Goal: Task Accomplishment & Management: Manage account settings

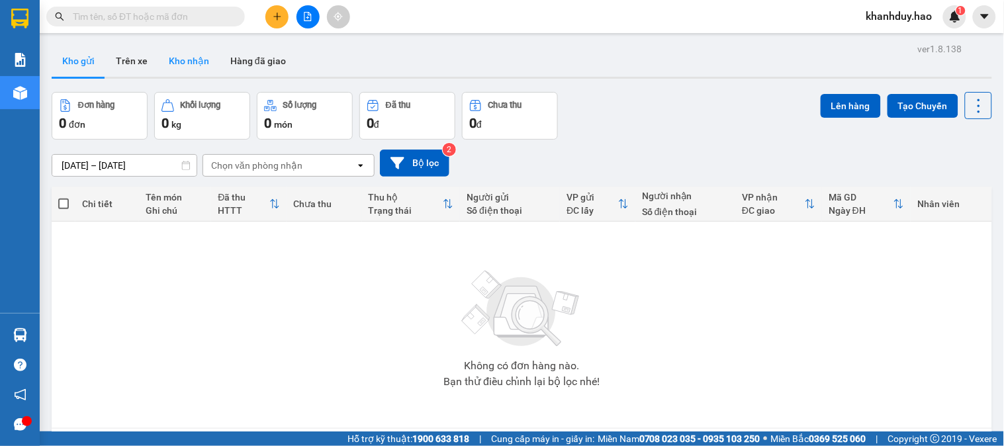
drag, startPoint x: 173, startPoint y: 56, endPoint x: 166, endPoint y: 56, distance: 7.3
click at [172, 56] on button "Kho nhận" at bounding box center [189, 61] width 62 height 32
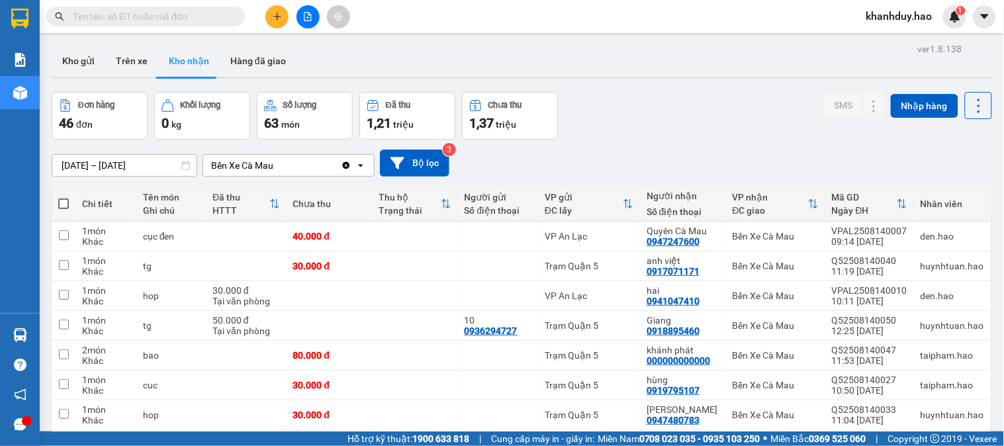
click at [143, 144] on div "13/08/2025 – 15/08/2025 Press the down arrow key to interact with the calendar …" at bounding box center [522, 163] width 941 height 47
click at [139, 156] on input "[DATE] – [DATE]" at bounding box center [124, 165] width 144 height 21
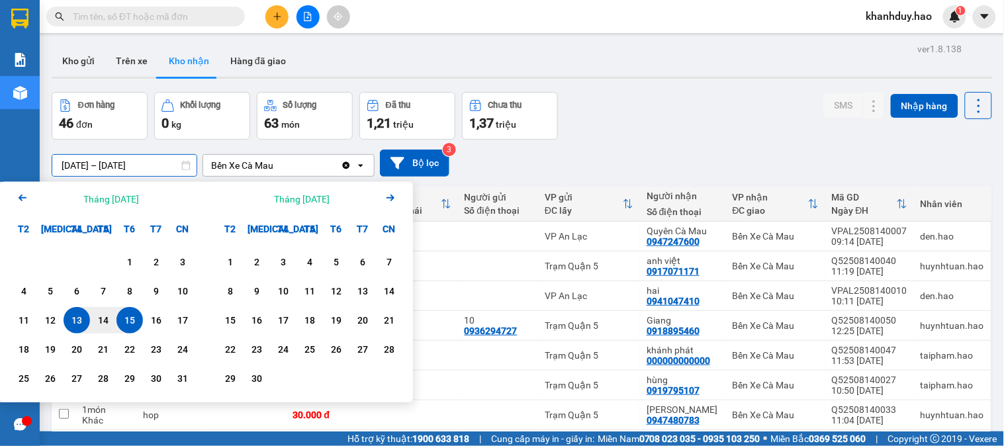
click at [87, 322] on div "13" at bounding box center [77, 320] width 26 height 26
click at [80, 322] on div "13" at bounding box center [77, 320] width 19 height 16
type input "13/08/2025 – 13/08/2025"
click at [80, 322] on td "1 món Khác" at bounding box center [105, 326] width 61 height 30
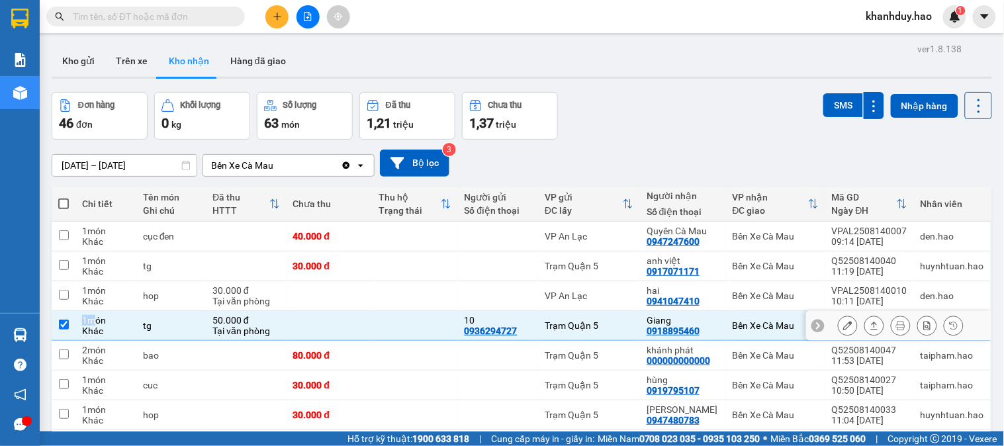
checkbox input "false"
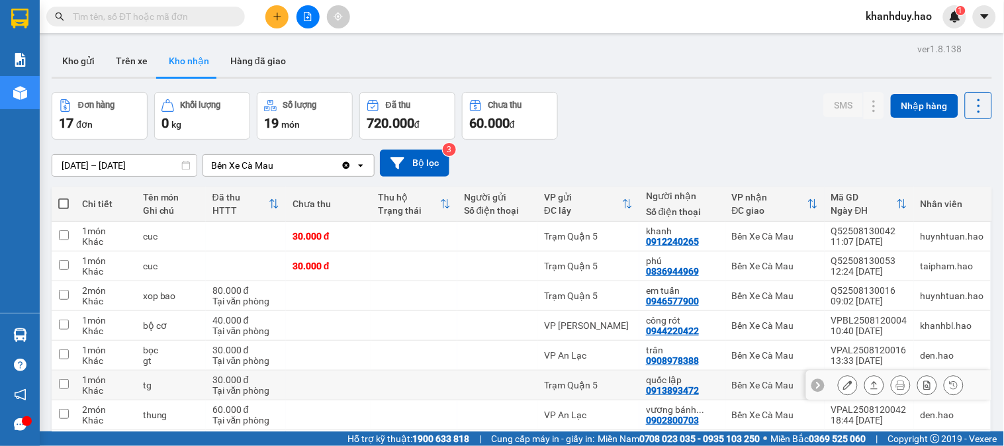
scroll to position [143, 0]
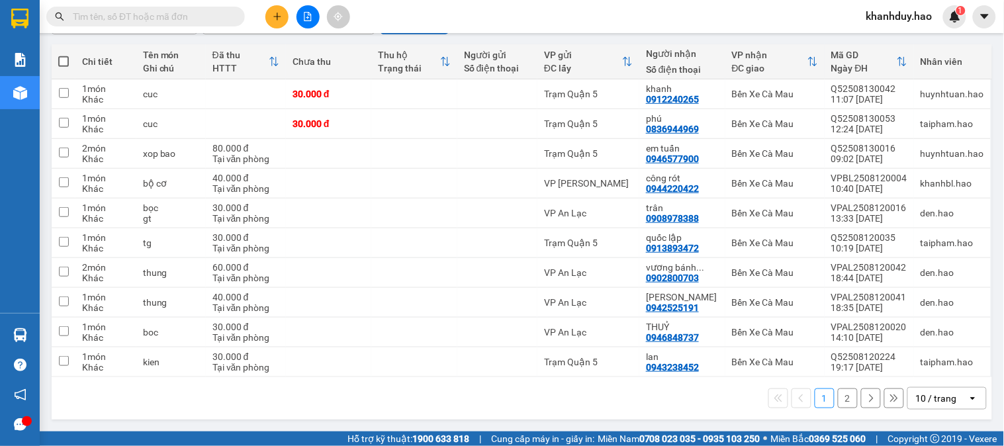
click at [937, 388] on div "10 / trang" at bounding box center [938, 398] width 60 height 21
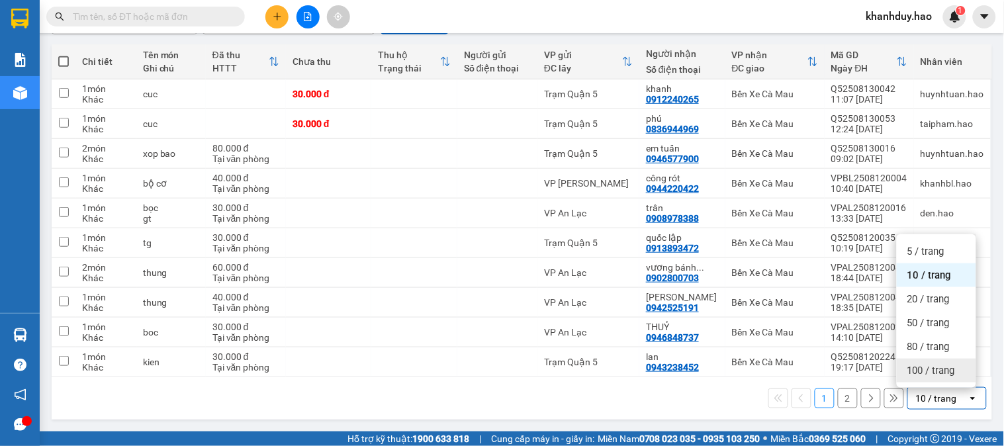
click at [930, 371] on span "100 / trang" at bounding box center [932, 370] width 48 height 13
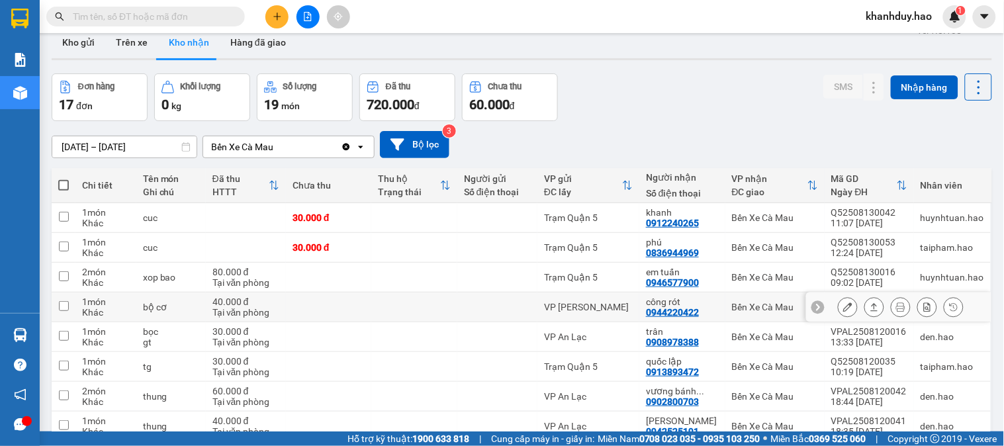
scroll to position [0, 0]
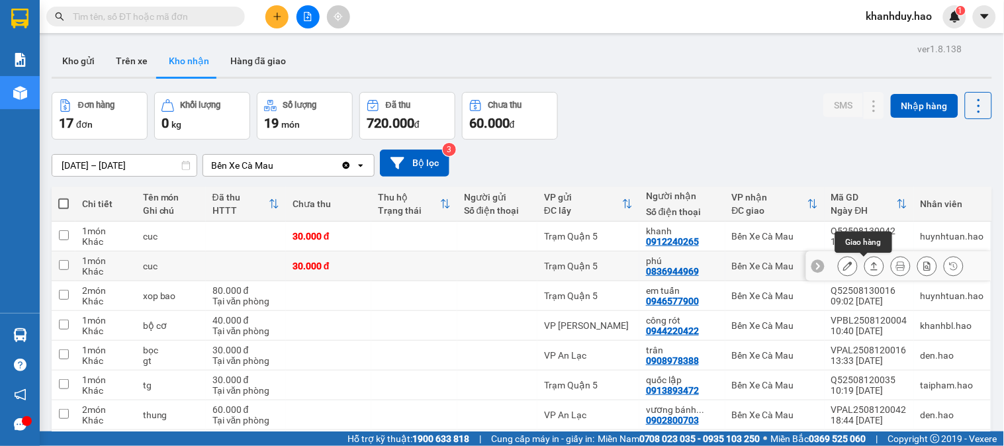
click at [865, 265] on button at bounding box center [874, 266] width 19 height 23
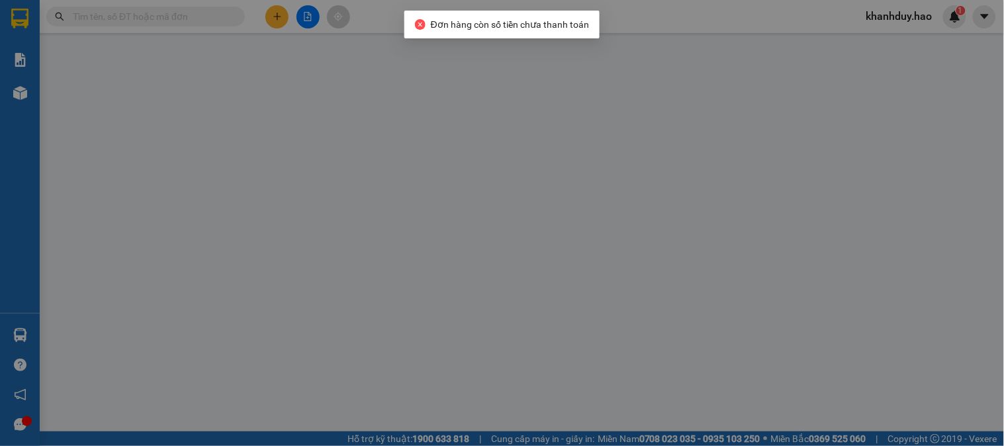
type input "0836944969"
type input "phú"
type input "30.000"
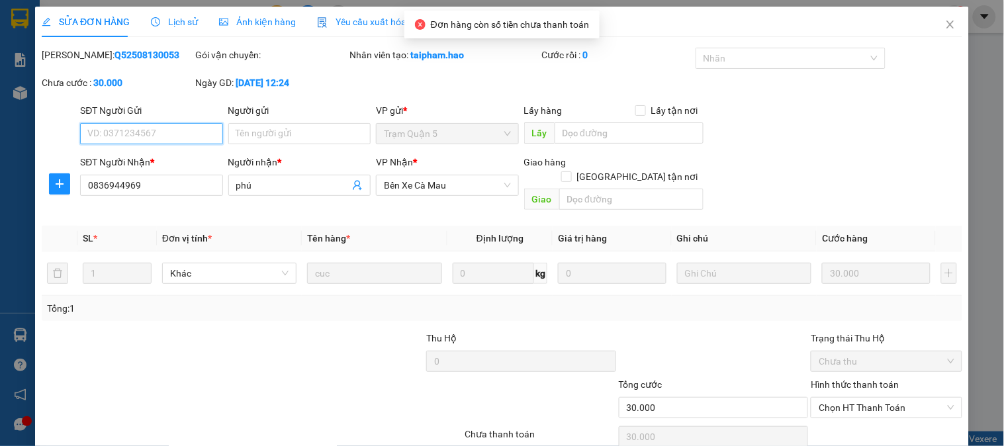
scroll to position [40, 0]
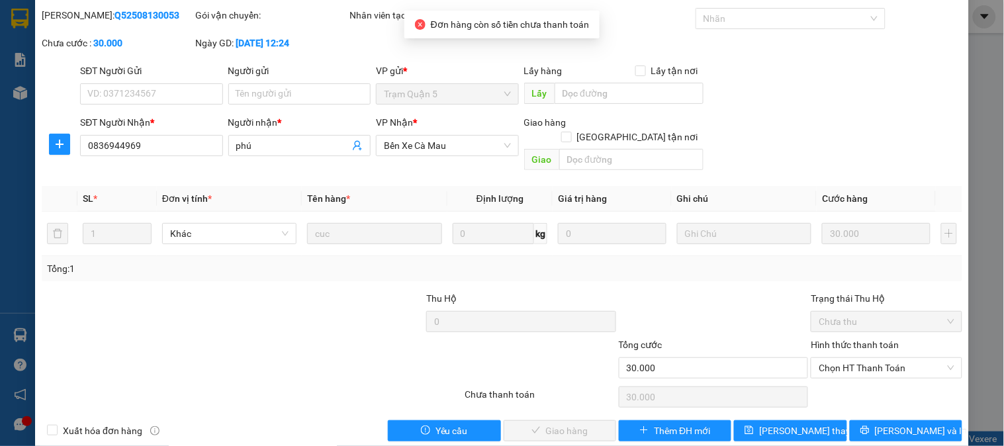
click at [876, 365] on div "Hình thức thanh toán Chọn HT Thanh Toán" at bounding box center [886, 361] width 151 height 46
click at [875, 358] on span "Chọn HT Thanh Toán" at bounding box center [886, 368] width 135 height 20
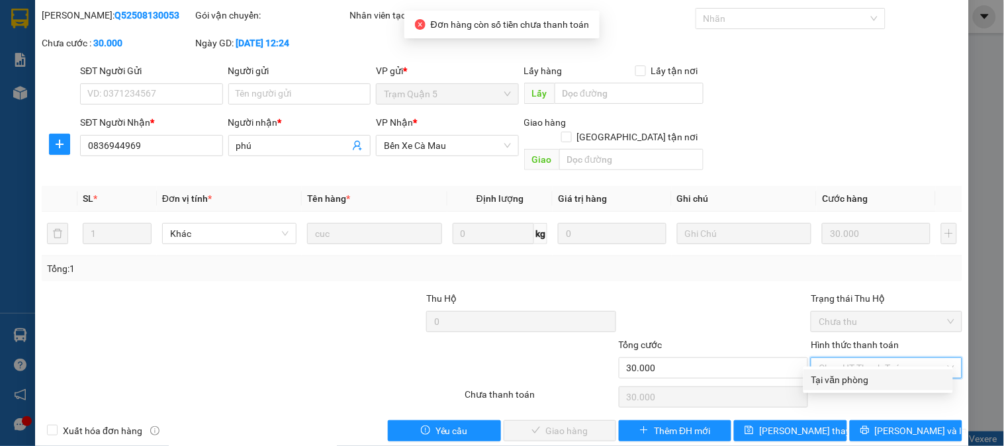
click at [854, 382] on div "Tại văn phòng" at bounding box center [879, 380] width 134 height 15
type input "0"
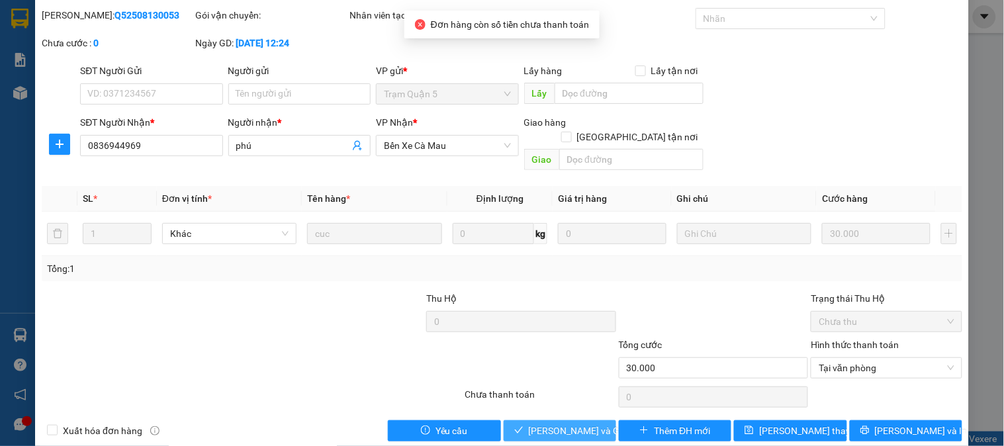
click at [532, 424] on span "[PERSON_NAME] và Giao hàng" at bounding box center [592, 431] width 127 height 15
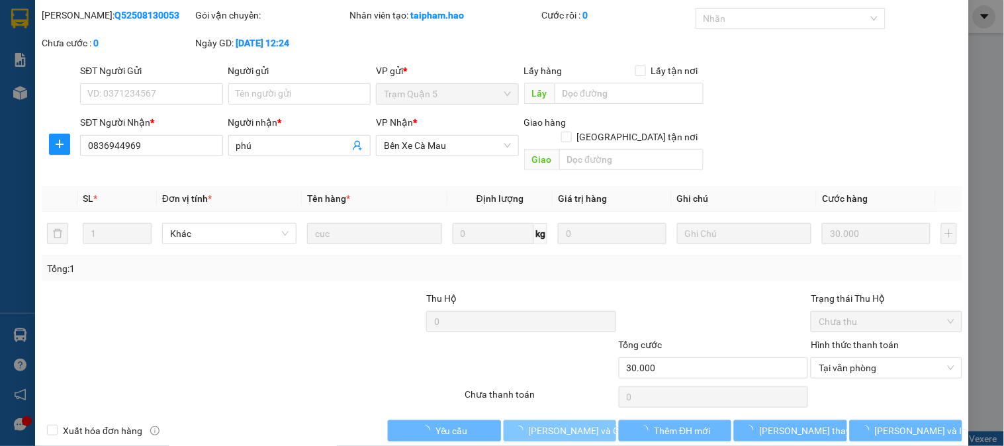
scroll to position [0, 0]
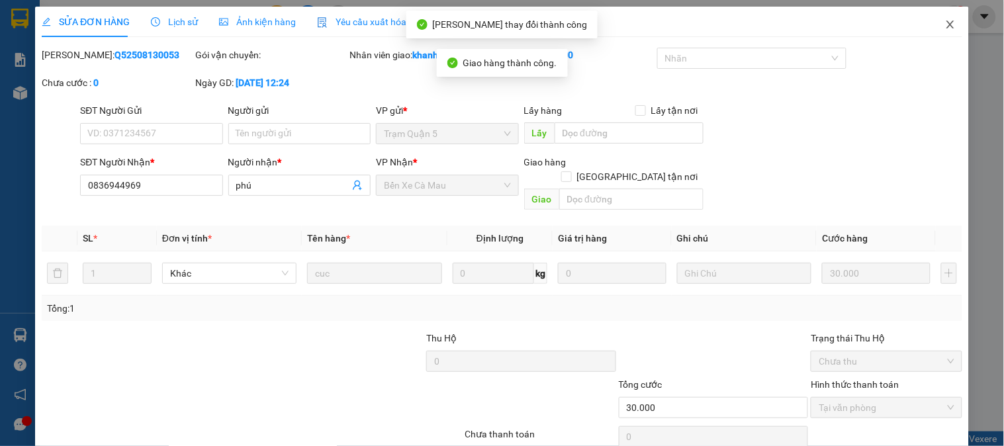
click at [932, 11] on span "Close" at bounding box center [950, 25] width 37 height 37
click at [928, 17] on span "khanhduy.hao" at bounding box center [899, 16] width 87 height 17
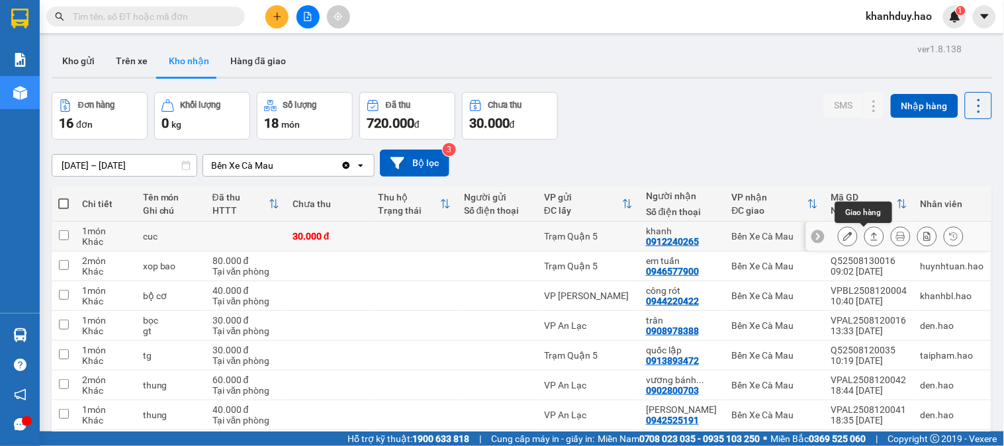
click at [865, 234] on button at bounding box center [874, 236] width 19 height 23
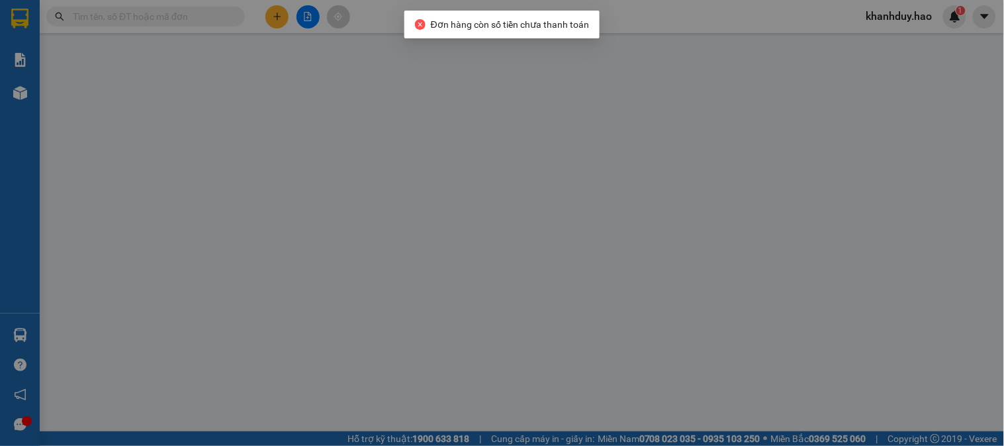
type input "0912240265"
type input "khanh"
type input "30.000"
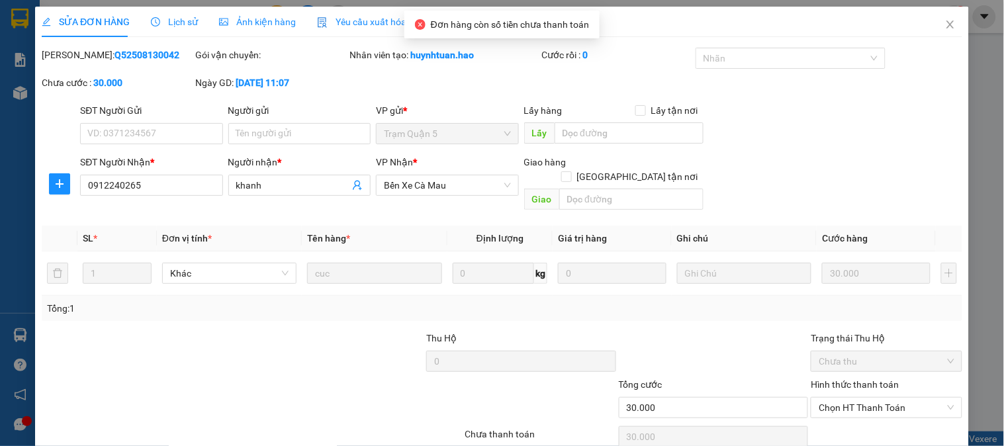
click at [232, 38] on div "SỬA ĐƠN HÀNG Lịch sử Ảnh kiện hàng Yêu cầu xuất hóa đơn điện tử Total Paid Fee …" at bounding box center [502, 244] width 921 height 475
click at [239, 33] on div "Ảnh kiện hàng" at bounding box center [257, 22] width 77 height 30
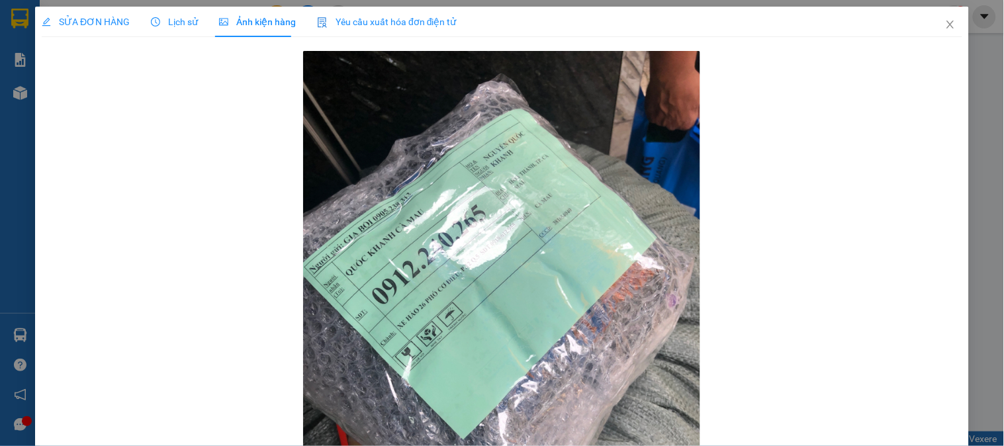
drag, startPoint x: 79, startPoint y: 30, endPoint x: 502, endPoint y: 127, distance: 433.5
click at [80, 30] on div "SỬA ĐƠN HÀNG" at bounding box center [86, 22] width 88 height 30
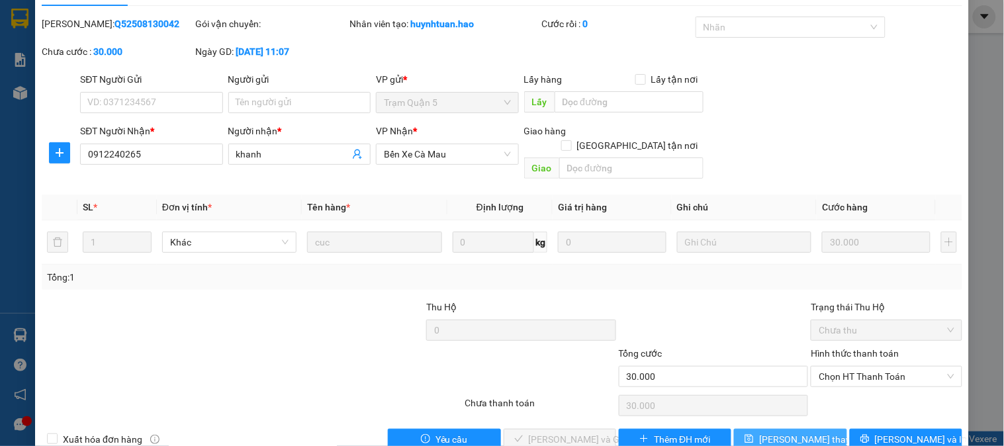
scroll to position [46, 0]
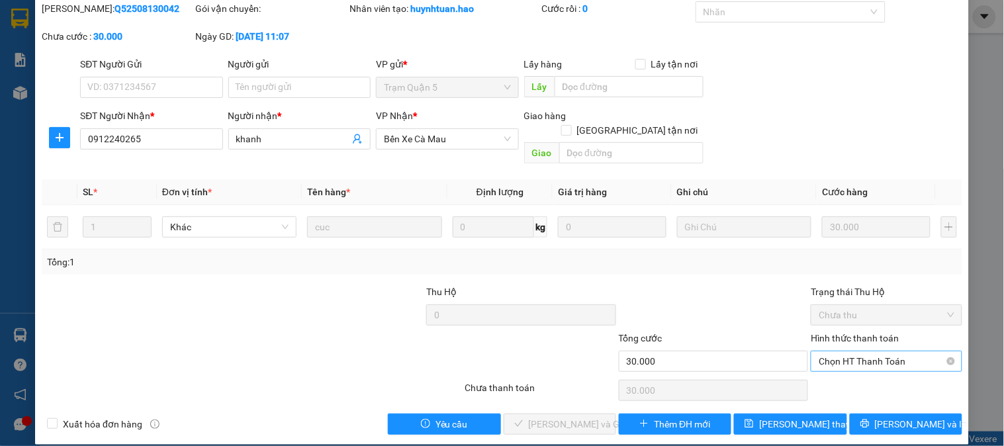
click at [897, 352] on span "Chọn HT Thanh Toán" at bounding box center [886, 362] width 135 height 20
click at [884, 361] on div "Total Paid Fee 0 Total UnPaid Fee 30.000 Cash Collection Total Fee Mã ĐH: Q5250…" at bounding box center [502, 218] width 921 height 434
drag, startPoint x: 875, startPoint y: 356, endPoint x: 869, endPoint y: 360, distance: 7.2
click at [874, 356] on input "Hình thức thanh toán" at bounding box center [882, 362] width 126 height 20
click at [855, 367] on div "Tại văn phòng" at bounding box center [879, 373] width 134 height 15
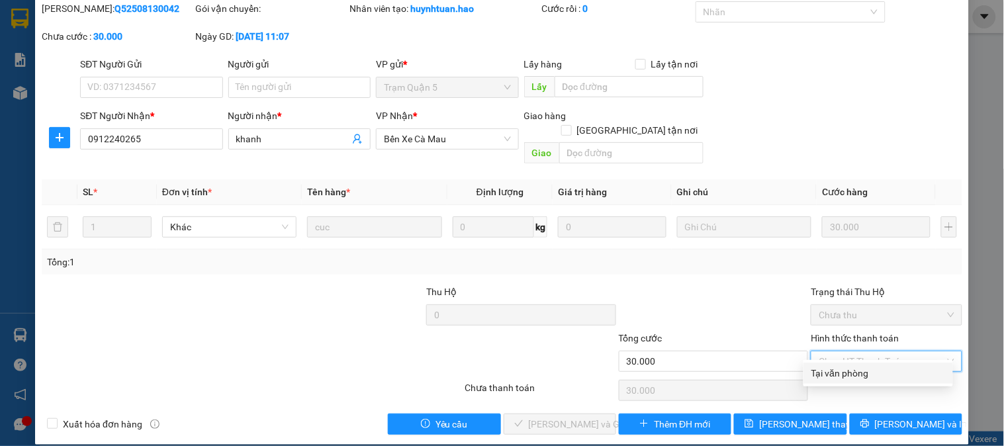
type input "0"
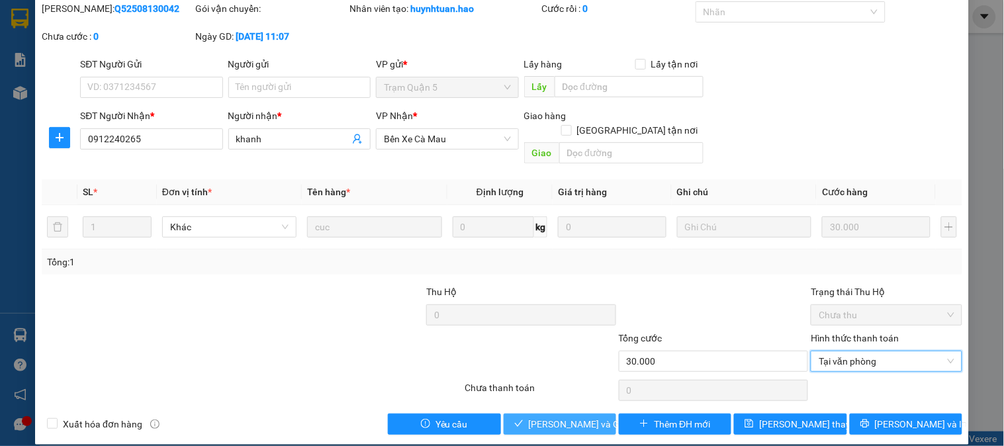
click at [556, 414] on button "[PERSON_NAME] và Giao hàng" at bounding box center [560, 424] width 113 height 21
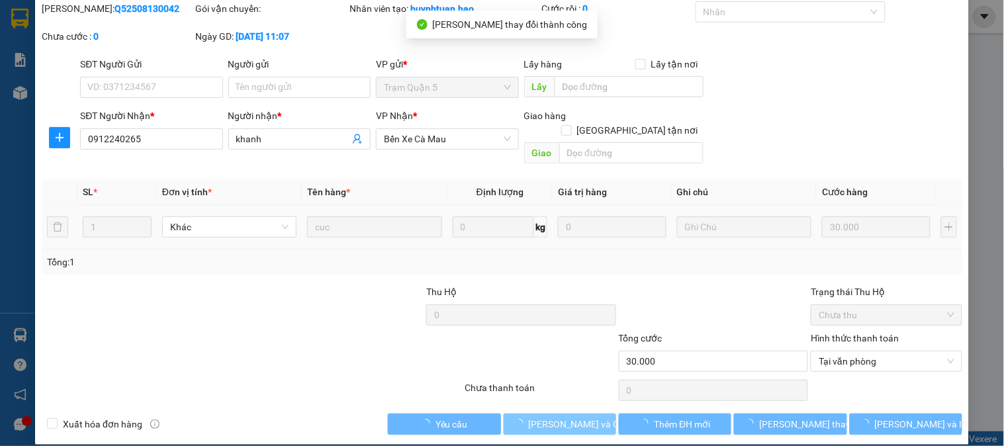
scroll to position [16, 0]
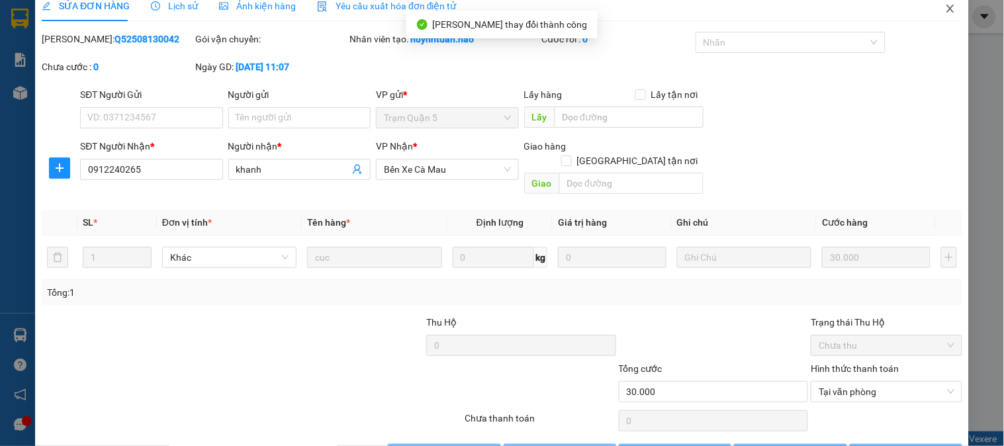
click at [943, 26] on span "Close" at bounding box center [950, 9] width 37 height 37
click at [947, 25] on div "khanhduy.hao 1" at bounding box center [911, 16] width 111 height 23
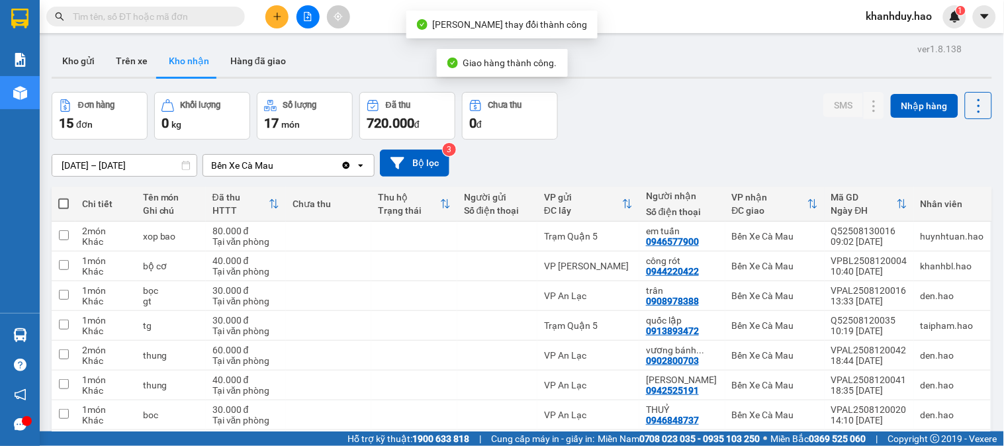
click at [121, 164] on input "13/08/2025 – 13/08/2025" at bounding box center [124, 165] width 144 height 21
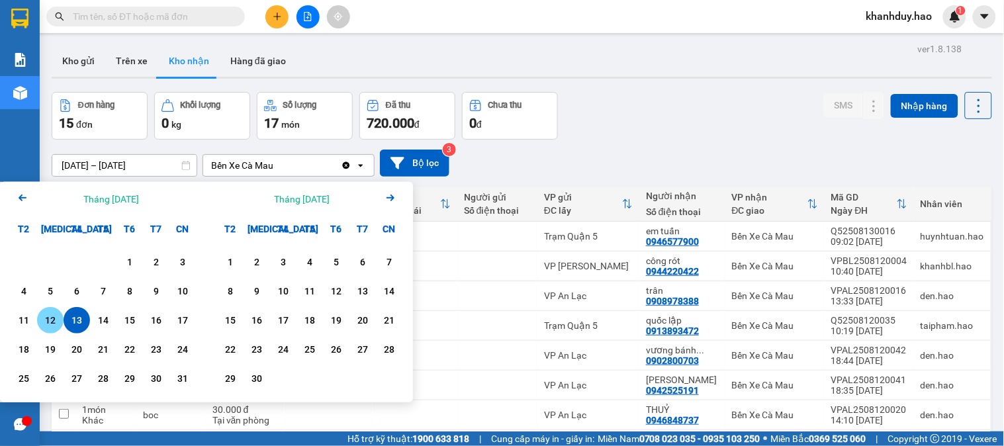
click at [58, 320] on div "12" at bounding box center [50, 320] width 19 height 16
click at [57, 320] on div "12" at bounding box center [50, 320] width 19 height 16
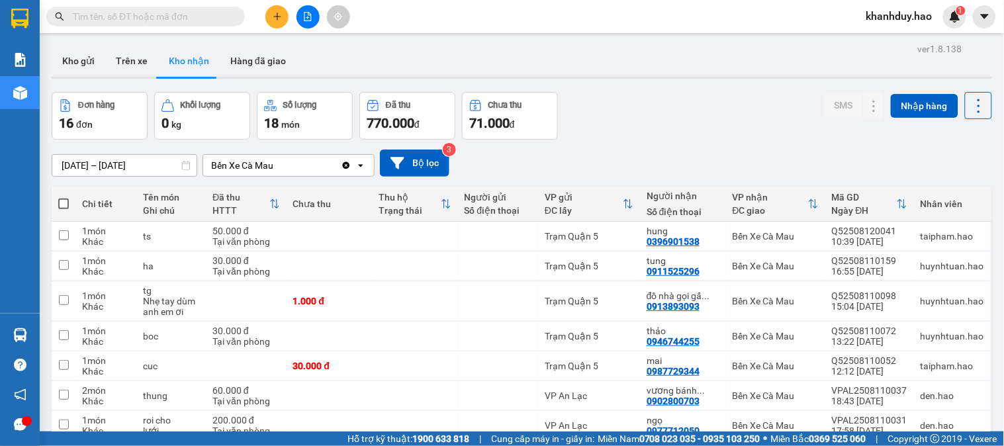
click at [275, 205] on icon at bounding box center [274, 204] width 11 height 11
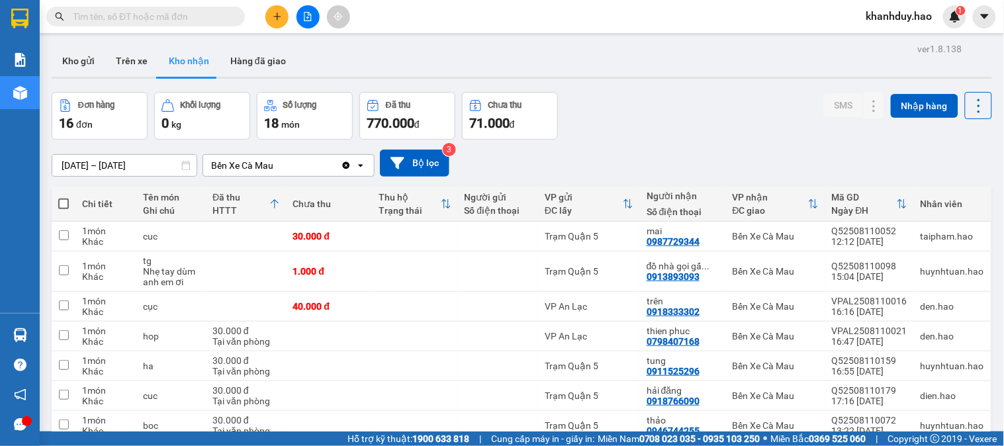
drag, startPoint x: 153, startPoint y: 162, endPoint x: 149, endPoint y: 169, distance: 8.3
click at [152, 162] on input "12/08/2025 – 12/08/2025" at bounding box center [124, 165] width 144 height 21
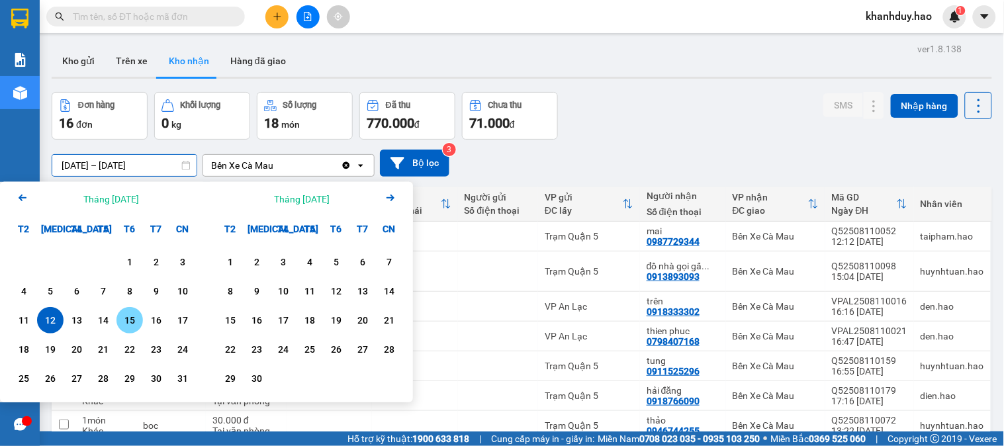
click at [117, 322] on div "15" at bounding box center [130, 320] width 26 height 26
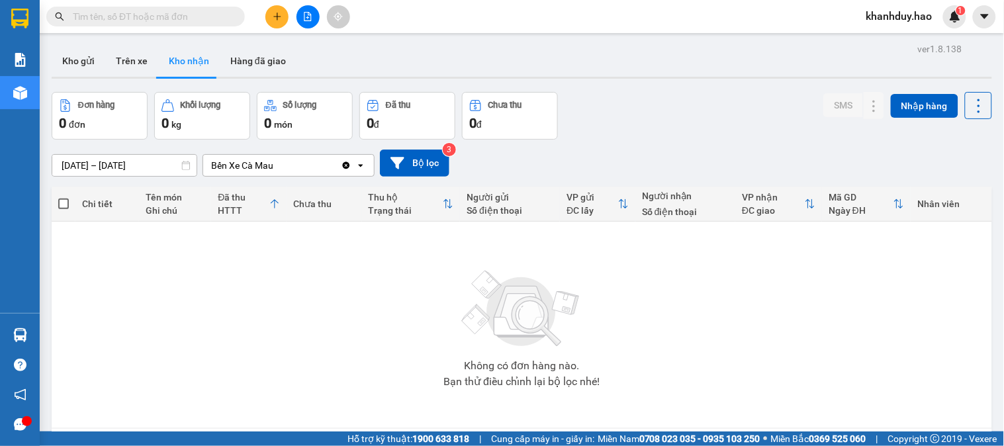
click at [141, 166] on input "[DATE] – [DATE]" at bounding box center [124, 165] width 144 height 21
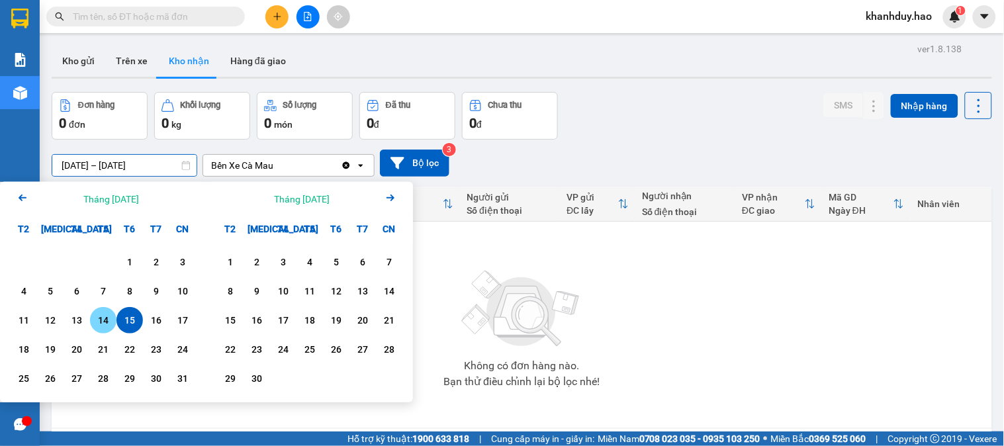
click at [103, 328] on div "14" at bounding box center [103, 320] width 19 height 16
type input "14/08/2025 – 14/08/2025"
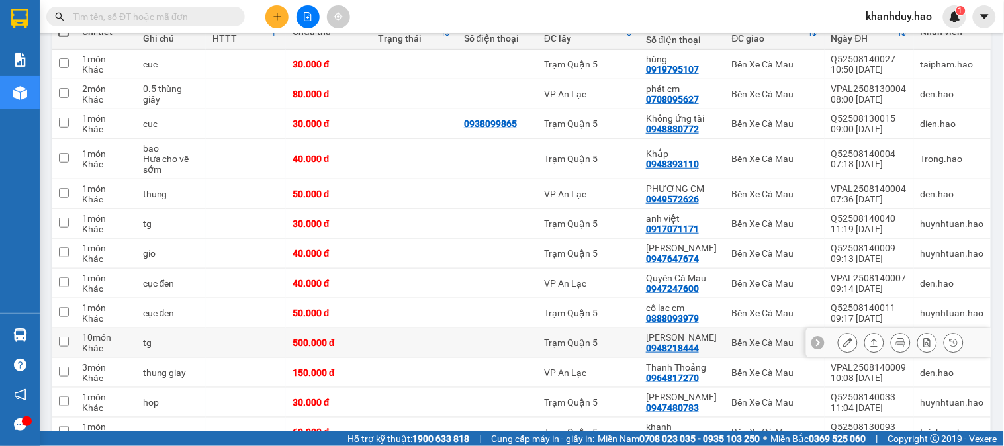
scroll to position [147, 0]
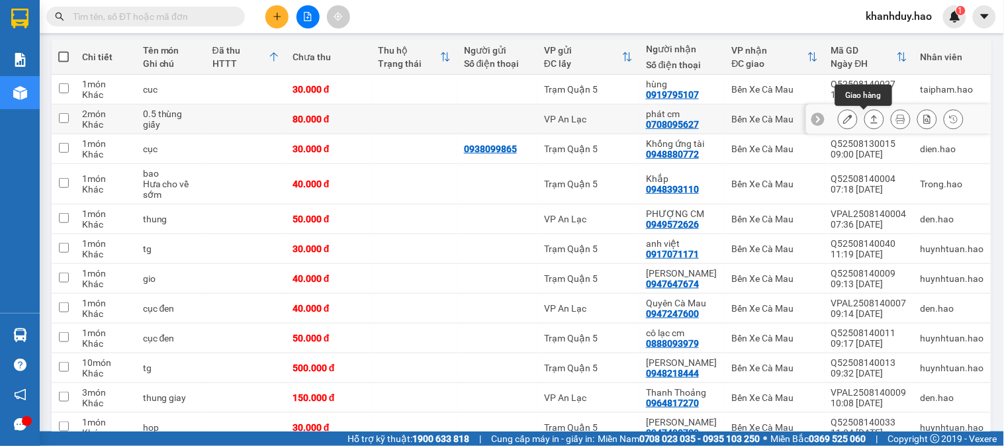
click at [871, 118] on icon at bounding box center [874, 119] width 7 height 8
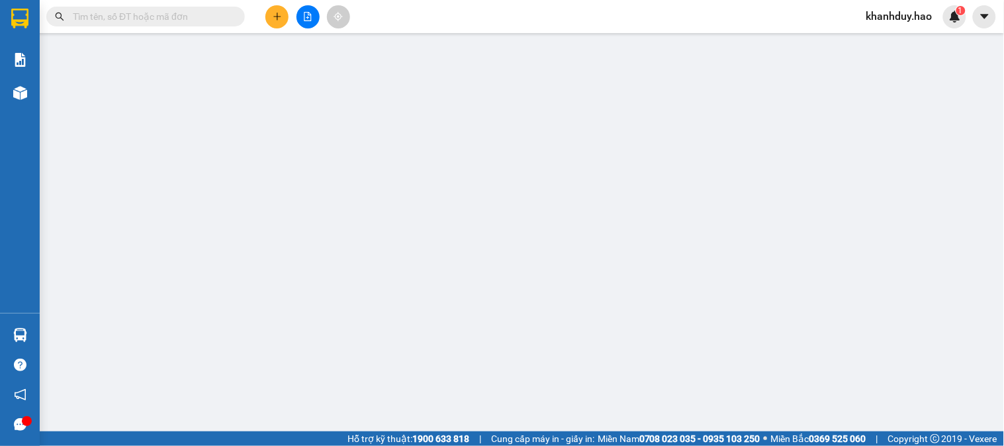
type input "0708095627"
type input "phát cm"
type input "80.000"
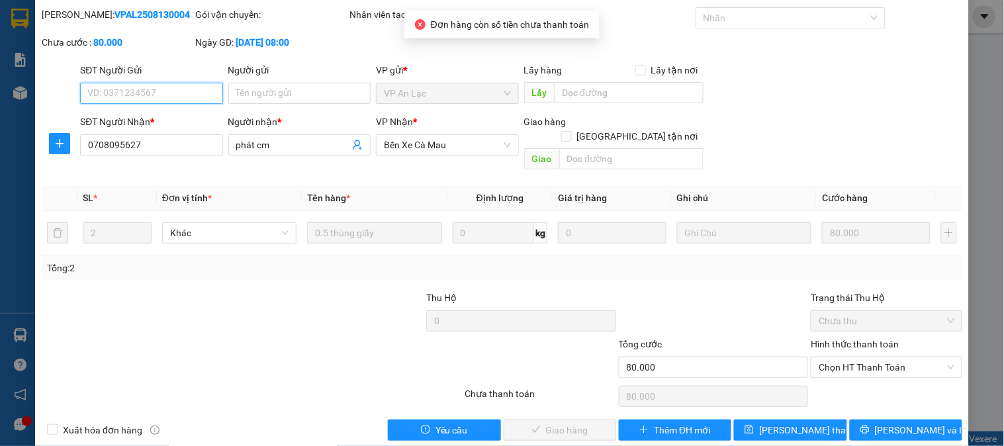
scroll to position [46, 0]
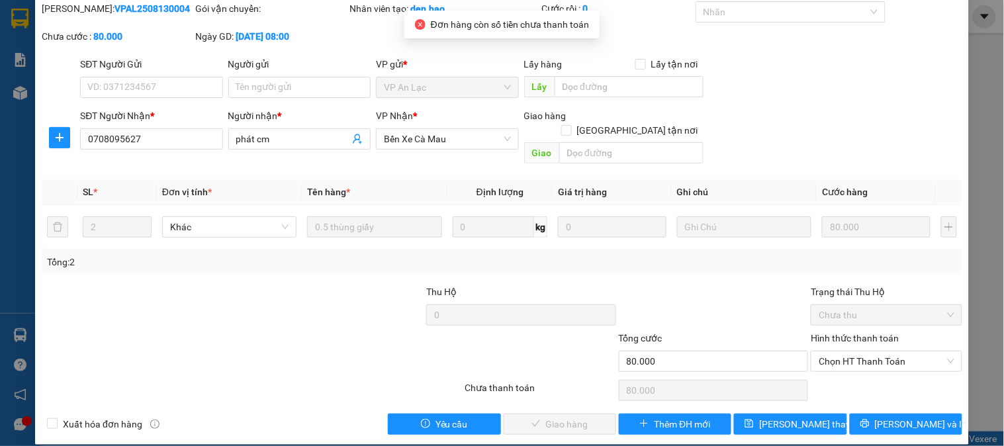
click at [859, 359] on div "Hình thức thanh toán Chọn HT Thanh Toán" at bounding box center [886, 354] width 151 height 46
click at [855, 352] on span "Chọn HT Thanh Toán" at bounding box center [886, 362] width 135 height 20
click at [838, 366] on div "Tại văn phòng" at bounding box center [879, 373] width 134 height 15
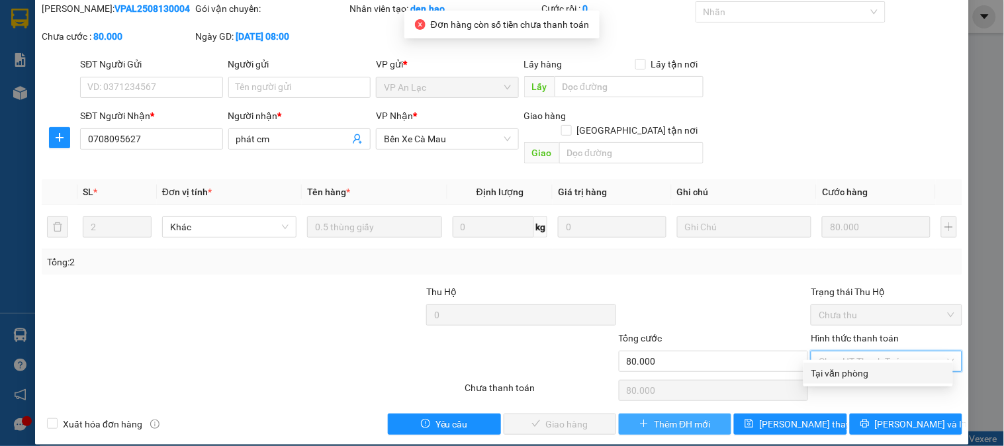
type input "0"
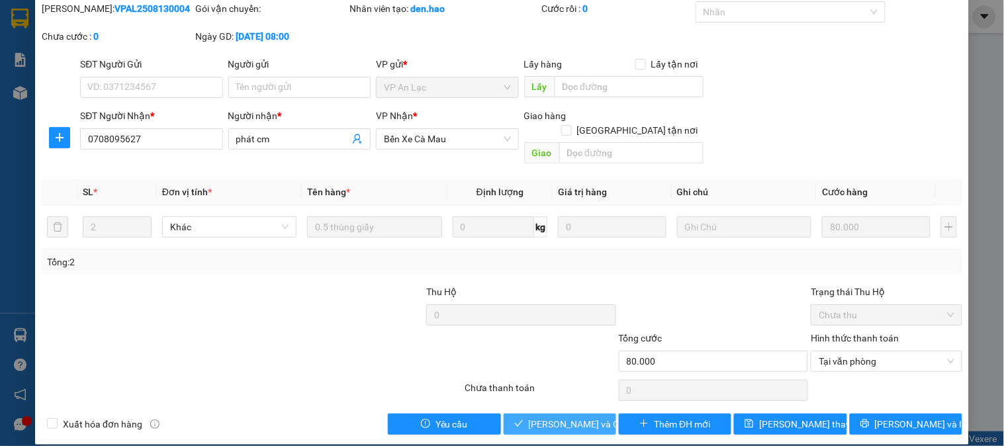
click at [559, 417] on span "[PERSON_NAME] và Giao hàng" at bounding box center [592, 424] width 127 height 15
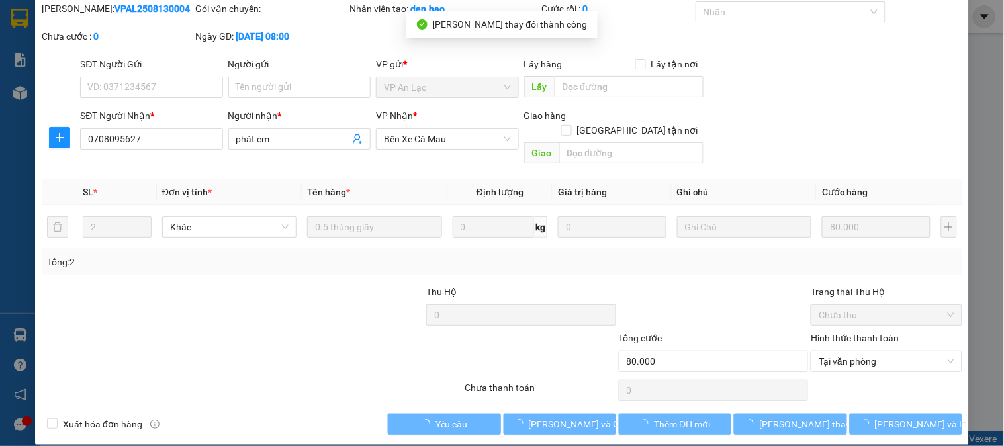
scroll to position [0, 0]
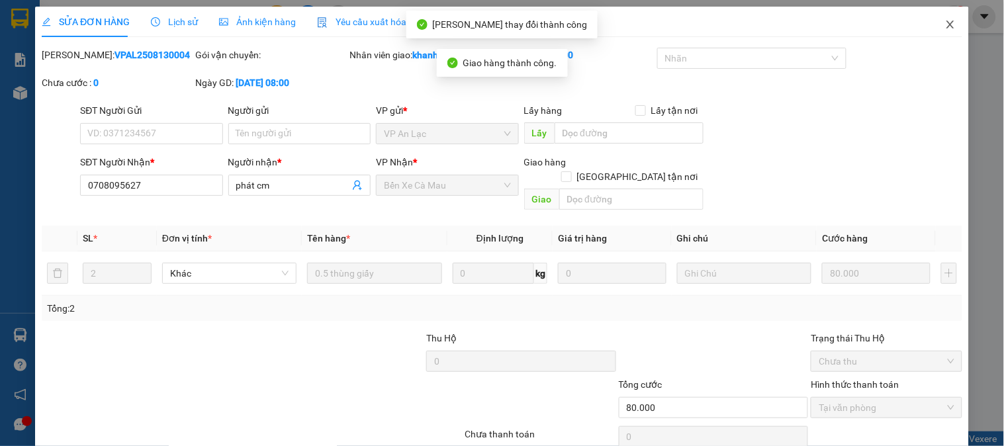
click at [932, 29] on span "Close" at bounding box center [950, 25] width 37 height 37
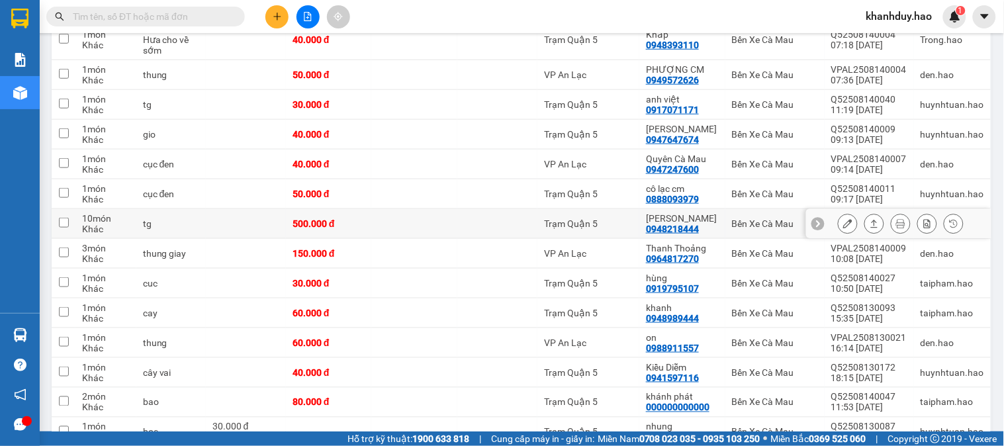
scroll to position [294, 0]
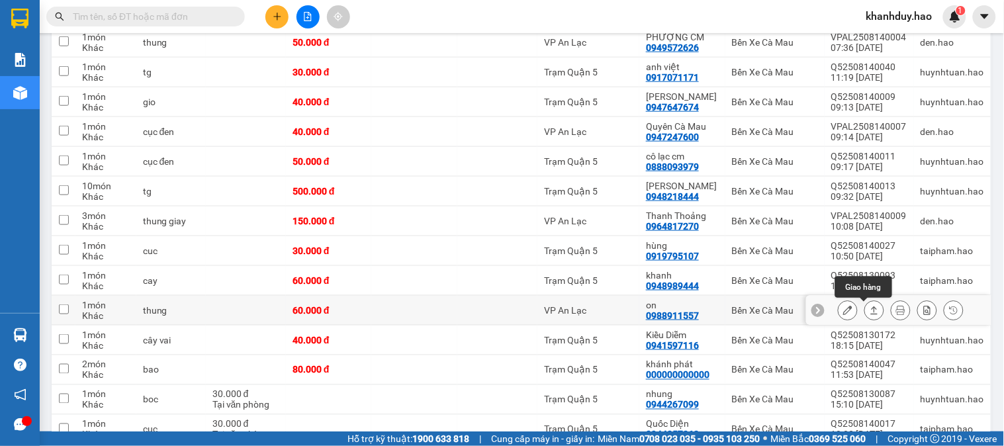
click at [871, 314] on icon at bounding box center [874, 311] width 7 height 8
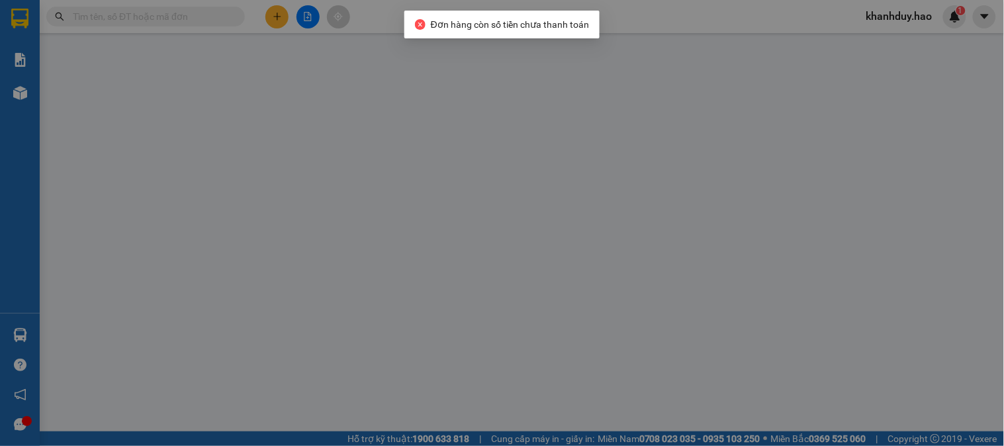
type input "0988911557"
type input "on"
type input "60.000"
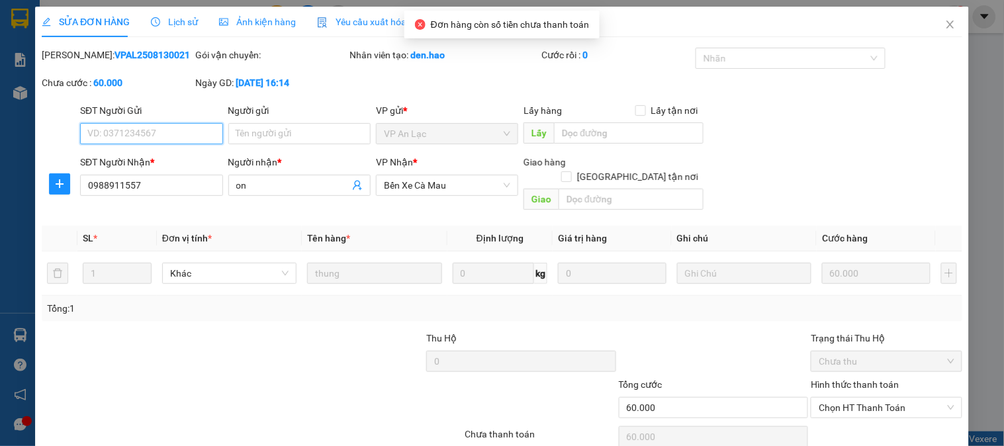
scroll to position [40, 0]
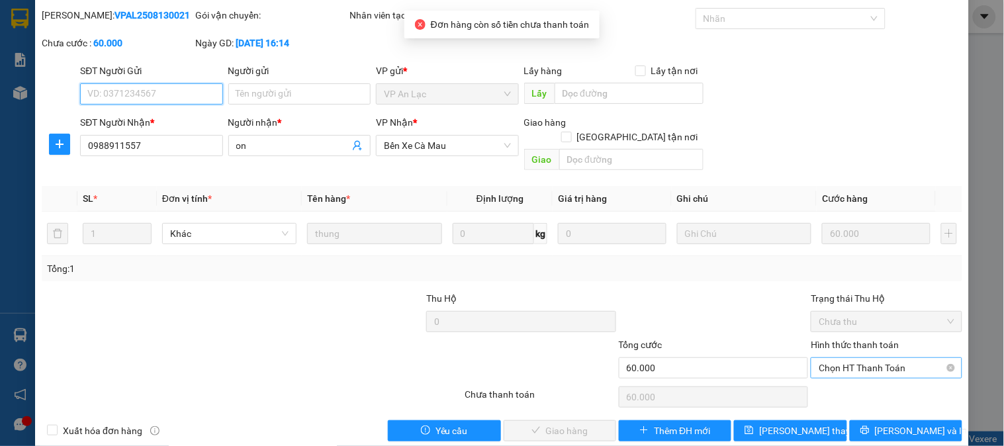
click at [839, 358] on span "Chọn HT Thanh Toán" at bounding box center [886, 368] width 135 height 20
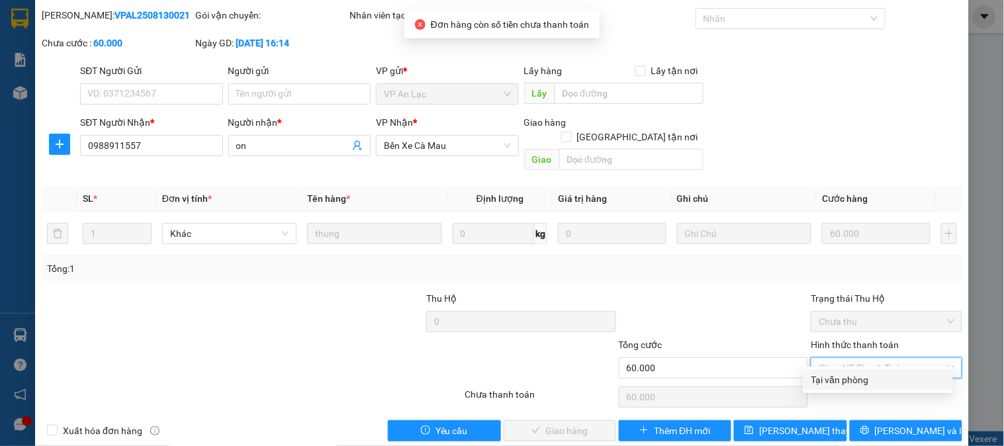
click at [841, 375] on div "Tại văn phòng" at bounding box center [879, 380] width 134 height 15
type input "0"
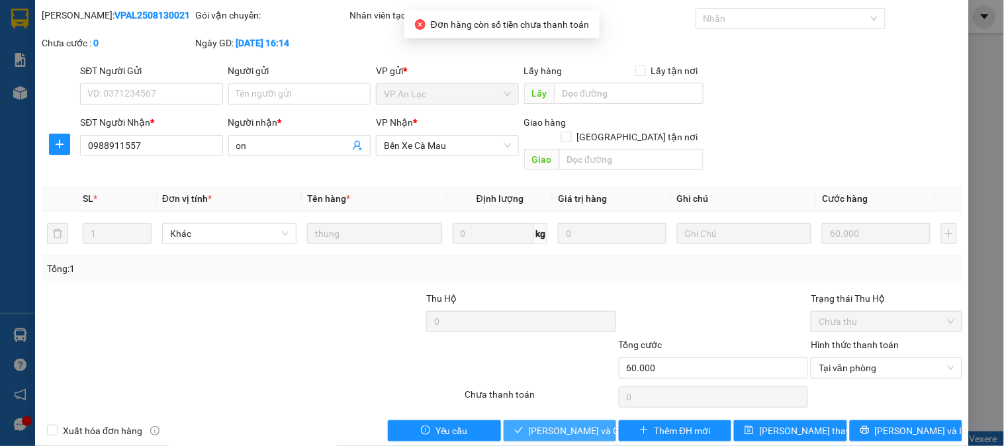
click at [557, 424] on span "[PERSON_NAME] và Giao hàng" at bounding box center [592, 431] width 127 height 15
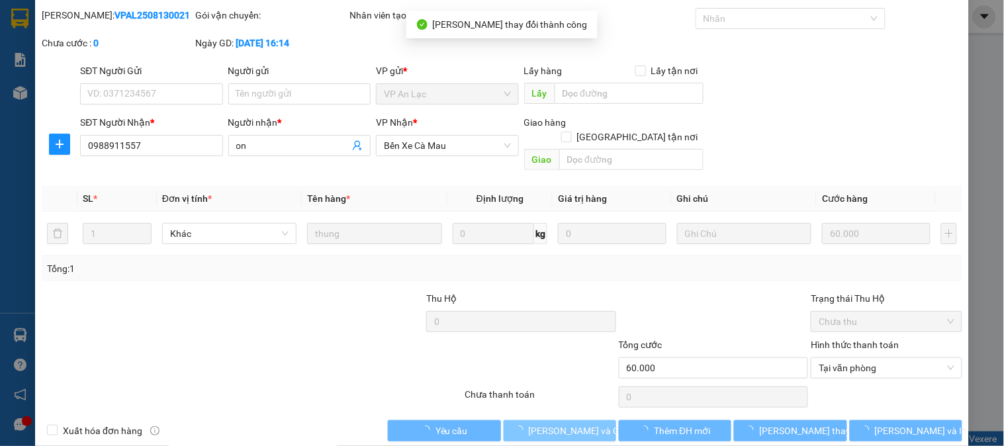
scroll to position [0, 0]
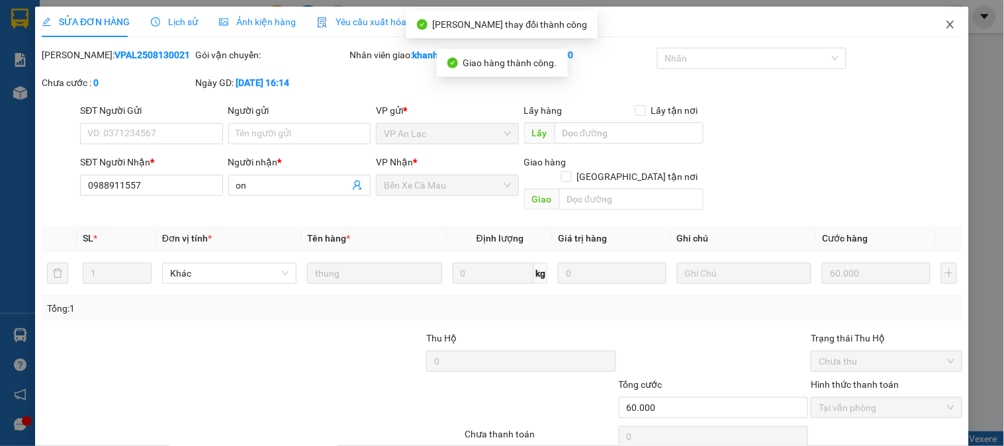
click at [932, 24] on span "Close" at bounding box center [950, 25] width 37 height 37
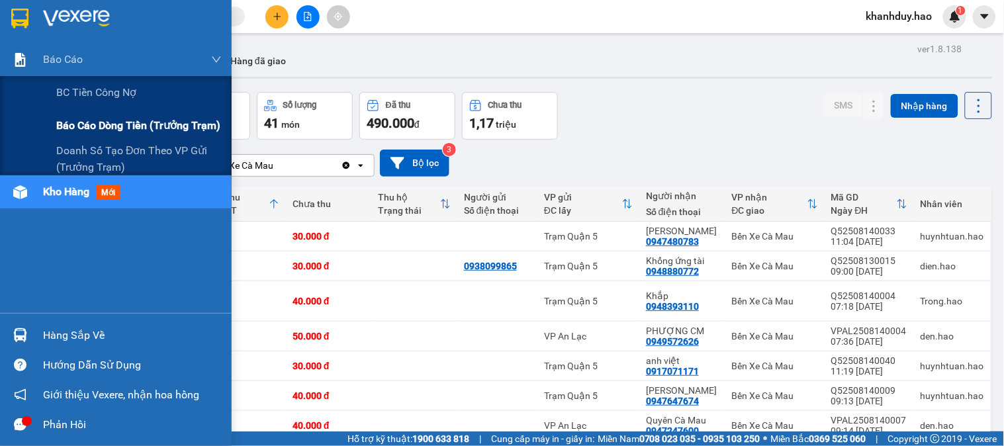
click at [78, 130] on span "Báo cáo dòng tiền (trưởng trạm)" at bounding box center [138, 125] width 164 height 17
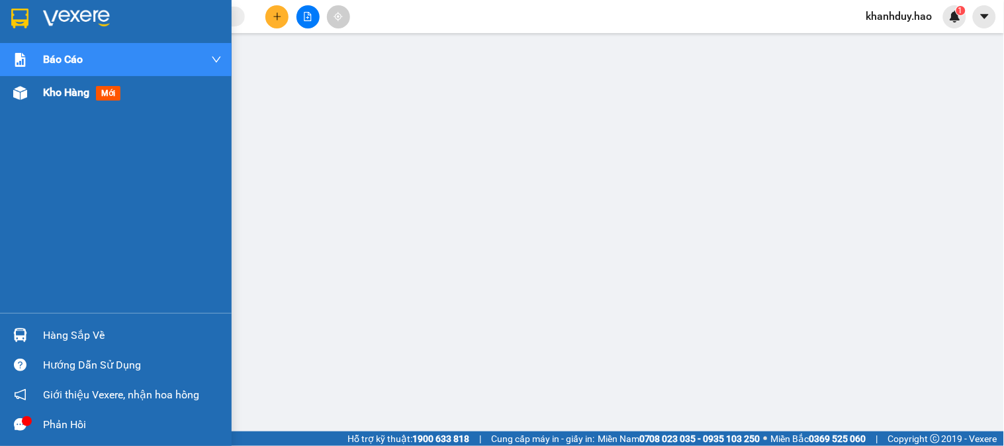
click at [36, 82] on div "Kho hàng mới" at bounding box center [116, 92] width 232 height 33
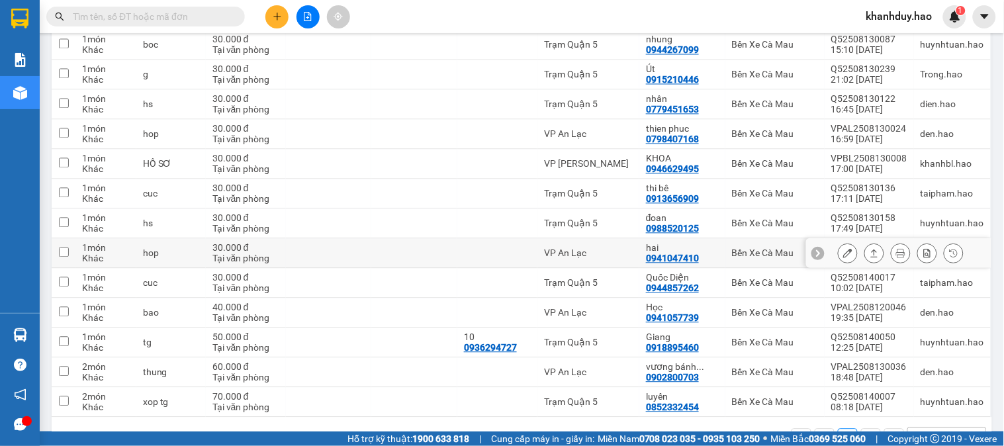
scroll to position [661, 0]
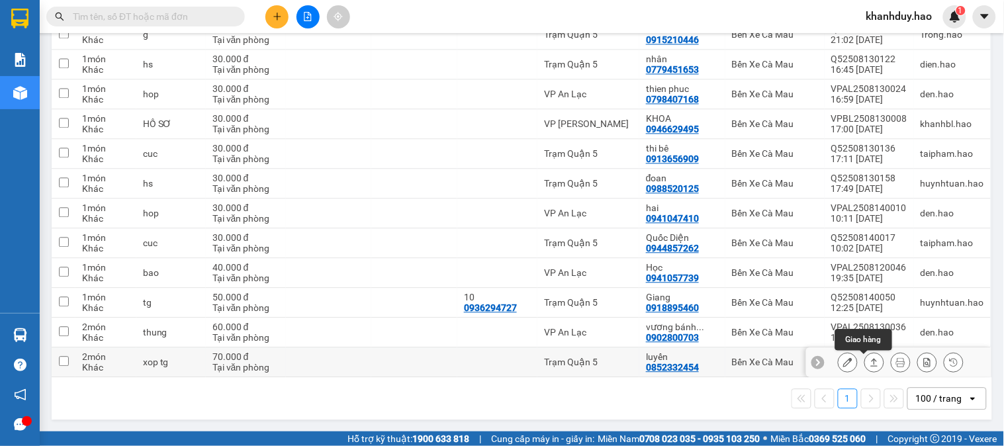
click at [870, 361] on icon at bounding box center [874, 362] width 9 height 9
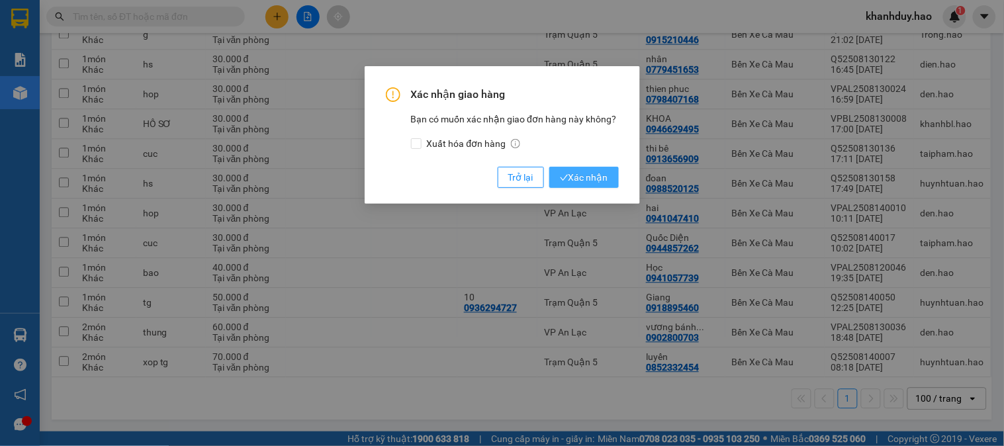
click at [567, 185] on button "Xác nhận" at bounding box center [584, 177] width 70 height 21
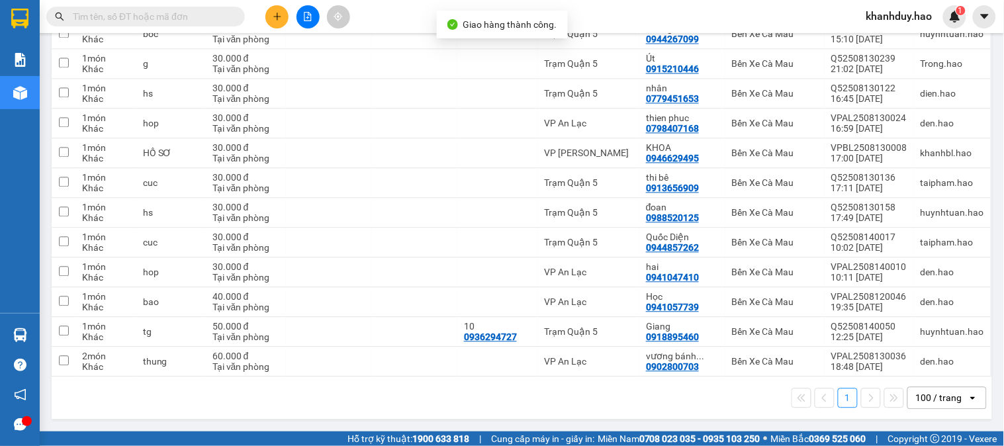
scroll to position [632, 0]
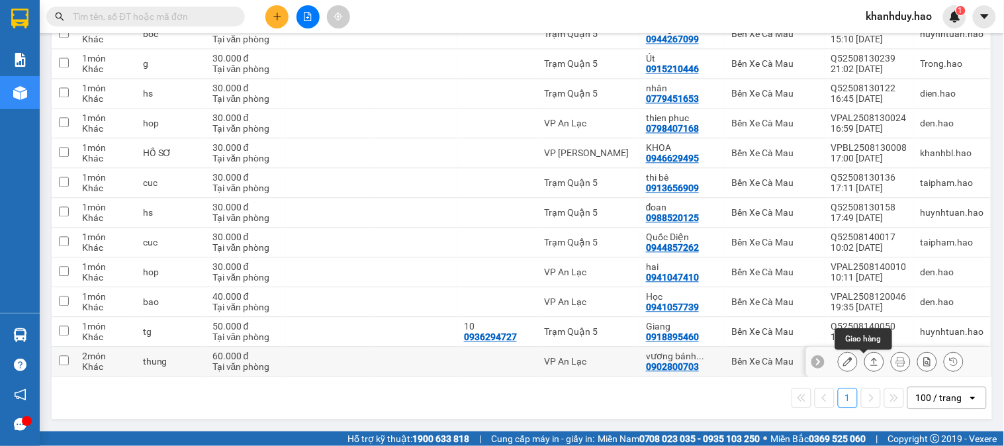
click at [865, 362] on button at bounding box center [874, 362] width 19 height 23
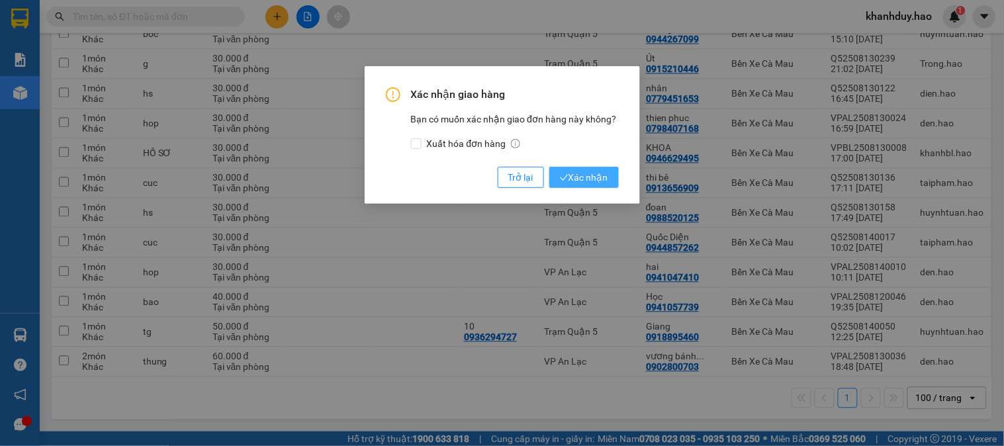
click at [580, 180] on span "Xác nhận" at bounding box center [584, 177] width 48 height 15
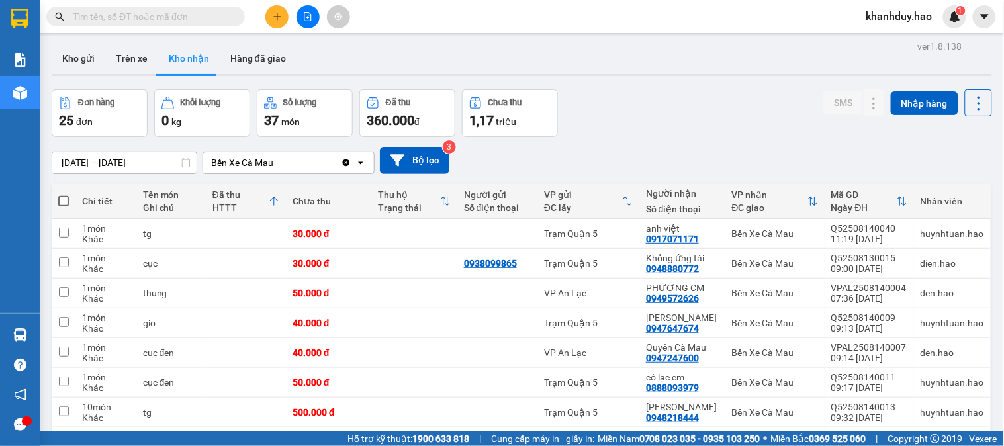
scroll to position [0, 0]
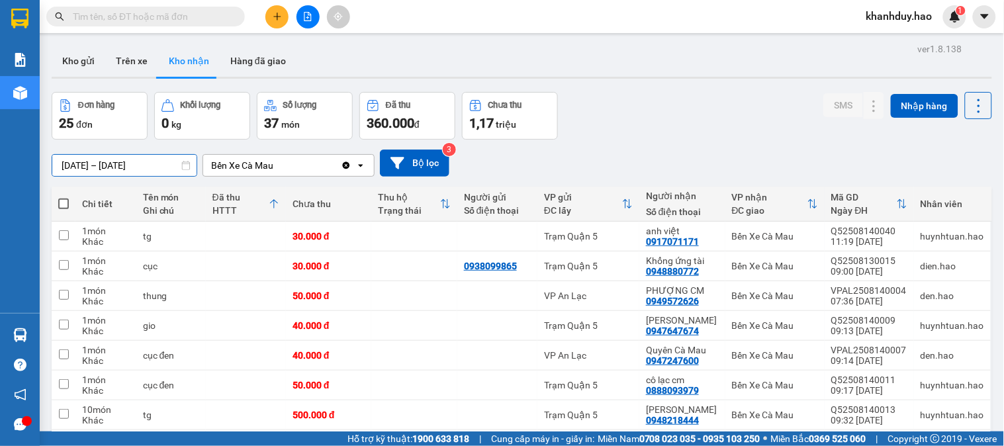
click at [113, 159] on input "14/08/2025 – 14/08/2025" at bounding box center [124, 165] width 144 height 21
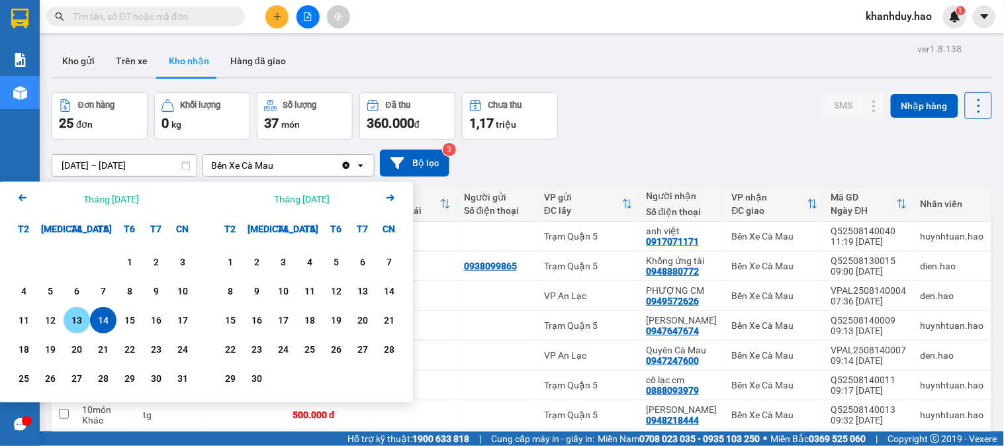
click at [75, 311] on div "13" at bounding box center [77, 320] width 26 height 26
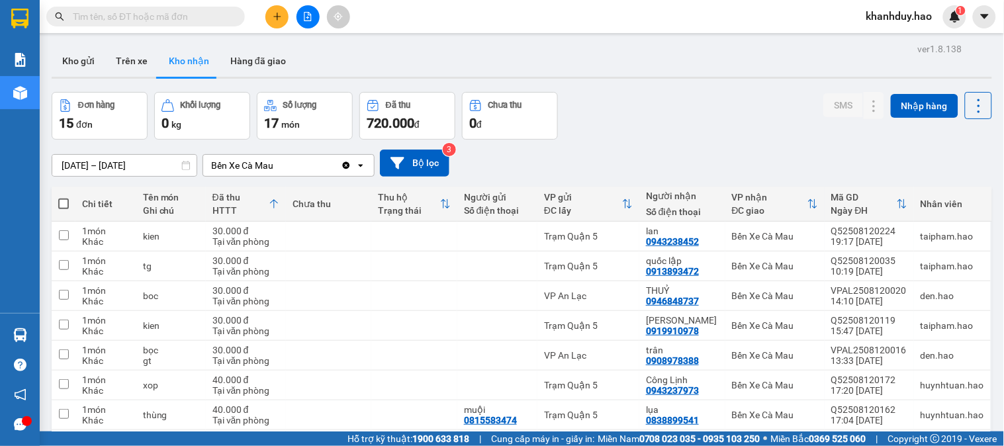
click at [101, 177] on div "13/08/2025 – 13/08/2025 Press the down arrow key to interact with the calendar …" at bounding box center [522, 163] width 941 height 47
click at [102, 174] on div "ver 1.8.138 Kho gửi Trên xe Kho nhận Hàng đã giao Đơn hàng 15 đơn Khối lượng 0 …" at bounding box center [521, 378] width 951 height 677
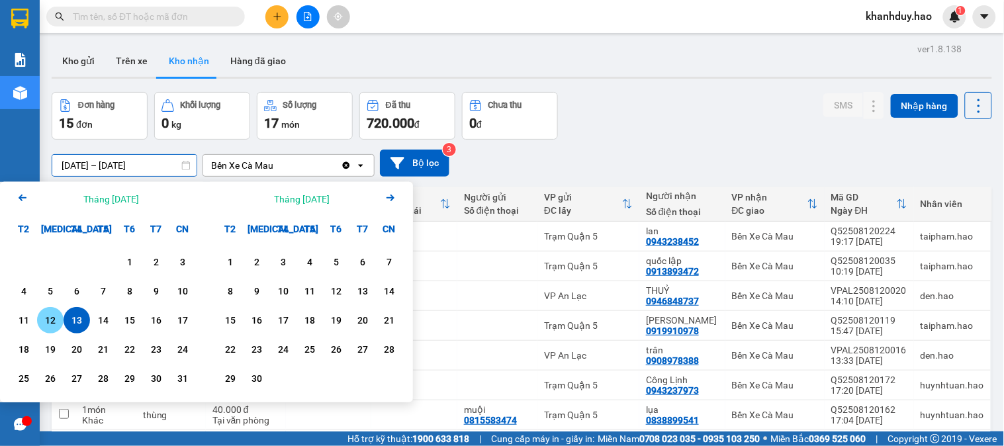
click at [54, 326] on div "12" at bounding box center [50, 320] width 19 height 16
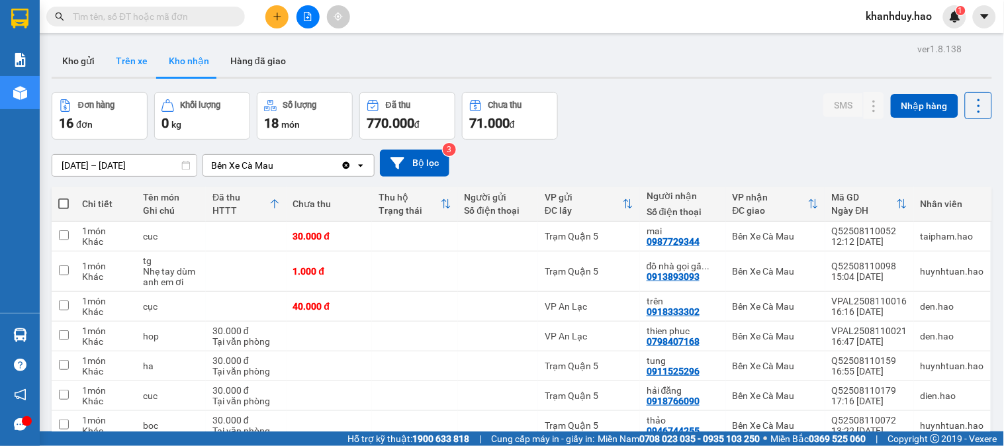
click at [126, 69] on button "Trên xe" at bounding box center [131, 61] width 53 height 32
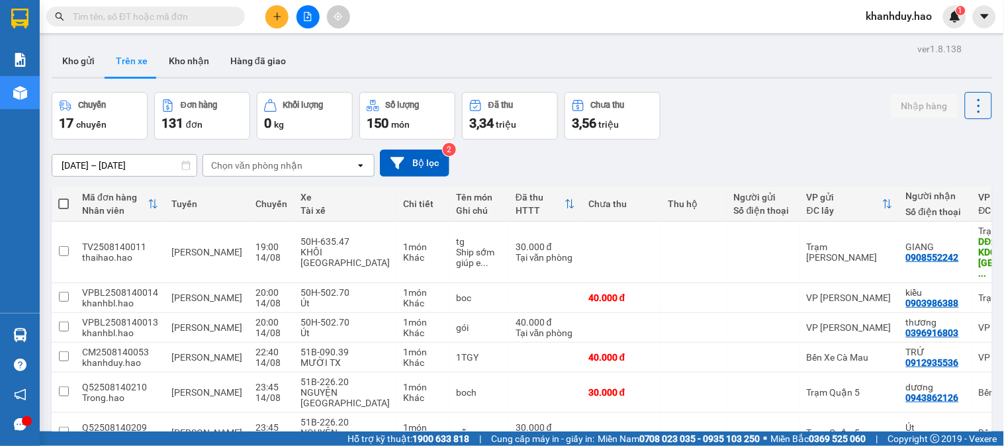
click at [303, 161] on div "Chọn văn phòng nhận" at bounding box center [279, 165] width 152 height 21
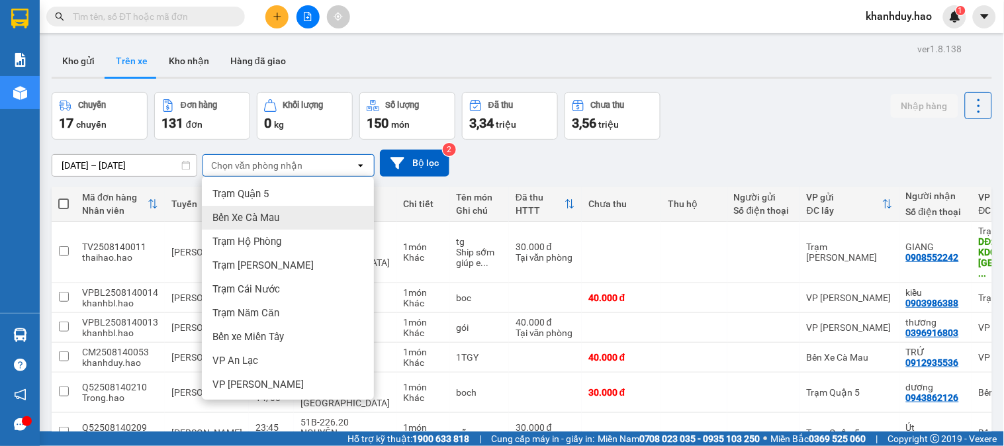
click at [273, 212] on span "Bến Xe Cà Mau" at bounding box center [246, 217] width 67 height 13
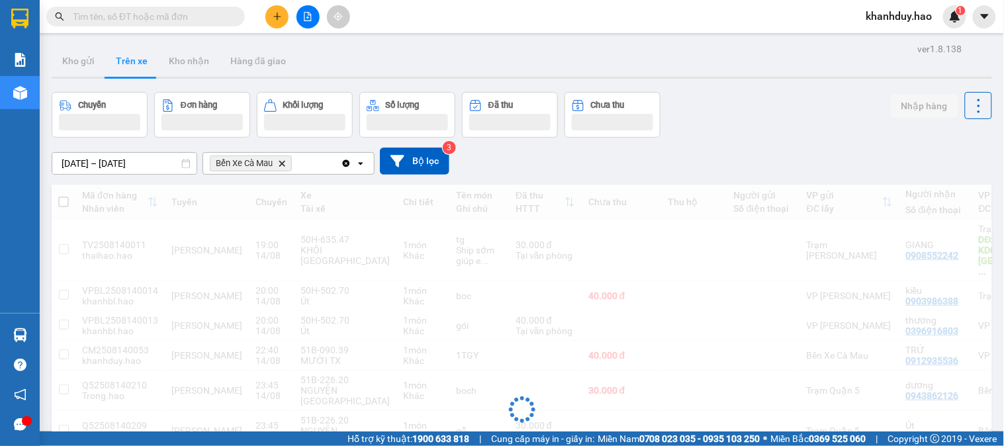
click at [150, 163] on input "[DATE] – [DATE]" at bounding box center [124, 163] width 144 height 21
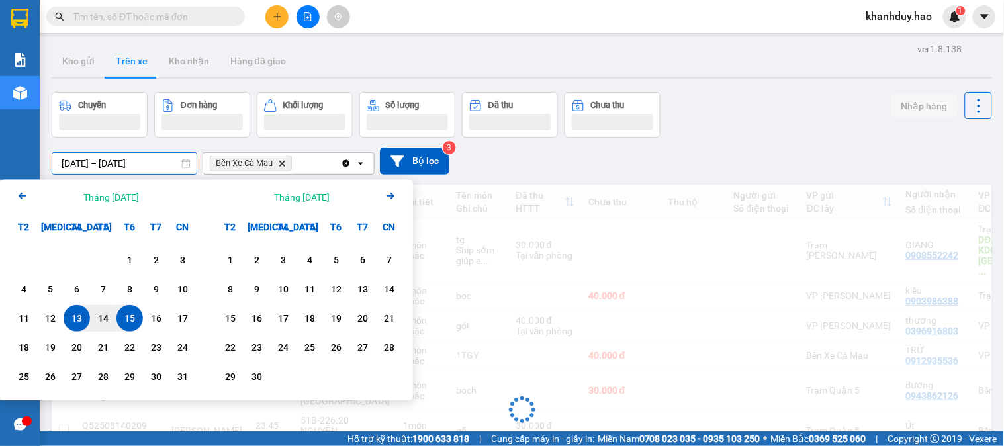
click at [134, 311] on div "15" at bounding box center [129, 318] width 19 height 16
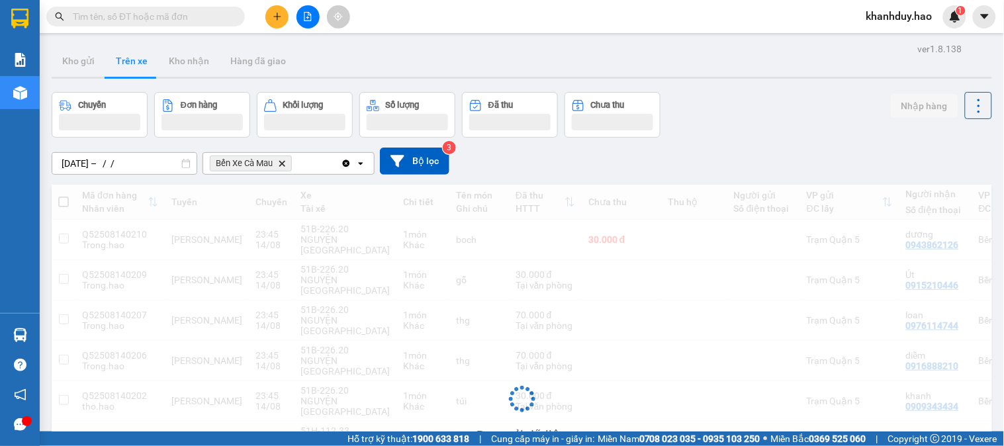
type input "[DATE] – [DATE]"
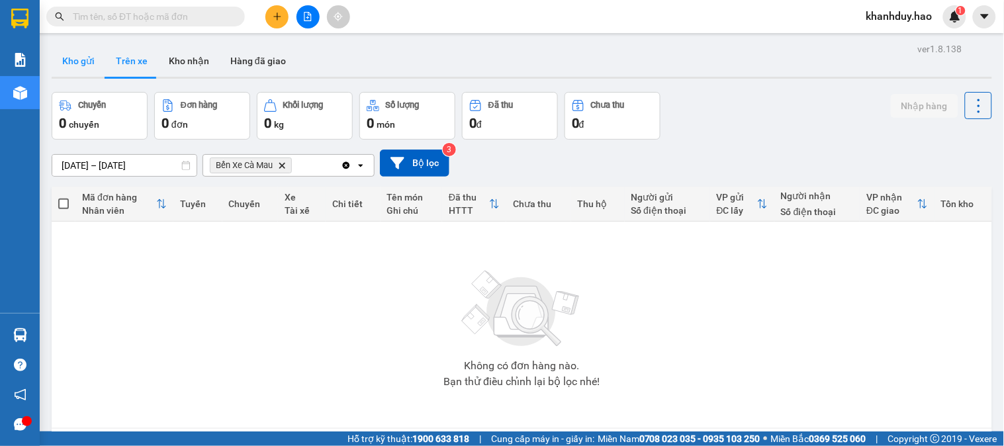
click at [88, 47] on button "Kho gửi" at bounding box center [79, 61] width 54 height 32
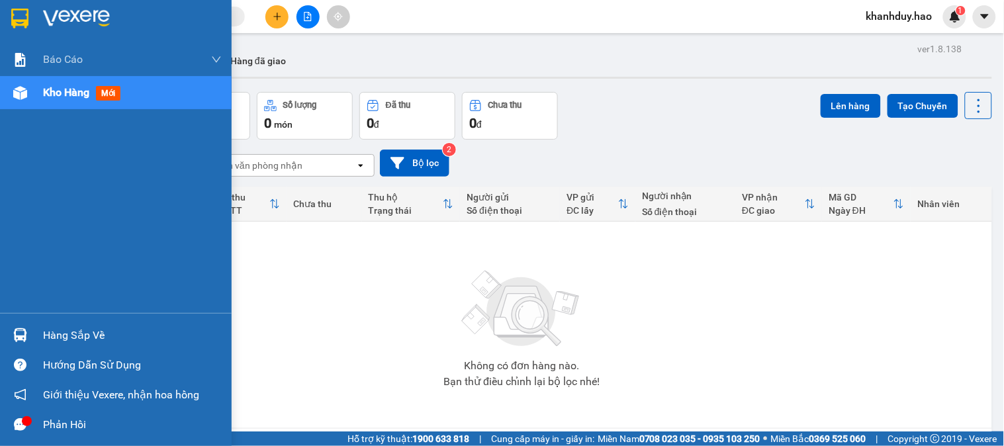
drag, startPoint x: 71, startPoint y: 323, endPoint x: 220, endPoint y: 312, distance: 150.0
click at [72, 323] on div "Hàng sắp về" at bounding box center [116, 335] width 232 height 30
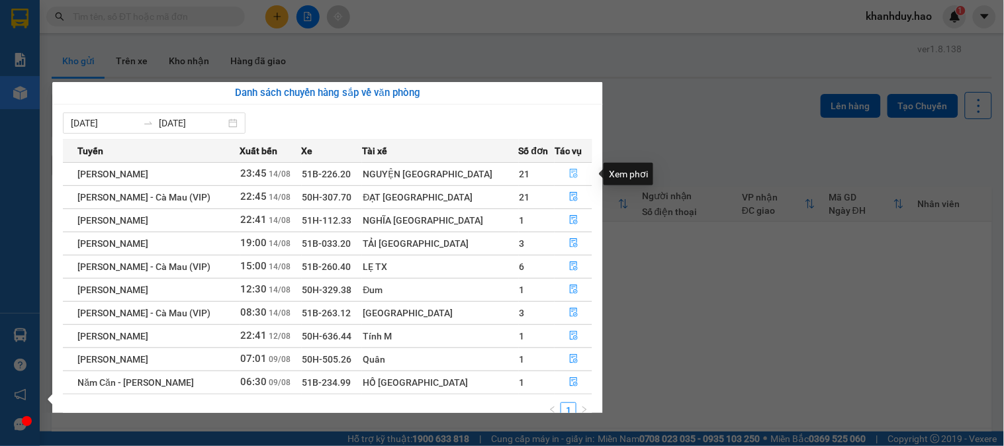
click at [570, 173] on icon "file-done" at bounding box center [574, 173] width 8 height 9
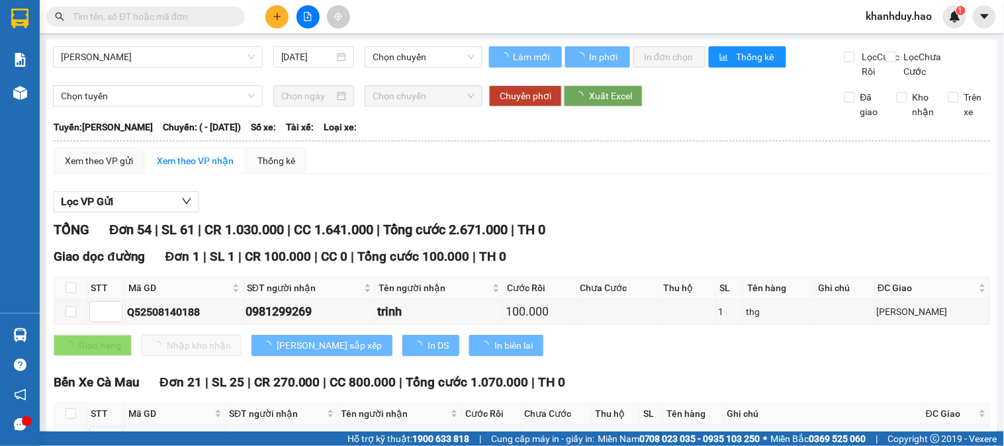
type input "14/08/2025"
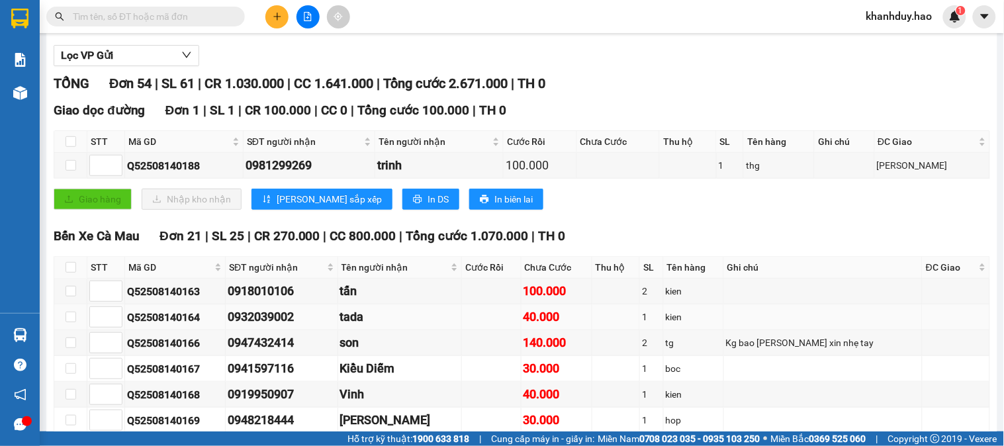
scroll to position [147, 0]
click at [73, 272] on input "checkbox" at bounding box center [71, 267] width 11 height 11
checkbox input "true"
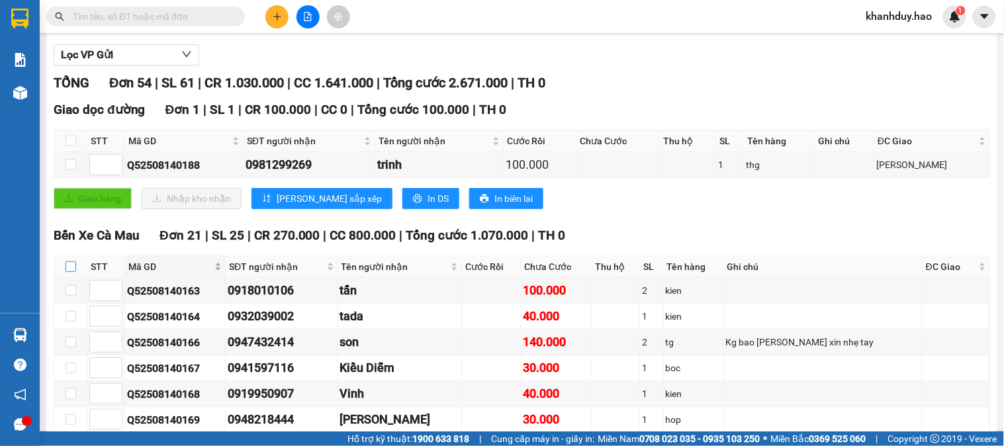
checkbox input "true"
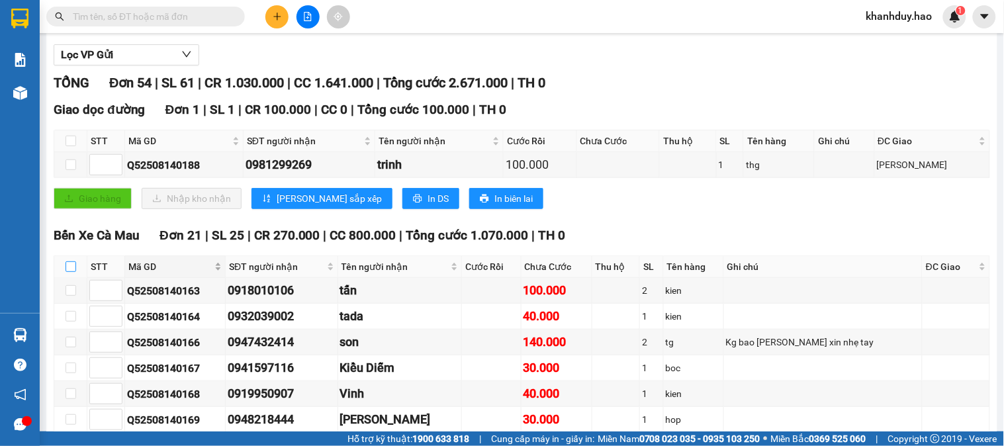
checkbox input "true"
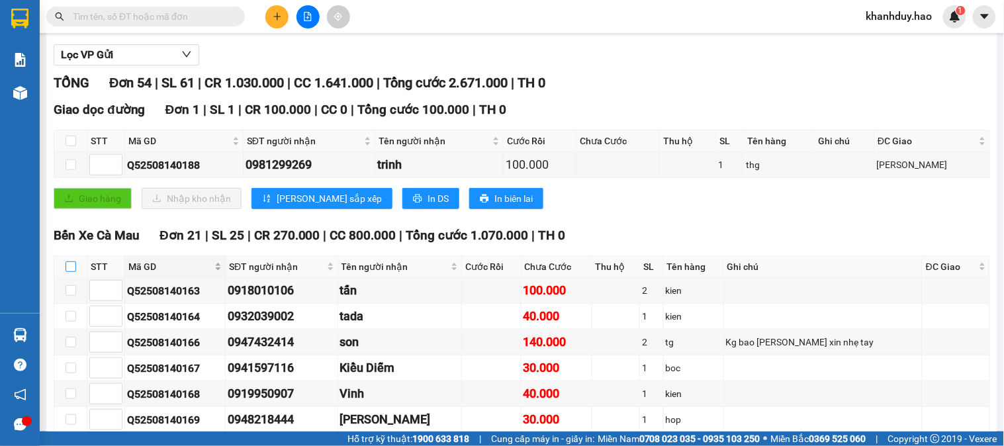
checkbox input "true"
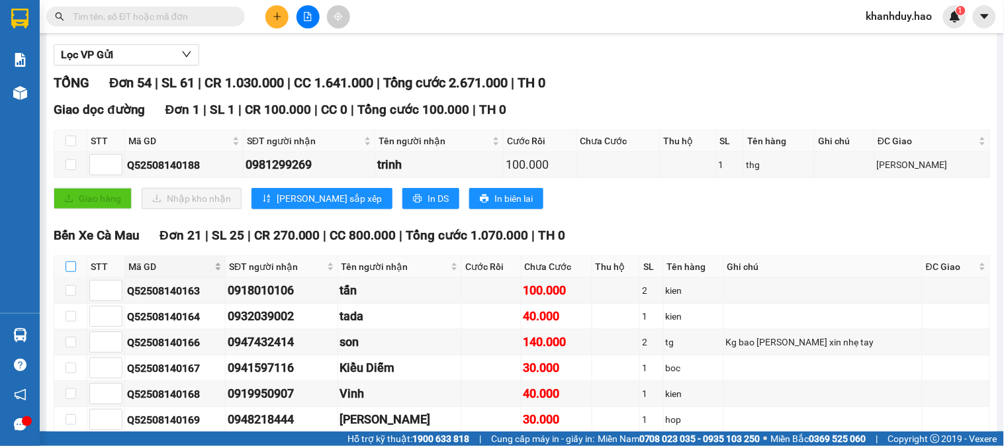
checkbox input "true"
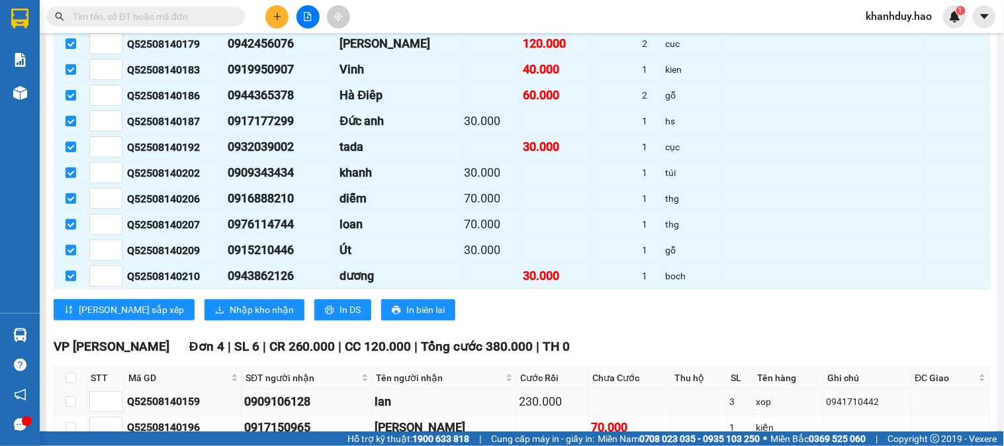
scroll to position [736, 0]
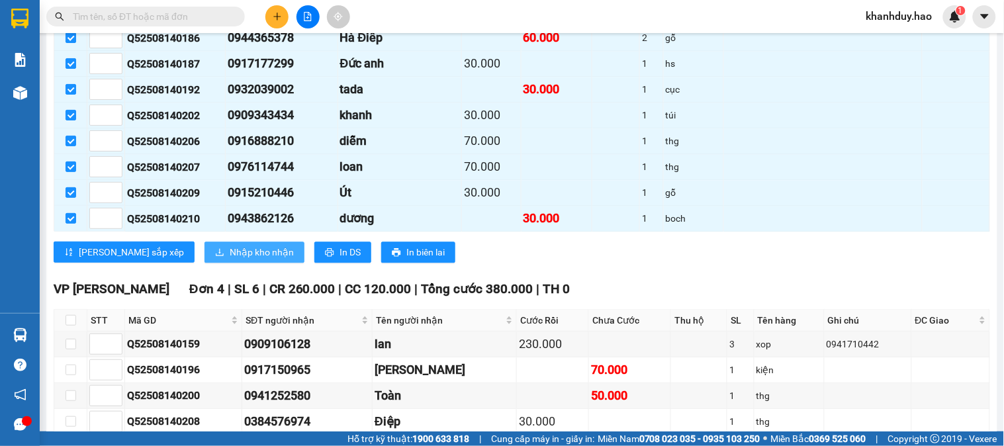
click at [205, 263] on button "Nhập kho nhận" at bounding box center [255, 252] width 100 height 21
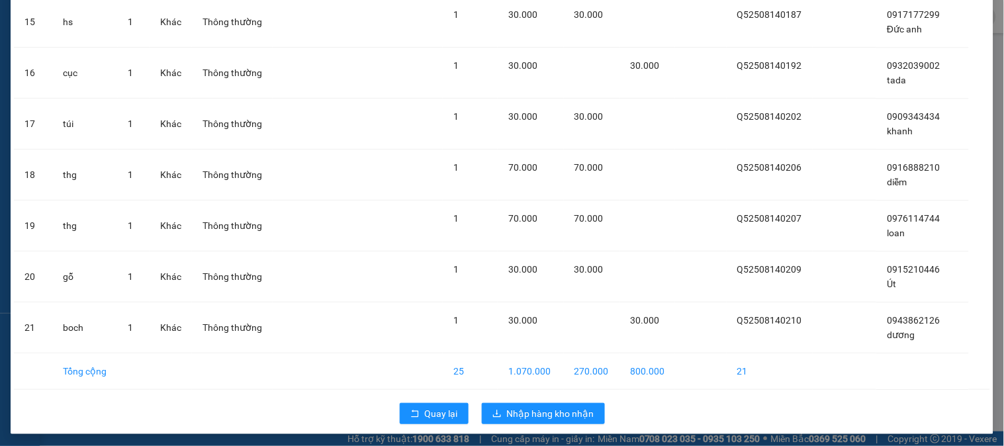
scroll to position [832, 0]
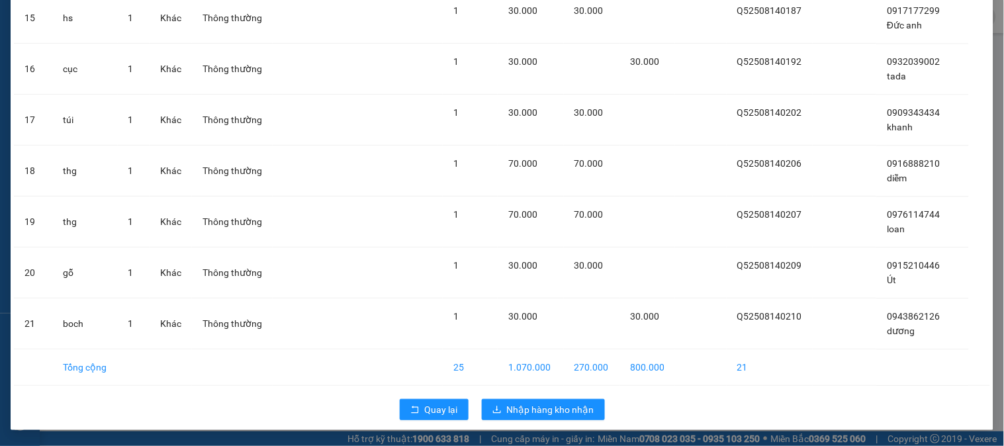
click at [546, 395] on div "Quay lại Nhập hàng kho nhận" at bounding box center [502, 410] width 977 height 34
click at [542, 405] on span "Nhập hàng kho nhận" at bounding box center [550, 410] width 87 height 15
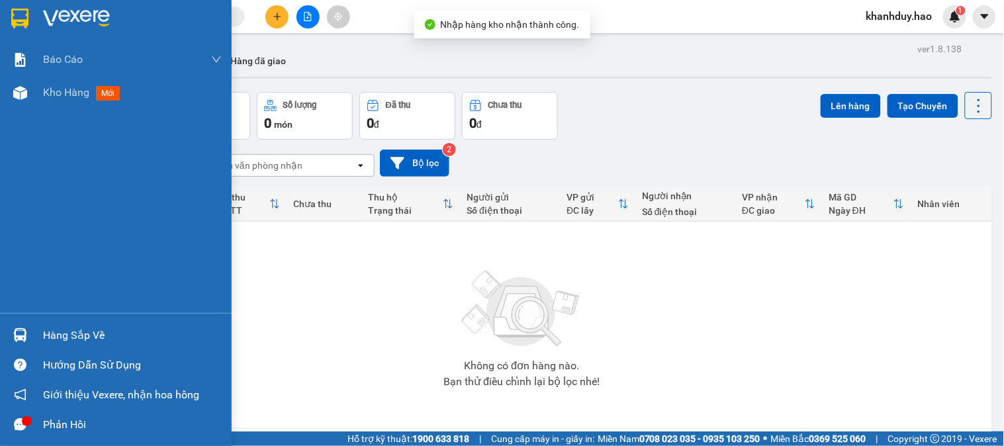
click at [83, 336] on div "Hàng sắp về" at bounding box center [132, 336] width 179 height 20
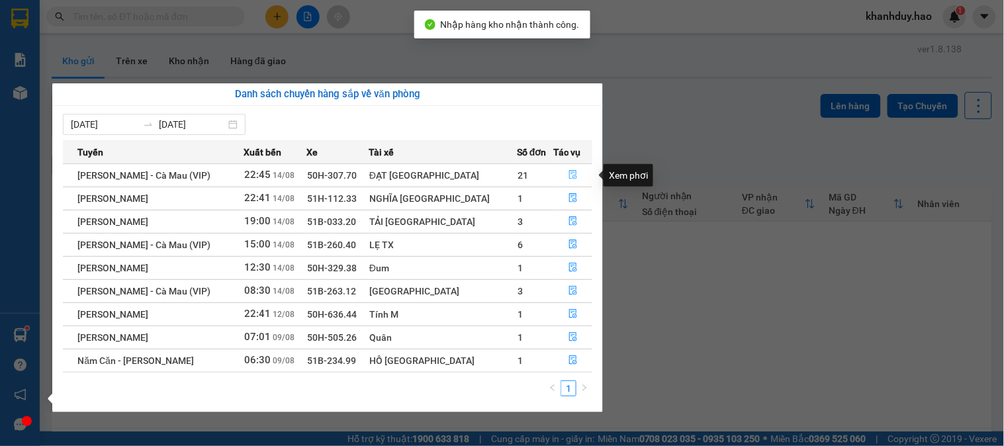
click at [569, 170] on icon "file-done" at bounding box center [573, 174] width 9 height 9
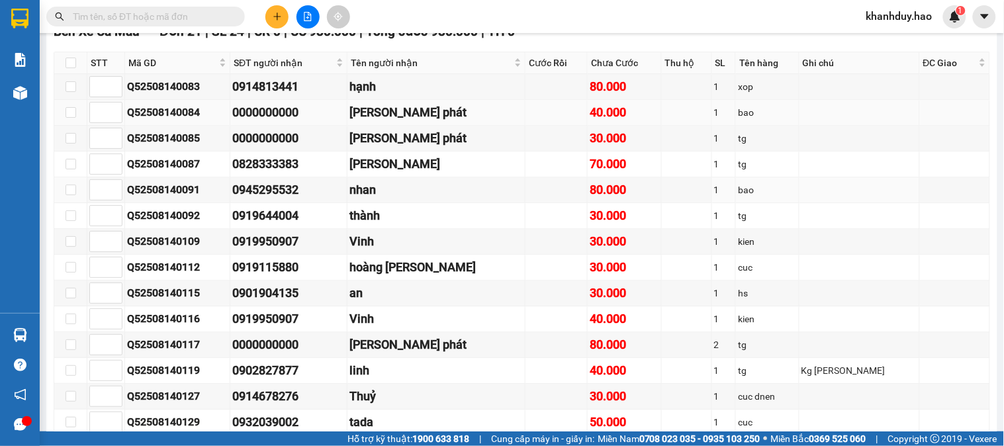
scroll to position [736, 0]
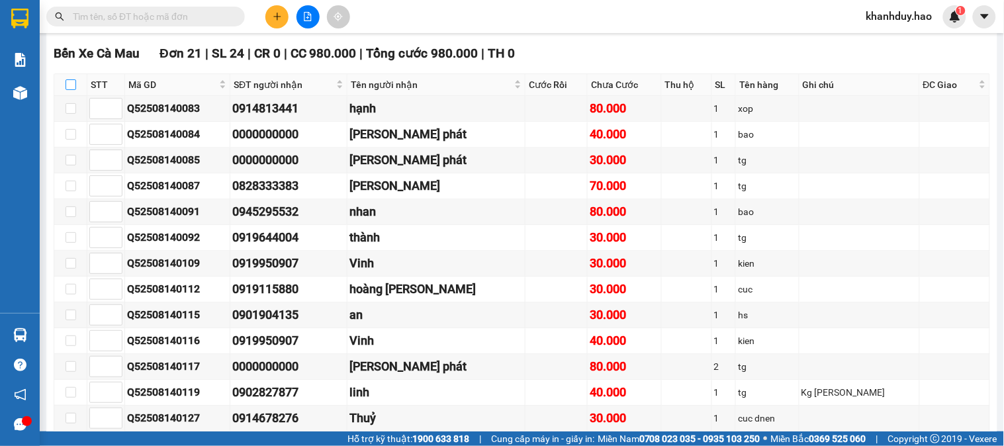
click at [72, 90] on input "checkbox" at bounding box center [71, 84] width 11 height 11
checkbox input "true"
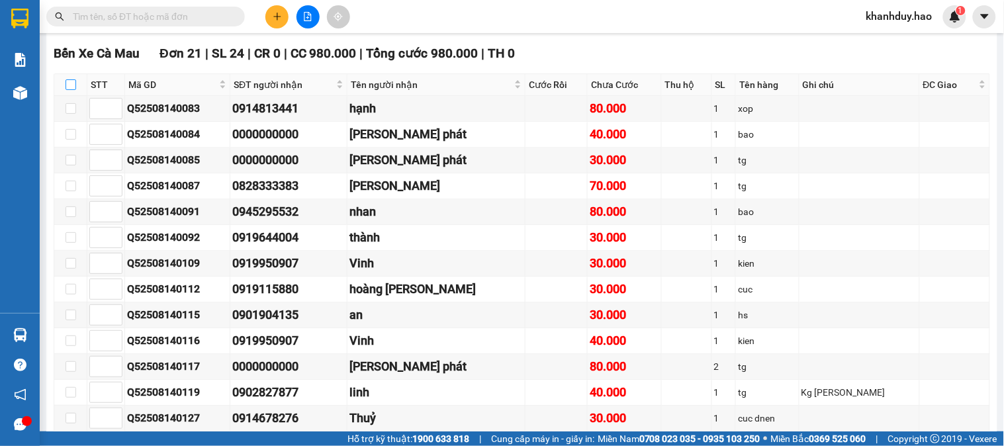
checkbox input "true"
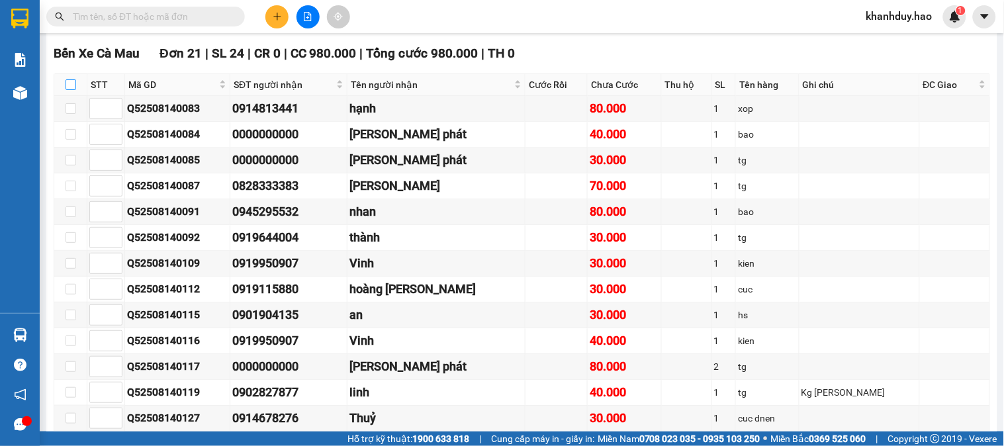
checkbox input "true"
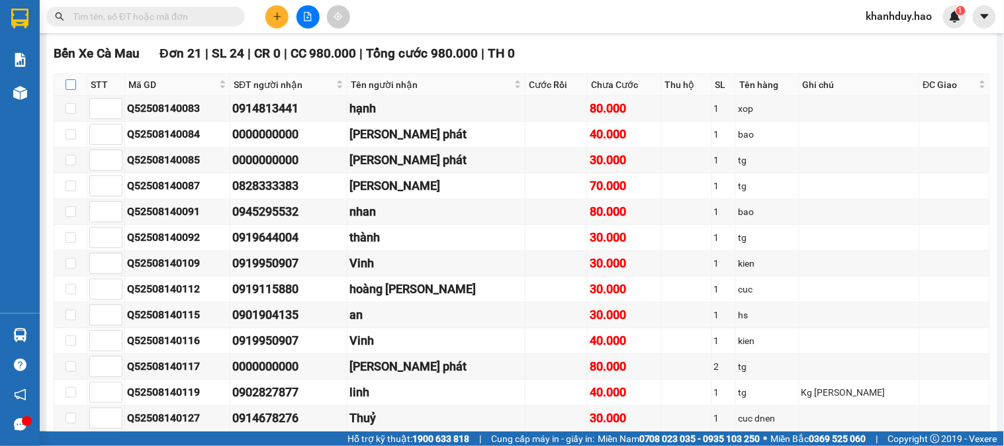
checkbox input "true"
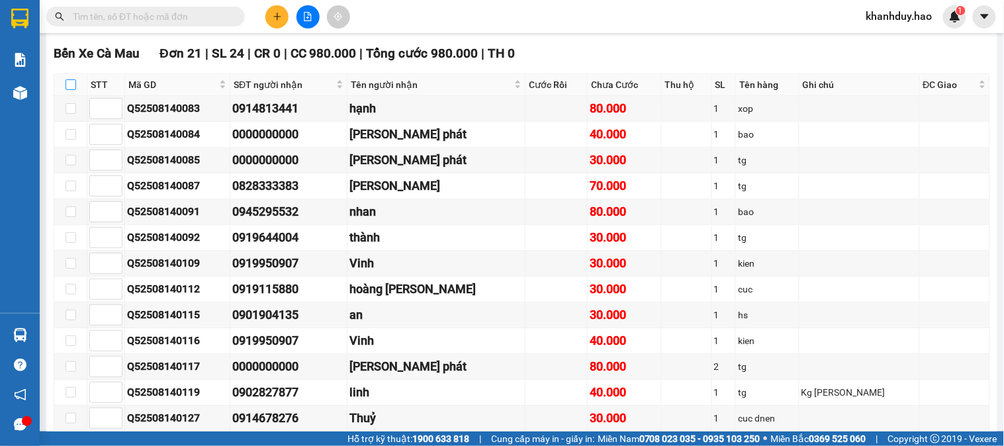
checkbox input "true"
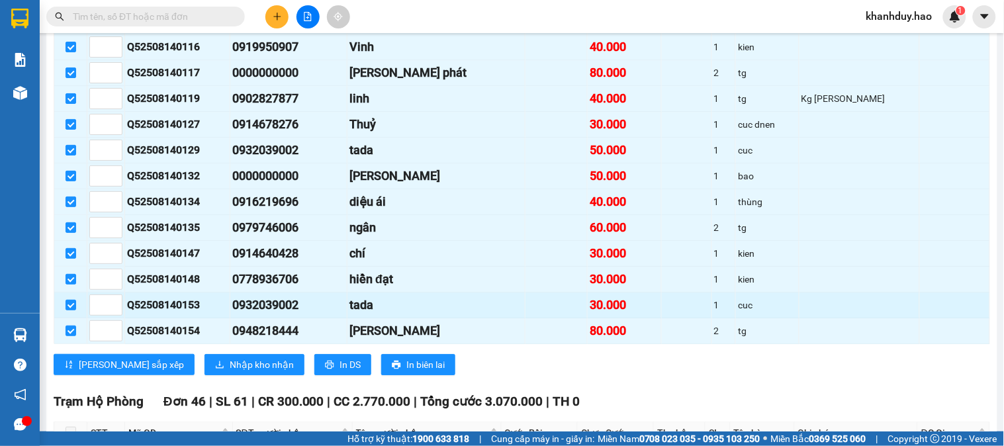
scroll to position [1250, 0]
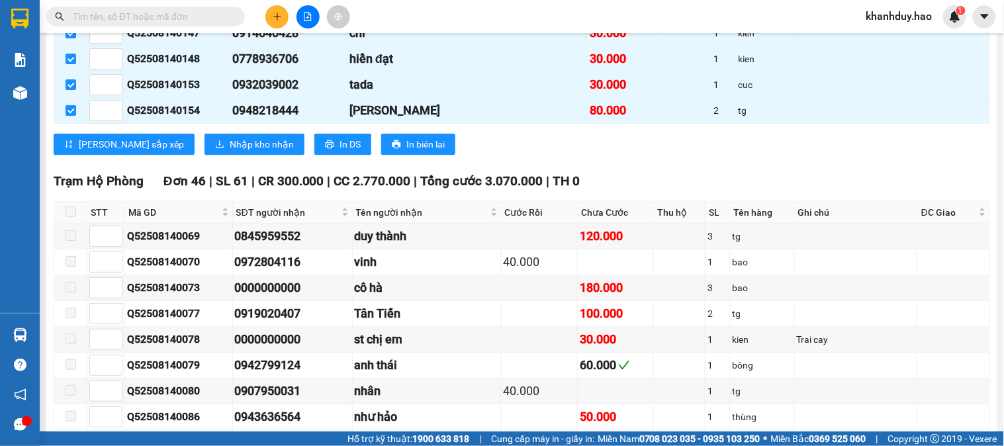
click at [230, 152] on span "Nhập kho nhận" at bounding box center [262, 144] width 64 height 15
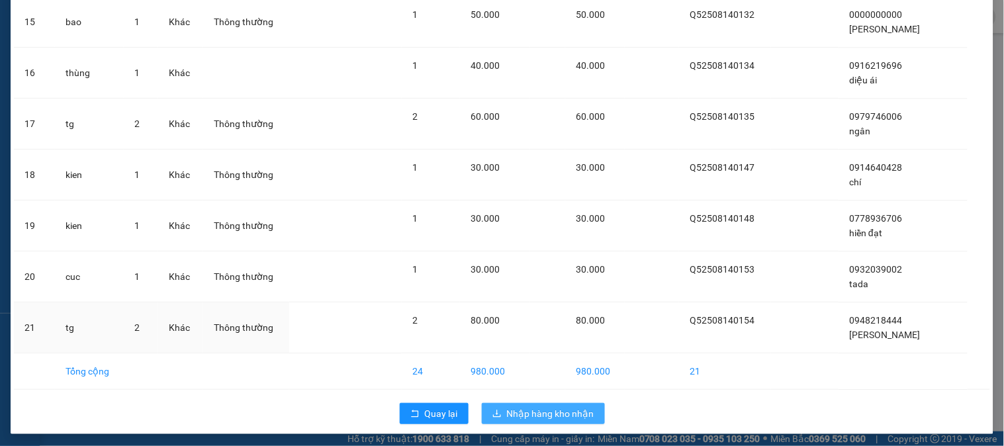
scroll to position [832, 0]
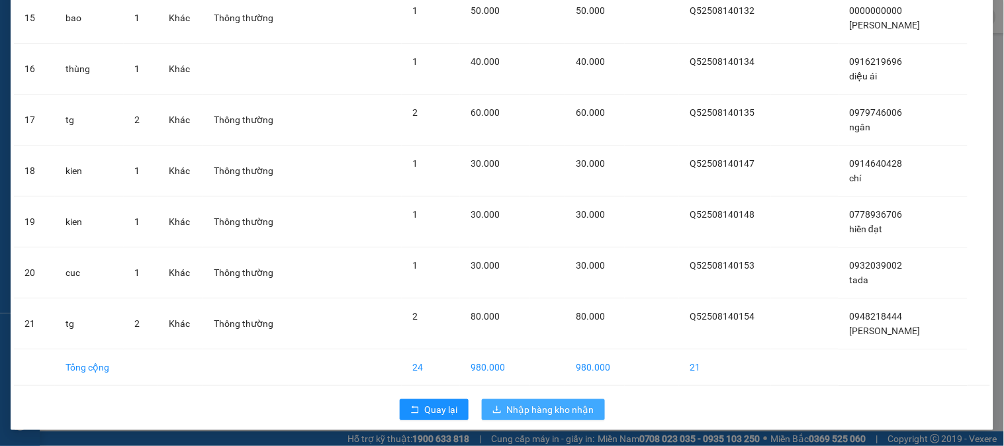
click at [571, 405] on span "Nhập hàng kho nhận" at bounding box center [550, 410] width 87 height 15
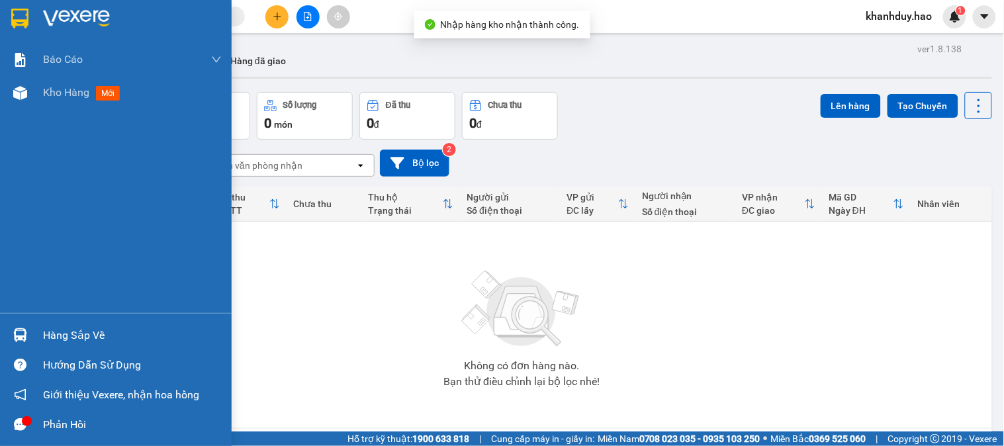
click at [77, 335] on div "Hàng sắp về" at bounding box center [132, 336] width 179 height 20
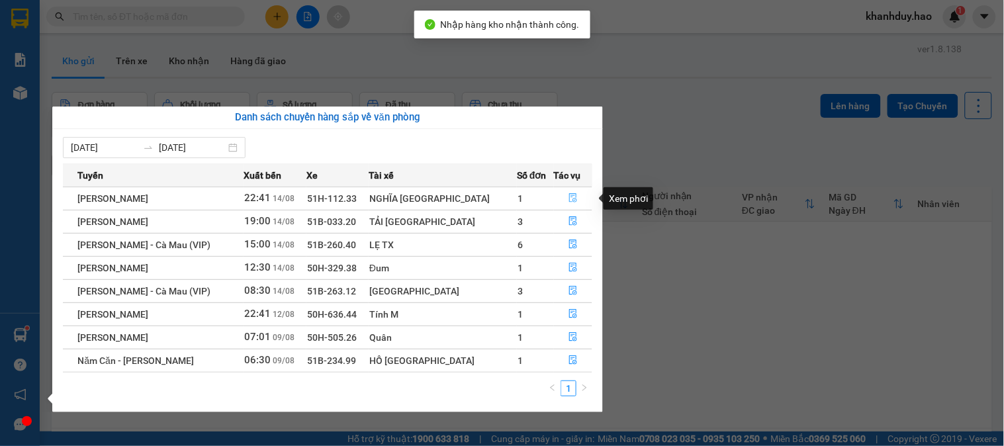
click at [561, 199] on button "button" at bounding box center [574, 198] width 38 height 21
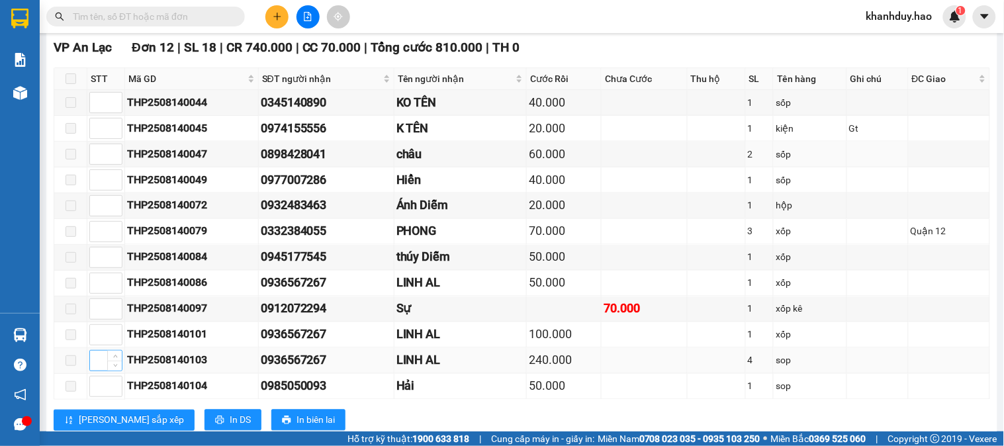
scroll to position [1942, 0]
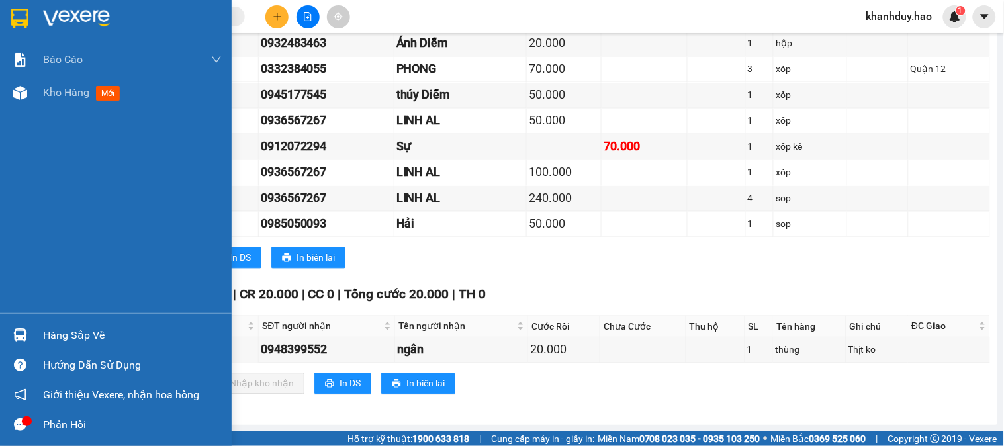
click at [48, 338] on div "Hàng sắp về" at bounding box center [132, 336] width 179 height 20
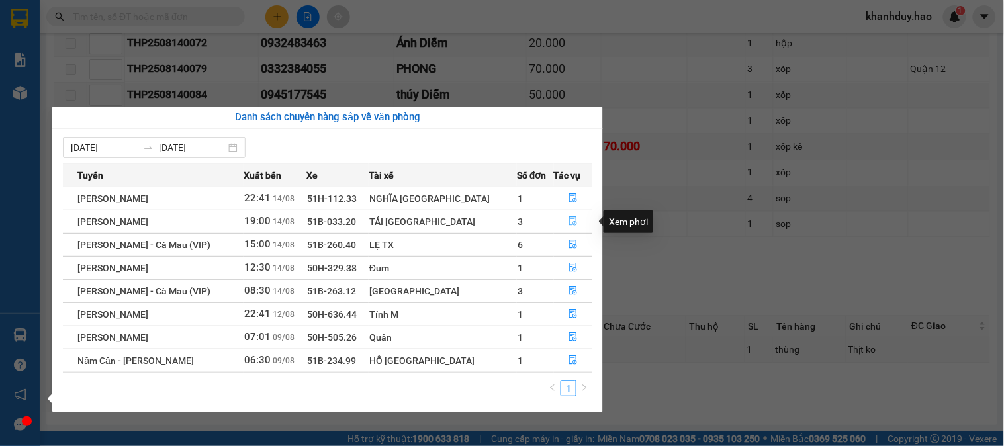
click at [571, 217] on icon "file-done" at bounding box center [573, 220] width 8 height 9
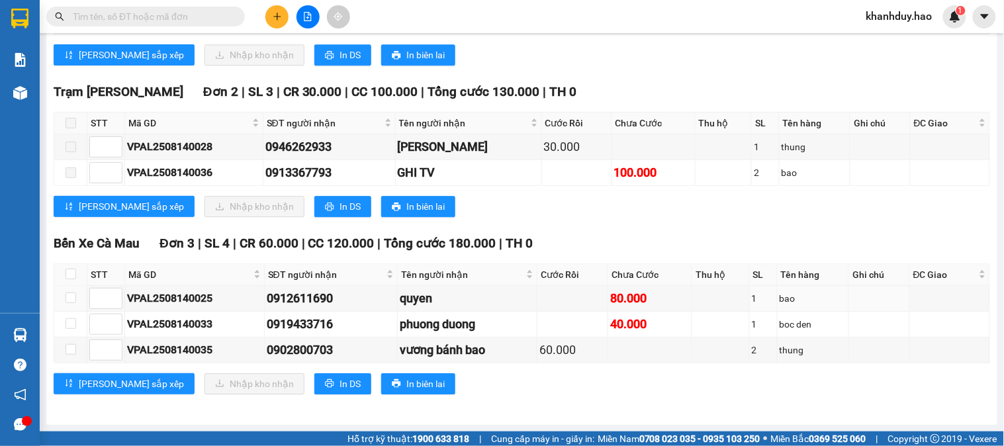
scroll to position [845, 0]
click at [54, 263] on div "STT Mã GD SĐT người nhận Tên người nhận Cước Rồi Chưa Cước Thu hộ SL Tên hàng G…" at bounding box center [522, 313] width 936 height 100
click at [68, 269] on input "checkbox" at bounding box center [71, 274] width 11 height 11
checkbox input "true"
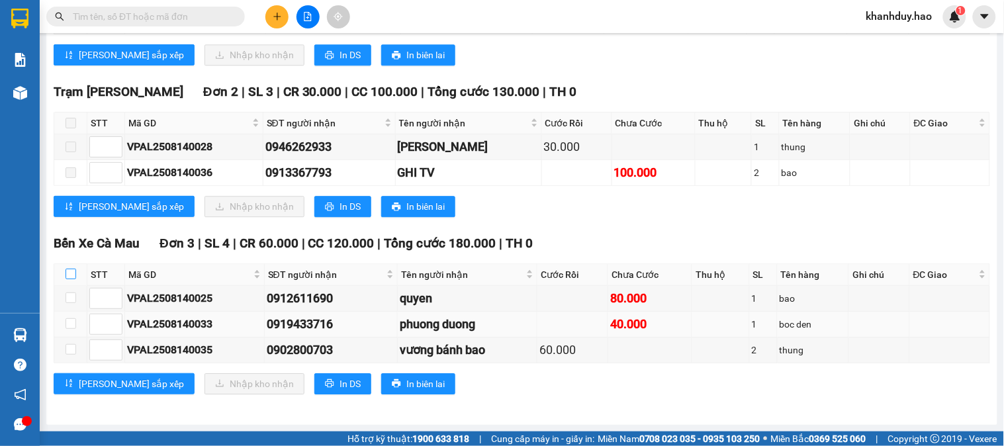
checkbox input "true"
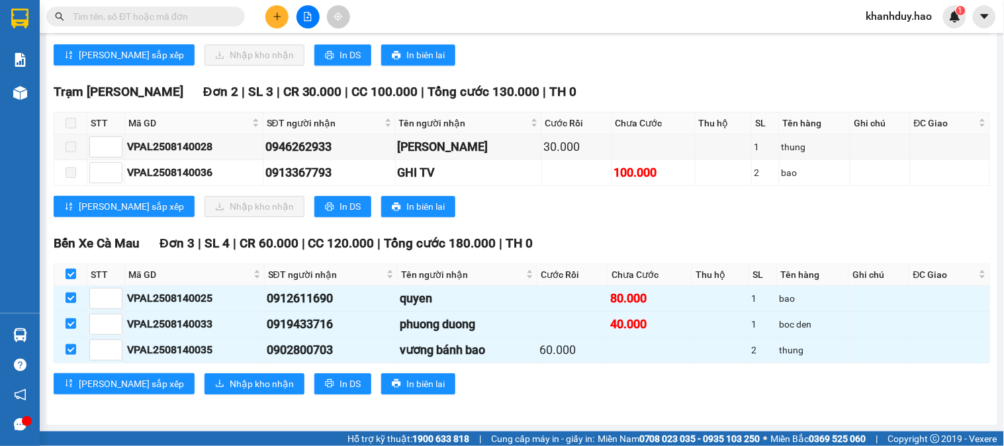
click at [147, 384] on div "Lưu sắp xếp Nhập kho nhận In DS In biên lai" at bounding box center [522, 383] width 937 height 21
click at [232, 377] on span "Nhập kho nhận" at bounding box center [262, 384] width 64 height 15
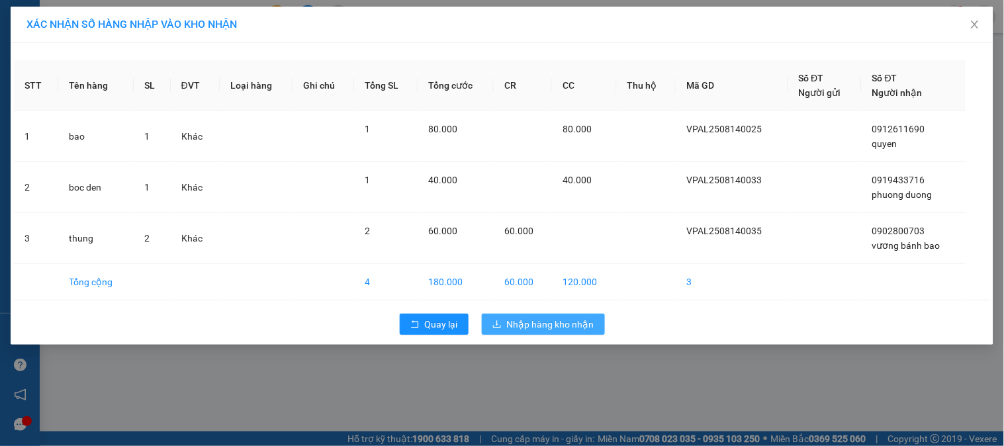
click at [542, 318] on span "Nhập hàng kho nhận" at bounding box center [550, 324] width 87 height 15
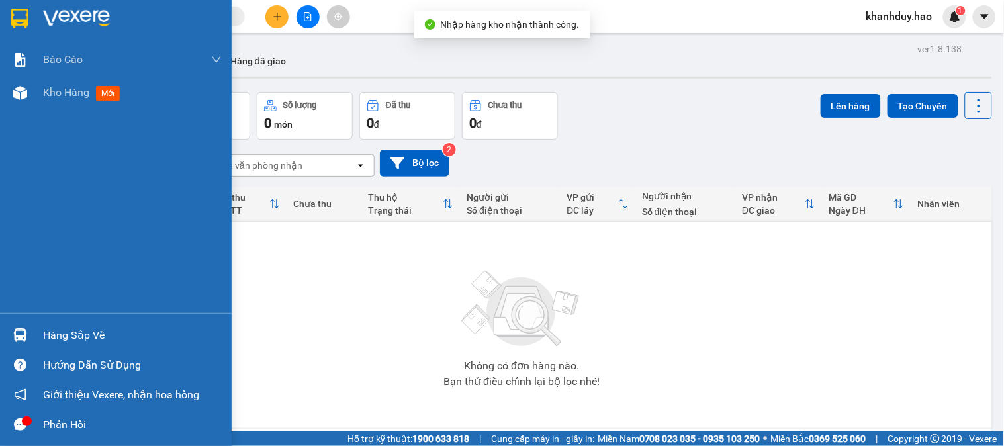
click at [81, 331] on div "Hàng sắp về" at bounding box center [132, 336] width 179 height 20
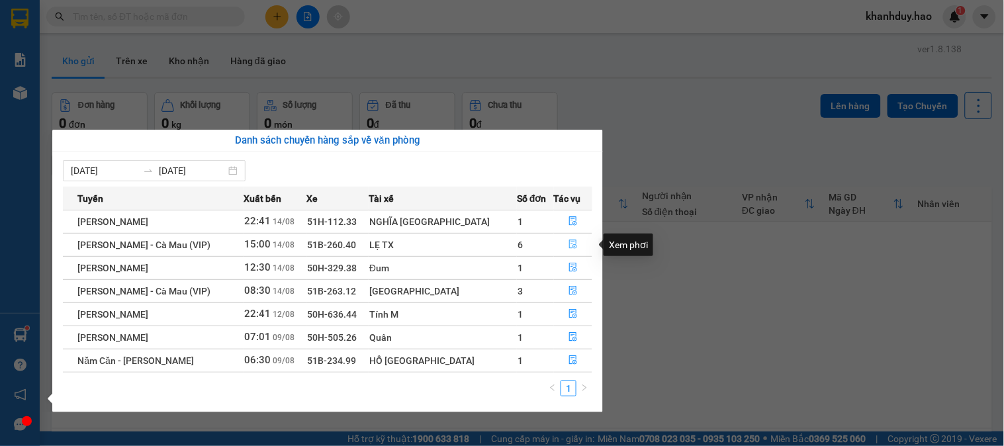
click at [569, 242] on icon "file-done" at bounding box center [573, 244] width 8 height 9
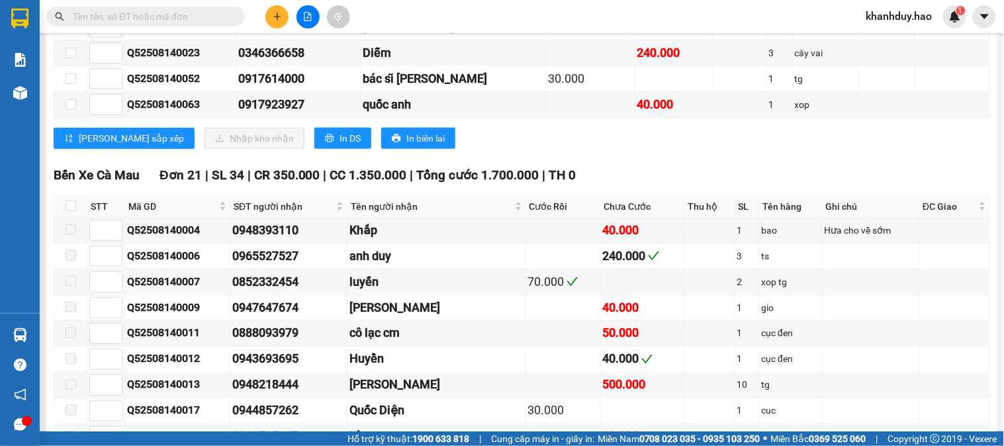
scroll to position [1618, 0]
click at [74, 211] on input "checkbox" at bounding box center [71, 205] width 11 height 11
checkbox input "true"
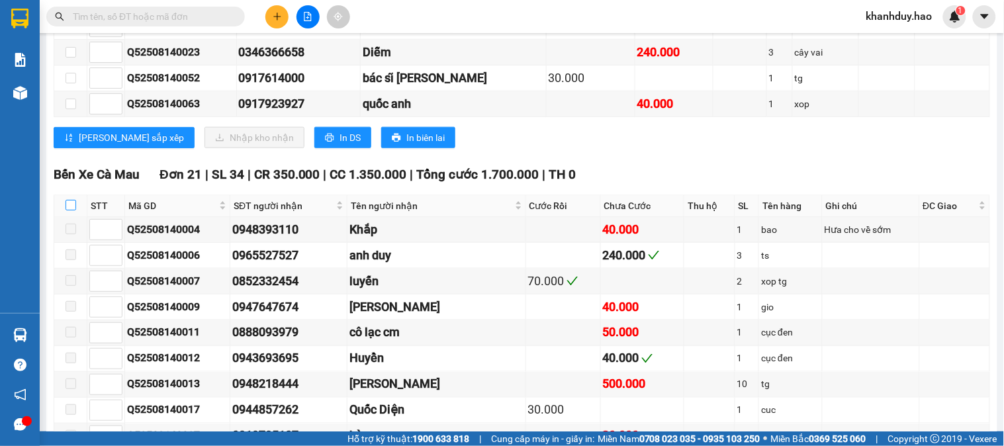
checkbox input "true"
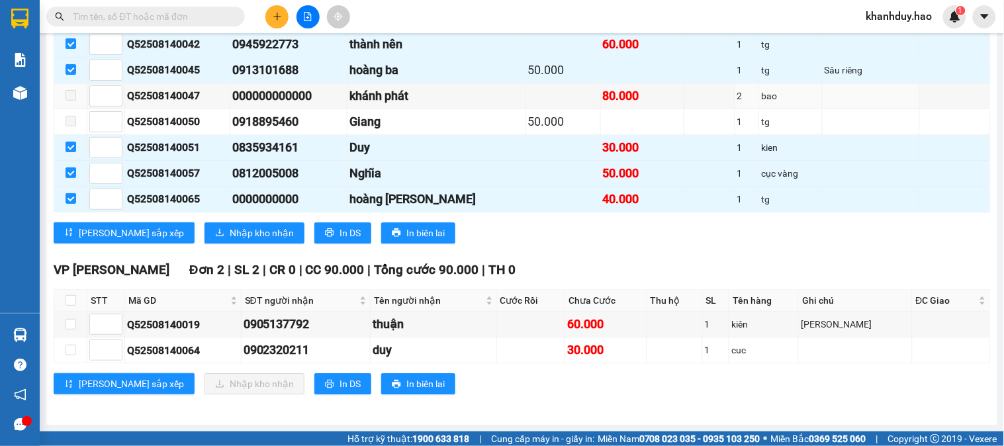
scroll to position [2194, 0]
click at [205, 222] on button "Nhập kho nhận" at bounding box center [255, 232] width 100 height 21
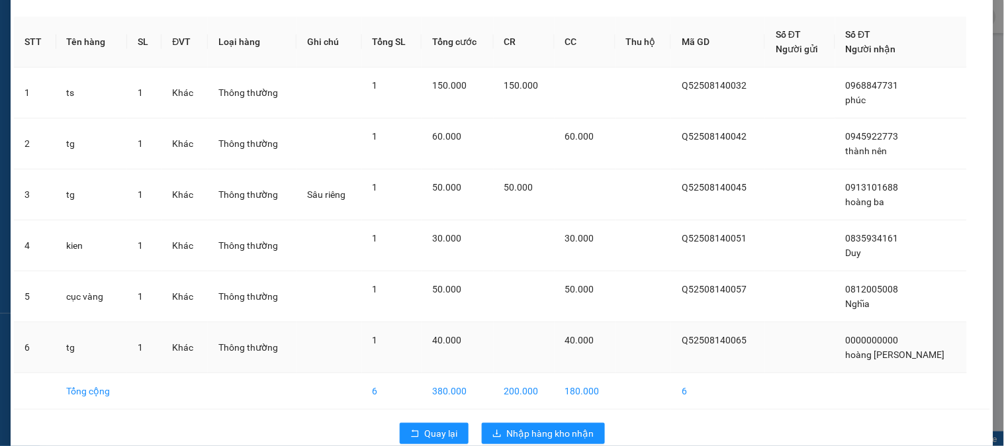
scroll to position [68, 0]
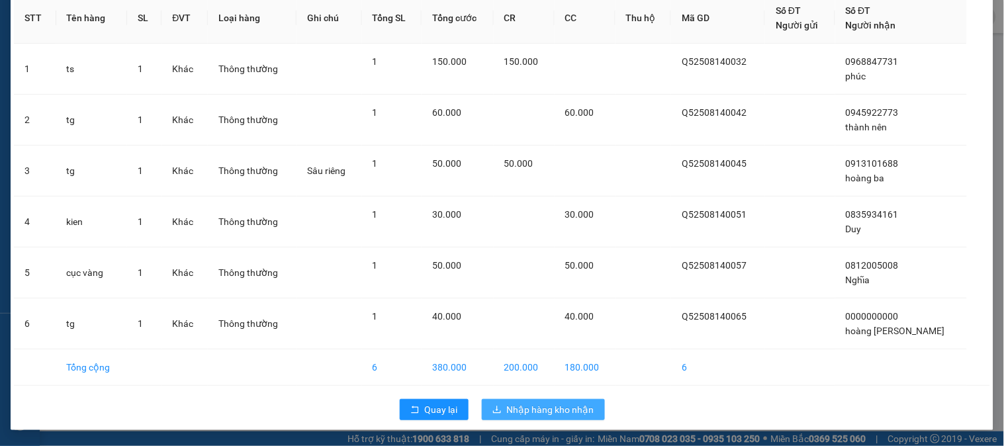
click at [535, 399] on button "Nhập hàng kho nhận" at bounding box center [543, 409] width 123 height 21
click at [535, 406] on span "Nhập hàng kho nhận" at bounding box center [550, 410] width 87 height 15
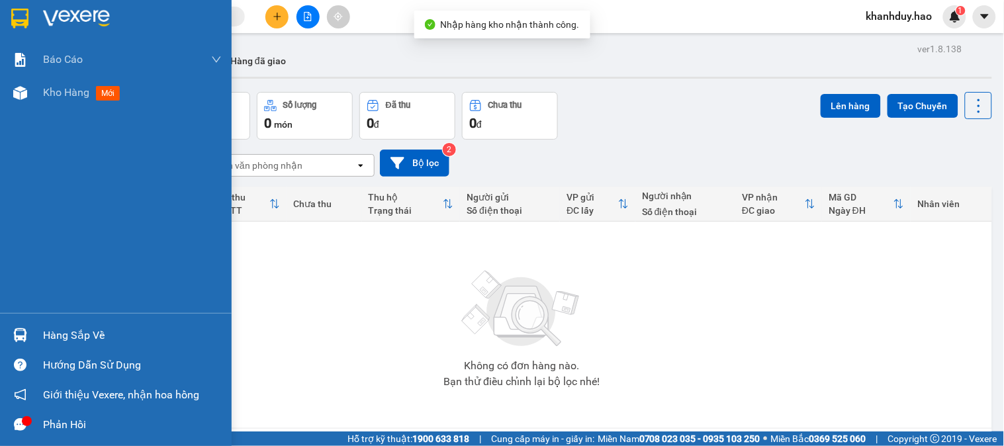
click at [75, 332] on div "Hàng sắp về" at bounding box center [132, 336] width 179 height 20
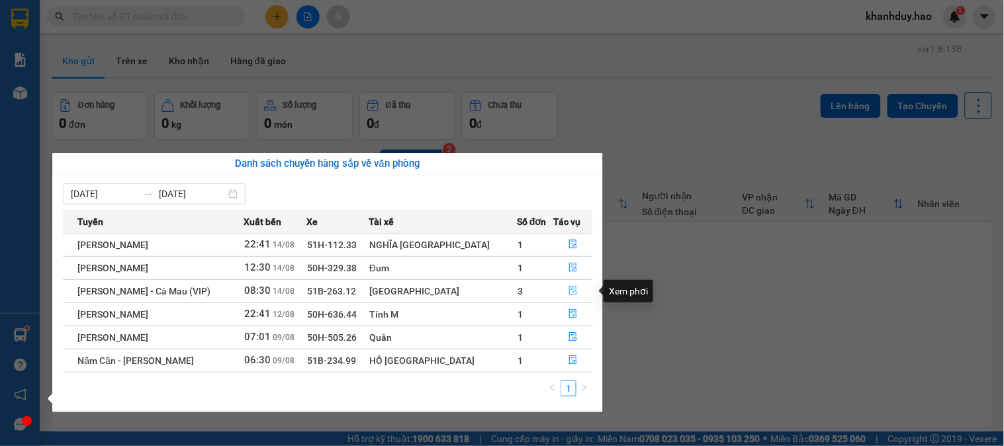
click at [569, 293] on icon "file-done" at bounding box center [573, 290] width 9 height 9
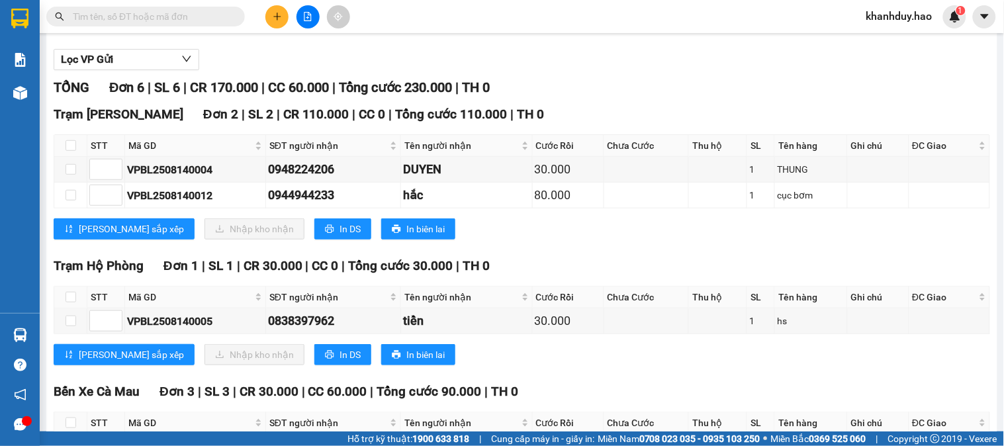
scroll to position [307, 0]
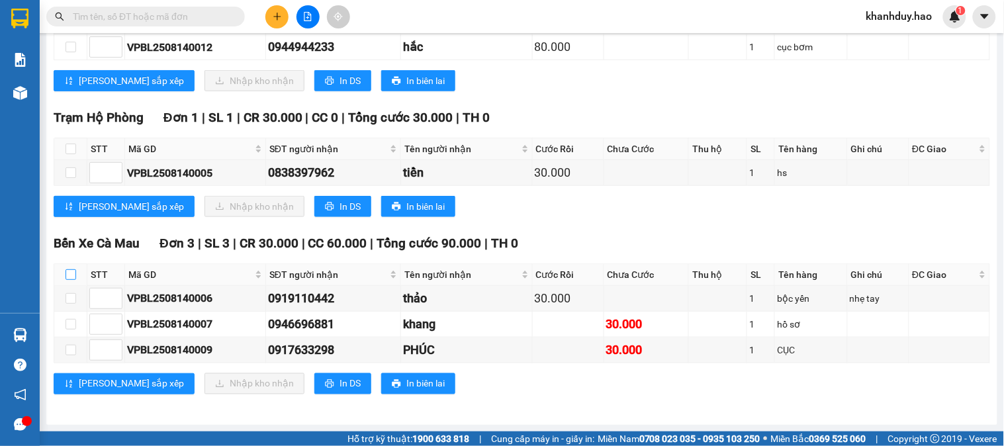
click at [68, 277] on input "checkbox" at bounding box center [71, 274] width 11 height 11
checkbox input "true"
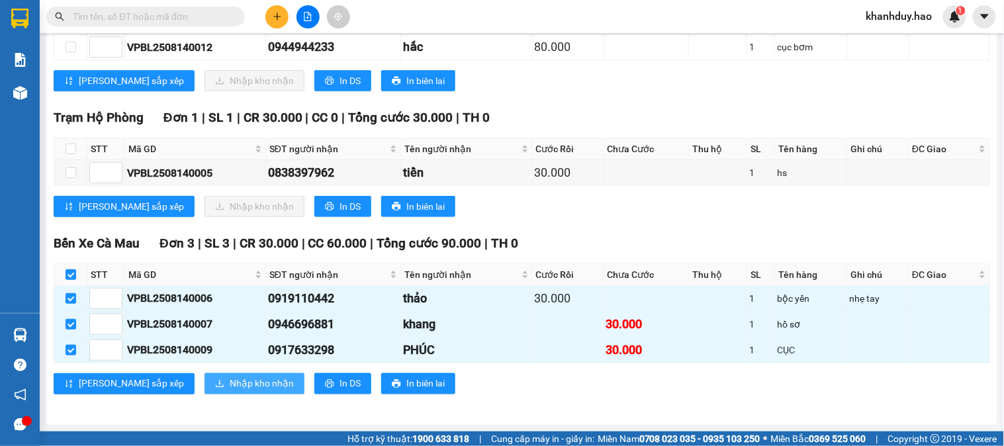
click at [205, 393] on button "Nhập kho nhận" at bounding box center [255, 383] width 100 height 21
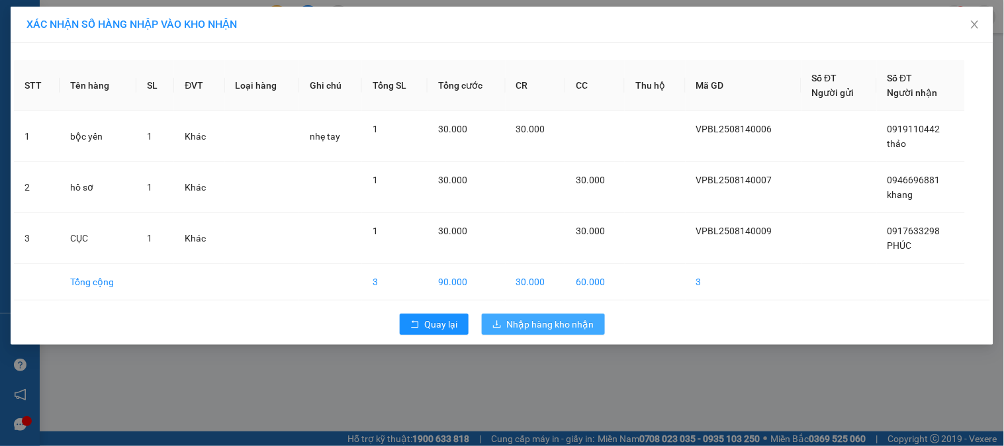
click at [534, 322] on span "Nhập hàng kho nhận" at bounding box center [550, 324] width 87 height 15
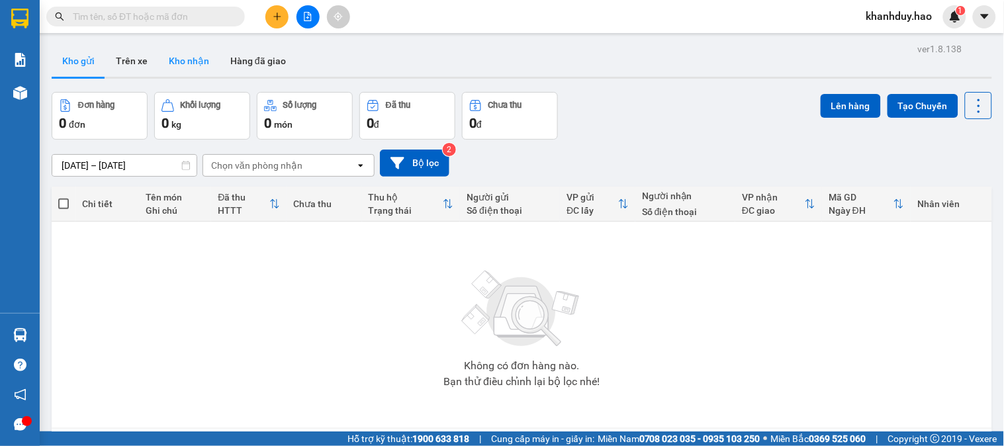
click at [193, 70] on button "Kho nhận" at bounding box center [189, 61] width 62 height 32
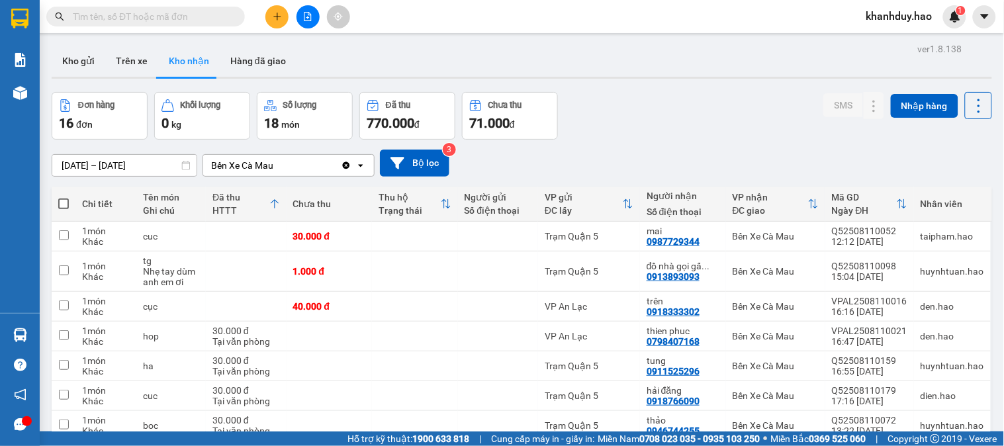
click at [150, 168] on input "12/08/2025 – 12/08/2025" at bounding box center [124, 165] width 144 height 21
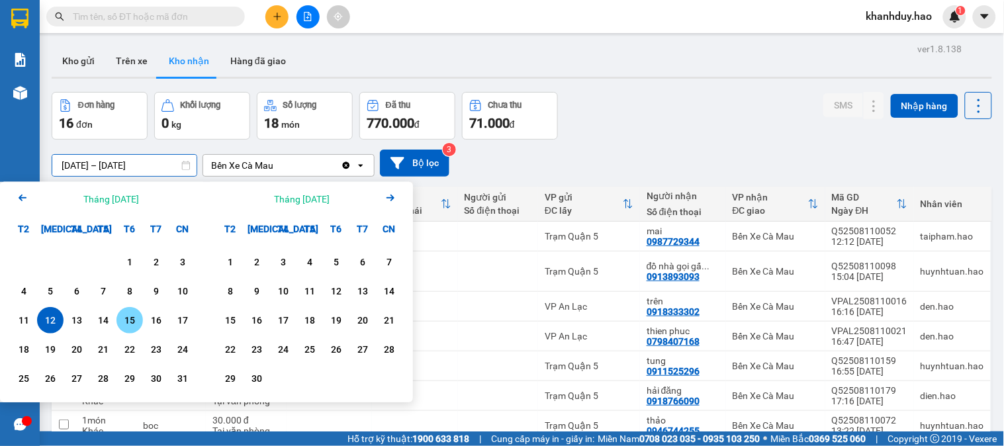
click at [134, 326] on div "15" at bounding box center [129, 320] width 19 height 16
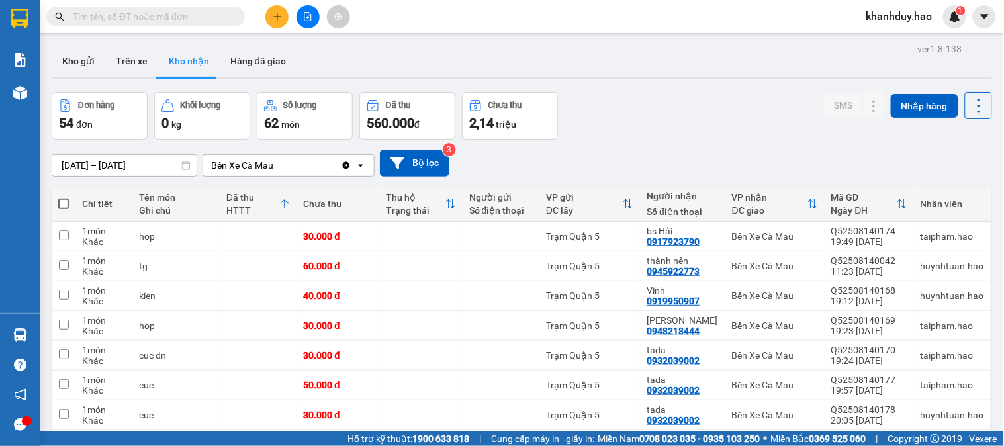
click at [120, 168] on input "[DATE] – [DATE]" at bounding box center [124, 165] width 144 height 21
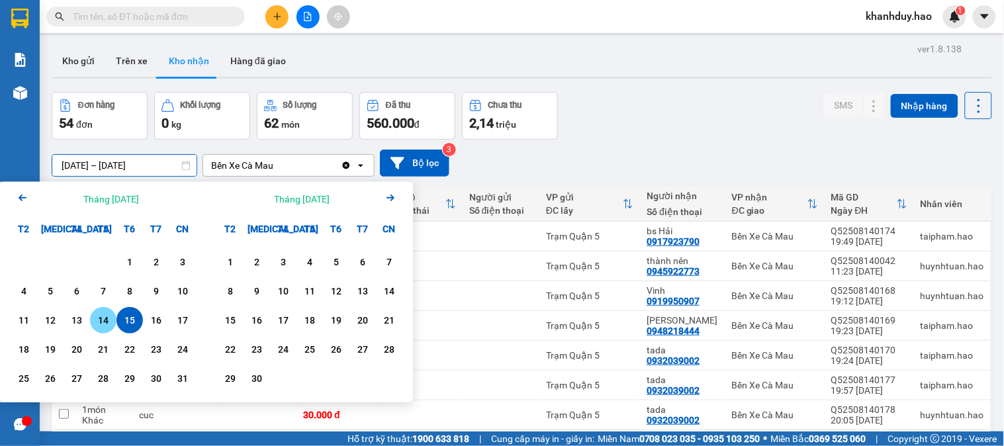
click at [101, 323] on div "14" at bounding box center [103, 320] width 19 height 16
type input "[DATE] – [DATE]"
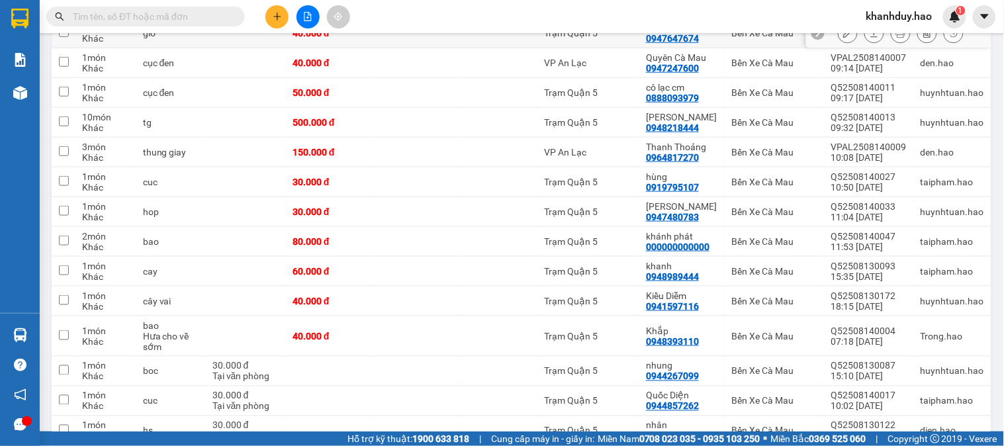
scroll to position [294, 0]
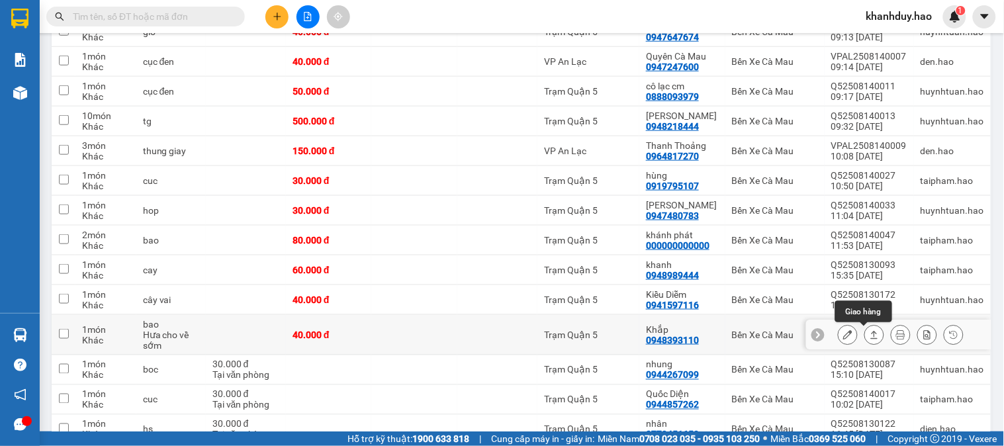
click at [870, 339] on icon at bounding box center [874, 334] width 9 height 9
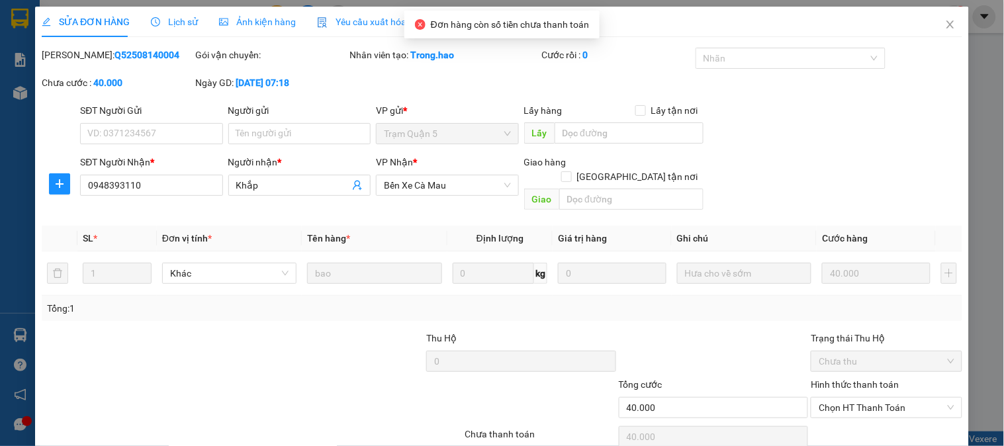
type input "0948393110"
type input "Khắp"
type input "40.000"
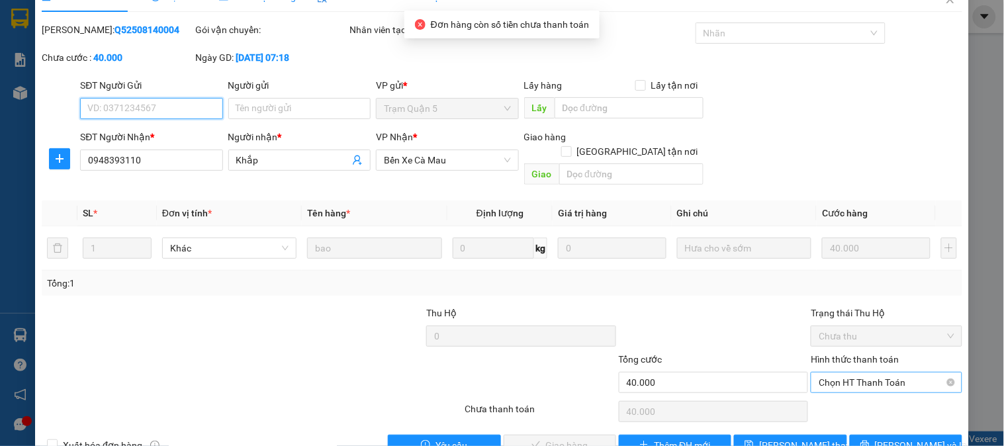
click at [869, 373] on span "Chọn HT Thanh Toán" at bounding box center [886, 383] width 135 height 20
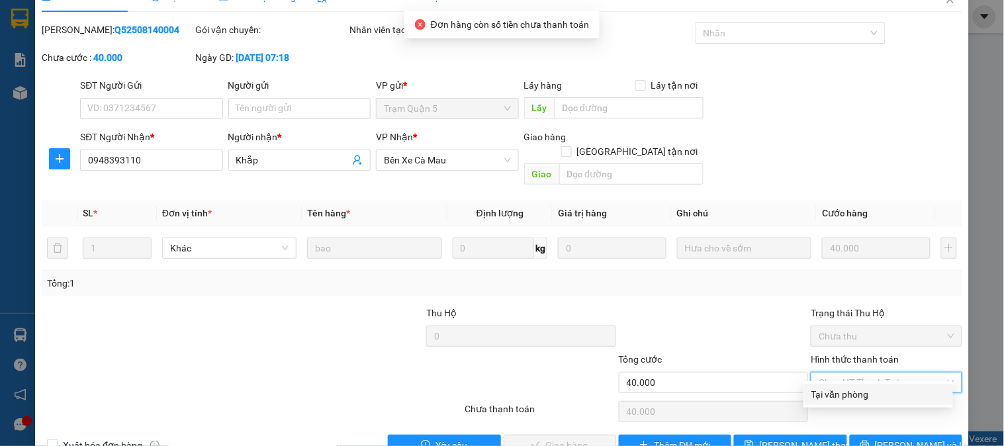
click at [857, 379] on div "Hình thức thanh toán Chọn HT Thanh Toán" at bounding box center [886, 375] width 151 height 46
click at [843, 373] on span "Chọn HT Thanh Toán" at bounding box center [886, 383] width 135 height 20
click at [842, 398] on div "Tại văn phòng" at bounding box center [879, 394] width 134 height 15
type input "0"
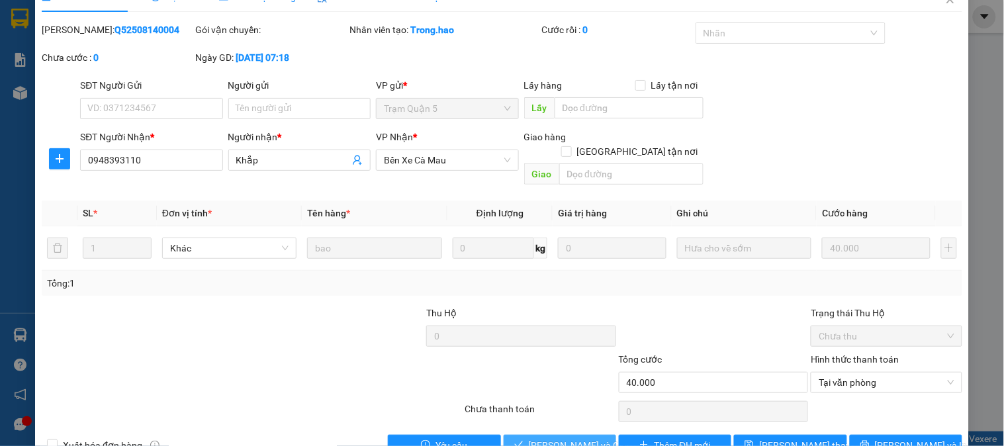
click at [574, 438] on span "[PERSON_NAME] và Giao hàng" at bounding box center [592, 445] width 127 height 15
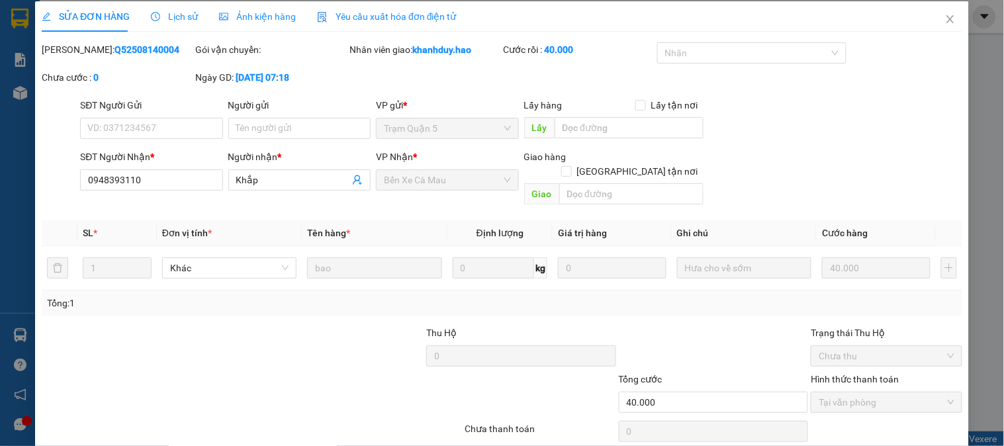
scroll to position [0, 0]
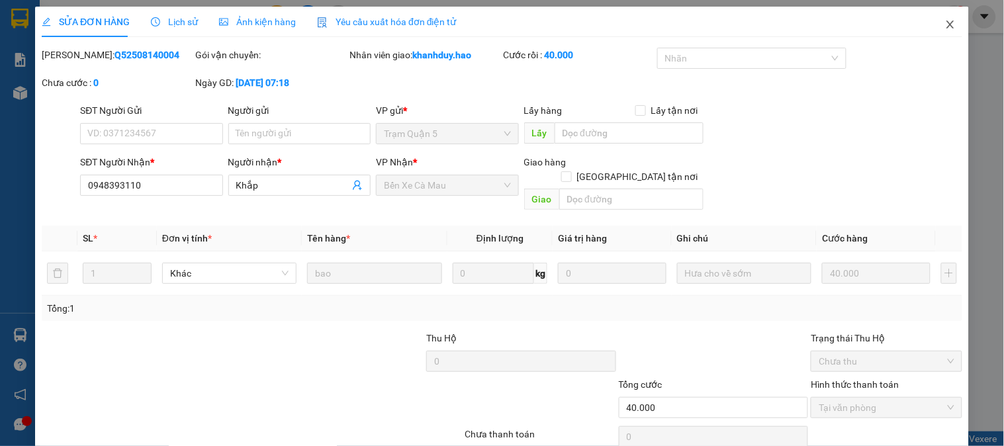
click at [948, 28] on span "Close" at bounding box center [950, 25] width 37 height 37
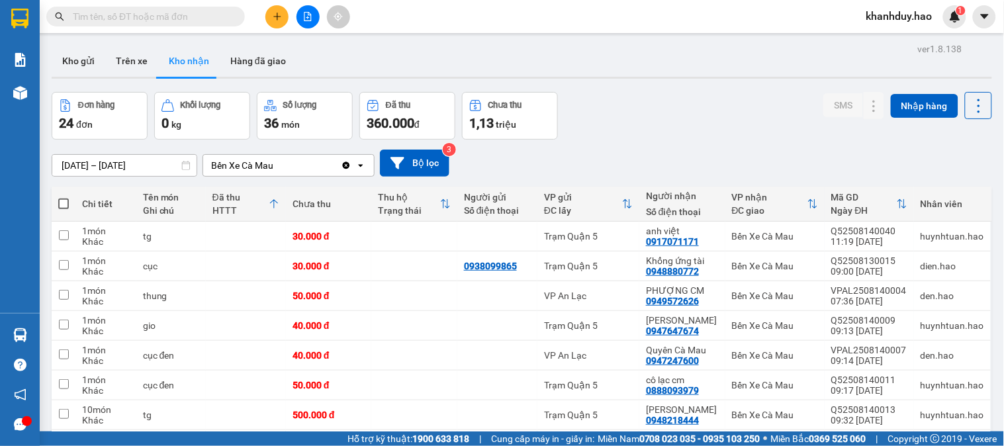
click at [94, 177] on div "14/08/2025 – 14/08/2025 Press the down arrow key to interact with the calendar …" at bounding box center [522, 163] width 941 height 47
click at [104, 177] on div "14/08/2025 – 14/08/2025 Press the down arrow key to interact with the calendar …" at bounding box center [522, 163] width 941 height 47
click at [130, 166] on input "14/08/2025 – 14/08/2025" at bounding box center [124, 165] width 144 height 21
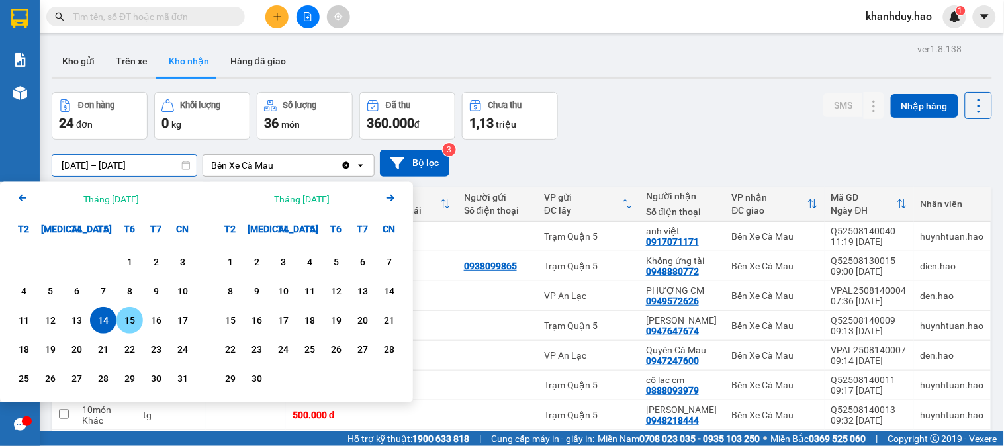
click at [120, 321] on div "15" at bounding box center [129, 320] width 19 height 16
type input "[DATE] – [DATE]"
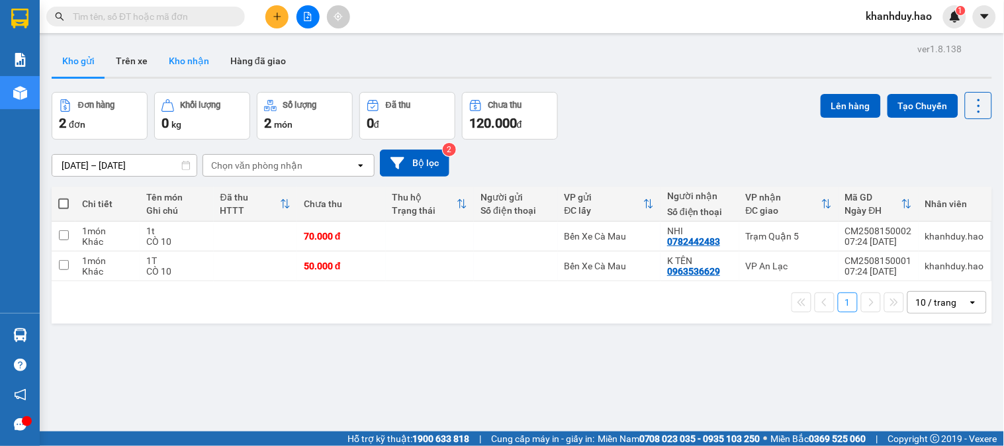
click at [189, 63] on button "Kho nhận" at bounding box center [189, 61] width 62 height 32
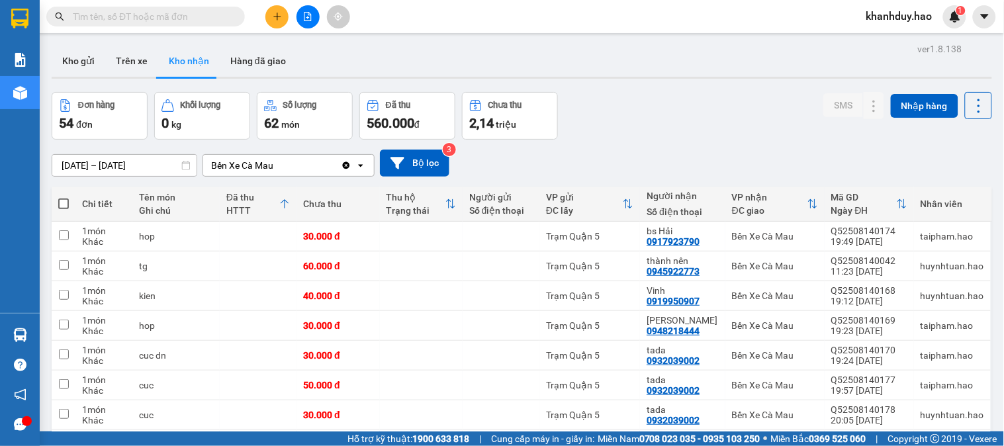
click at [148, 176] on div "[DATE] – [DATE]" at bounding box center [125, 165] width 146 height 23
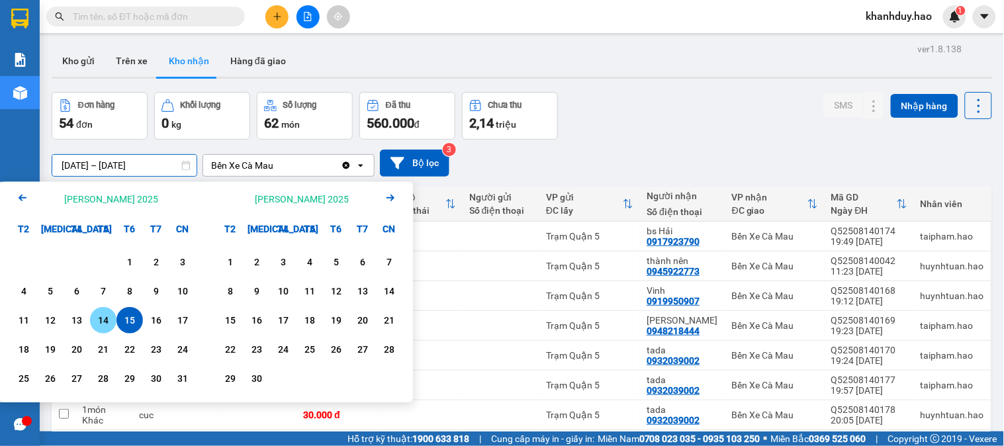
click at [99, 322] on div "14" at bounding box center [103, 320] width 19 height 16
click at [97, 322] on div "14" at bounding box center [103, 320] width 19 height 16
type input "14/08/2025 – 14/08/2025"
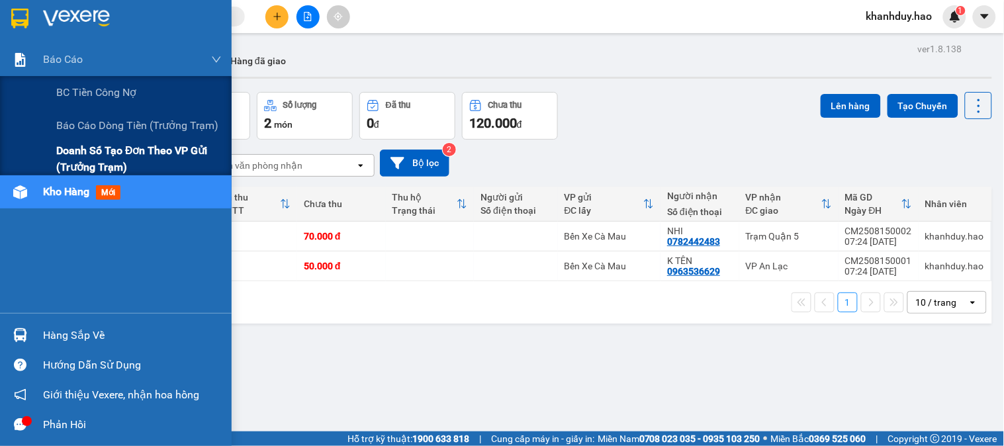
click at [168, 143] on span "Doanh số tạo đơn theo VP gửi (trưởng trạm)" at bounding box center [139, 158] width 166 height 33
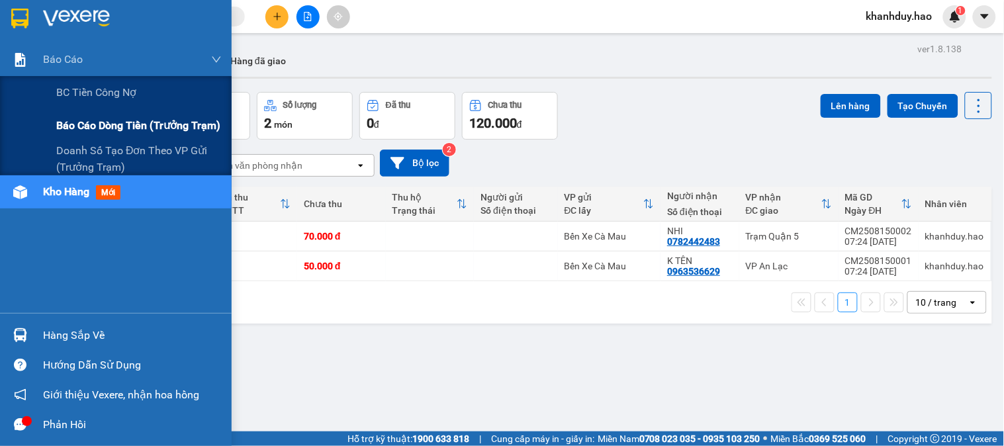
click at [175, 128] on span "Báo cáo dòng tiền (trưởng trạm)" at bounding box center [138, 125] width 164 height 17
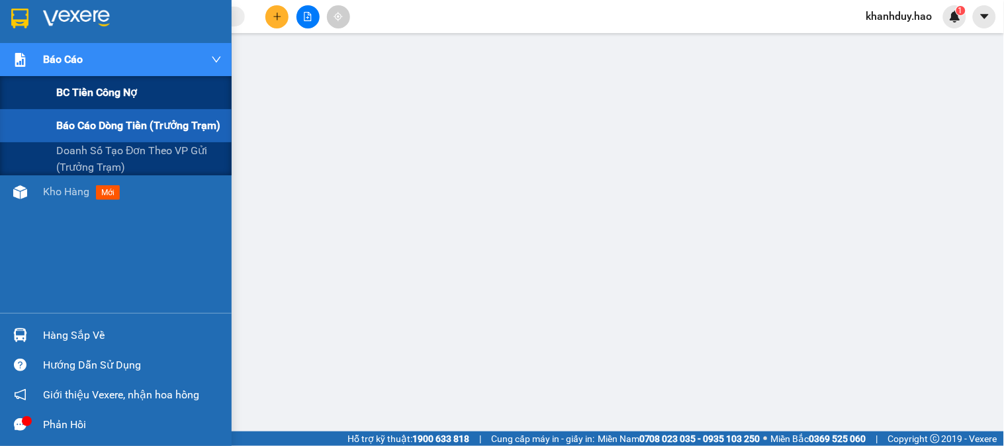
click at [167, 103] on div "BC tiền công nợ" at bounding box center [139, 92] width 166 height 33
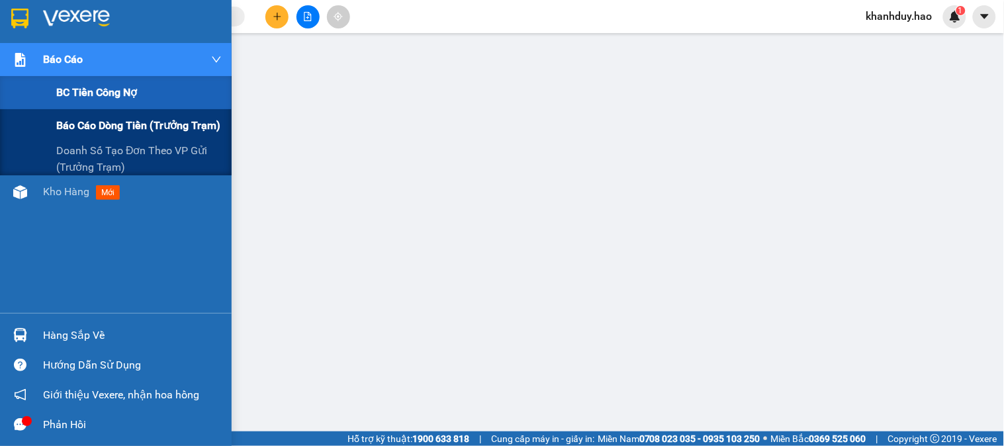
click at [197, 132] on span "Báo cáo dòng tiền (trưởng trạm)" at bounding box center [138, 125] width 164 height 17
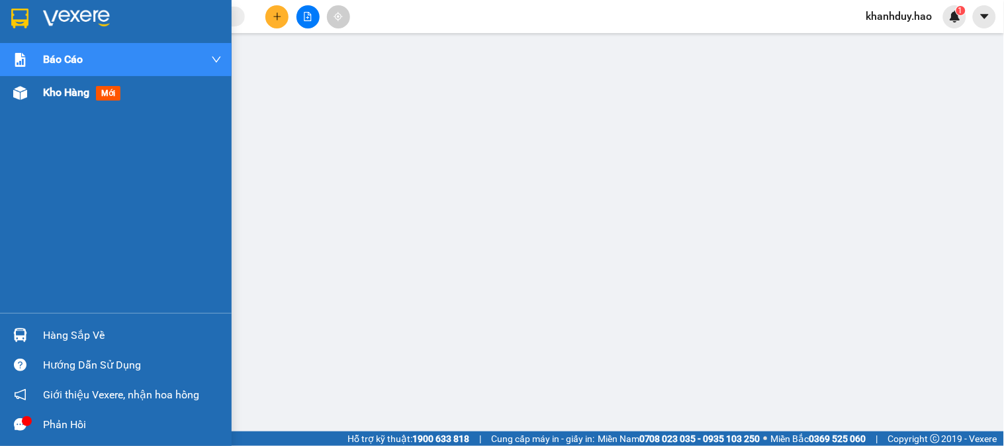
click at [38, 96] on div "Kho hàng mới" at bounding box center [116, 92] width 232 height 33
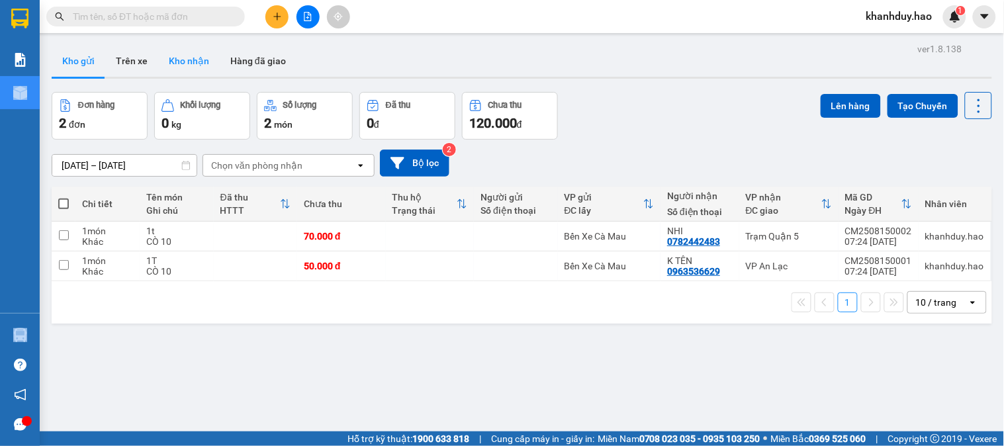
click at [159, 64] on button "Kho nhận" at bounding box center [189, 61] width 62 height 32
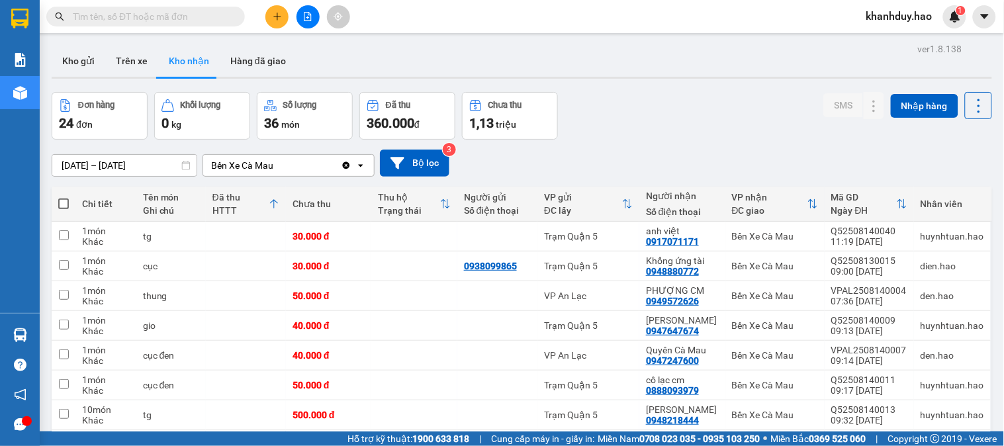
click at [164, 168] on input "14/08/2025 – 14/08/2025" at bounding box center [124, 165] width 144 height 21
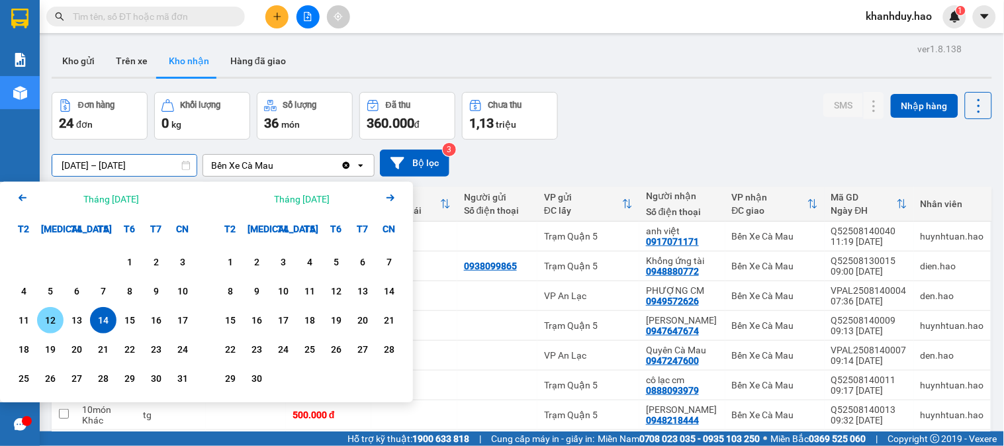
click at [60, 320] on div "12" at bounding box center [50, 320] width 26 height 26
type input "12/08/2025 – 12/08/2025"
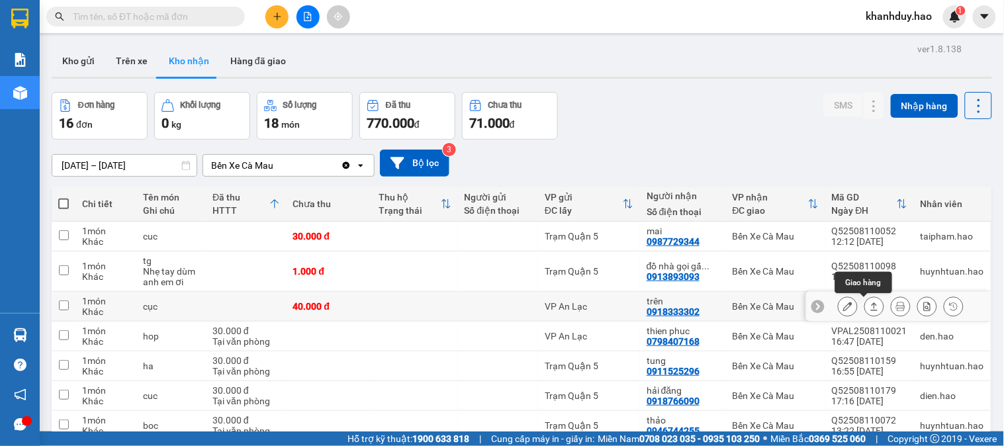
click at [870, 308] on icon at bounding box center [874, 306] width 9 height 9
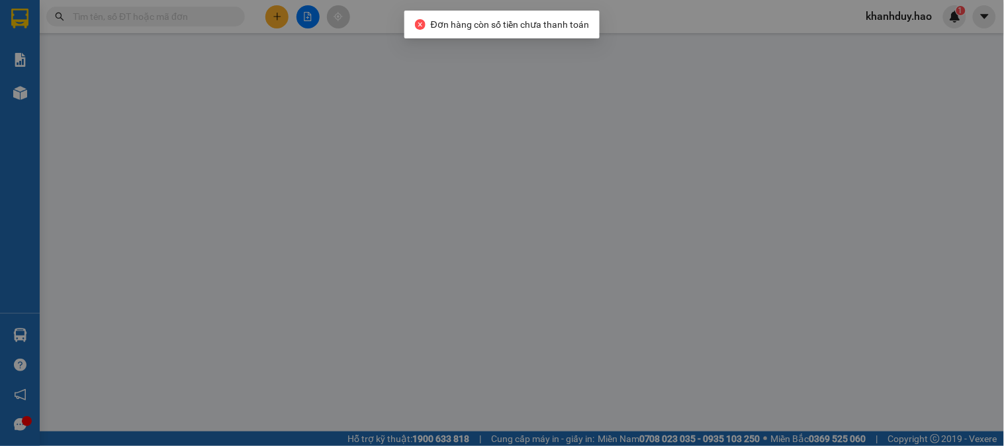
type input "0918333302"
type input "trên"
type input "40.000"
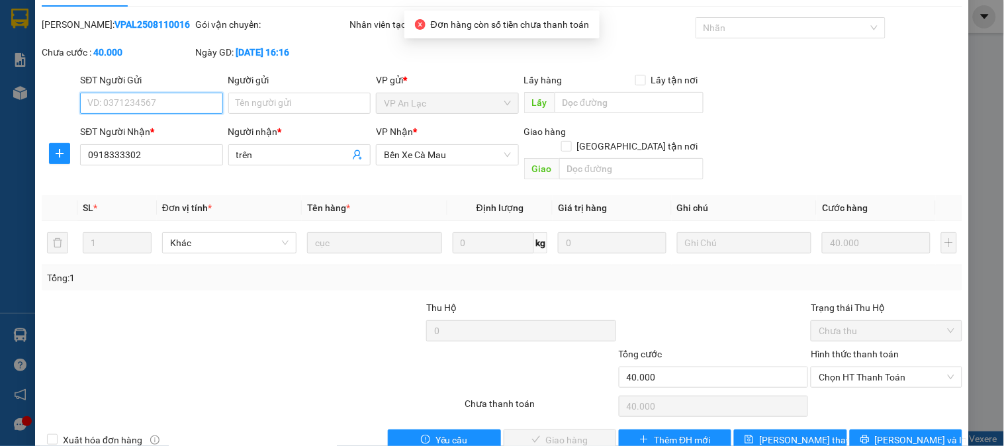
scroll to position [46, 0]
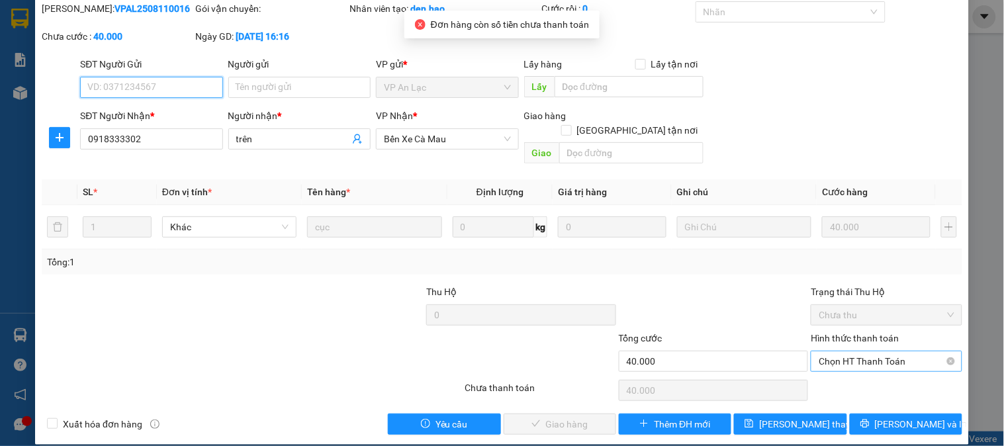
click at [848, 352] on span "Chọn HT Thanh Toán" at bounding box center [886, 362] width 135 height 20
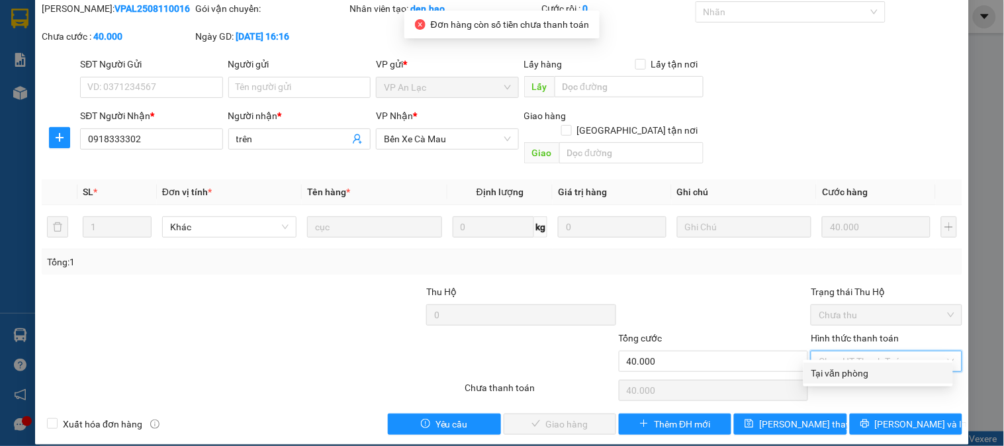
click at [848, 371] on div "Tại văn phòng" at bounding box center [879, 373] width 134 height 15
type input "0"
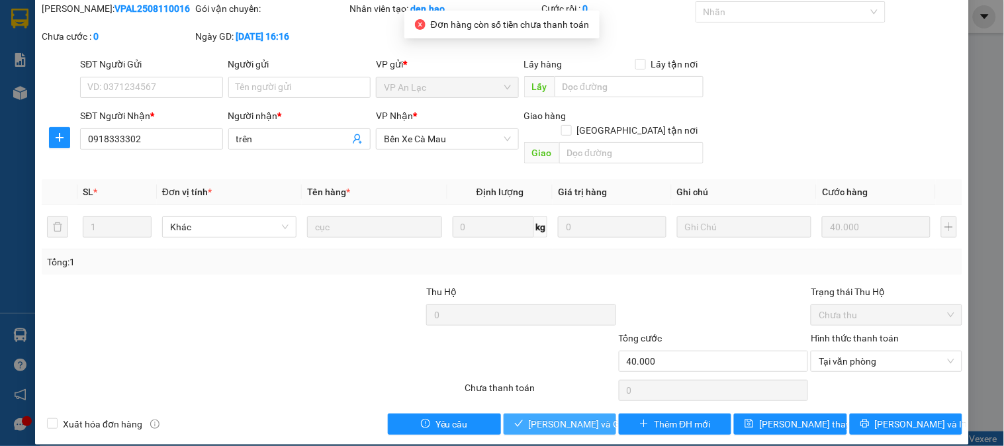
click at [568, 417] on span "[PERSON_NAME] và Giao hàng" at bounding box center [592, 424] width 127 height 15
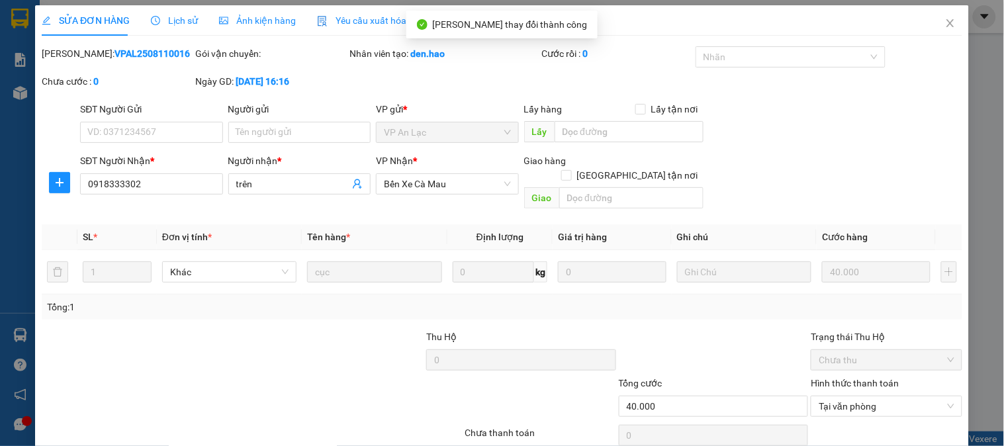
scroll to position [0, 0]
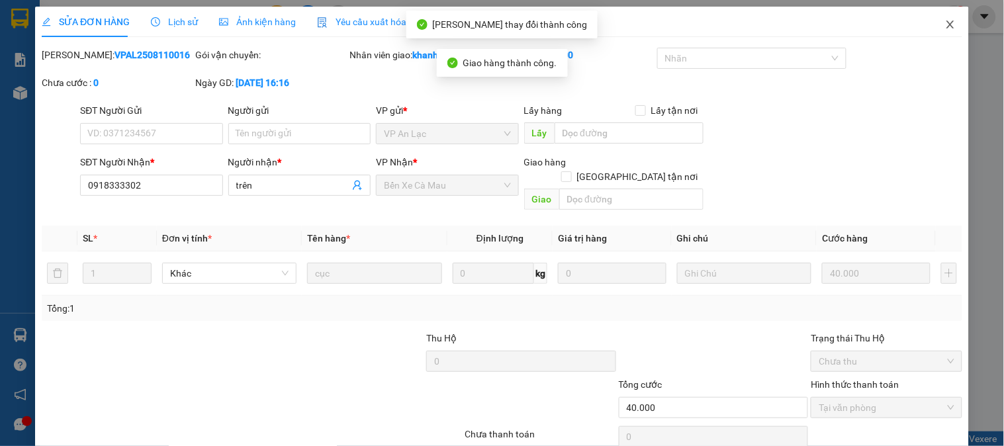
click at [945, 21] on icon "close" at bounding box center [950, 24] width 11 height 11
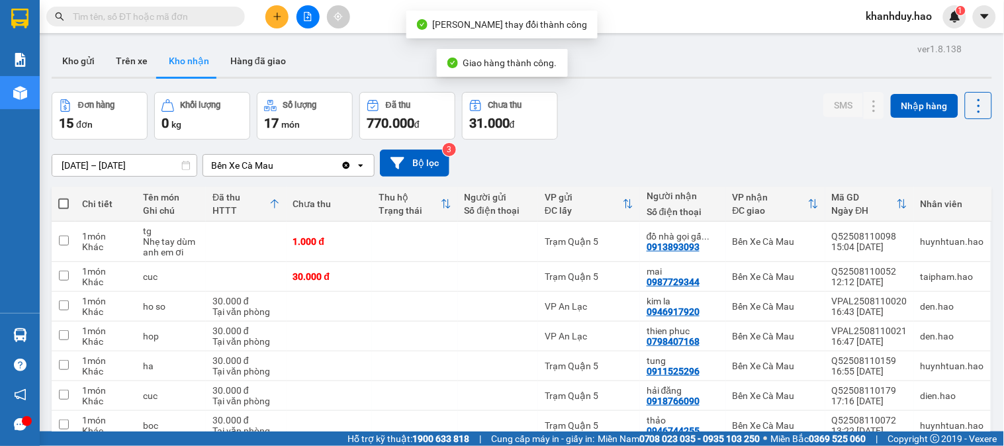
click at [122, 175] on div "ver 1.8.138 Kho gửi Trên xe Kho nhận Hàng đã giao Đơn hàng 15 đơn Khối lượng 0 …" at bounding box center [521, 389] width 951 height 698
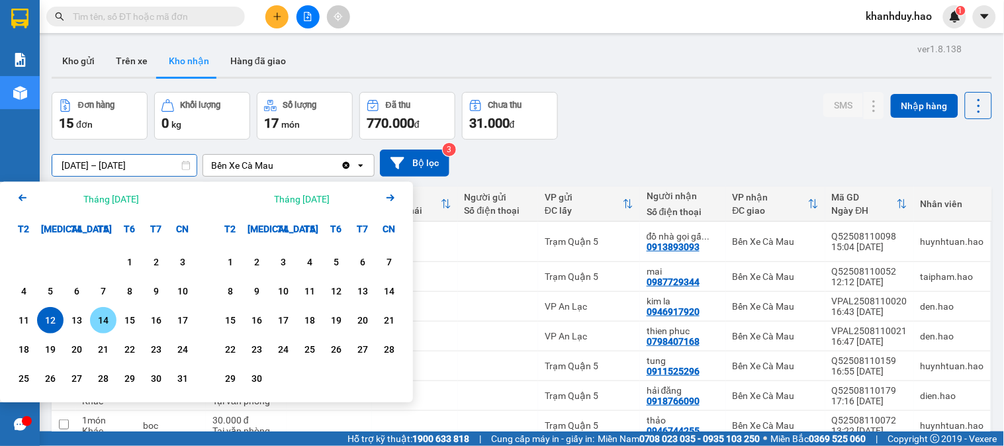
click at [110, 314] on div "14" at bounding box center [103, 320] width 19 height 16
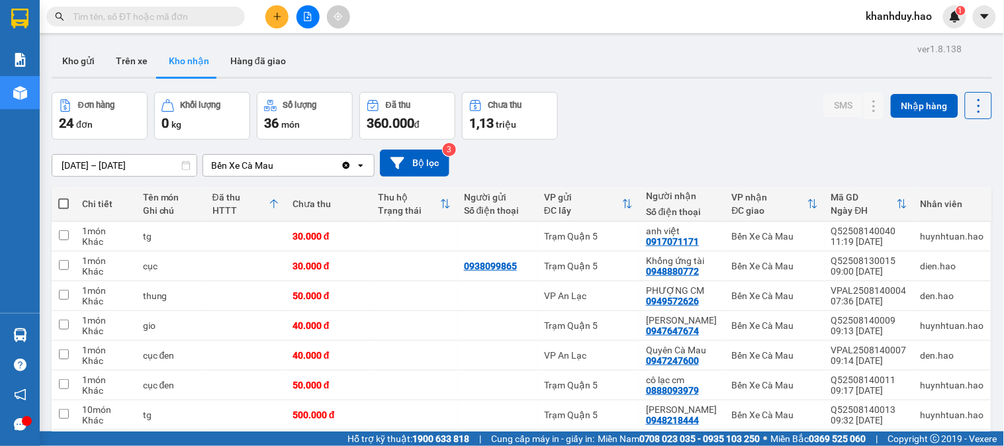
click at [156, 162] on input "14/08/2025 – 14/08/2025" at bounding box center [124, 165] width 144 height 21
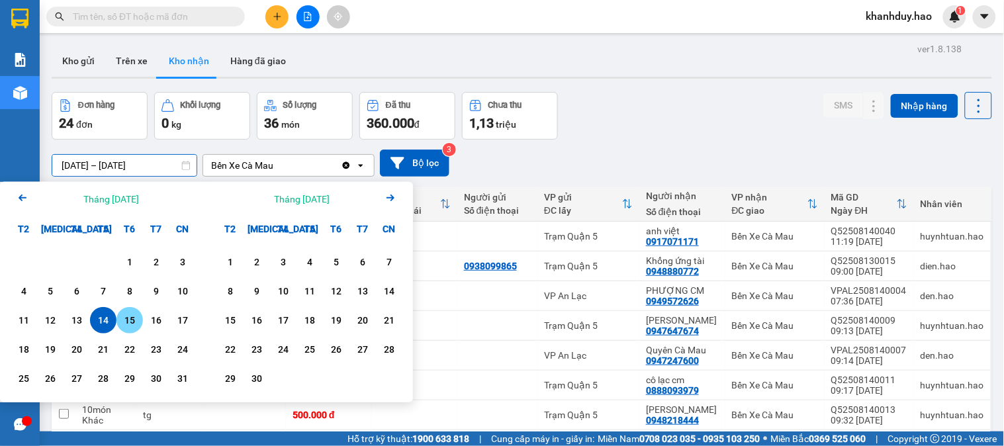
click at [134, 324] on div "15" at bounding box center [129, 320] width 19 height 16
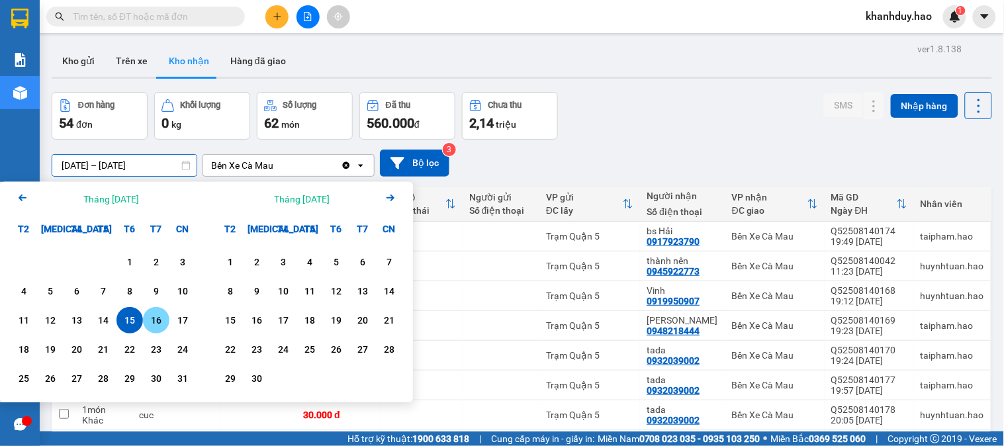
click at [162, 331] on div "16" at bounding box center [156, 320] width 26 height 26
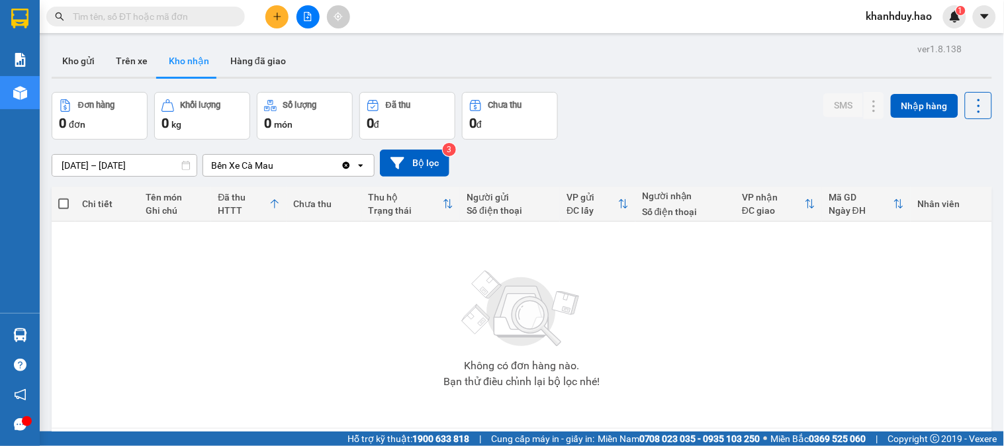
click at [117, 156] on input "16/08/2025 – 16/08/2025" at bounding box center [124, 165] width 144 height 21
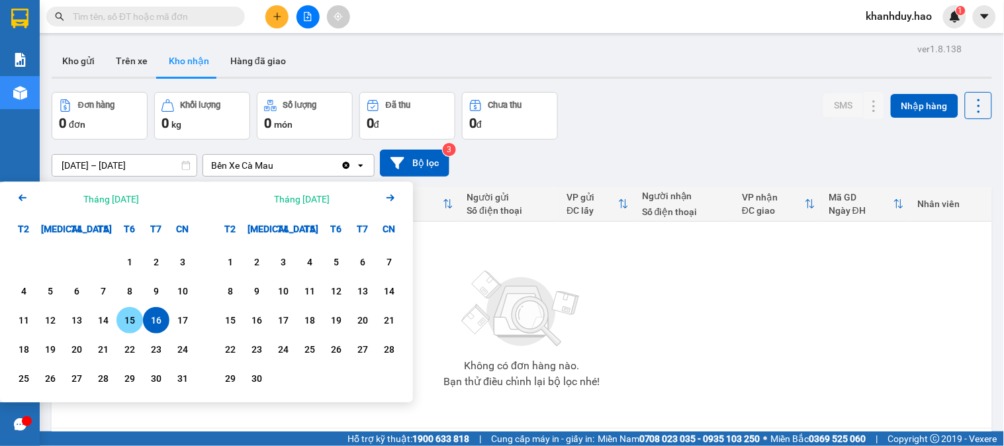
click at [122, 324] on div "15" at bounding box center [129, 320] width 19 height 16
type input "[DATE] – [DATE]"
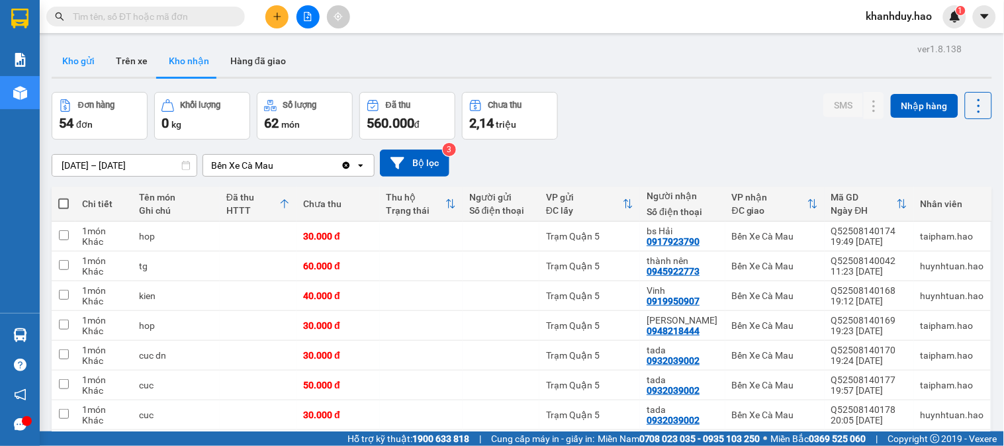
click at [63, 73] on button "Kho gửi" at bounding box center [79, 61] width 54 height 32
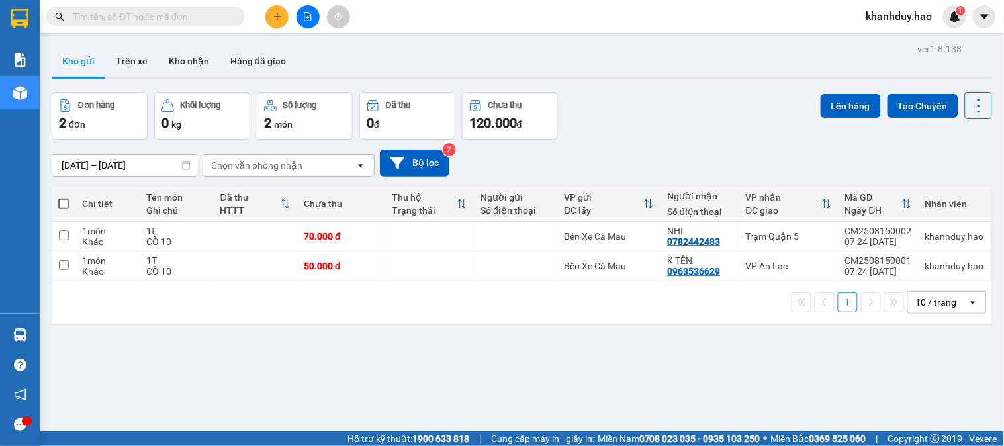
click at [157, 24] on span at bounding box center [145, 17] width 199 height 20
click at [160, 20] on input "text" at bounding box center [151, 16] width 156 height 15
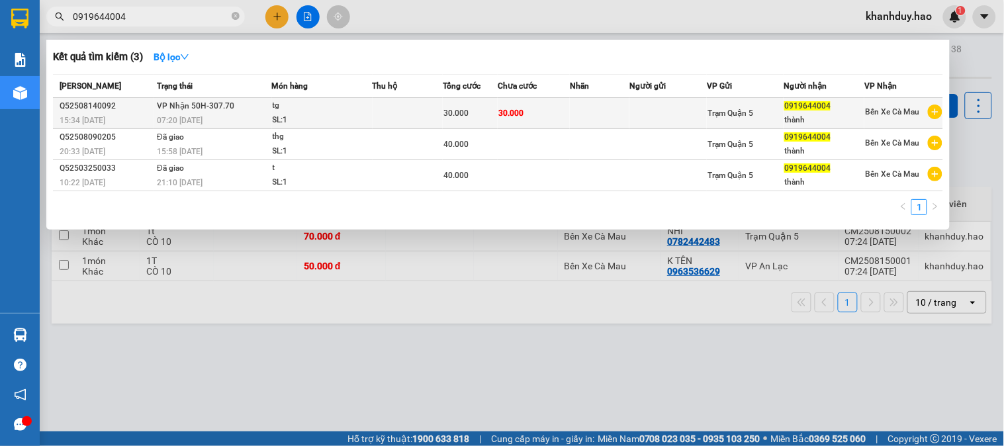
type input "0919644004"
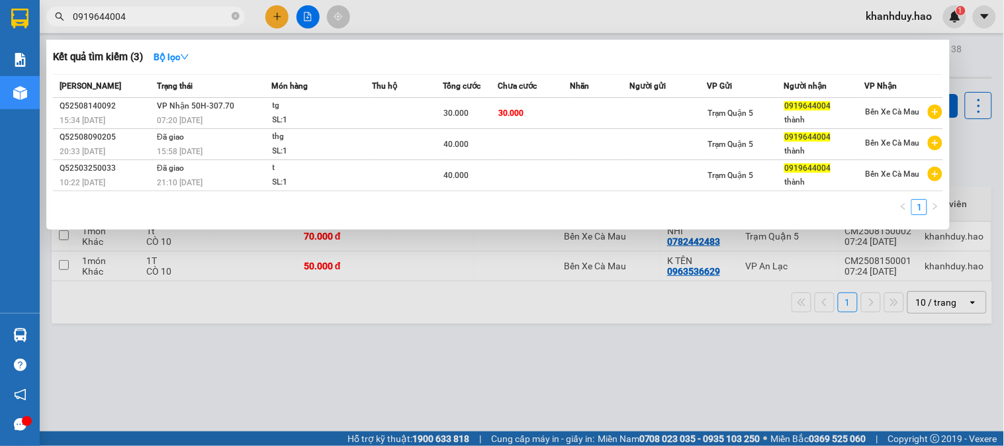
click at [501, 122] on td "30.000" at bounding box center [534, 113] width 72 height 31
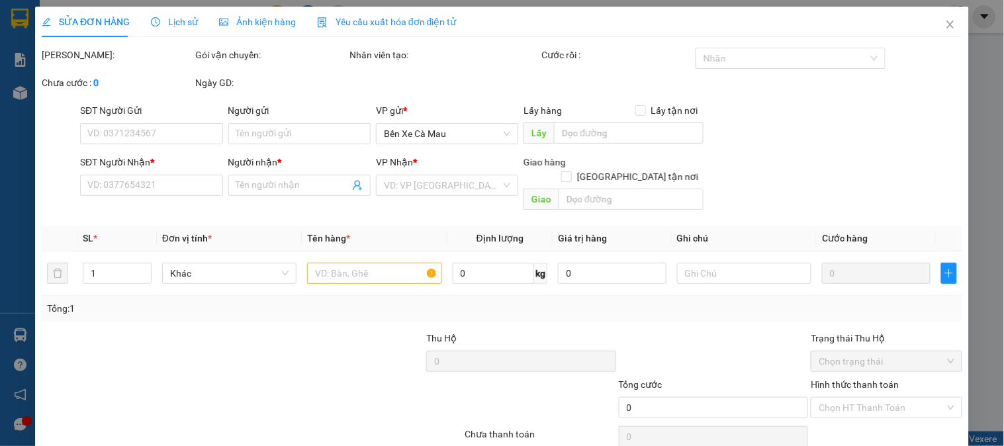
type input "0919644004"
type input "thành"
type input "30.000"
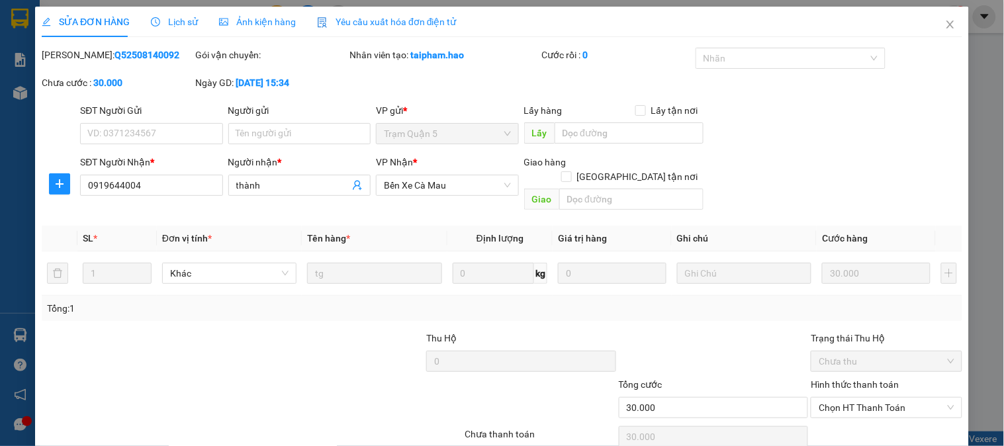
click at [274, 9] on div "Ảnh kiện hàng" at bounding box center [257, 22] width 77 height 30
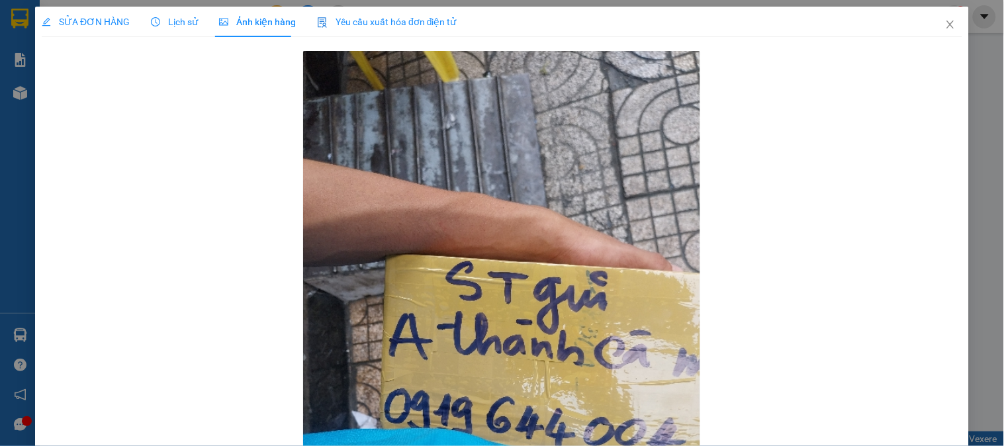
click at [75, 37] on div "SỬA ĐƠN HÀNG Lịch sử Ảnh kiện hàng Yêu cầu xuất hóa đơn điện tử Total Paid Fee …" at bounding box center [502, 296] width 921 height 578
click at [90, 21] on span "SỬA ĐƠN HÀNG" at bounding box center [86, 22] width 88 height 11
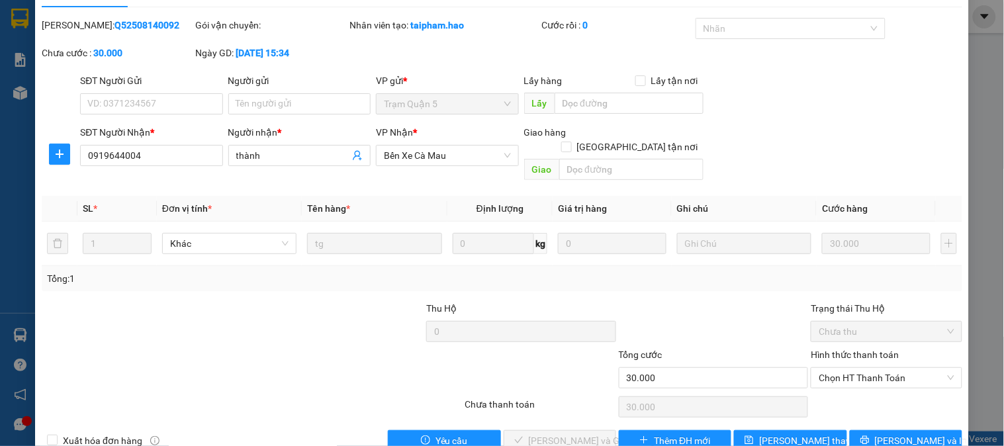
scroll to position [46, 0]
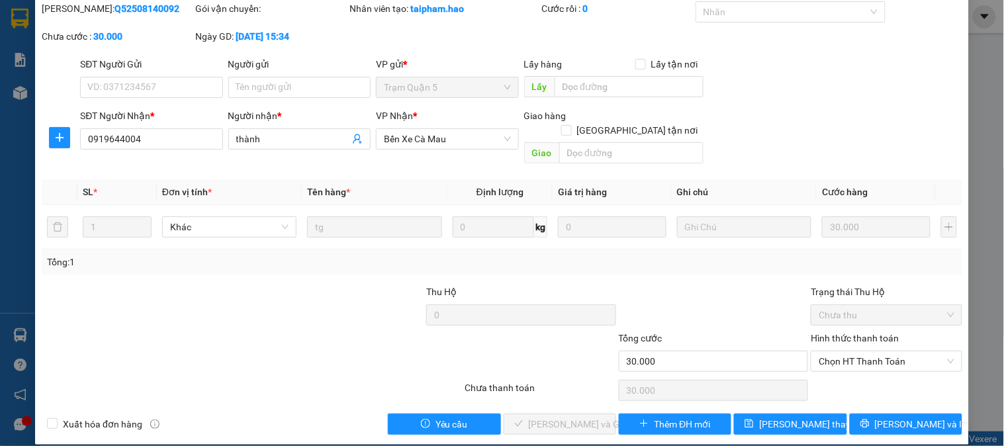
click at [849, 359] on div "Hình thức thanh toán Chọn HT Thanh Toán" at bounding box center [886, 354] width 151 height 46
click at [858, 353] on span "Chọn HT Thanh Toán" at bounding box center [886, 362] width 135 height 20
drag, startPoint x: 851, startPoint y: 369, endPoint x: 708, endPoint y: 404, distance: 147.1
click at [851, 369] on div "Tại văn phòng" at bounding box center [879, 373] width 134 height 15
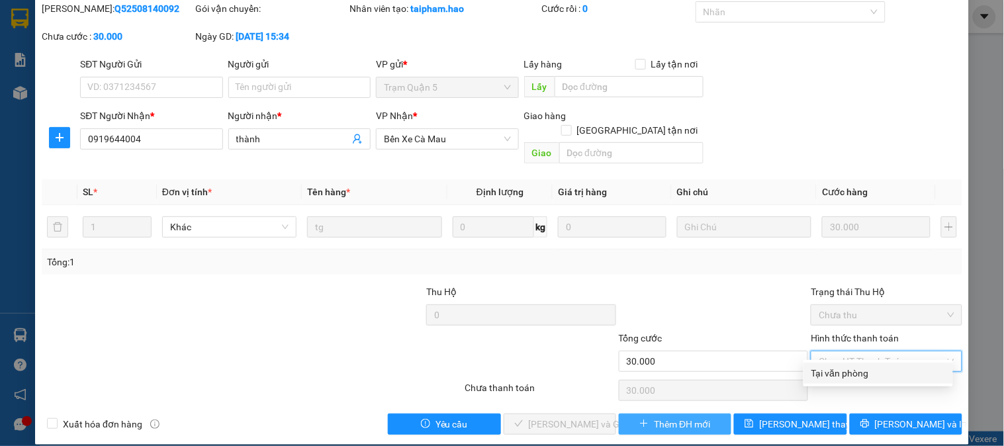
type input "0"
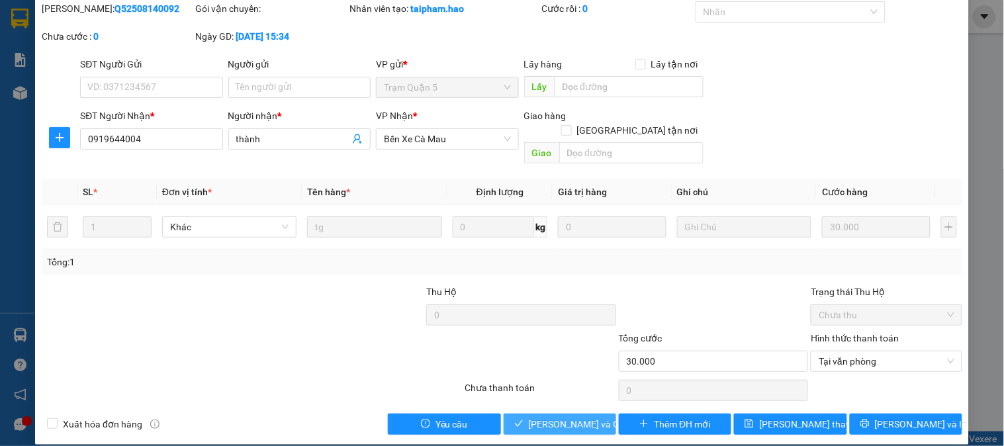
click at [581, 414] on button "[PERSON_NAME] và Giao hàng" at bounding box center [560, 424] width 113 height 21
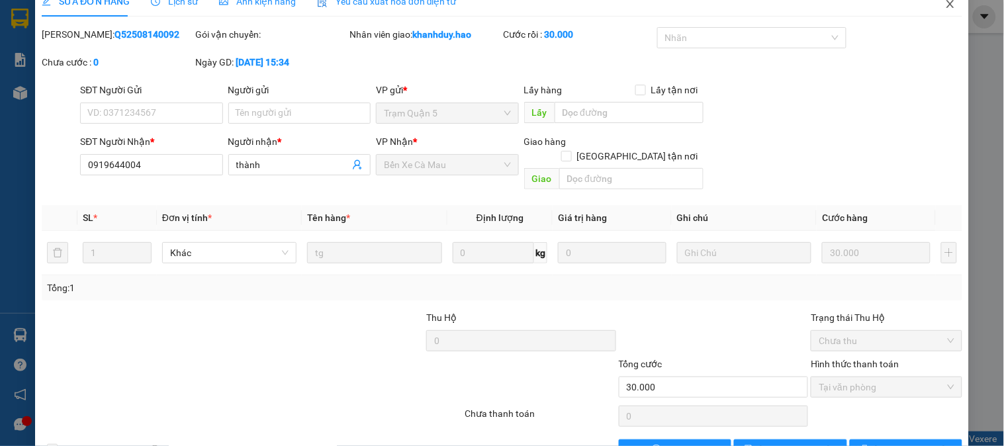
scroll to position [0, 0]
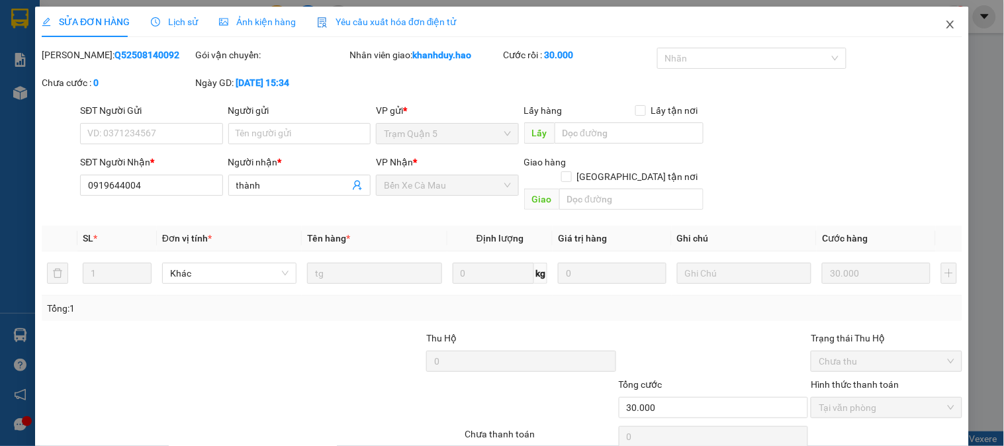
click at [932, 22] on span "Close" at bounding box center [950, 25] width 37 height 37
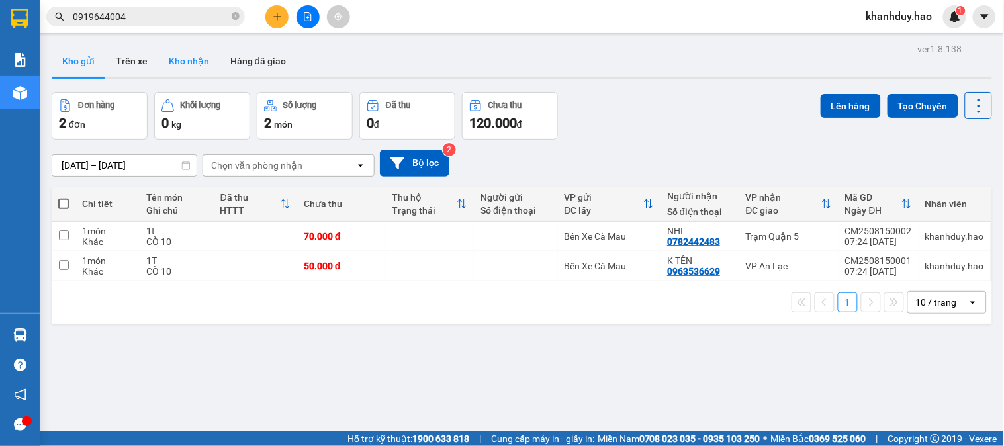
click at [193, 61] on button "Kho nhận" at bounding box center [189, 61] width 62 height 32
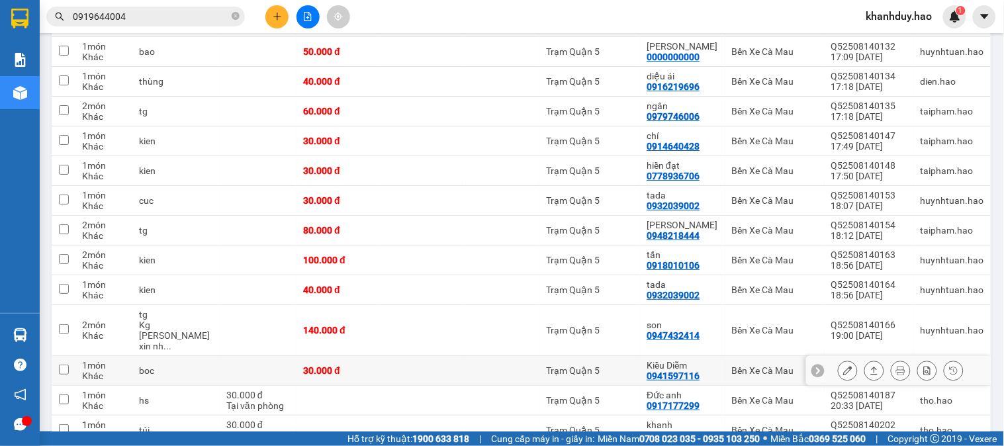
scroll to position [1176, 0]
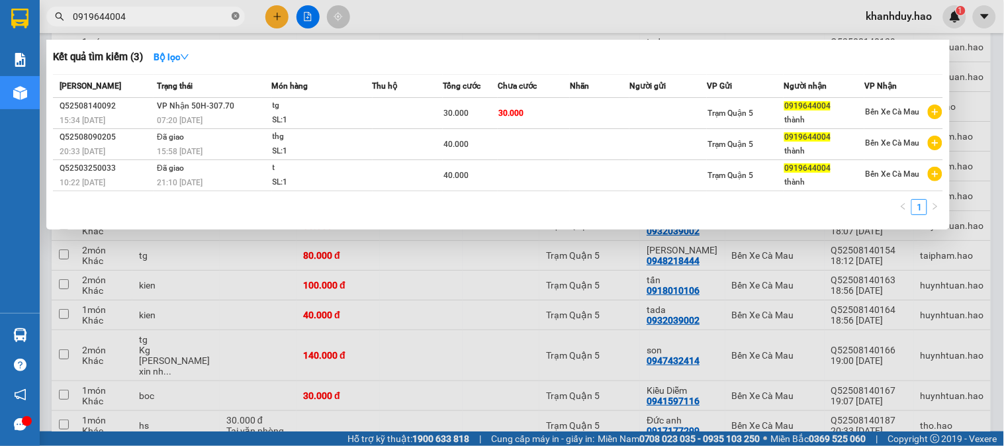
click at [235, 14] on icon "close-circle" at bounding box center [236, 16] width 8 height 8
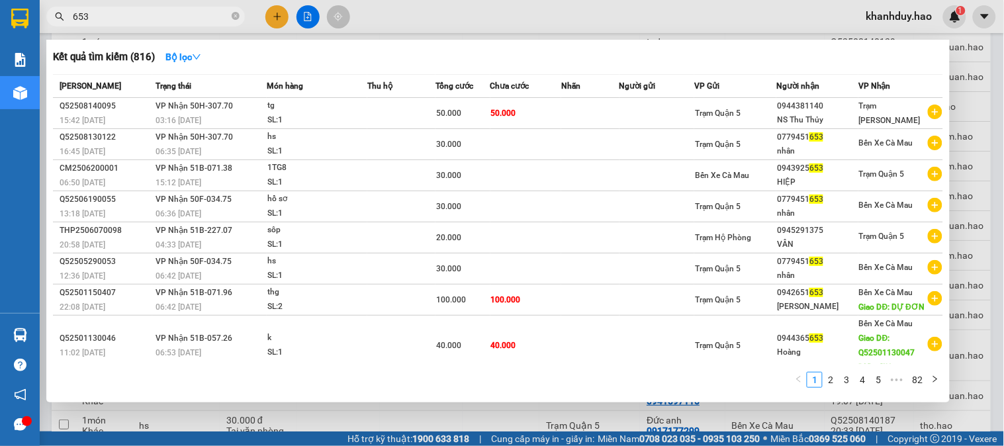
type input "653"
click at [1004, 68] on div at bounding box center [502, 223] width 1004 height 446
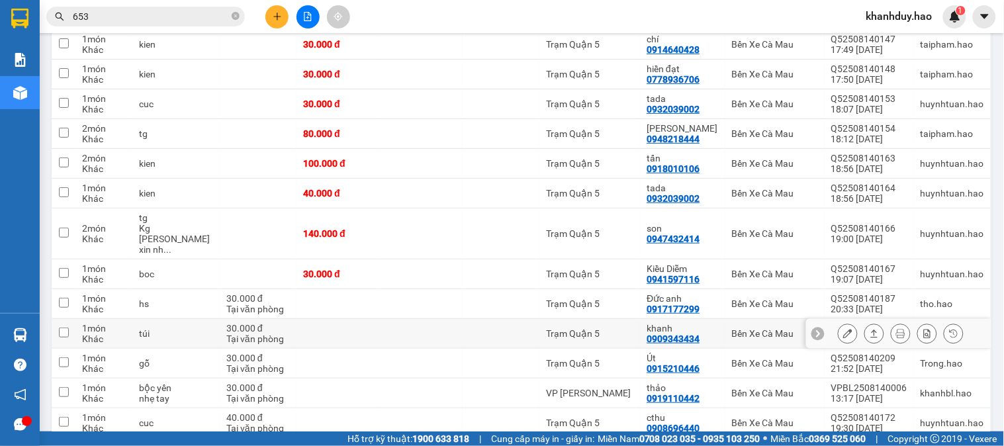
scroll to position [1324, 0]
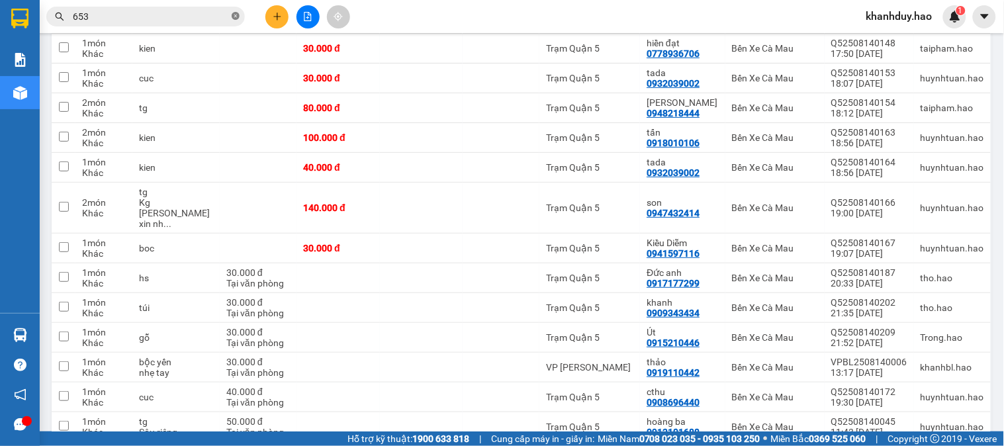
click at [238, 18] on icon "close-circle" at bounding box center [236, 16] width 8 height 8
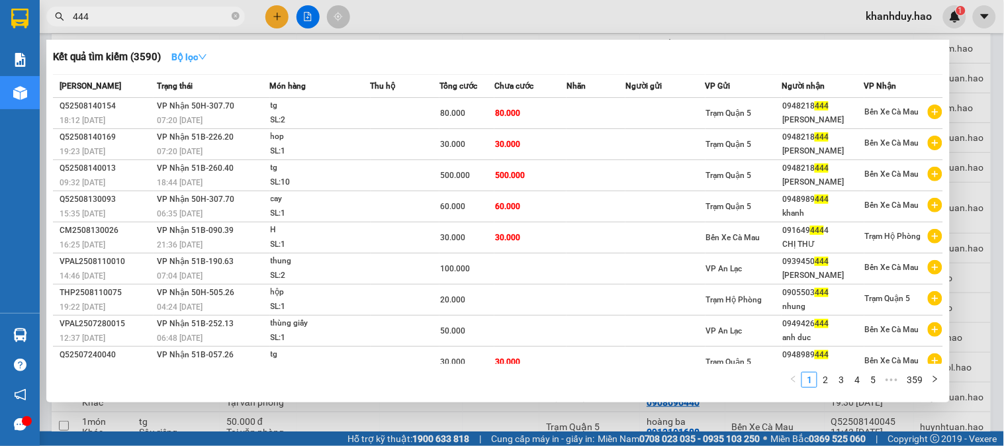
type input "444"
click at [186, 57] on strong "Bộ lọc" at bounding box center [189, 57] width 36 height 11
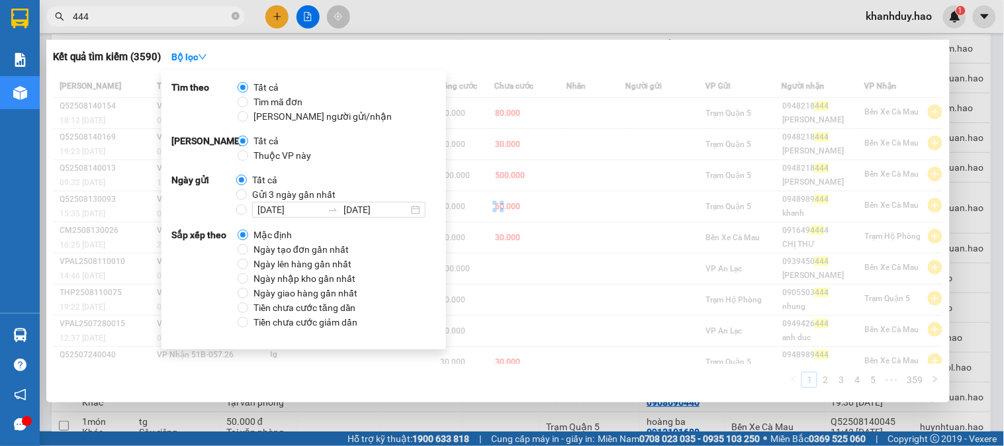
click at [256, 154] on span "Thuộc VP này" at bounding box center [282, 155] width 68 height 15
click at [248, 154] on input "Thuộc VP này" at bounding box center [243, 155] width 11 height 11
radio input "true"
radio input "false"
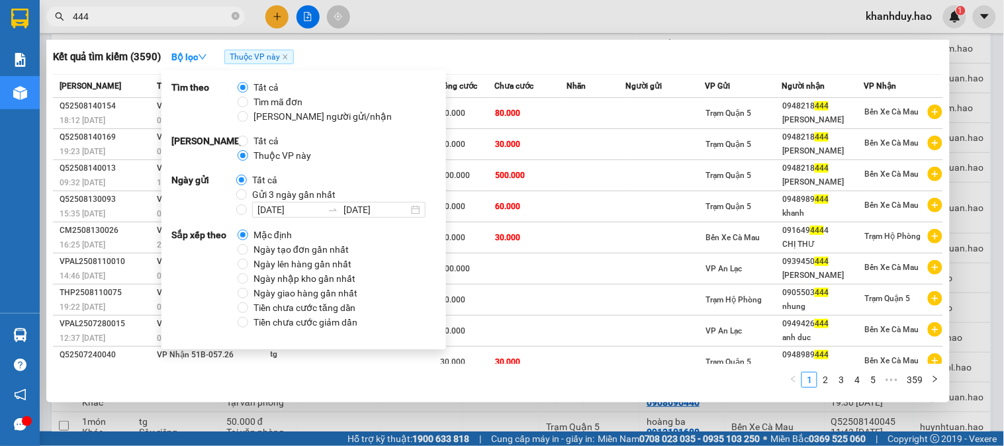
click at [256, 195] on span "Gửi 3 ngày gần nhất" at bounding box center [294, 194] width 94 height 15
click at [247, 195] on input "Gửi 3 ngày gần nhất" at bounding box center [241, 194] width 11 height 11
radio input "true"
radio input "false"
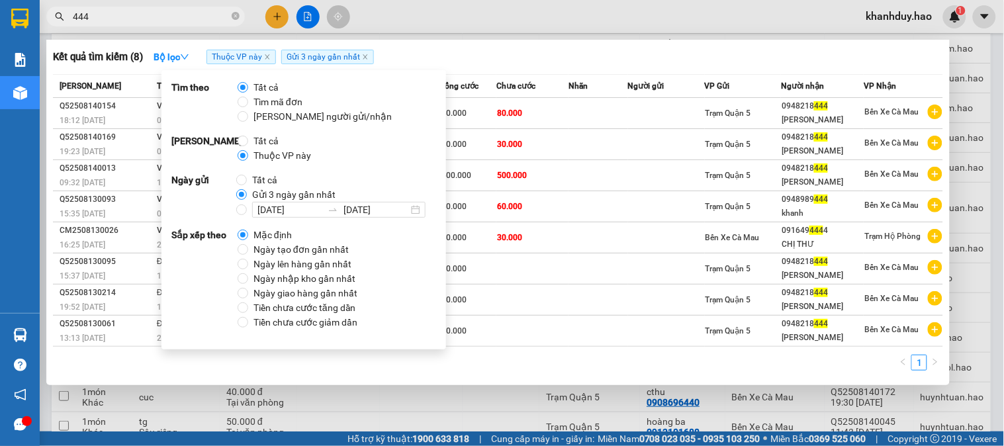
drag, startPoint x: 458, startPoint y: 23, endPoint x: 356, endPoint y: 24, distance: 102.0
click at [454, 23] on div at bounding box center [502, 223] width 1004 height 446
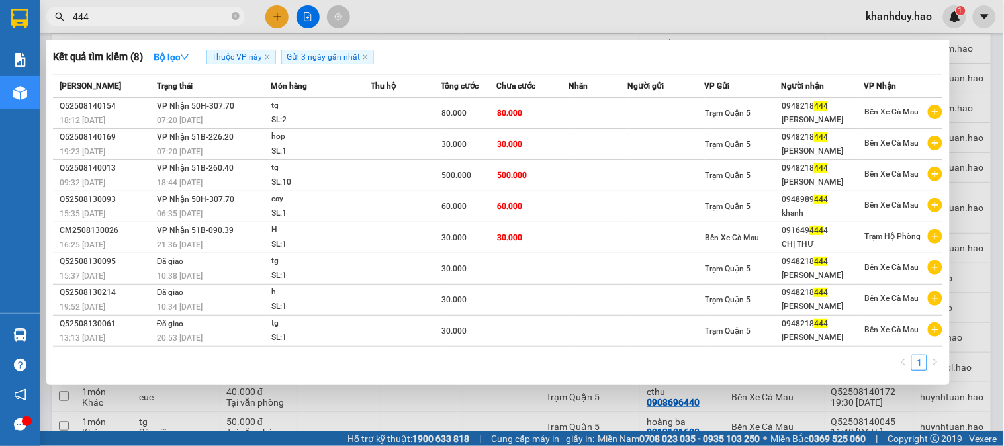
click at [182, 21] on input "444" at bounding box center [151, 16] width 156 height 15
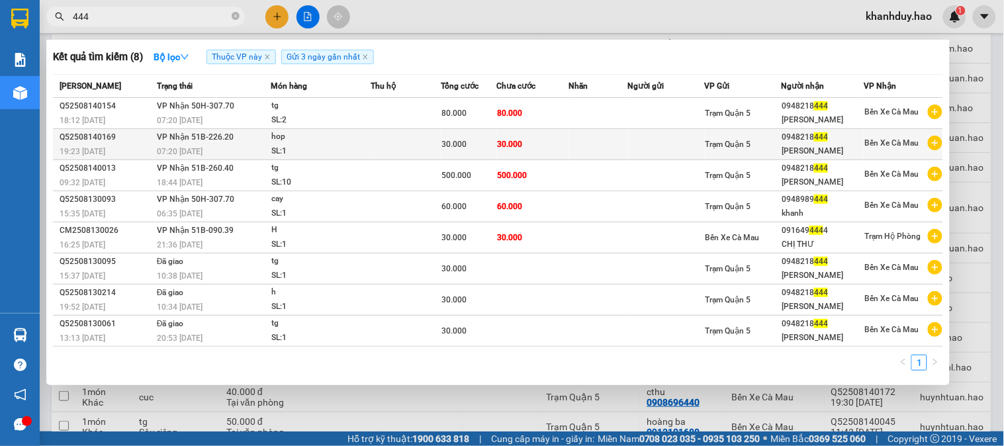
click at [534, 143] on td "30.000" at bounding box center [533, 144] width 72 height 31
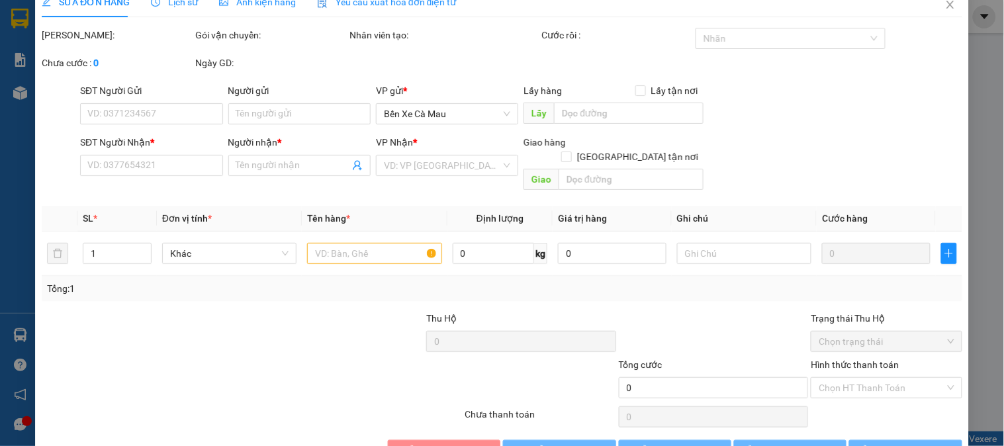
type input "0948218444"
type input "[PERSON_NAME]"
type input "30.000"
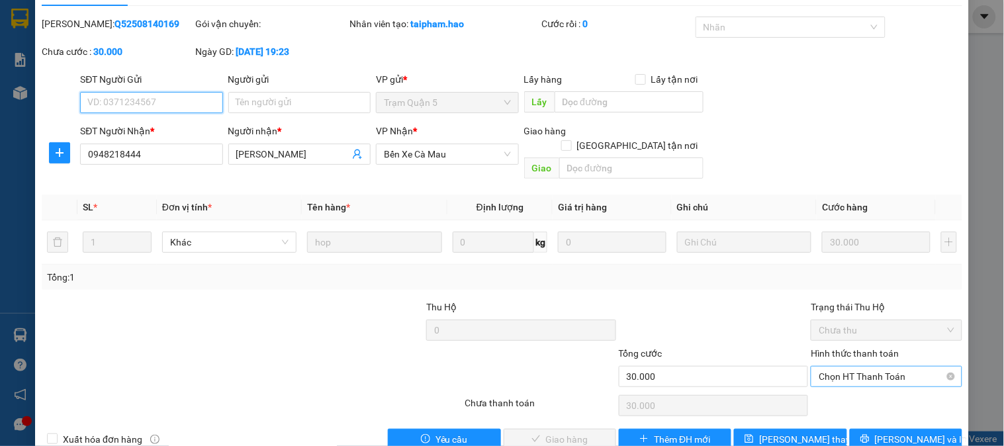
scroll to position [46, 0]
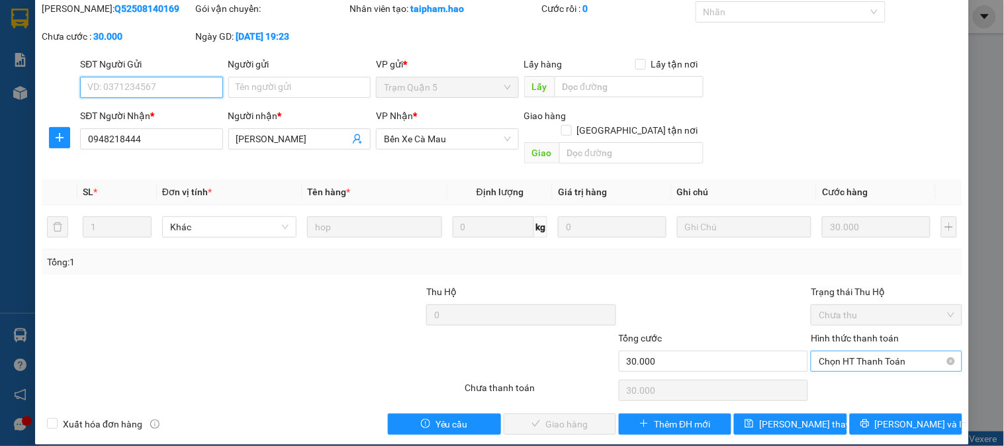
click at [837, 352] on span "Chọn HT Thanh Toán" at bounding box center [886, 362] width 135 height 20
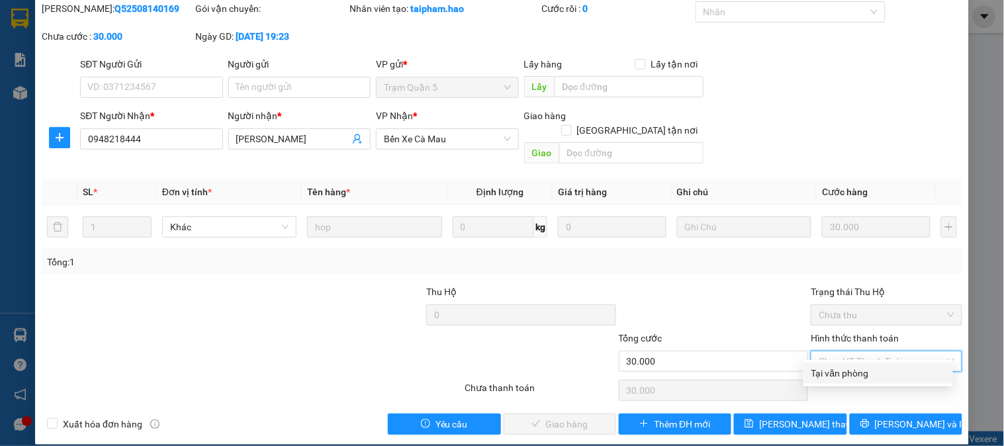
click at [830, 373] on div "Tại văn phòng" at bounding box center [879, 373] width 134 height 15
type input "0"
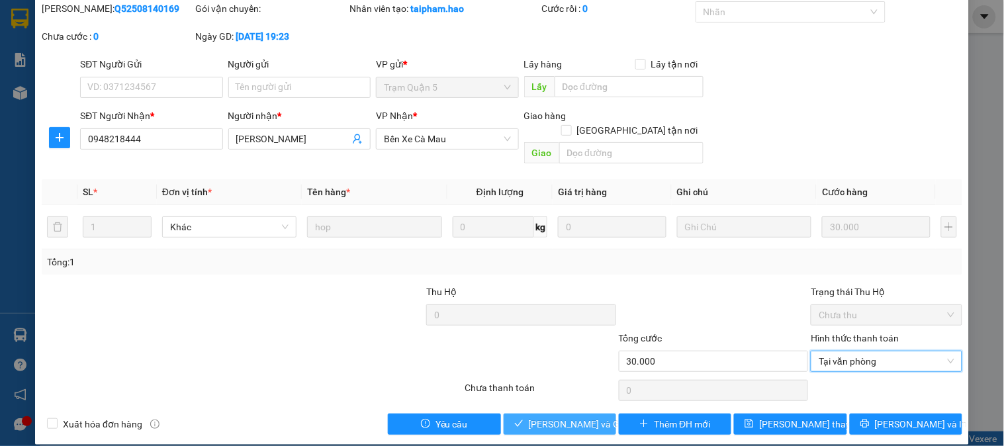
click at [563, 417] on span "[PERSON_NAME] và Giao hàng" at bounding box center [592, 424] width 127 height 15
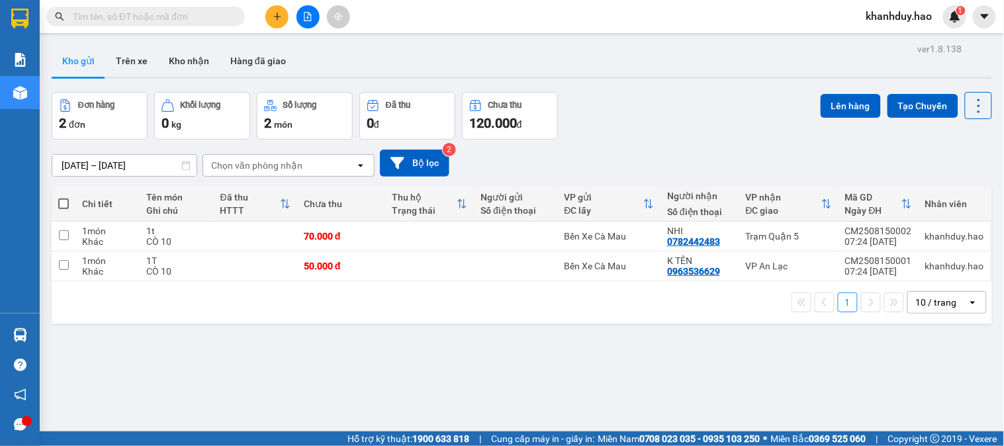
click at [142, 5] on div "Kết quả tìm kiếm ( 0 ) Bộ lọc Thuộc VP này Gửi 3 ngày gần nhất No Data" at bounding box center [129, 16] width 258 height 23
click at [146, 19] on input "text" at bounding box center [151, 16] width 156 height 15
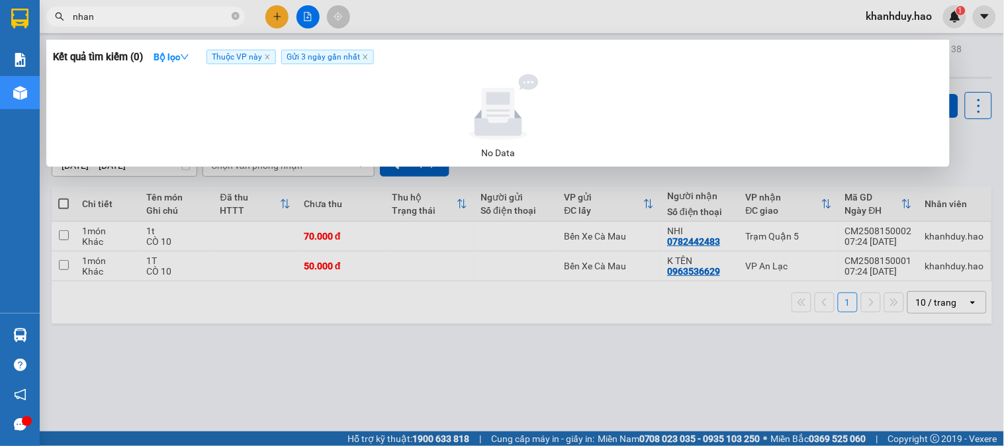
type input "nhạn"
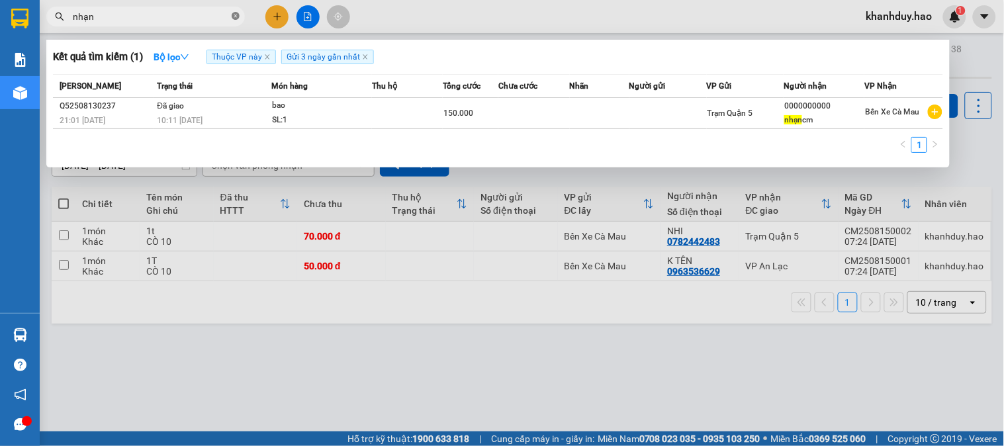
click at [239, 20] on icon "close-circle" at bounding box center [236, 16] width 8 height 8
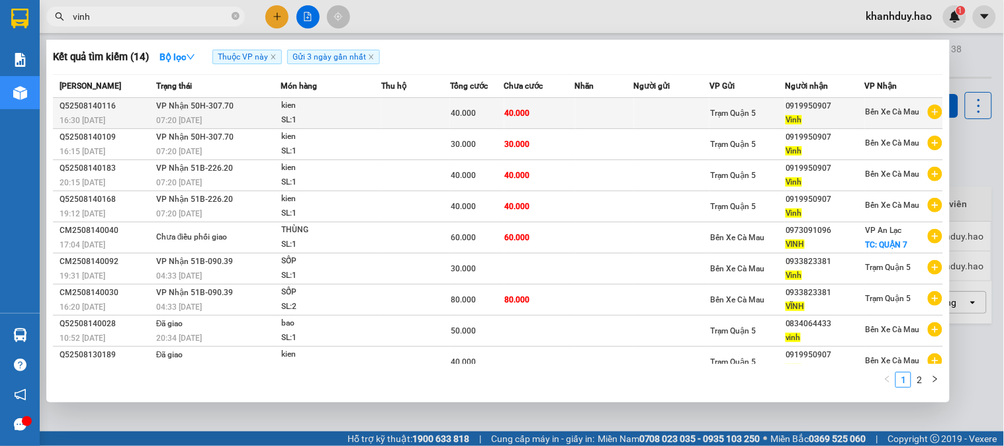
type input "vinh"
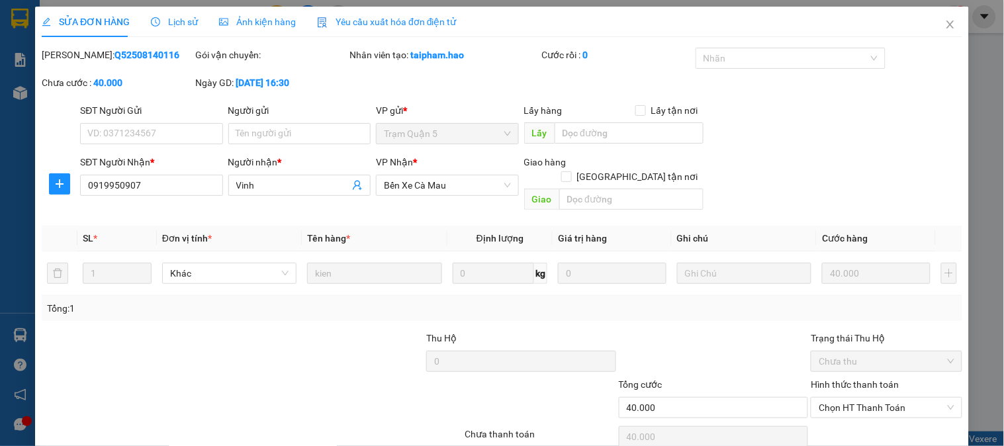
type input "0919950907"
type input "Vinh"
type input "40.000"
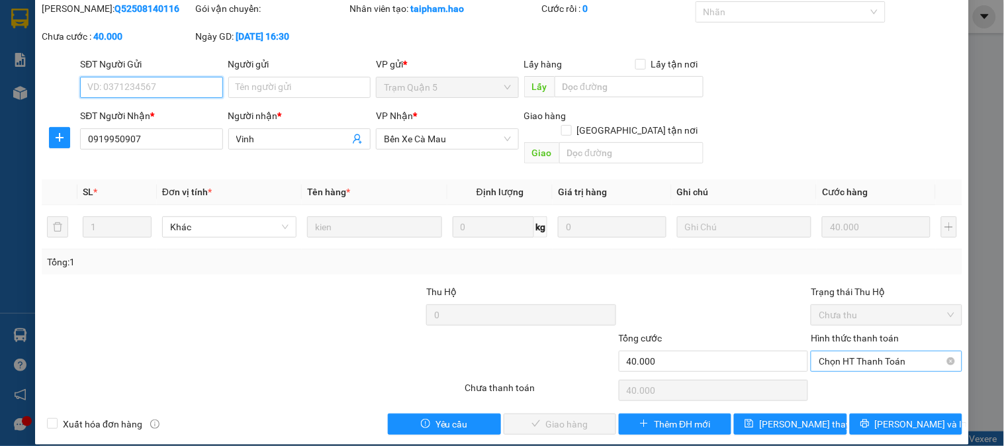
click at [867, 352] on span "Chọn HT Thanh Toán" at bounding box center [886, 362] width 135 height 20
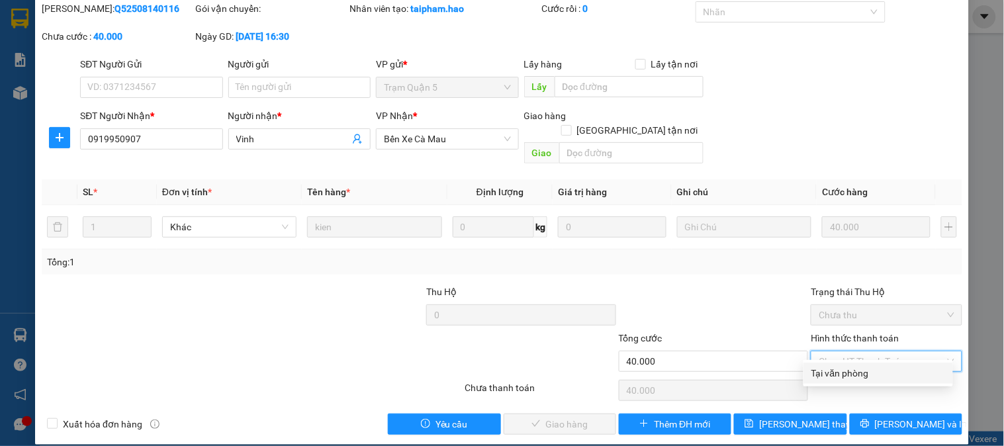
click at [850, 373] on div "Tại văn phòng" at bounding box center [879, 373] width 134 height 15
type input "0"
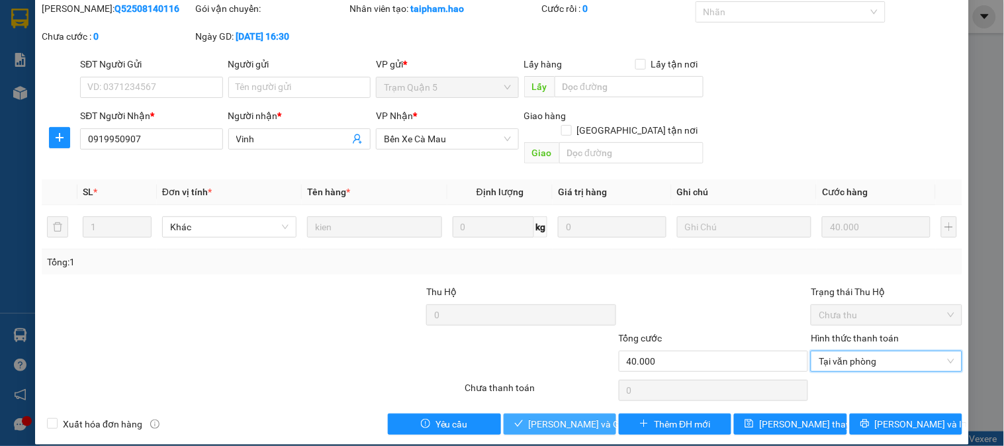
click at [523, 414] on button "[PERSON_NAME] và Giao hàng" at bounding box center [560, 424] width 113 height 21
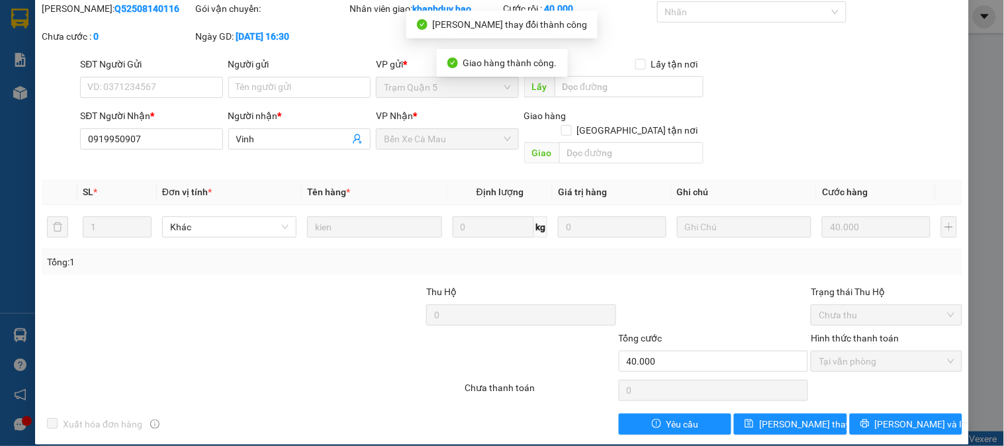
scroll to position [0, 0]
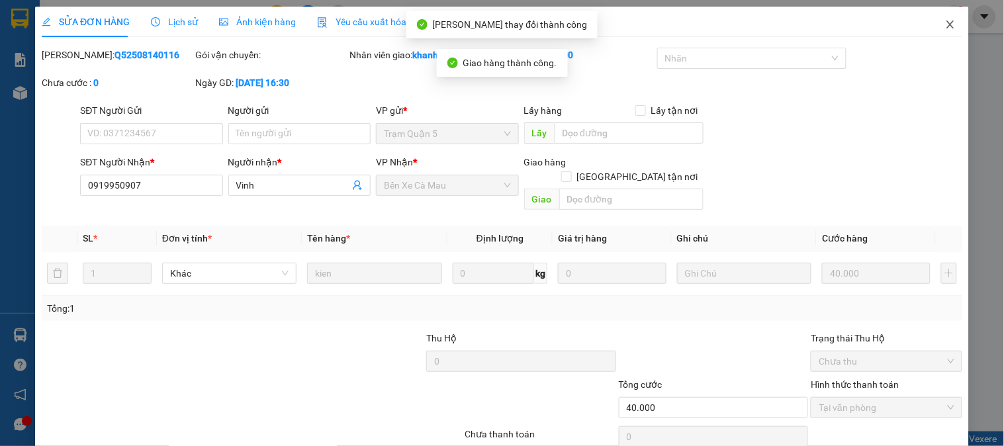
click at [945, 21] on icon "close" at bounding box center [950, 24] width 11 height 11
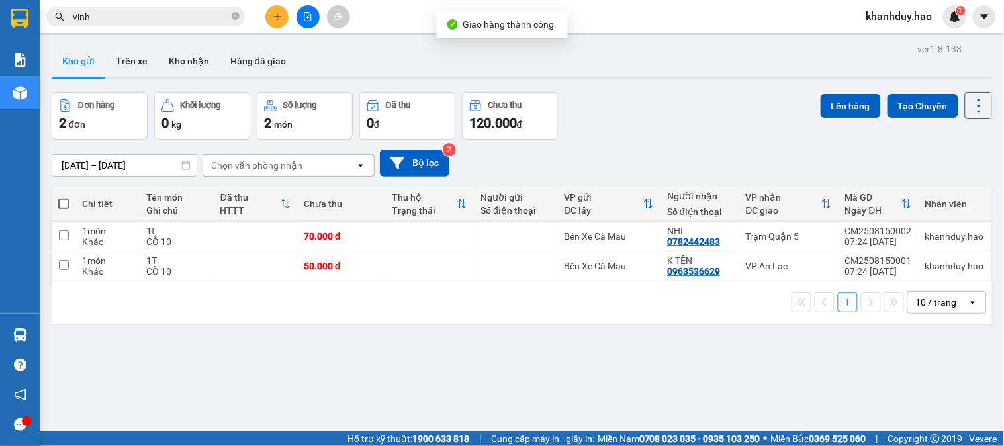
click at [170, 13] on input "vinh" at bounding box center [151, 16] width 156 height 15
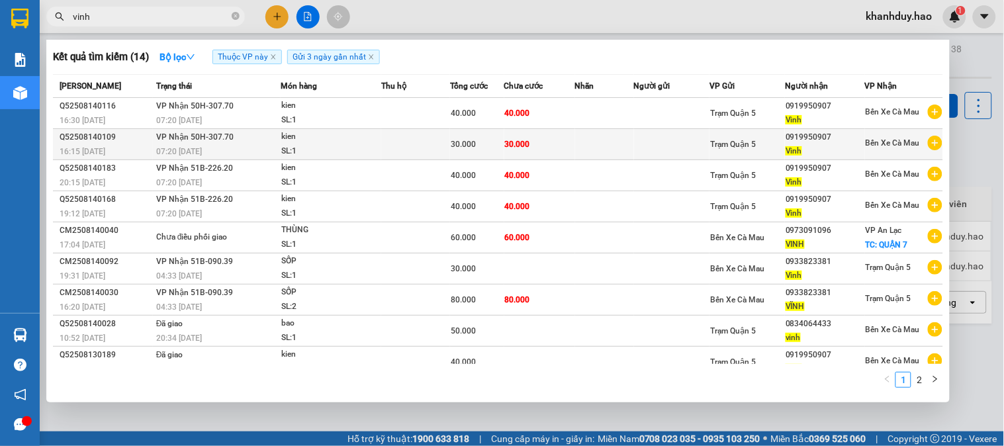
click at [445, 150] on td at bounding box center [415, 144] width 69 height 31
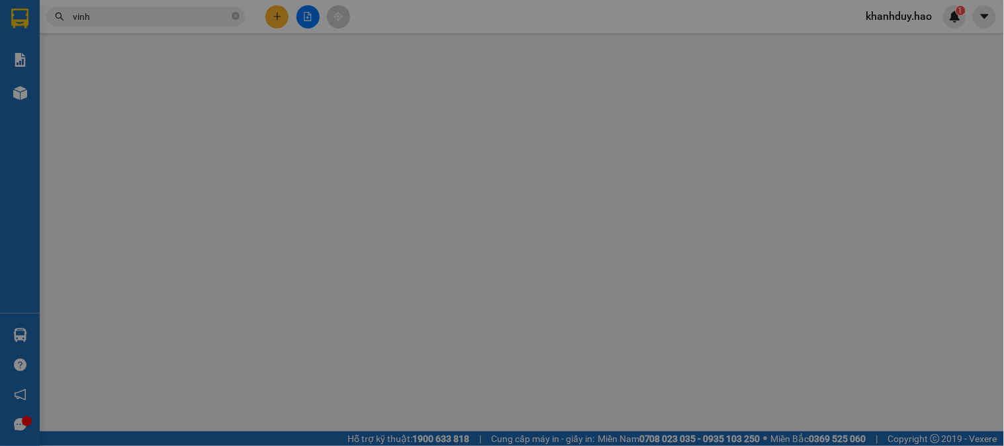
type input "0919950907"
type input "Vinh"
type input "30.000"
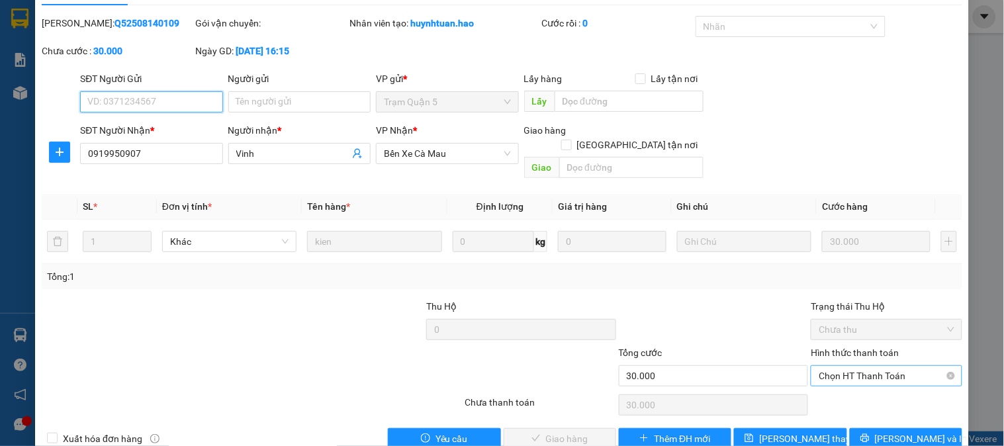
scroll to position [46, 0]
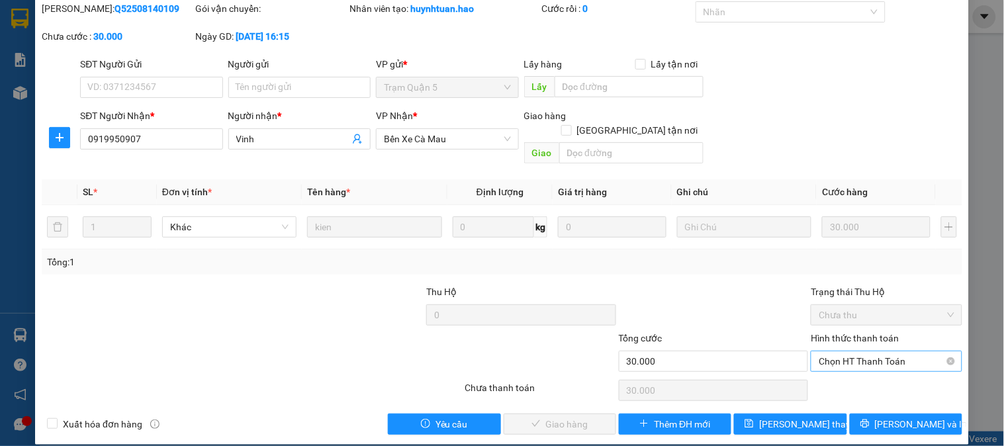
drag, startPoint x: 878, startPoint y: 335, endPoint x: 871, endPoint y: 352, distance: 18.4
click at [877, 335] on div "Hình thức thanh toán" at bounding box center [886, 341] width 151 height 20
click at [867, 359] on div "Hình thức thanh toán Chọn HT Thanh Toán" at bounding box center [886, 354] width 151 height 46
click at [857, 354] on span "Chọn HT Thanh Toán" at bounding box center [886, 362] width 135 height 20
click at [857, 369] on div "Tại văn phòng" at bounding box center [879, 373] width 134 height 15
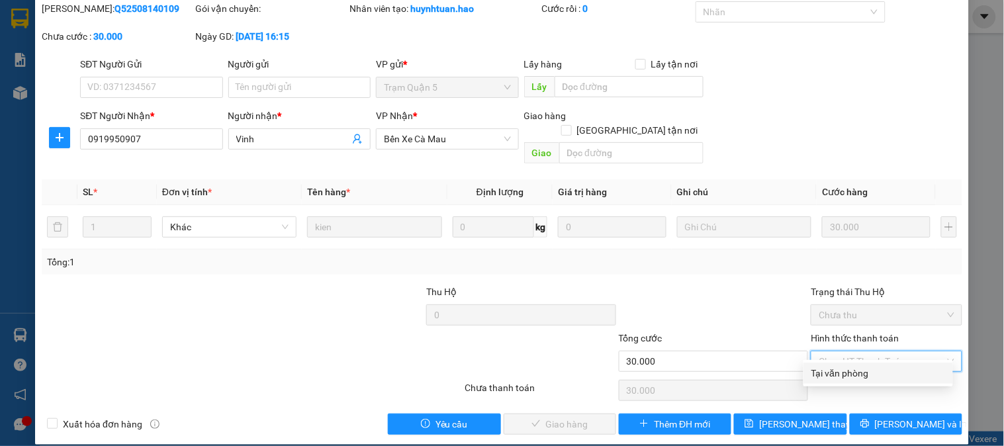
type input "0"
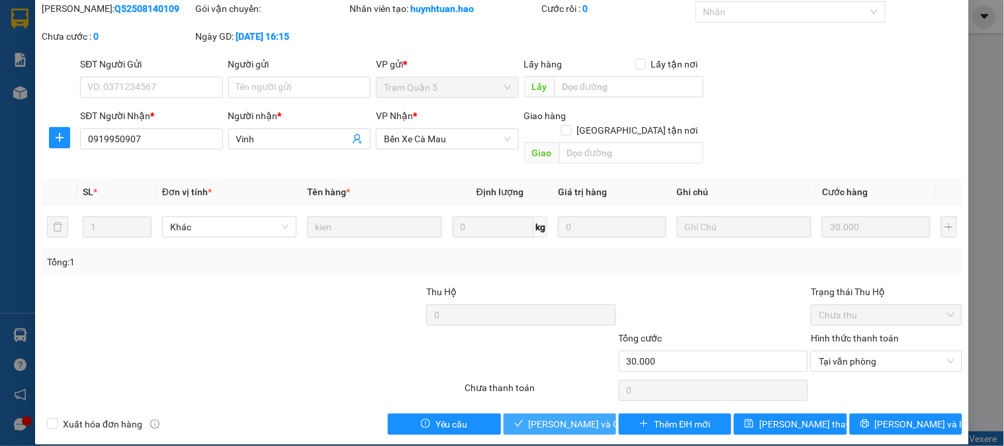
click at [514, 419] on span "check" at bounding box center [518, 424] width 9 height 11
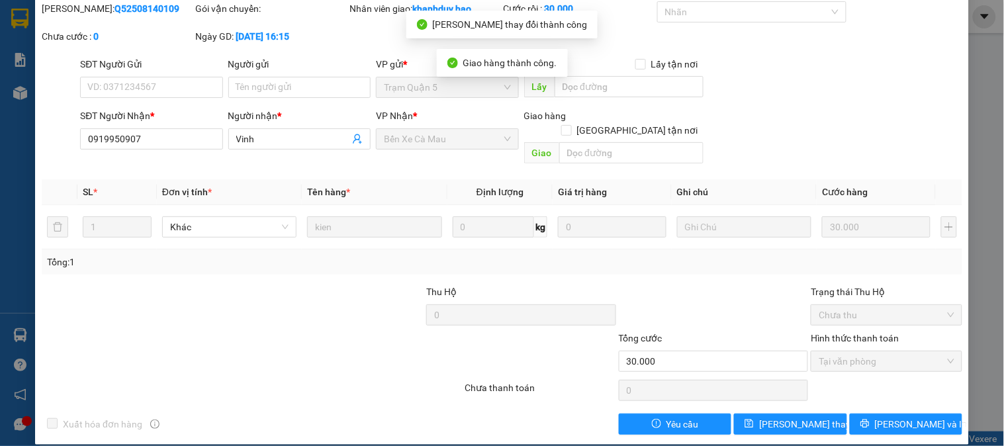
scroll to position [0, 0]
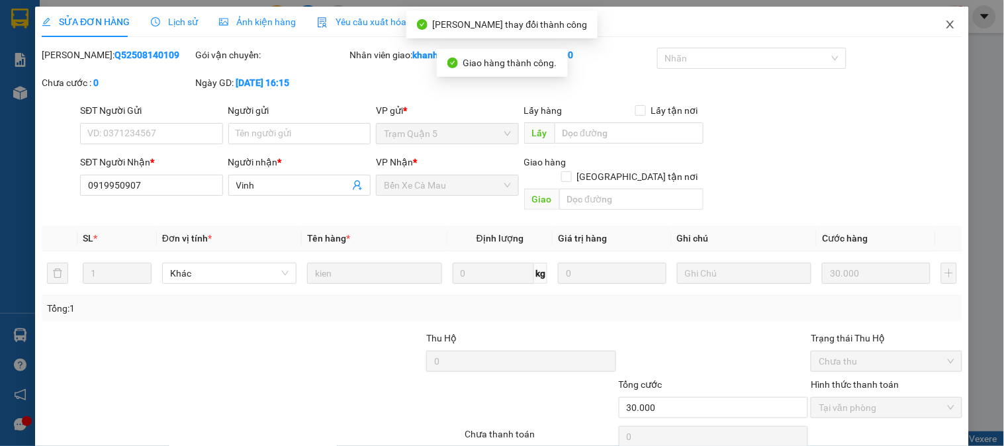
click at [945, 21] on icon "close" at bounding box center [950, 24] width 11 height 11
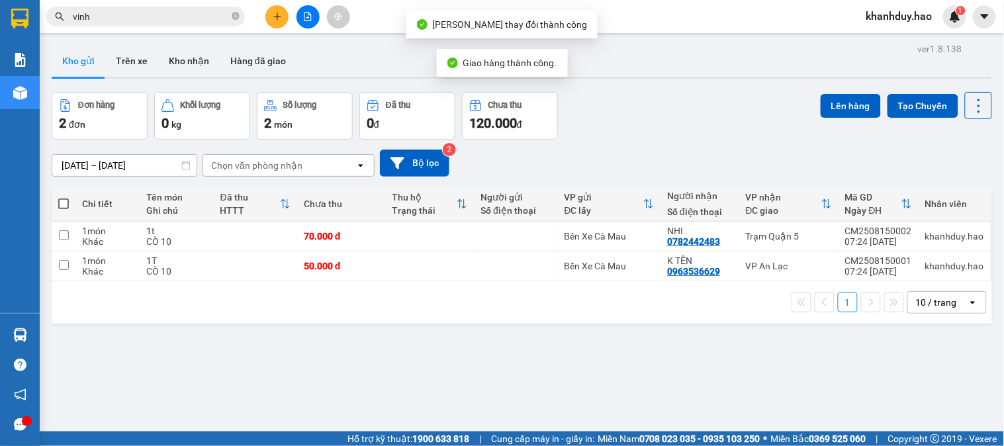
click at [212, 33] on main "ver 1.8.138 Kho gửi Trên xe Kho nhận Hàng đã giao Đơn hàng 2 đơn Khối lượng 0 k…" at bounding box center [502, 216] width 1004 height 432
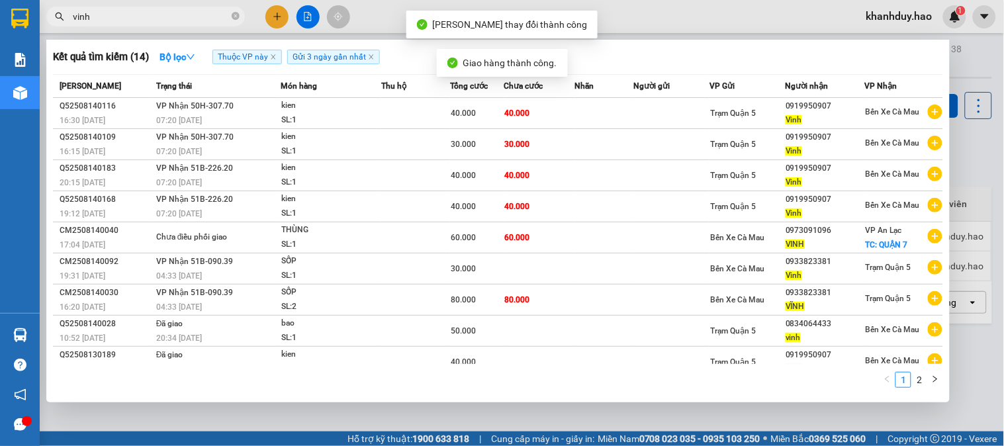
click at [212, 15] on input "vinh" at bounding box center [151, 16] width 156 height 15
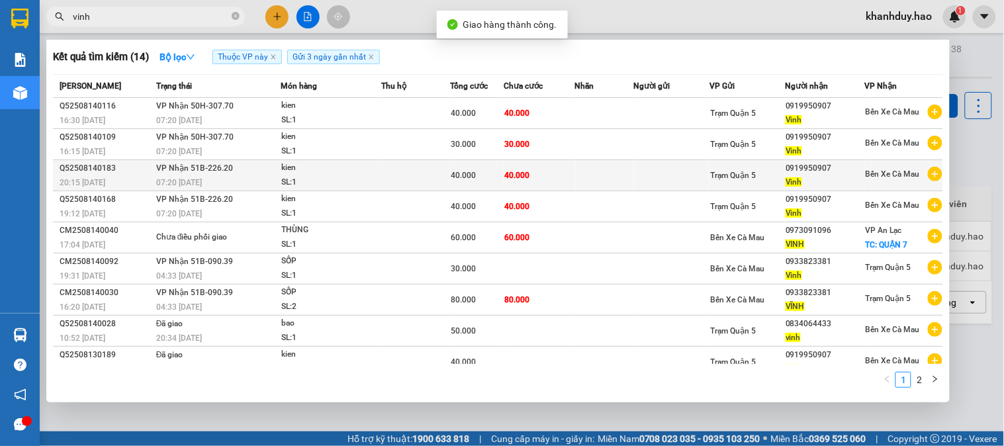
click at [495, 177] on div "40.000" at bounding box center [477, 175] width 53 height 15
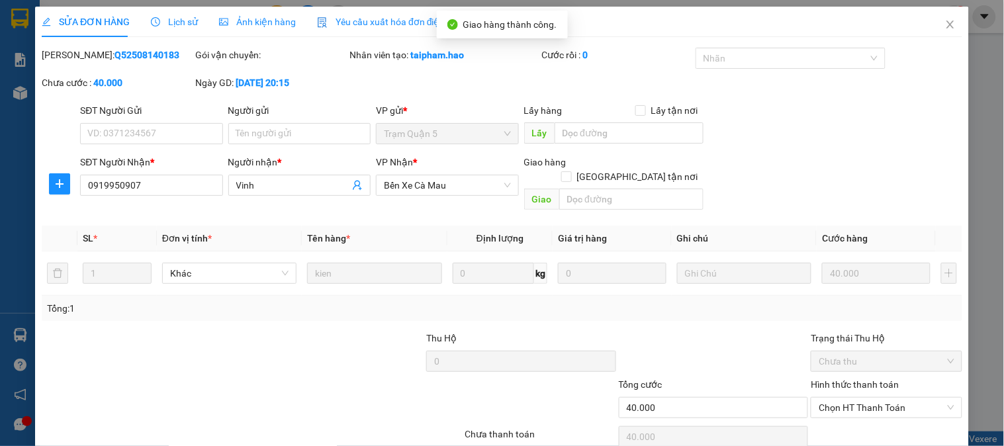
type input "0919950907"
type input "Vinh"
type input "40.000"
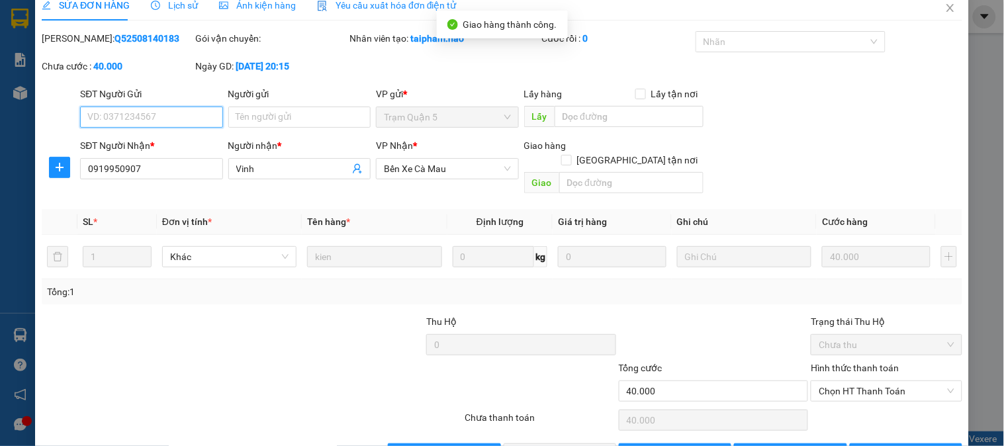
scroll to position [46, 0]
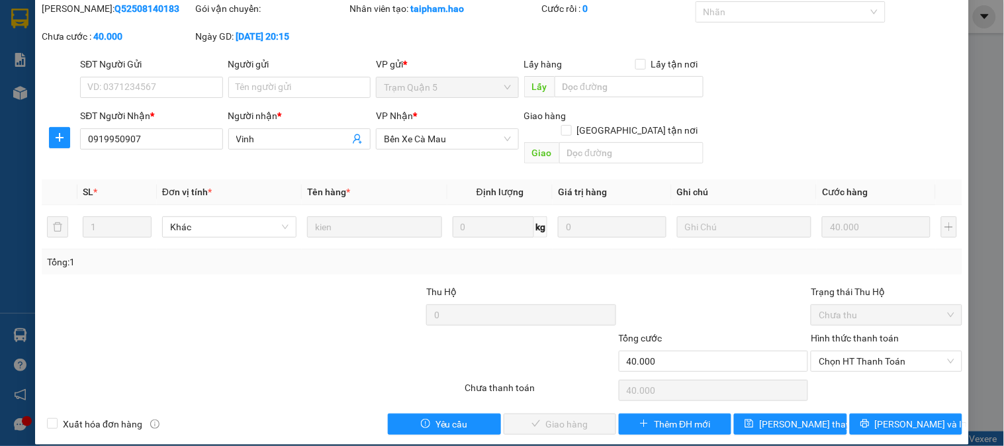
click at [866, 361] on div "Hình thức thanh toán Chọn HT Thanh Toán" at bounding box center [886, 354] width 151 height 46
drag, startPoint x: 850, startPoint y: 354, endPoint x: 850, endPoint y: 365, distance: 11.3
click at [850, 356] on span "Chọn HT Thanh Toán" at bounding box center [886, 362] width 135 height 20
click at [847, 373] on div "Tại văn phòng" at bounding box center [879, 373] width 134 height 15
type input "0"
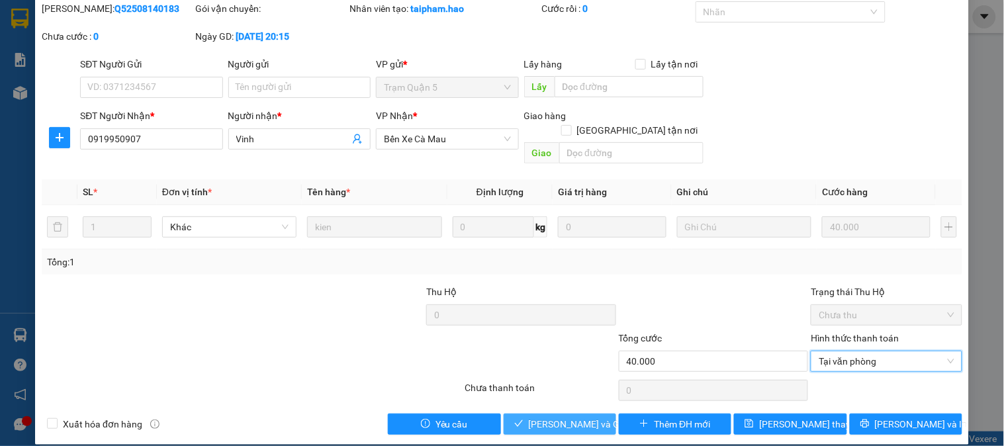
click at [547, 417] on span "[PERSON_NAME] và Giao hàng" at bounding box center [592, 424] width 127 height 15
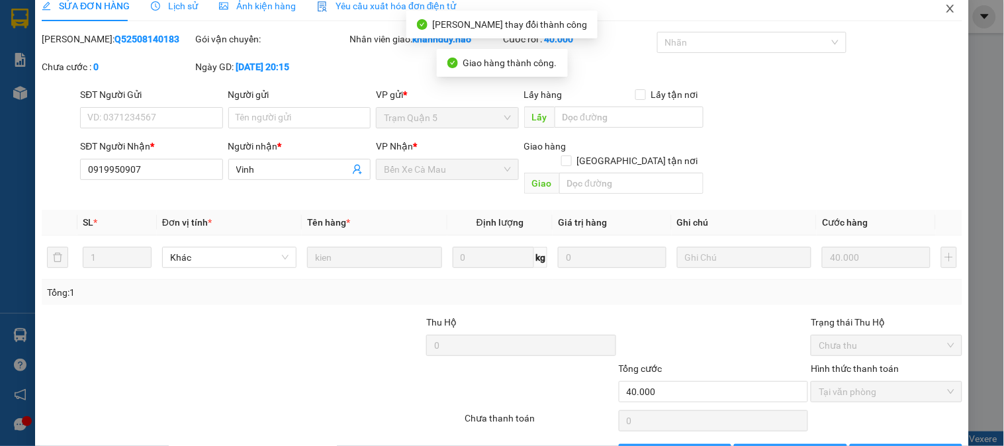
scroll to position [0, 0]
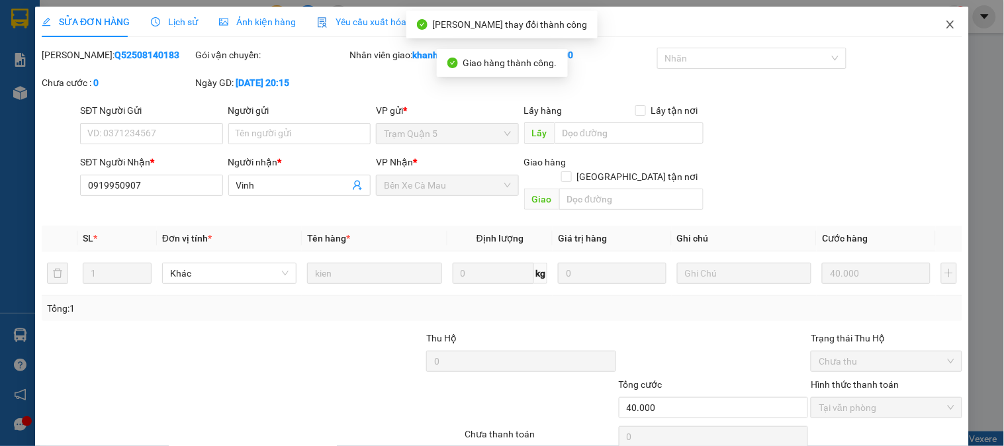
click at [939, 19] on span "Close" at bounding box center [950, 25] width 37 height 37
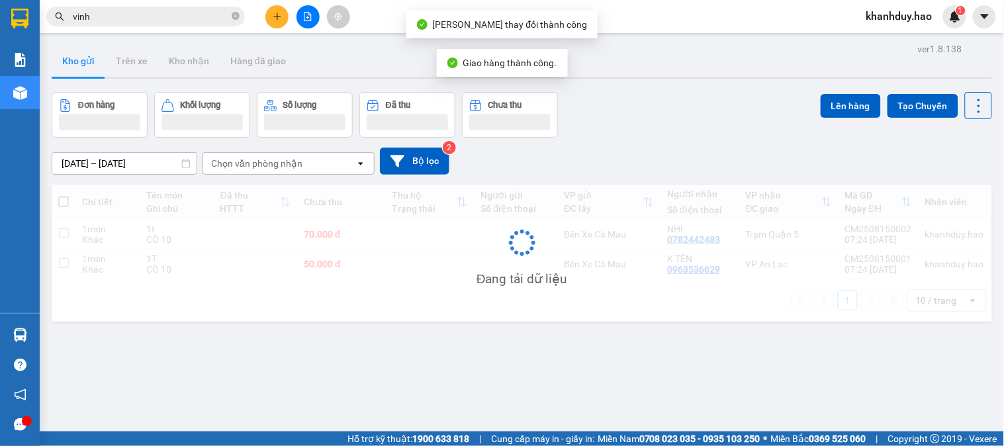
click at [154, 13] on input "vinh" at bounding box center [151, 16] width 156 height 15
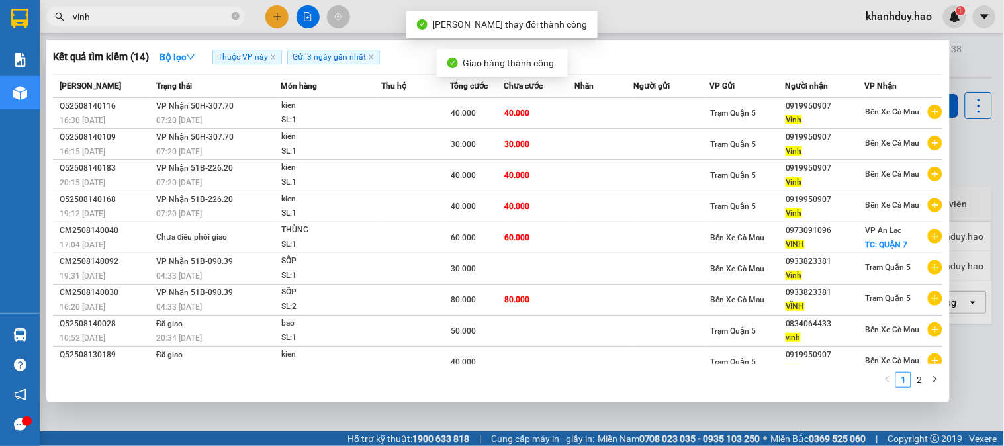
drag, startPoint x: 157, startPoint y: 17, endPoint x: 267, endPoint y: 57, distance: 117.5
click at [158, 17] on input "vinh" at bounding box center [151, 16] width 156 height 15
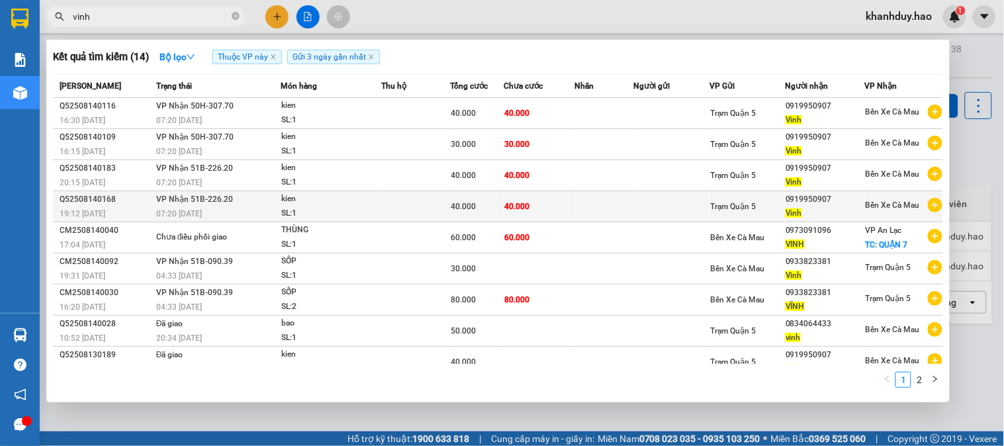
click at [526, 211] on span "40.000" at bounding box center [517, 206] width 25 height 9
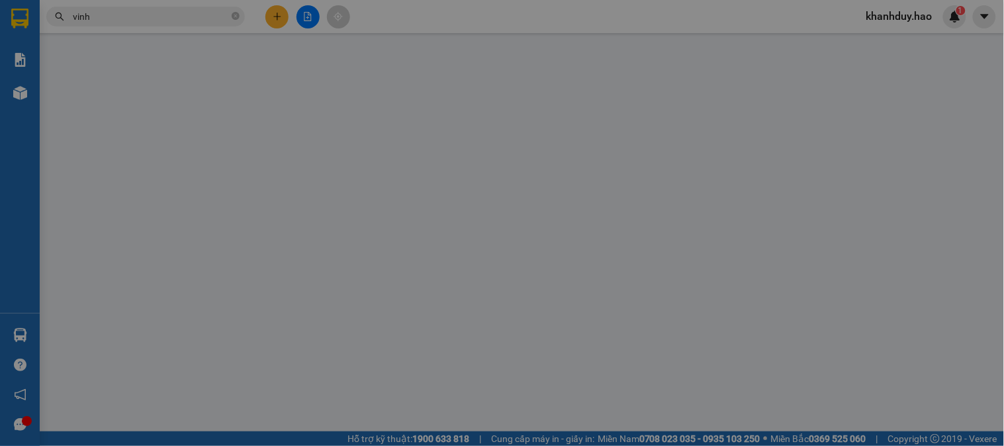
type input "0919950907"
type input "Vinh"
type input "40.000"
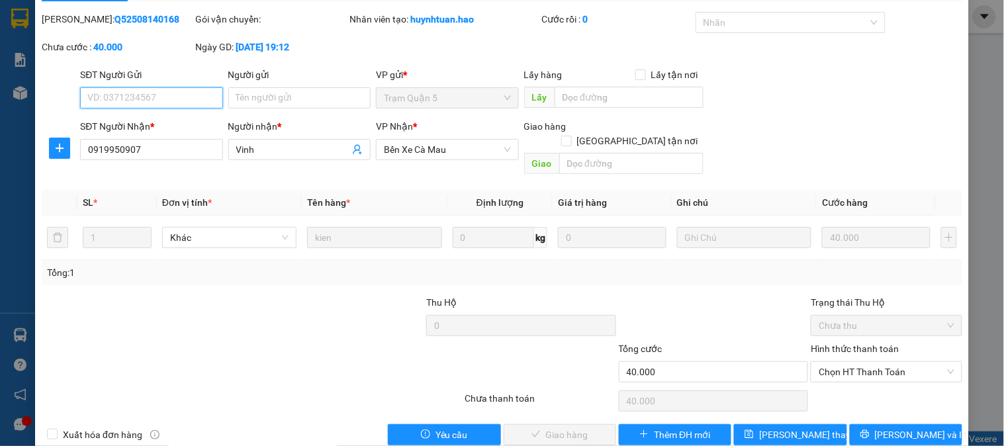
scroll to position [46, 0]
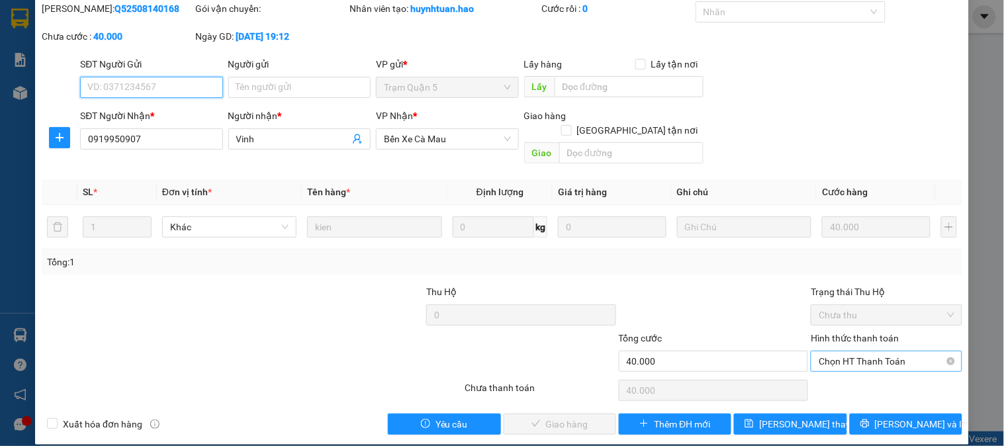
click at [869, 352] on span "Chọn HT Thanh Toán" at bounding box center [886, 362] width 135 height 20
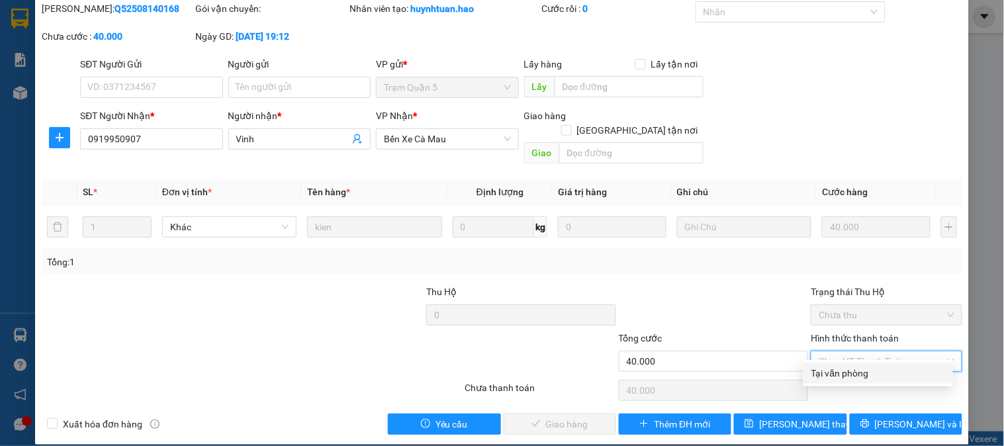
click at [848, 369] on div "Tại văn phòng" at bounding box center [879, 373] width 134 height 15
type input "0"
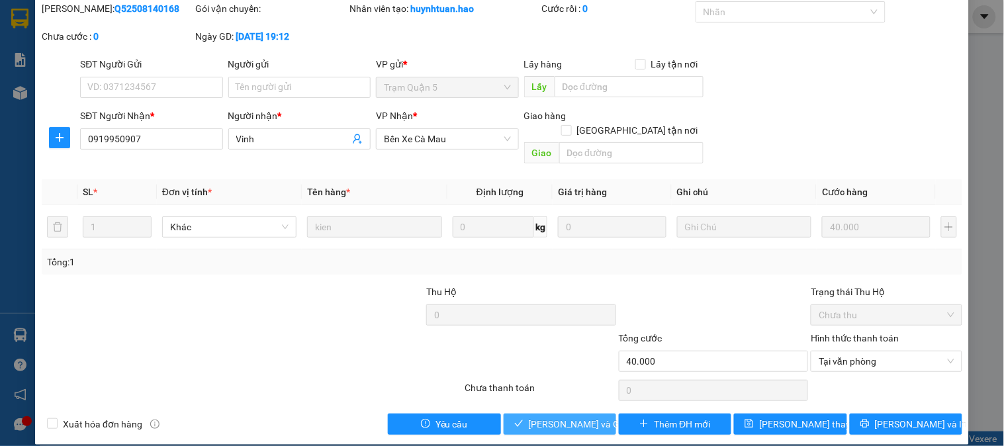
click at [573, 414] on button "[PERSON_NAME] và Giao hàng" at bounding box center [560, 424] width 113 height 21
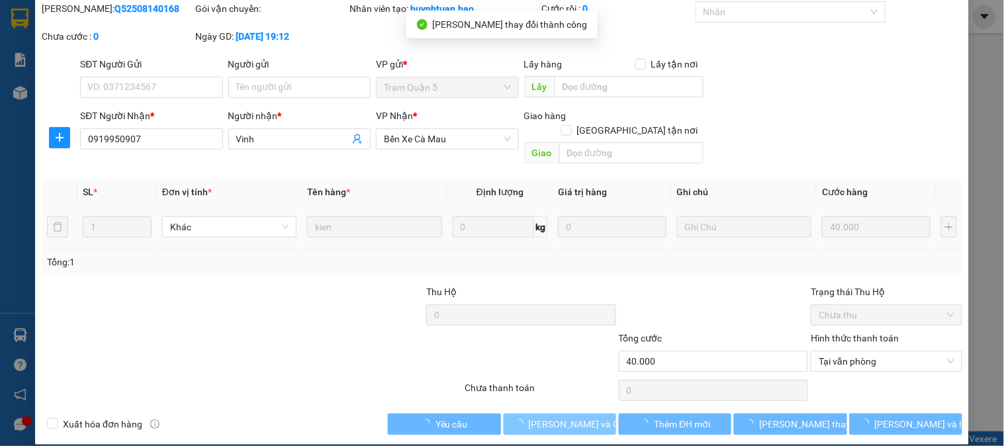
scroll to position [0, 0]
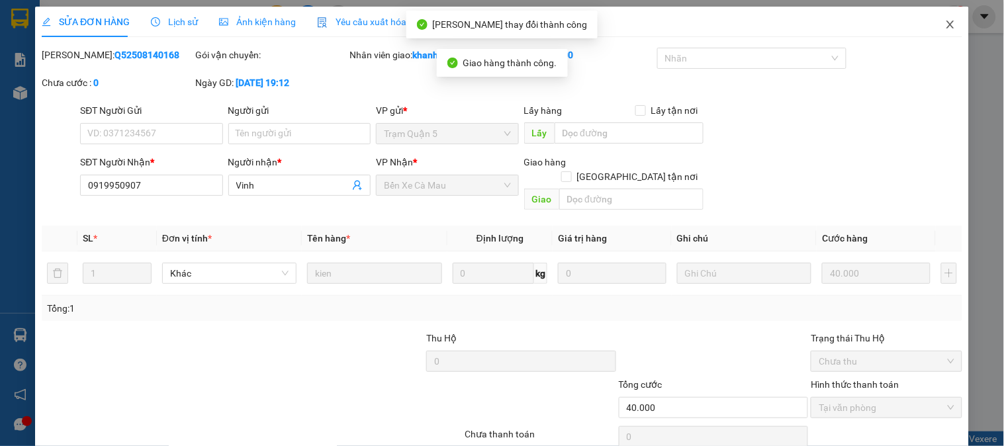
click at [945, 12] on span "Close" at bounding box center [950, 25] width 37 height 37
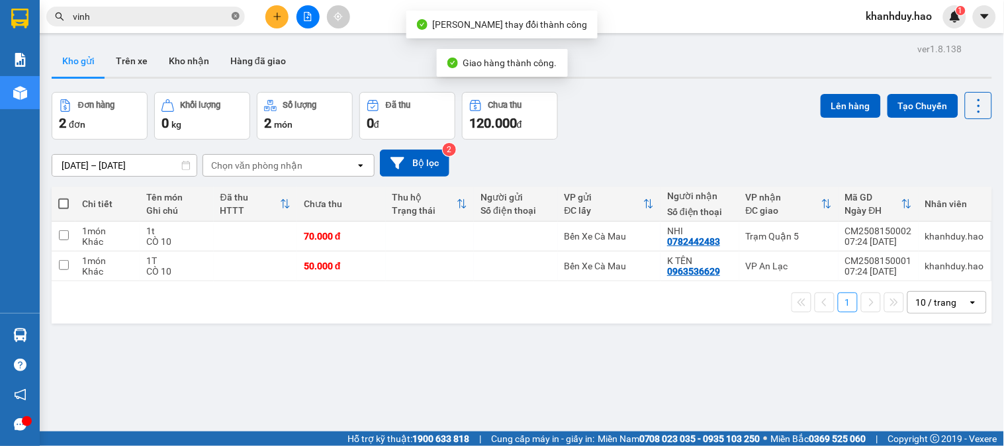
click at [236, 19] on icon "close-circle" at bounding box center [236, 16] width 8 height 8
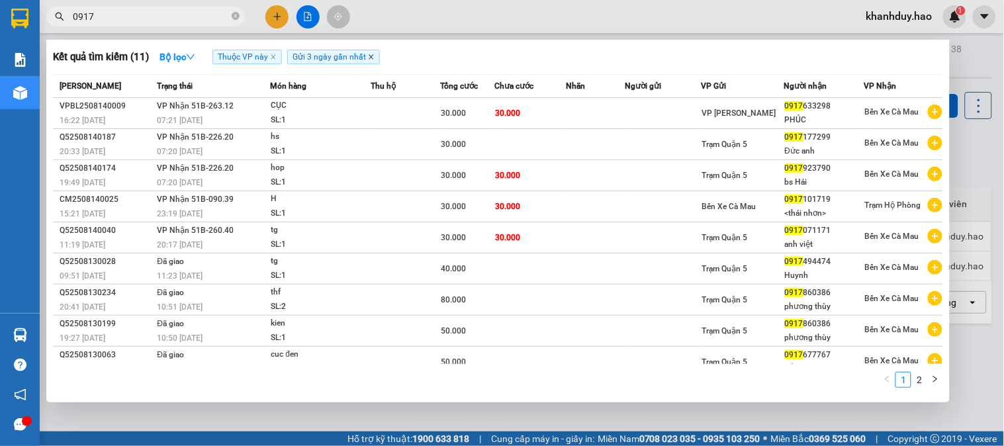
click at [371, 60] on icon "close" at bounding box center [371, 57] width 7 height 7
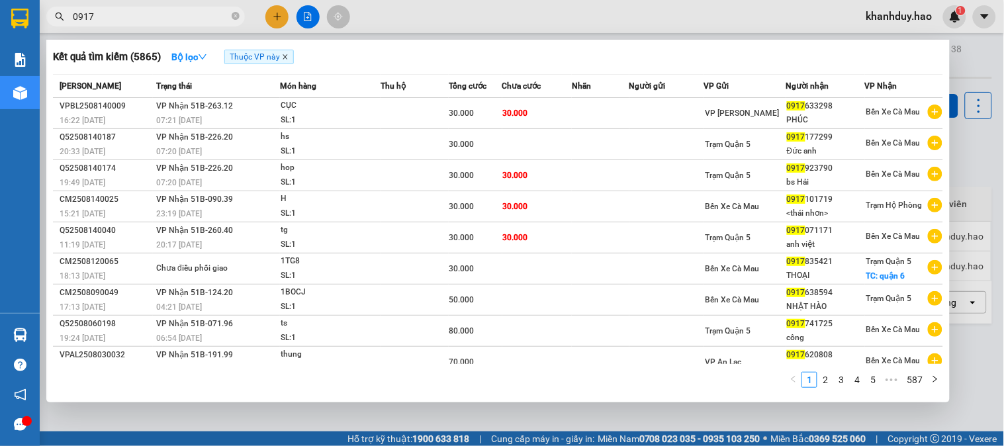
click at [286, 56] on icon "close" at bounding box center [285, 57] width 7 height 7
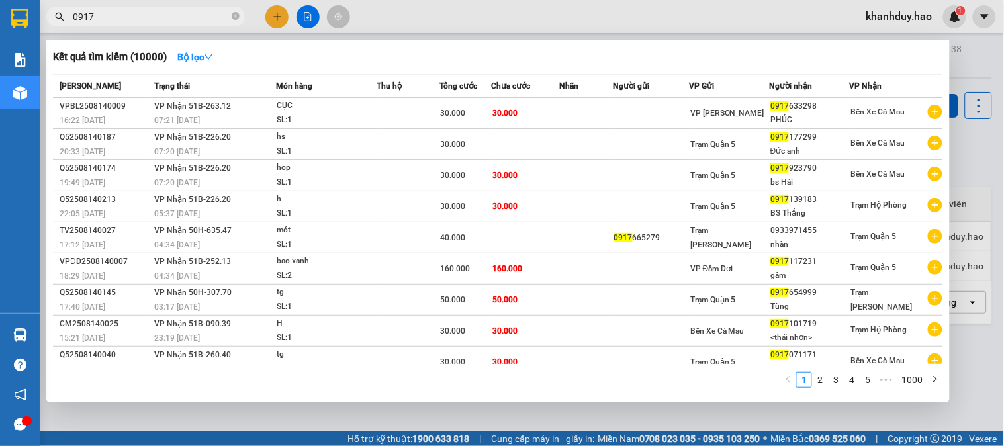
click at [179, 17] on input "0917" at bounding box center [151, 16] width 156 height 15
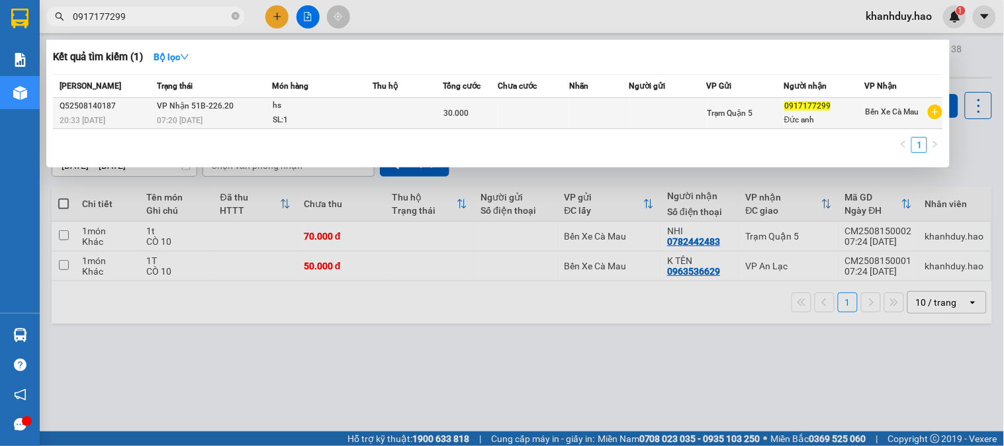
type input "0917177299"
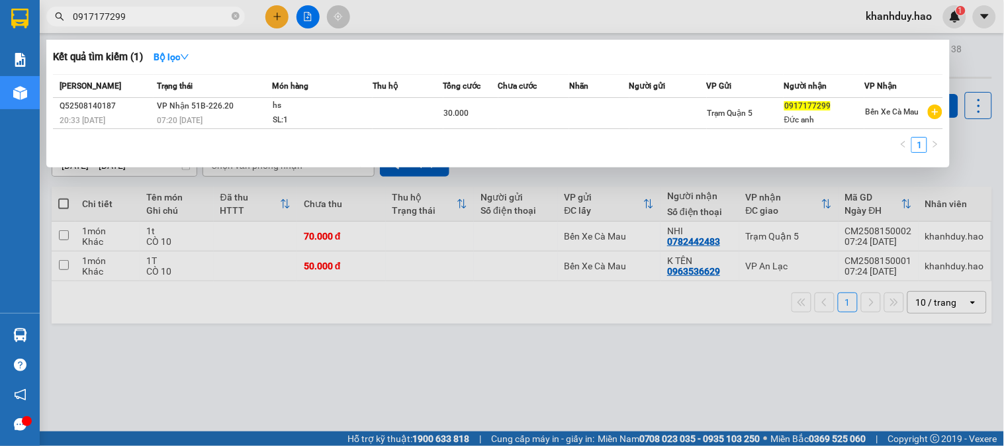
click at [273, 111] on div "hs" at bounding box center [322, 106] width 99 height 15
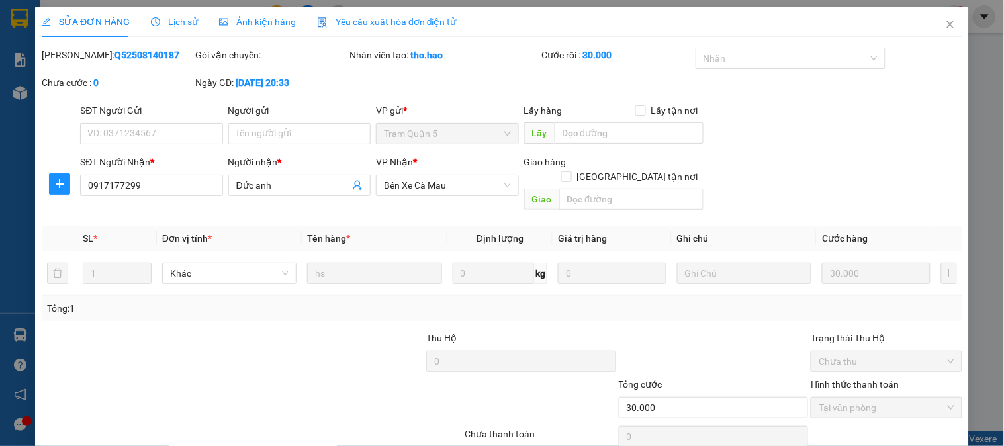
click at [279, 25] on span "Ảnh kiện hàng" at bounding box center [257, 22] width 77 height 11
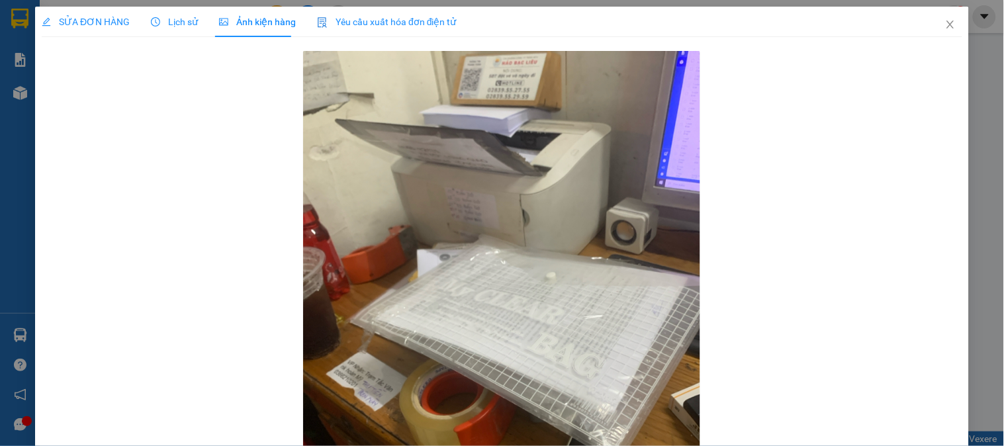
click at [85, 22] on span "SỬA ĐƠN HÀNG" at bounding box center [86, 22] width 88 height 11
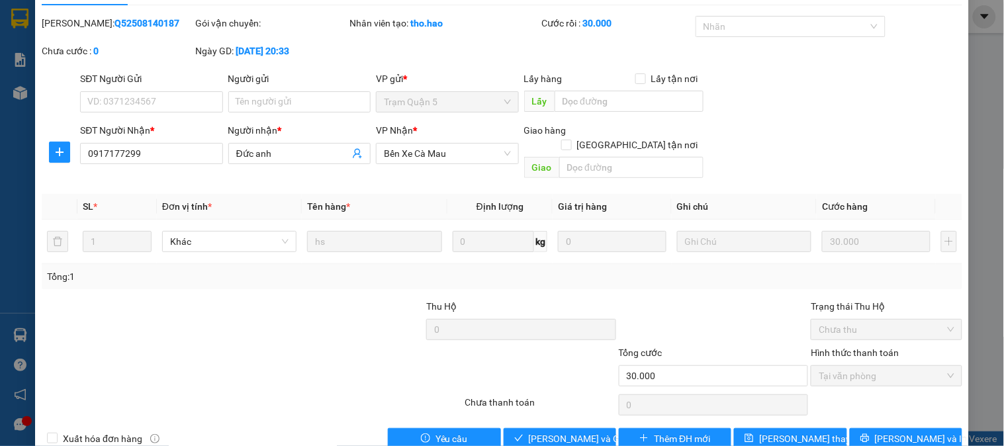
scroll to position [46, 0]
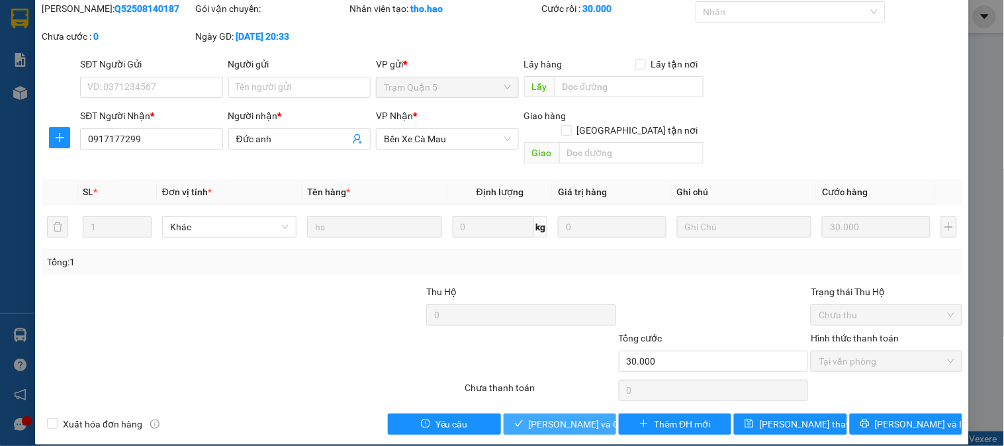
click at [579, 417] on span "[PERSON_NAME] và Giao hàng" at bounding box center [592, 424] width 127 height 15
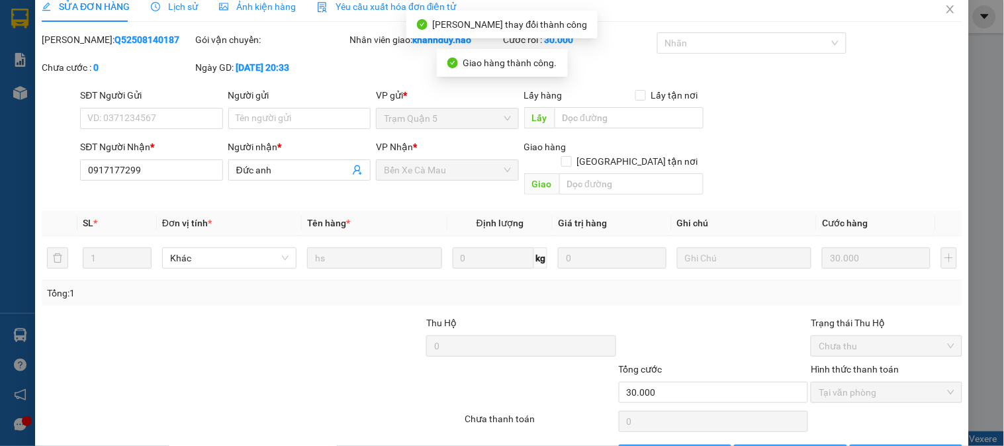
scroll to position [0, 0]
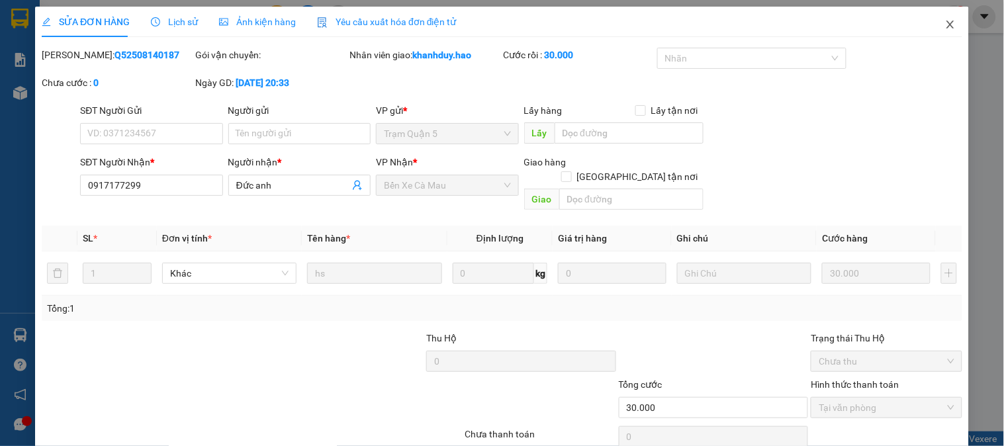
click at [941, 31] on span "Close" at bounding box center [950, 25] width 37 height 37
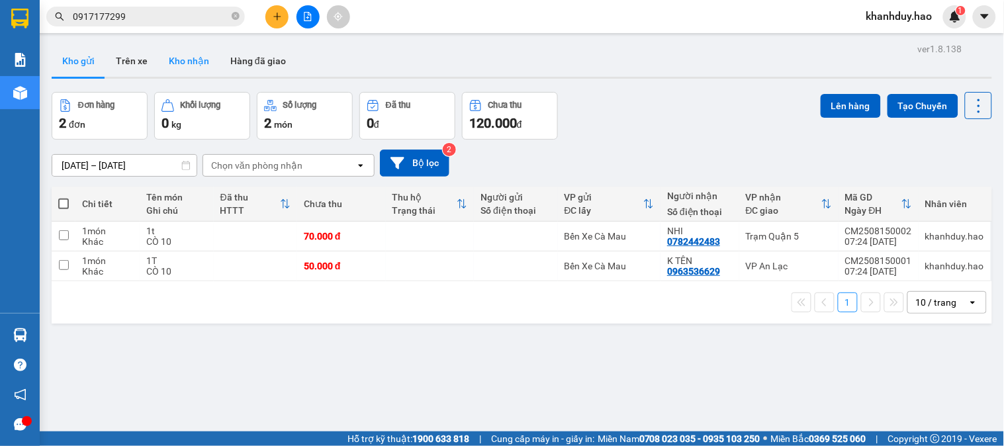
click at [187, 50] on button "Kho nhận" at bounding box center [189, 61] width 62 height 32
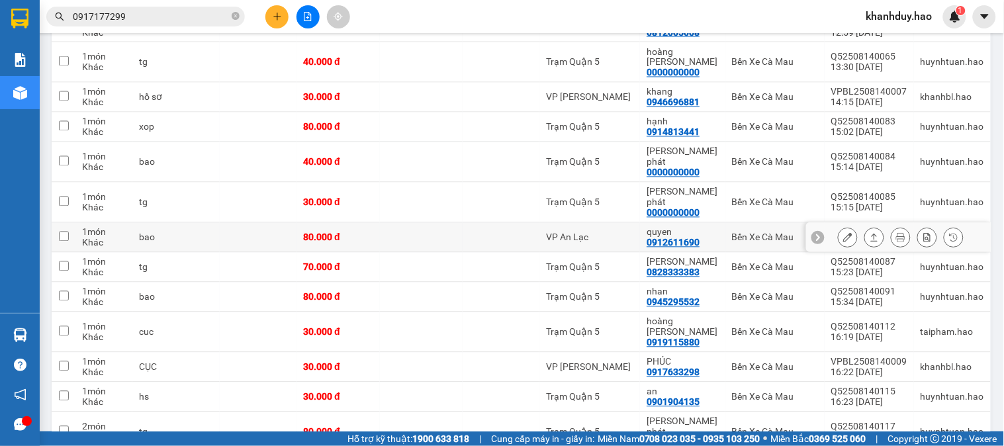
scroll to position [514, 0]
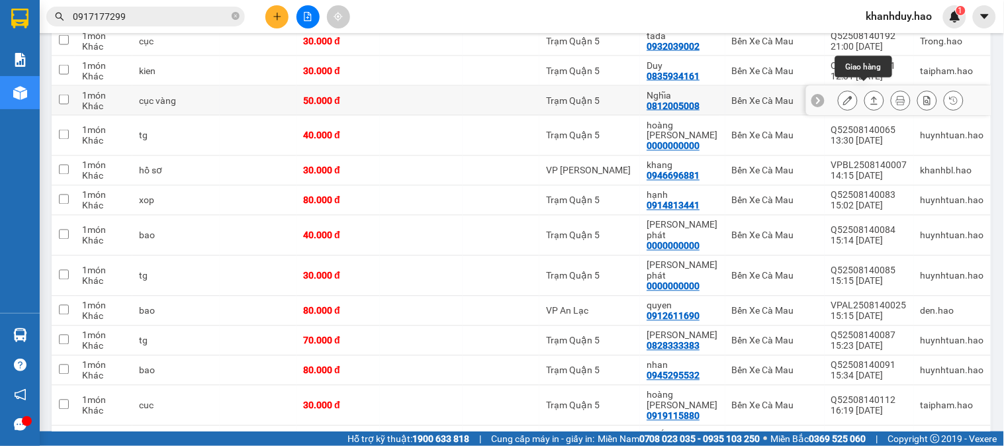
click at [870, 96] on icon at bounding box center [874, 100] width 9 height 9
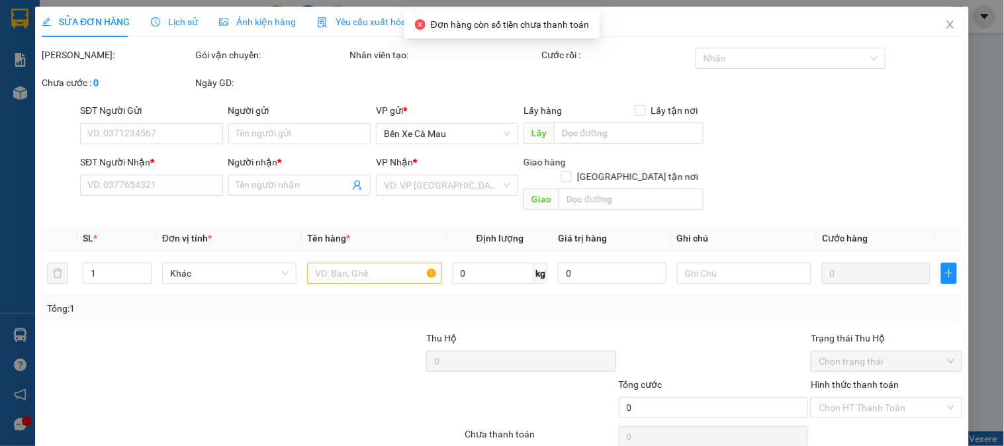
type input "0812005008"
type input "Nghĩa"
type input "50.000"
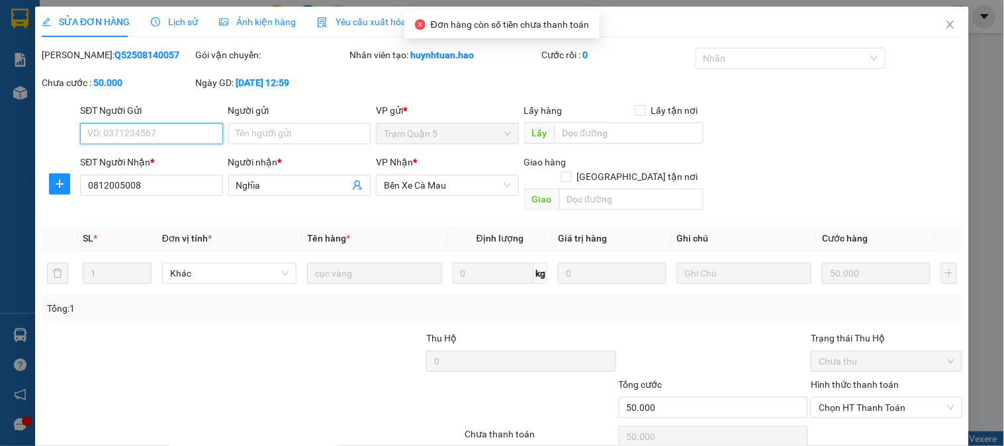
scroll to position [23, 0]
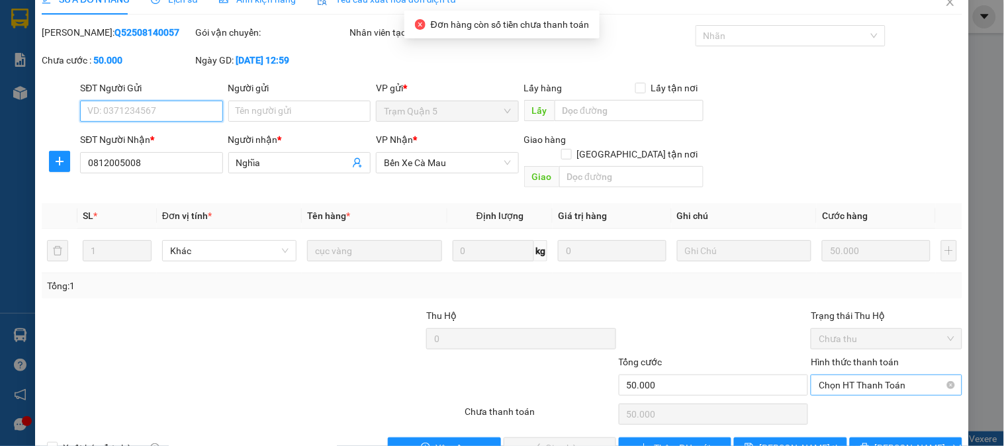
click at [869, 375] on span "Chọn HT Thanh Toán" at bounding box center [886, 385] width 135 height 20
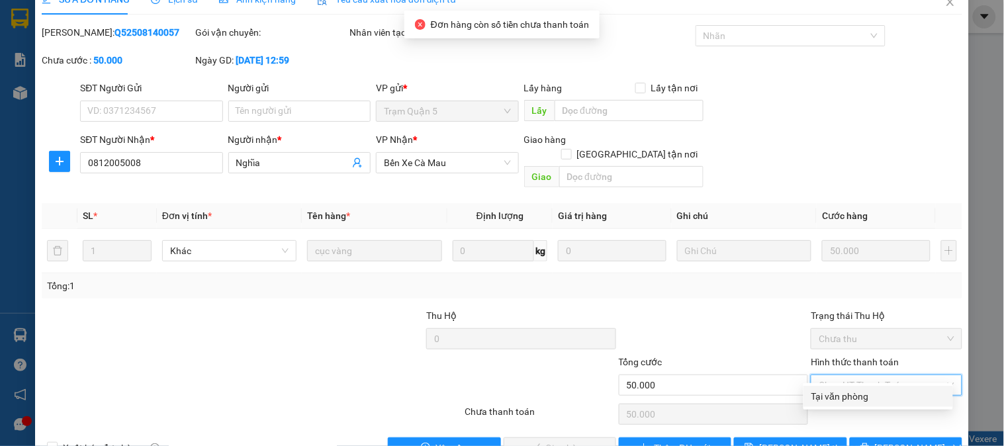
drag, startPoint x: 869, startPoint y: 389, endPoint x: 820, endPoint y: 400, distance: 50.9
click at [868, 389] on div "Tại văn phòng" at bounding box center [879, 396] width 134 height 15
type input "0"
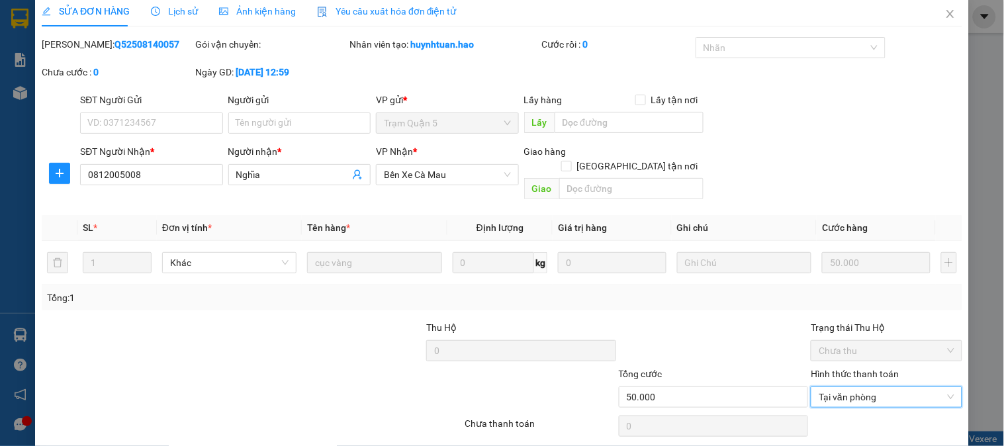
scroll to position [0, 0]
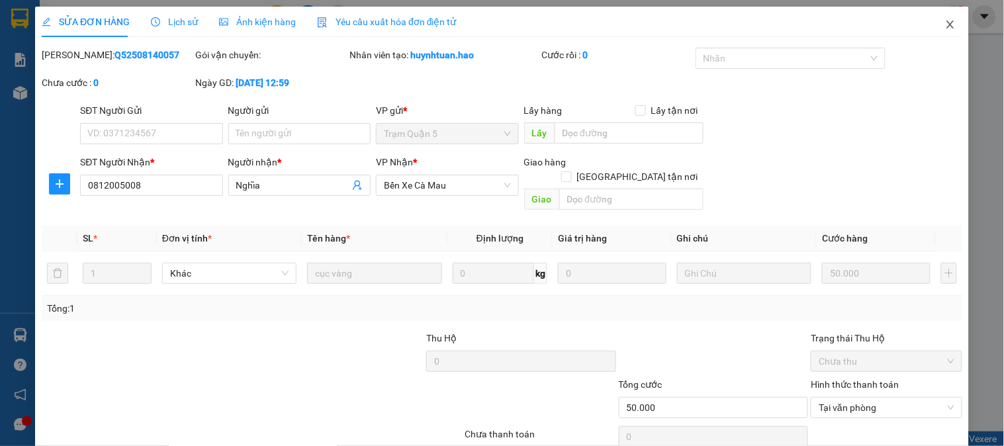
click at [947, 25] on icon "close" at bounding box center [950, 25] width 7 height 8
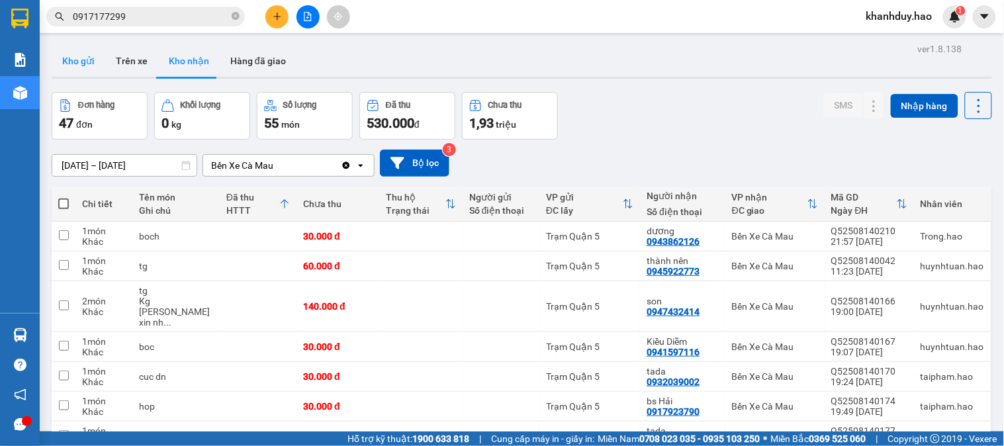
click at [103, 65] on button "Kho gửi" at bounding box center [79, 61] width 54 height 32
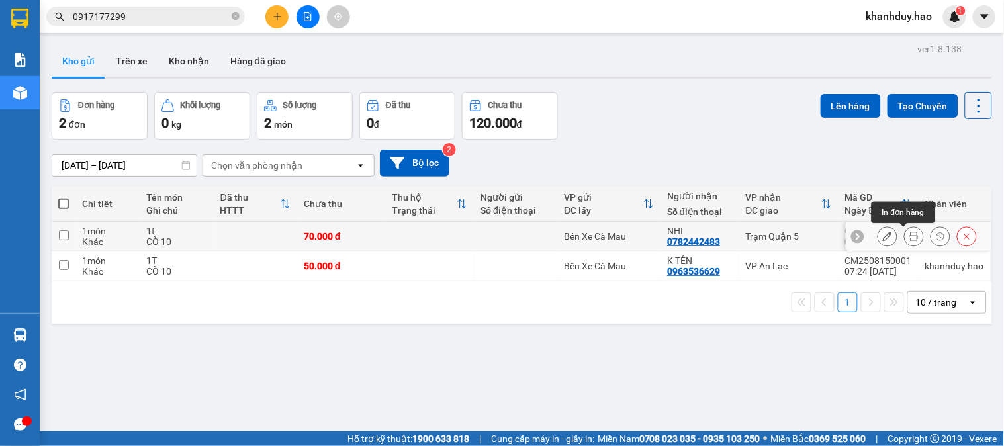
click at [910, 238] on icon at bounding box center [914, 236] width 9 height 9
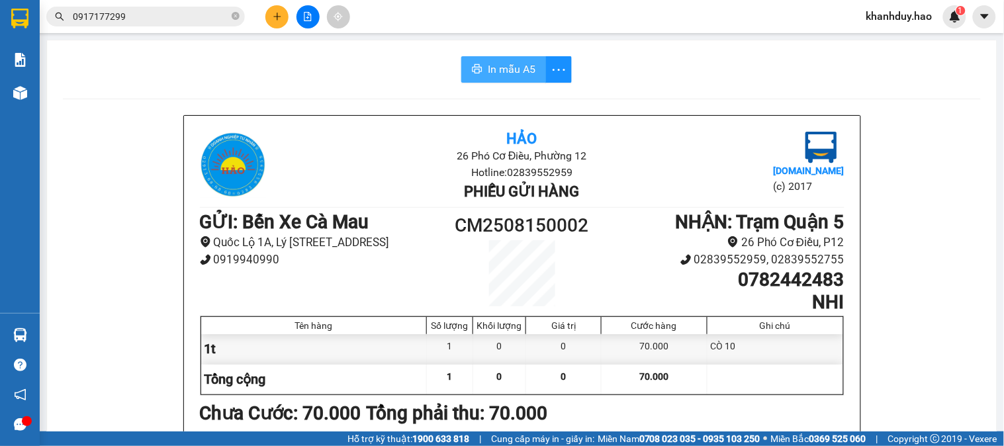
click at [501, 69] on span "In mẫu A5" at bounding box center [512, 69] width 48 height 17
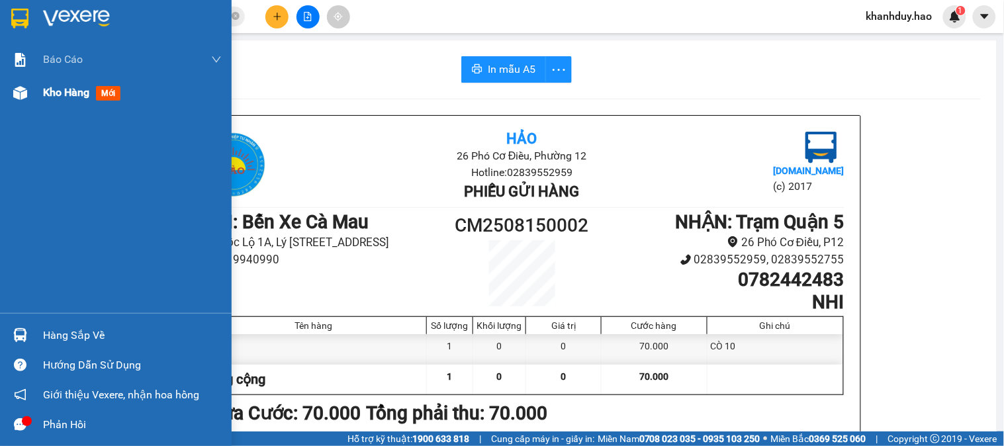
click at [75, 95] on span "Kho hàng" at bounding box center [66, 92] width 46 height 13
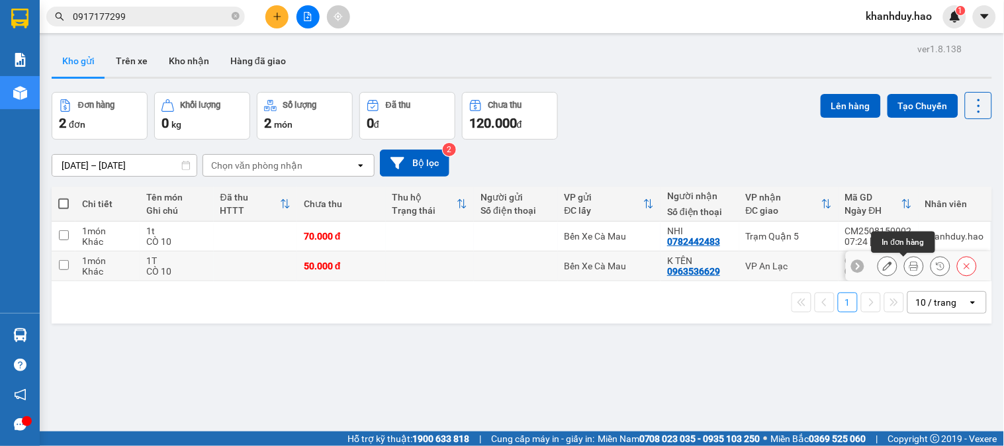
click at [910, 271] on icon at bounding box center [914, 266] width 9 height 9
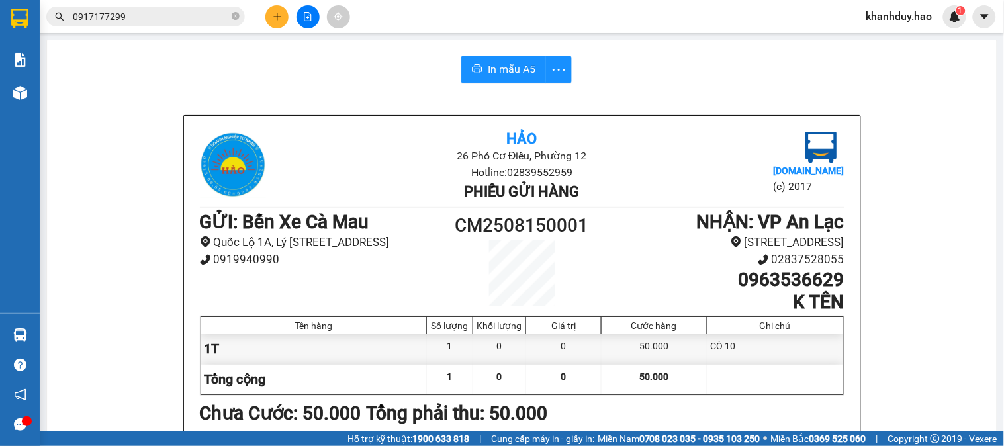
click at [492, 60] on button "In mẫu A5" at bounding box center [503, 69] width 85 height 26
click at [236, 14] on icon "close-circle" at bounding box center [236, 16] width 8 height 8
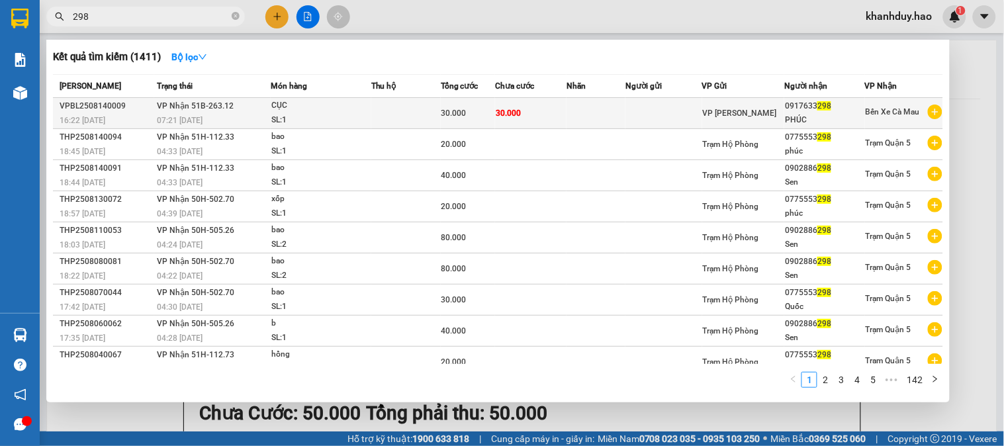
type input "298"
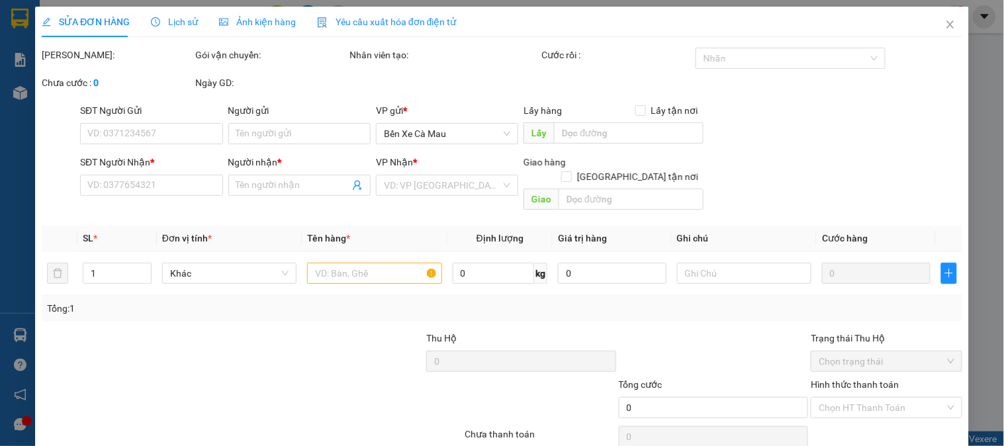
type input "0917633298"
type input "PHÚC"
type input "30.000"
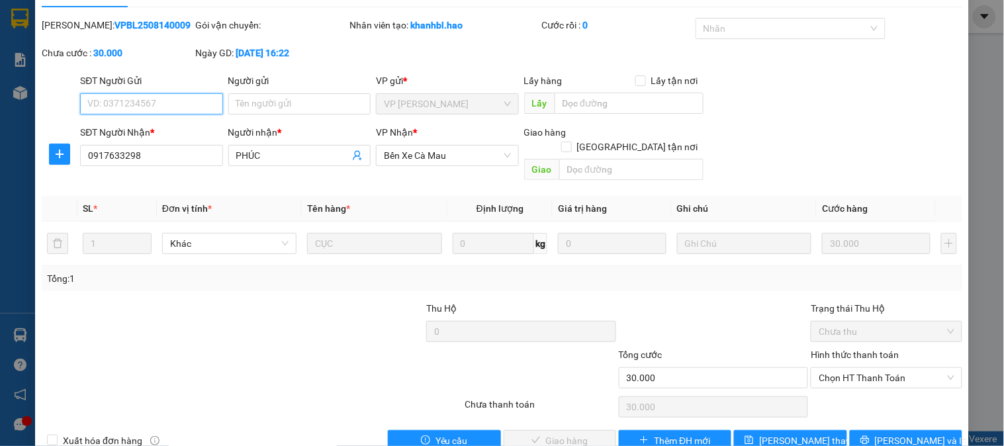
scroll to position [46, 0]
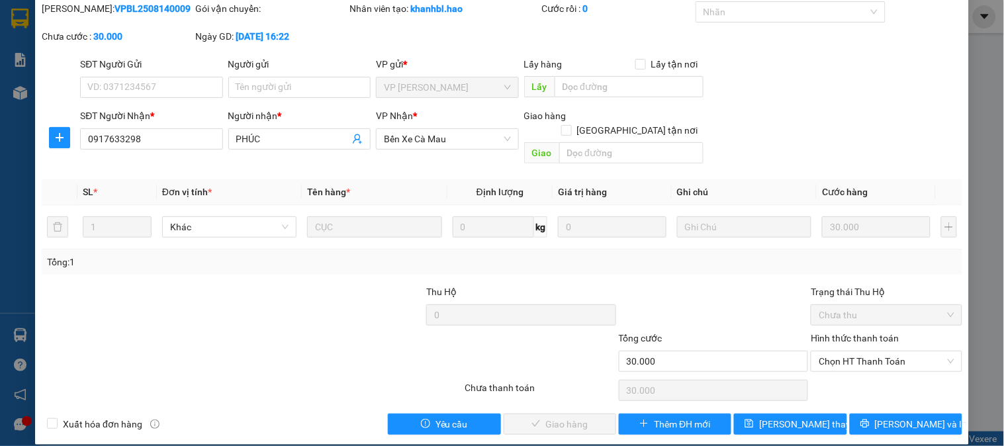
click at [882, 377] on div "Chọn HT Thanh Toán" at bounding box center [887, 390] width 154 height 26
click at [885, 352] on span "Chọn HT Thanh Toán" at bounding box center [886, 362] width 135 height 20
click at [843, 363] on div "Tại văn phòng" at bounding box center [879, 373] width 150 height 21
type input "0"
click at [557, 417] on span "[PERSON_NAME] và Giao hàng" at bounding box center [592, 424] width 127 height 15
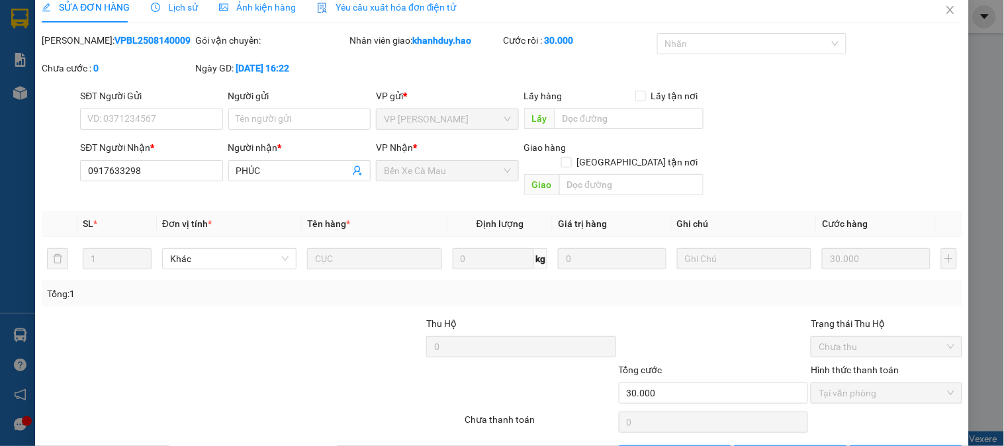
scroll to position [0, 0]
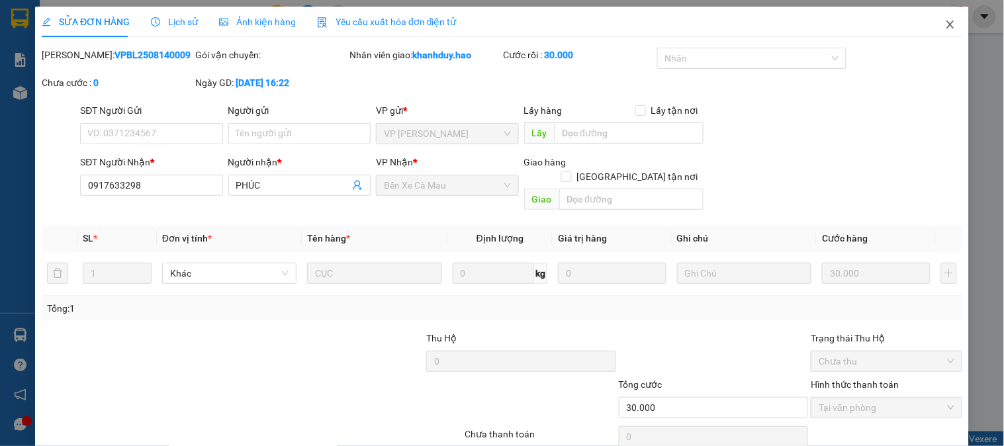
drag, startPoint x: 935, startPoint y: 3, endPoint x: 944, endPoint y: 16, distance: 16.2
click at [940, 3] on div "SỬA ĐƠN HÀNG Lịch sử Ảnh kiện hàng Yêu cầu xuất hóa đơn điện tử Total Paid Fee …" at bounding box center [502, 223] width 1004 height 446
click at [944, 16] on span "Close" at bounding box center [950, 25] width 37 height 37
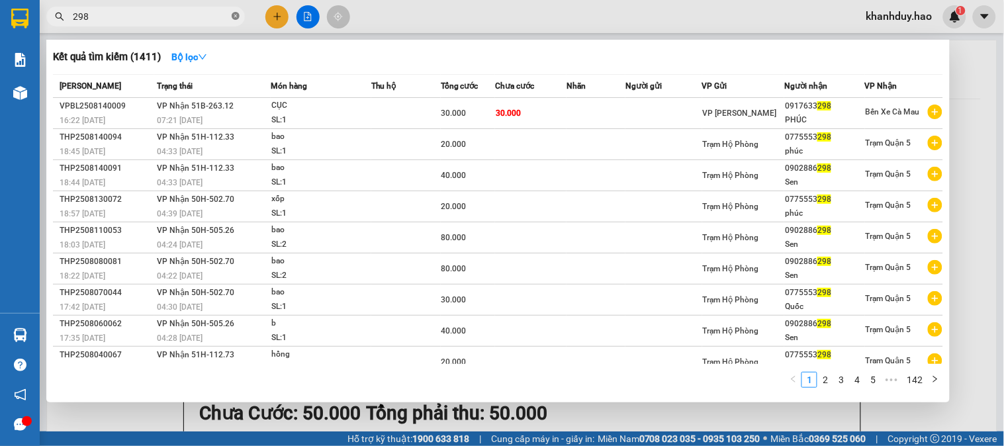
click at [235, 15] on icon "close-circle" at bounding box center [236, 16] width 8 height 8
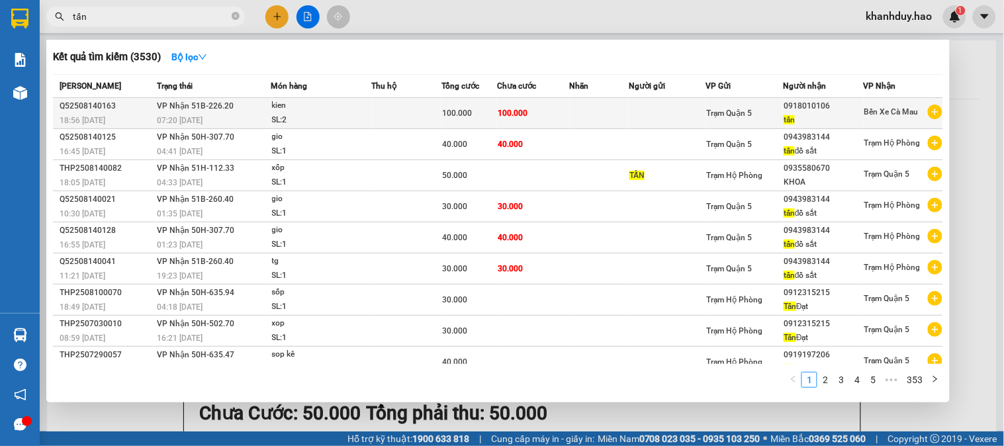
type input "tấn"
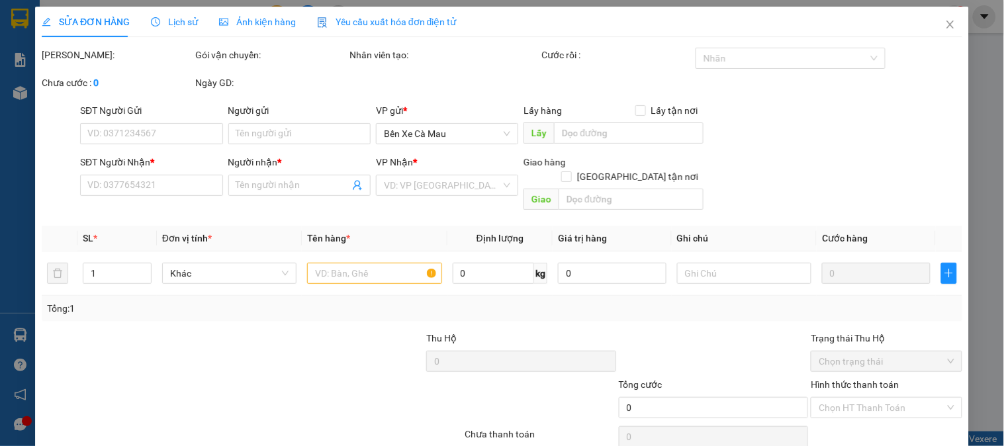
type input "0918010106"
type input "tấn"
type input "100.000"
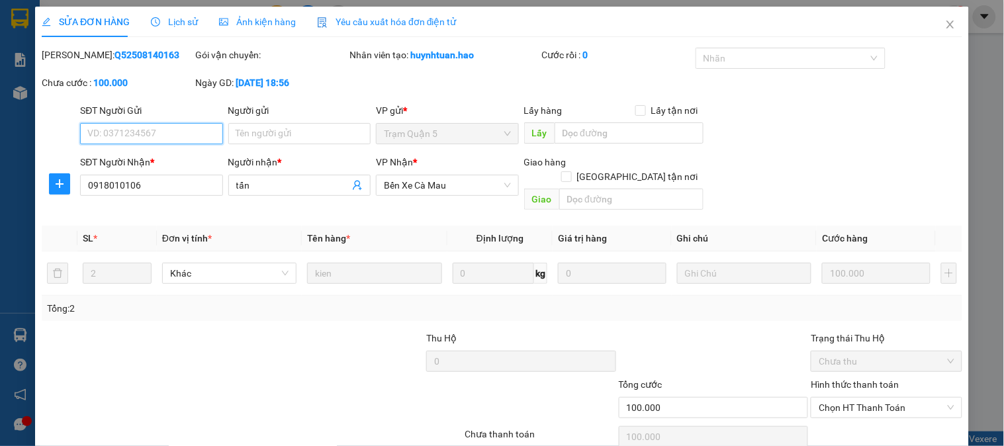
click at [263, 33] on div "SỬA ĐƠN HÀNG Lịch sử Ảnh kiện hàng Yêu cầu xuất hóa đơn điện tử Total Paid Fee …" at bounding box center [502, 223] width 1004 height 446
click at [265, 21] on span "Ảnh kiện hàng" at bounding box center [257, 22] width 77 height 11
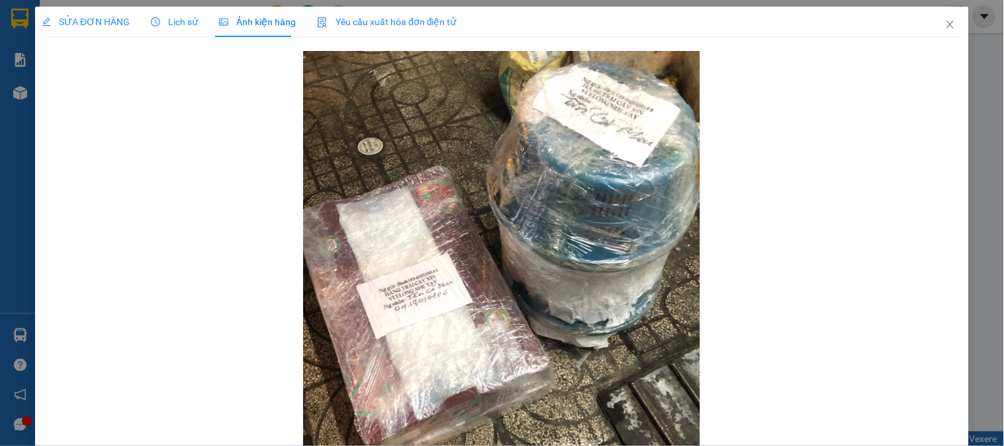
click at [51, 28] on div "SỬA ĐƠN HÀNG" at bounding box center [86, 22] width 88 height 15
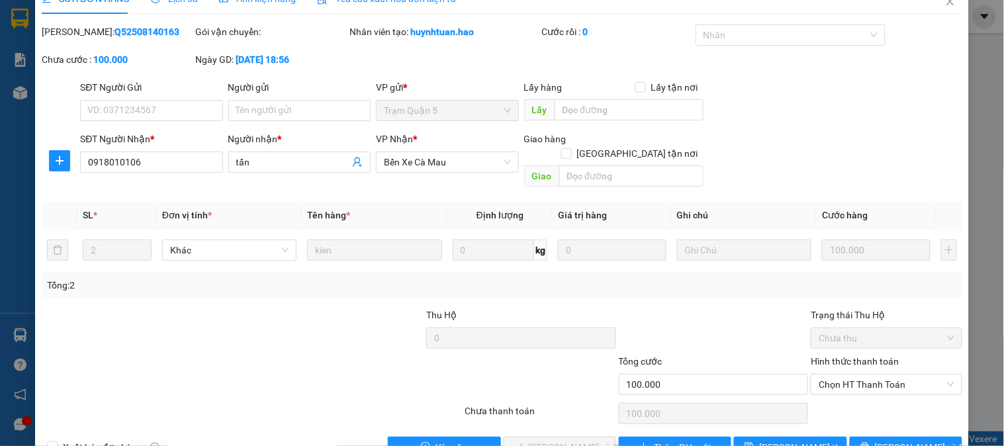
scroll to position [46, 0]
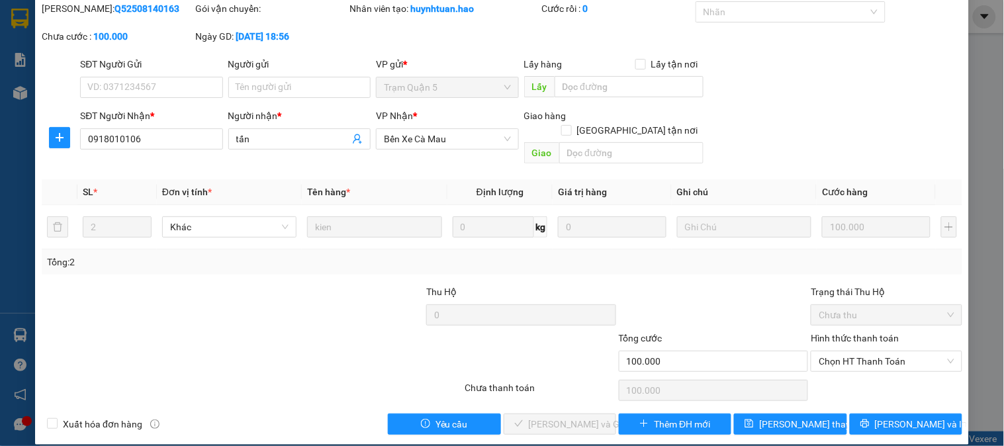
drag, startPoint x: 876, startPoint y: 349, endPoint x: 851, endPoint y: 371, distance: 32.8
click at [872, 356] on span "Chọn HT Thanh Toán" at bounding box center [886, 362] width 135 height 20
click at [812, 377] on div "Tại văn phòng" at bounding box center [879, 373] width 134 height 15
type input "0"
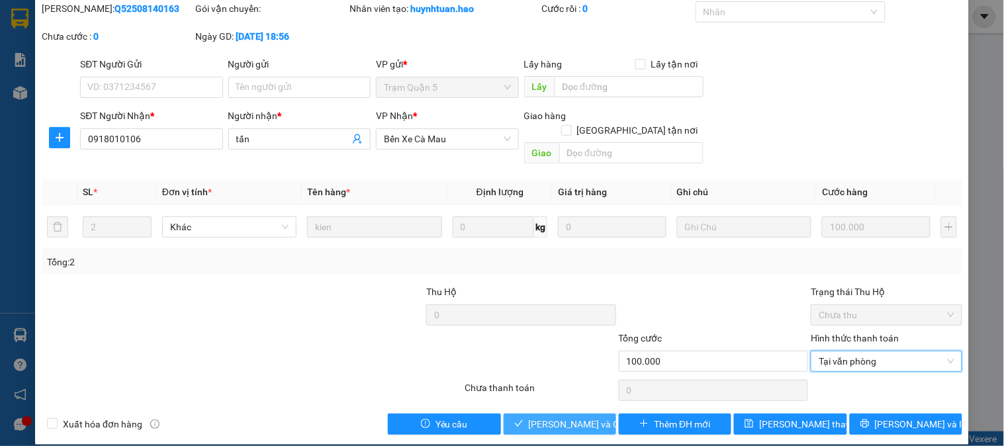
click at [546, 417] on span "[PERSON_NAME] và Giao hàng" at bounding box center [592, 424] width 127 height 15
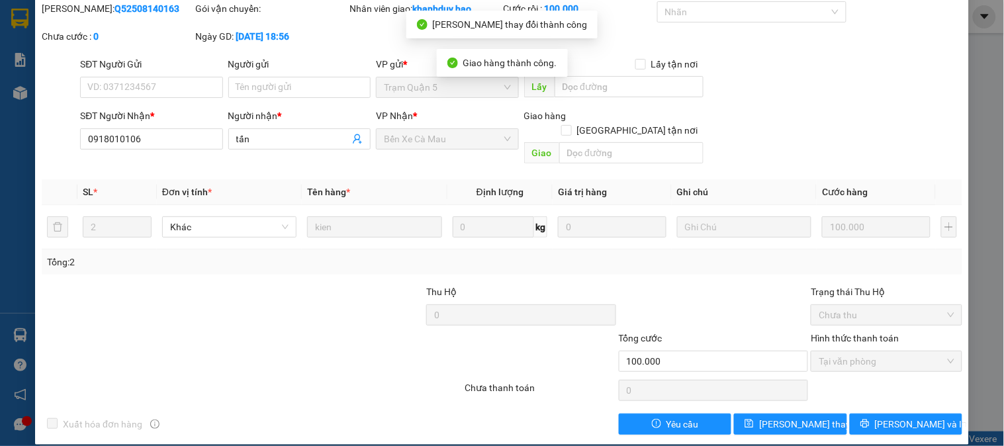
scroll to position [0, 0]
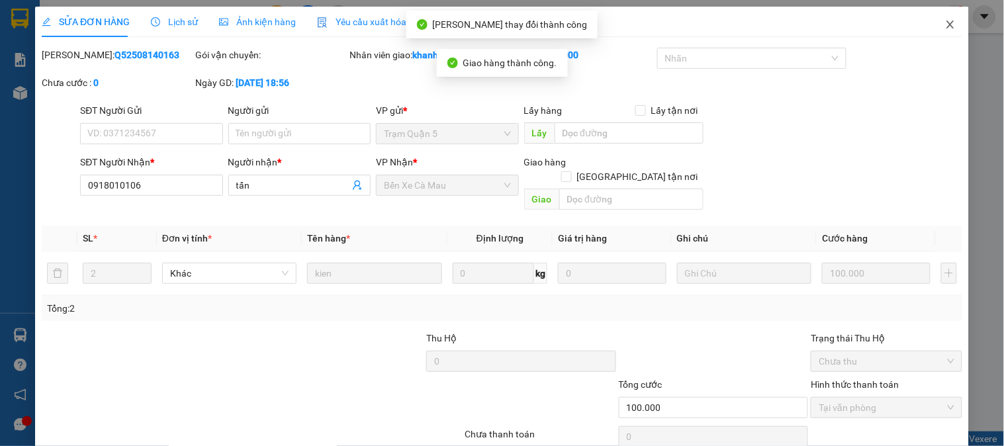
click at [947, 17] on span "Close" at bounding box center [950, 25] width 37 height 37
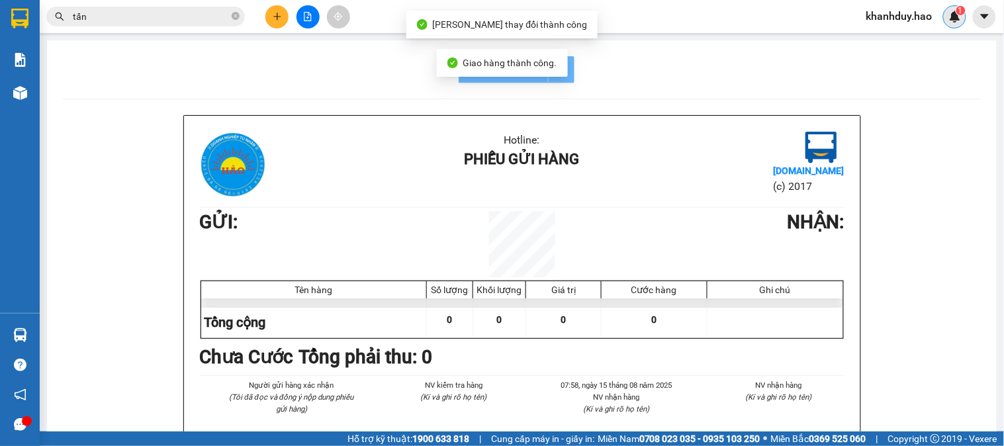
click at [947, 23] on div "1" at bounding box center [954, 16] width 23 height 23
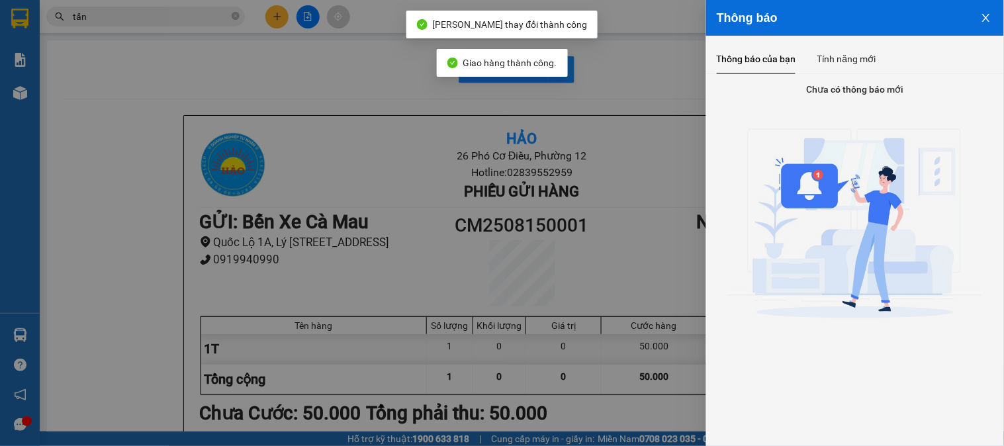
click at [230, 23] on div at bounding box center [502, 223] width 1004 height 446
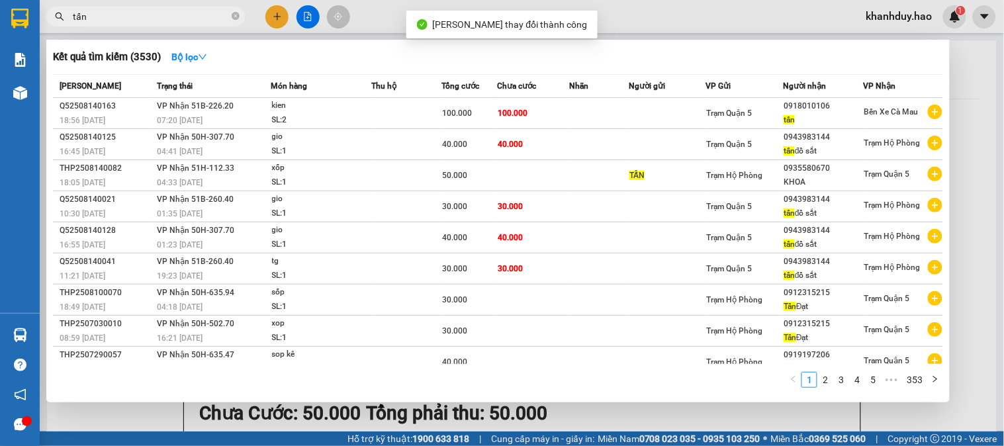
click at [230, 22] on span "tấn" at bounding box center [145, 17] width 199 height 20
click at [234, 14] on icon "close-circle" at bounding box center [236, 16] width 8 height 8
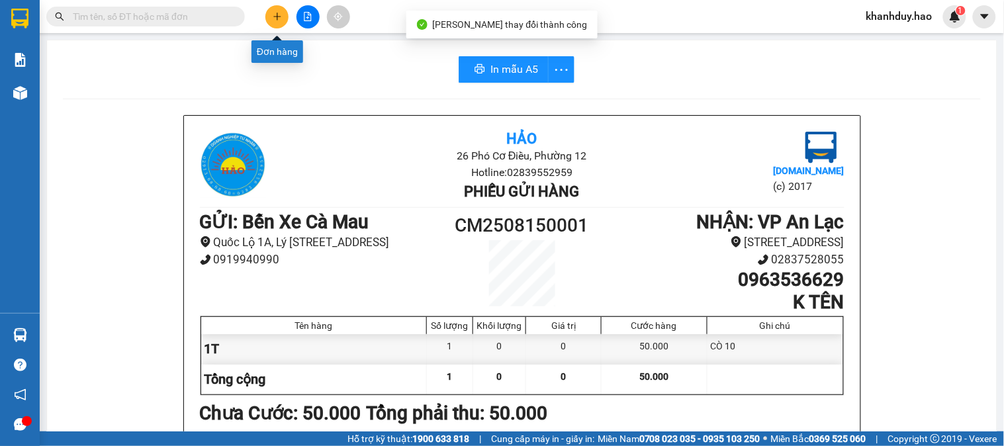
click at [268, 11] on button at bounding box center [276, 16] width 23 height 23
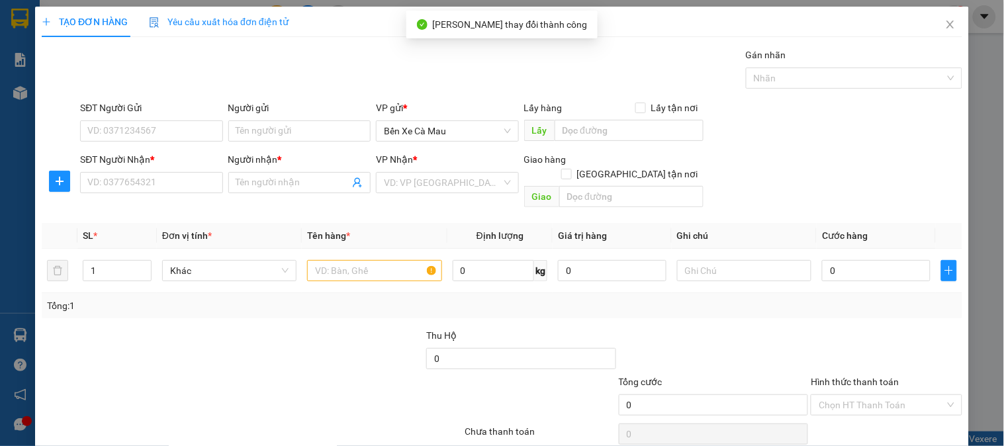
click at [136, 194] on div "SĐT Người Nhận * VD: 0377654321" at bounding box center [151, 175] width 142 height 46
click at [141, 187] on input "SĐT Người Nhận *" at bounding box center [151, 182] width 142 height 21
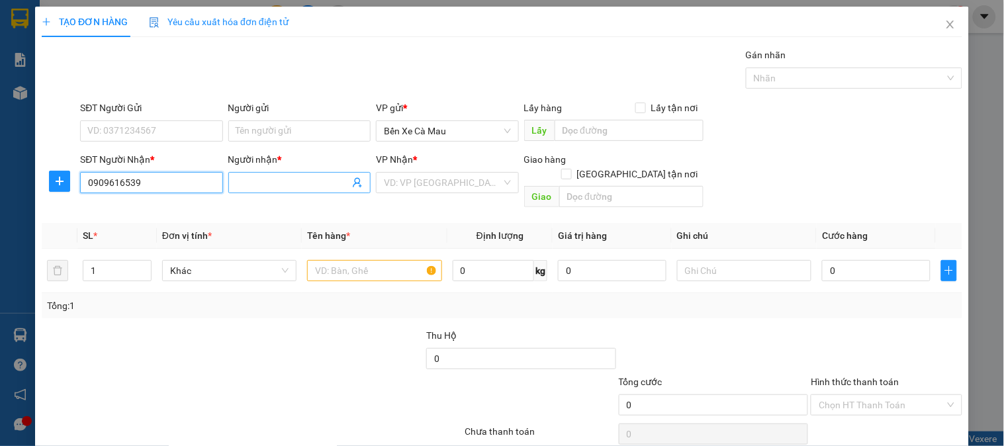
type input "0909616539"
click at [281, 185] on input "Người nhận *" at bounding box center [292, 182] width 113 height 15
type input "h"
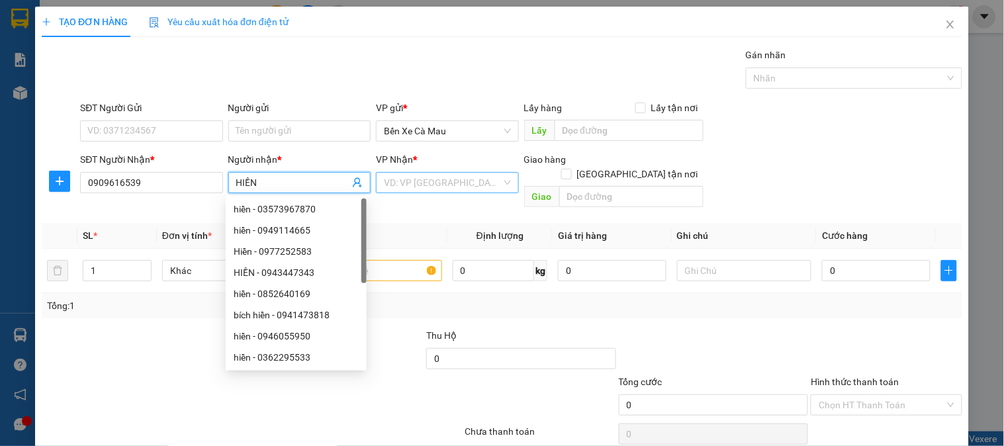
type input "HIỀN"
click at [442, 183] on input "search" at bounding box center [442, 183] width 117 height 20
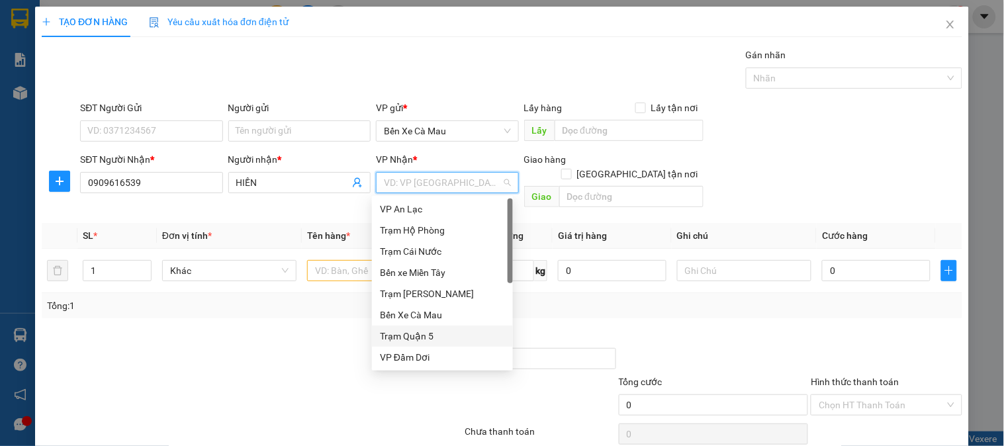
click at [467, 340] on div "Trạm Quận 5" at bounding box center [442, 336] width 125 height 15
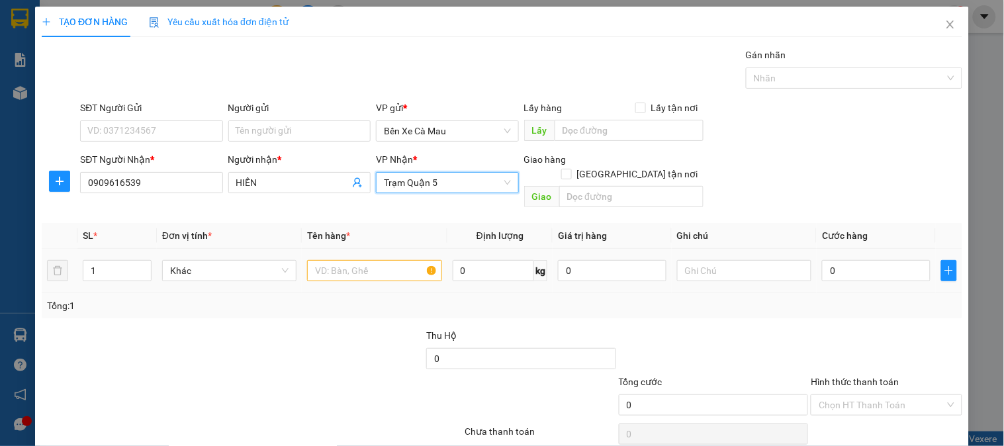
click at [381, 249] on td at bounding box center [374, 271] width 145 height 44
click at [378, 260] on input "text" at bounding box center [374, 270] width 134 height 21
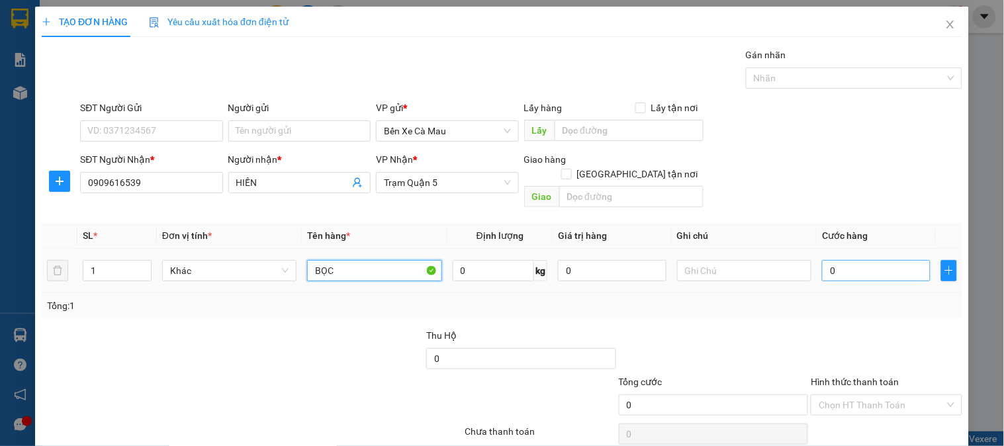
type input "BỌC"
click at [884, 260] on input "text" at bounding box center [876, 270] width 109 height 21
type input "3"
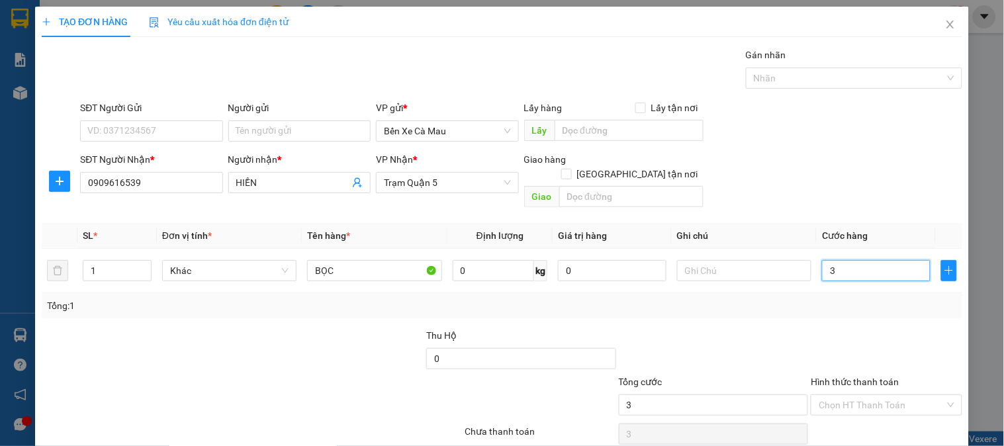
type input "30"
click at [863, 146] on div "SĐT Người Gửi VD: 0371234567 Người gửi Tên người gửi VP gửi * Bến Xe Cà Mau Lấy…" at bounding box center [521, 124] width 888 height 46
type input "30.000"
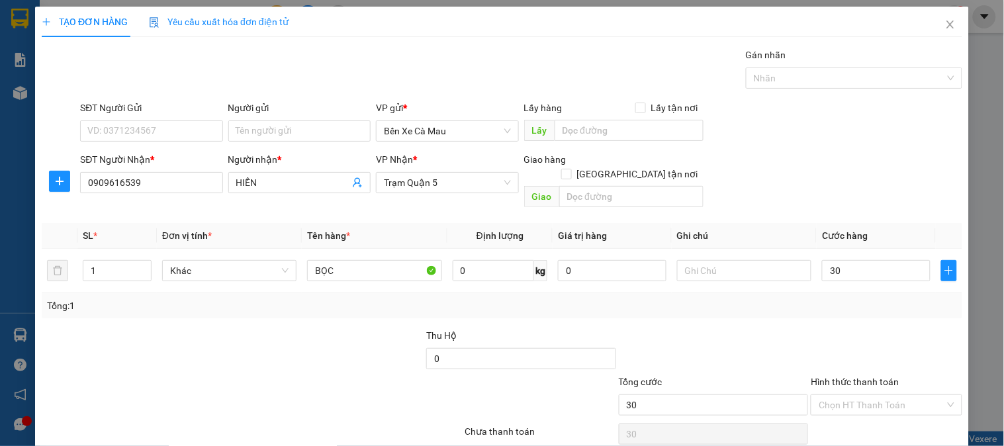
type input "30.000"
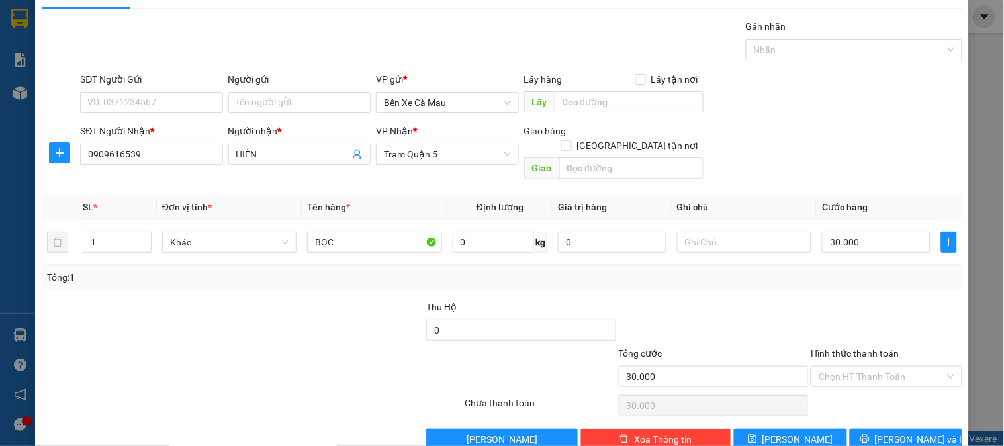
scroll to position [43, 0]
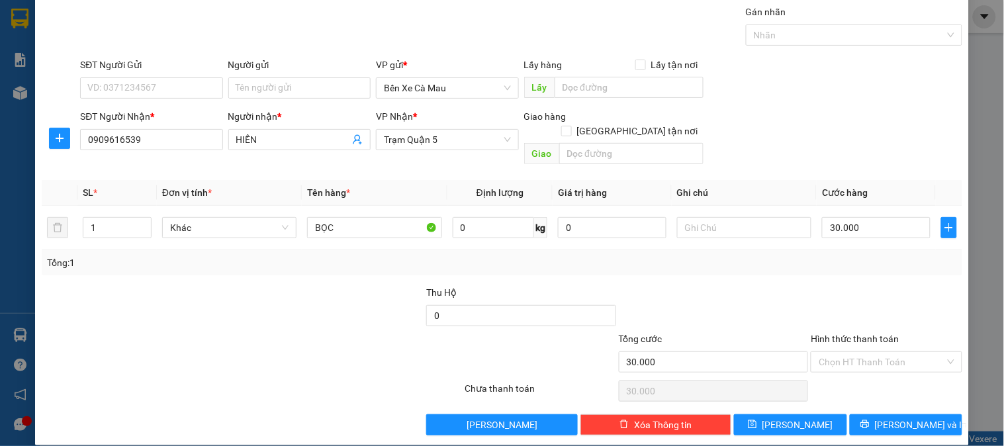
click at [904, 424] on div "TẠO ĐƠN HÀNG Yêu cầu xuất hóa đơn điện tử Transit Pickup Surcharge Ids Transit …" at bounding box center [502, 205] width 934 height 482
click at [910, 389] on div "Transit Pickup Surcharge Ids Transit Deliver Surcharge Ids Transit Deliver Surc…" at bounding box center [502, 220] width 921 height 431
click at [890, 414] on button "[PERSON_NAME] và In" at bounding box center [906, 424] width 113 height 21
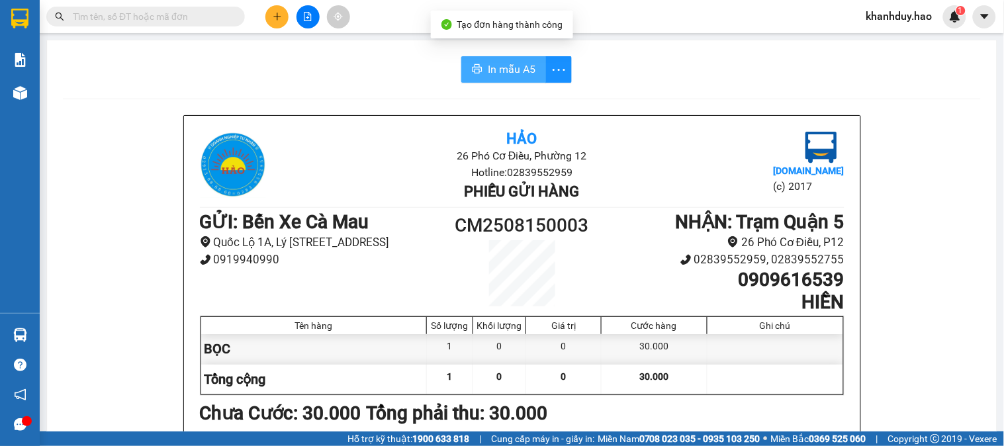
click at [488, 65] on span "In mẫu A5" at bounding box center [512, 69] width 48 height 17
click at [170, 11] on input "text" at bounding box center [151, 16] width 156 height 15
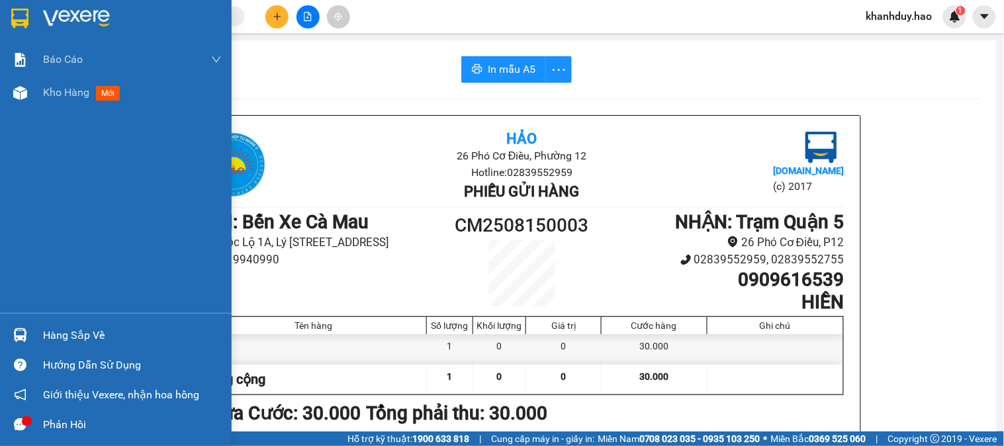
click at [44, 122] on div "Báo cáo BC tiền công nợ Báo cáo dòng tiền (trưởng trạm) Doanh số tạo đơn theo V…" at bounding box center [116, 178] width 232 height 270
click at [46, 107] on div "Kho hàng mới" at bounding box center [132, 92] width 179 height 33
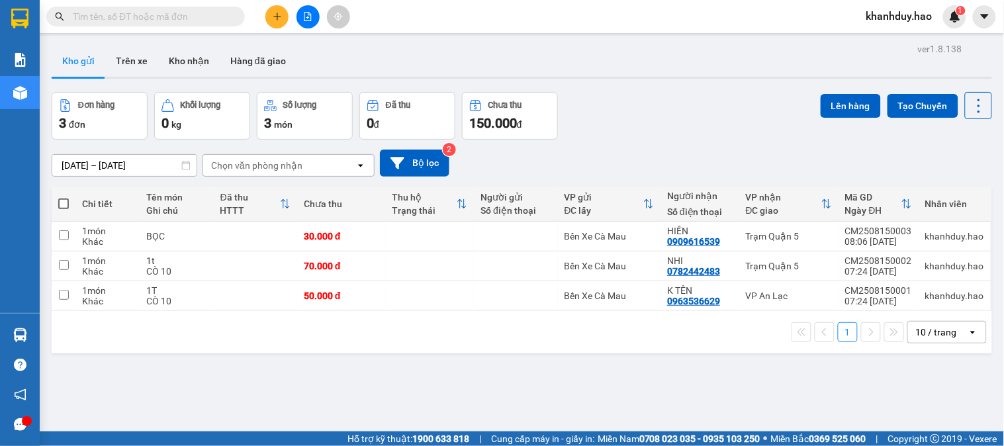
click at [160, 23] on input "text" at bounding box center [151, 16] width 156 height 15
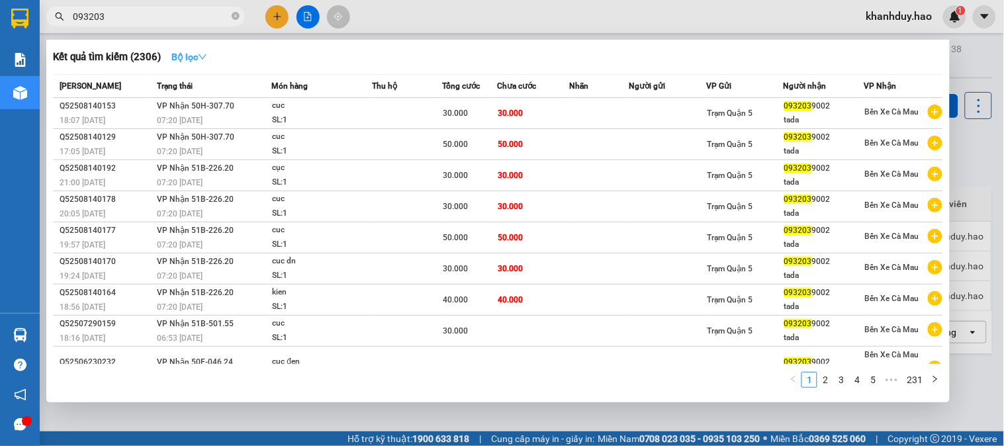
type input "093203"
click at [187, 60] on strong "Bộ lọc" at bounding box center [189, 57] width 36 height 11
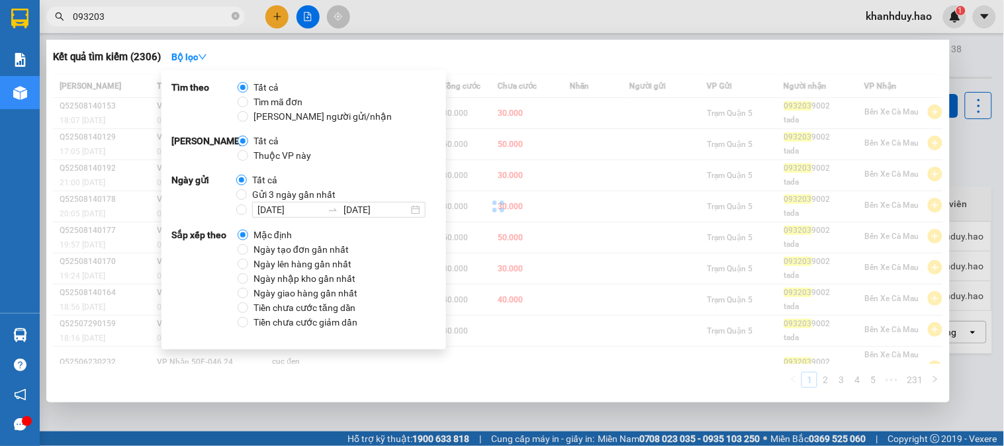
drag, startPoint x: 285, startPoint y: 156, endPoint x: 228, endPoint y: 89, distance: 87.8
click at [281, 156] on span "Thuộc VP này" at bounding box center [282, 155] width 68 height 15
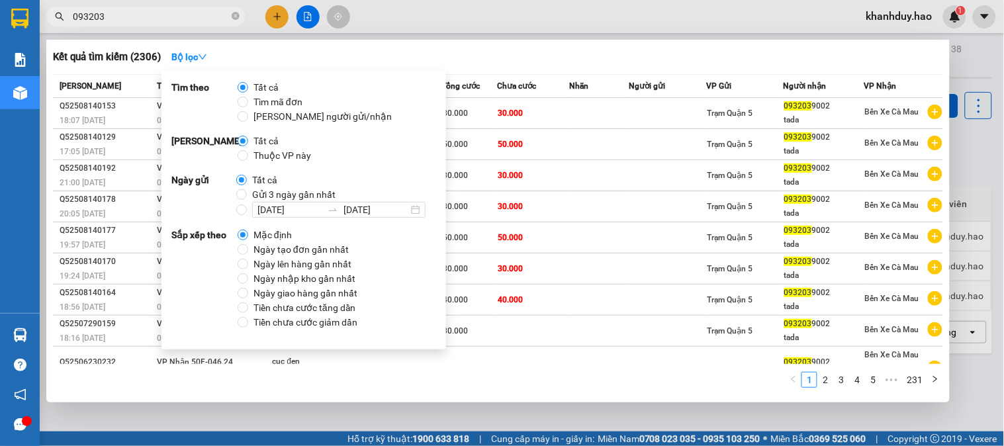
click at [271, 158] on span "Thuộc VP này" at bounding box center [282, 155] width 68 height 15
click at [248, 158] on input "Thuộc VP này" at bounding box center [243, 155] width 11 height 11
radio input "true"
radio input "false"
click at [257, 191] on span "Gửi 3 ngày gần nhất" at bounding box center [294, 194] width 94 height 15
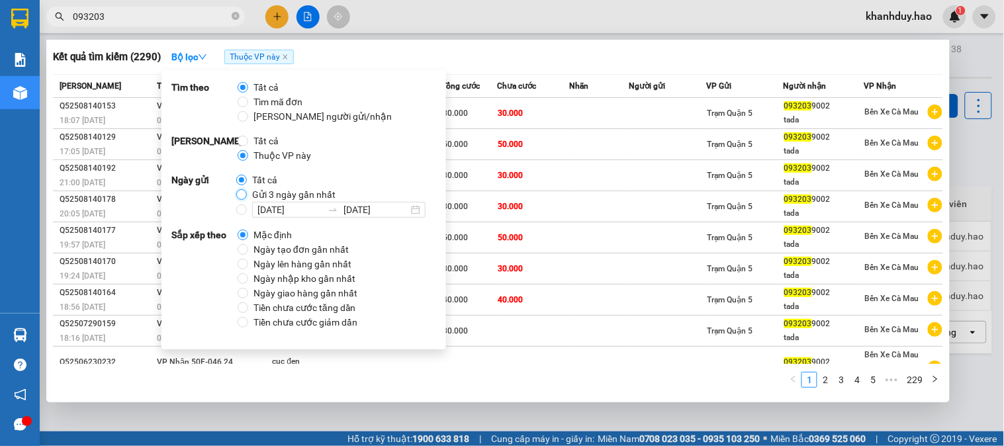
click at [247, 191] on input "Gửi 3 ngày gần nhất" at bounding box center [241, 194] width 11 height 11
radio input "true"
radio input "false"
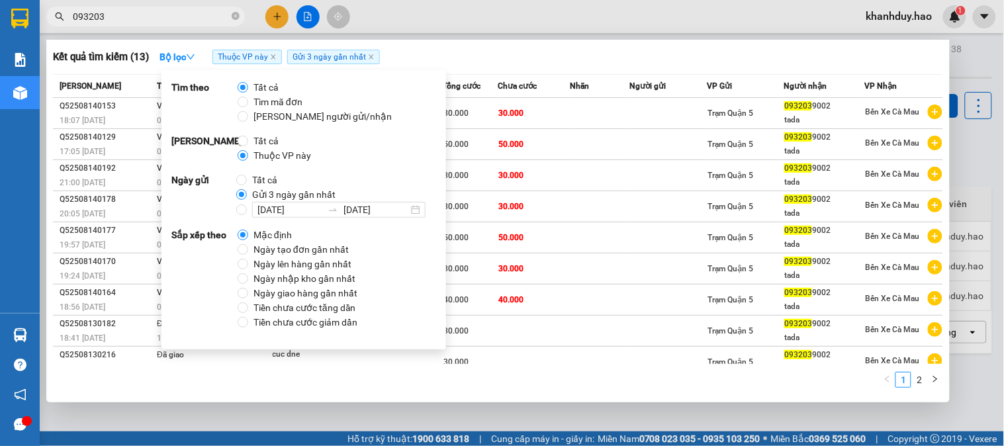
click at [283, 193] on span "Gửi 3 ngày gần nhất" at bounding box center [294, 194] width 94 height 15
click at [247, 193] on input "Gửi 3 ngày gần nhất" at bounding box center [241, 194] width 11 height 11
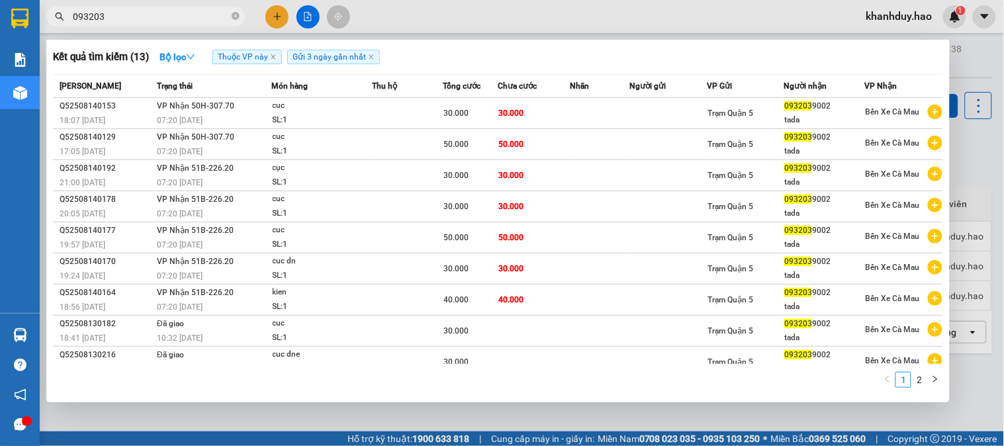
click at [461, 13] on div at bounding box center [502, 223] width 1004 height 446
click at [190, 14] on input "093203" at bounding box center [151, 16] width 156 height 15
click at [237, 19] on icon "close-circle" at bounding box center [236, 16] width 8 height 8
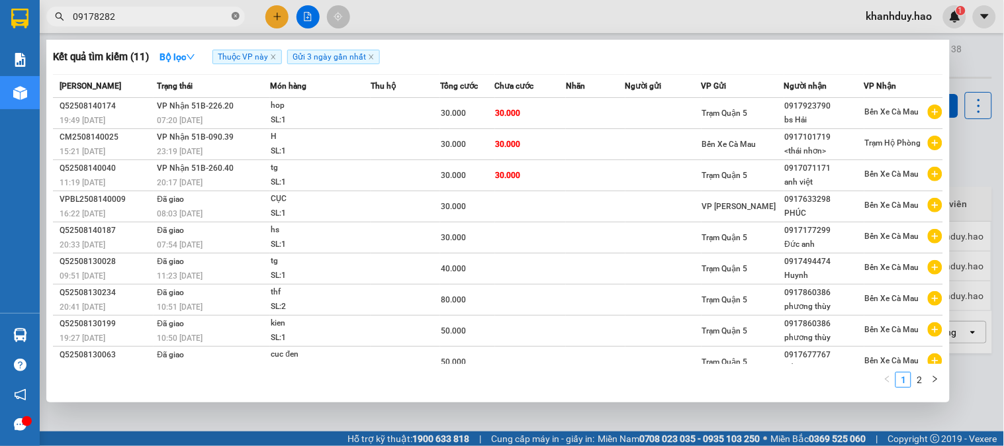
type input "091782828"
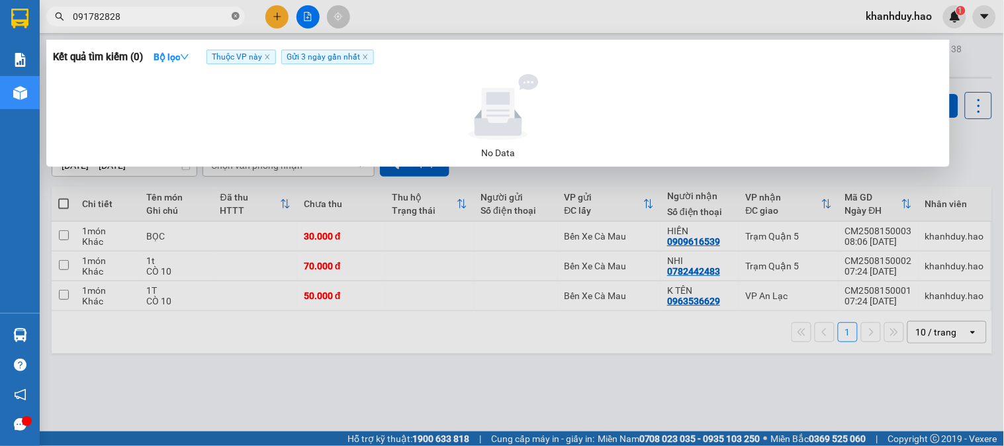
click at [233, 13] on icon "close-circle" at bounding box center [236, 16] width 8 height 8
type input "0917825825"
click at [234, 16] on icon "close-circle" at bounding box center [236, 16] width 8 height 8
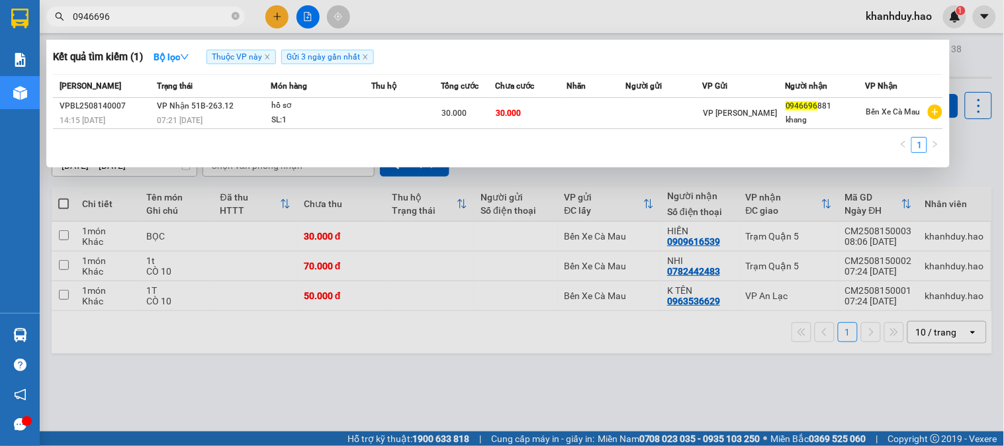
type input "0946696"
click at [417, 96] on th "Thu hộ" at bounding box center [406, 86] width 70 height 23
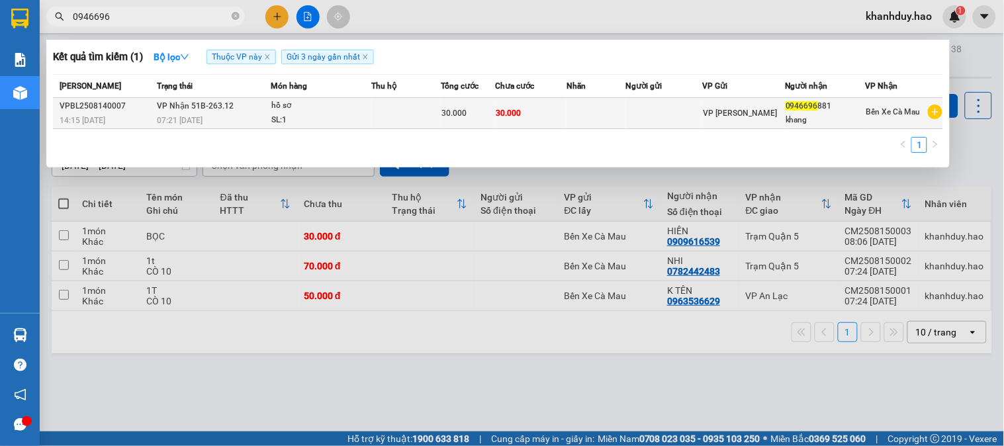
click at [339, 115] on div "SL: 1" at bounding box center [320, 120] width 99 height 15
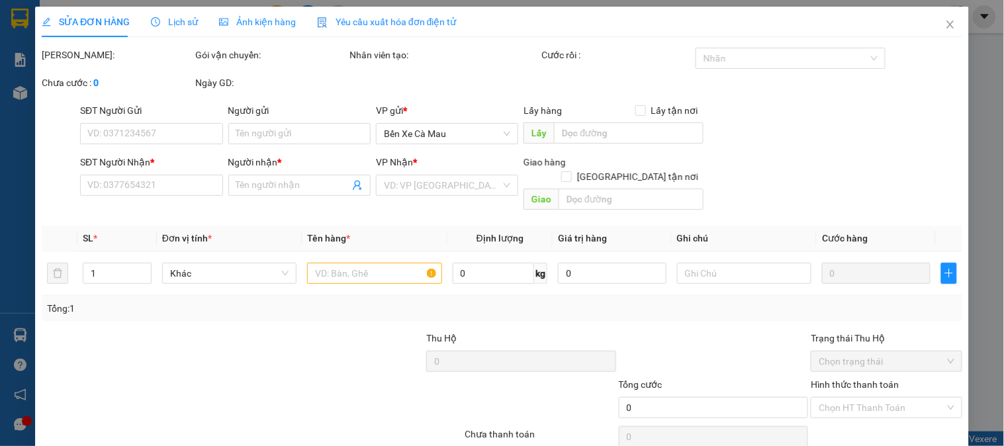
type input "0946696881"
type input "khang"
type input "30.000"
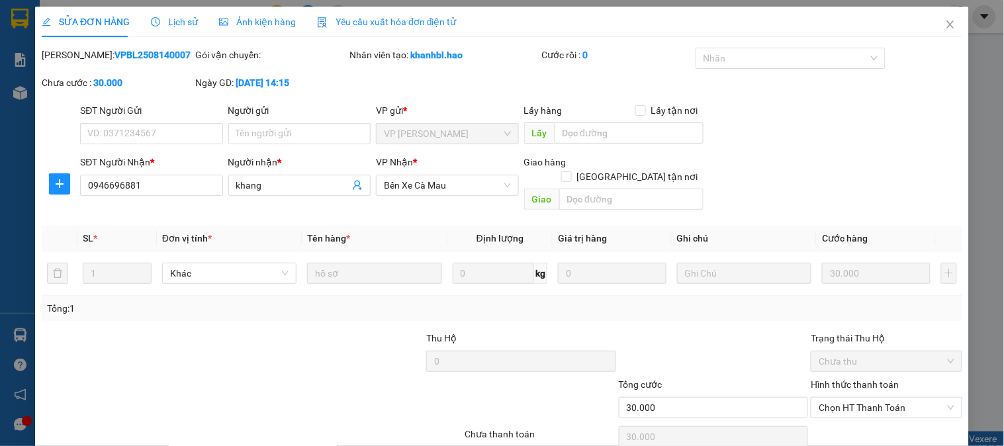
click at [253, 21] on span "Ảnh kiện hàng" at bounding box center [257, 22] width 77 height 11
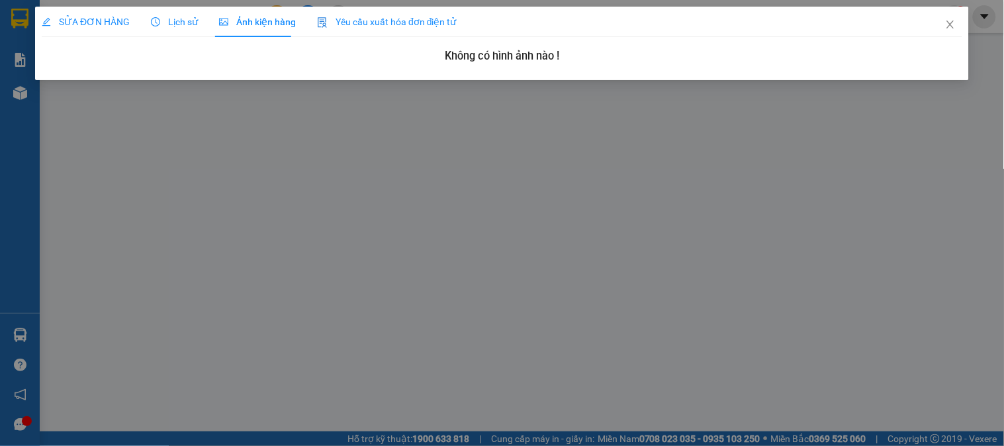
click at [159, 22] on span "Lịch sử" at bounding box center [174, 22] width 47 height 11
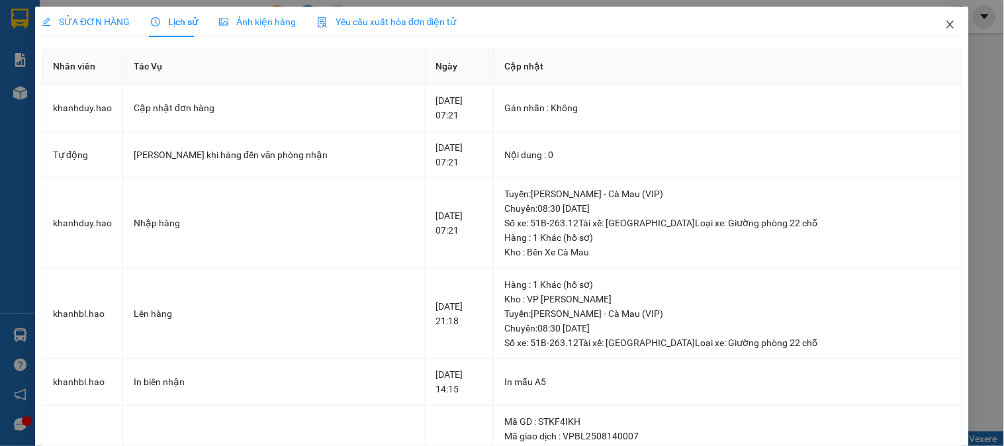
click at [932, 34] on span "Close" at bounding box center [950, 25] width 37 height 37
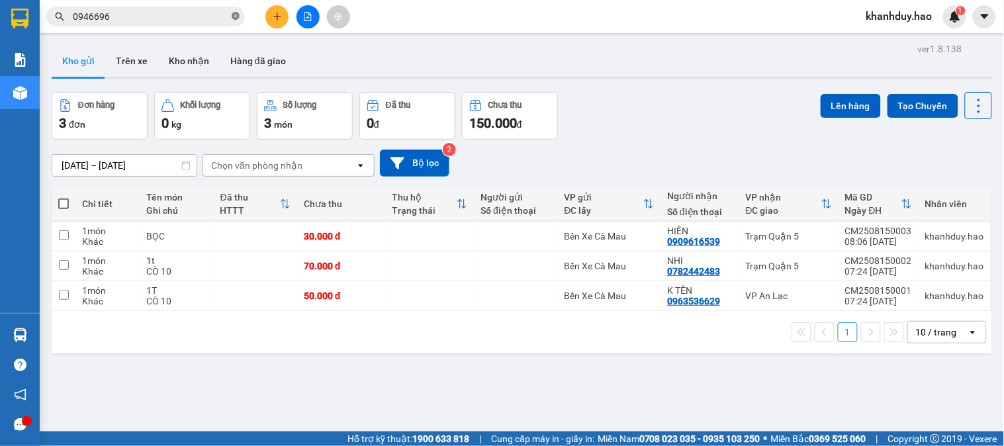
click at [235, 17] on icon "close-circle" at bounding box center [236, 16] width 8 height 8
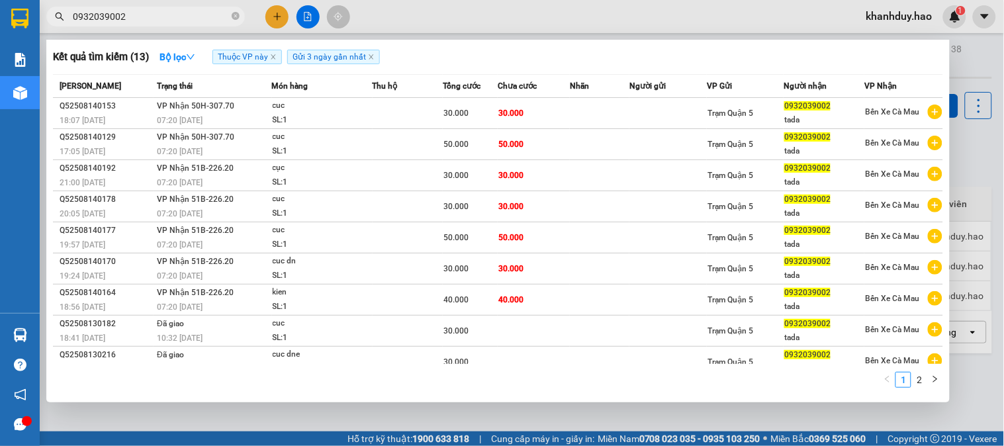
type input "0932039002"
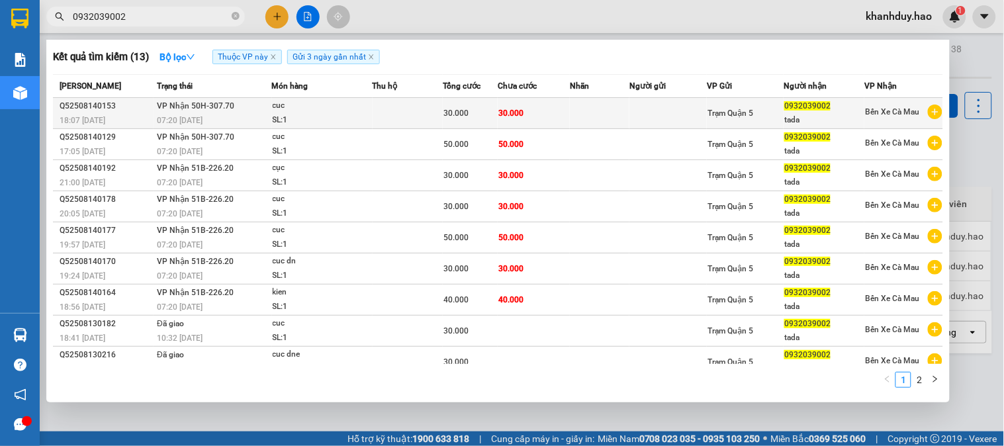
click at [532, 115] on td "30.000" at bounding box center [534, 113] width 72 height 31
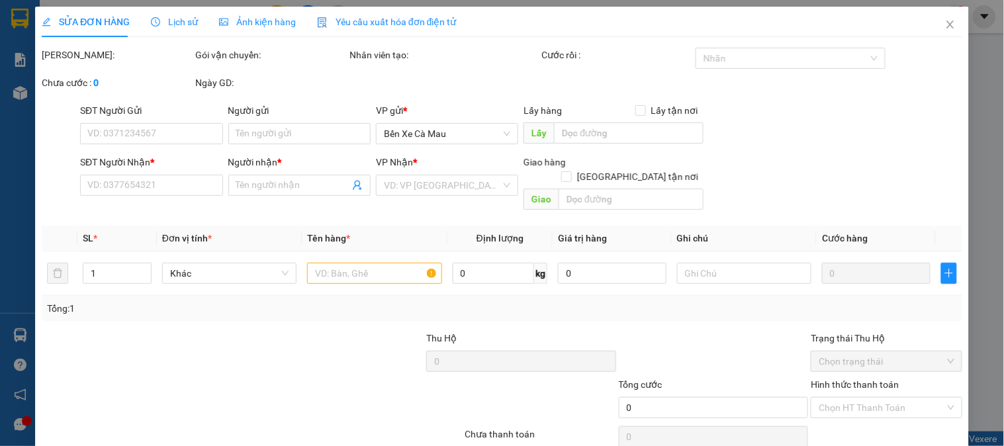
type input "0932039002"
type input "tada"
type input "30.000"
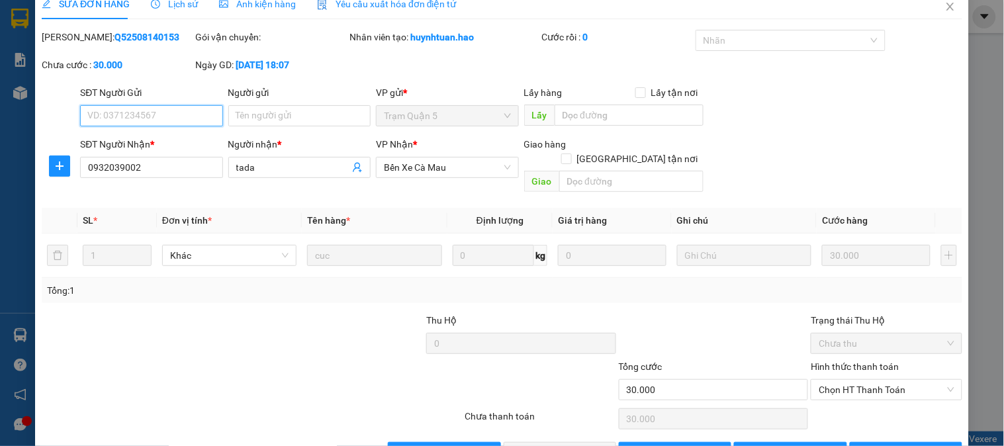
scroll to position [46, 0]
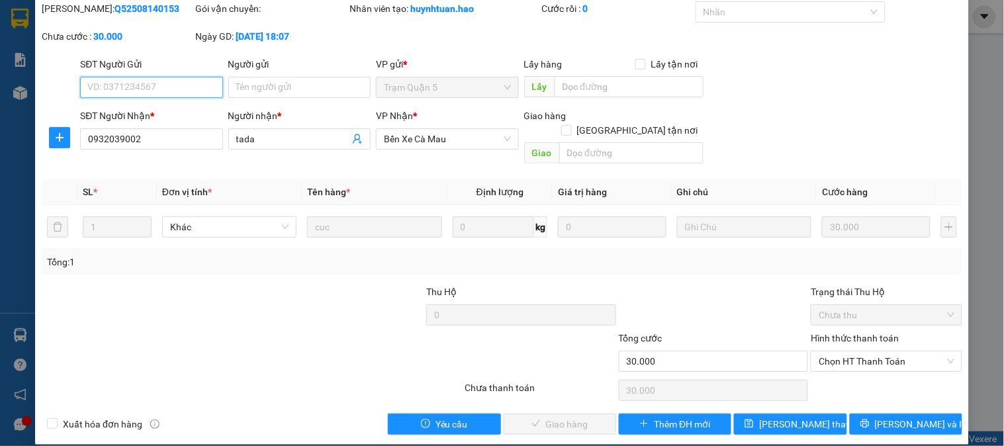
drag, startPoint x: 843, startPoint y: 351, endPoint x: 846, endPoint y: 389, distance: 38.5
click at [844, 356] on span "Chọn HT Thanh Toán" at bounding box center [886, 362] width 135 height 20
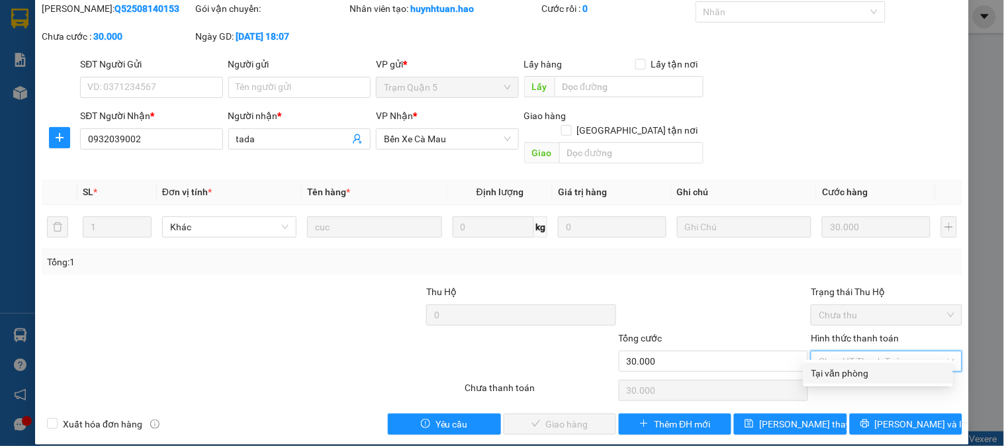
click at [845, 377] on div "Tại văn phòng" at bounding box center [879, 373] width 134 height 15
type input "0"
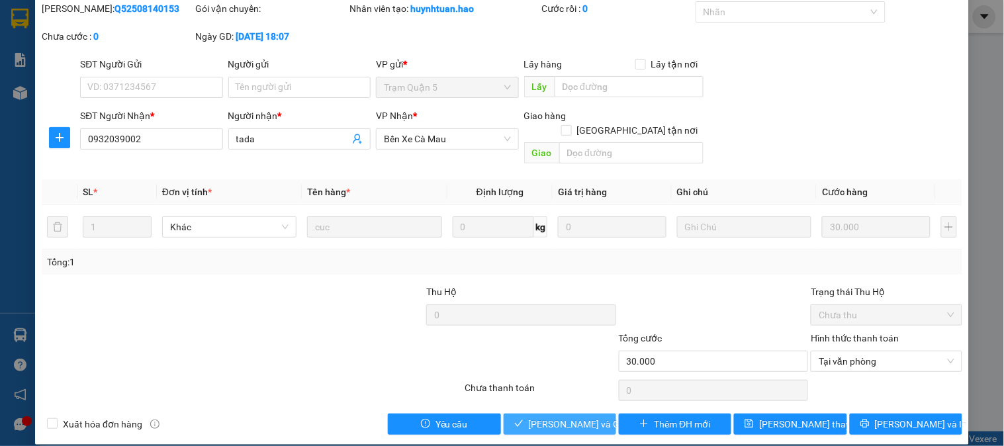
click at [575, 417] on span "[PERSON_NAME] và Giao hàng" at bounding box center [592, 424] width 127 height 15
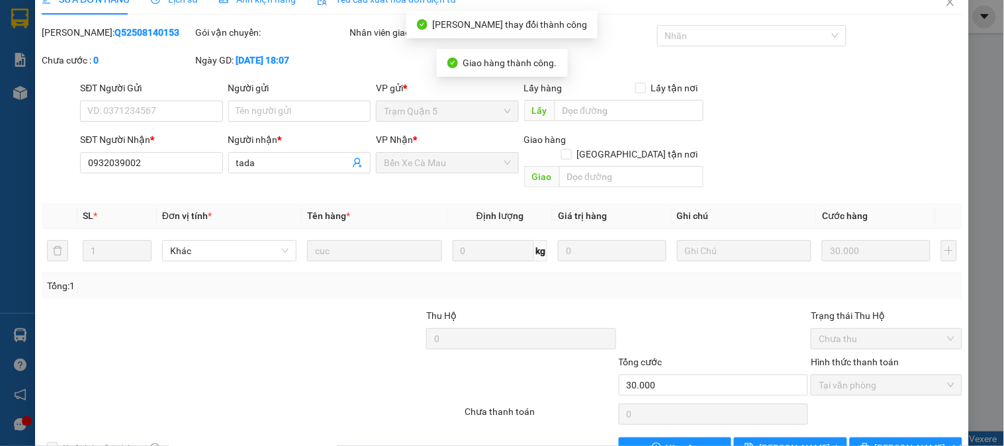
scroll to position [0, 0]
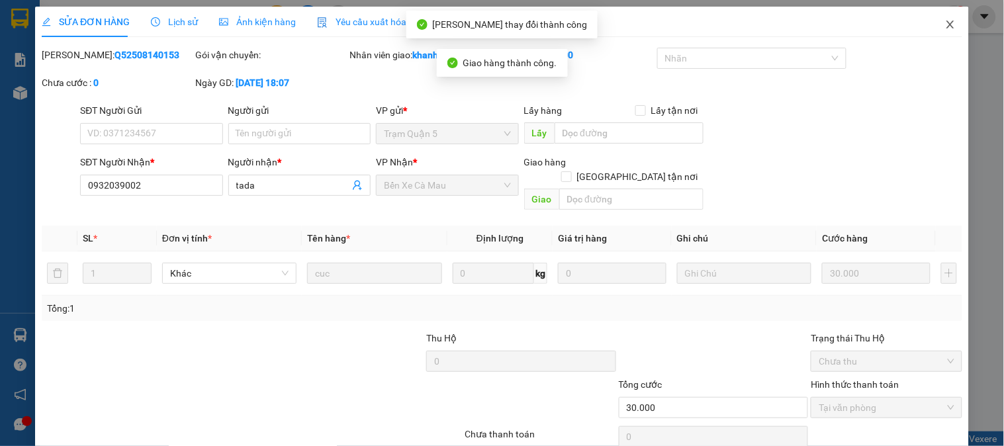
click at [945, 22] on icon "close" at bounding box center [950, 24] width 11 height 11
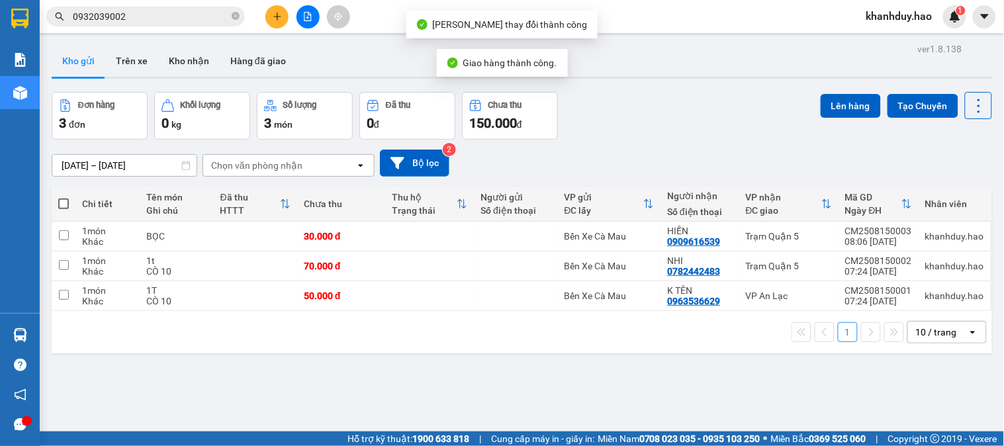
click at [199, 19] on input "0932039002" at bounding box center [151, 16] width 156 height 15
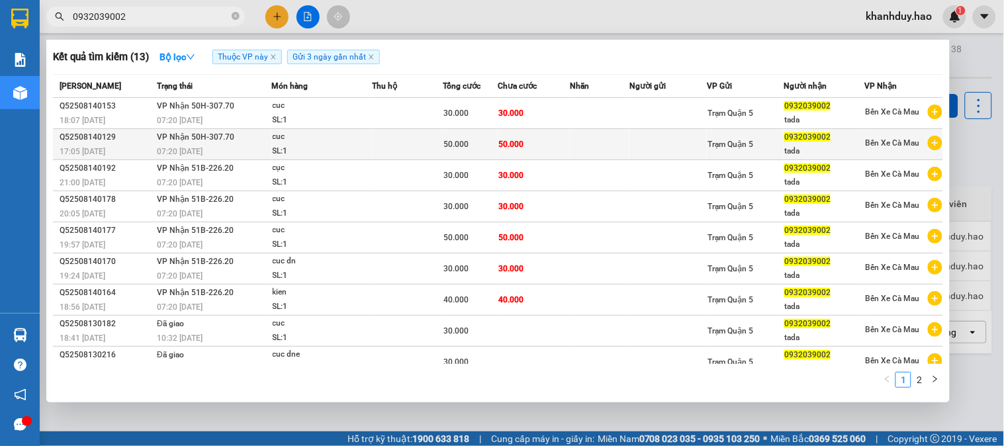
click at [472, 144] on div "50.000" at bounding box center [471, 144] width 54 height 15
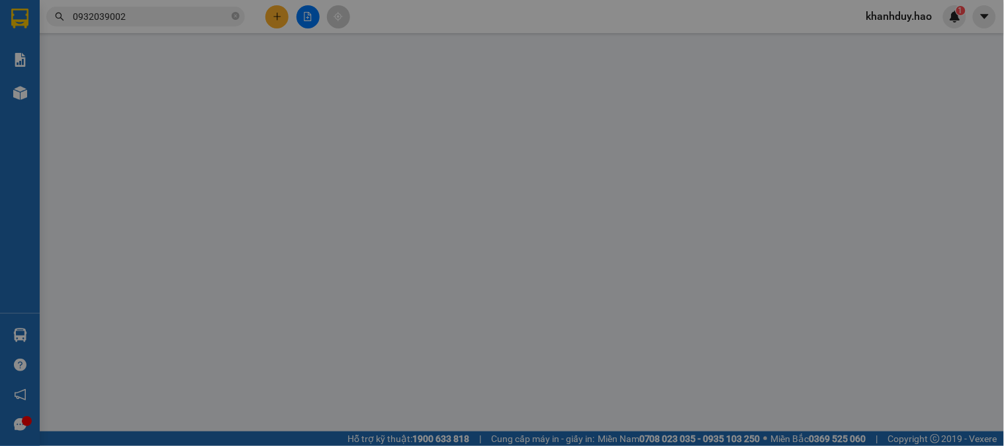
type input "0932039002"
type input "tada"
type input "50.000"
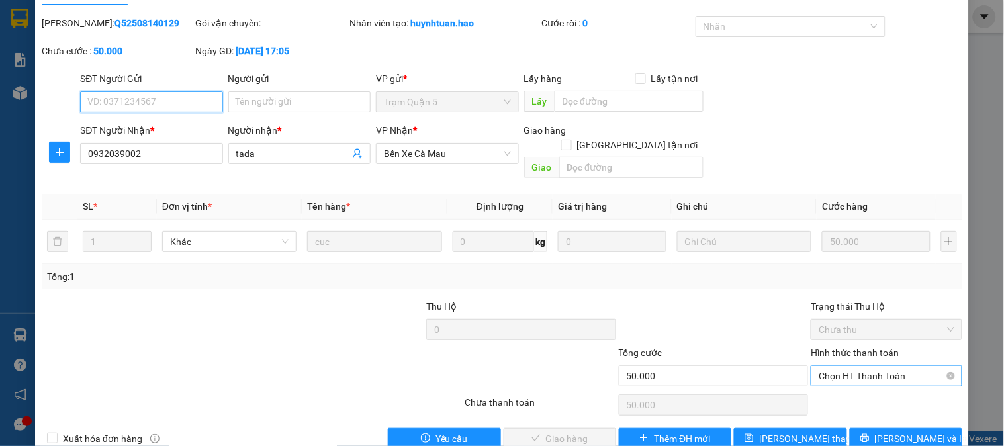
scroll to position [46, 0]
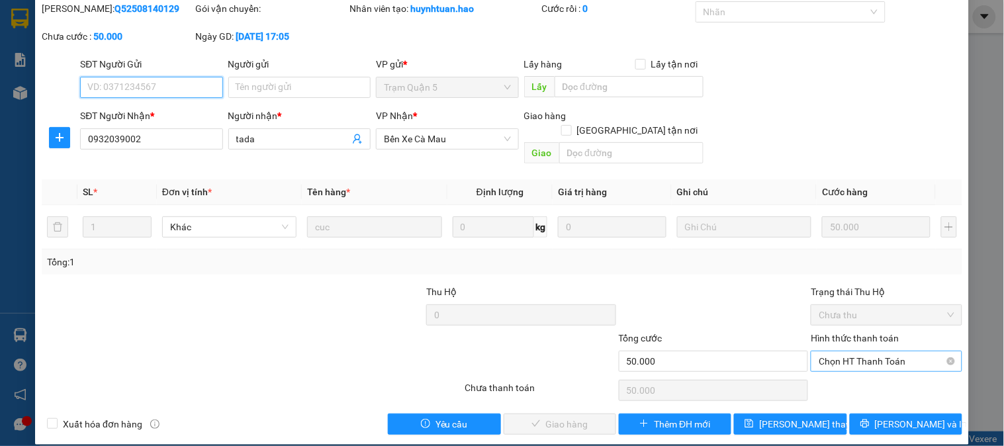
drag, startPoint x: 873, startPoint y: 347, endPoint x: 845, endPoint y: 391, distance: 52.4
click at [873, 352] on span "Chọn HT Thanh Toán" at bounding box center [886, 362] width 135 height 20
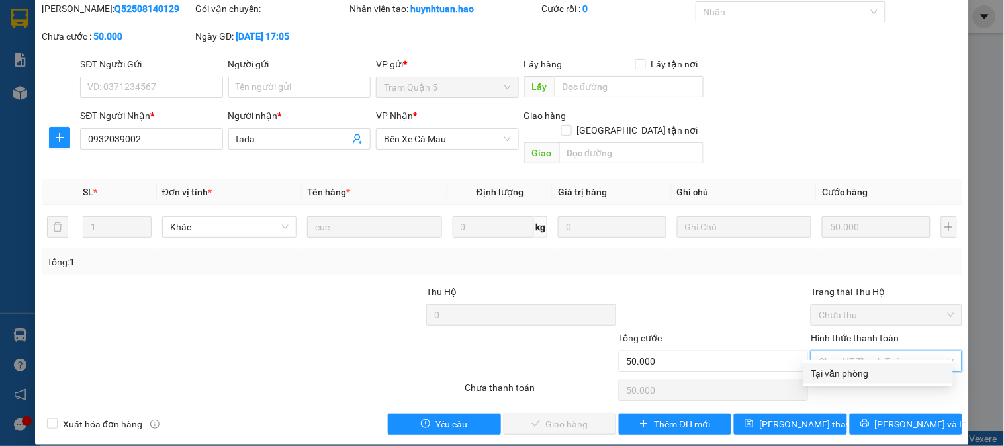
click at [851, 373] on div "Tại văn phòng" at bounding box center [879, 373] width 134 height 15
type input "0"
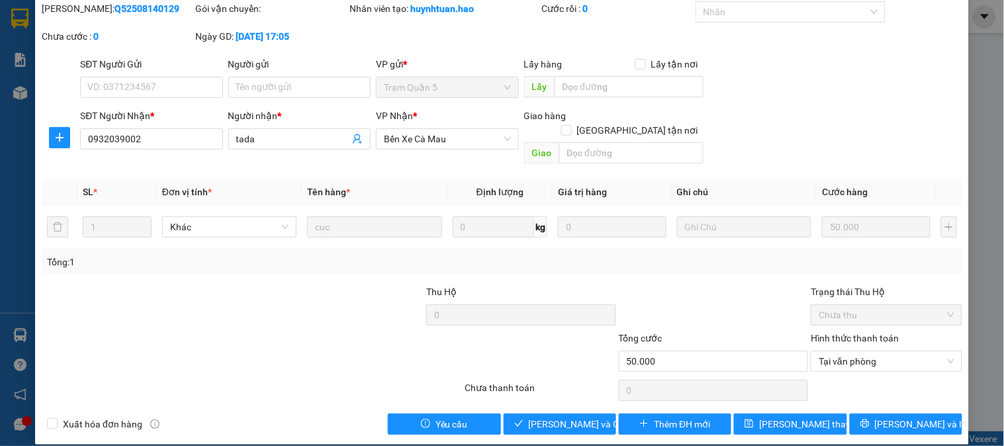
click at [555, 421] on div "SỬA ĐƠN HÀNG Lịch sử Ảnh kiện hàng Yêu cầu xuất hóa đơn điện tử Total Paid Fee …" at bounding box center [502, 202] width 934 height 485
click at [561, 417] on span "[PERSON_NAME] và Giao hàng" at bounding box center [592, 424] width 127 height 15
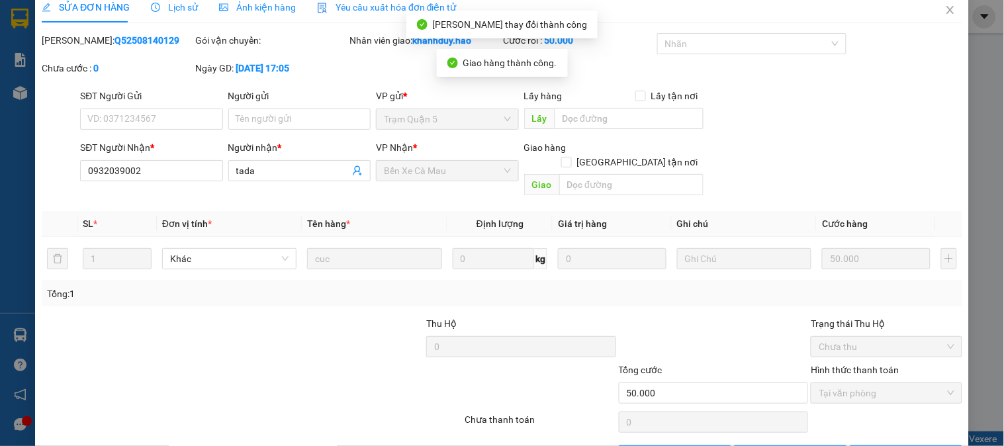
scroll to position [0, 0]
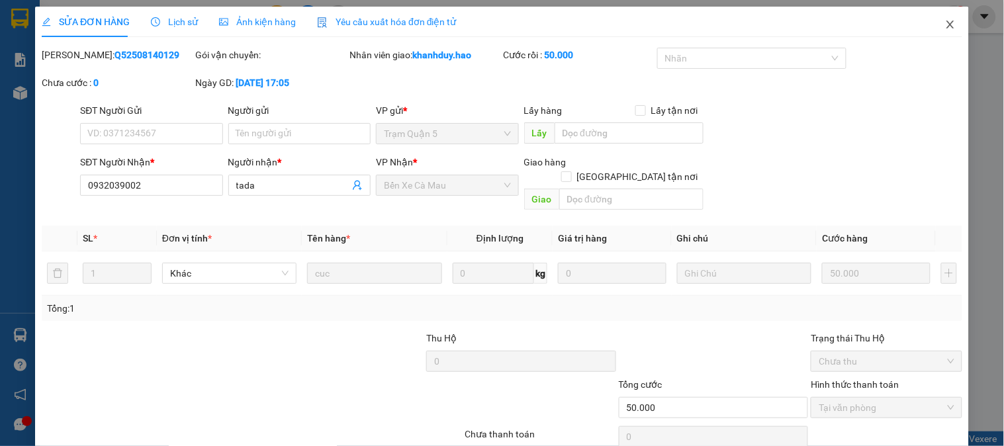
click at [945, 26] on icon "close" at bounding box center [950, 24] width 11 height 11
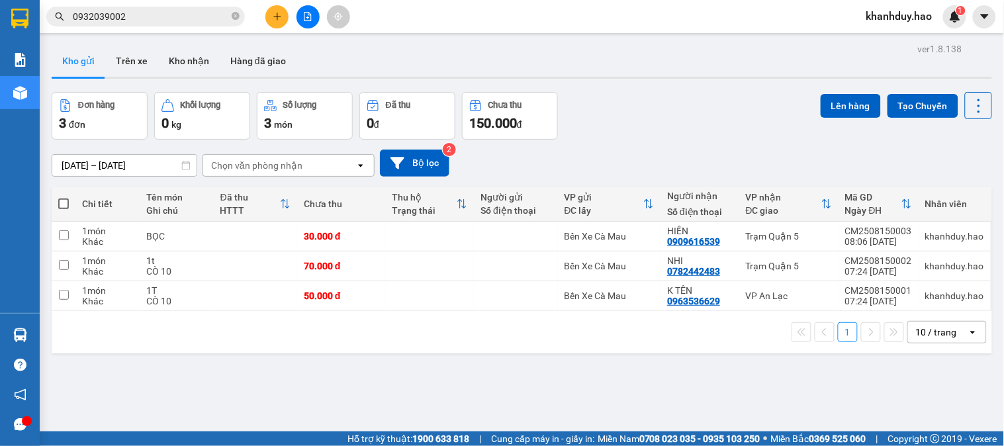
click at [177, 5] on div "Kết quả tìm kiếm ( 13 ) Bộ lọc Thuộc VP này Gửi 3 ngày gần nhất Mã ĐH Trạng thá…" at bounding box center [129, 16] width 258 height 23
click at [201, 15] on input "0932039002" at bounding box center [151, 16] width 156 height 15
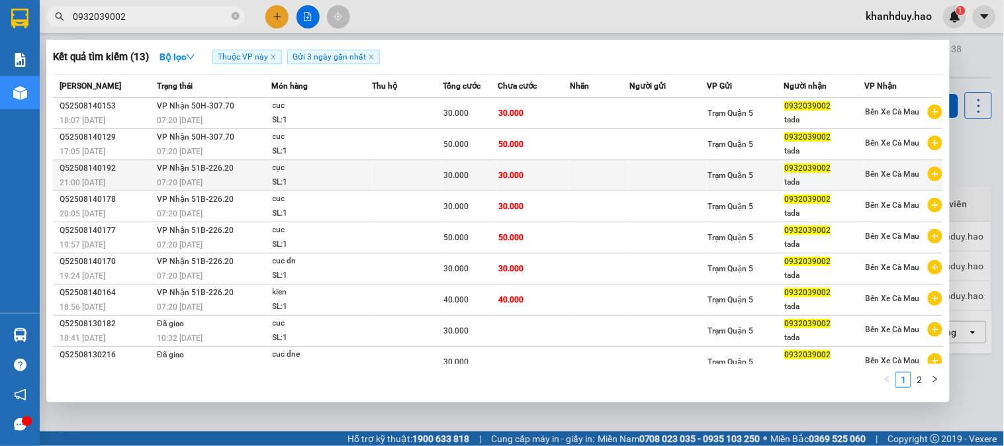
click at [551, 177] on td "30.000" at bounding box center [534, 175] width 72 height 31
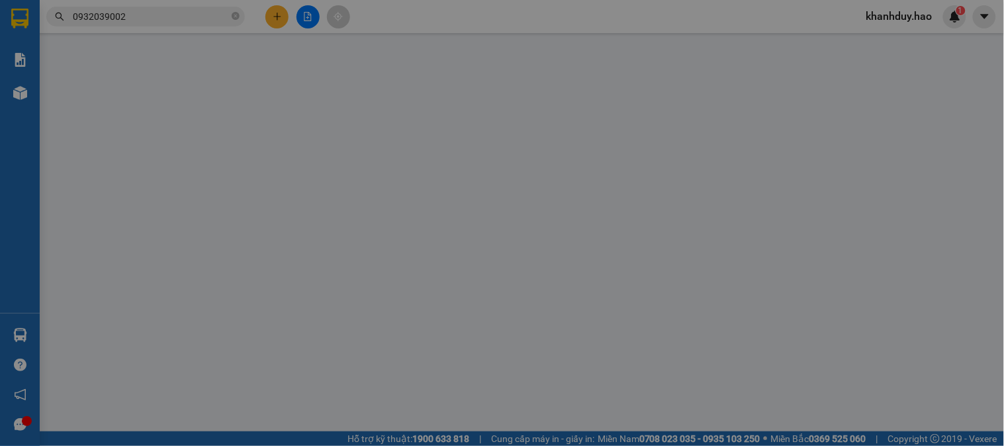
type input "0932039002"
type input "tada"
type input "30.000"
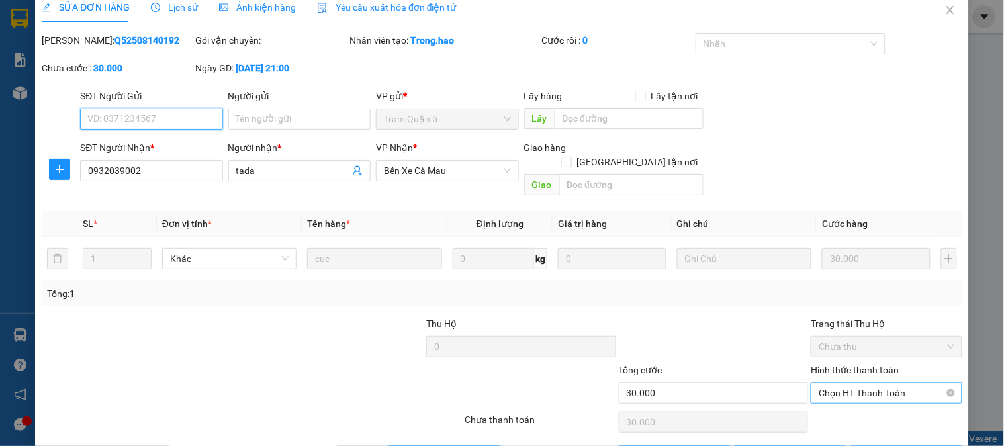
scroll to position [19, 0]
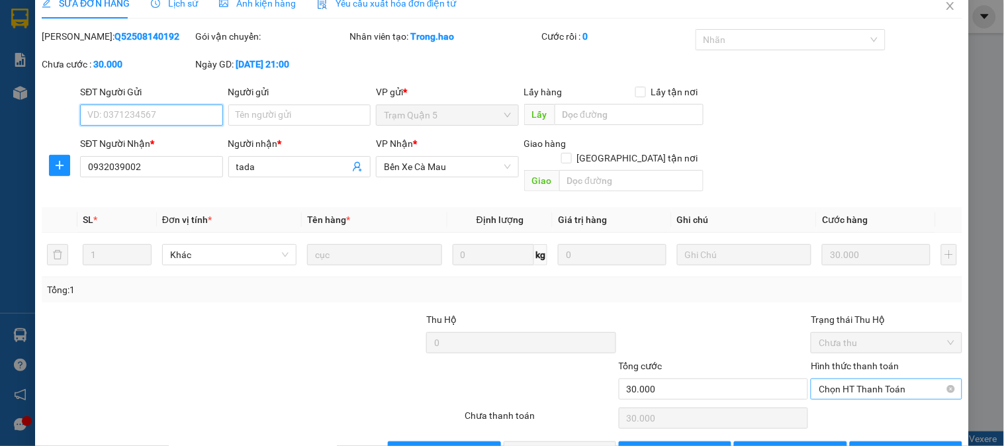
click at [888, 379] on span "Chọn HT Thanh Toán" at bounding box center [886, 389] width 135 height 20
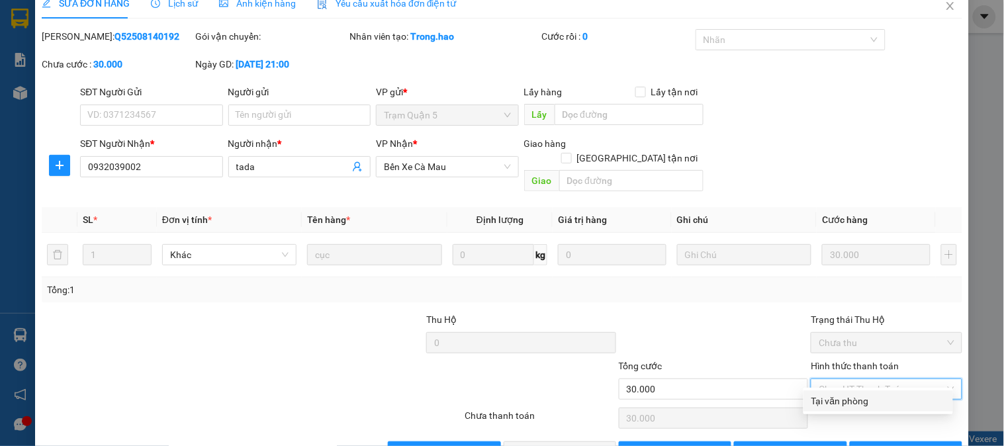
click at [879, 398] on div "Tại văn phòng" at bounding box center [879, 401] width 134 height 15
type input "0"
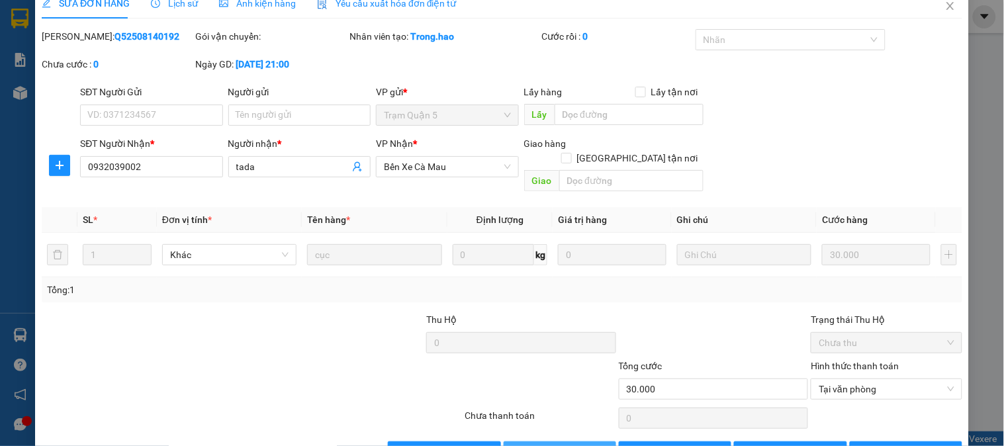
click at [534, 445] on span "[PERSON_NAME] và Giao hàng" at bounding box center [592, 452] width 127 height 15
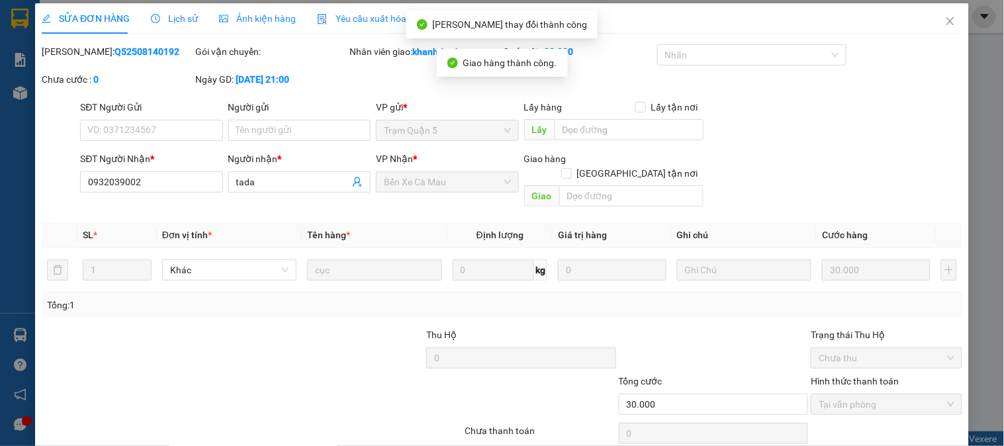
scroll to position [0, 0]
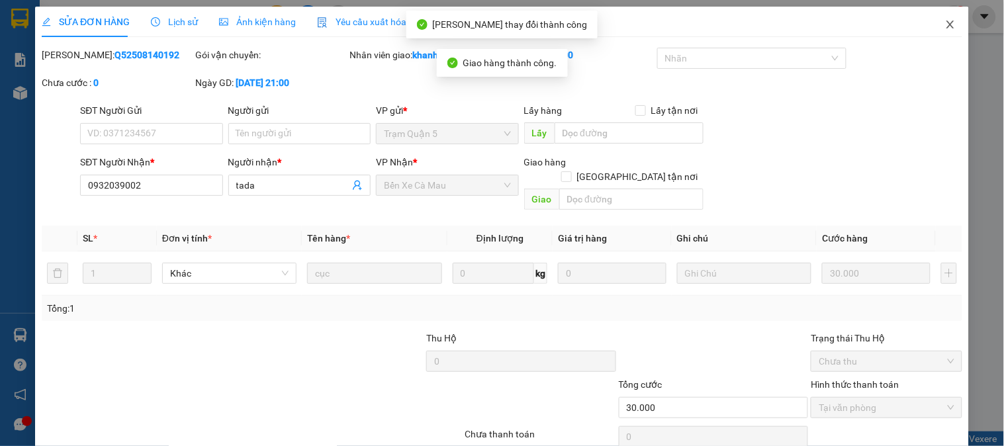
click at [945, 22] on span "Close" at bounding box center [950, 25] width 37 height 37
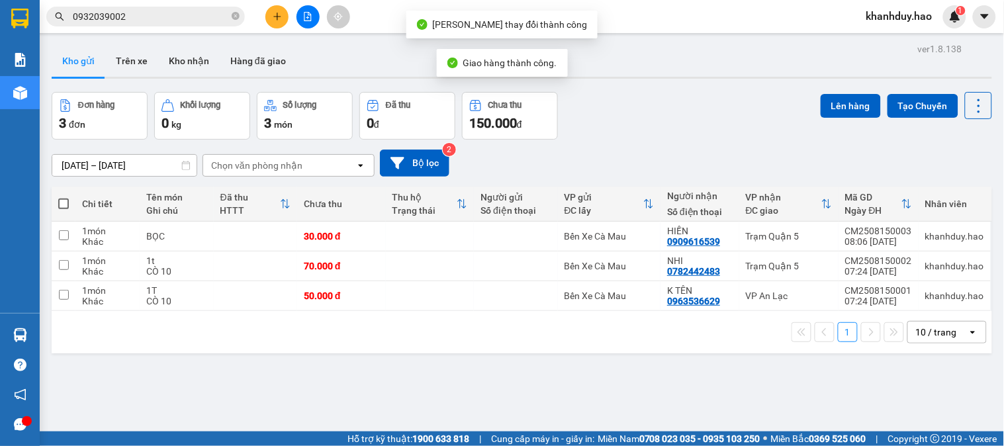
click at [202, 10] on input "0932039002" at bounding box center [151, 16] width 156 height 15
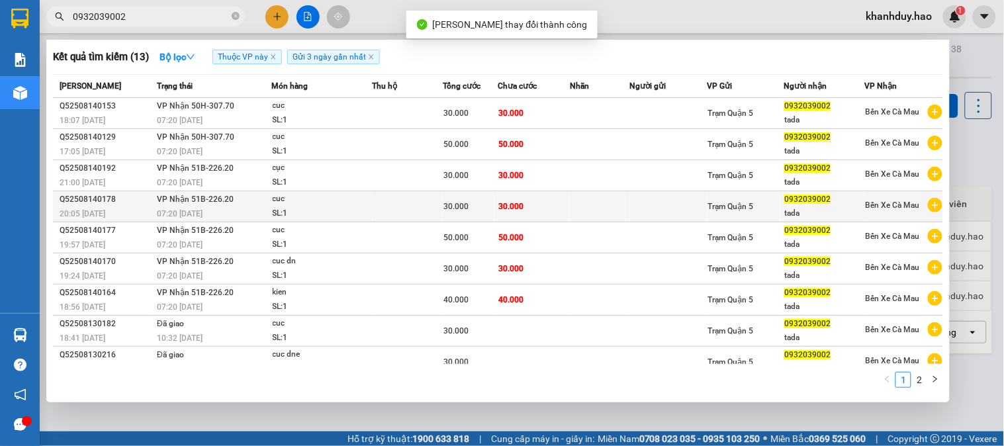
click at [597, 205] on td at bounding box center [600, 206] width 60 height 31
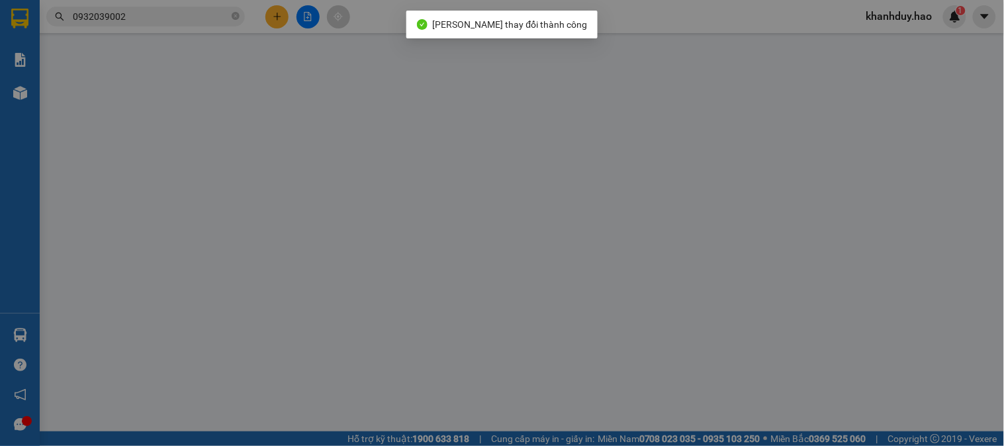
type input "0932039002"
type input "tada"
type input "30.000"
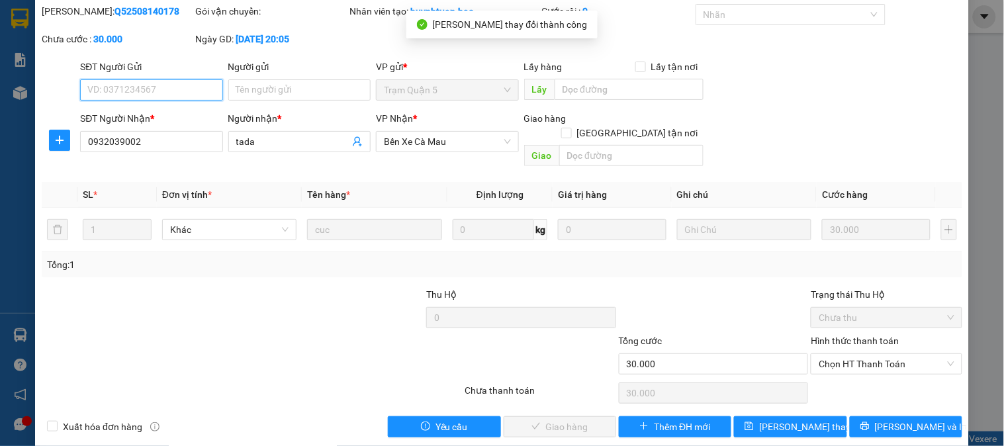
scroll to position [46, 0]
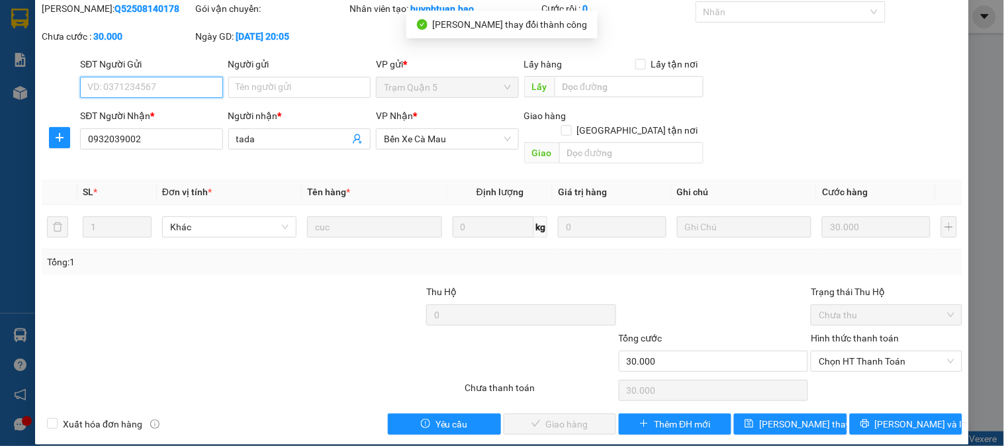
drag, startPoint x: 901, startPoint y: 349, endPoint x: 896, endPoint y: 360, distance: 12.2
click at [900, 352] on span "Chọn HT Thanh Toán" at bounding box center [886, 362] width 135 height 20
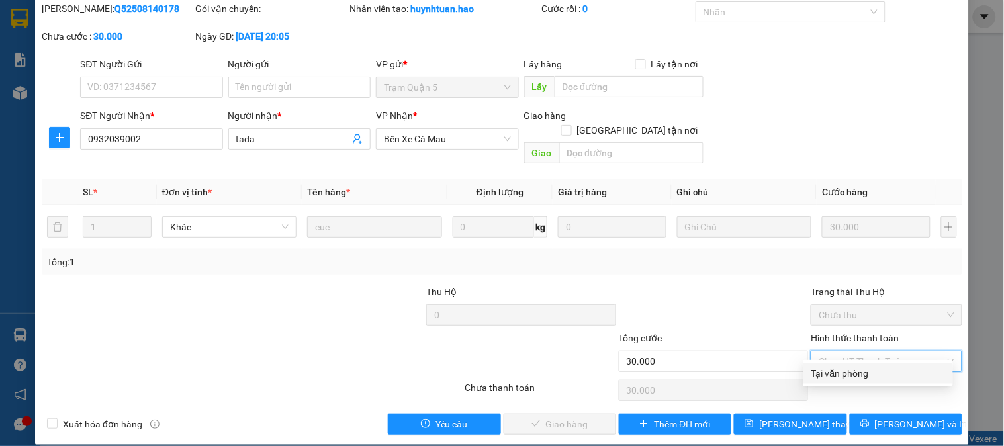
click at [875, 373] on div "Tại văn phòng" at bounding box center [879, 373] width 134 height 15
type input "0"
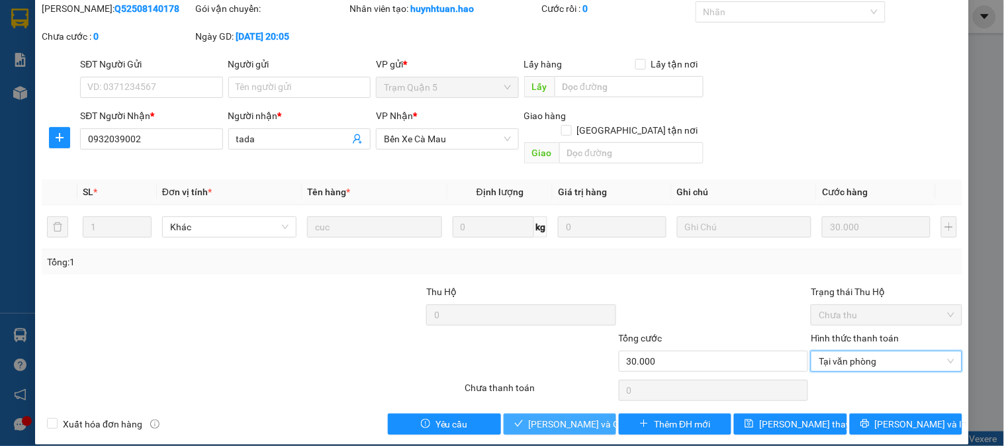
click at [544, 417] on span "[PERSON_NAME] và Giao hàng" at bounding box center [592, 424] width 127 height 15
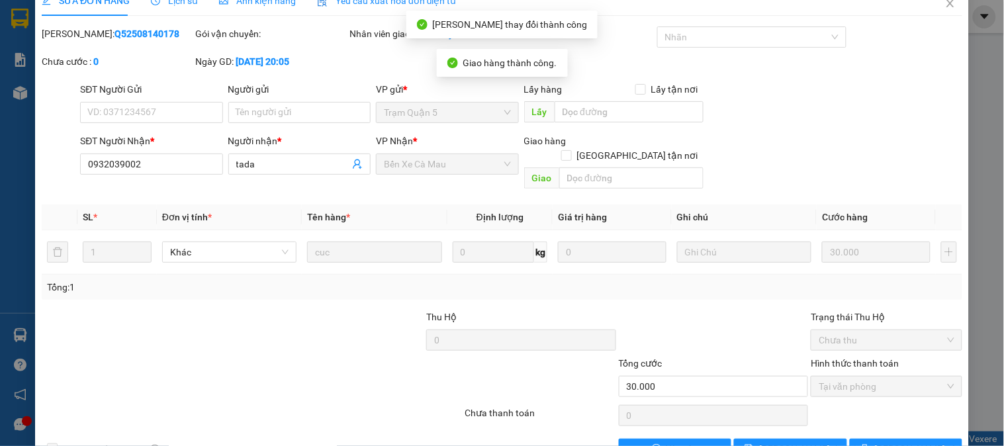
scroll to position [0, 0]
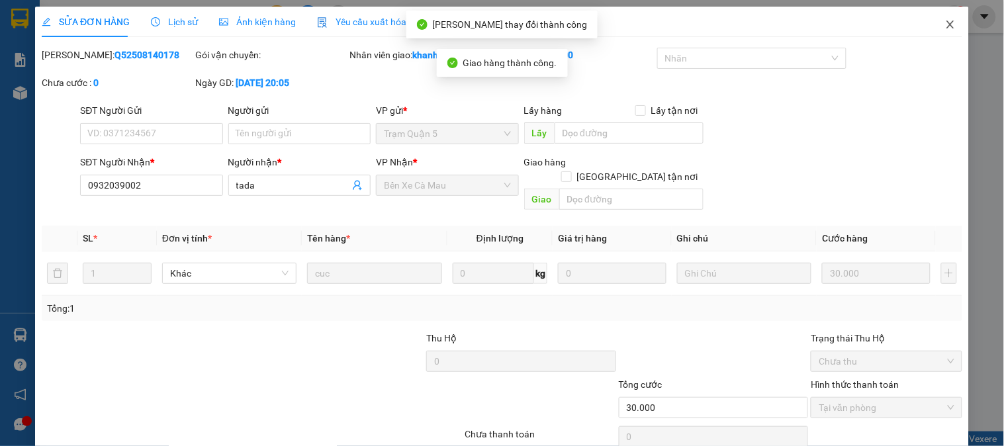
click at [932, 17] on span "Close" at bounding box center [950, 25] width 37 height 37
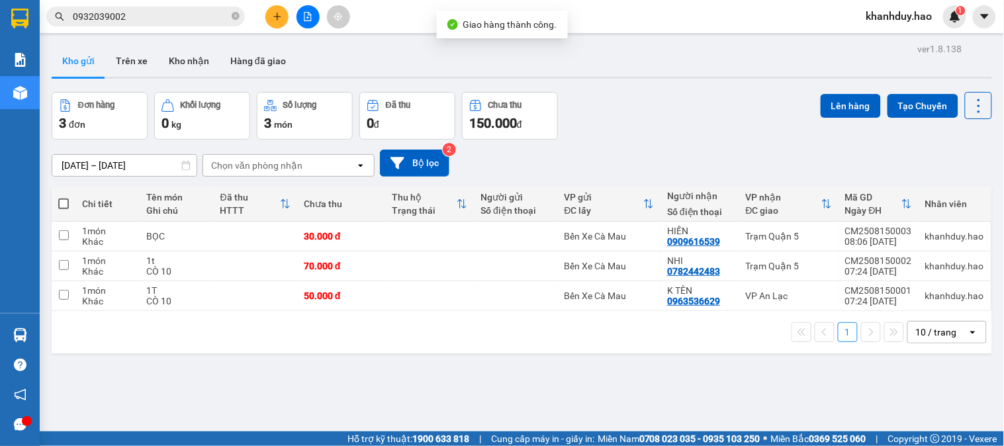
click at [189, 17] on input "0932039002" at bounding box center [151, 16] width 156 height 15
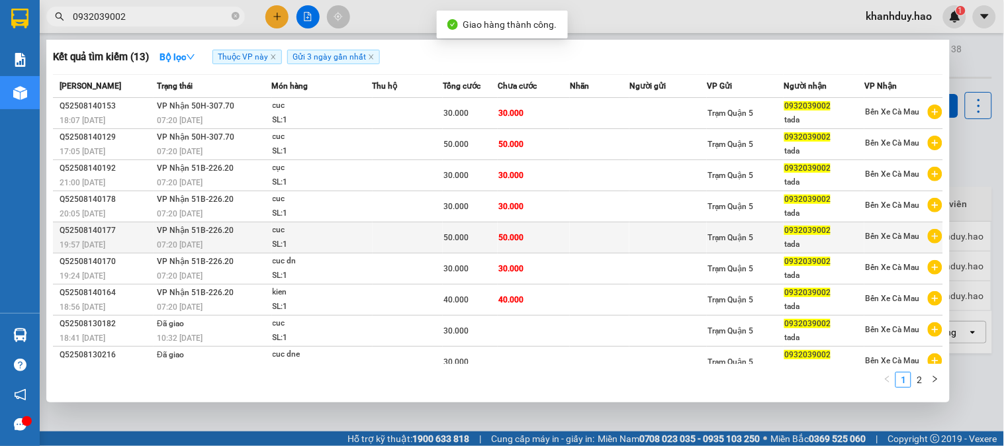
click at [503, 253] on td "50.000" at bounding box center [534, 237] width 72 height 31
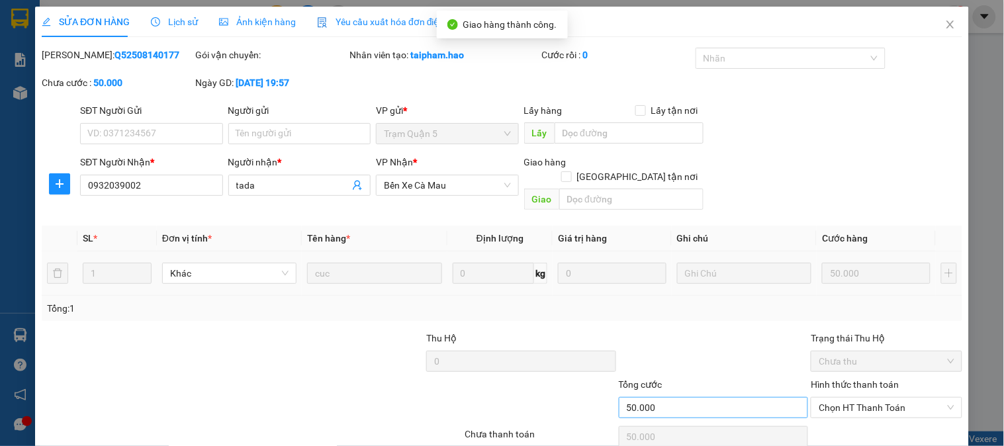
type input "0932039002"
type input "tada"
type input "50.000"
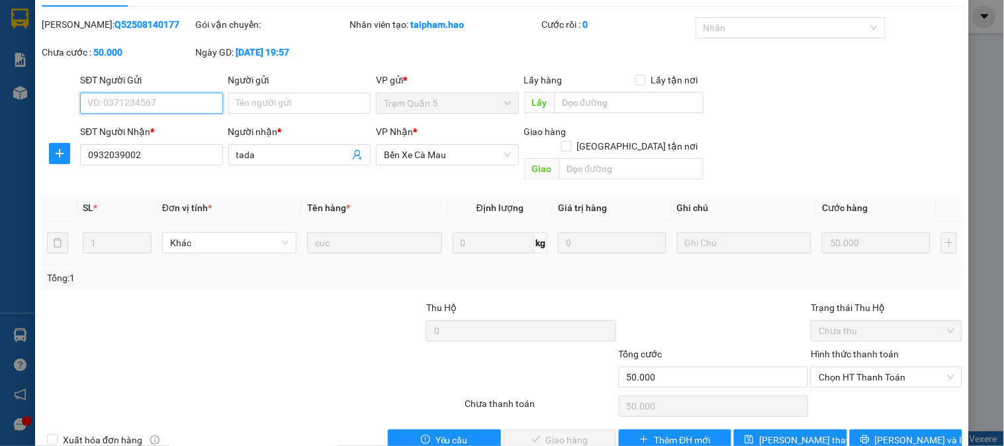
scroll to position [46, 0]
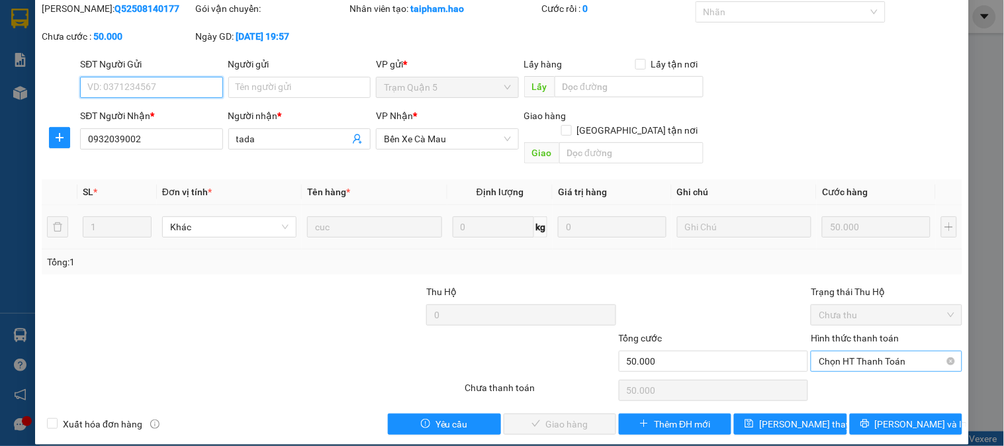
click at [847, 352] on span "Chọn HT Thanh Toán" at bounding box center [886, 362] width 135 height 20
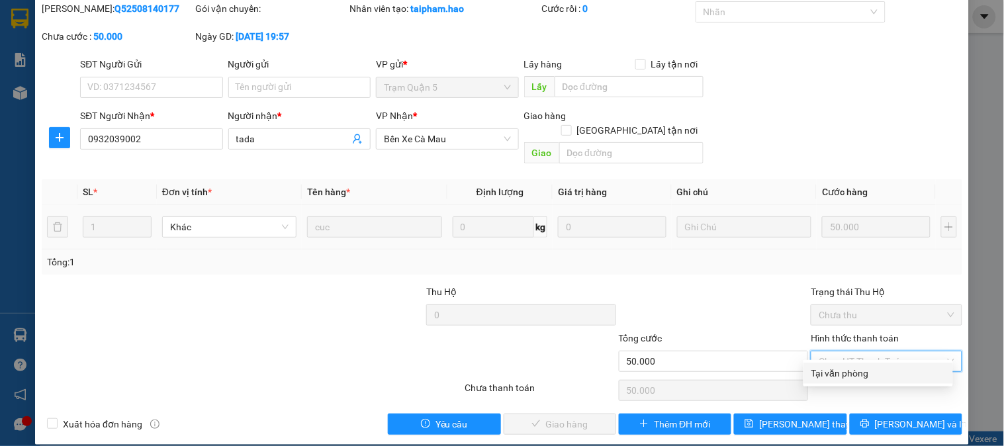
click at [847, 372] on div "Tại văn phòng" at bounding box center [879, 373] width 134 height 15
type input "0"
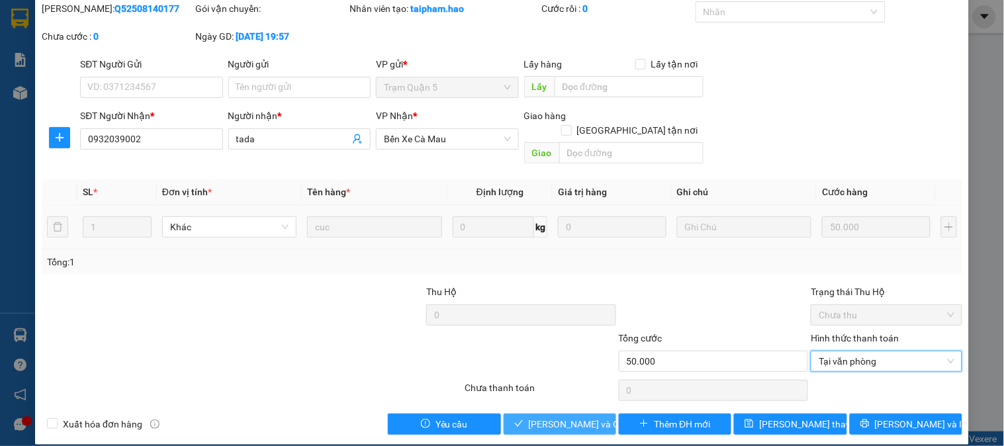
click at [534, 414] on button "[PERSON_NAME] và Giao hàng" at bounding box center [560, 424] width 113 height 21
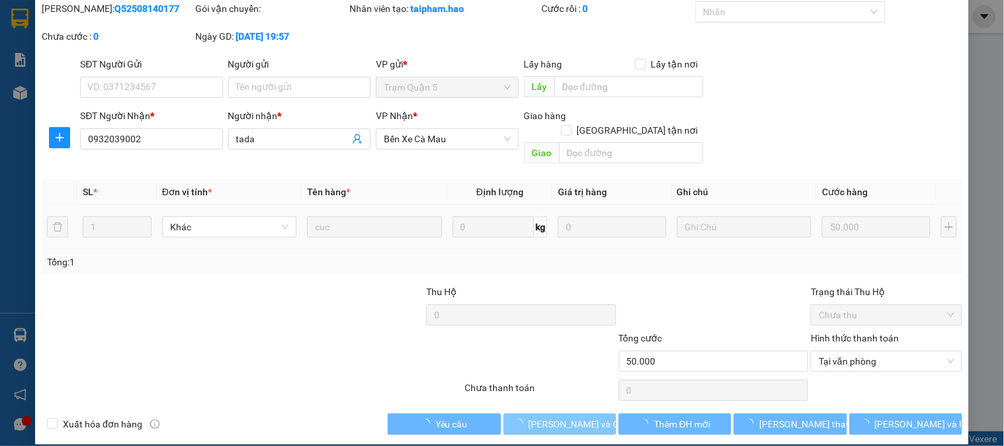
click at [540, 417] on span "[PERSON_NAME] và Giao hàng" at bounding box center [592, 424] width 127 height 15
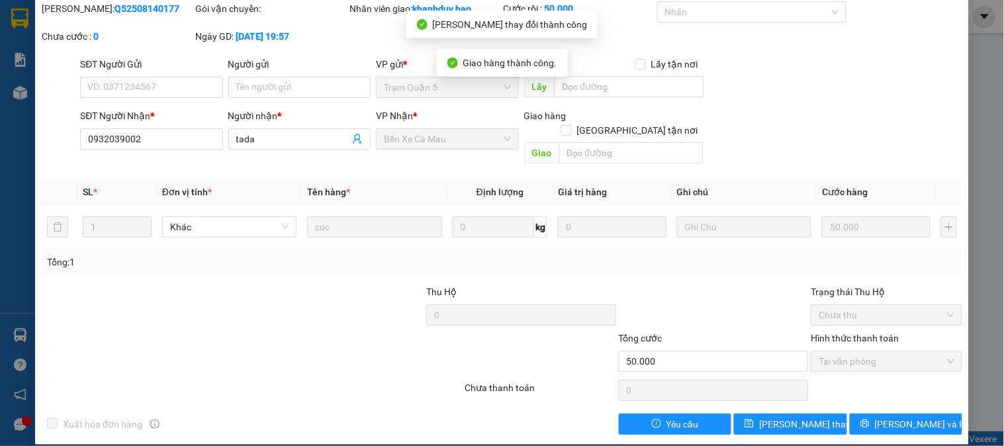
scroll to position [0, 0]
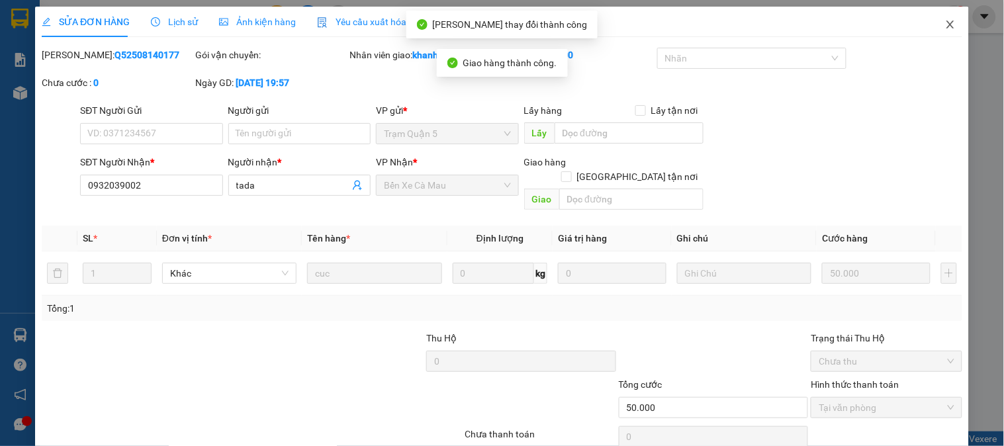
click at [932, 18] on span "Close" at bounding box center [950, 25] width 37 height 37
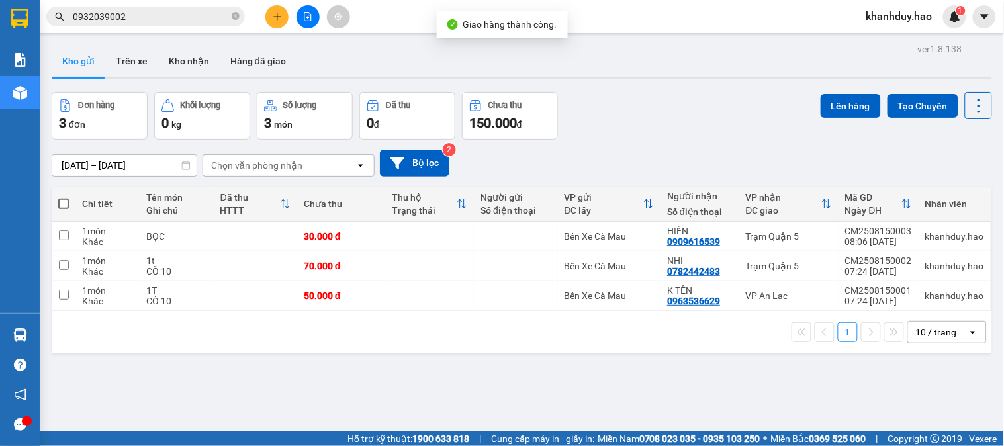
click at [171, 28] on div "Kết quả tìm kiếm ( 13 ) Bộ lọc Thuộc VP này Gửi 3 ngày gần nhất Mã ĐH Trạng thá…" at bounding box center [129, 16] width 258 height 23
click at [170, 3] on div "Kết quả tìm kiếm ( 13 ) Bộ lọc Thuộc VP này Gửi 3 ngày gần nhất Mã ĐH Trạng thá…" at bounding box center [502, 16] width 1004 height 33
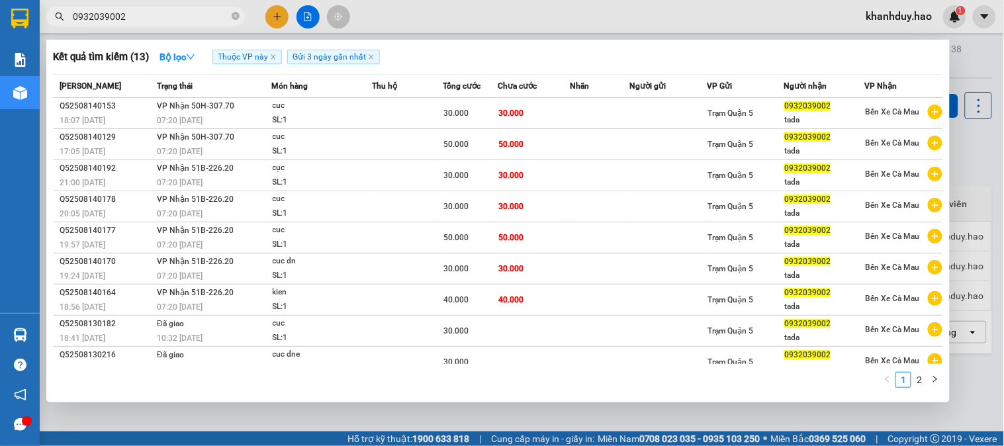
click at [164, 22] on input "0932039002" at bounding box center [151, 16] width 156 height 15
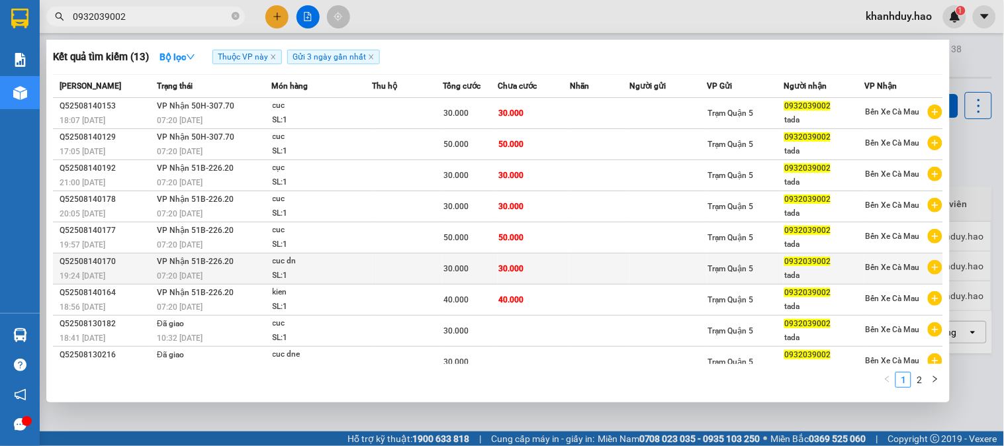
click at [596, 275] on td at bounding box center [600, 269] width 60 height 31
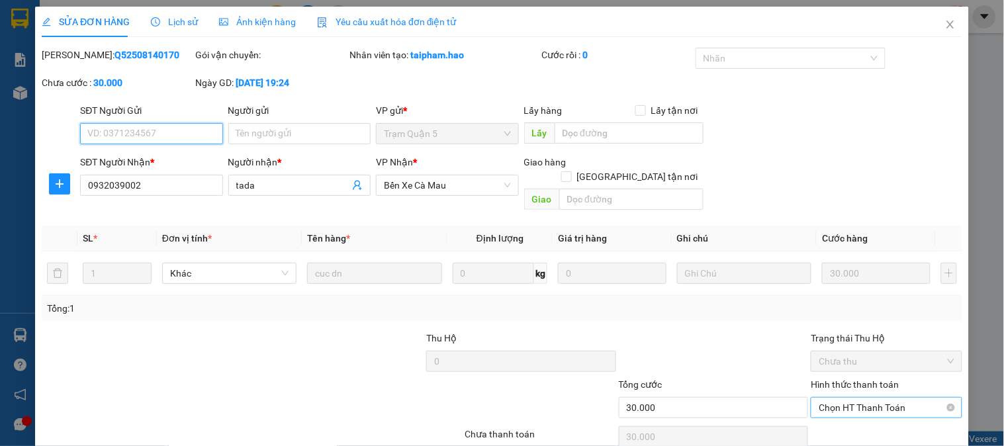
scroll to position [46, 0]
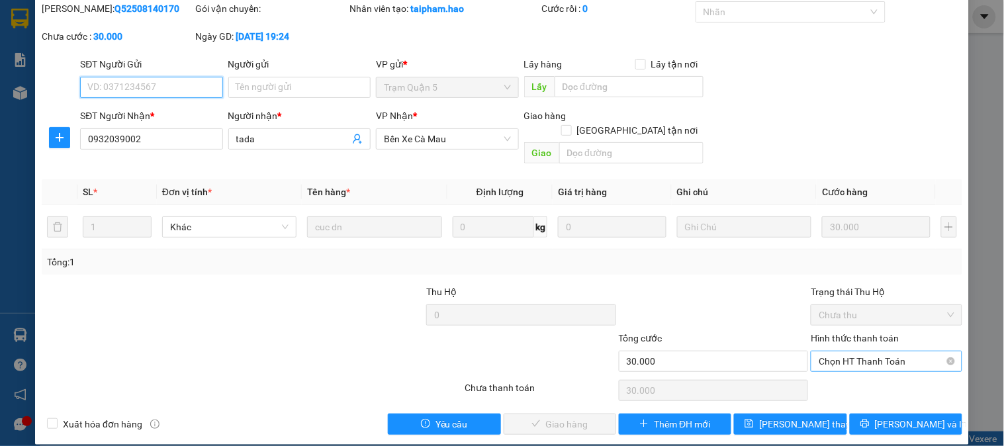
click at [861, 352] on span "Chọn HT Thanh Toán" at bounding box center [886, 362] width 135 height 20
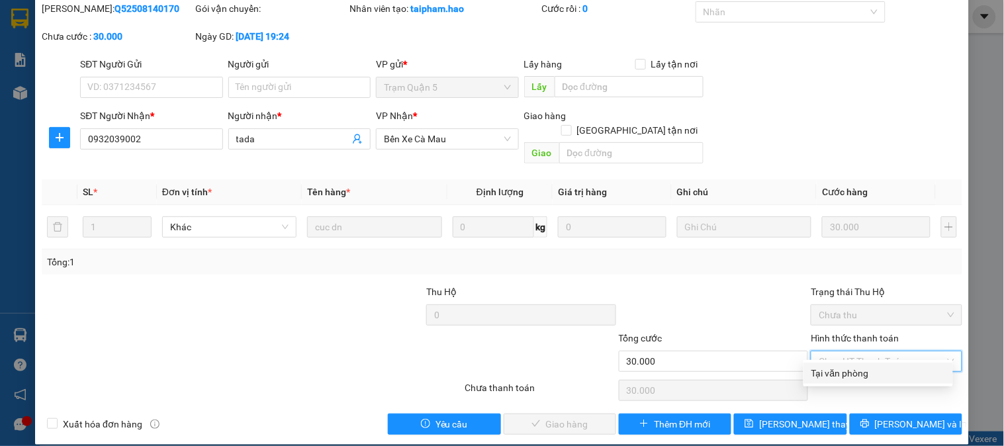
click at [855, 363] on div "Tại văn phòng" at bounding box center [879, 373] width 150 height 21
type input "0"
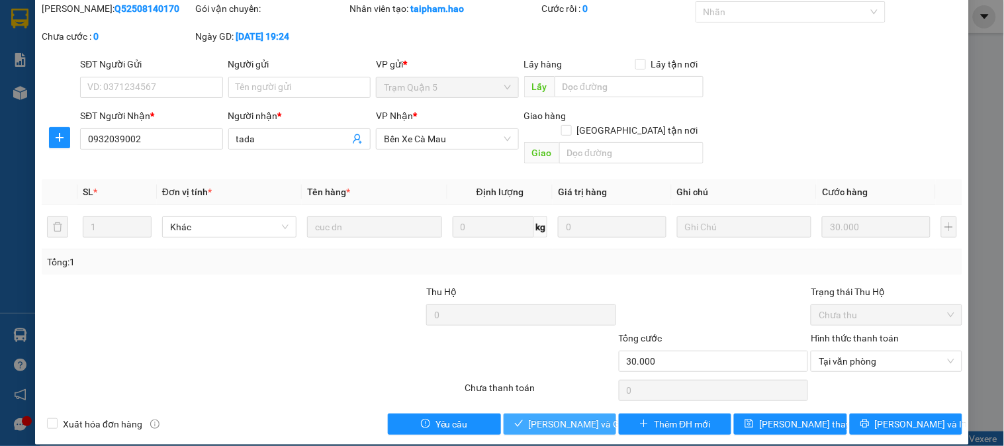
click at [556, 417] on span "[PERSON_NAME] và Giao hàng" at bounding box center [592, 424] width 127 height 15
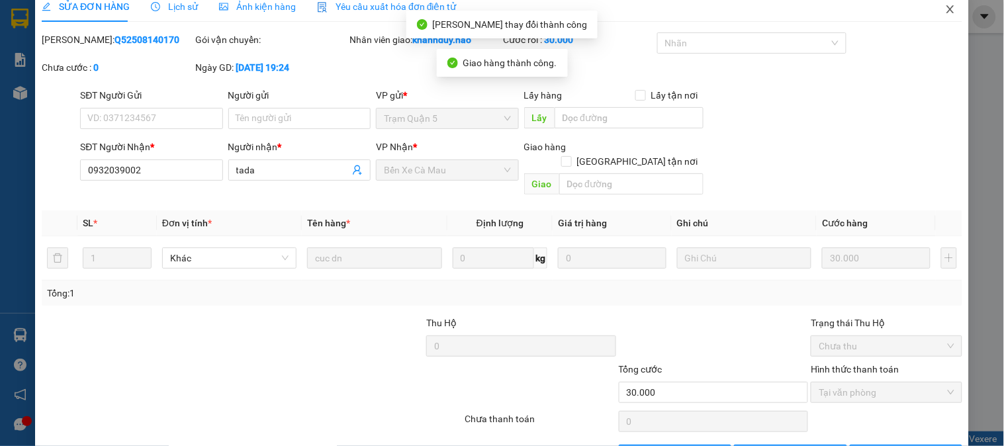
scroll to position [0, 0]
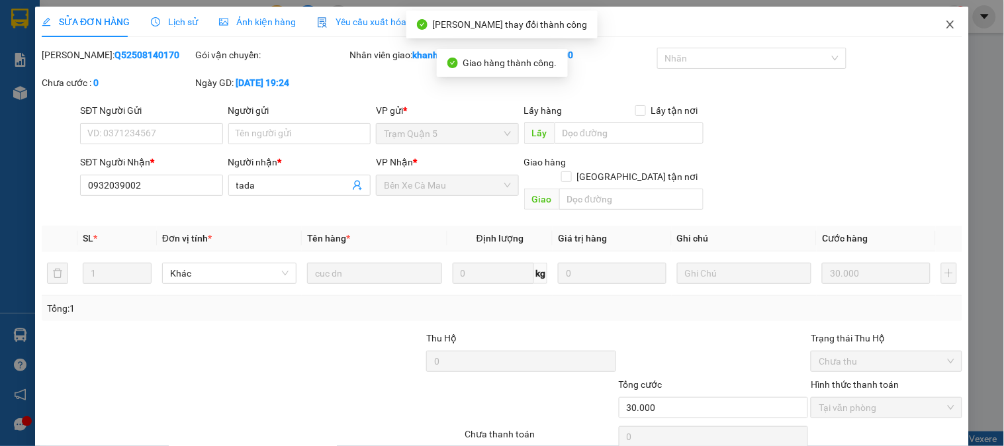
click at [945, 22] on icon "close" at bounding box center [950, 24] width 11 height 11
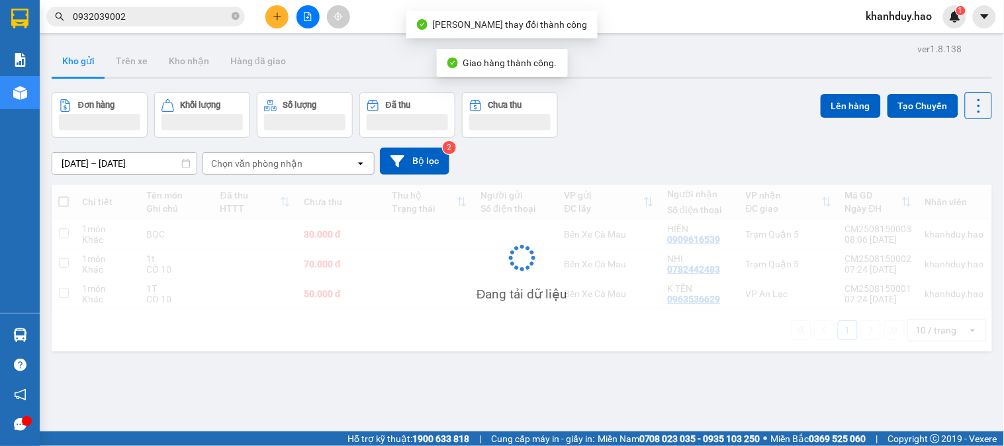
drag, startPoint x: 148, startPoint y: 19, endPoint x: 210, endPoint y: 48, distance: 68.7
click at [150, 20] on input "0932039002" at bounding box center [151, 16] width 156 height 15
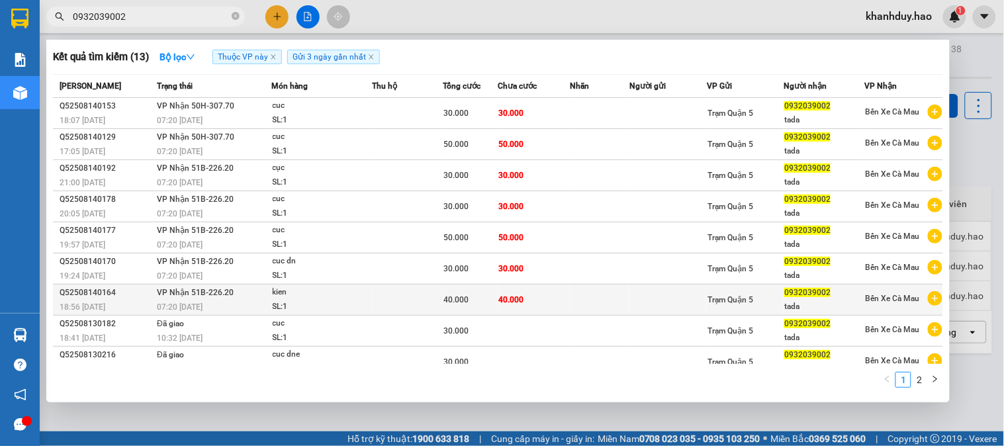
click at [468, 306] on div "40.000" at bounding box center [471, 300] width 54 height 15
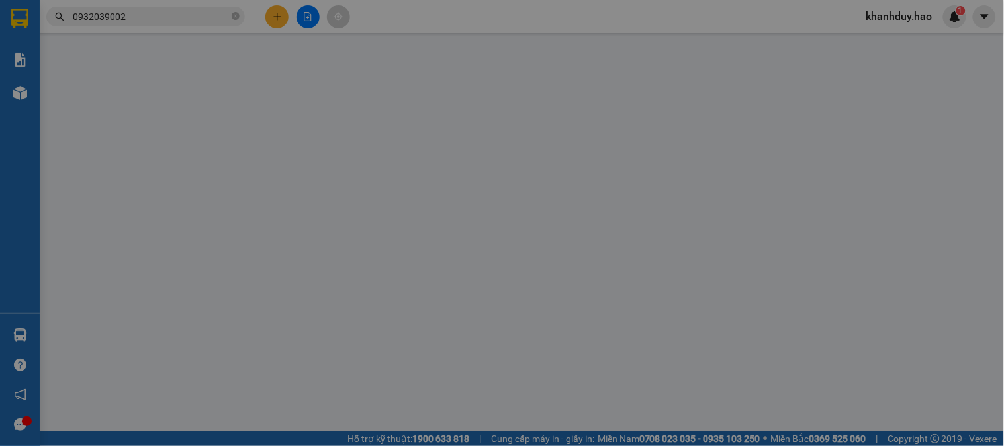
type input "0932039002"
type input "tada"
type input "40.000"
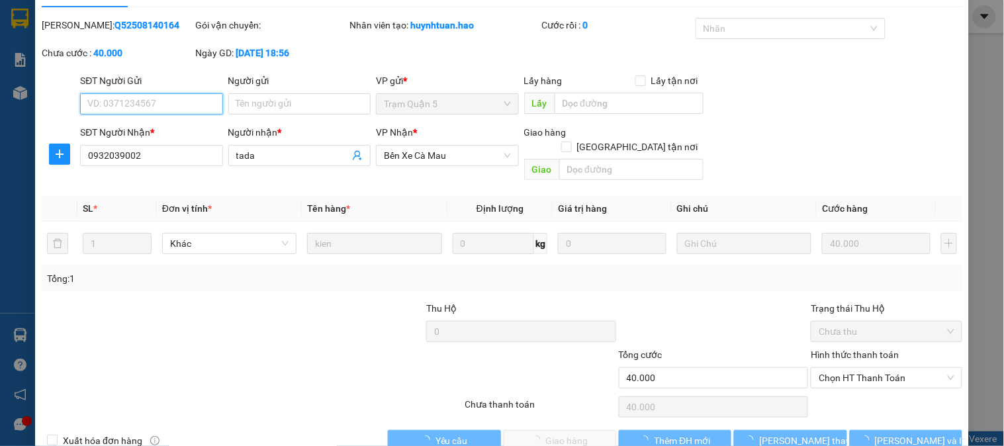
scroll to position [46, 0]
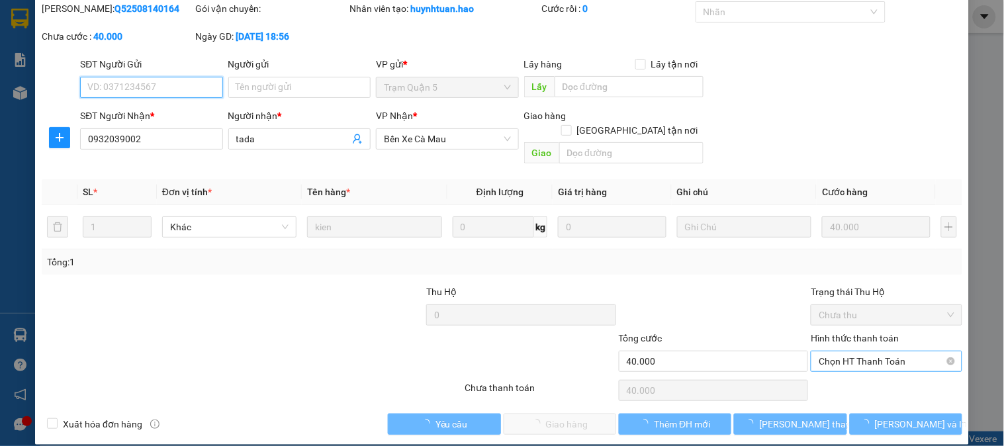
click at [858, 352] on span "Chọn HT Thanh Toán" at bounding box center [886, 362] width 135 height 20
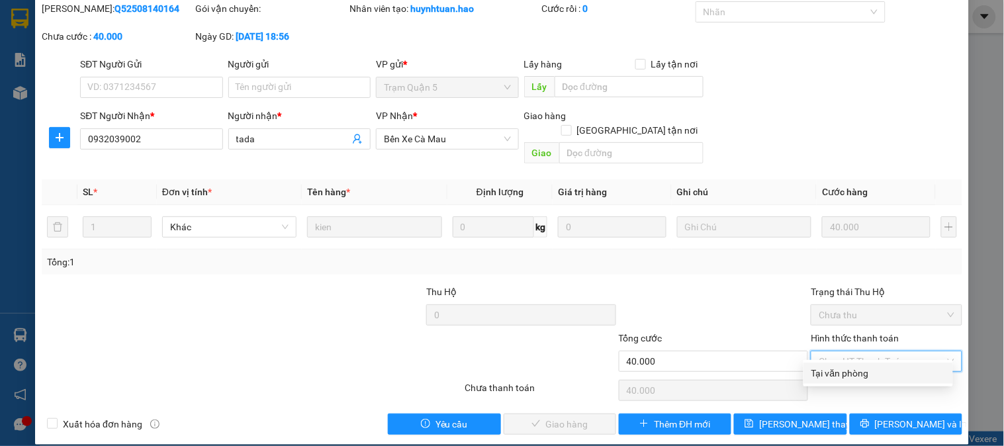
click at [857, 377] on div "Tại văn phòng" at bounding box center [879, 373] width 134 height 15
type input "0"
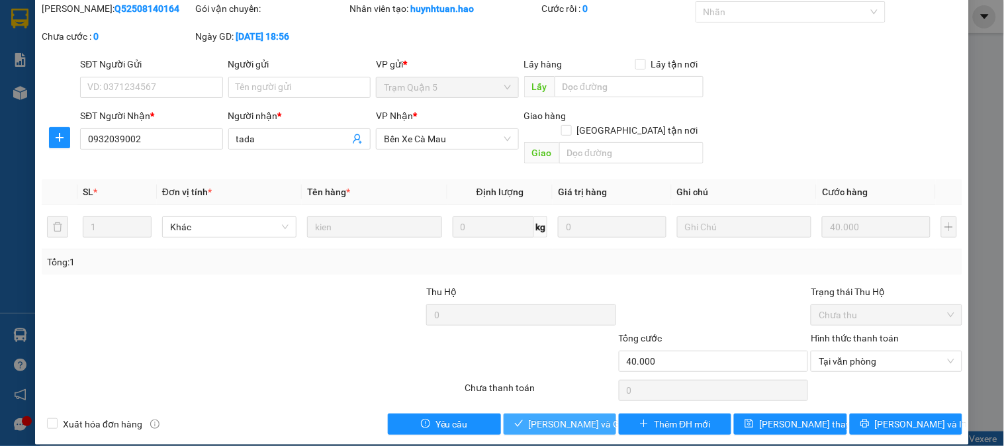
click at [547, 417] on span "[PERSON_NAME] và Giao hàng" at bounding box center [592, 424] width 127 height 15
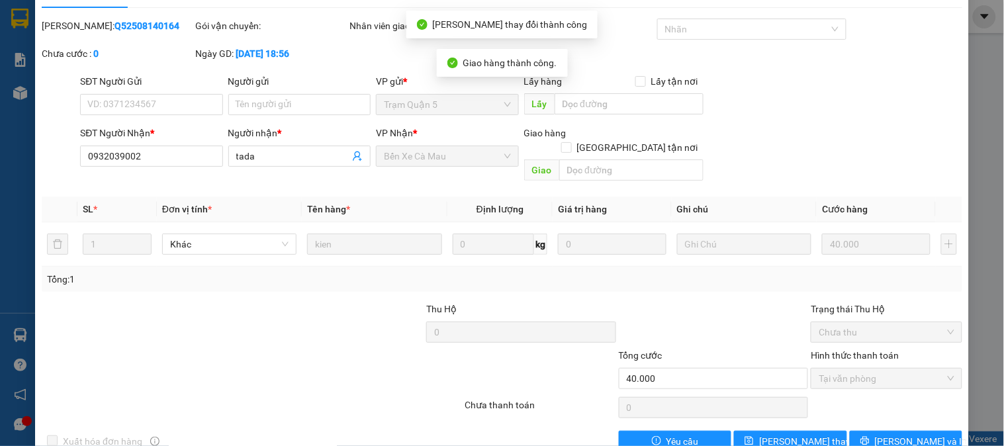
scroll to position [0, 0]
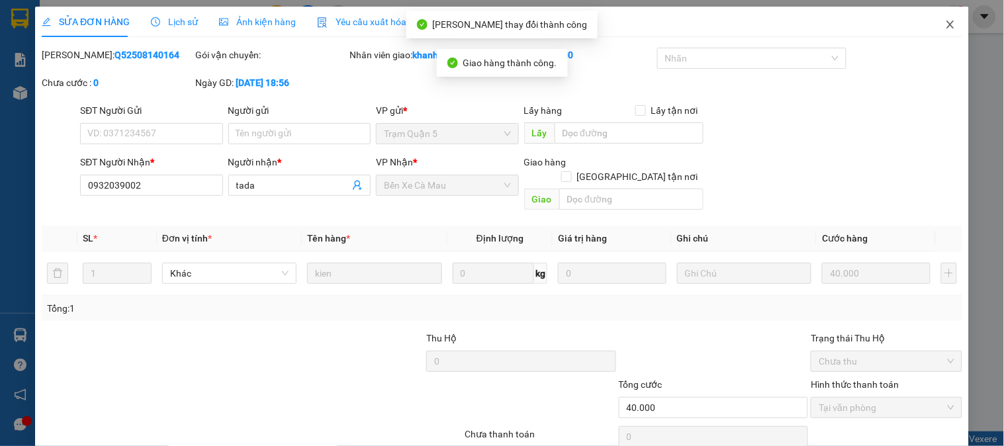
click at [949, 12] on span "Close" at bounding box center [950, 25] width 37 height 37
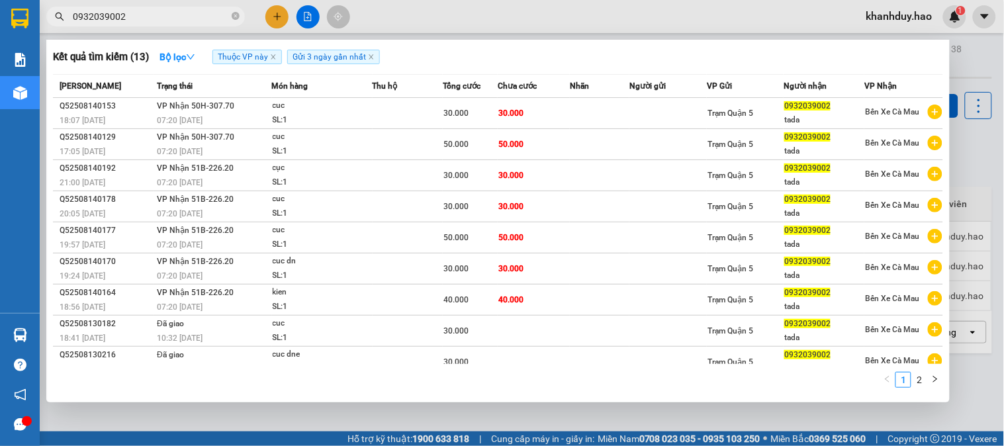
click at [241, 15] on span "0932039002" at bounding box center [145, 17] width 199 height 20
click at [238, 15] on icon "close-circle" at bounding box center [236, 16] width 8 height 8
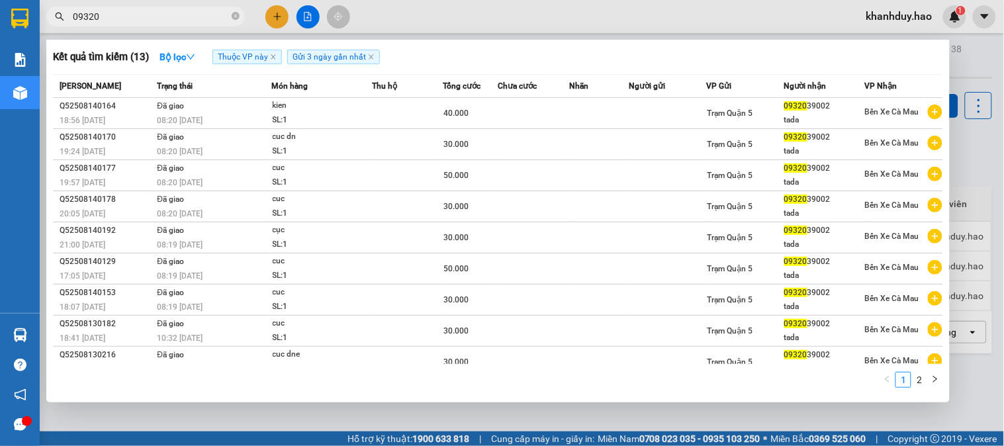
type input "09320"
drag, startPoint x: 1004, startPoint y: 140, endPoint x: 899, endPoint y: 148, distance: 105.0
click at [998, 142] on div at bounding box center [502, 223] width 1004 height 446
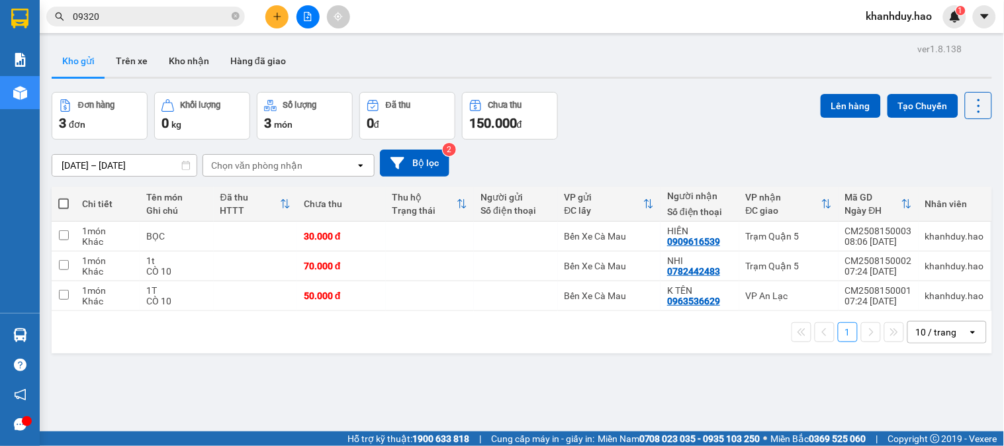
drag, startPoint x: 195, startPoint y: 44, endPoint x: 224, endPoint y: 21, distance: 37.2
click at [196, 43] on div "ver 1.8.138 Kho gửi Trên xe Kho nhận Hàng đã giao Đơn hàng 3 đơn Khối lượng 0 k…" at bounding box center [521, 263] width 951 height 446
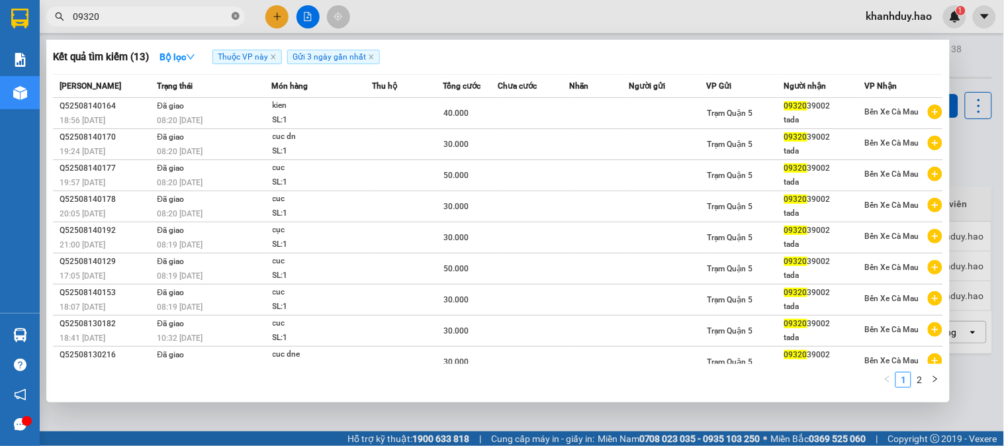
click at [233, 19] on icon "close-circle" at bounding box center [236, 16] width 8 height 8
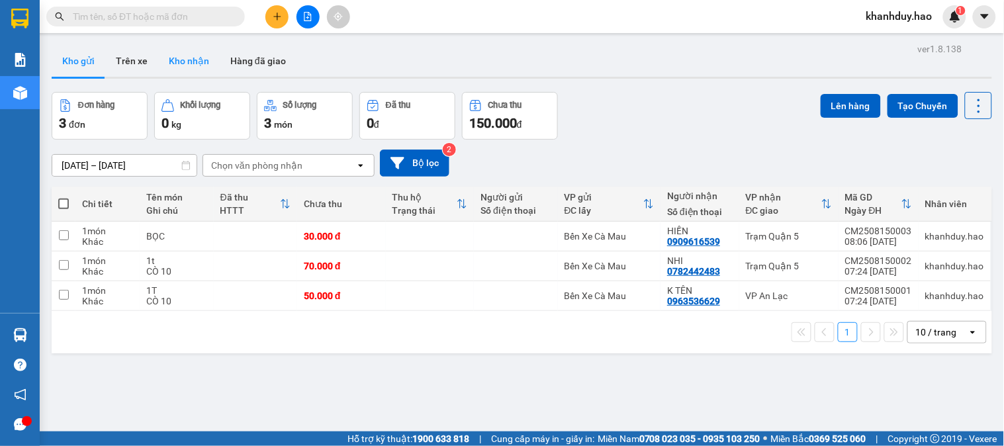
click at [205, 55] on button "Kho nhận" at bounding box center [189, 61] width 62 height 32
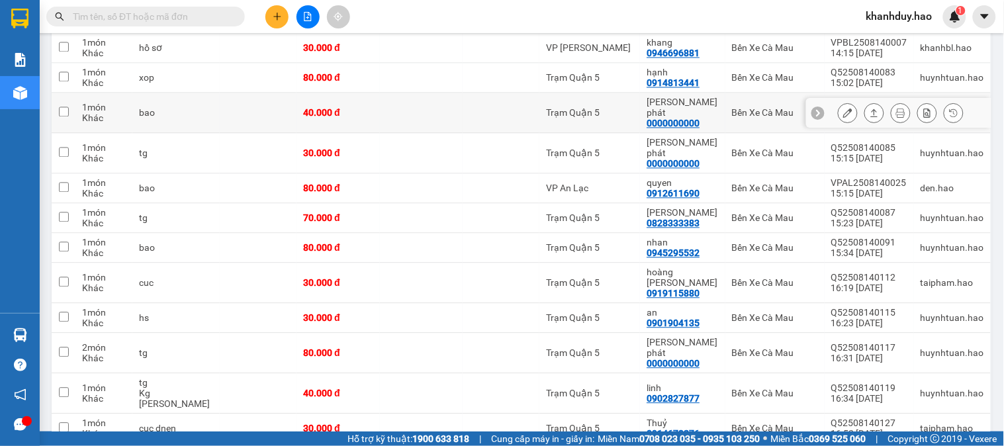
scroll to position [662, 0]
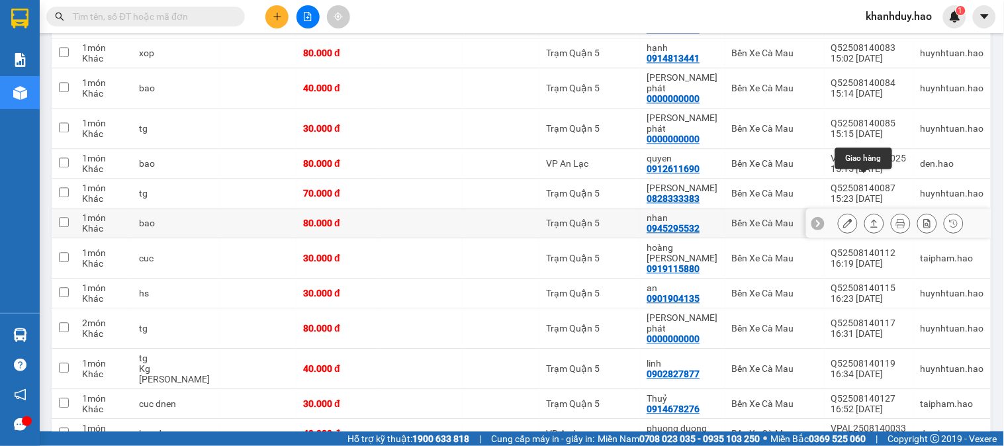
click at [870, 218] on icon at bounding box center [874, 222] width 9 height 9
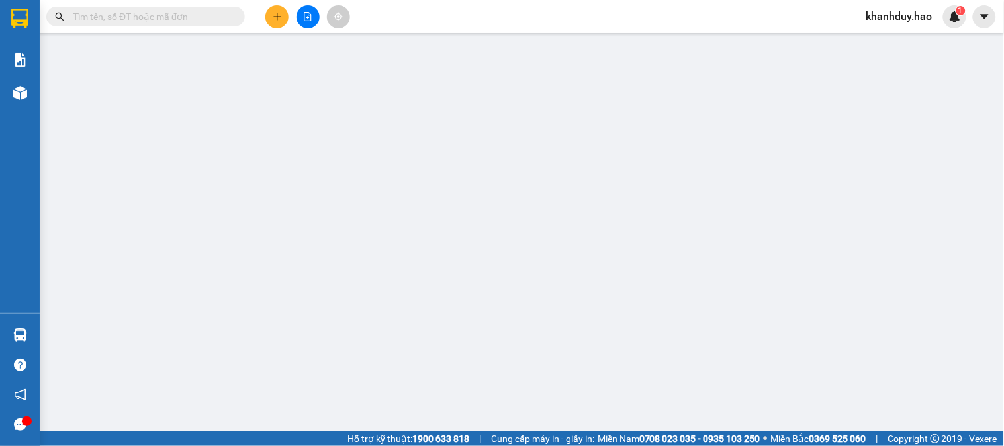
type input "0945295532"
type input "nhan"
type input "80.000"
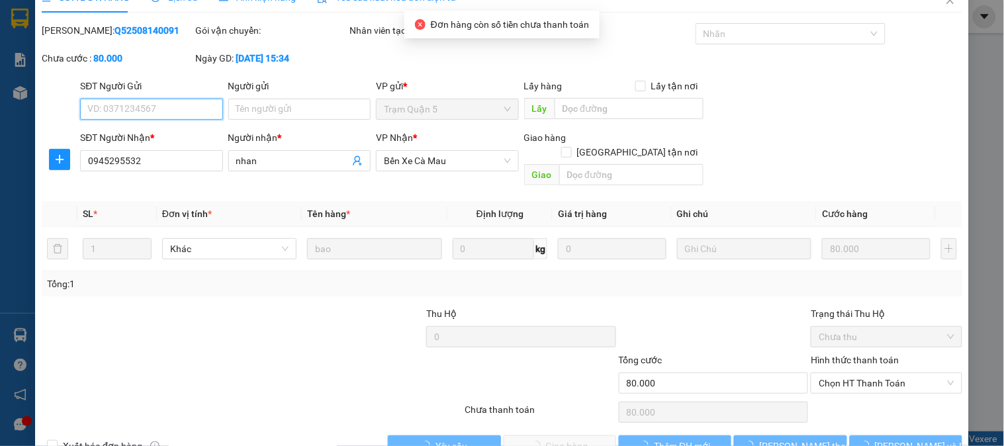
scroll to position [46, 0]
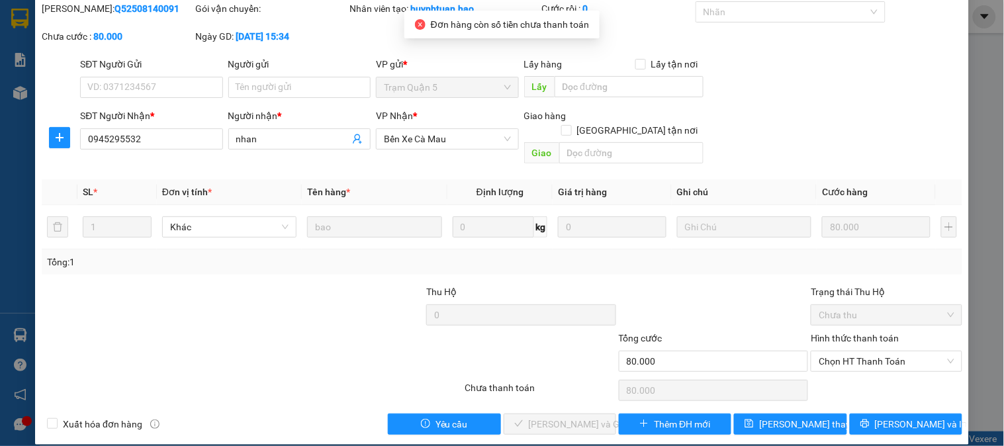
click at [852, 377] on div "Chọn HT Thanh Toán" at bounding box center [887, 390] width 154 height 26
click at [857, 352] on span "Chọn HT Thanh Toán" at bounding box center [886, 362] width 135 height 20
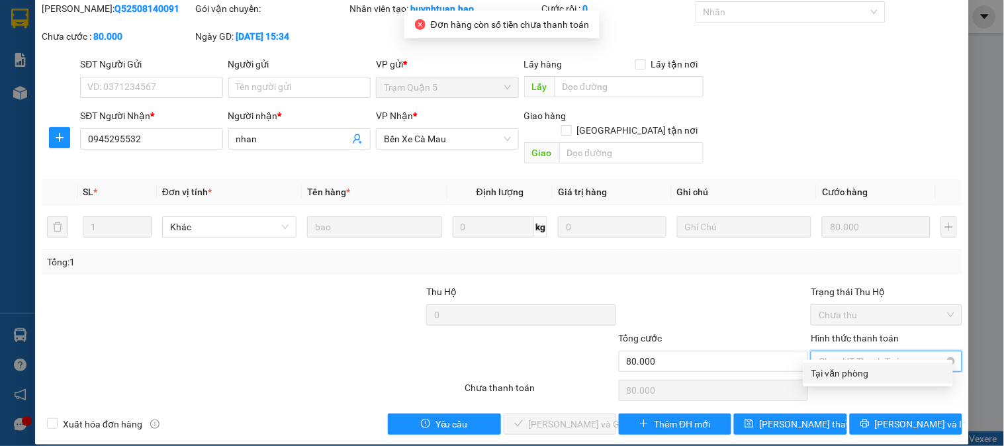
click at [849, 376] on div "Tại văn phòng" at bounding box center [879, 373] width 134 height 15
type input "0"
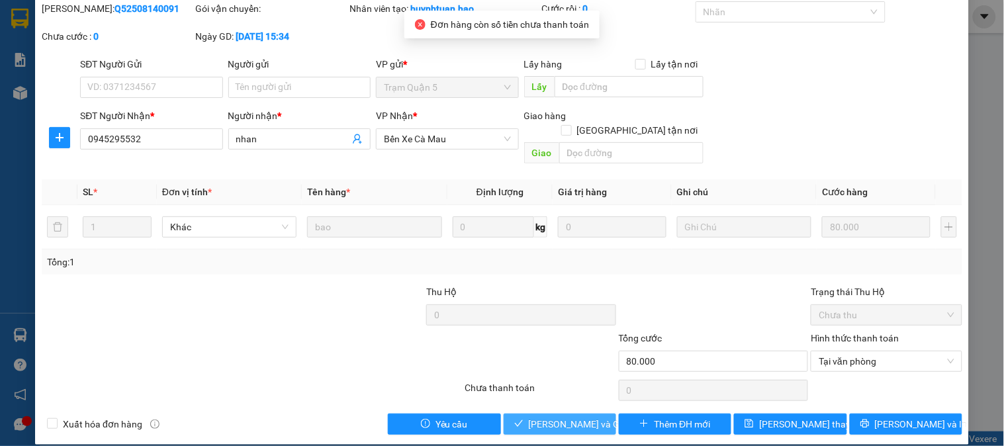
click at [551, 417] on span "[PERSON_NAME] và Giao hàng" at bounding box center [592, 424] width 127 height 15
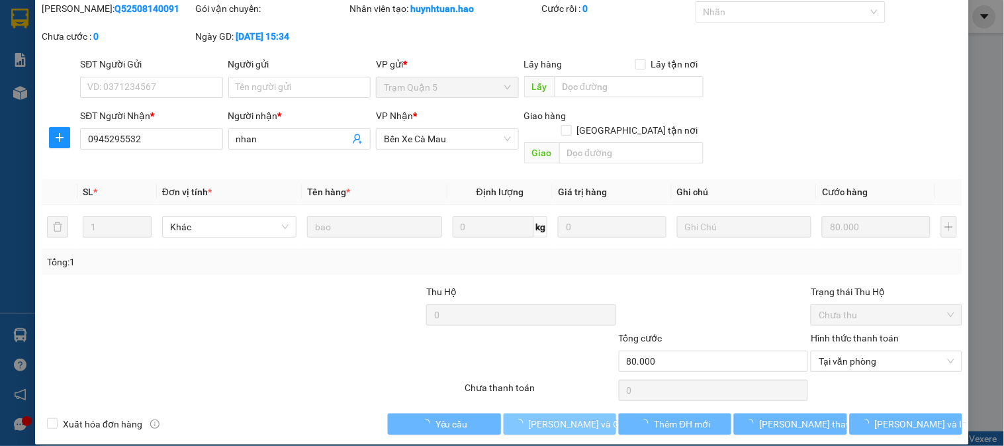
scroll to position [0, 0]
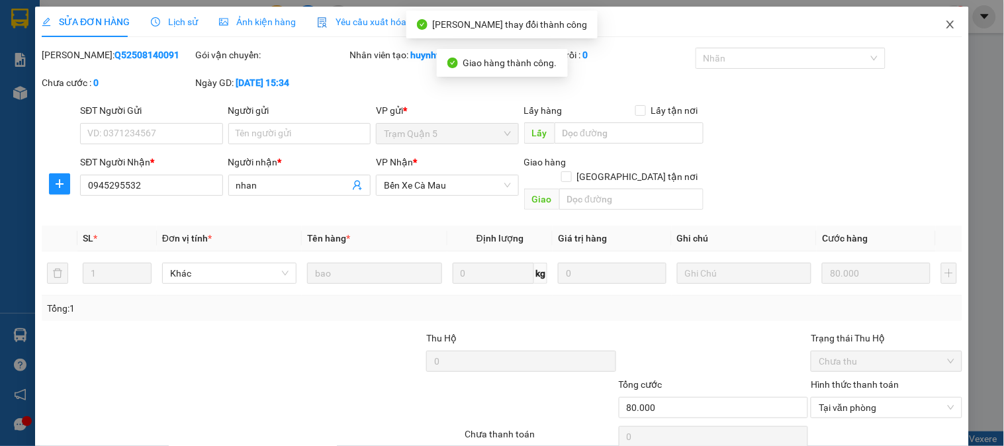
click at [937, 30] on span "Close" at bounding box center [950, 25] width 37 height 37
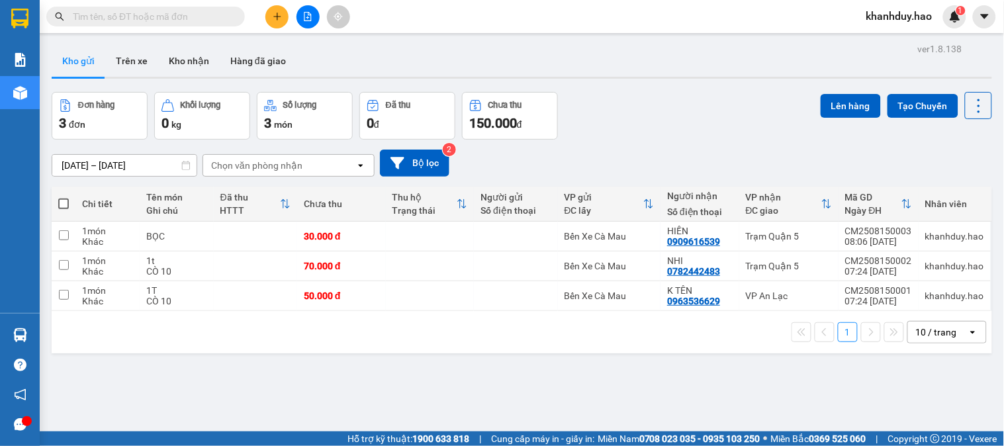
click at [168, 15] on input "text" at bounding box center [151, 16] width 156 height 15
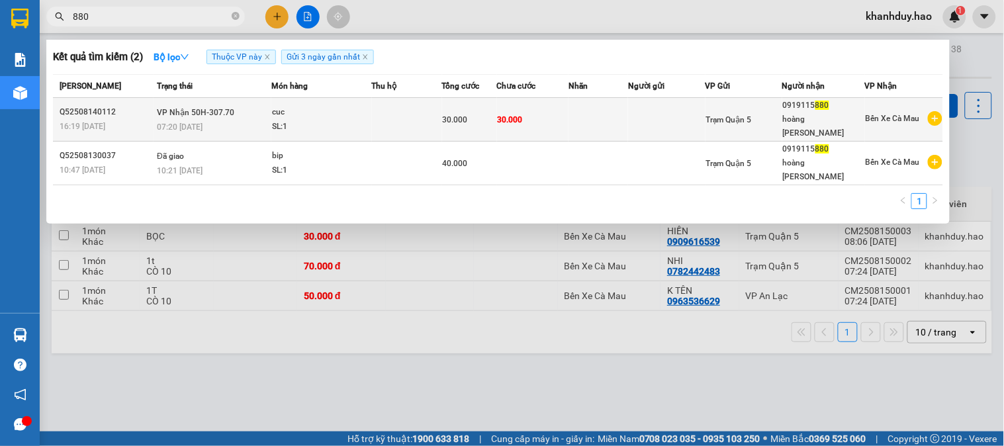
type input "880"
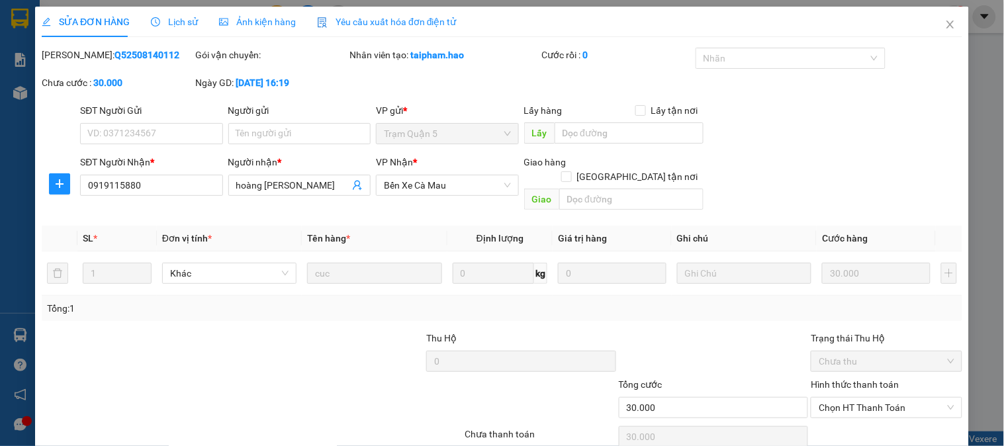
type input "0919115880"
type input "hoàng [PERSON_NAME]"
type input "30.000"
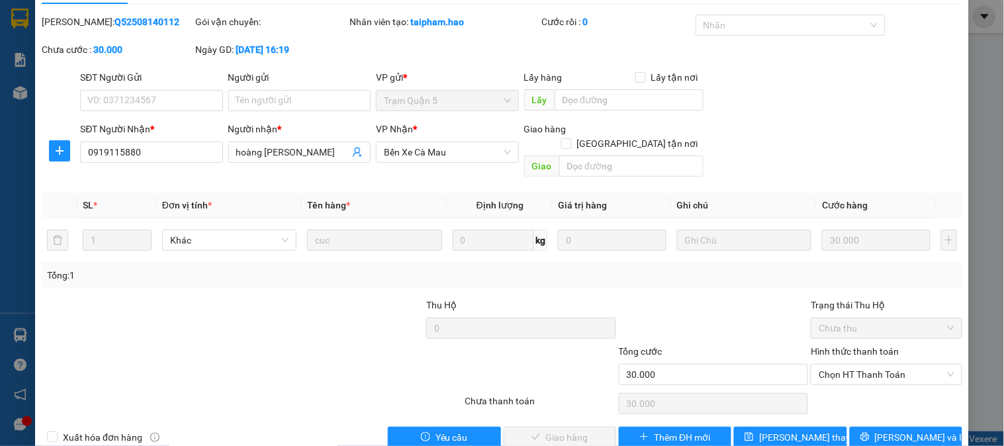
scroll to position [46, 0]
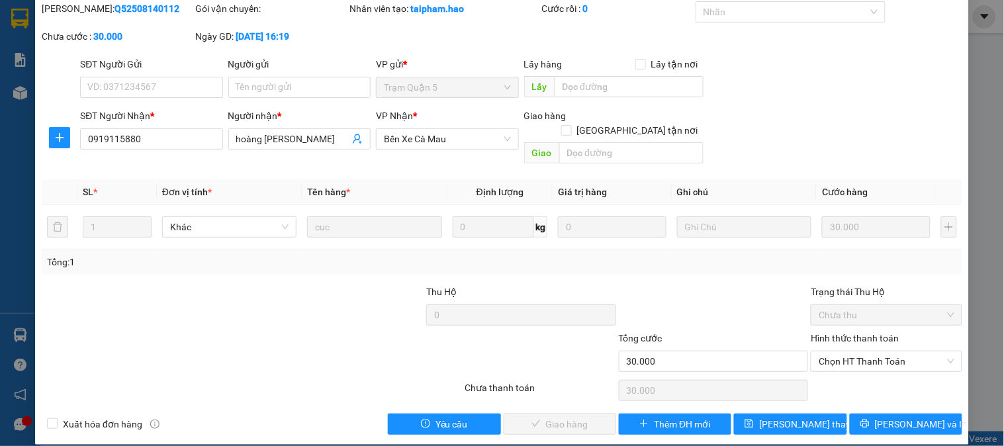
click at [856, 358] on div "Hình thức thanh toán Chọn HT Thanh Toán" at bounding box center [886, 354] width 151 height 46
click at [859, 352] on span "Chọn HT Thanh Toán" at bounding box center [886, 362] width 135 height 20
click at [838, 375] on div "Tại văn phòng" at bounding box center [879, 373] width 134 height 15
type input "0"
click at [552, 414] on button "[PERSON_NAME] và Giao hàng" at bounding box center [560, 424] width 113 height 21
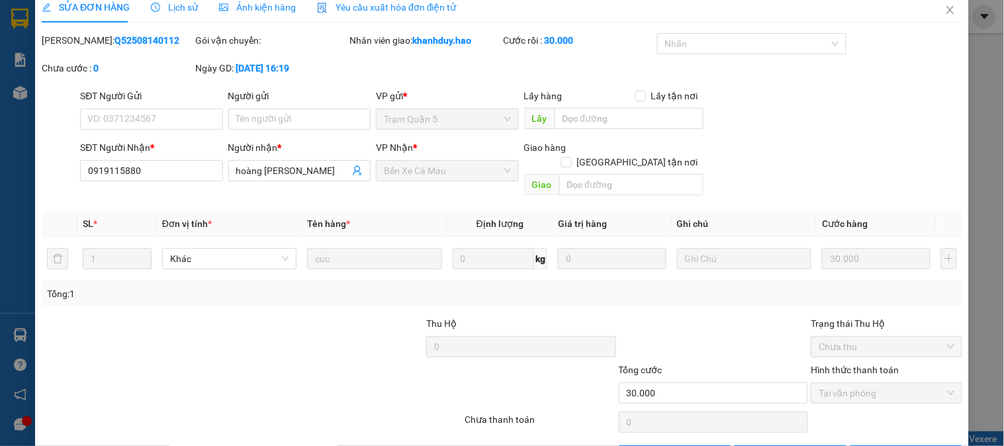
scroll to position [0, 0]
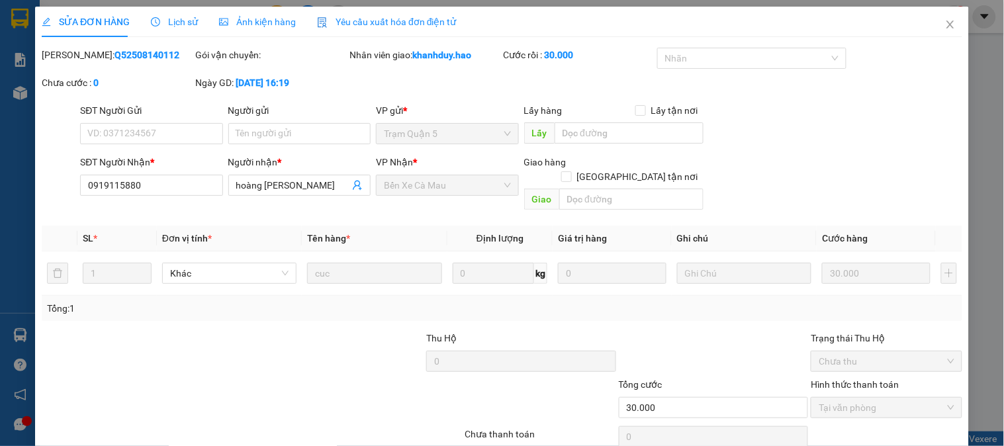
click at [948, 24] on span "Close" at bounding box center [950, 25] width 37 height 37
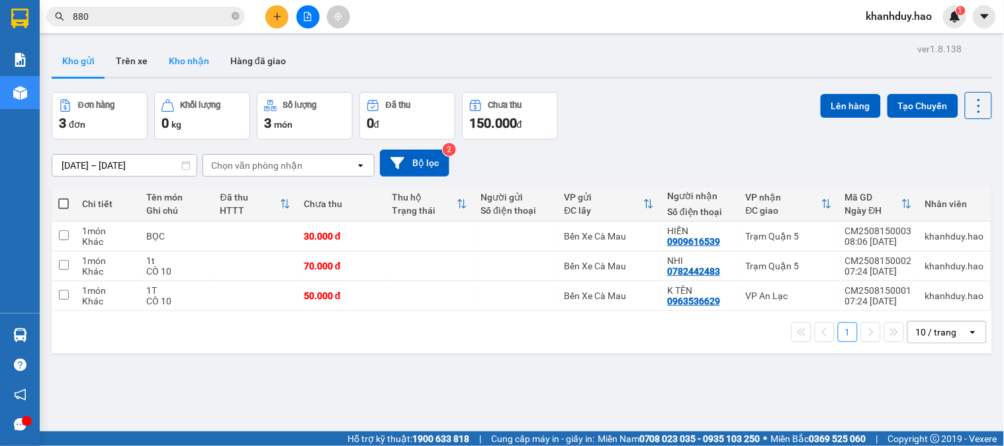
click at [187, 71] on button "Kho nhận" at bounding box center [189, 61] width 62 height 32
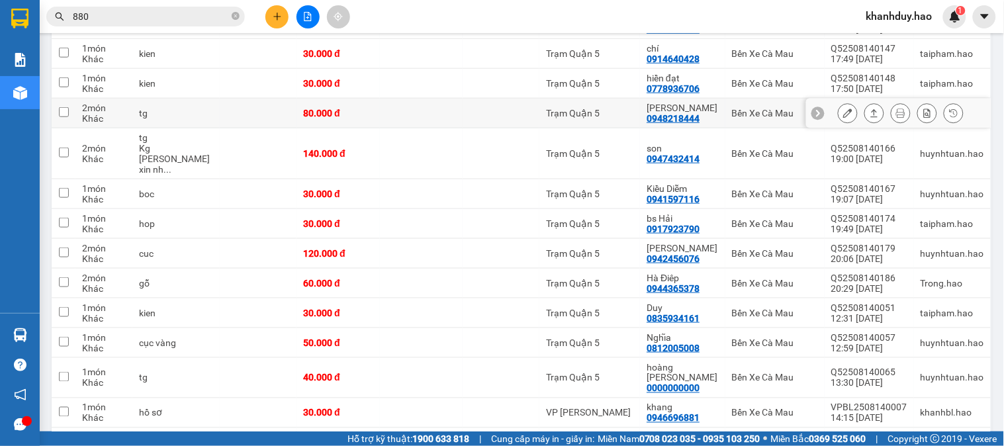
scroll to position [294, 0]
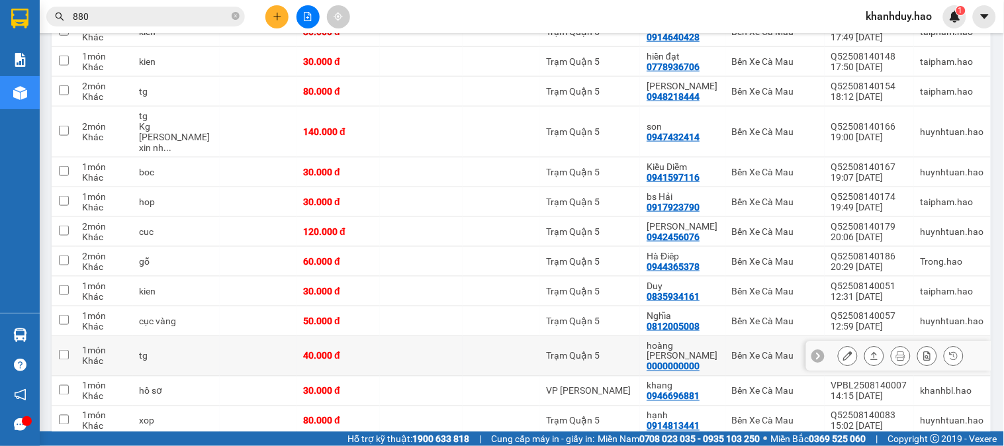
click at [865, 345] on button at bounding box center [874, 356] width 19 height 23
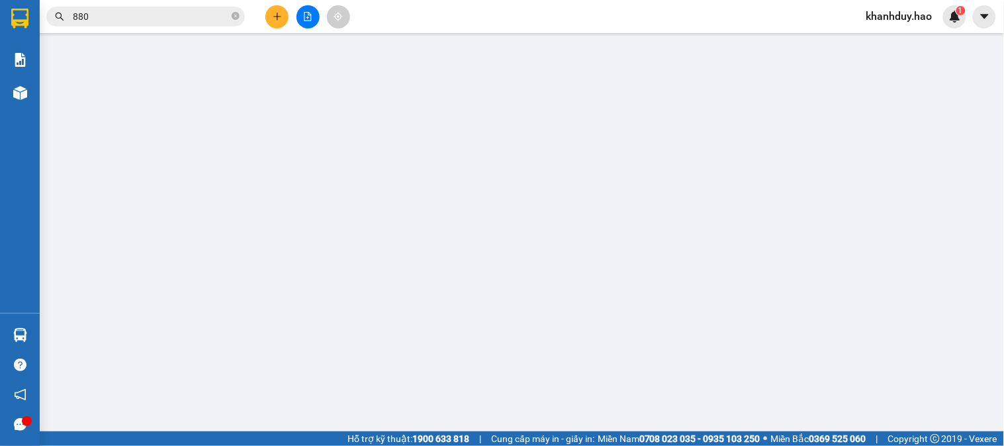
type input "0000000000"
type input "hoàng [PERSON_NAME]"
type input "40.000"
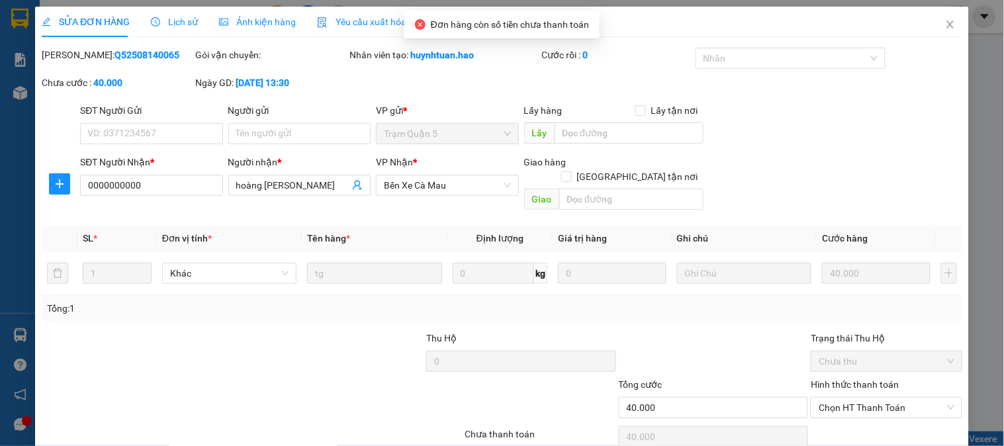
click at [291, 24] on span "Ảnh kiện hàng" at bounding box center [257, 22] width 77 height 11
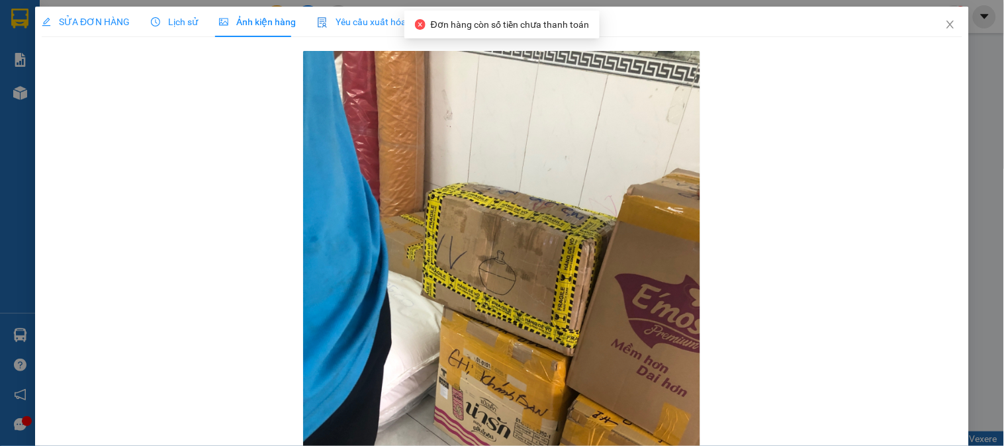
click at [288, 24] on span "Ảnh kiện hàng" at bounding box center [257, 22] width 77 height 11
drag, startPoint x: 69, startPoint y: 18, endPoint x: 851, endPoint y: 234, distance: 811.1
click at [76, 18] on span "SỬA ĐƠN HÀNG" at bounding box center [86, 22] width 88 height 11
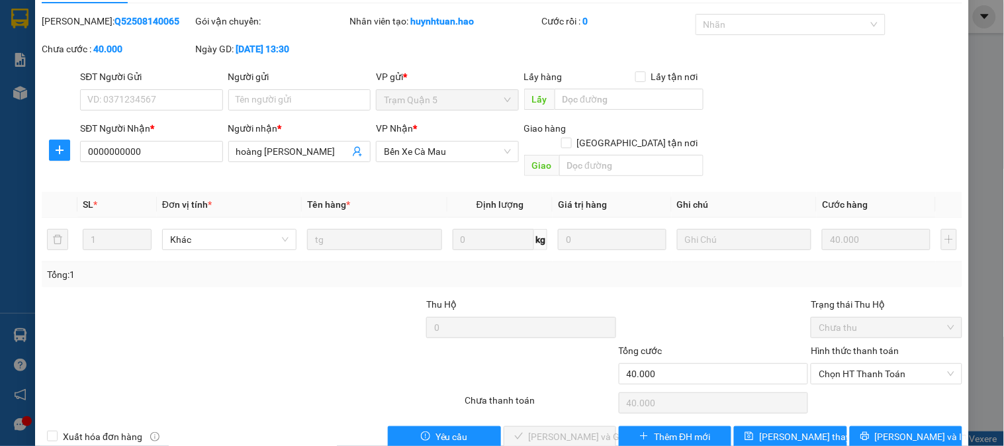
scroll to position [46, 0]
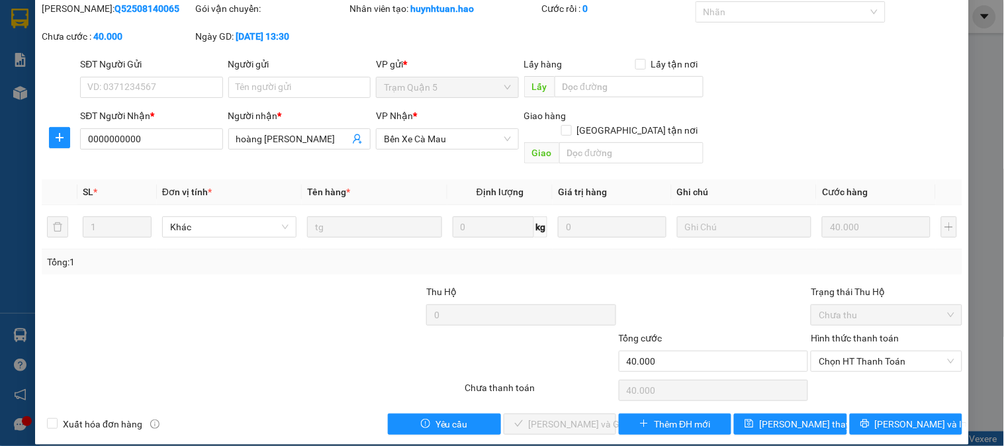
click at [865, 352] on span "Chọn HT Thanh Toán" at bounding box center [886, 362] width 135 height 20
drag, startPoint x: 851, startPoint y: 379, endPoint x: 728, endPoint y: 395, distance: 123.4
click at [850, 380] on div "Tại văn phòng" at bounding box center [879, 373] width 134 height 15
type input "0"
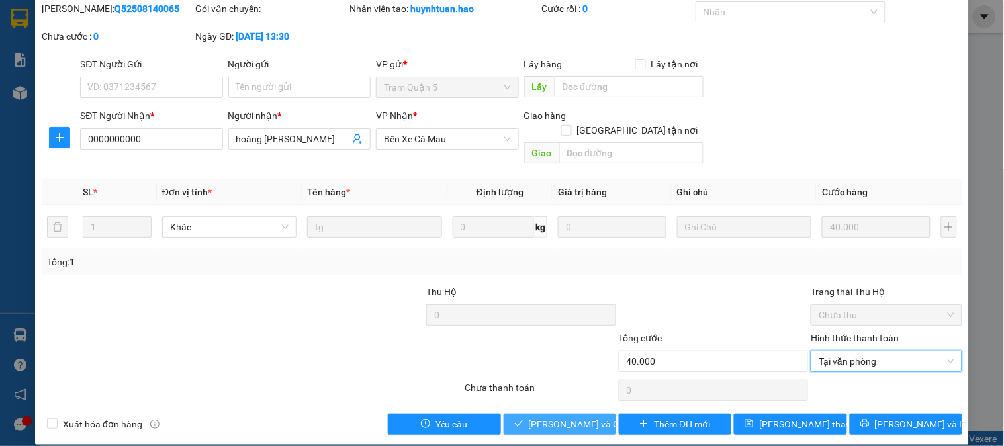
click at [559, 417] on span "[PERSON_NAME] và Giao hàng" at bounding box center [592, 424] width 127 height 15
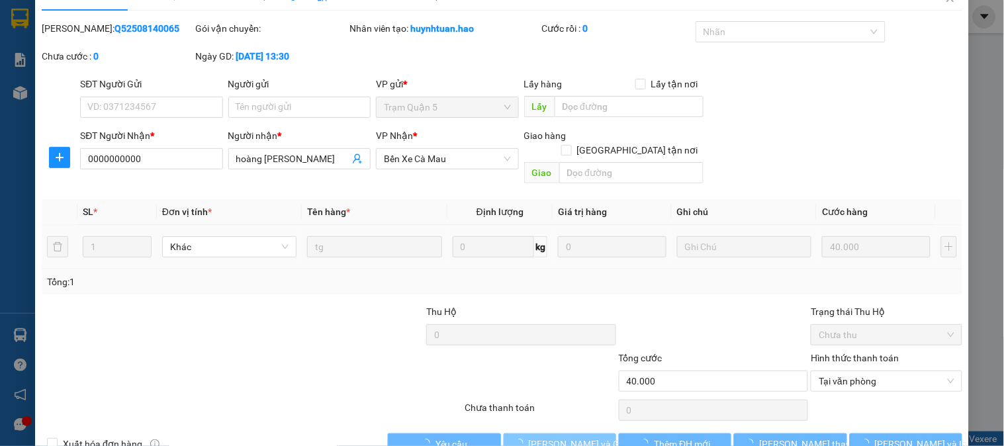
scroll to position [0, 0]
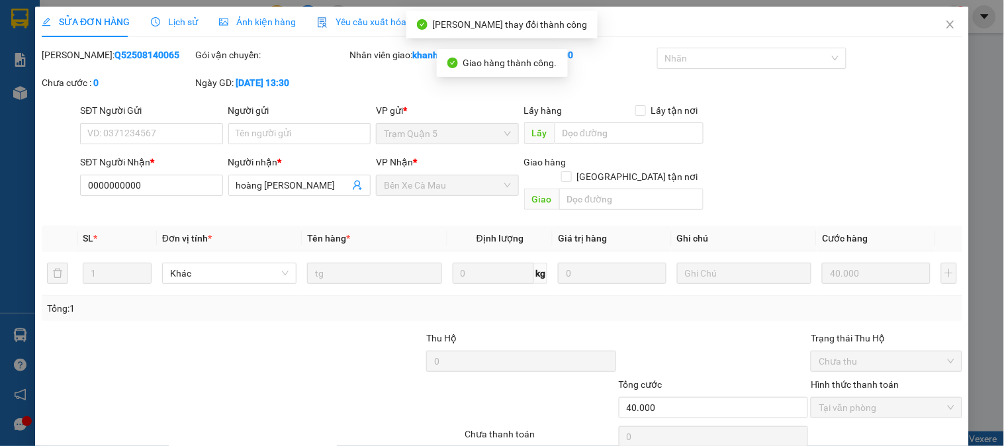
click at [947, 21] on span "Close" at bounding box center [950, 25] width 37 height 37
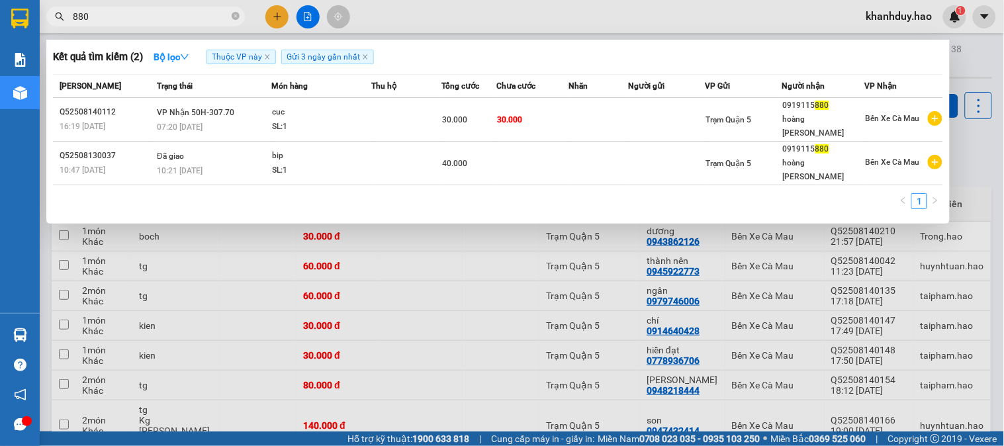
click at [237, 16] on icon "close-circle" at bounding box center [236, 16] width 8 height 8
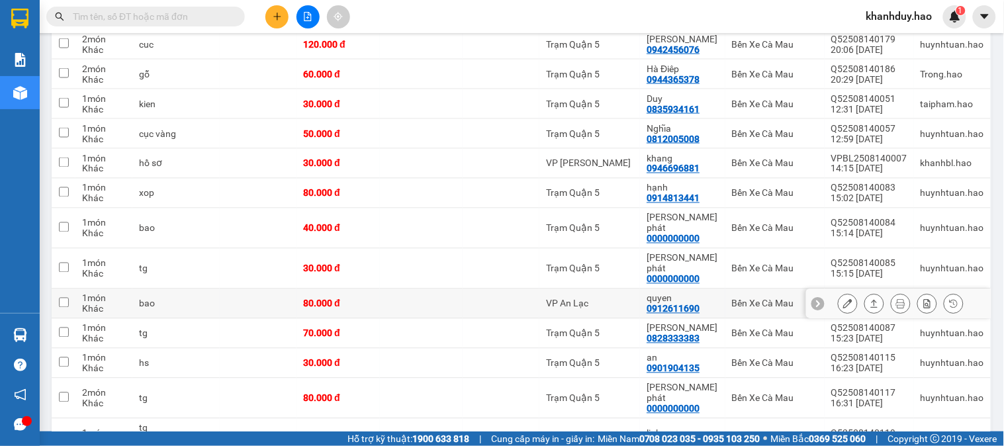
scroll to position [514, 0]
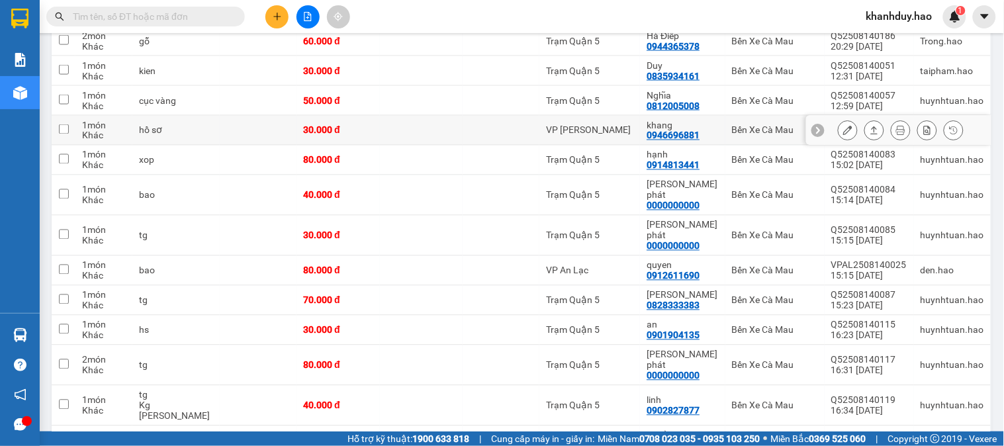
click at [865, 119] on button at bounding box center [874, 130] width 19 height 23
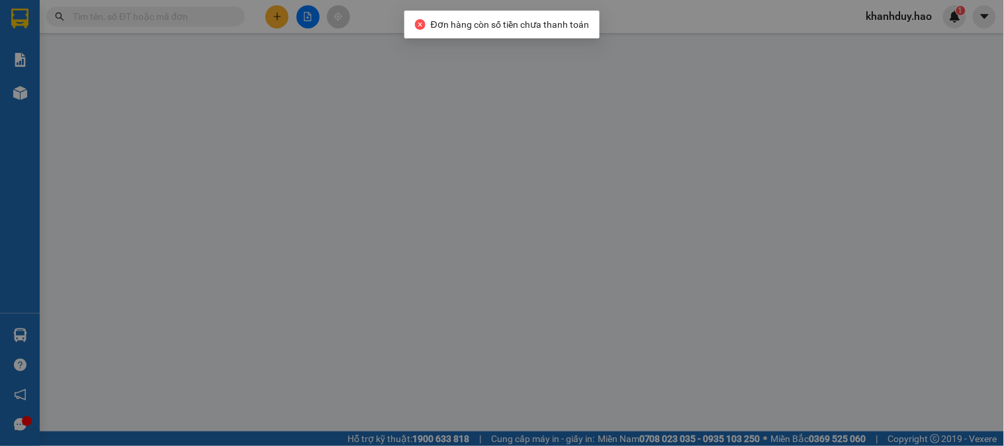
type input "0946696881"
type input "khang"
type input "30.000"
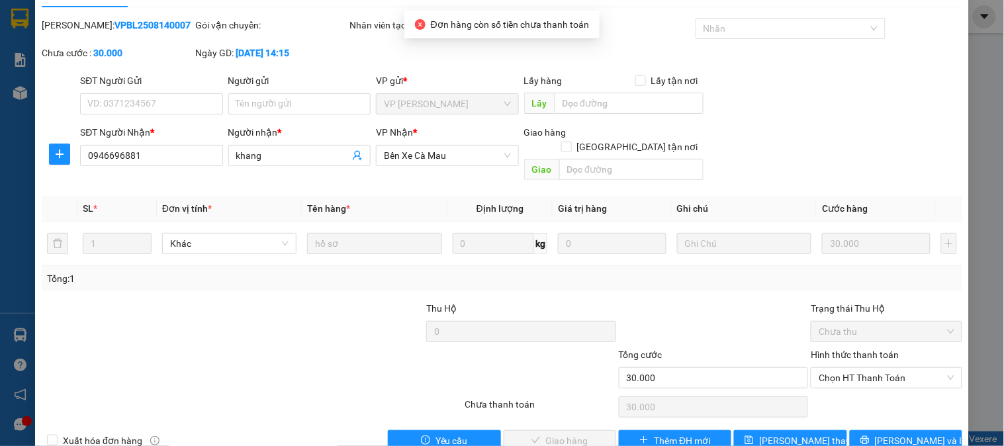
scroll to position [46, 0]
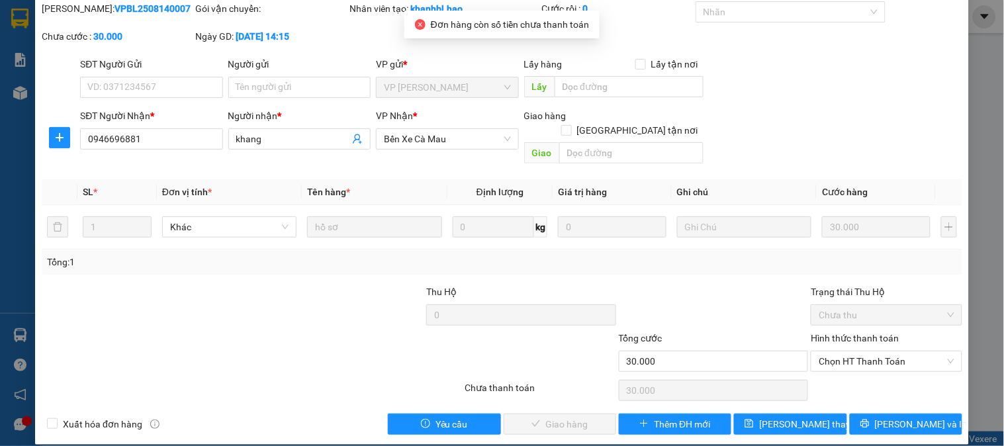
click at [869, 352] on span "Chọn HT Thanh Toán" at bounding box center [886, 362] width 135 height 20
drag, startPoint x: 871, startPoint y: 358, endPoint x: 732, endPoint y: 381, distance: 140.8
click at [859, 373] on div "Tại văn phòng" at bounding box center [879, 373] width 134 height 15
type input "0"
click at [604, 414] on button "[PERSON_NAME] và Giao hàng" at bounding box center [560, 424] width 113 height 21
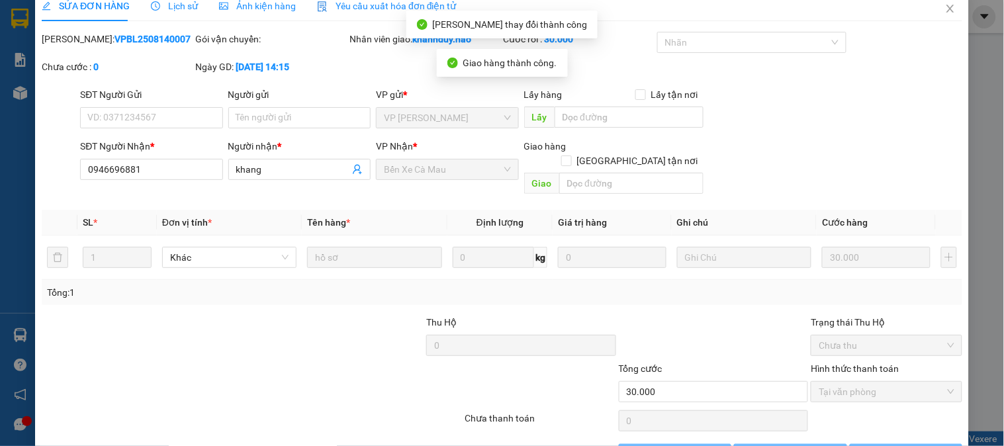
scroll to position [0, 0]
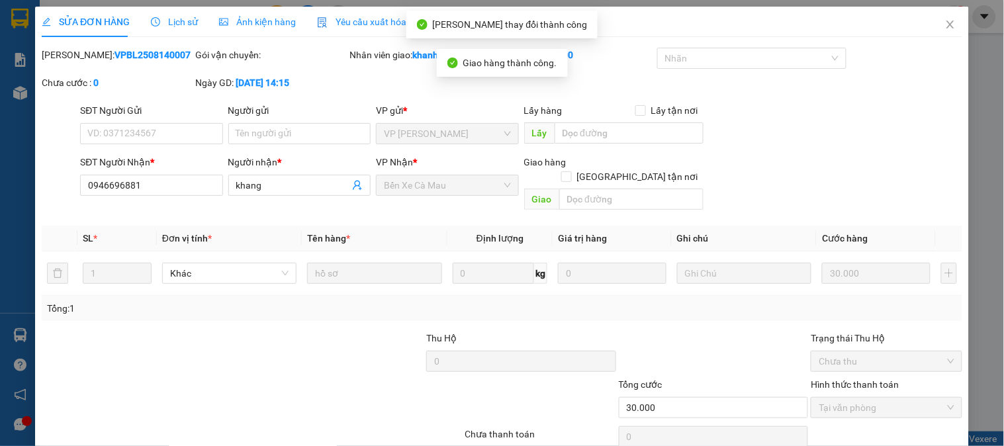
click at [945, 21] on icon "close" at bounding box center [950, 24] width 11 height 11
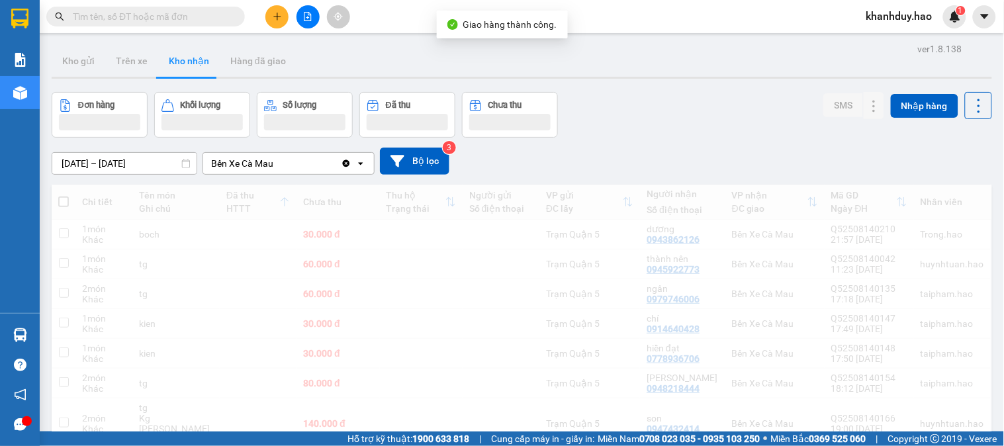
click at [226, 21] on input "text" at bounding box center [151, 16] width 156 height 15
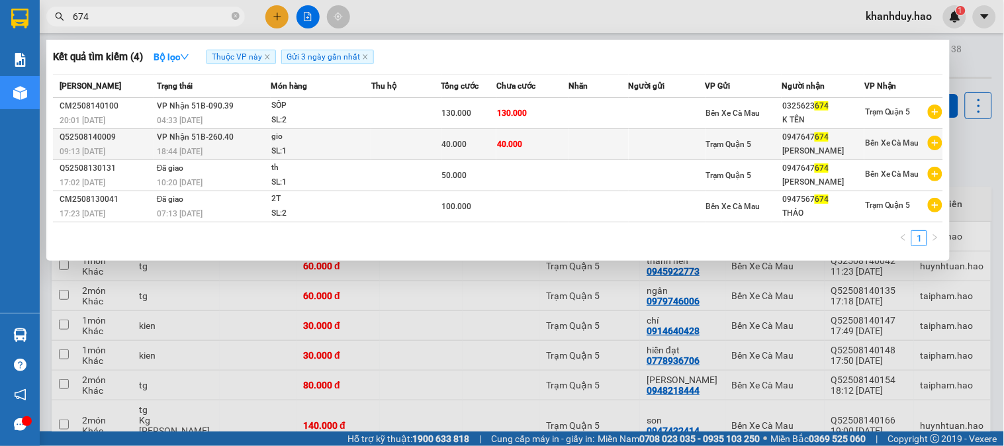
type input "674"
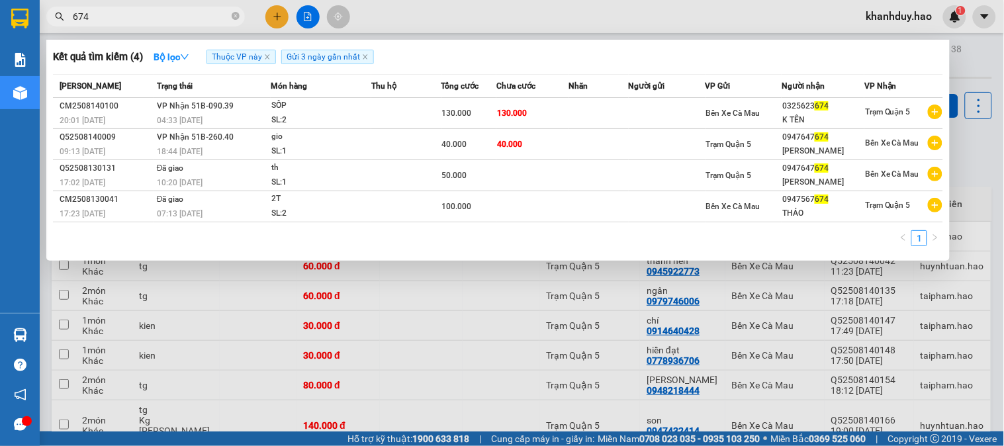
click at [468, 147] on div "40.000" at bounding box center [469, 144] width 54 height 15
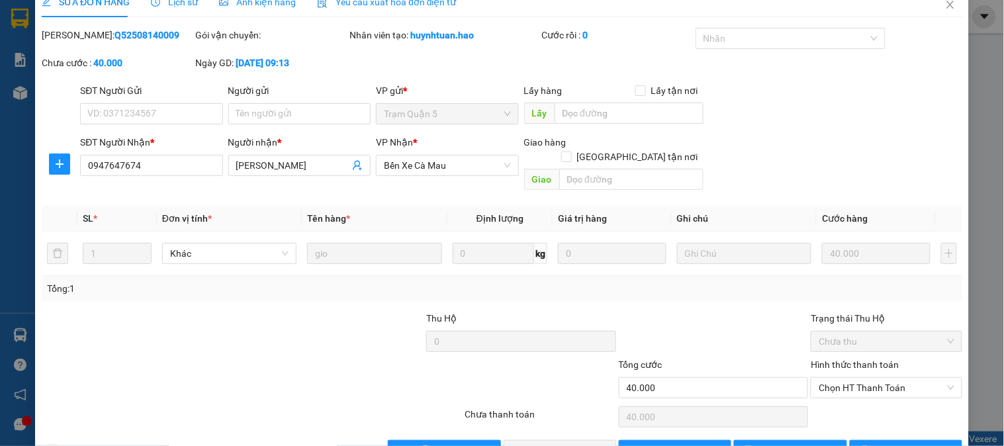
scroll to position [46, 0]
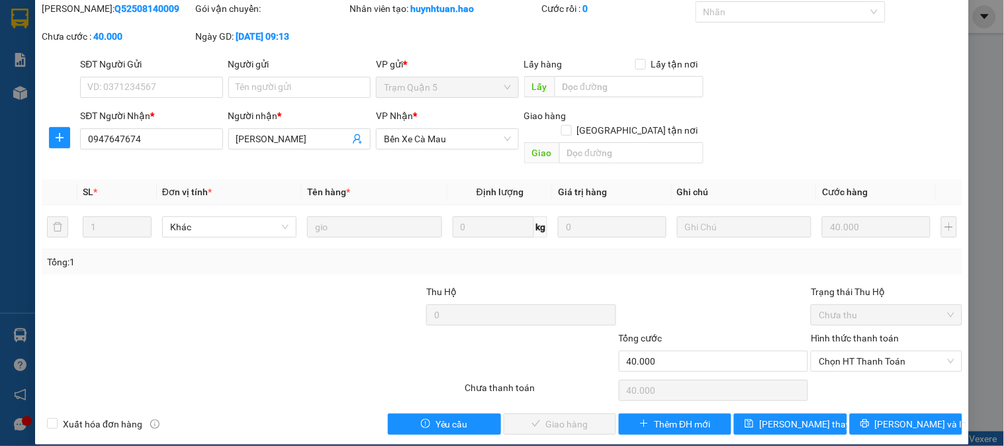
click at [857, 352] on span "Chọn HT Thanh Toán" at bounding box center [886, 362] width 135 height 20
click at [859, 365] on div "Tại văn phòng" at bounding box center [879, 373] width 150 height 21
type input "0"
click at [544, 417] on span "[PERSON_NAME] và Giao hàng" at bounding box center [592, 424] width 127 height 15
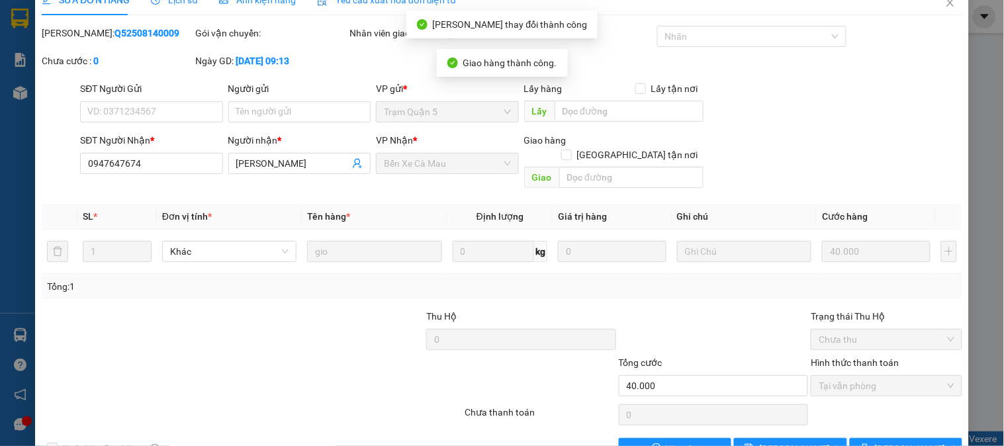
scroll to position [0, 0]
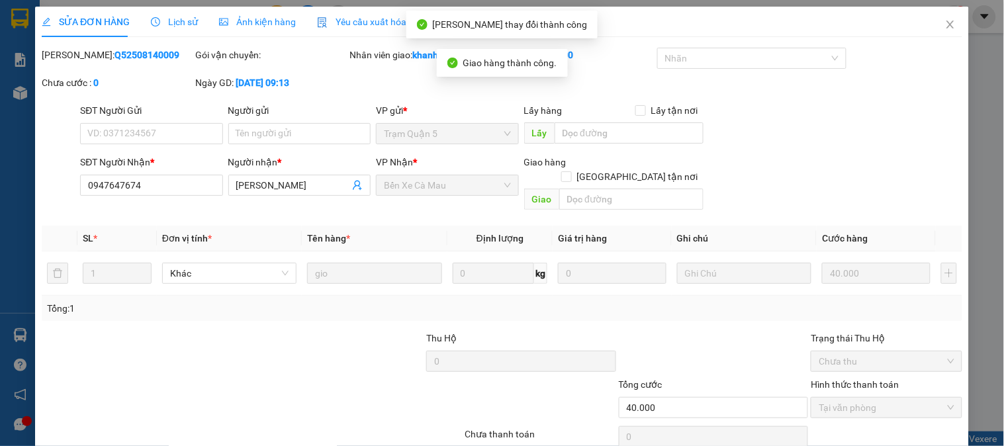
click at [936, 15] on span "Close" at bounding box center [950, 25] width 37 height 37
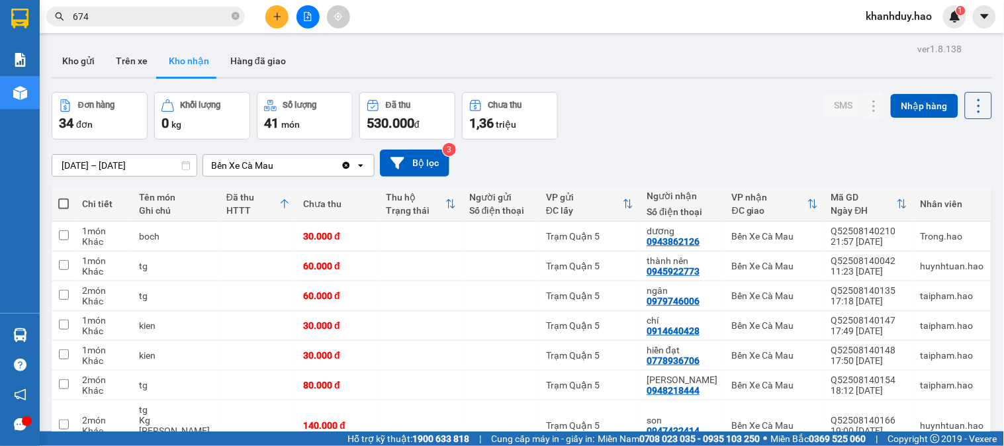
click at [233, 15] on icon "close-circle" at bounding box center [236, 16] width 8 height 8
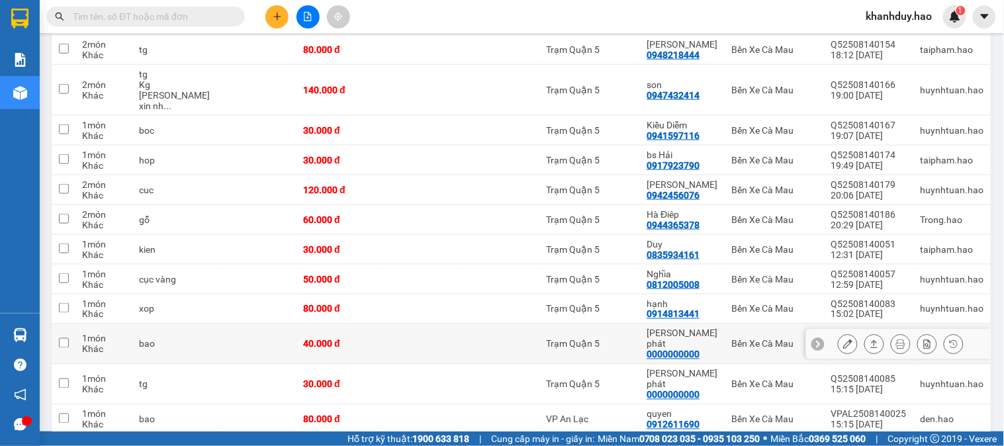
scroll to position [294, 0]
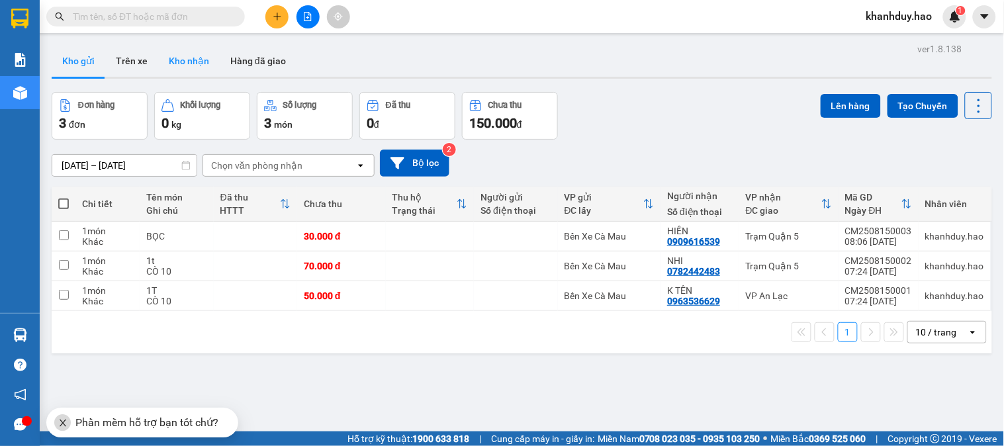
click at [170, 46] on button "Kho nhận" at bounding box center [189, 61] width 62 height 32
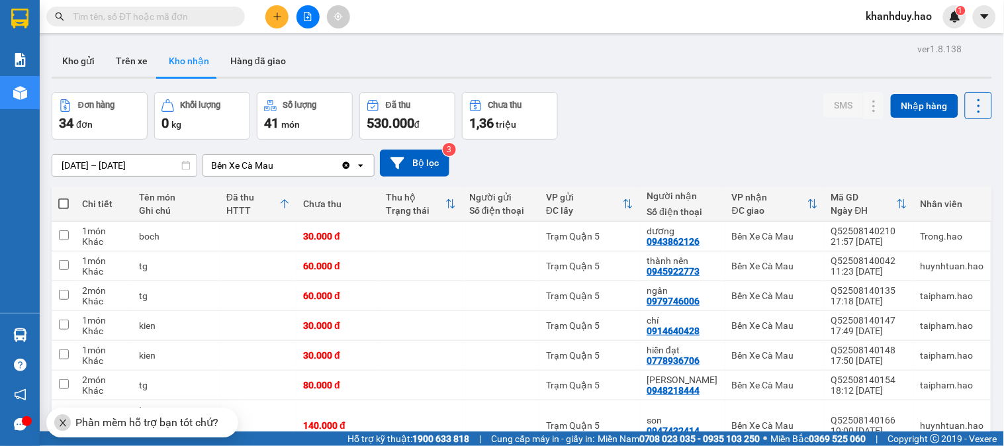
click at [206, 14] on input "text" at bounding box center [151, 16] width 156 height 15
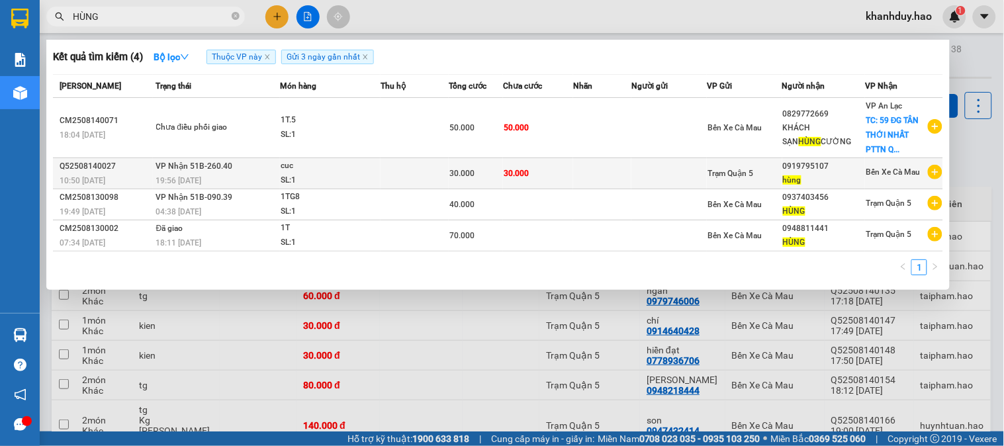
type input "HÙNG"
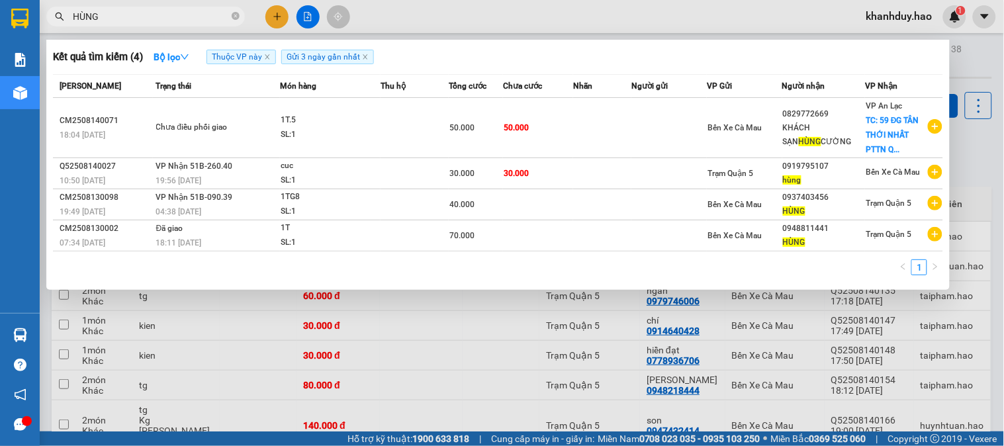
click at [740, 173] on span "Trạm Quận 5" at bounding box center [731, 173] width 46 height 9
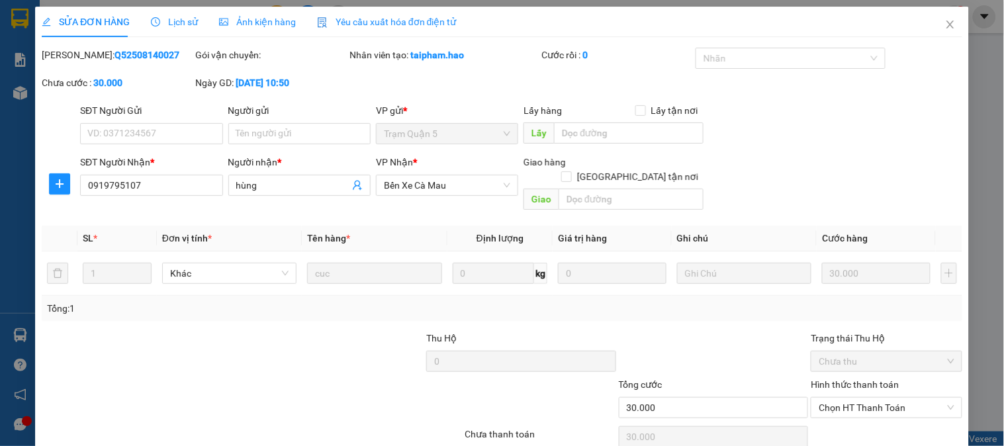
type input "0919795107"
type input "hùng"
type input "30.000"
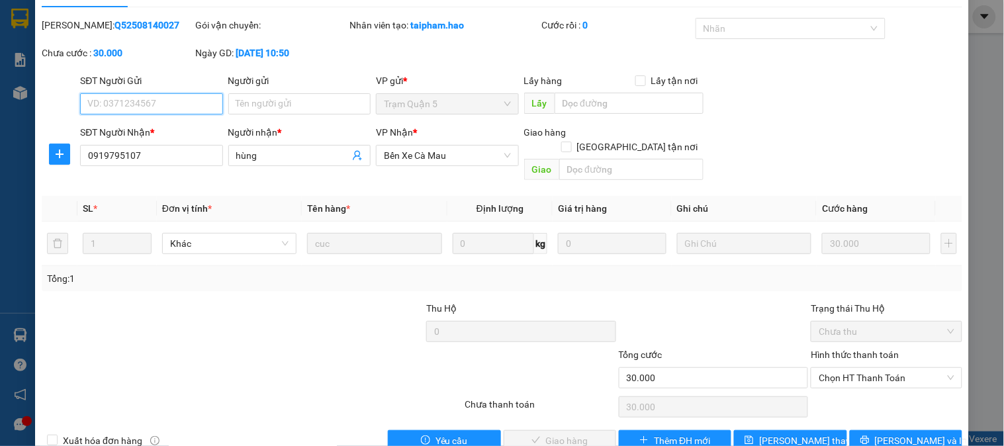
scroll to position [46, 0]
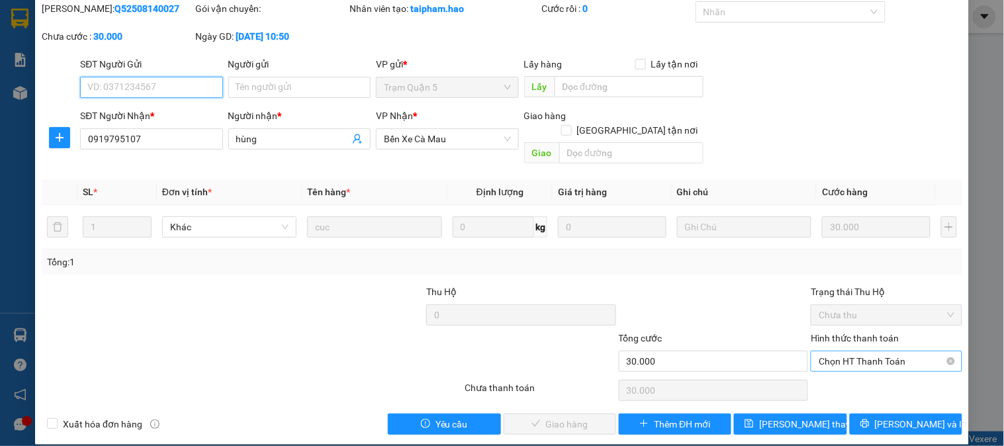
click at [863, 352] on span "Chọn HT Thanh Toán" at bounding box center [886, 362] width 135 height 20
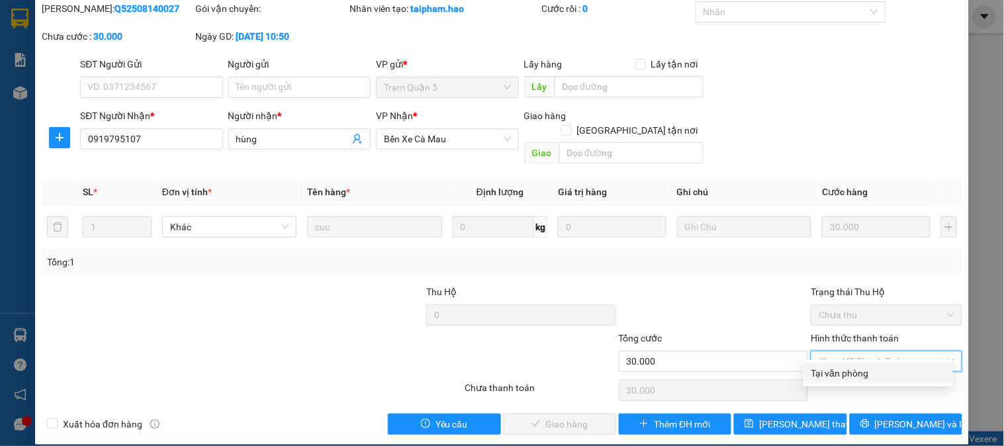
click at [863, 360] on div "Total Paid Fee 0 Total UnPaid Fee 30.000 Cash Collection Total Fee Mã ĐH: Q5250…" at bounding box center [502, 218] width 921 height 434
click at [830, 355] on span "Chọn HT Thanh Toán" at bounding box center [886, 362] width 135 height 20
click at [837, 372] on div "Tại văn phòng" at bounding box center [879, 373] width 134 height 15
type input "0"
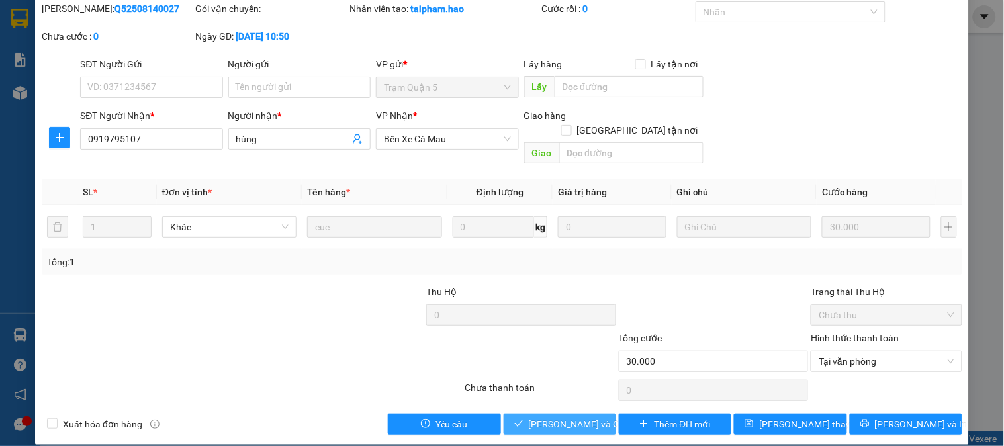
click at [560, 417] on span "[PERSON_NAME] và Giao hàng" at bounding box center [592, 424] width 127 height 15
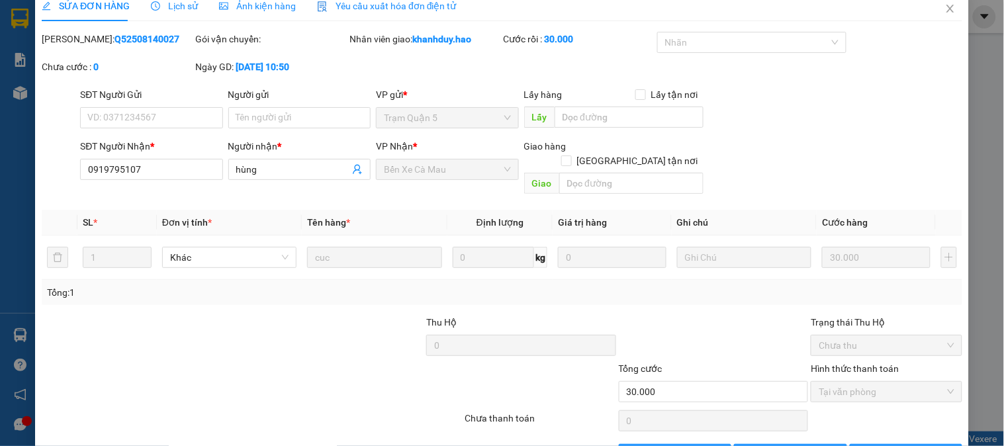
scroll to position [0, 0]
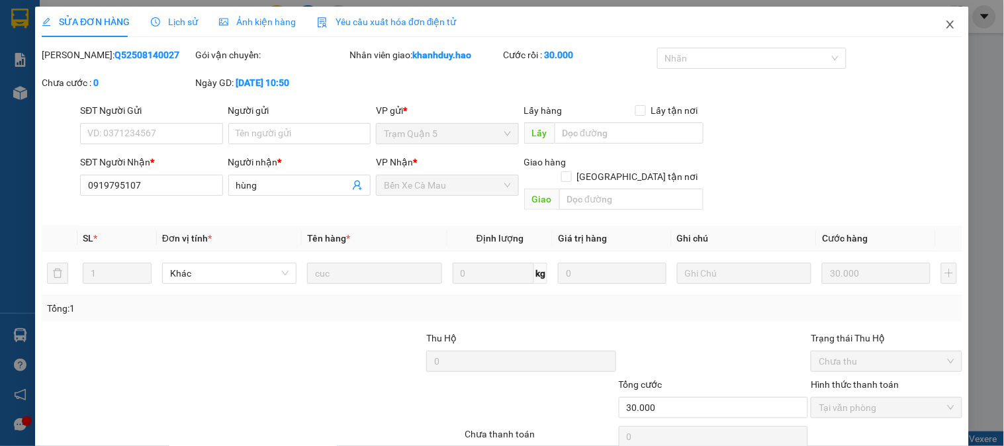
click at [945, 20] on icon "close" at bounding box center [950, 24] width 11 height 11
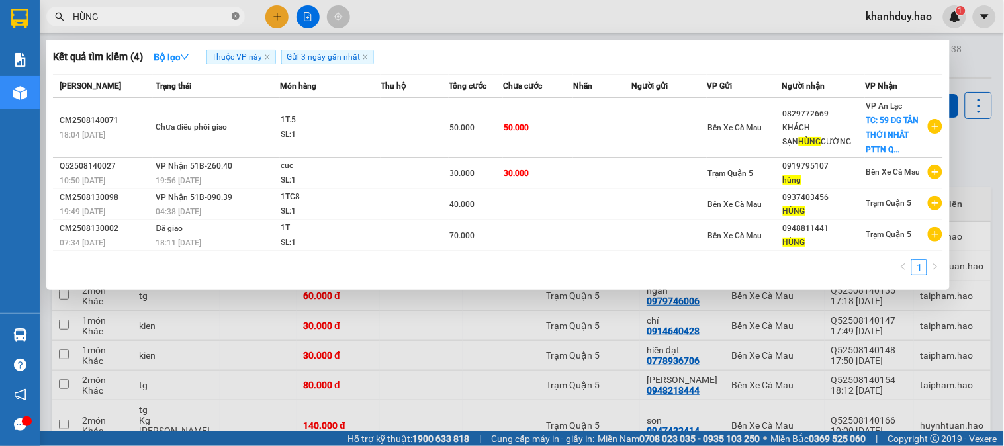
click at [236, 16] on icon "close-circle" at bounding box center [236, 16] width 8 height 8
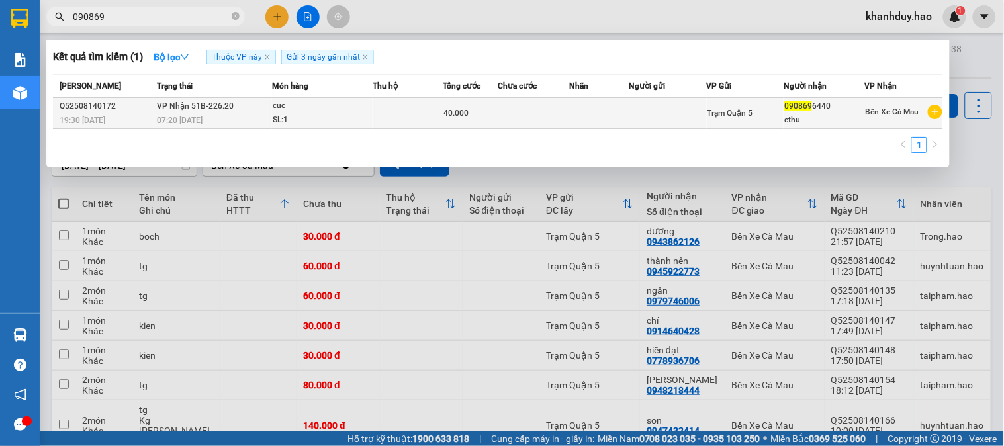
type input "090869"
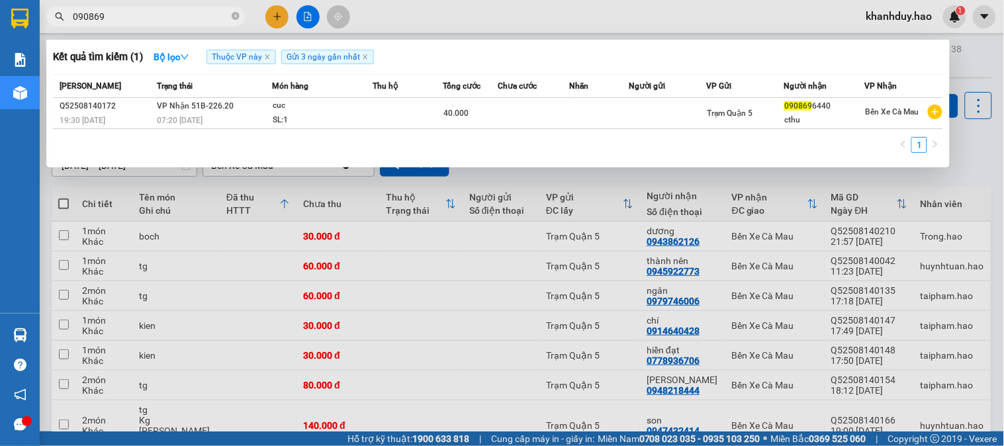
click at [314, 126] on div "SL: 1" at bounding box center [322, 120] width 99 height 15
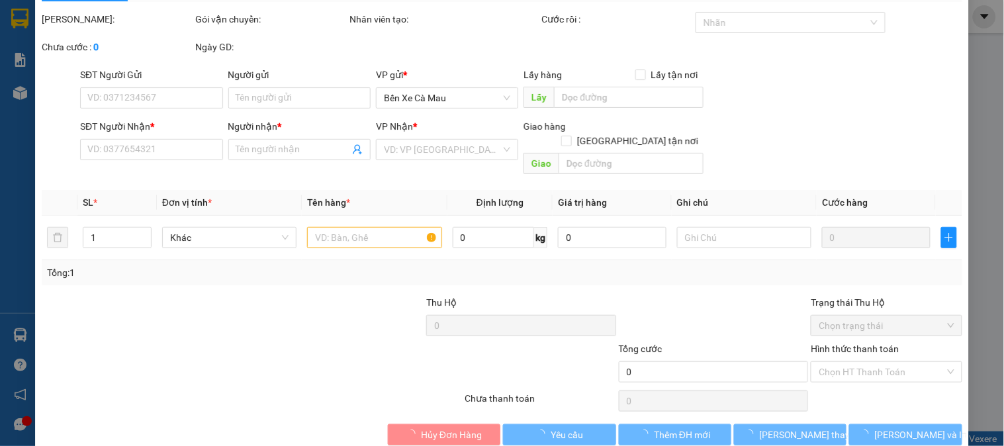
type input "0908696440"
type input "cthu"
type input "40.000"
type input "0"
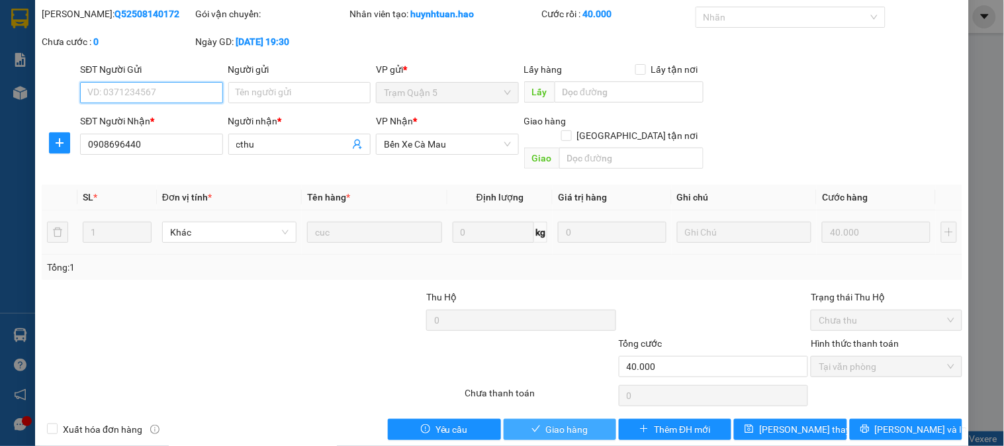
scroll to position [46, 0]
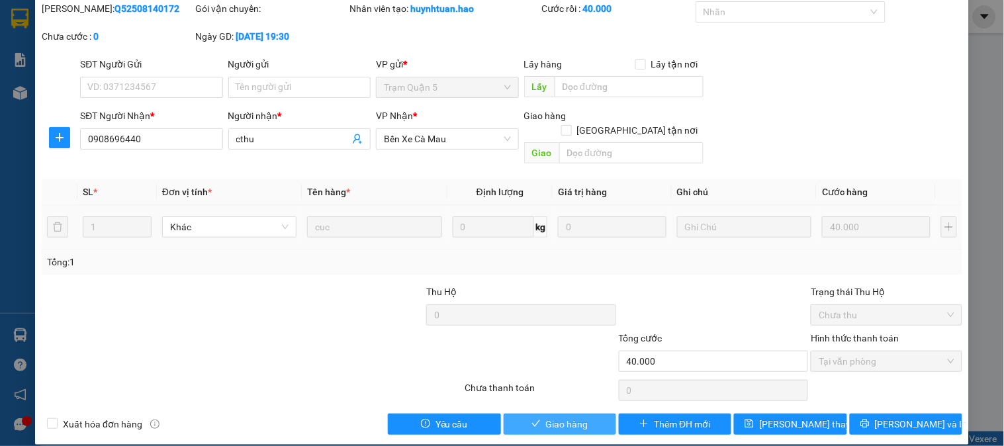
click at [580, 417] on span "Giao hàng" at bounding box center [567, 424] width 42 height 15
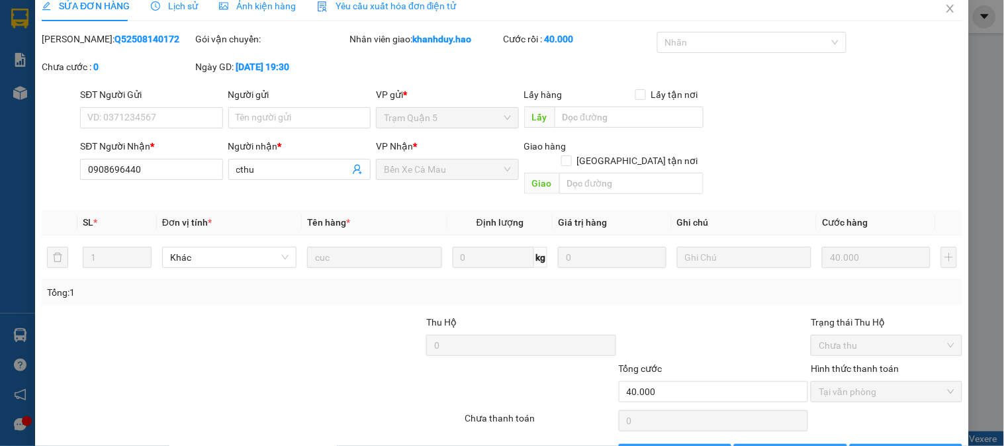
scroll to position [0, 0]
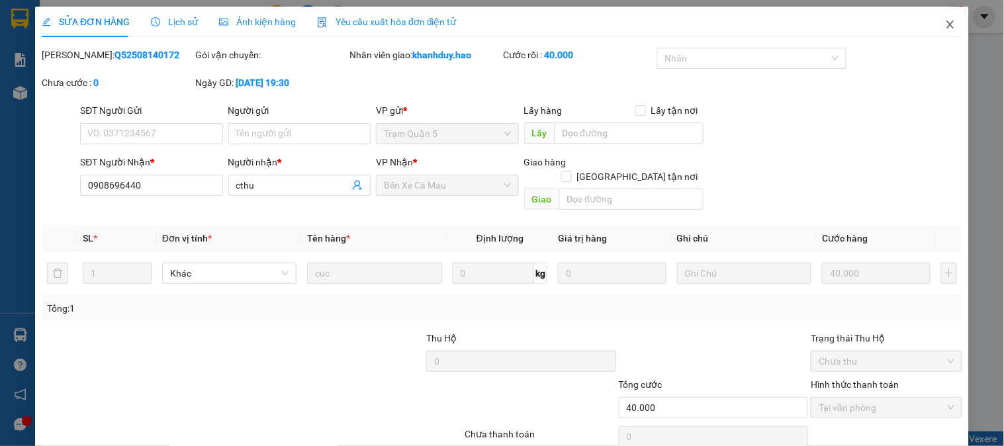
click at [945, 25] on icon "close" at bounding box center [950, 24] width 11 height 11
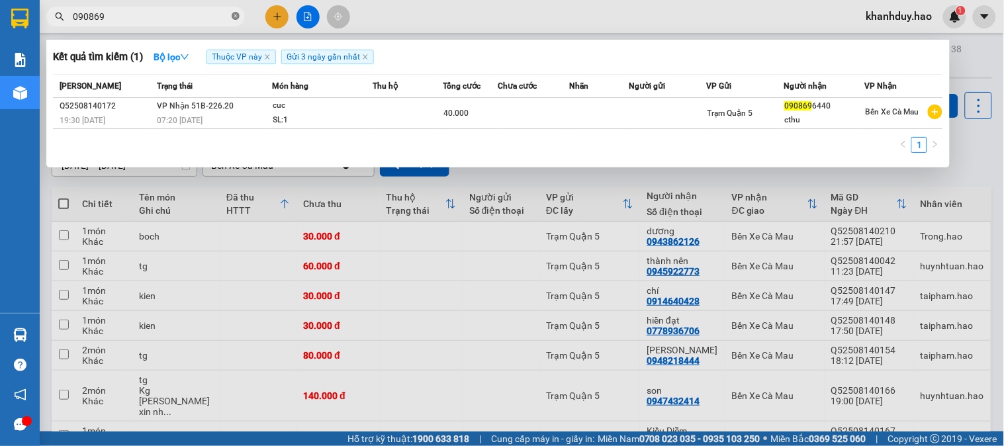
click at [233, 15] on icon "close-circle" at bounding box center [236, 16] width 8 height 8
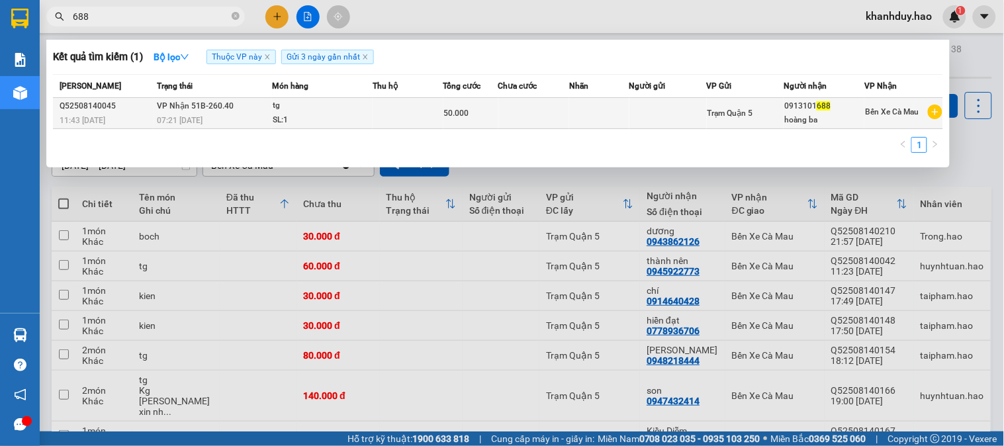
type input "688"
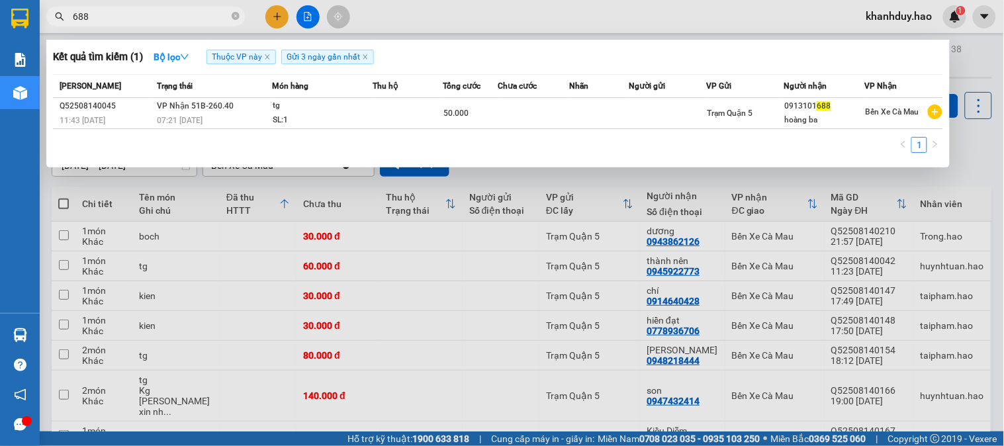
click at [528, 111] on td at bounding box center [535, 113] width 72 height 31
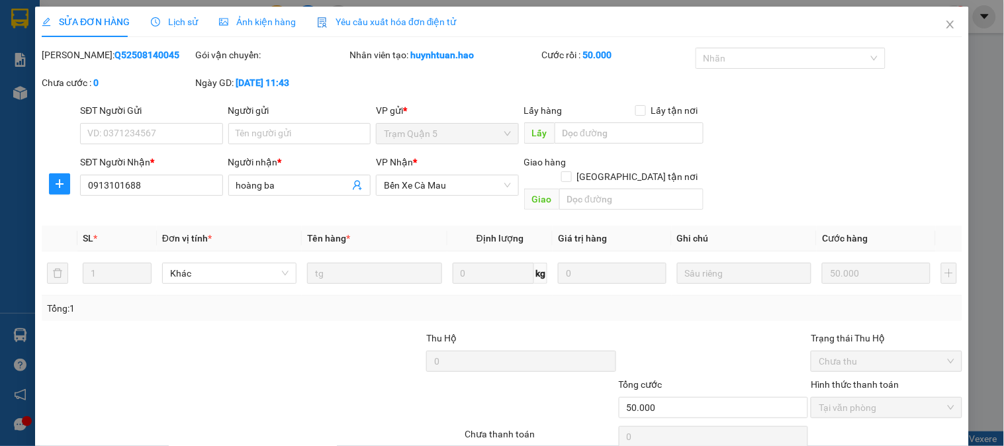
click at [262, 34] on div "Ảnh kiện hàng" at bounding box center [257, 22] width 77 height 30
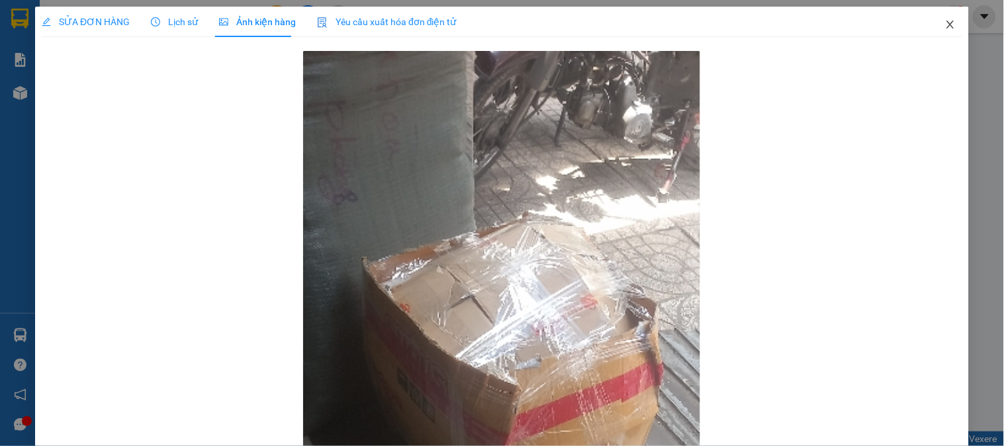
click at [945, 21] on icon "close" at bounding box center [950, 24] width 11 height 11
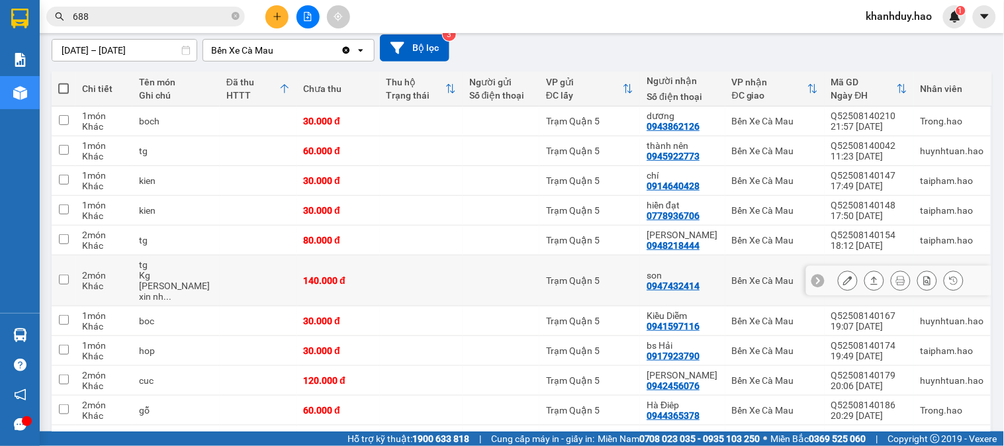
scroll to position [42, 0]
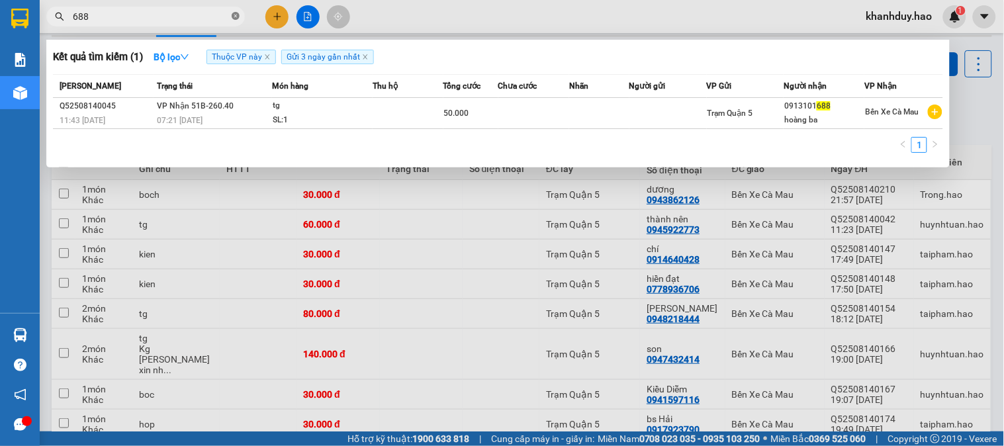
click at [232, 17] on icon "close-circle" at bounding box center [236, 16] width 8 height 8
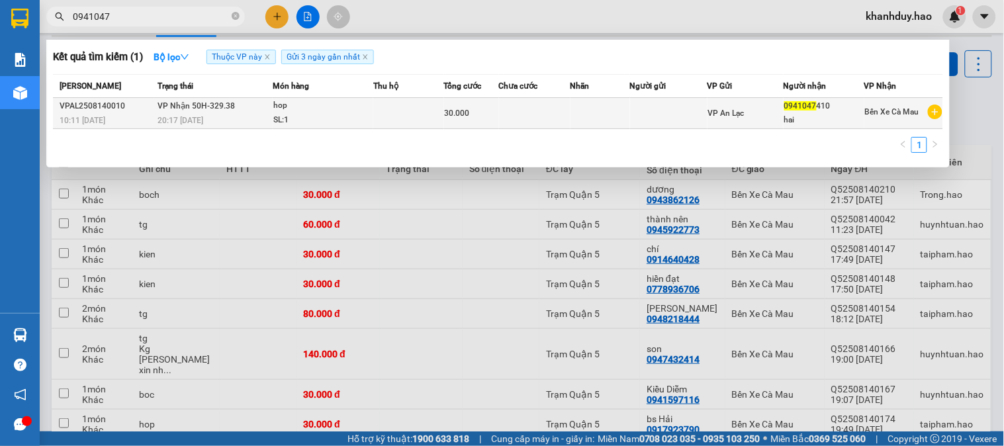
type input "0941047"
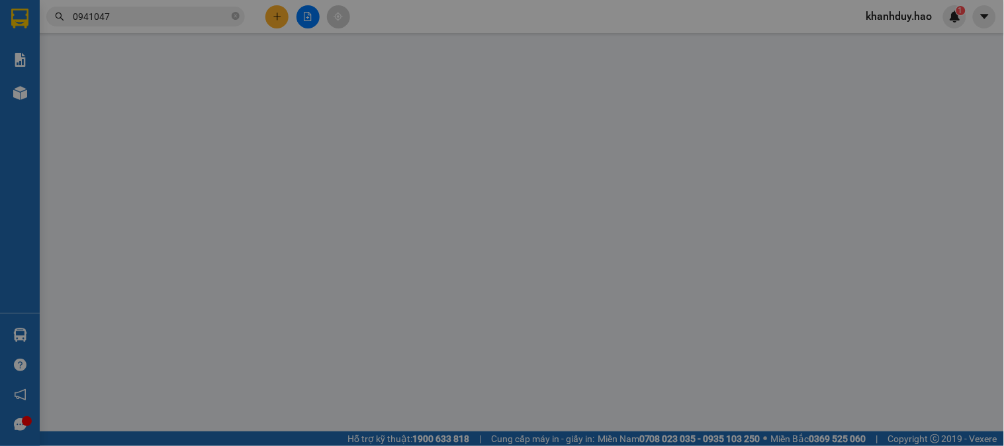
type input "0941047410"
type input "hai"
type input "30.000"
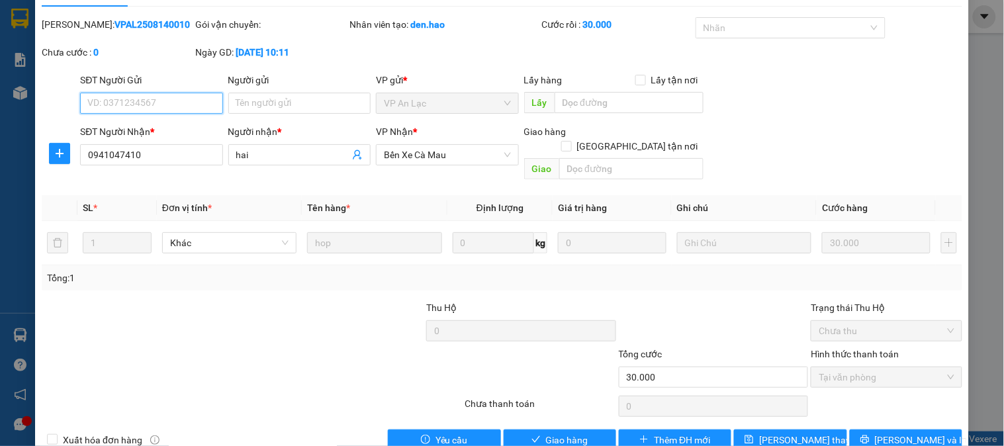
scroll to position [46, 0]
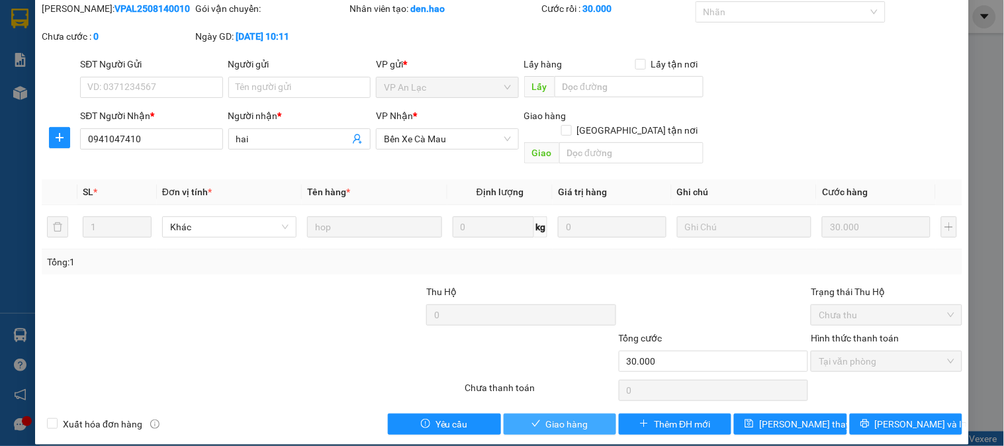
click at [532, 419] on icon "check" at bounding box center [536, 423] width 9 height 9
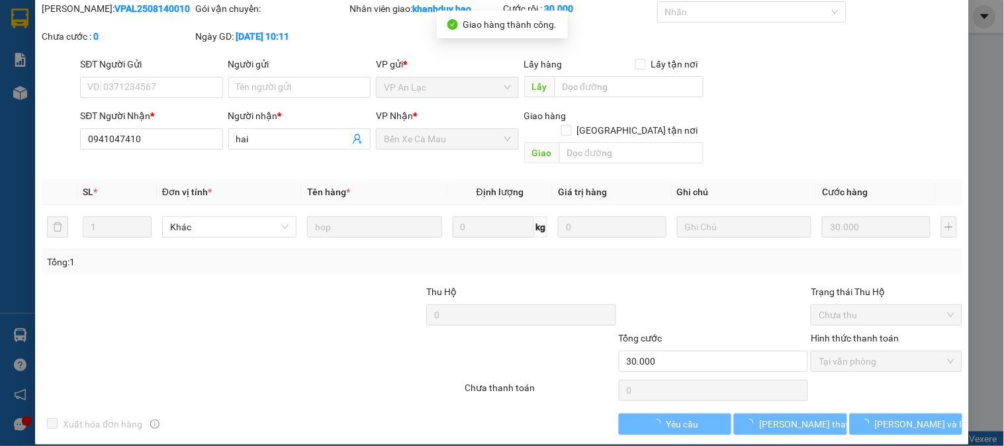
scroll to position [0, 0]
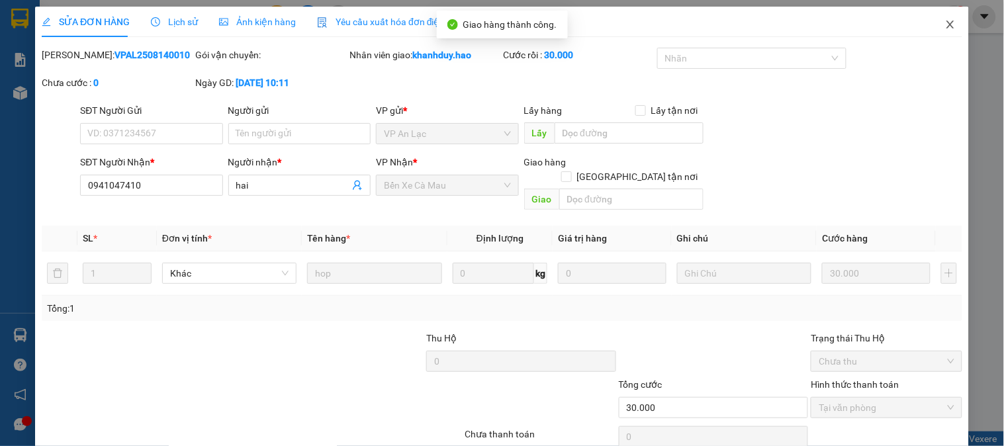
click at [942, 18] on span "Close" at bounding box center [950, 25] width 37 height 37
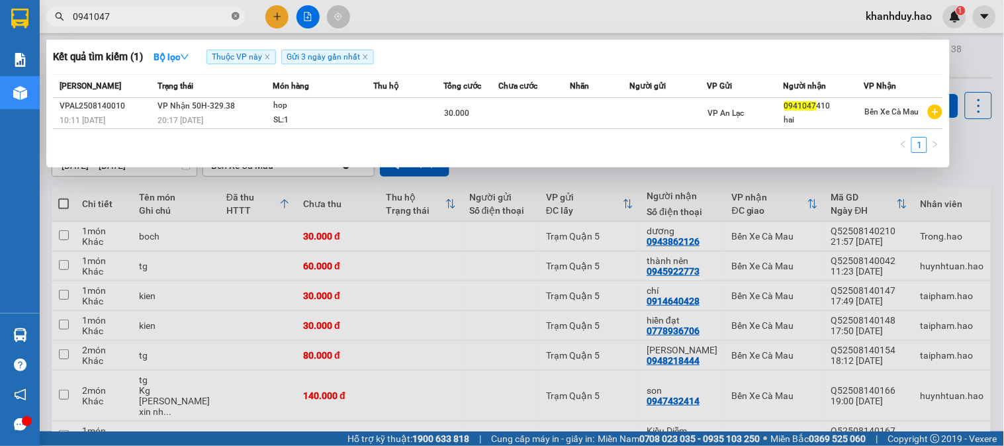
click at [236, 16] on icon "close-circle" at bounding box center [236, 16] width 8 height 8
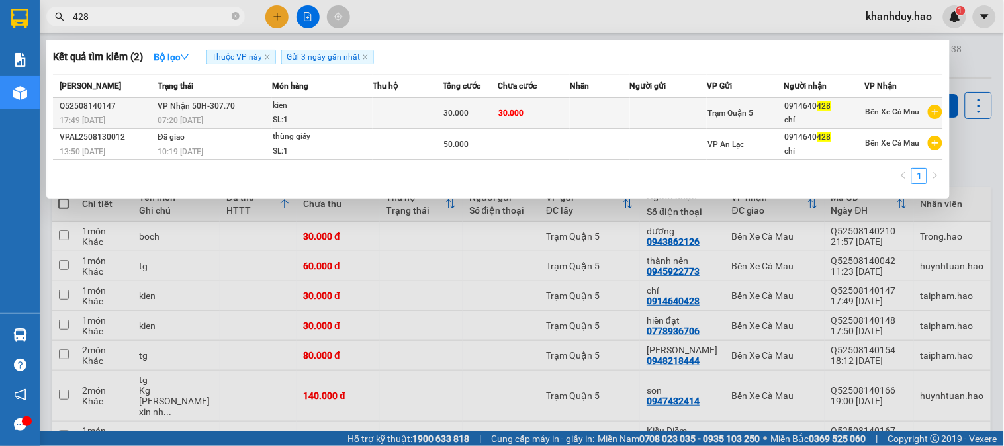
type input "428"
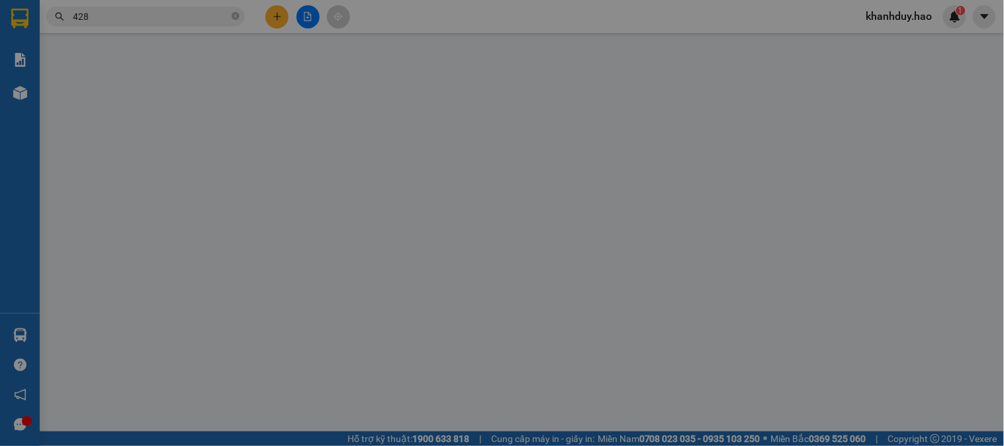
type input "0914640428"
type input "chí"
type input "30.000"
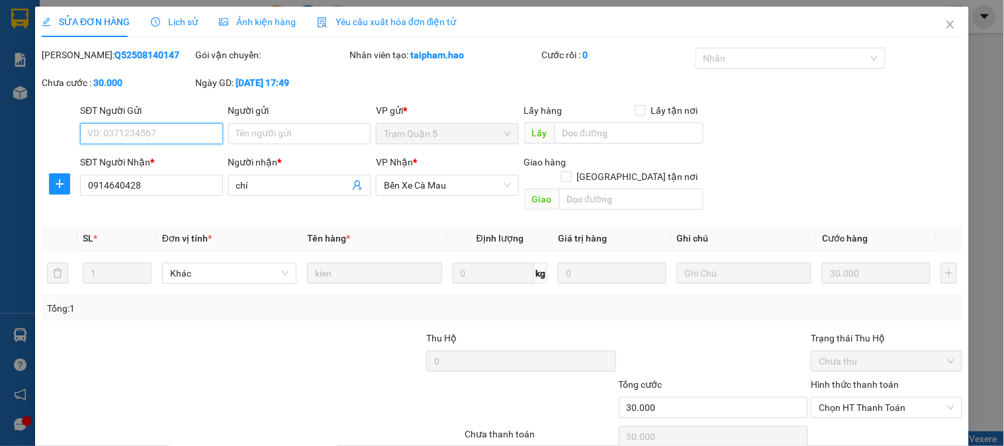
scroll to position [46, 0]
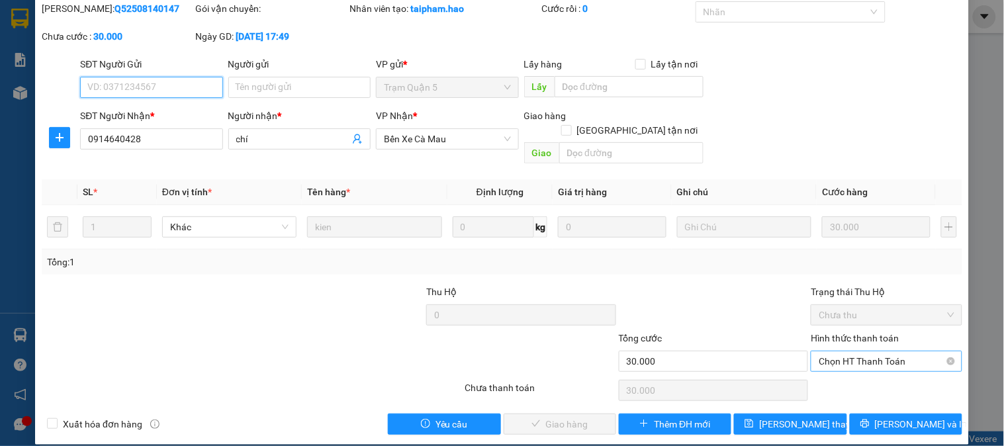
click at [883, 352] on span "Chọn HT Thanh Toán" at bounding box center [886, 362] width 135 height 20
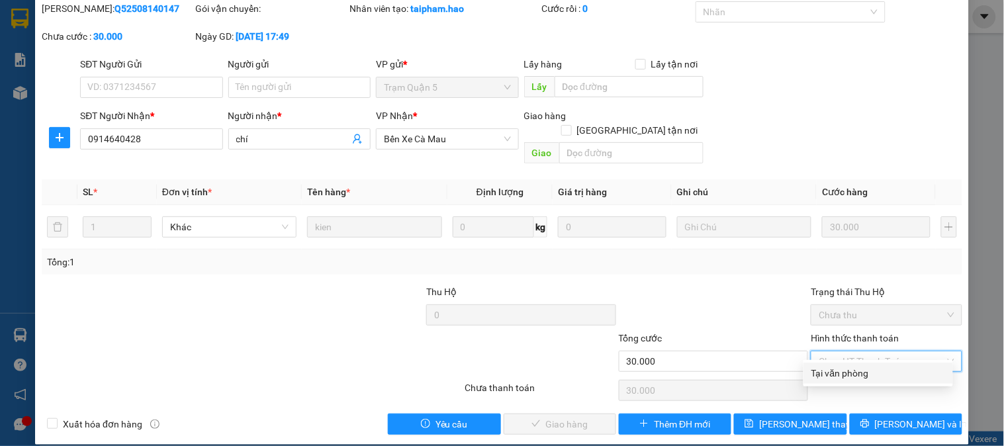
click at [853, 373] on div "Tại văn phòng" at bounding box center [879, 373] width 134 height 15
type input "0"
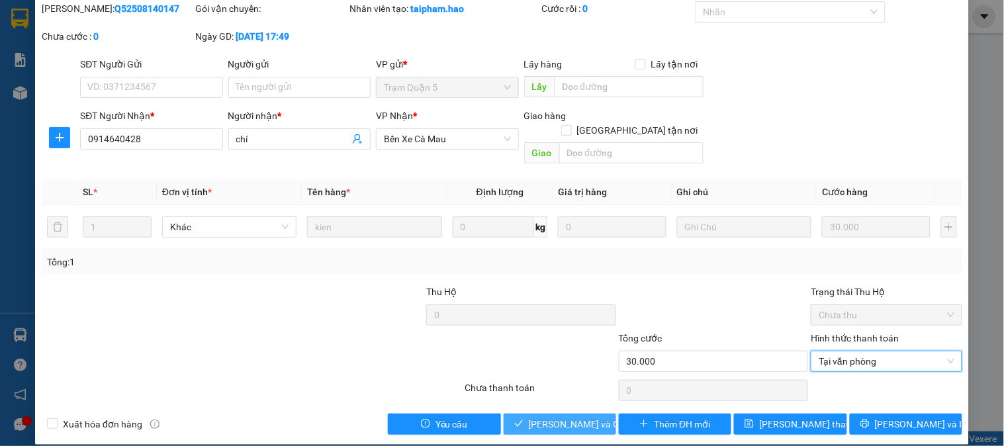
click at [552, 417] on span "Lưu và Giao hàng" at bounding box center [592, 424] width 127 height 15
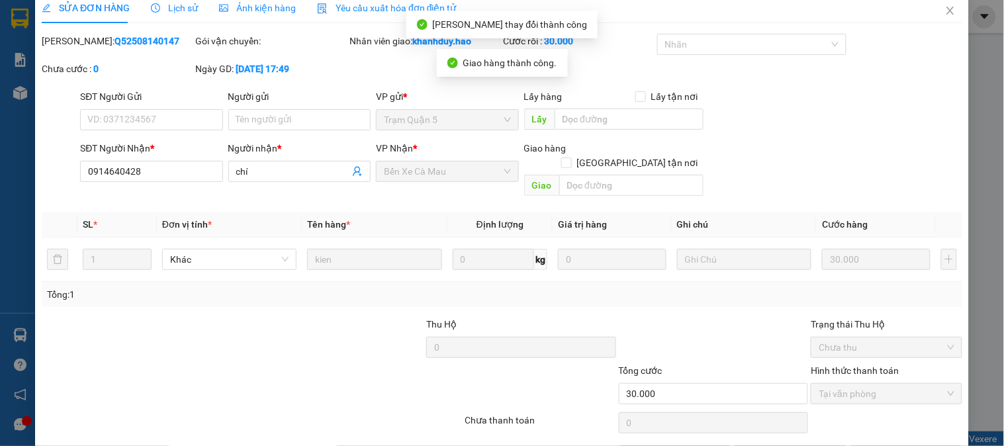
scroll to position [0, 0]
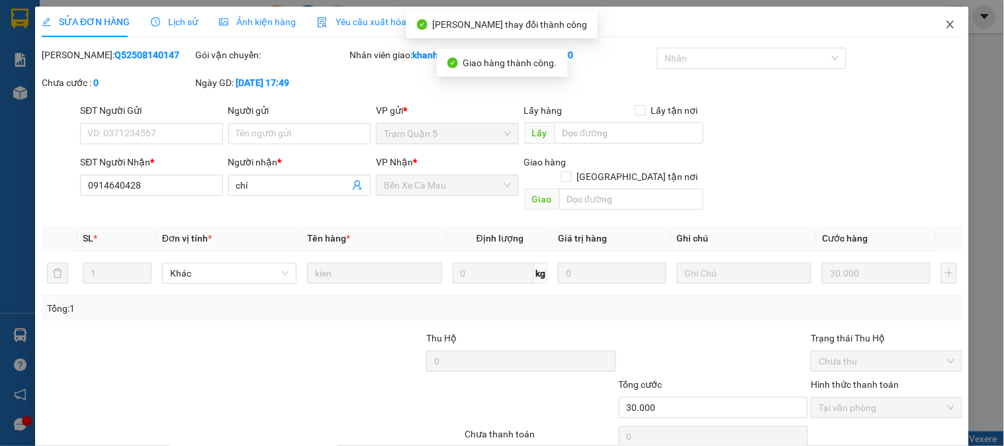
click at [951, 17] on span "Close" at bounding box center [950, 25] width 37 height 37
click at [947, 24] on div "1" at bounding box center [954, 16] width 23 height 23
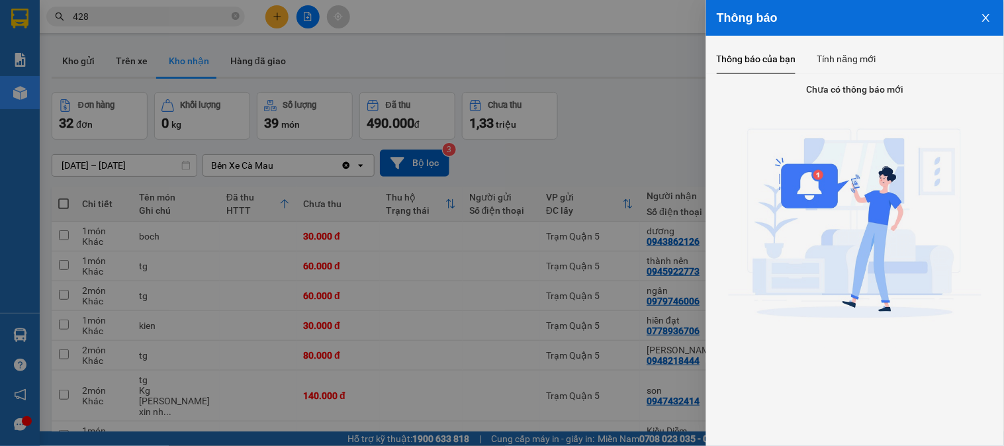
click at [568, 78] on div at bounding box center [502, 223] width 1004 height 446
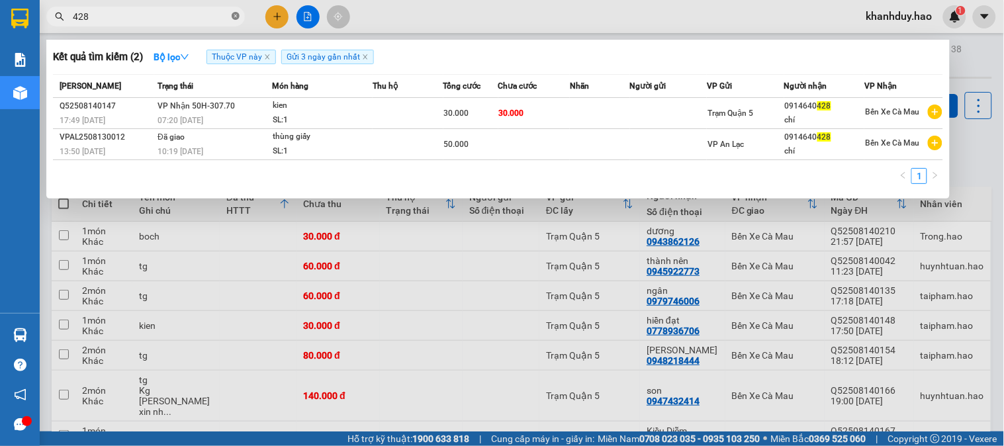
click at [236, 16] on icon "close-circle" at bounding box center [236, 16] width 8 height 8
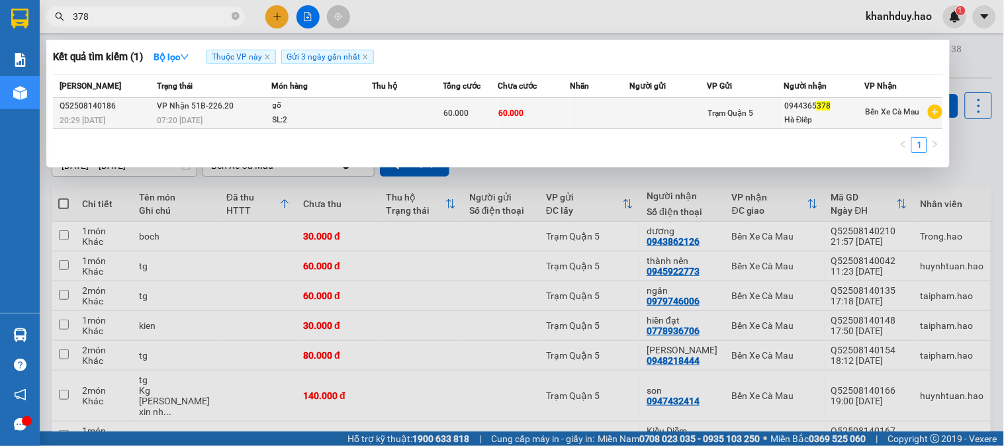
type input "378"
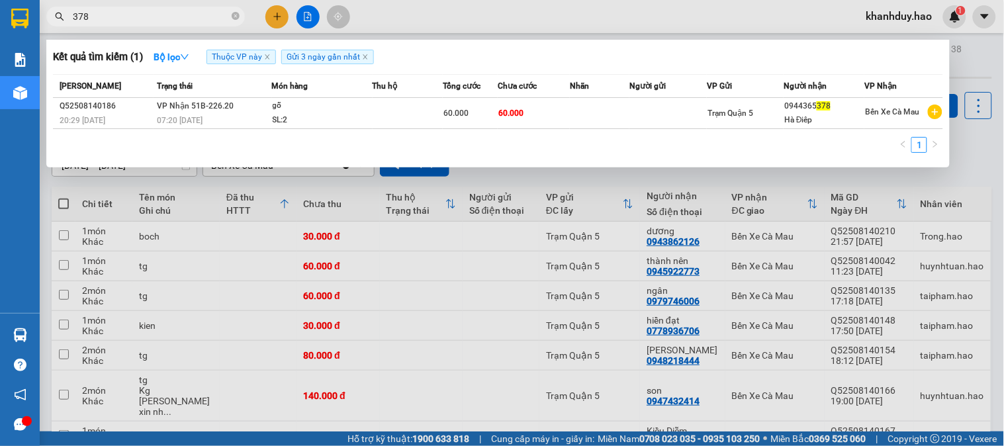
click at [590, 103] on td at bounding box center [600, 113] width 60 height 31
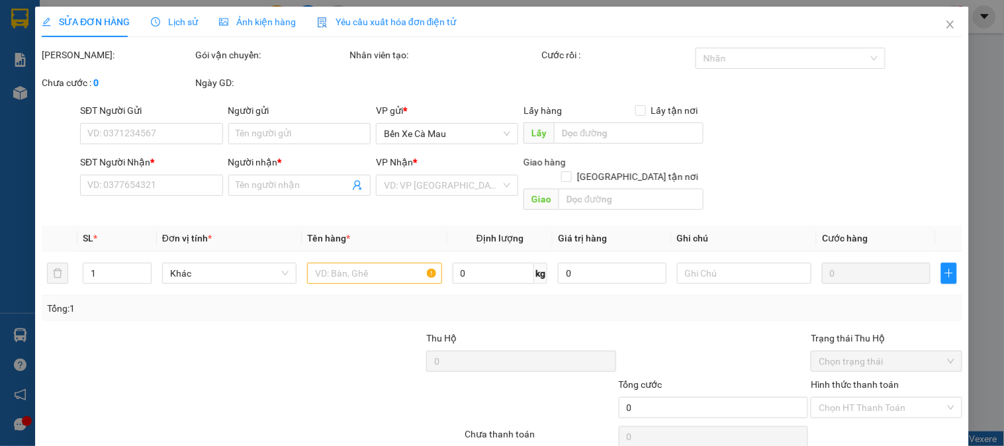
type input "0944365378"
type input "Hà Điêp"
type input "60.000"
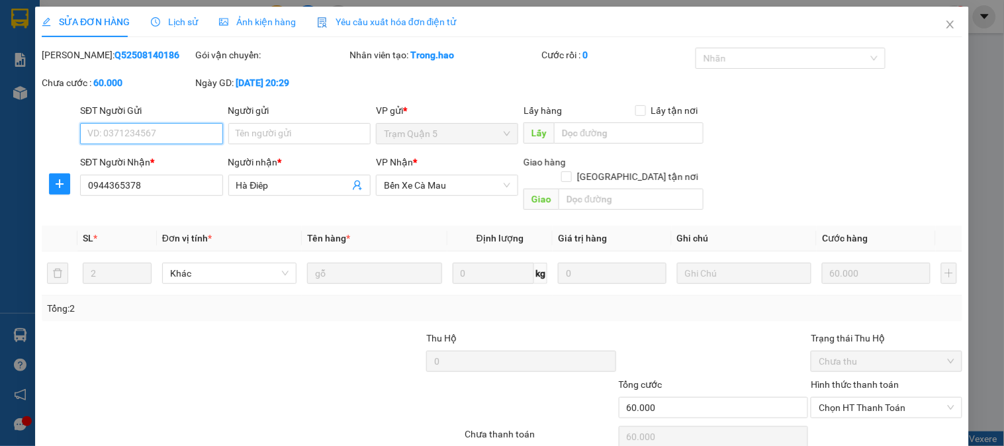
scroll to position [44, 0]
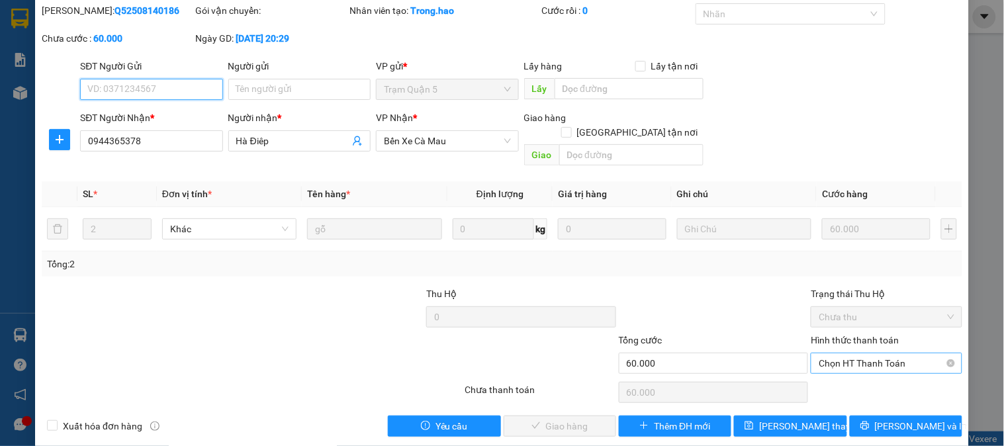
drag, startPoint x: 849, startPoint y: 348, endPoint x: 848, endPoint y: 363, distance: 14.6
click at [849, 354] on span "Chọn HT Thanh Toán" at bounding box center [886, 364] width 135 height 20
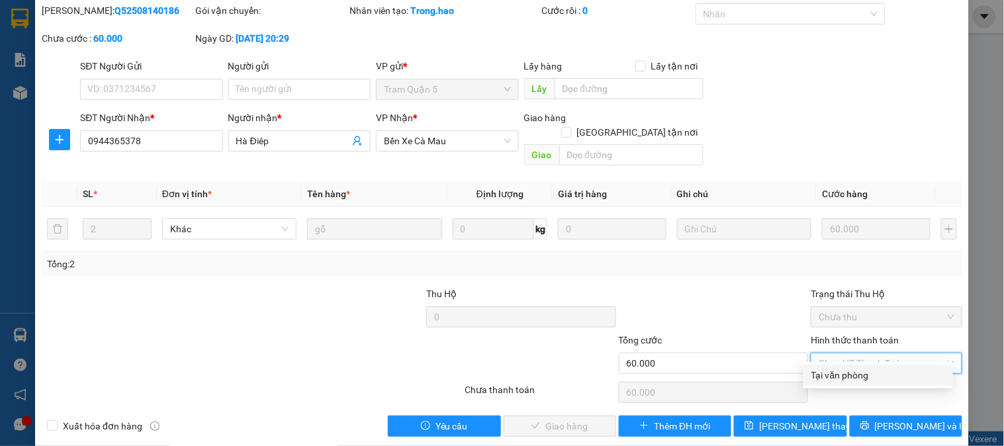
click at [847, 369] on div "Tại văn phòng" at bounding box center [879, 375] width 134 height 15
type input "0"
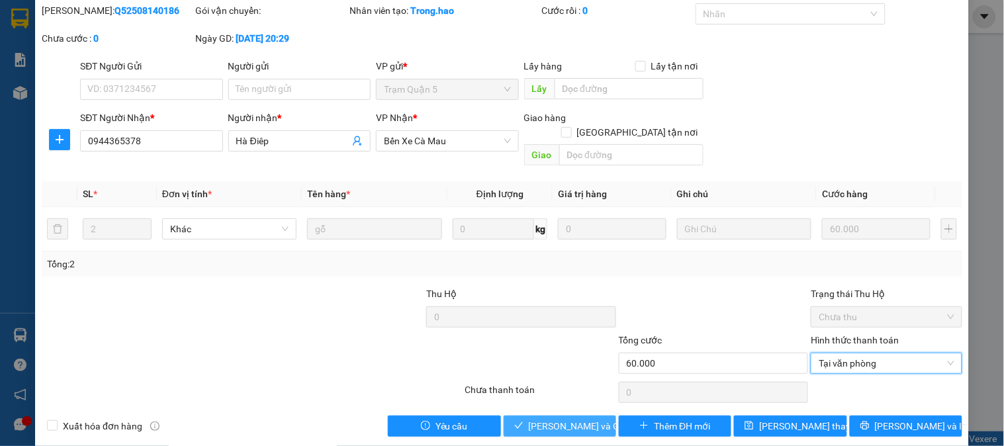
click at [569, 419] on span "Lưu và Giao hàng" at bounding box center [592, 426] width 127 height 15
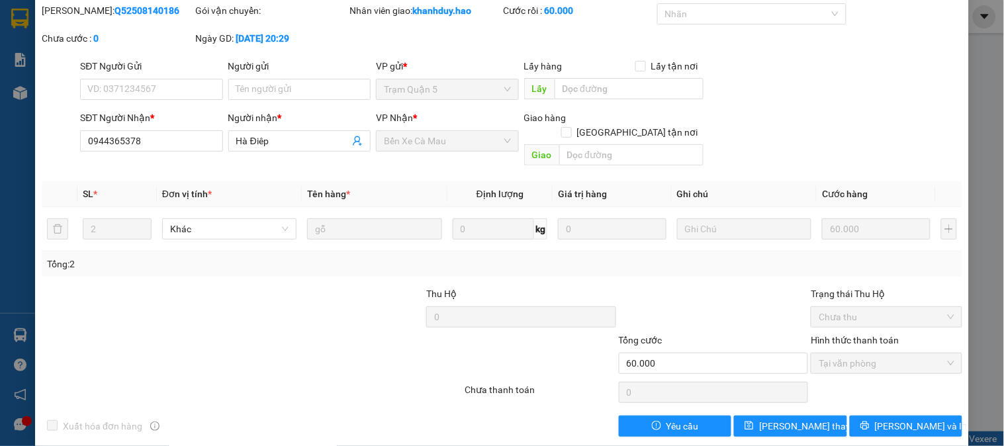
scroll to position [0, 0]
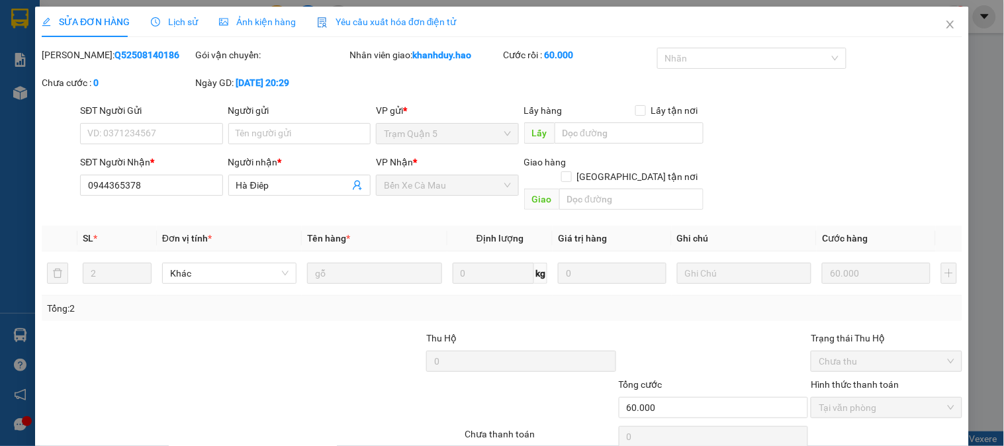
click at [919, 136] on div "SĐT Người Gửi VD: 0371234567 Người gửi Tên người gửi VP gửi * Trạm Quận 5 Lấy h…" at bounding box center [521, 126] width 888 height 46
click at [948, 19] on span "Close" at bounding box center [950, 25] width 37 height 37
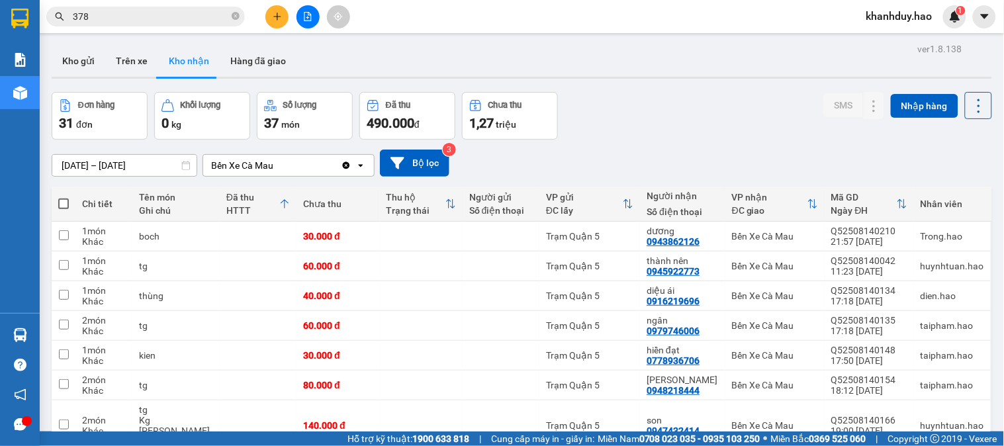
click at [274, 13] on icon "plus" at bounding box center [277, 16] width 9 height 9
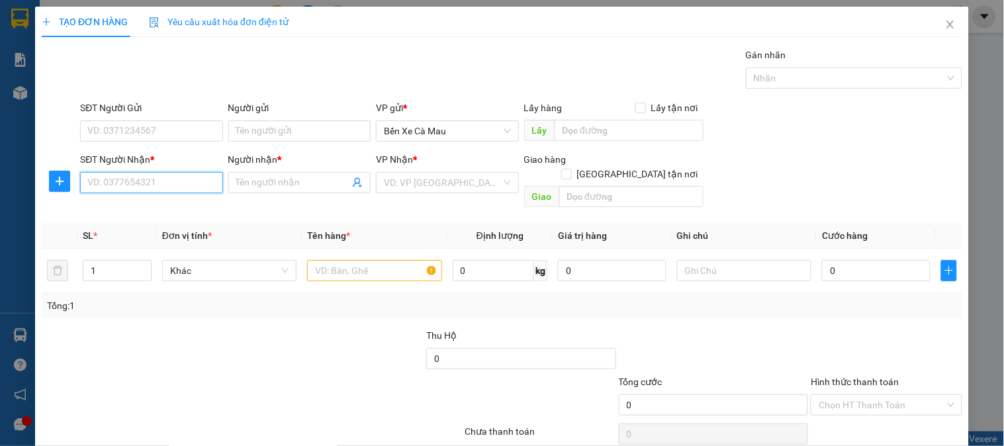
click at [98, 182] on input "SĐT Người Nhận *" at bounding box center [151, 182] width 142 height 21
click at [203, 204] on div "0932088980 - bảo tiên" at bounding box center [149, 209] width 125 height 15
type input "0932088980"
type input "bảo tiên"
type input "40.000"
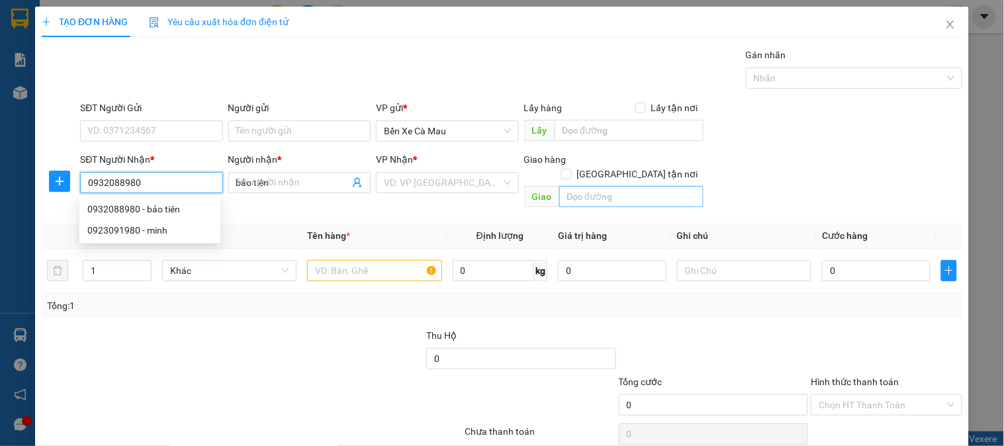
type input "40.000"
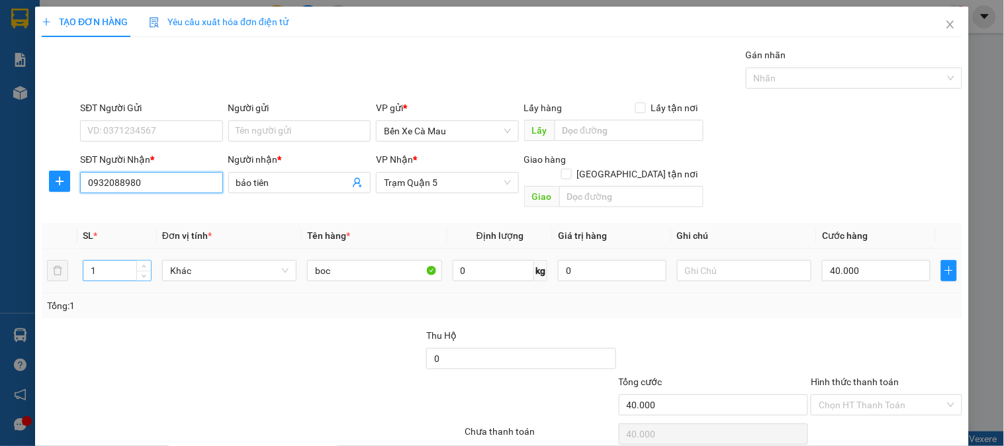
type input "0932088980"
click at [117, 261] on input "1" at bounding box center [117, 271] width 68 height 20
type input "6"
click at [865, 260] on input "40.000" at bounding box center [876, 270] width 109 height 21
type input "0"
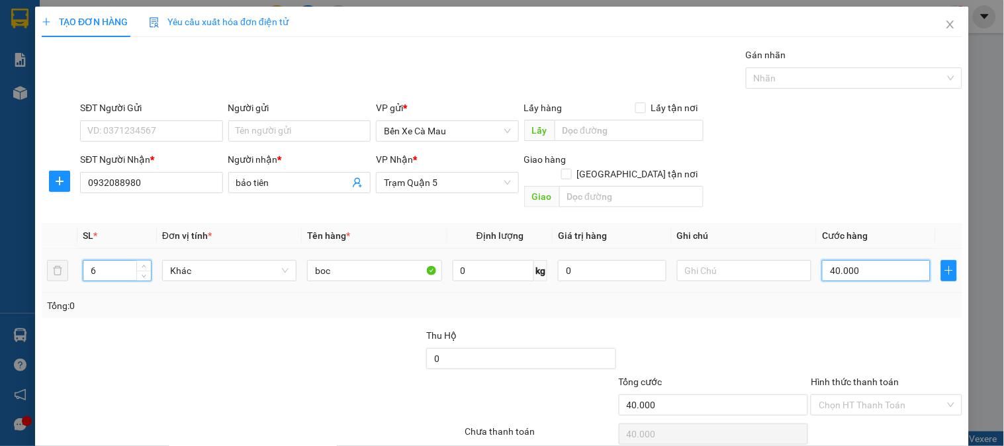
type input "0"
type input "2"
type input "002"
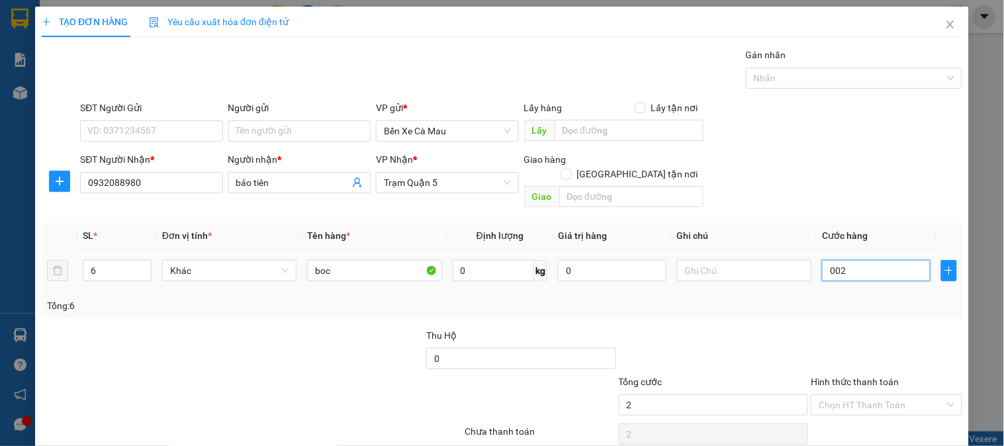
type input "24"
type input "0.024"
type input "240"
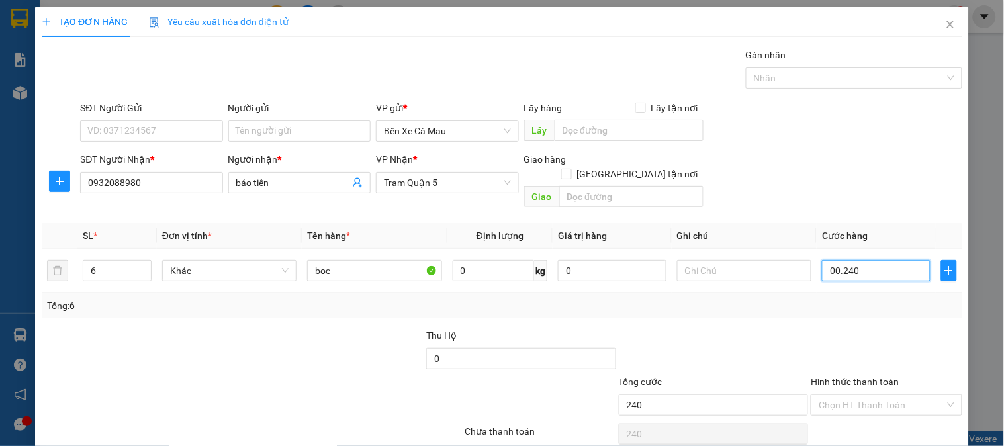
type input "00.240"
click at [853, 135] on div "SĐT Người Gửi VD: 0371234567 Người gửi Tên người gửi VP gửi * Bến Xe Cà Mau Lấy…" at bounding box center [521, 124] width 888 height 46
type input "240.000"
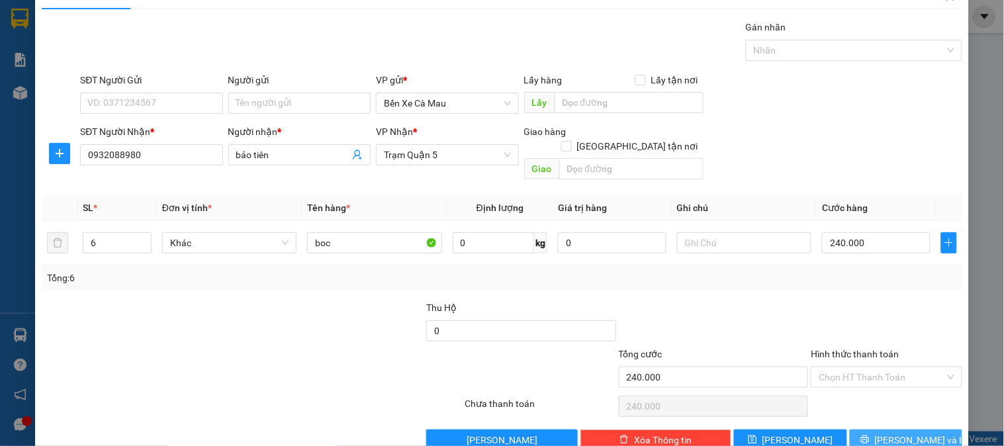
scroll to position [43, 0]
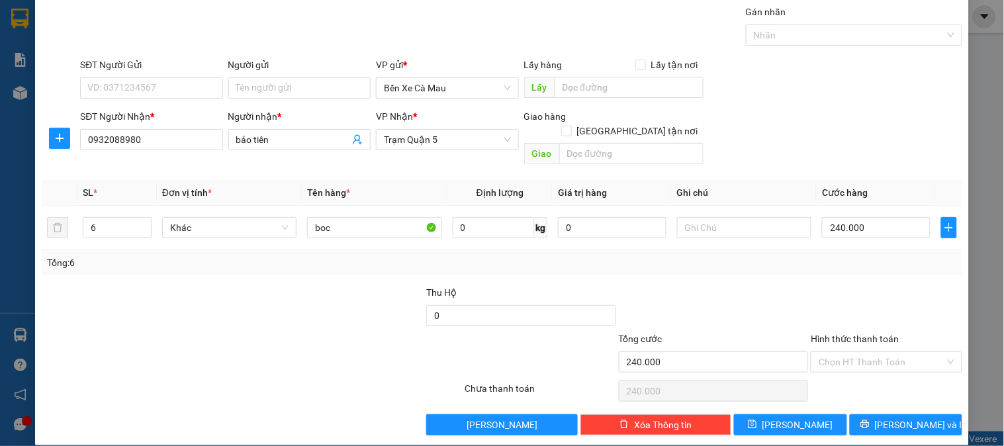
click div "TẠO ĐƠN HÀNG Yêu cầu xuất hóa đơn điện tử Transit Pickup Surcharge Ids Transit …"
click span "Lưu và In"
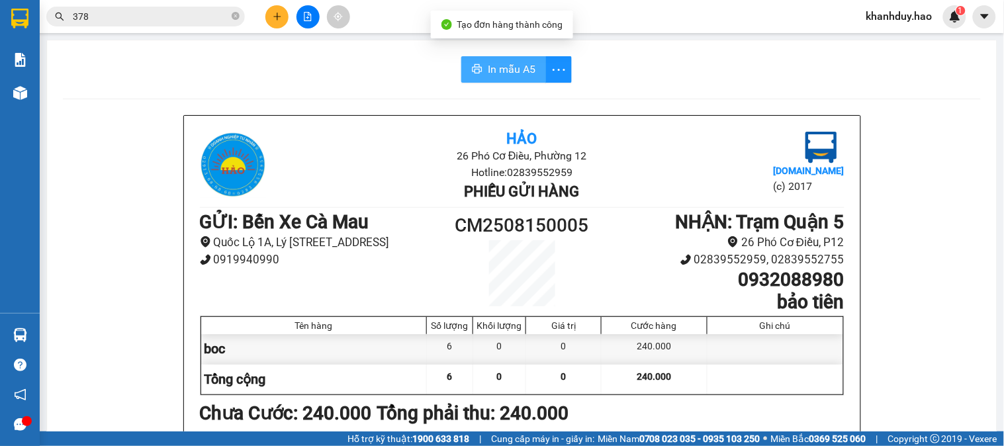
click span "In mẫu A5"
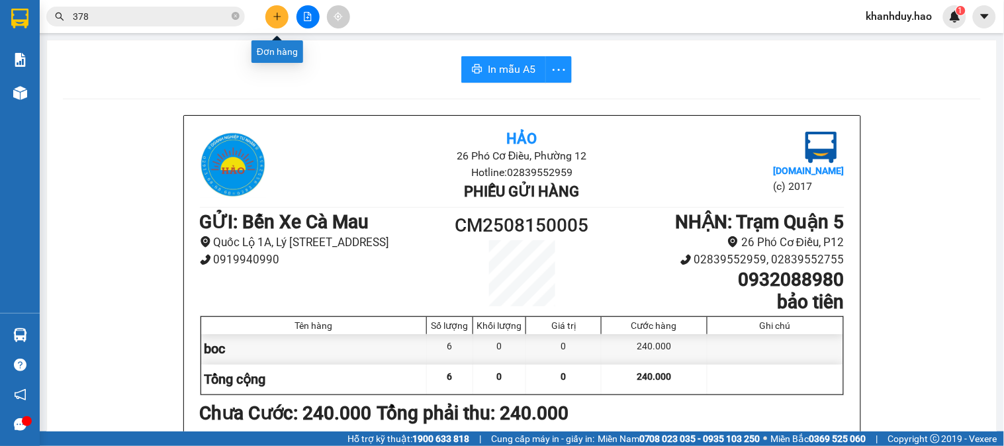
click icon "plus"
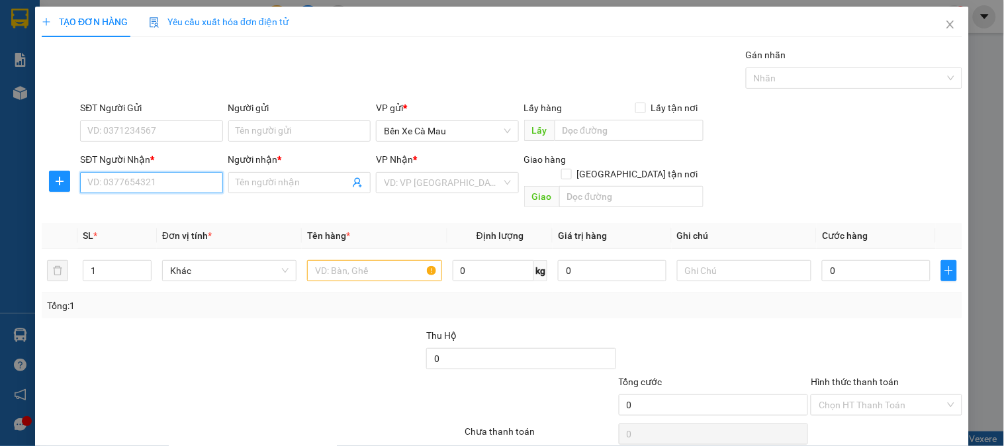
click input "SĐT Người Nhận *"
click span "Close"
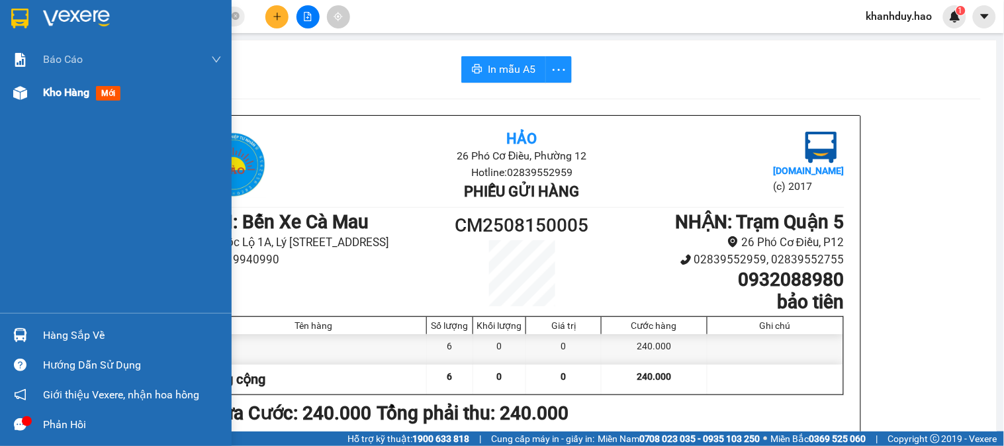
click span "Kho hàng"
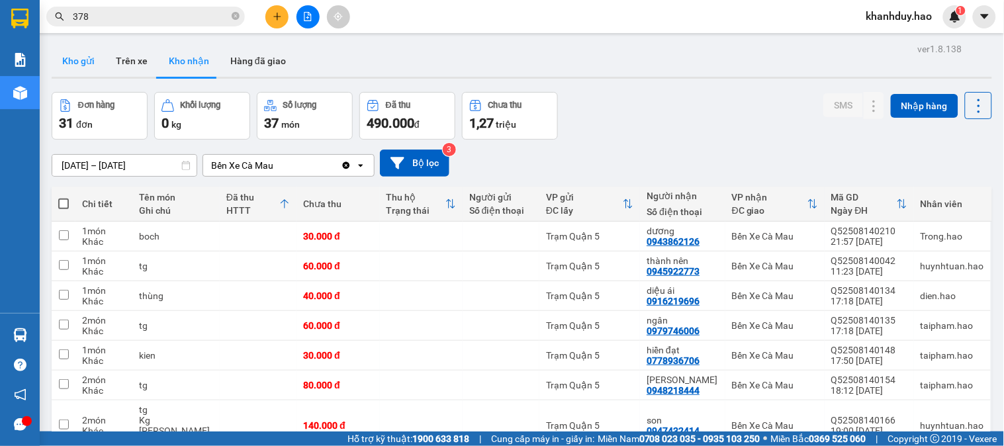
click button "Kho gửi"
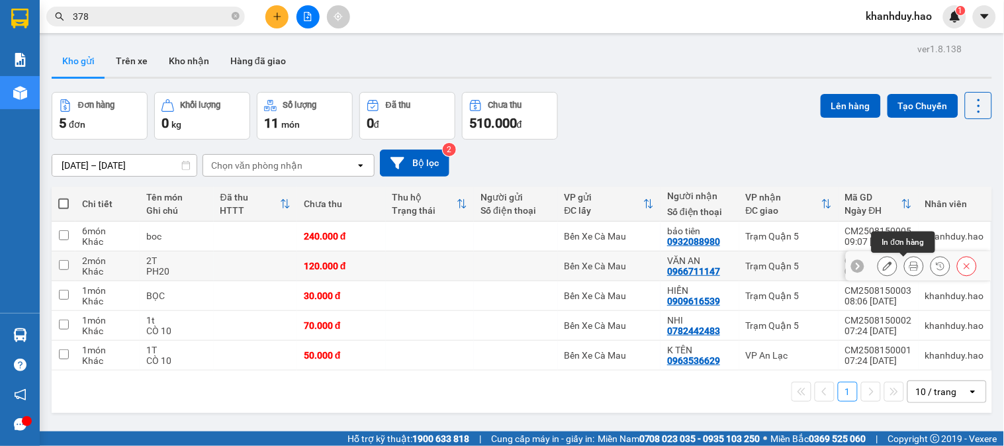
click button
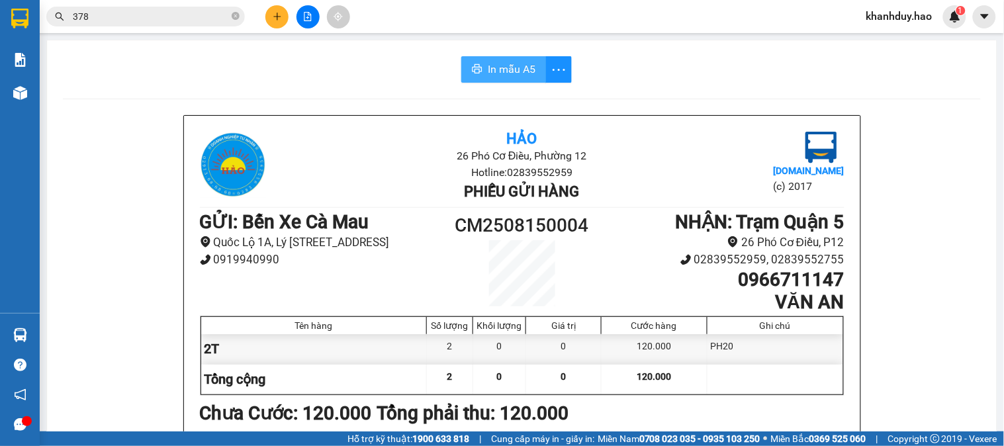
click span "In mẫu A5"
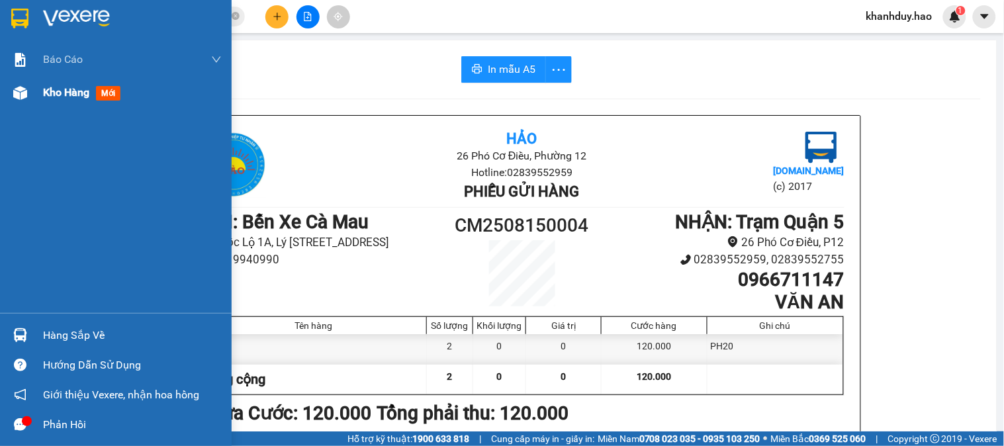
click div "Kho hàng mới"
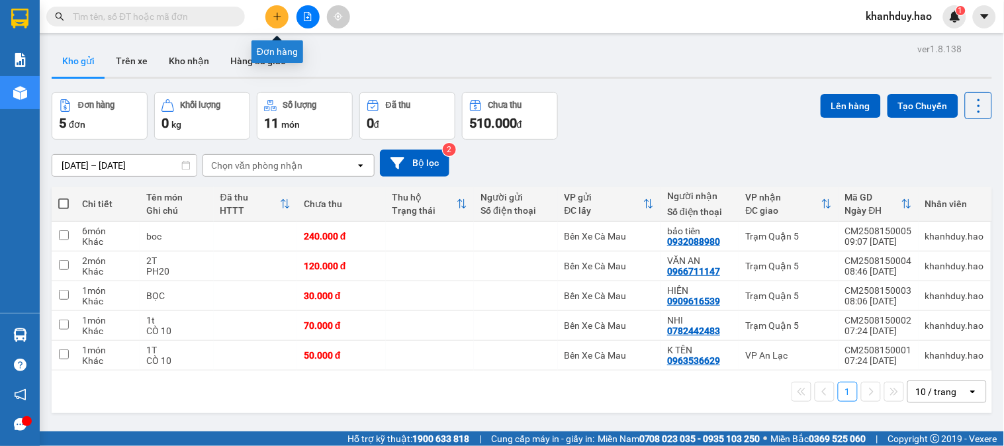
click at [281, 7] on button at bounding box center [276, 16] width 23 height 23
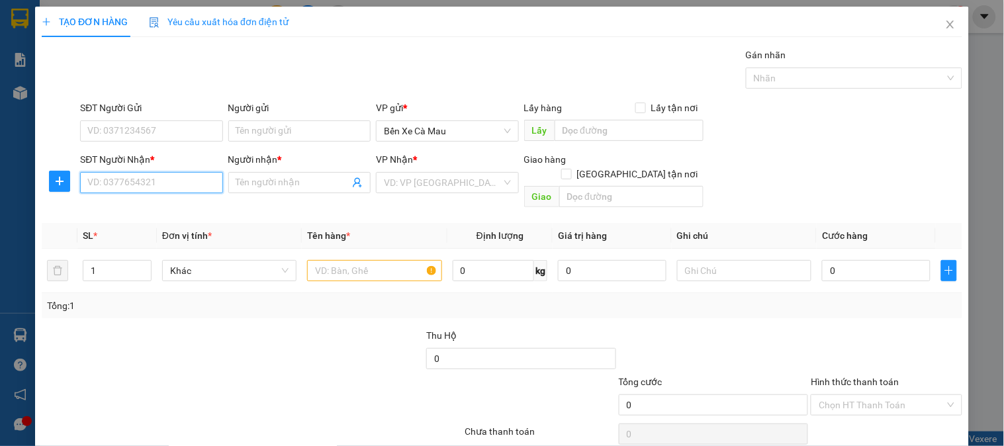
click at [134, 179] on input "SĐT Người Nhận *" at bounding box center [151, 182] width 142 height 21
drag, startPoint x: 151, startPoint y: 208, endPoint x: 307, endPoint y: 224, distance: 157.0
click at [151, 208] on div "0923273639 - MI" at bounding box center [149, 209] width 125 height 15
type input "0923273639"
type input "MI"
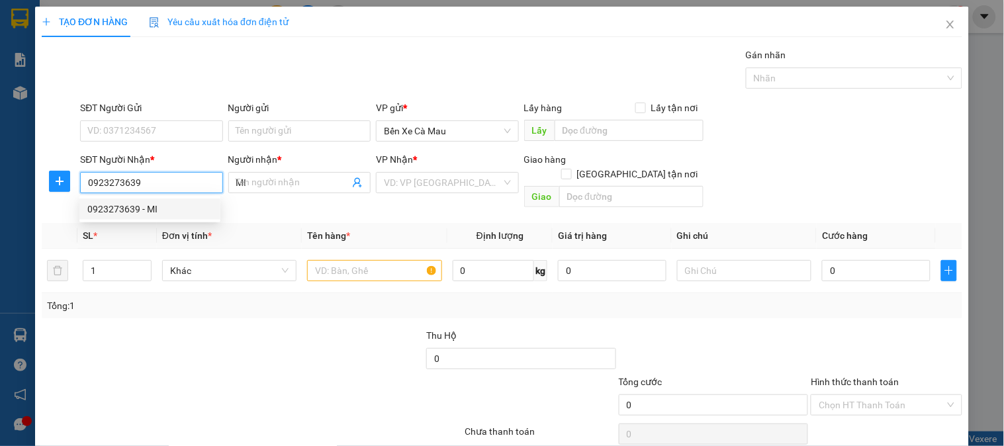
type input "60.000"
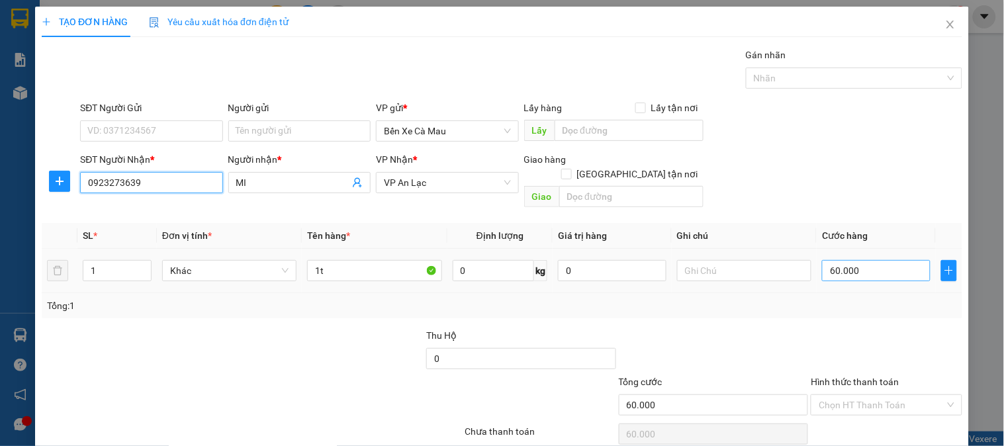
type input "0923273639"
click at [900, 260] on input "60.000" at bounding box center [876, 270] width 109 height 21
type input "0"
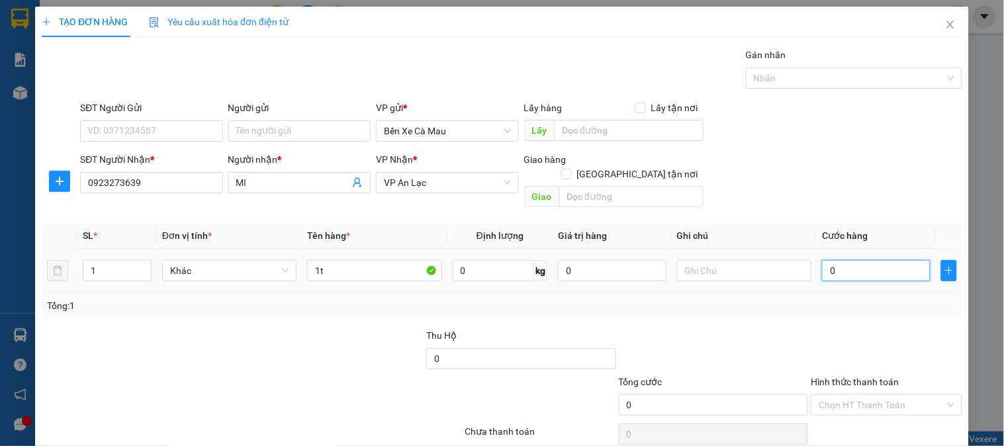
type input "1"
type input "0.010"
type input "10"
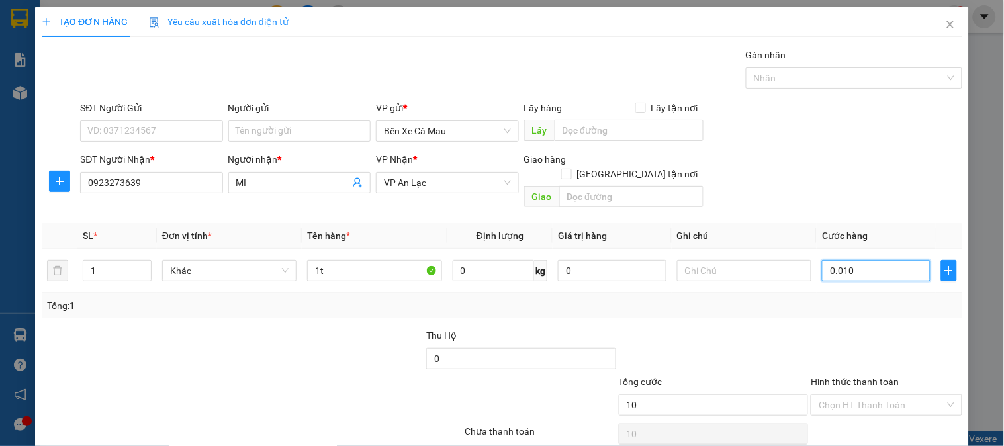
type input "00.100"
type input "100"
type input "0.001.000"
type input "1.000"
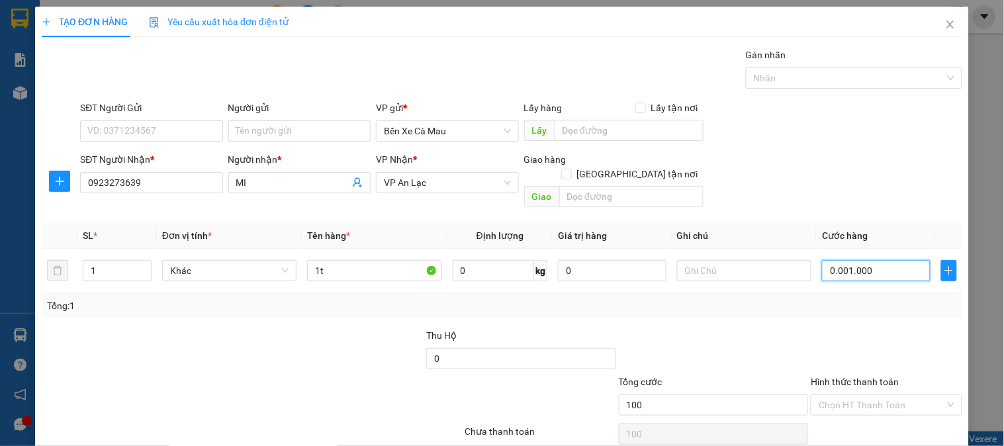
type input "1.000"
type input "100"
type input "00.100"
click at [906, 181] on div "SĐT Người Nhận * 0923273639 Người nhận * MI VP Nhận * VP An Lạc Giao hàng Giao …" at bounding box center [521, 182] width 888 height 61
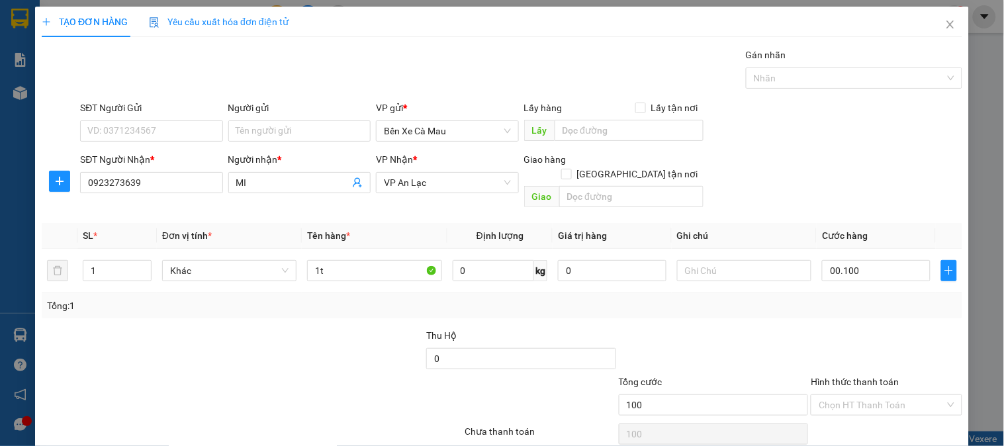
type input "100.000"
click at [96, 261] on input "1" at bounding box center [117, 271] width 68 height 20
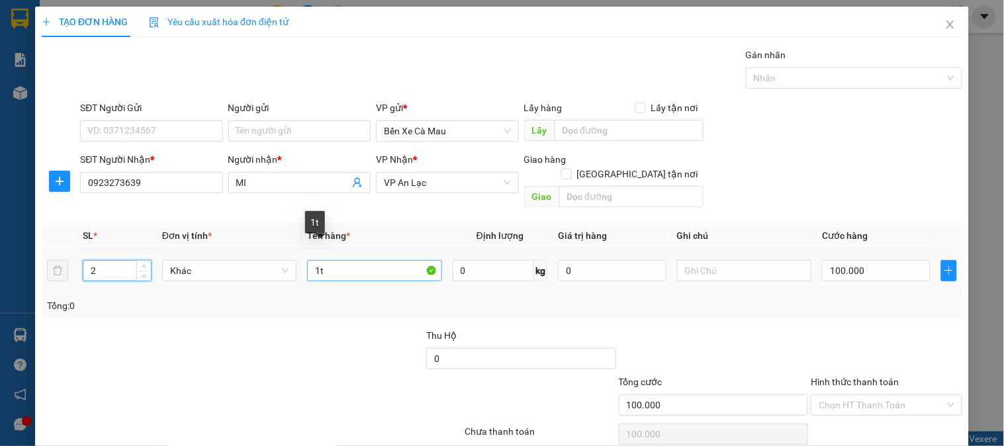
type input "2"
type input "1"
click at [375, 260] on input "1" at bounding box center [374, 270] width 134 height 21
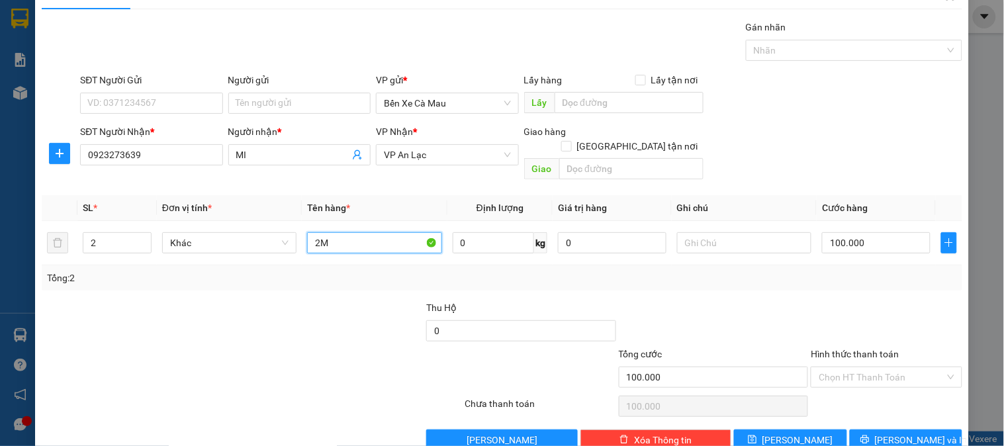
scroll to position [43, 0]
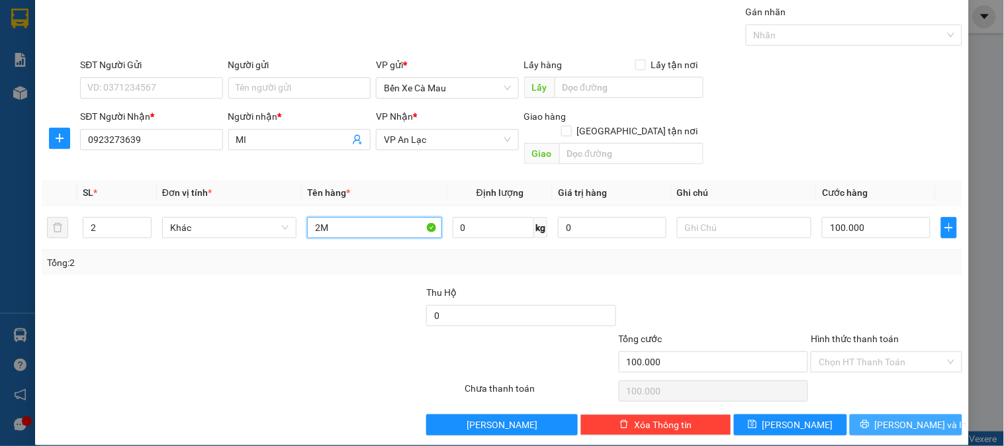
type input "2M"
click at [889, 414] on button "[PERSON_NAME] và In" at bounding box center [906, 424] width 113 height 21
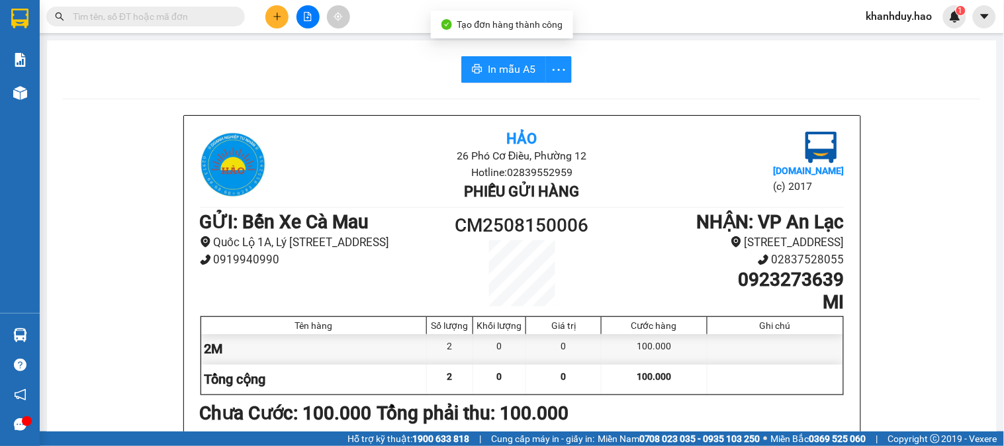
click at [501, 68] on span "In mẫu A5" at bounding box center [512, 69] width 48 height 17
click at [535, 70] on button "In mẫu A5" at bounding box center [503, 69] width 85 height 26
click at [523, 64] on span "In mẫu A5" at bounding box center [512, 69] width 48 height 17
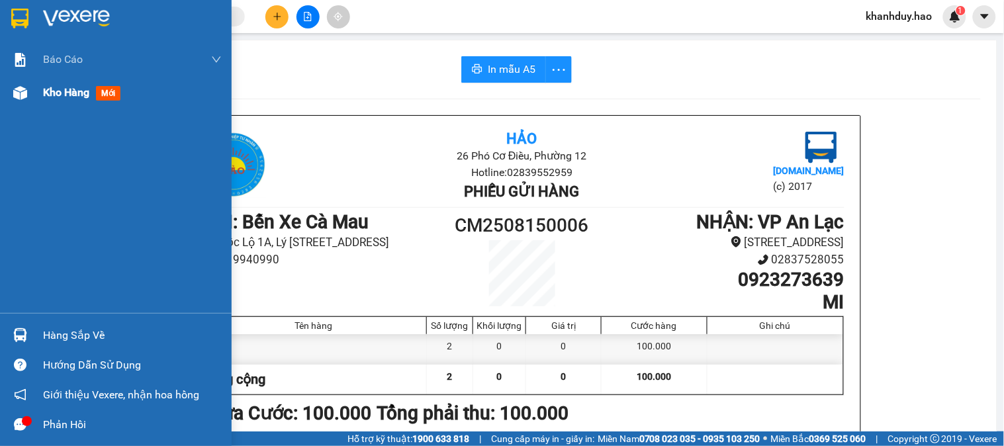
click at [33, 103] on div "Kho hàng mới" at bounding box center [116, 92] width 232 height 33
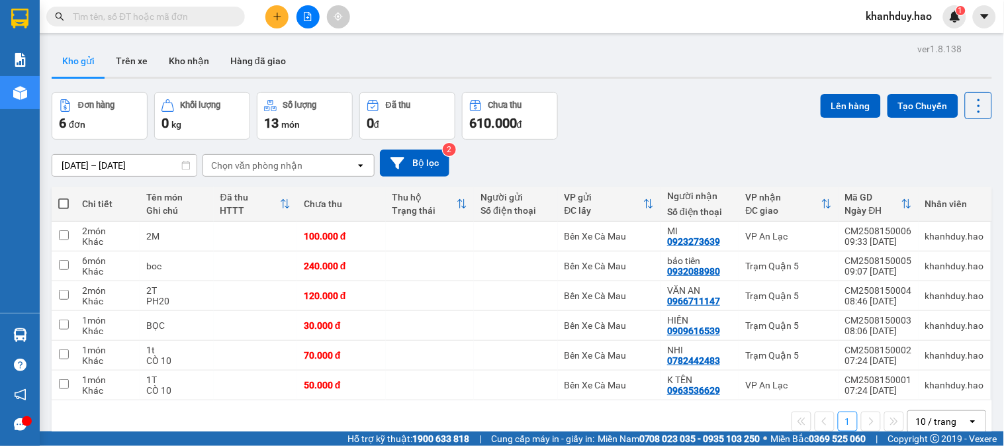
click at [197, 20] on input "text" at bounding box center [151, 16] width 156 height 15
click at [207, 75] on button "Kho nhận" at bounding box center [189, 61] width 62 height 32
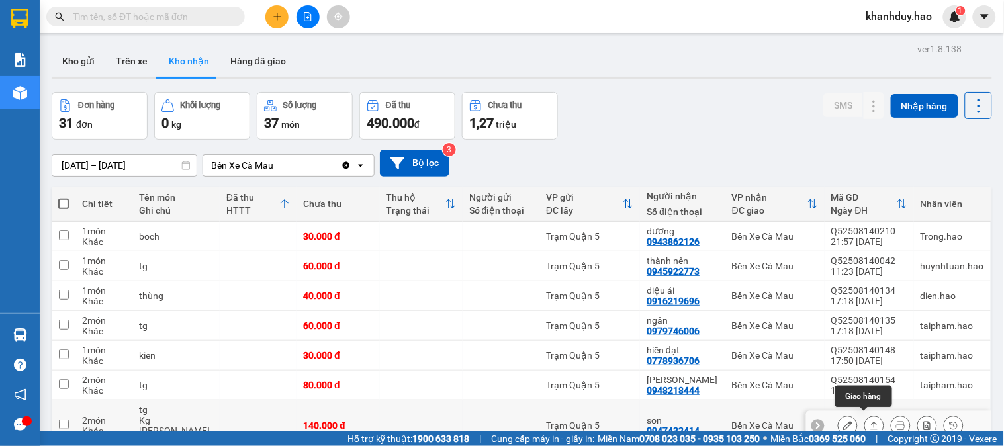
click at [870, 421] on icon at bounding box center [874, 425] width 9 height 9
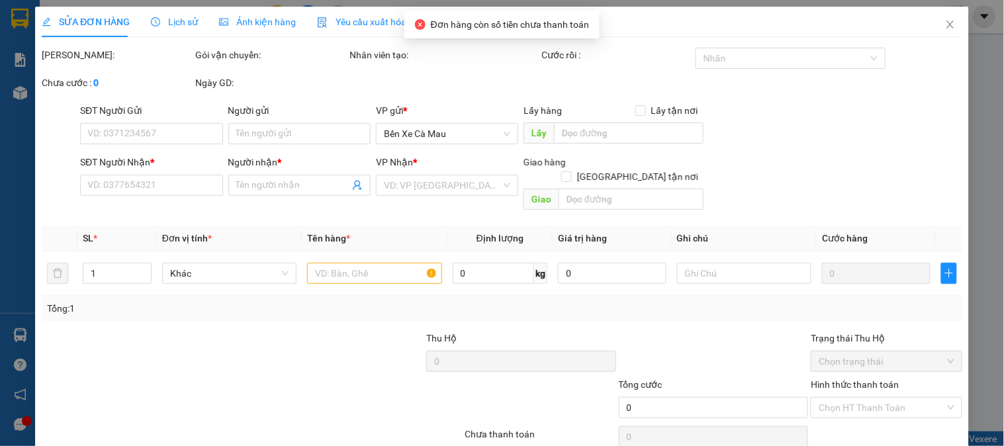
type input "0947432414"
type input "son"
type input "140.000"
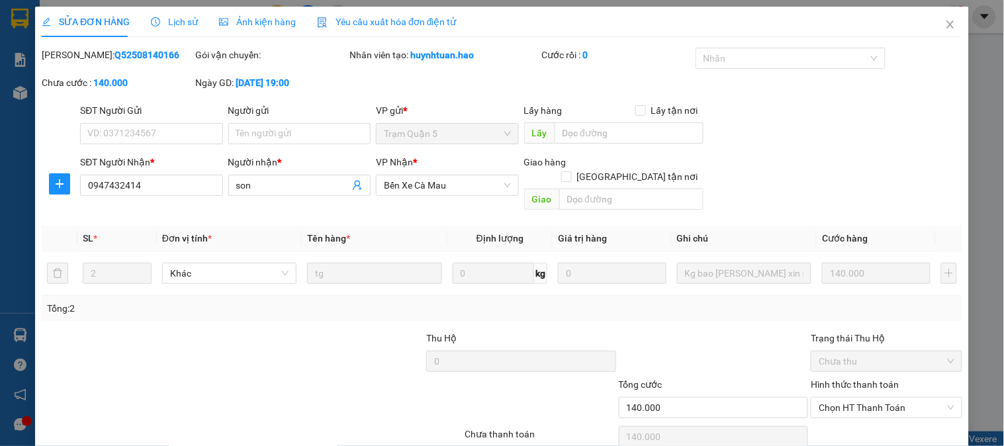
click at [855, 377] on div "Hình thức thanh toán Chọn HT Thanh Toán" at bounding box center [886, 400] width 151 height 46
click at [854, 398] on span "Chọn HT Thanh Toán" at bounding box center [886, 408] width 135 height 20
click at [850, 412] on div "Tại văn phòng" at bounding box center [879, 419] width 134 height 15
type input "0"
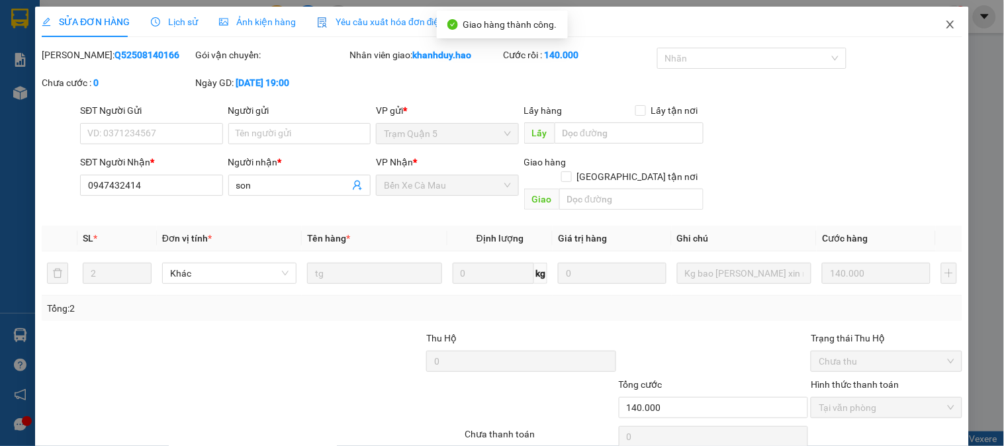
click at [949, 24] on span "Close" at bounding box center [950, 25] width 37 height 37
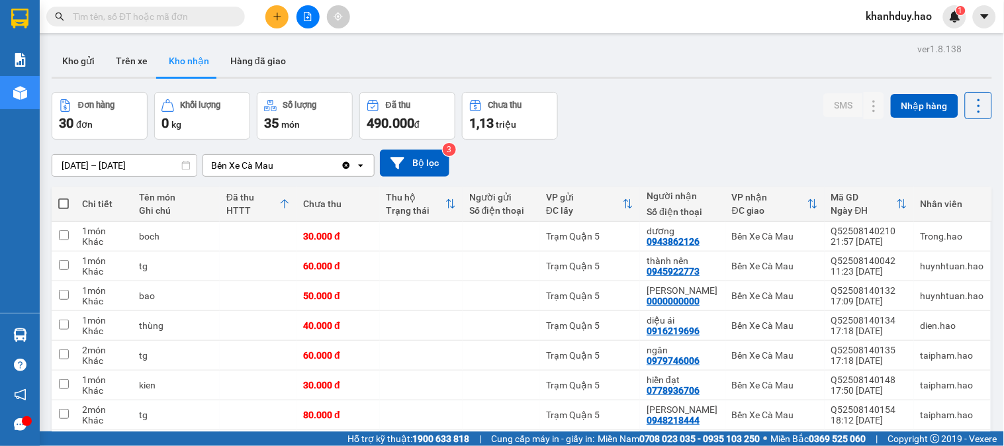
click at [183, 15] on input "text" at bounding box center [151, 16] width 156 height 15
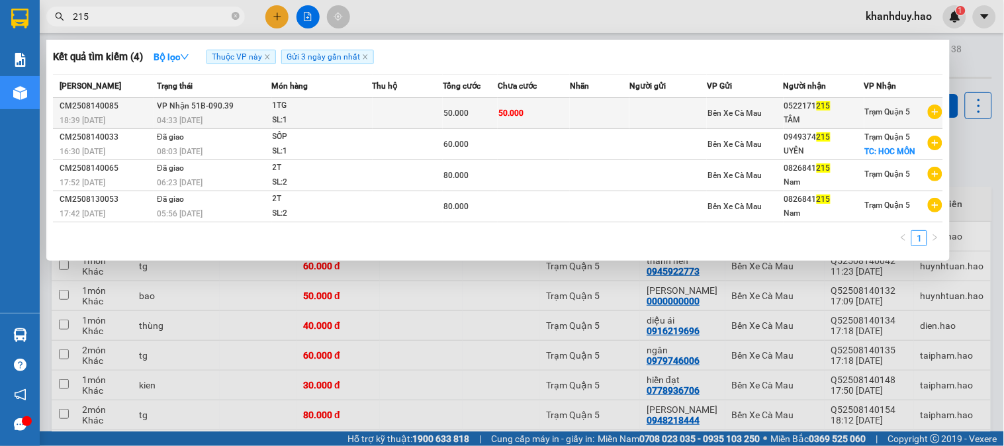
type input "215"
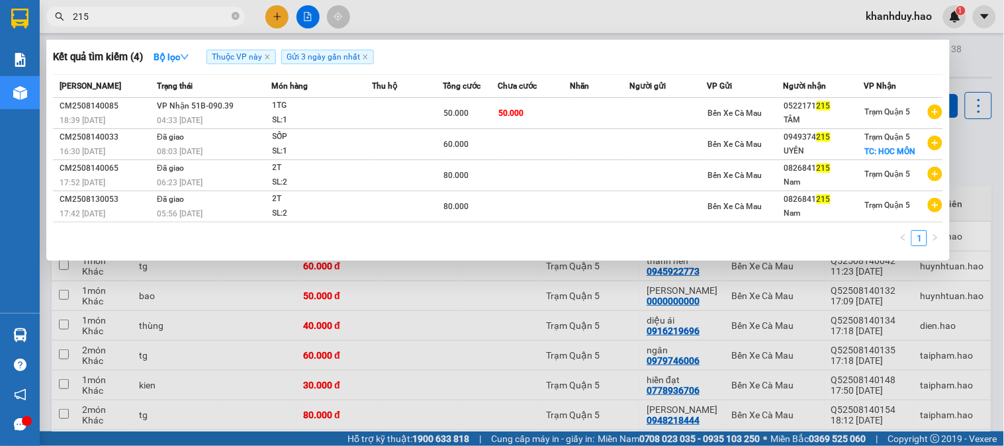
click at [624, 114] on td at bounding box center [600, 113] width 60 height 31
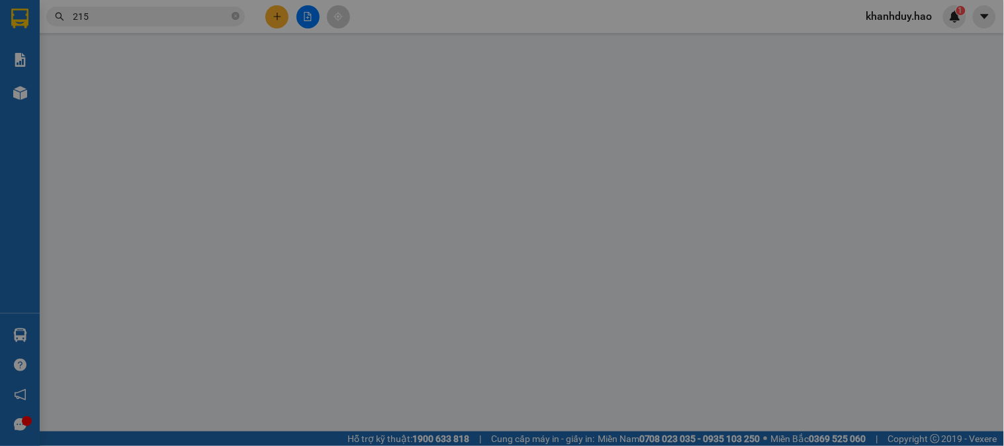
type input "0522171215"
type input "TÂM"
type input "50.000"
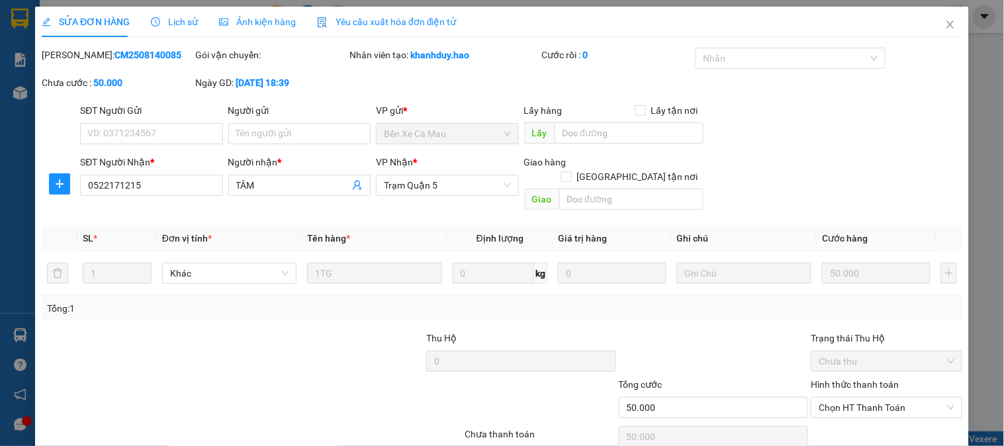
click at [220, 32] on div "Ảnh kiện hàng" at bounding box center [257, 22] width 77 height 30
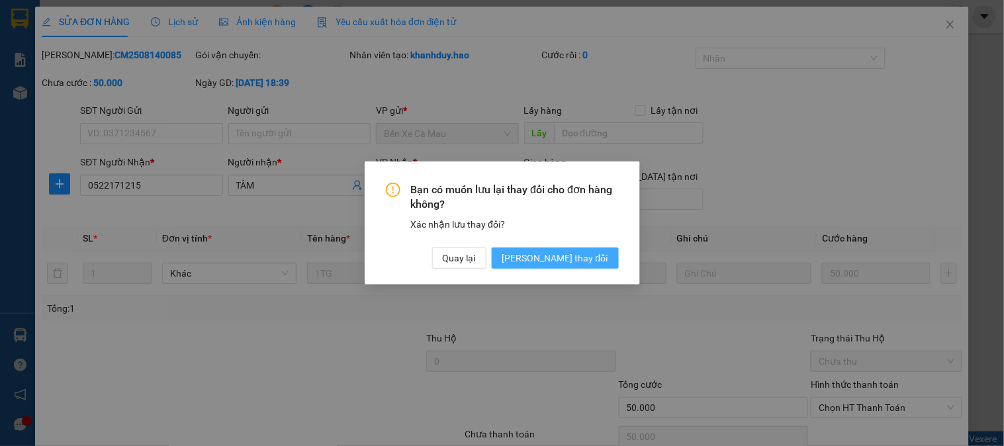
click at [600, 257] on span "[PERSON_NAME] thay đổi" at bounding box center [555, 258] width 106 height 15
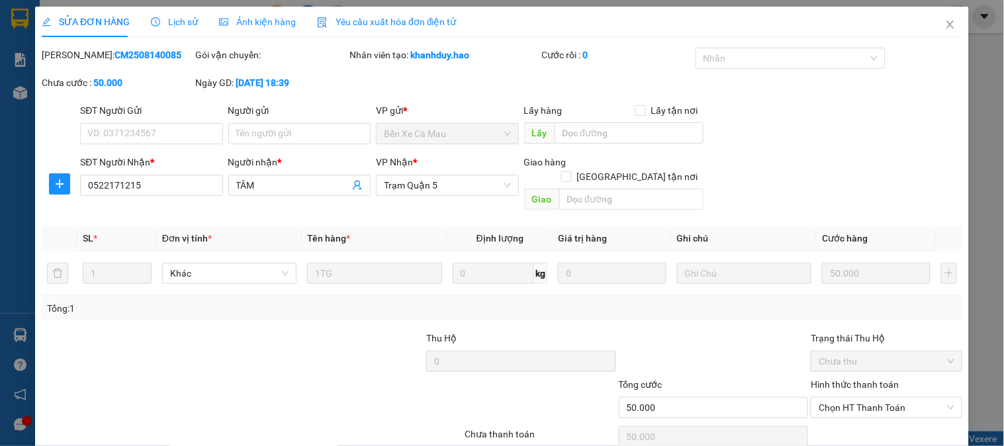
click at [249, 32] on div "Ảnh kiện hàng" at bounding box center [257, 22] width 77 height 30
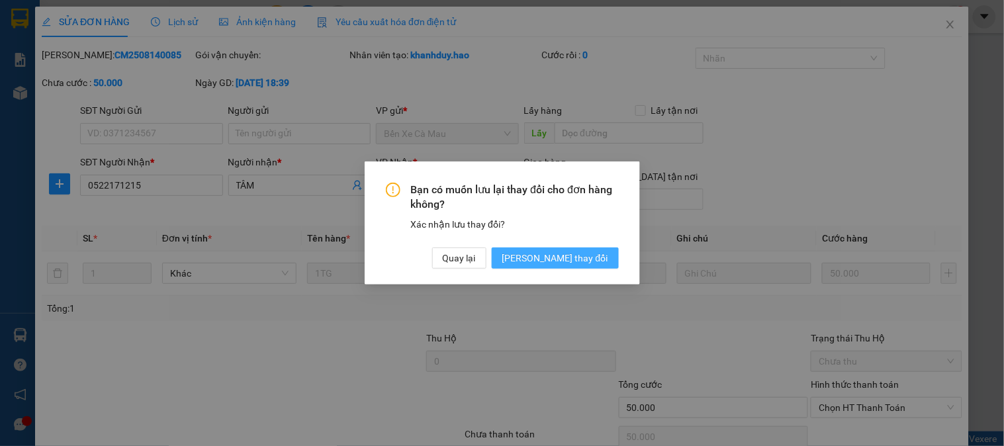
click at [586, 258] on span "[PERSON_NAME] thay đổi" at bounding box center [555, 258] width 106 height 15
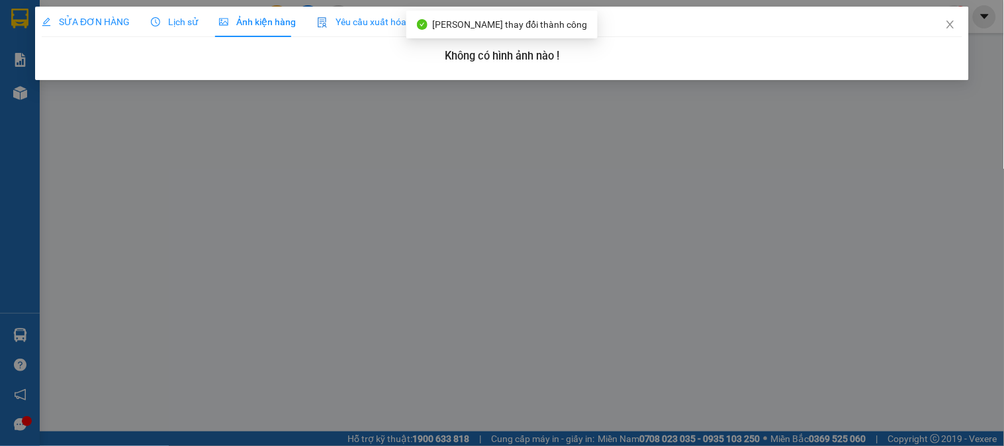
click at [177, 23] on span "Lịch sử" at bounding box center [174, 22] width 47 height 11
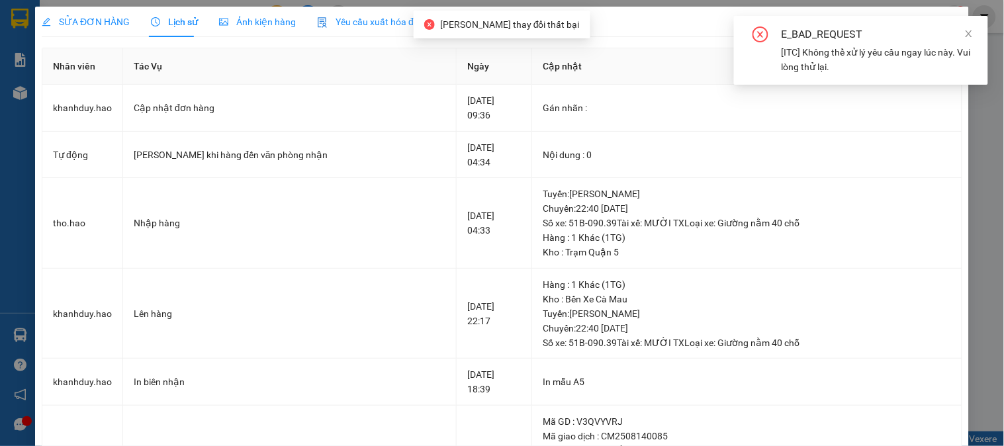
click at [72, 23] on span "SỬA ĐƠN HÀNG" at bounding box center [86, 22] width 88 height 11
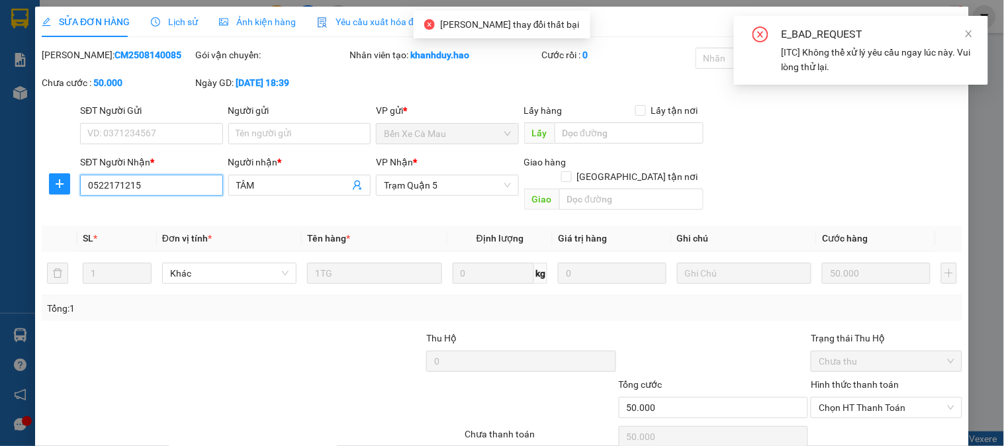
click at [175, 181] on input "0522171215" at bounding box center [151, 185] width 142 height 21
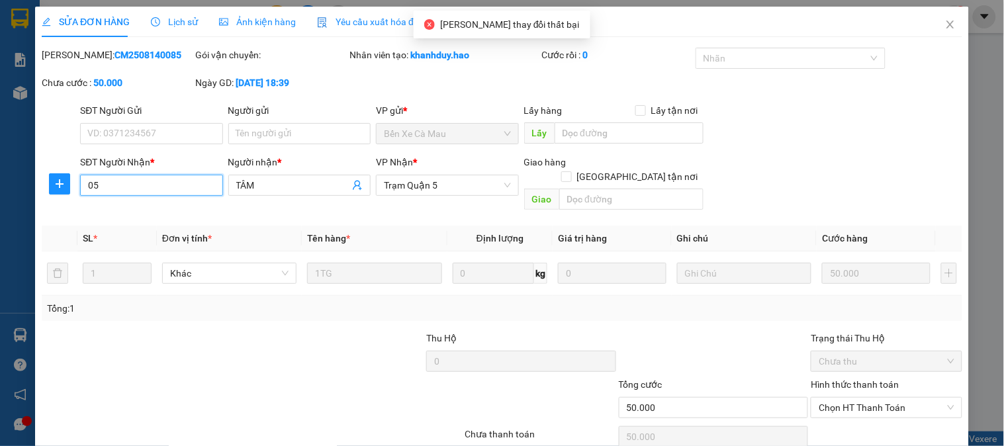
type input "0"
type input "09322525"
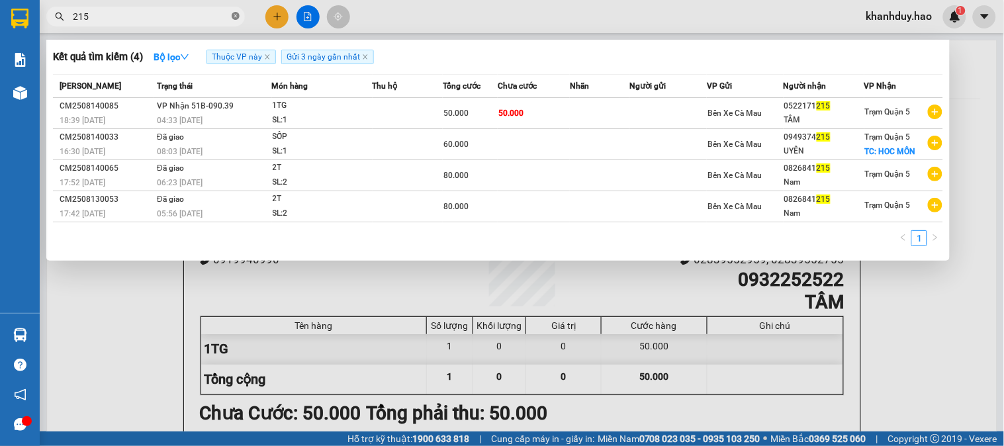
click at [234, 16] on icon "close-circle" at bounding box center [236, 16] width 8 height 8
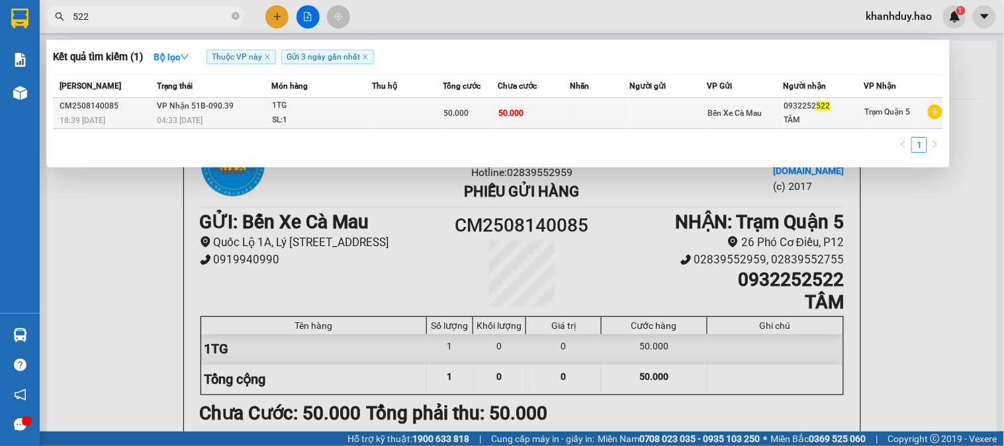
type input "522"
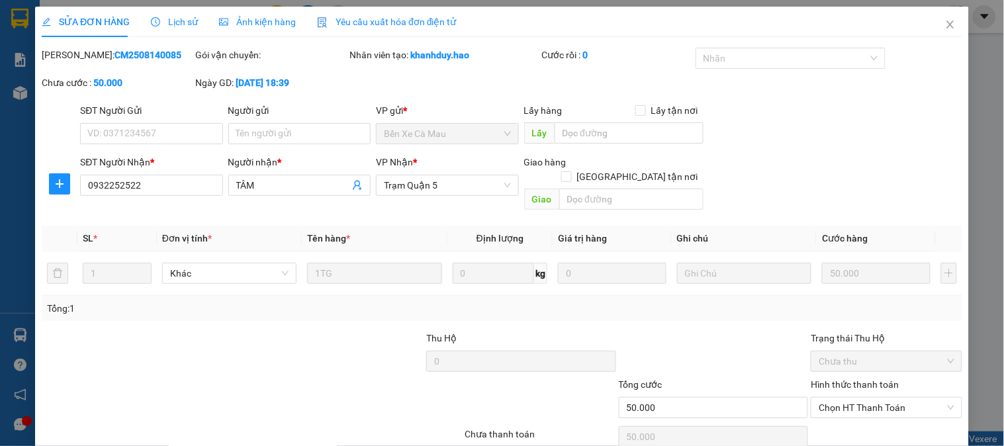
click at [195, 28] on div "SỬA ĐƠN HÀNG Lịch sử Ảnh kiện hàng Yêu cầu xuất hóa đơn điện tử" at bounding box center [249, 22] width 415 height 30
click at [175, 24] on span "Lịch sử" at bounding box center [174, 22] width 47 height 11
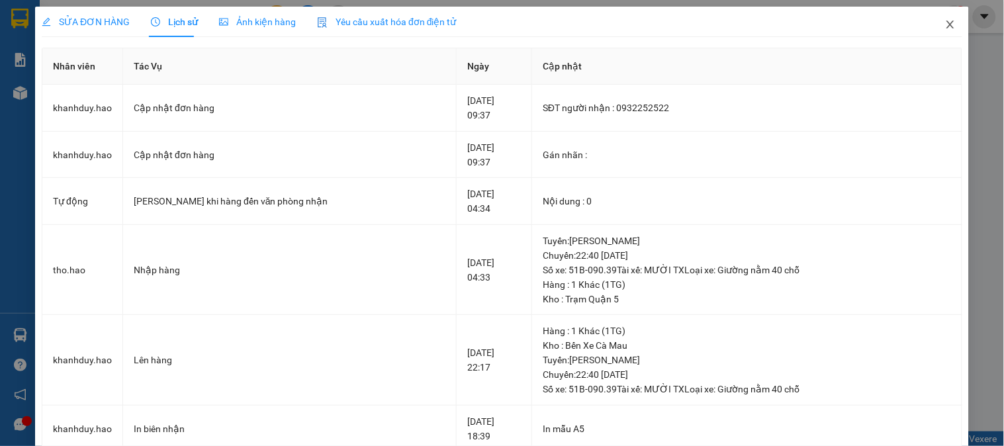
click at [945, 29] on icon "close" at bounding box center [950, 24] width 11 height 11
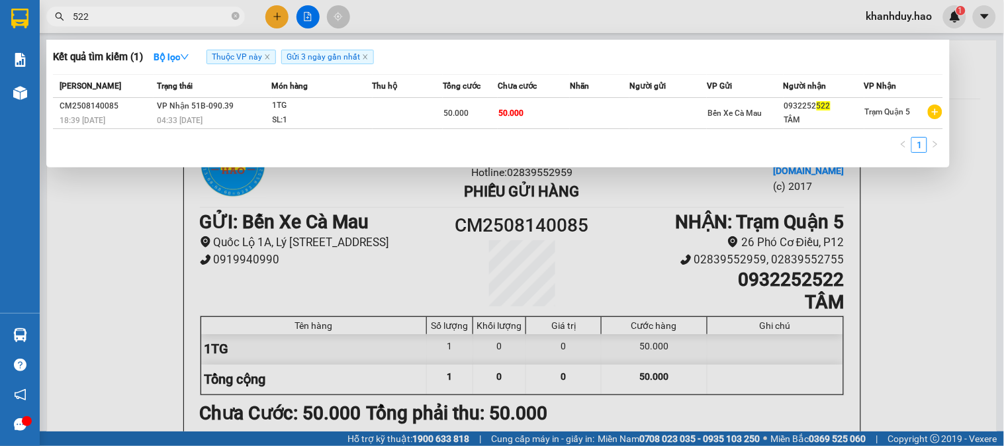
click at [207, 16] on input "522" at bounding box center [151, 16] width 156 height 15
click at [232, 16] on icon "close-circle" at bounding box center [236, 16] width 8 height 8
type input "0783"
click at [287, 16] on div at bounding box center [502, 223] width 1004 height 446
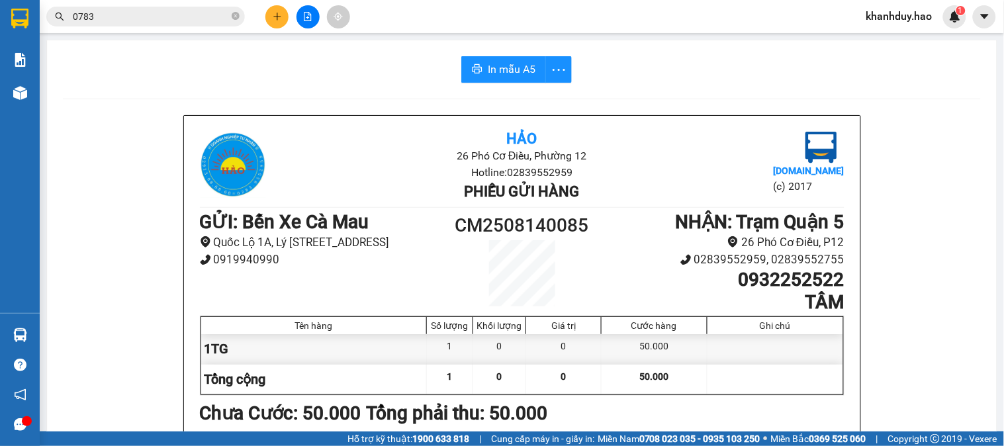
click at [265, 7] on div at bounding box center [307, 16] width 99 height 23
click at [270, 8] on button at bounding box center [276, 16] width 23 height 23
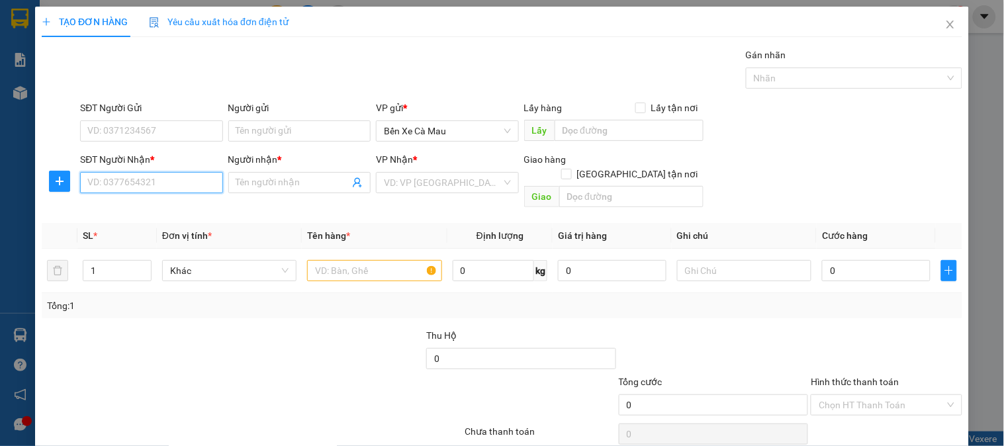
click at [177, 187] on input "SĐT Người Nhận *" at bounding box center [151, 182] width 142 height 21
click at [176, 202] on div "0783872451 - K TÊN" at bounding box center [149, 209] width 125 height 15
type input "0783872451"
type input "K TÊN"
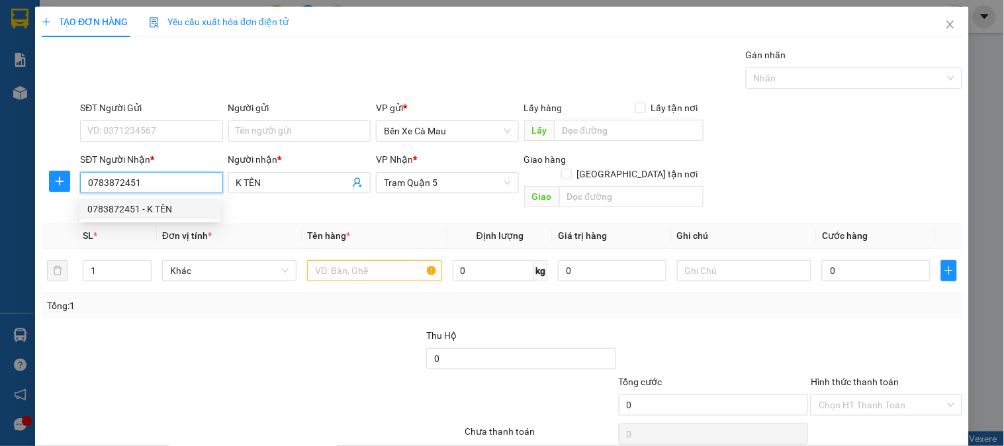
type input "50.000"
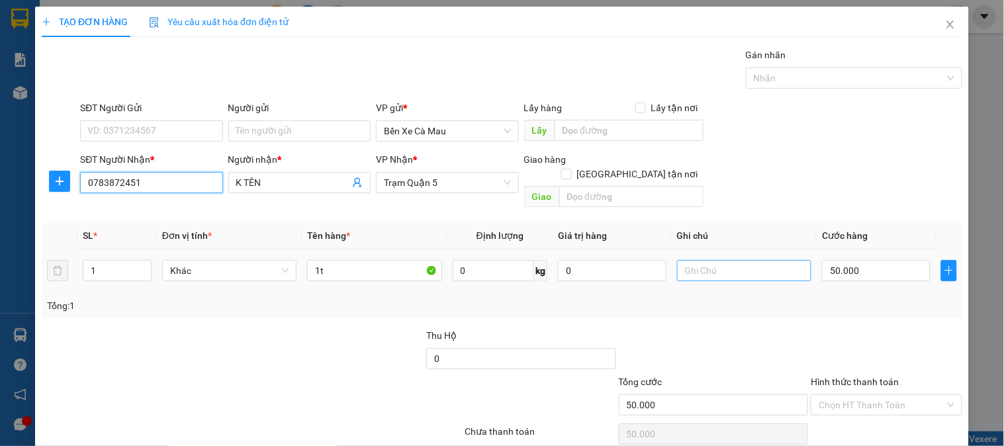
type input "0783872451"
click at [763, 260] on input "text" at bounding box center [744, 270] width 134 height 21
click at [875, 183] on div "SĐT Người Nhận * 0783872451 Người nhận * K TÊN VP Nhận * Trạm Quận 5 Giao hàng …" at bounding box center [521, 182] width 888 height 61
click at [876, 260] on input "50.000" at bounding box center [876, 270] width 109 height 21
click at [882, 108] on div "SĐT Người Gửi VD: 0371234567 Người gửi Tên người gửi VP gửi * Bến Xe Cà Mau Lấy…" at bounding box center [521, 124] width 888 height 46
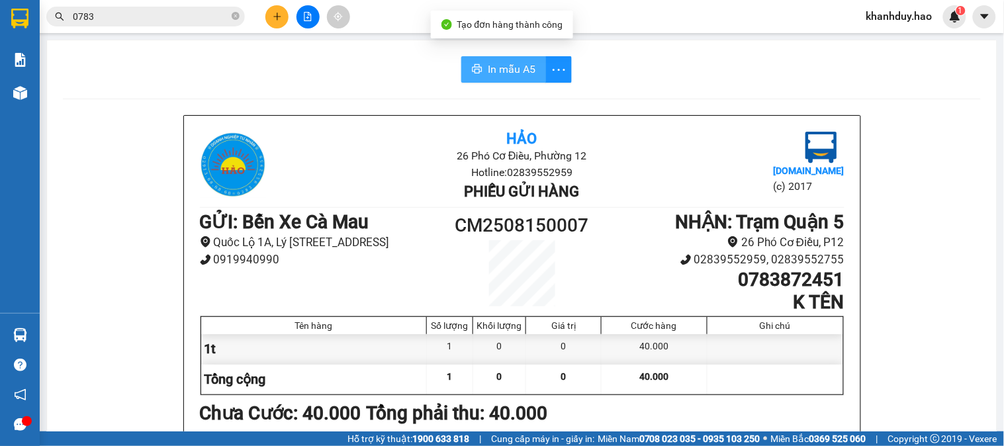
click at [511, 75] on span "In mẫu A5" at bounding box center [512, 69] width 48 height 17
click at [367, 444] on span "Hỗ trợ kỹ thuật: 1900 633 818" at bounding box center [409, 439] width 122 height 15
click at [240, 21] on span "0783" at bounding box center [145, 17] width 199 height 20
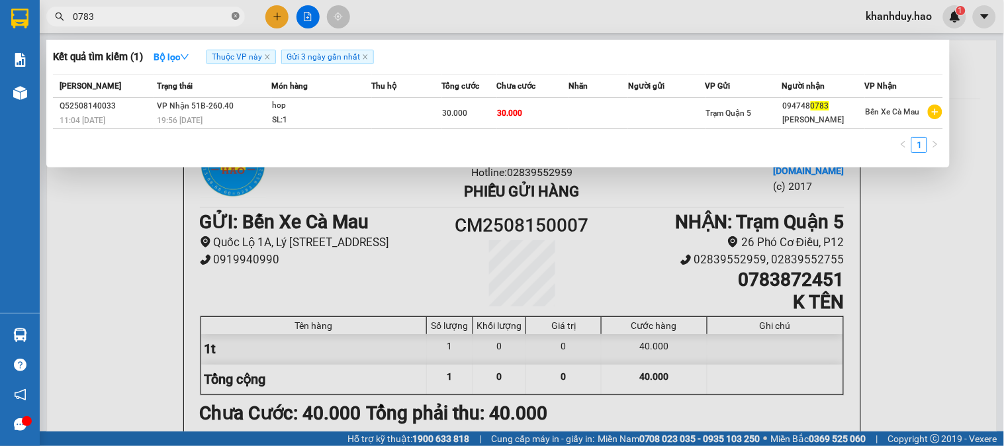
click at [236, 16] on icon "close-circle" at bounding box center [236, 16] width 8 height 8
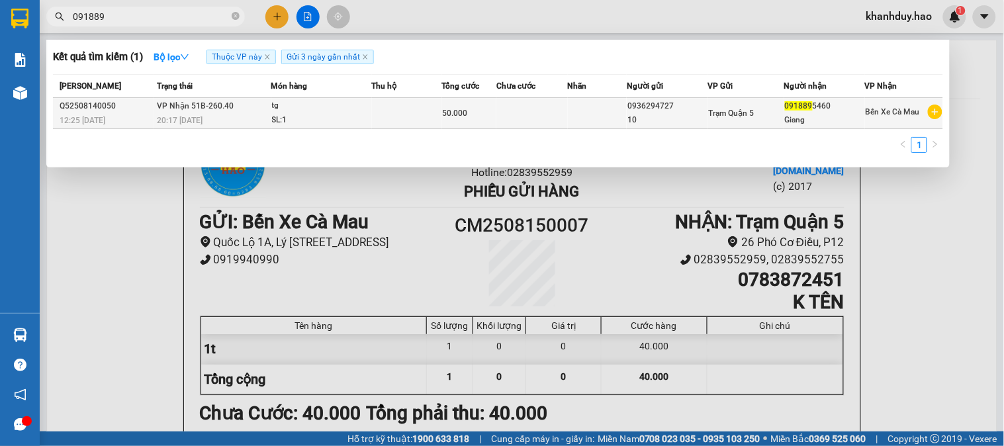
type input "091889"
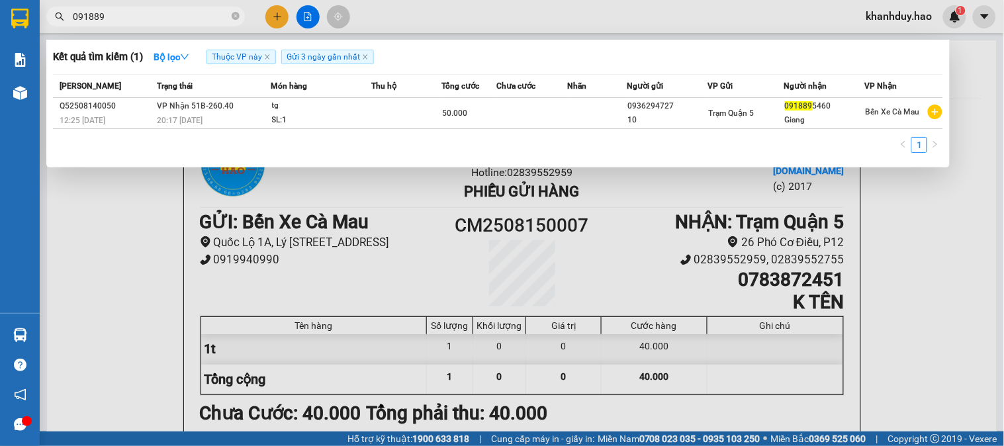
click at [242, 120] on div "20:17 [DATE]" at bounding box center [214, 120] width 114 height 15
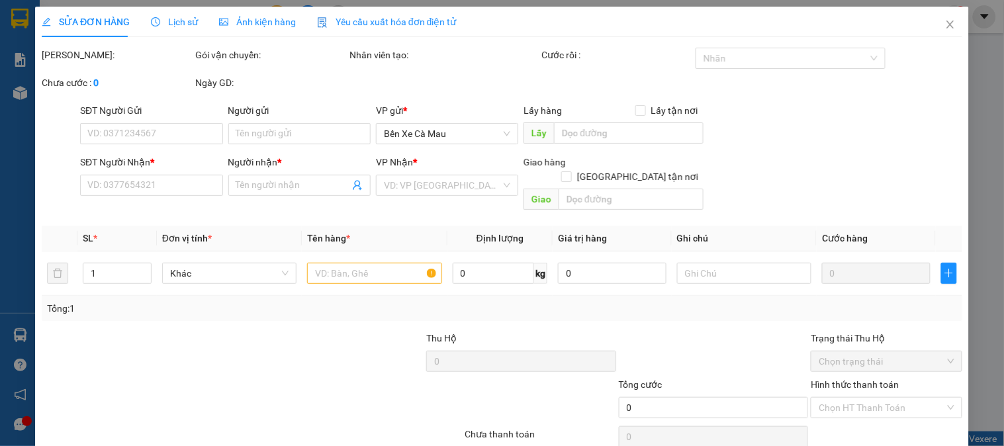
click at [278, 14] on div "Ảnh kiện hàng" at bounding box center [257, 22] width 77 height 30
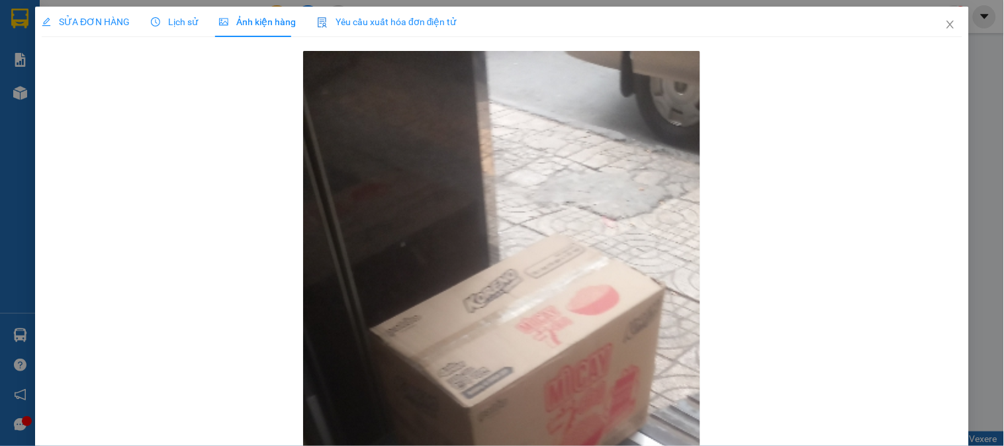
click at [97, 21] on span "SỬA ĐƠN HÀNG" at bounding box center [86, 22] width 88 height 11
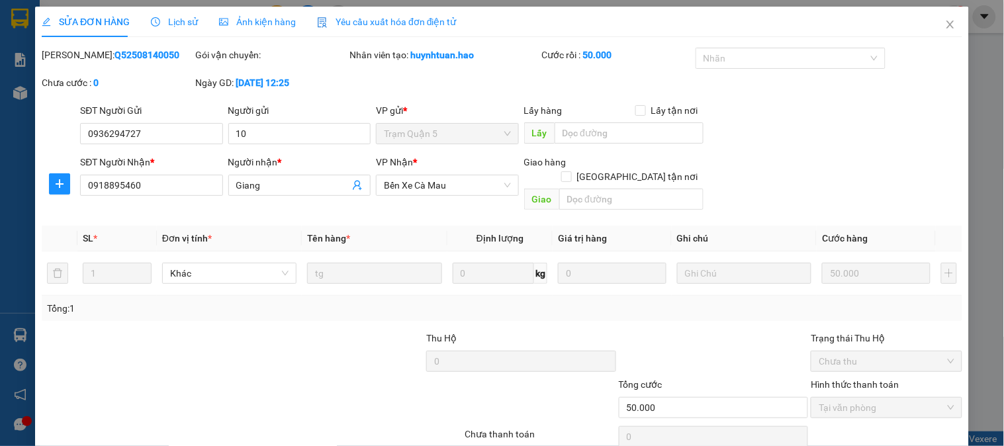
click at [517, 398] on div "Total Paid Fee 50.000 Total UnPaid Fee 0 Cash Collection Total Fee Mã ĐH: Q5250…" at bounding box center [502, 265] width 921 height 434
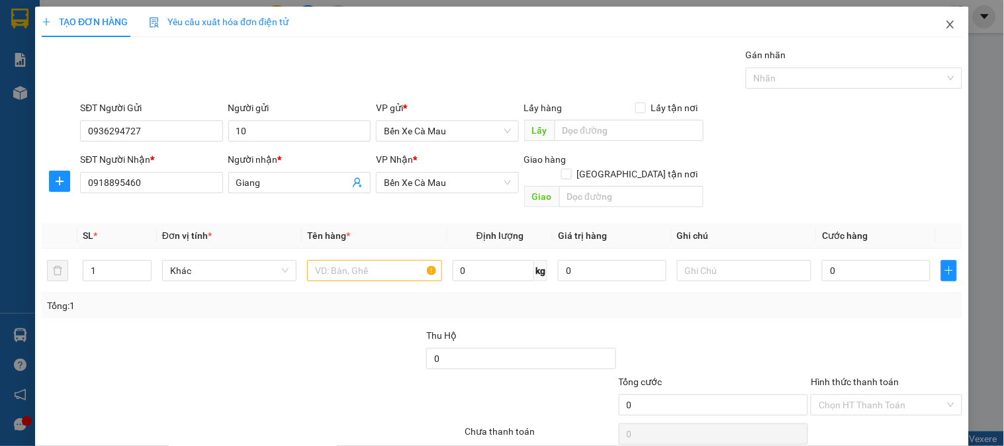
click at [950, 21] on span "Close" at bounding box center [950, 25] width 37 height 37
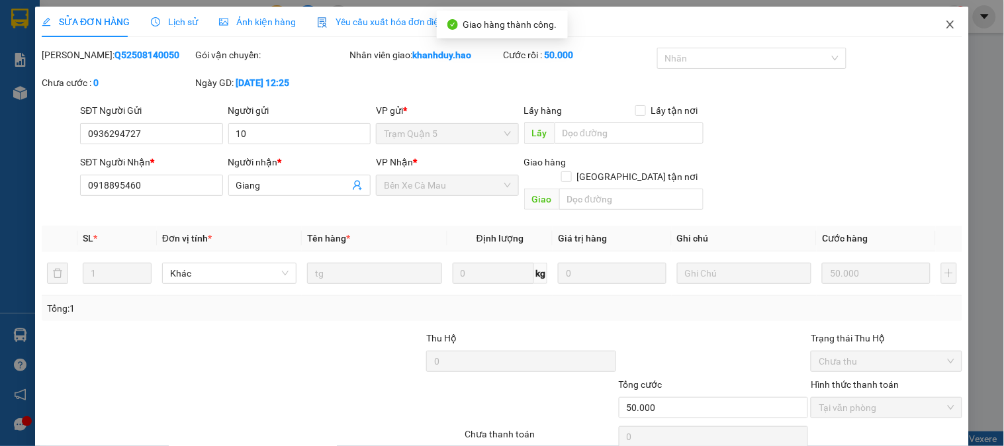
click at [943, 9] on span "Close" at bounding box center [950, 25] width 37 height 37
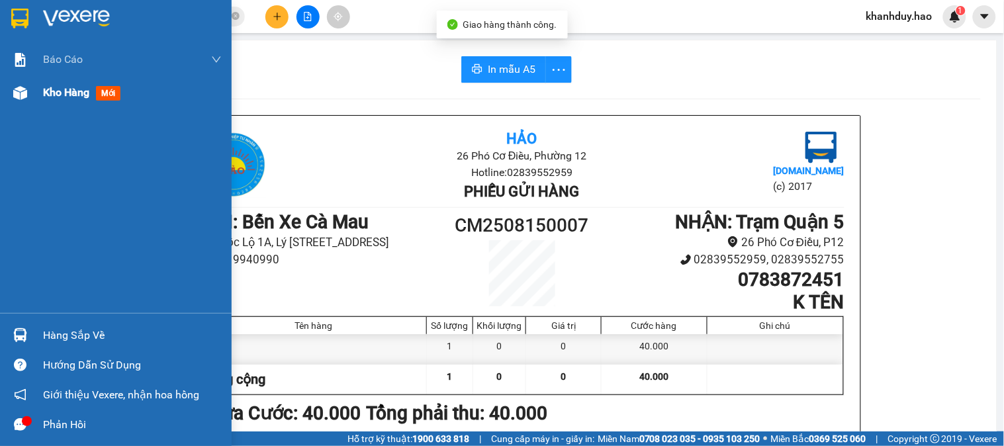
click at [52, 86] on span "Kho hàng" at bounding box center [66, 92] width 46 height 13
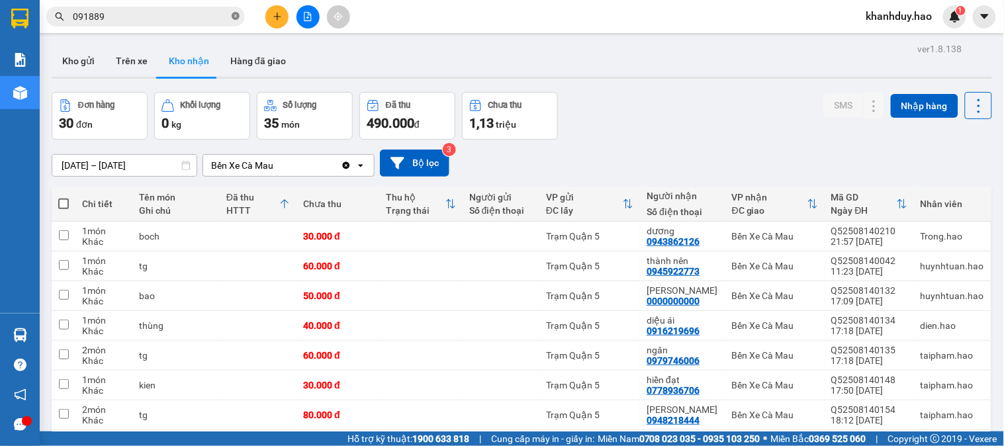
click at [237, 19] on icon "close-circle" at bounding box center [236, 16] width 8 height 8
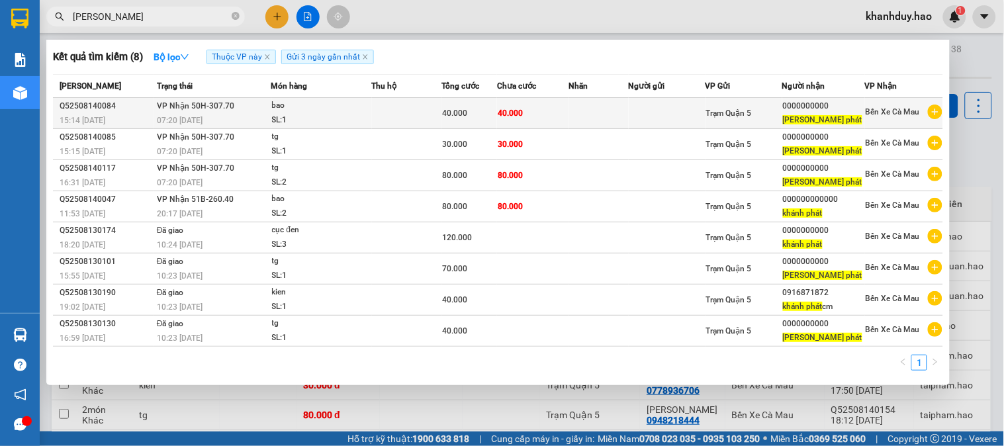
type input "[PERSON_NAME]"
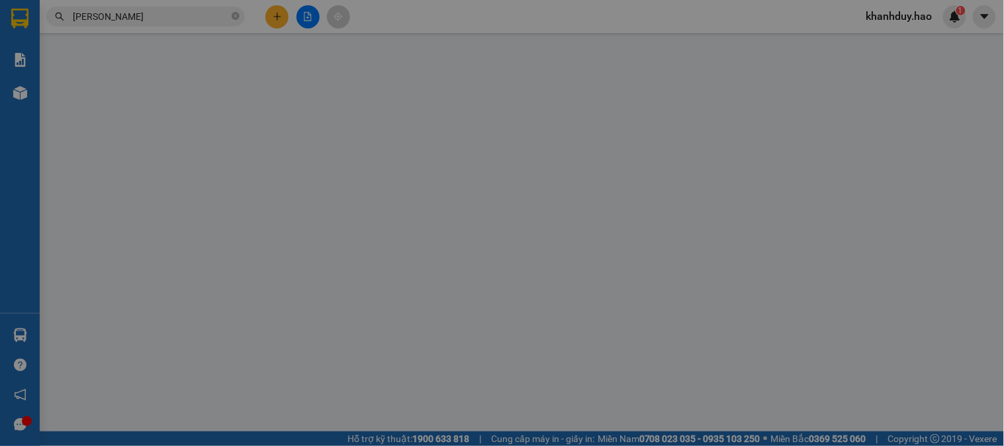
type input "0000000000"
type input "[PERSON_NAME] phát"
type input "40.000"
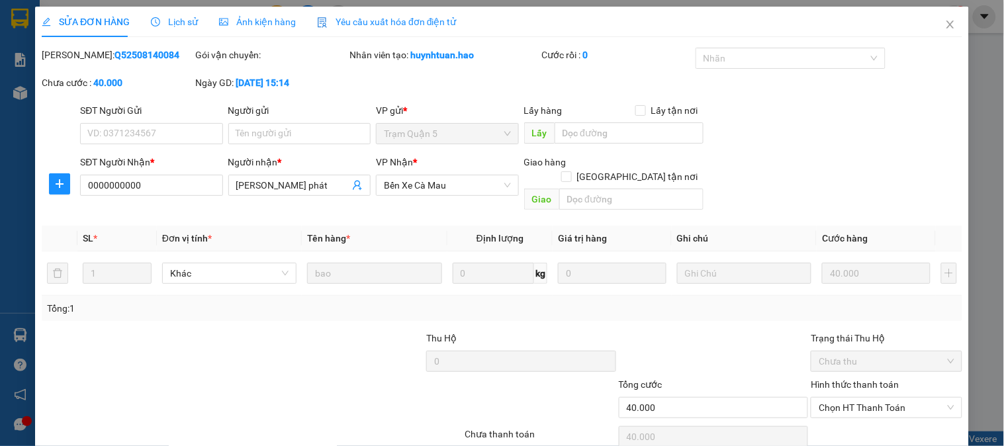
click at [915, 377] on div "Hình thức thanh toán Chọn HT Thanh Toán" at bounding box center [886, 400] width 151 height 46
click at [892, 398] on span "Chọn HT Thanh Toán" at bounding box center [886, 408] width 135 height 20
click at [858, 361] on div "Total Paid Fee 0 Total UnPaid Fee 40.000 Cash Collection Total Fee Mã ĐH: Q5250…" at bounding box center [502, 265] width 921 height 434
click at [845, 398] on span "Chọn HT Thanh Toán" at bounding box center [886, 408] width 135 height 20
click at [841, 412] on div "Tại văn phòng" at bounding box center [879, 419] width 134 height 15
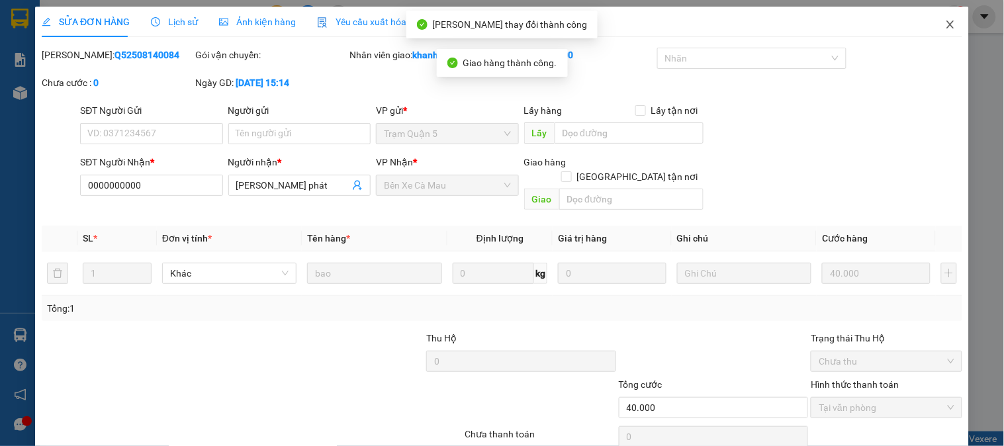
click at [945, 23] on icon "close" at bounding box center [950, 24] width 11 height 11
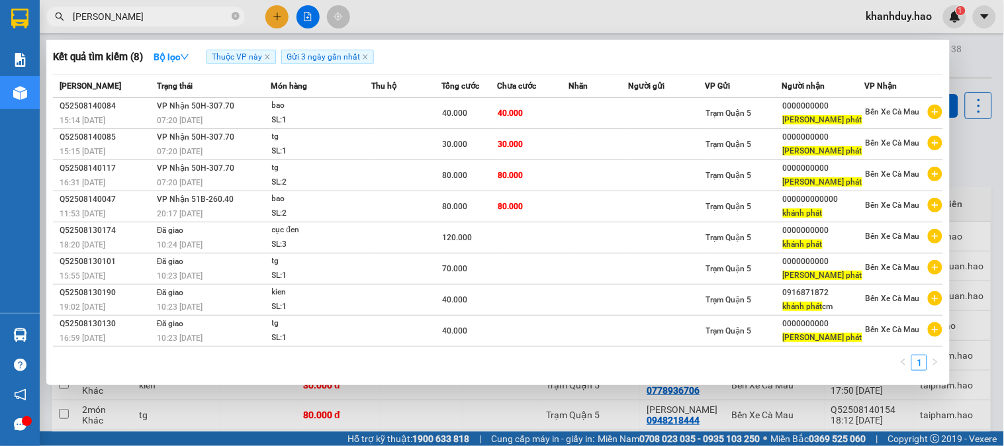
click at [189, 7] on span "[PERSON_NAME]" at bounding box center [145, 17] width 199 height 20
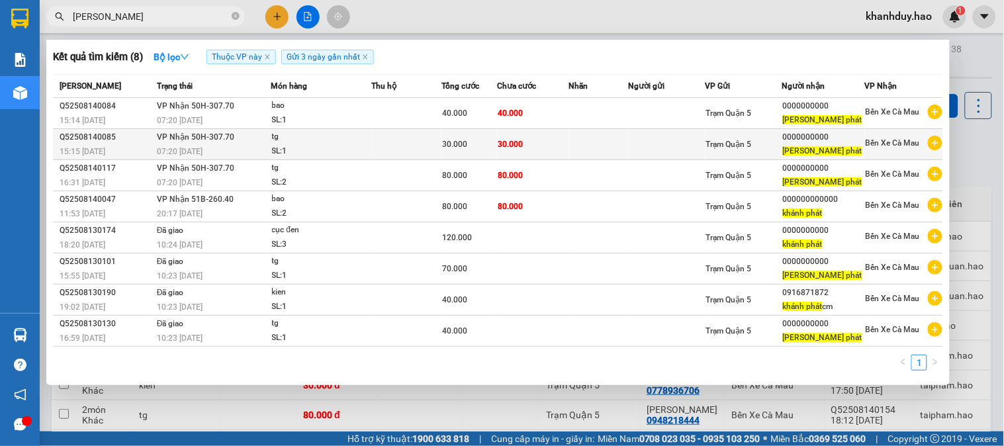
click at [471, 150] on div "30.000" at bounding box center [469, 144] width 54 height 15
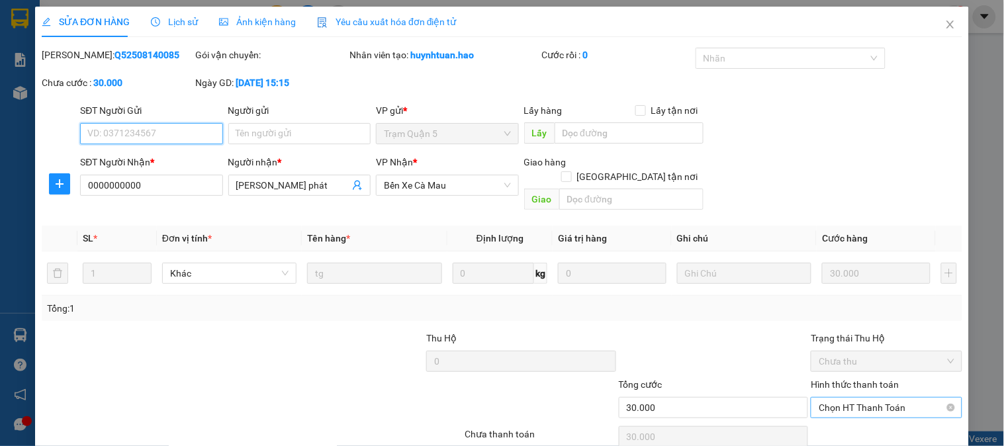
click at [859, 398] on span "Chọn HT Thanh Toán" at bounding box center [886, 408] width 135 height 20
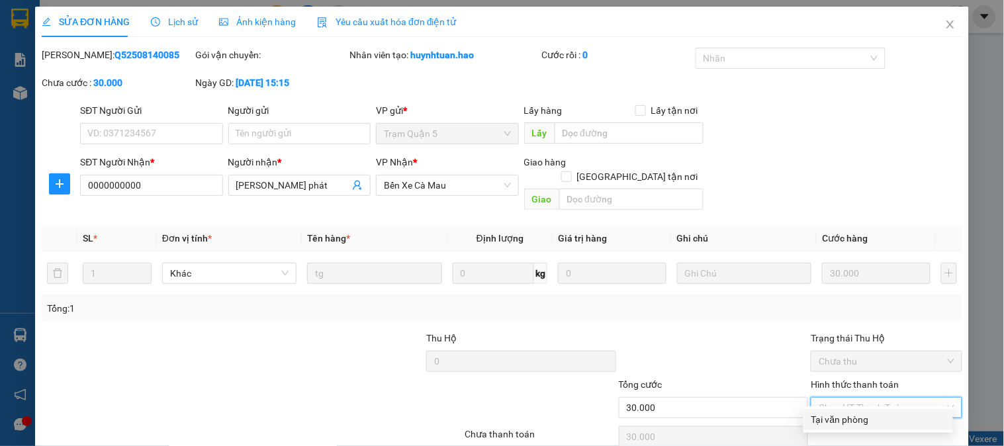
click at [851, 409] on div "Tại văn phòng" at bounding box center [879, 419] width 150 height 21
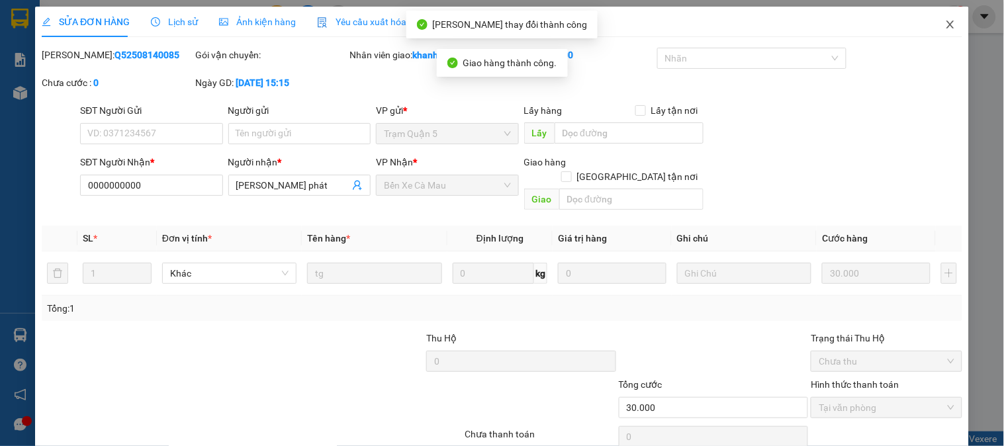
click at [945, 23] on icon "close" at bounding box center [950, 24] width 11 height 11
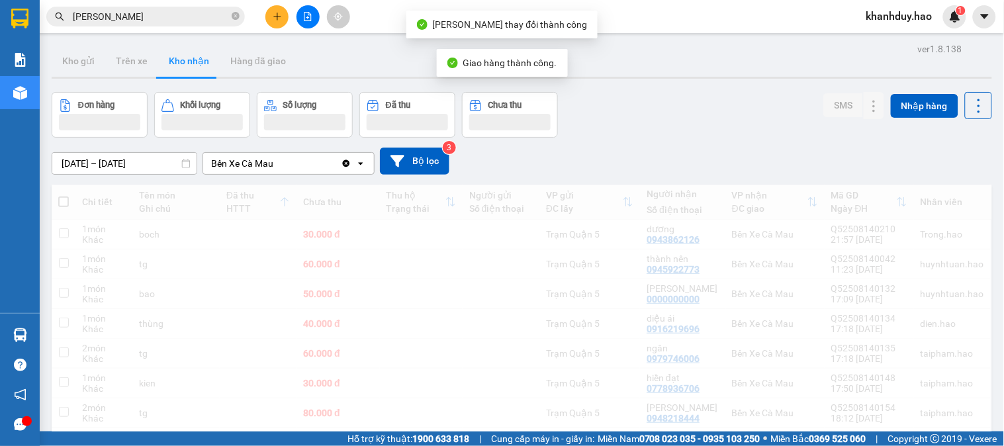
click at [182, 28] on div "Kết quả tìm kiếm ( 8 ) Bộ lọc Thuộc VP này Gửi 3 ngày gần nhất Mã ĐH Trạng thái…" at bounding box center [502, 16] width 1004 height 33
click at [216, 21] on input "[PERSON_NAME]" at bounding box center [151, 16] width 156 height 15
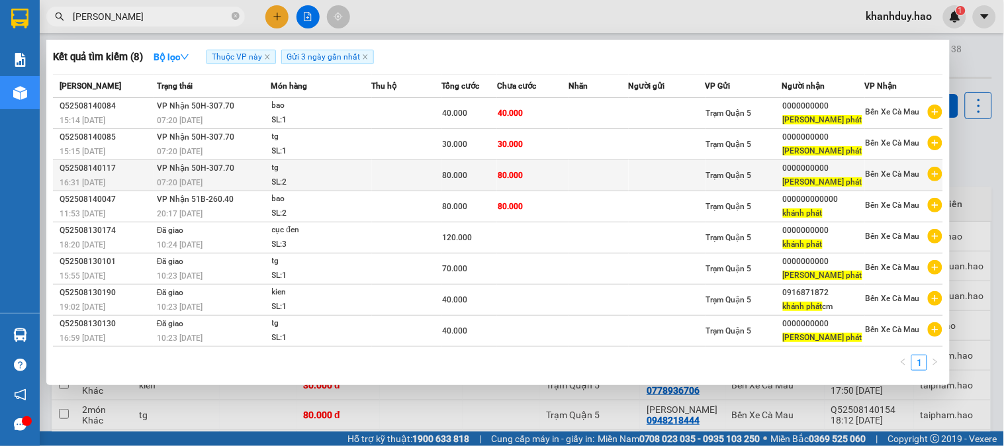
click at [435, 169] on td at bounding box center [407, 175] width 70 height 31
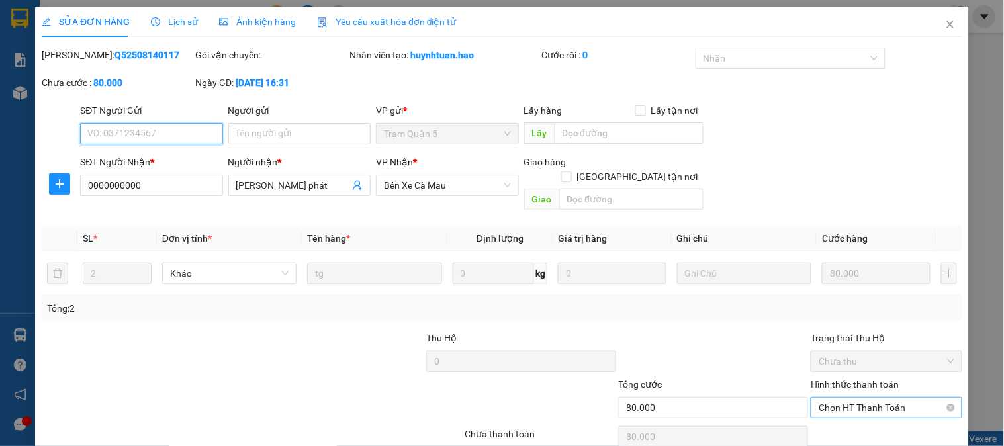
click at [904, 398] on span "Chọn HT Thanh Toán" at bounding box center [886, 408] width 135 height 20
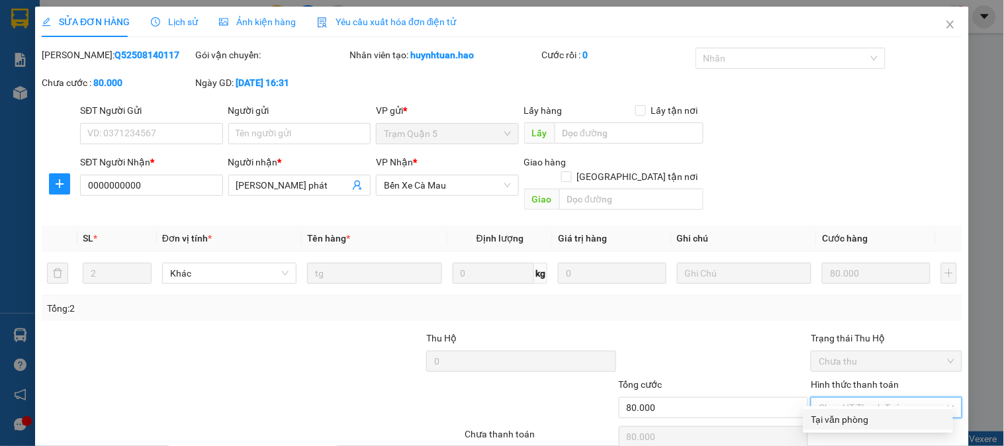
click at [882, 412] on div "Tại văn phòng" at bounding box center [879, 419] width 134 height 15
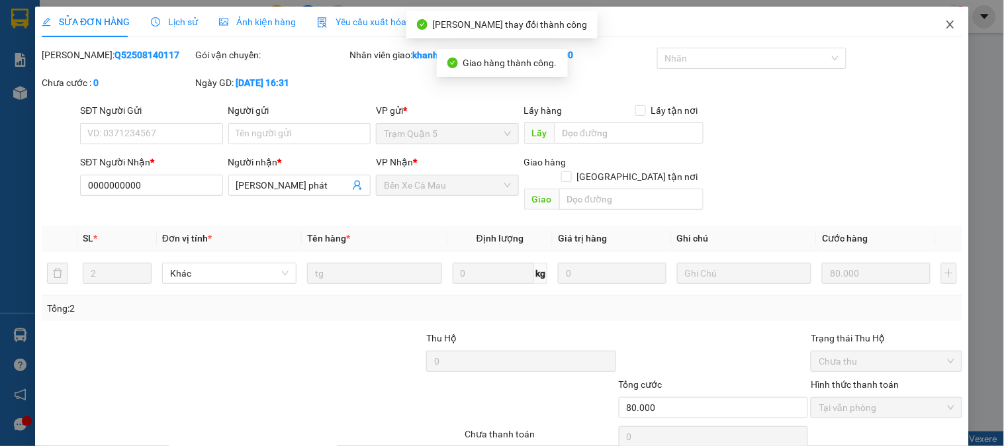
click at [945, 23] on icon "close" at bounding box center [950, 24] width 11 height 11
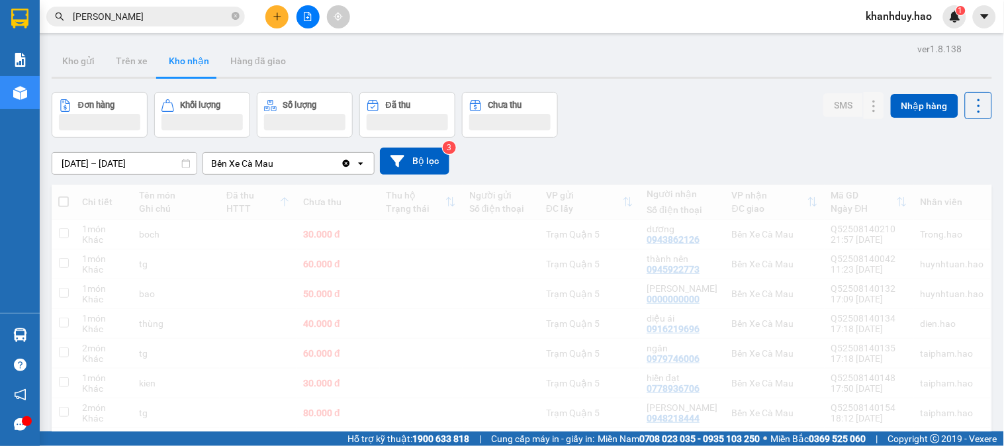
click at [182, 18] on input "[PERSON_NAME]" at bounding box center [151, 16] width 156 height 15
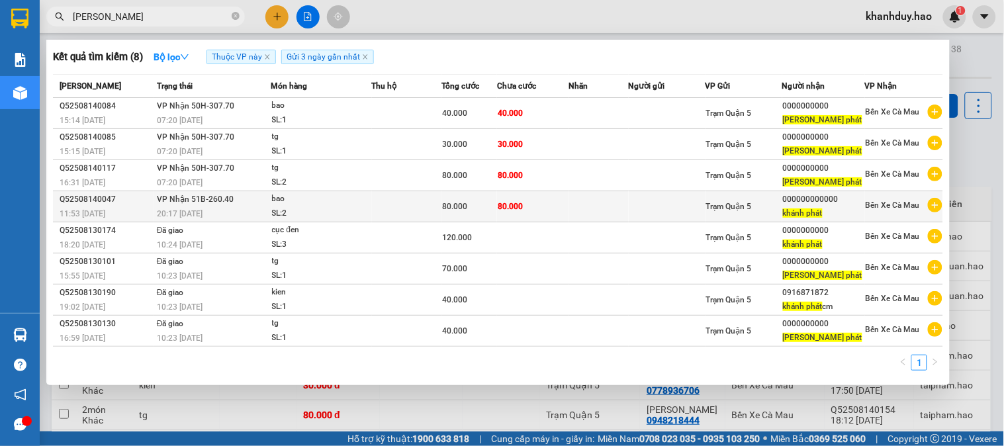
click at [513, 207] on span "80.000" at bounding box center [510, 206] width 25 height 9
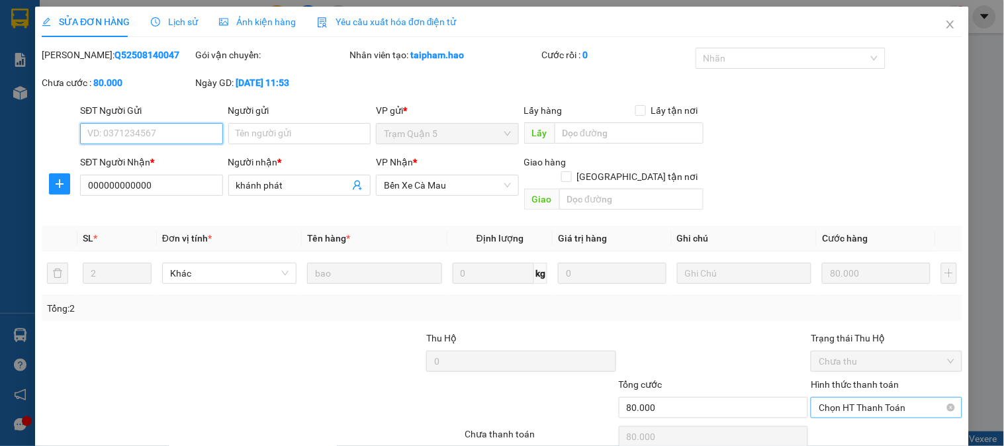
click at [852, 398] on span "Chọn HT Thanh Toán" at bounding box center [886, 408] width 135 height 20
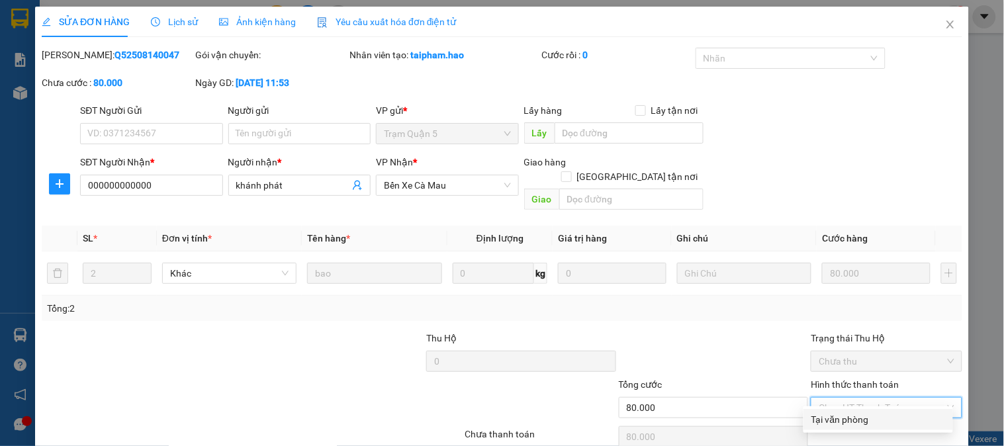
click at [846, 409] on div "Tại văn phòng" at bounding box center [879, 419] width 150 height 21
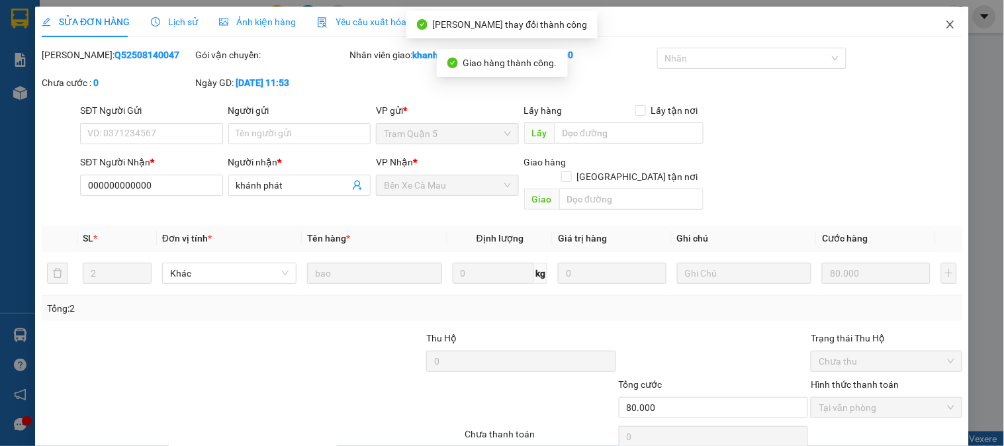
click at [945, 23] on icon "close" at bounding box center [950, 24] width 11 height 11
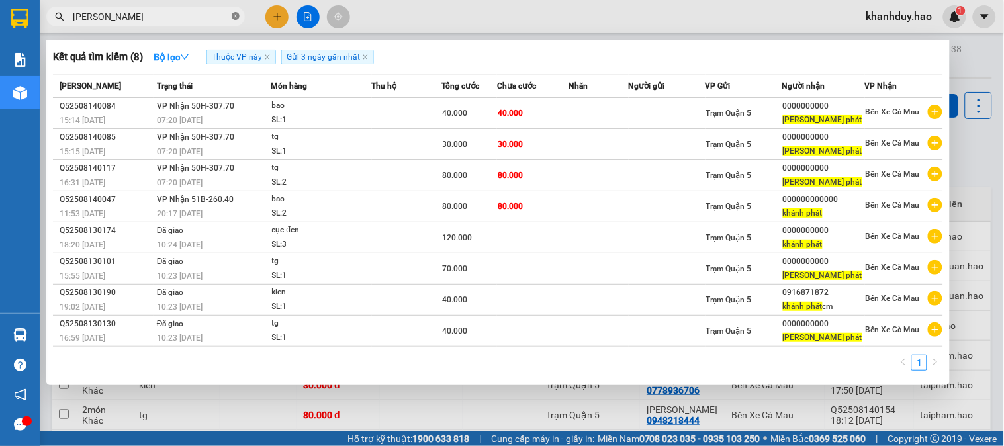
click at [239, 17] on icon "close-circle" at bounding box center [236, 16] width 8 height 8
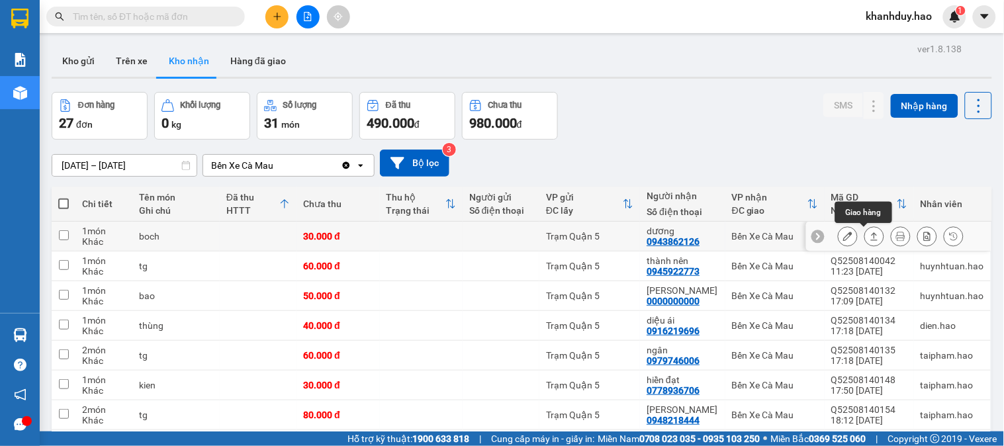
click at [871, 236] on icon at bounding box center [874, 236] width 7 height 8
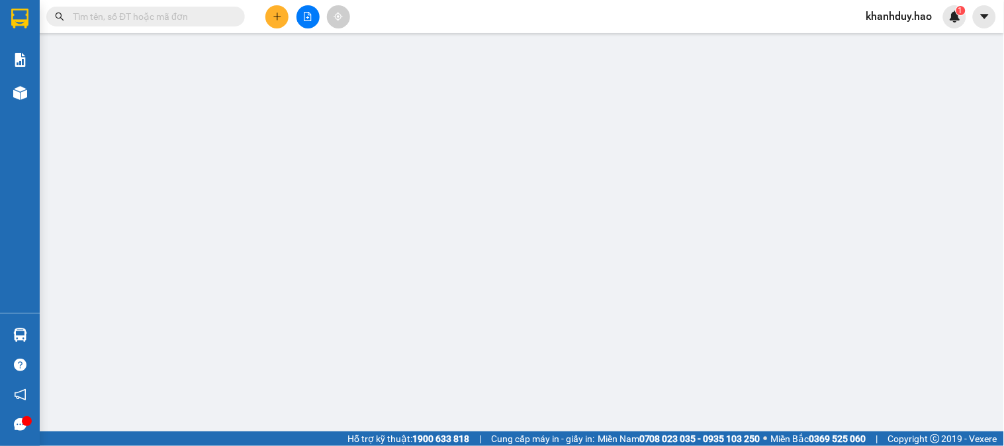
type input "0943862126"
type input "dương"
type input "30.000"
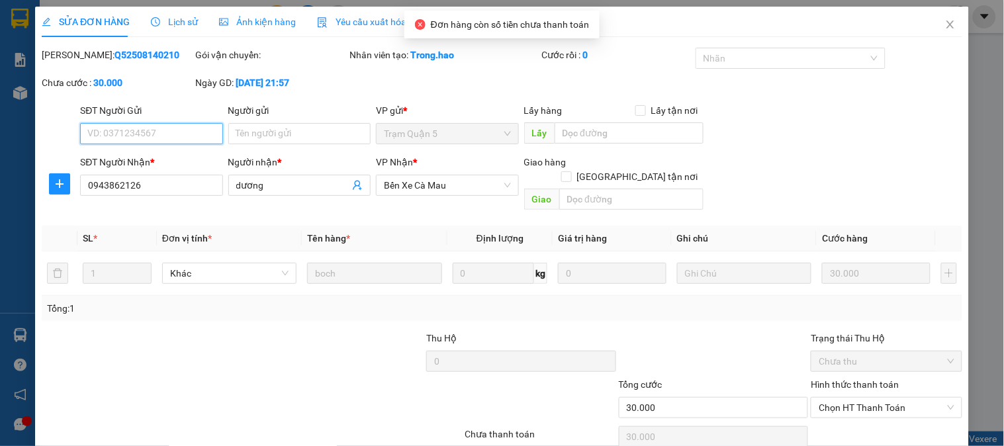
drag, startPoint x: 872, startPoint y: 347, endPoint x: 871, endPoint y: 358, distance: 11.3
click at [872, 398] on span "Chọn HT Thanh Toán" at bounding box center [886, 408] width 135 height 20
click at [861, 412] on div "Tại văn phòng" at bounding box center [879, 419] width 134 height 15
type input "0"
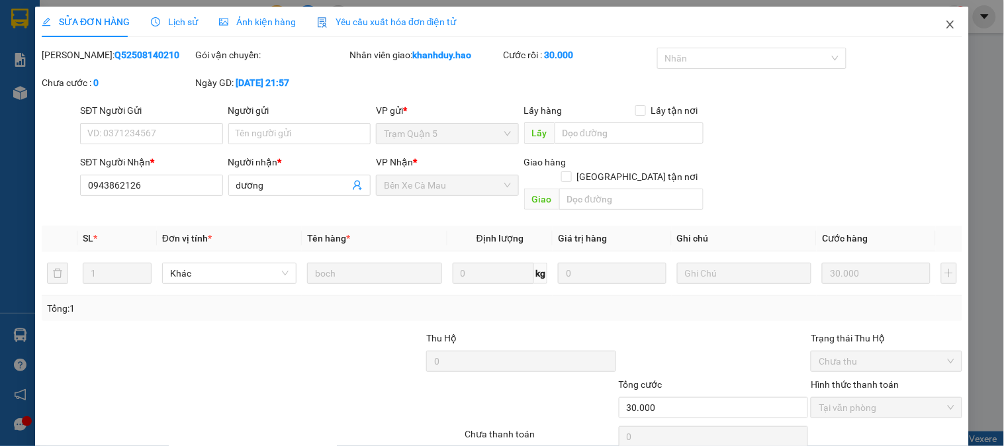
click at [945, 24] on icon "close" at bounding box center [950, 24] width 11 height 11
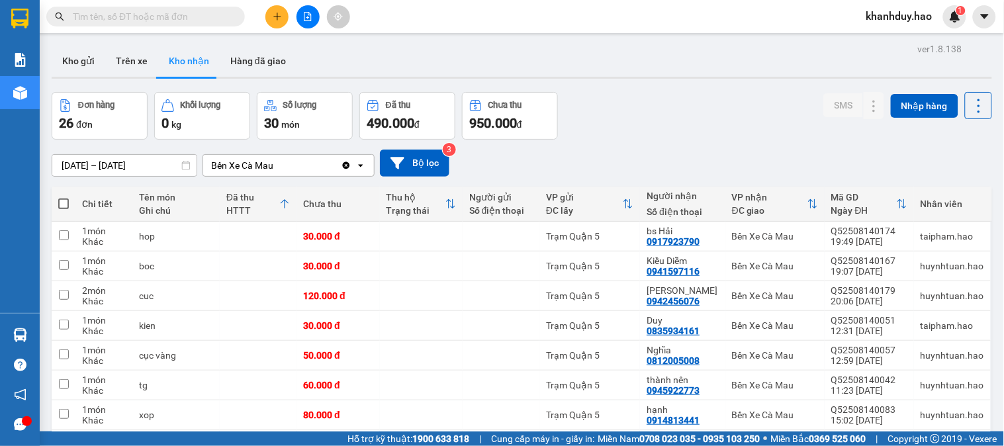
click at [276, 18] on icon "plus" at bounding box center [277, 16] width 9 height 9
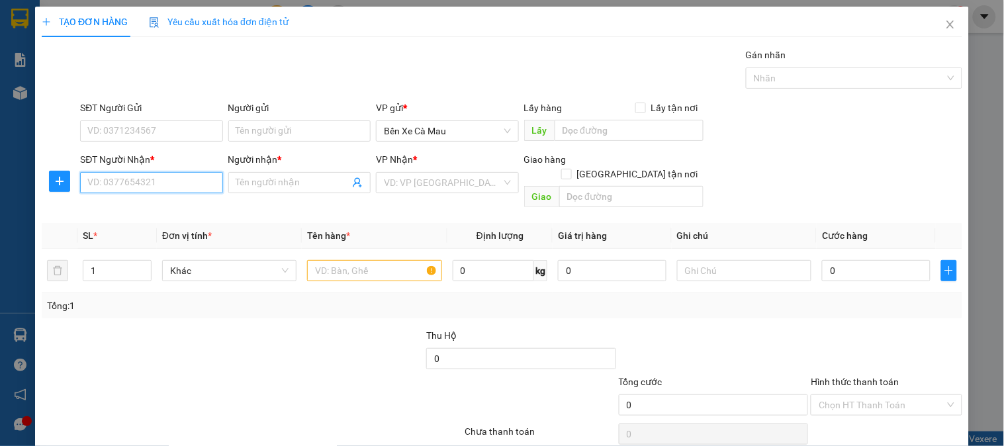
click at [154, 184] on input "SĐT Người Nhận *" at bounding box center [151, 182] width 142 height 21
type input "0"
click at [149, 181] on input "SĐT Người Nhận *" at bounding box center [151, 182] width 142 height 21
type input "0949208984"
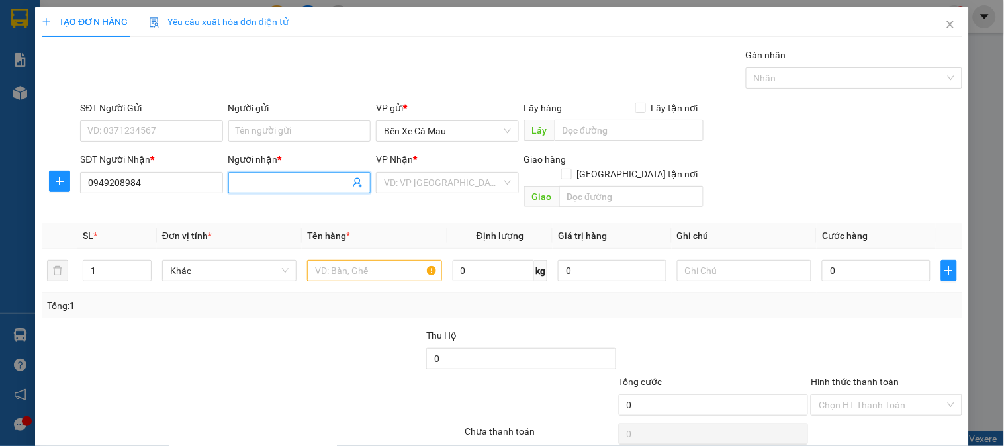
click at [265, 182] on input "Người nhận *" at bounding box center [292, 182] width 113 height 15
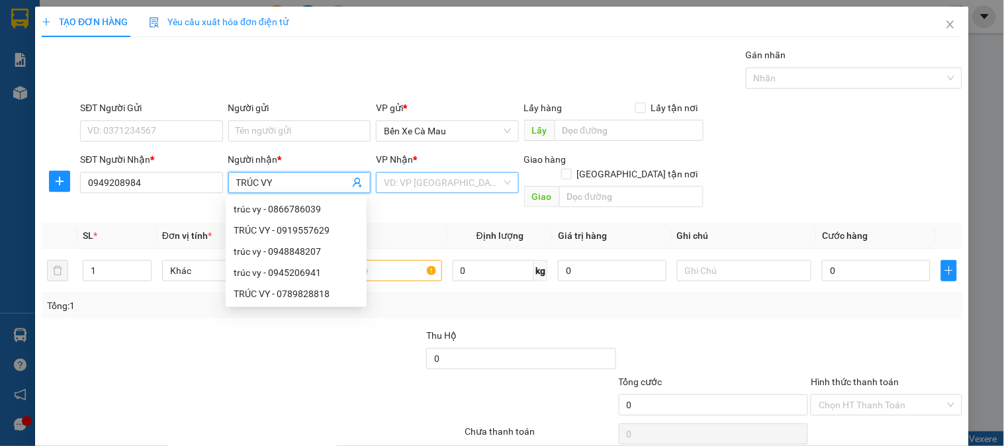
type input "TRÚC VY"
click at [452, 190] on input "search" at bounding box center [442, 183] width 117 height 20
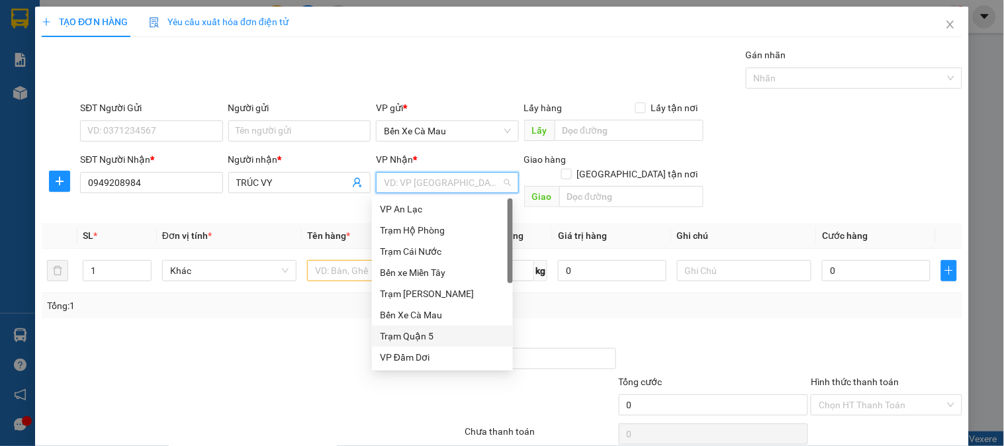
click at [440, 332] on div "Trạm Quận 5" at bounding box center [442, 336] width 125 height 15
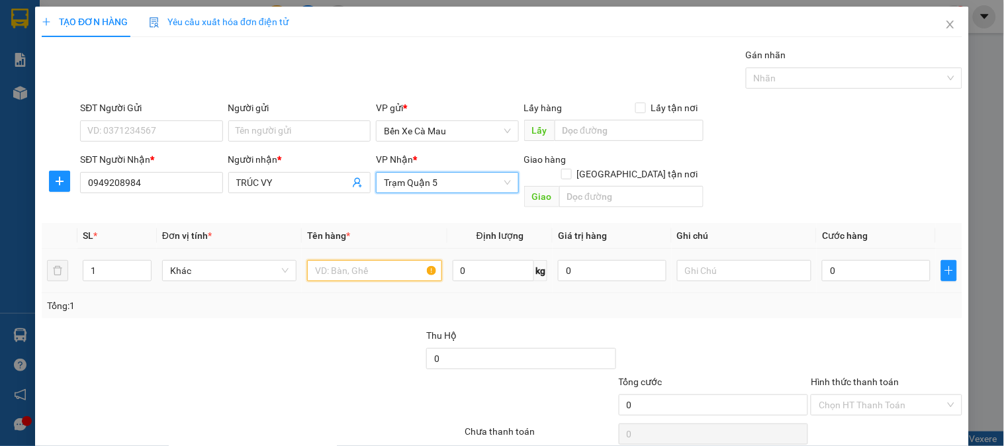
click at [378, 267] on input "text" at bounding box center [374, 270] width 134 height 21
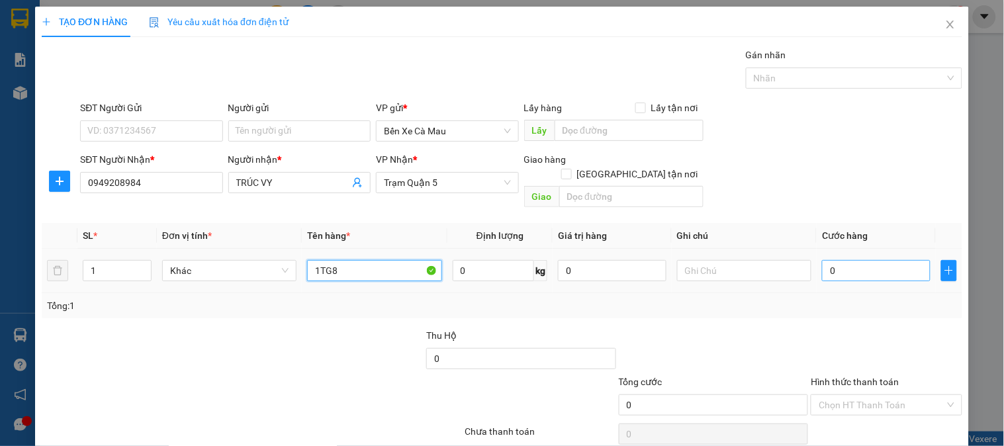
type input "1TG8"
click at [857, 265] on input "0" at bounding box center [876, 270] width 109 height 21
type input "3"
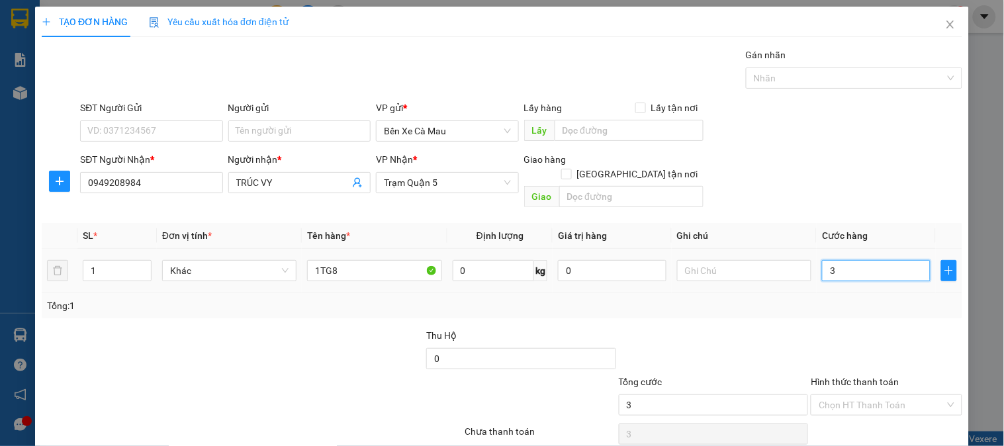
type input "30"
type input "30.000"
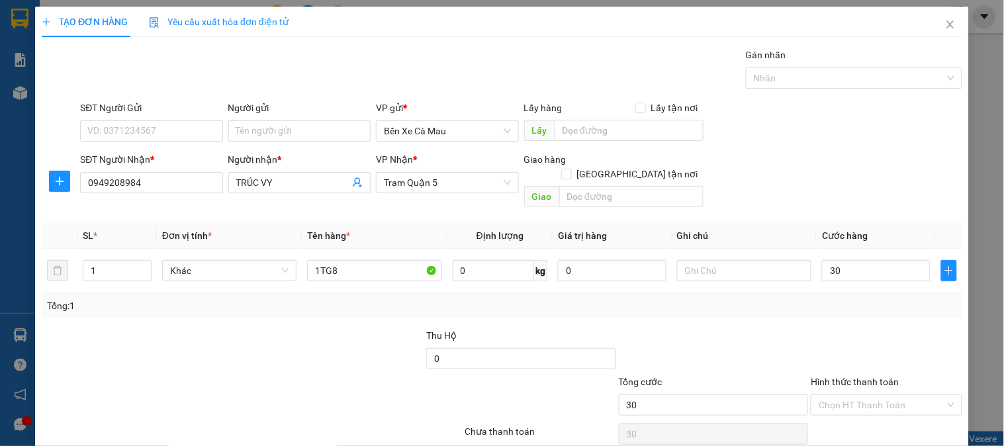
type input "30.000"
click at [886, 175] on div "SĐT Người Nhận * 0949208984 Người nhận * TRÚC VY VP Nhận * Trạm Quận 5 Giao hàn…" at bounding box center [521, 182] width 888 height 61
click at [881, 375] on div "Hình thức thanh toán Chọn HT Thanh Toán" at bounding box center [886, 398] width 151 height 46
click at [881, 395] on input "Hình thức thanh toán" at bounding box center [882, 405] width 126 height 20
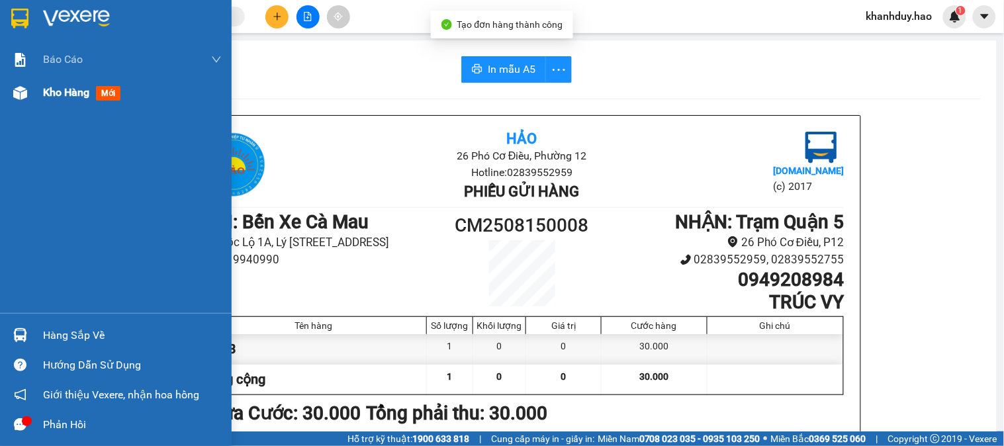
click at [43, 89] on span "Kho hàng" at bounding box center [66, 92] width 46 height 13
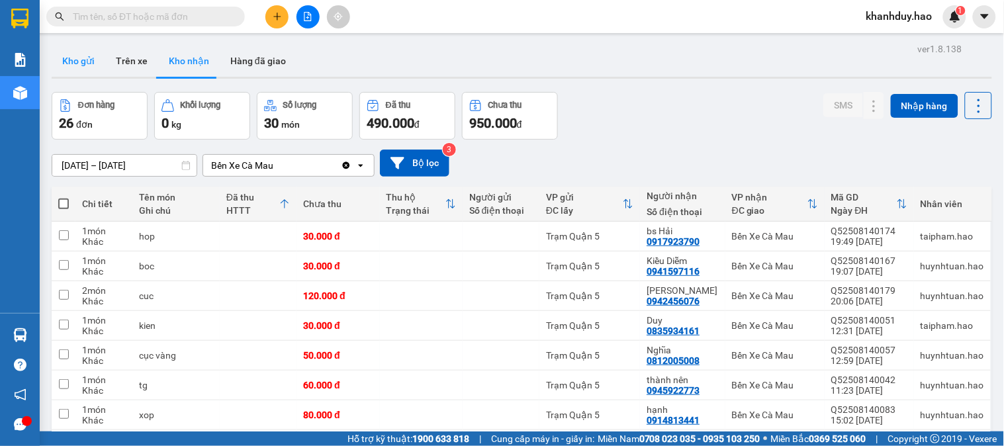
click at [66, 61] on button "Kho gửi" at bounding box center [79, 61] width 54 height 32
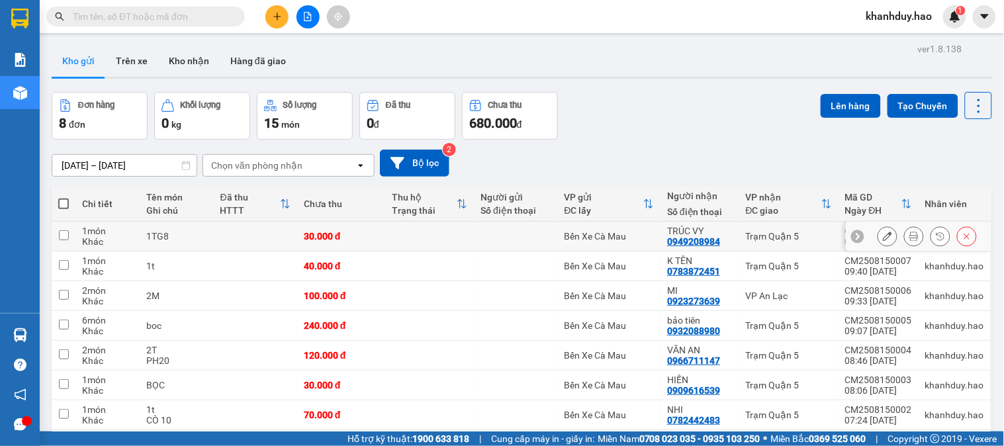
click at [887, 234] on div at bounding box center [888, 236] width 20 height 20
click at [884, 234] on button at bounding box center [888, 236] width 19 height 23
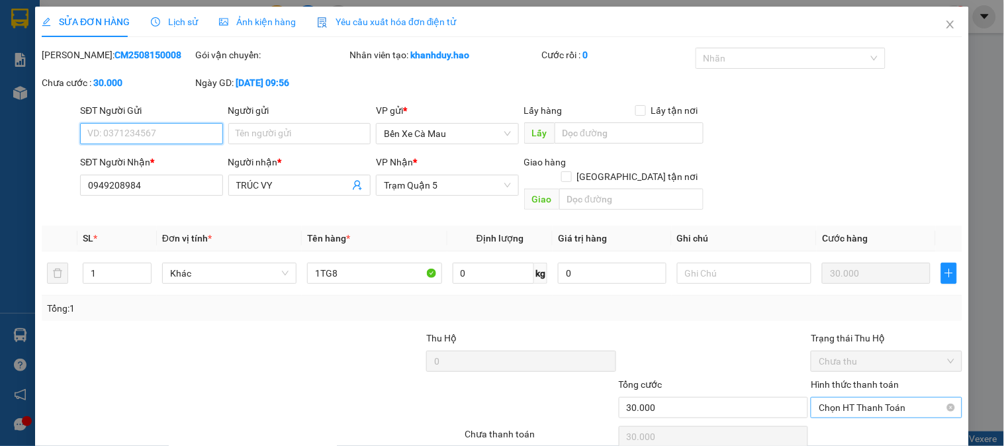
click at [883, 398] on span "Chọn HT Thanh Toán" at bounding box center [886, 408] width 135 height 20
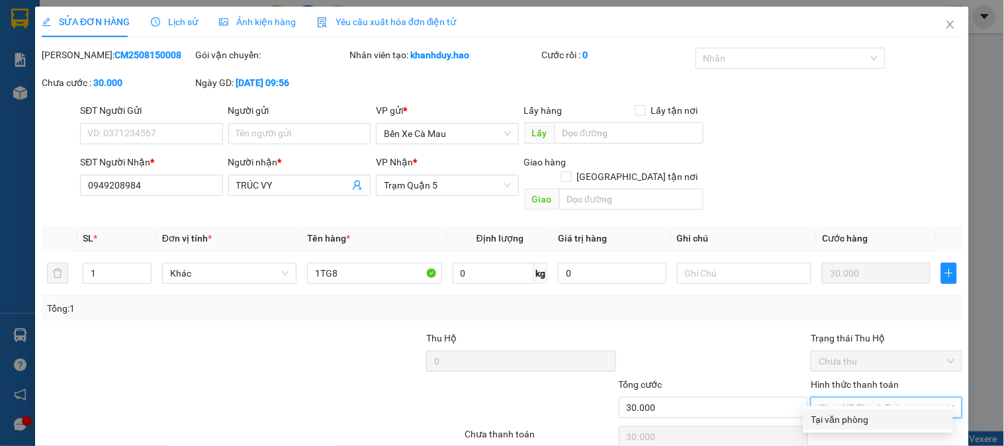
click at [878, 409] on div "Tại văn phòng" at bounding box center [879, 419] width 150 height 21
type input "0"
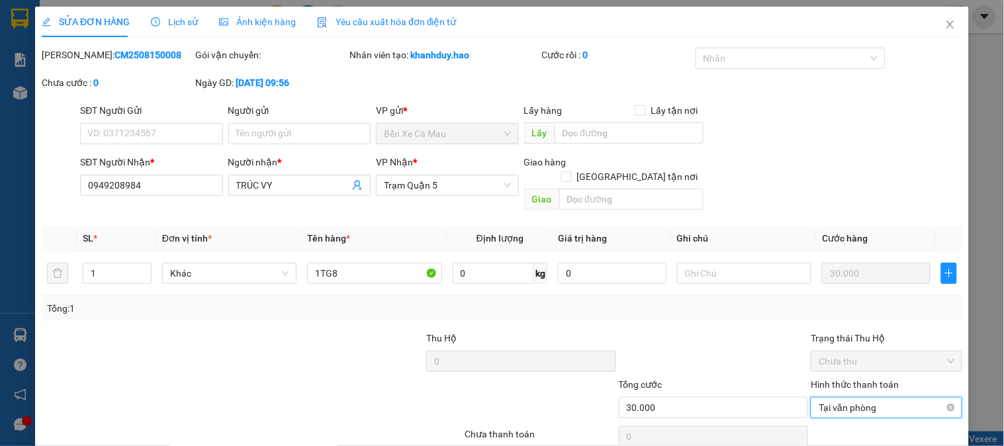
click at [869, 398] on span "Tại văn phòng" at bounding box center [886, 408] width 135 height 20
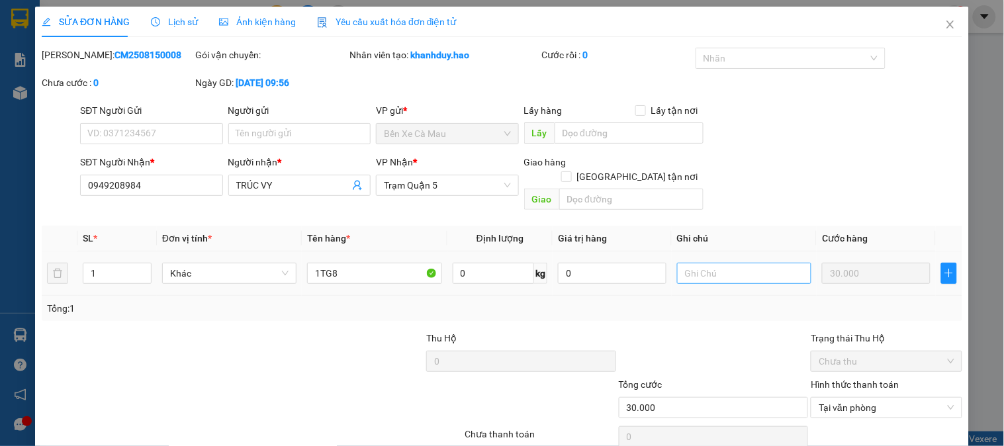
drag, startPoint x: 879, startPoint y: 405, endPoint x: 726, endPoint y: 213, distance: 245.5
click at [726, 213] on div "Total Paid Fee 0 Total UnPaid Fee 30.000 Cash Collection Total Fee Mã ĐH: CM250…" at bounding box center [502, 265] width 921 height 434
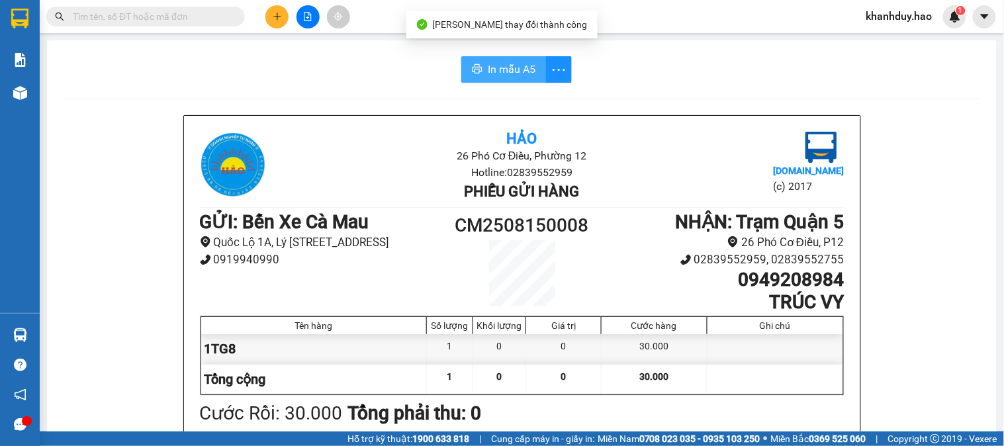
drag, startPoint x: 492, startPoint y: 70, endPoint x: 511, endPoint y: 73, distance: 19.4
click at [493, 70] on span "In mẫu A5" at bounding box center [512, 69] width 48 height 17
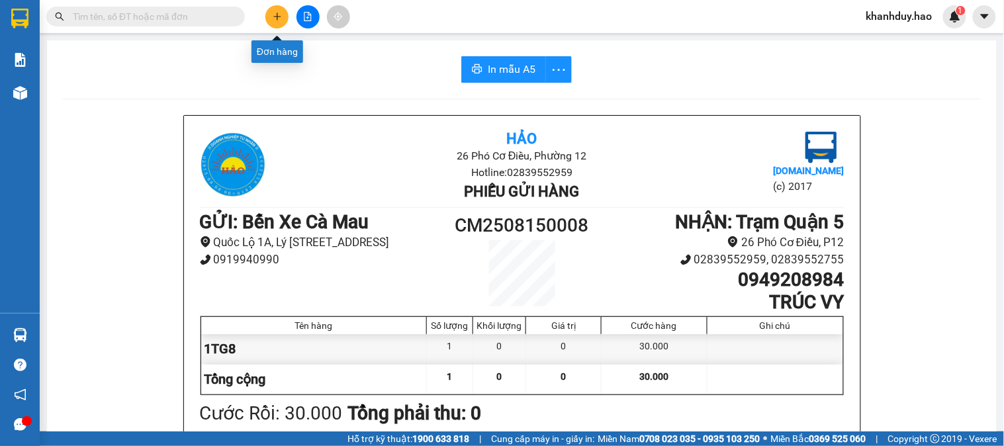
click at [274, 9] on button at bounding box center [276, 16] width 23 height 23
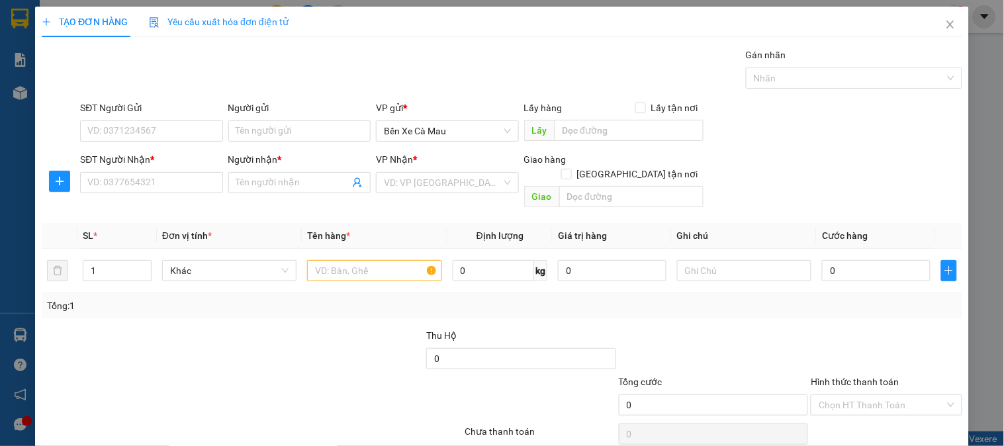
click at [160, 201] on div "Transit Pickup Surcharge Ids Transit Deliver Surcharge Ids Transit Deliver Surc…" at bounding box center [502, 263] width 921 height 431
click at [159, 185] on input "SĐT Người Nhận *" at bounding box center [151, 182] width 142 height 21
click at [162, 191] on input "SĐT Người Nhận *" at bounding box center [151, 182] width 142 height 21
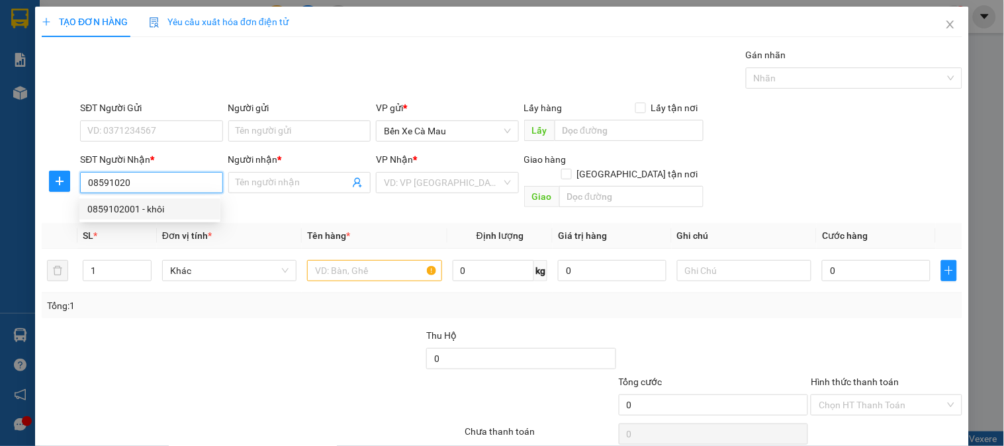
click at [131, 204] on div "0859102001 - khôi" at bounding box center [149, 209] width 125 height 15
type input "0859102001"
type input "khôi"
type input "40.000"
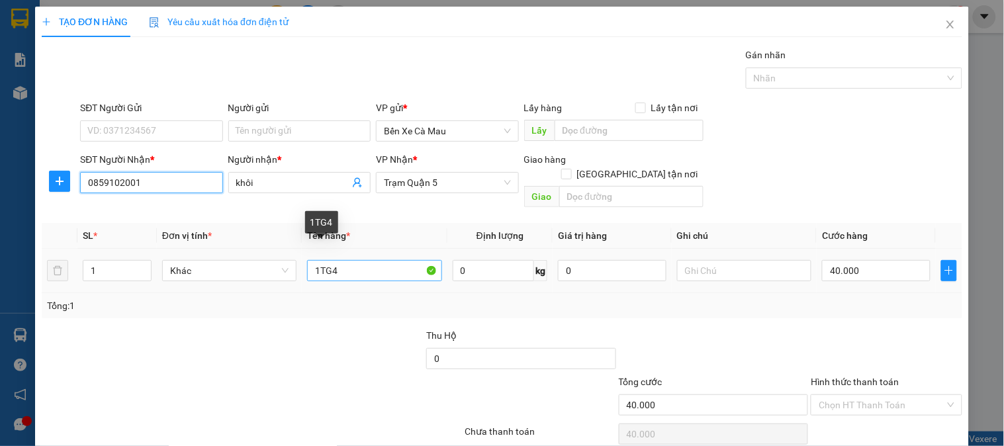
type input "0859102001"
click at [347, 260] on input "1TG4" at bounding box center [374, 270] width 134 height 21
type input "1"
type input "BỌC ĐEN"
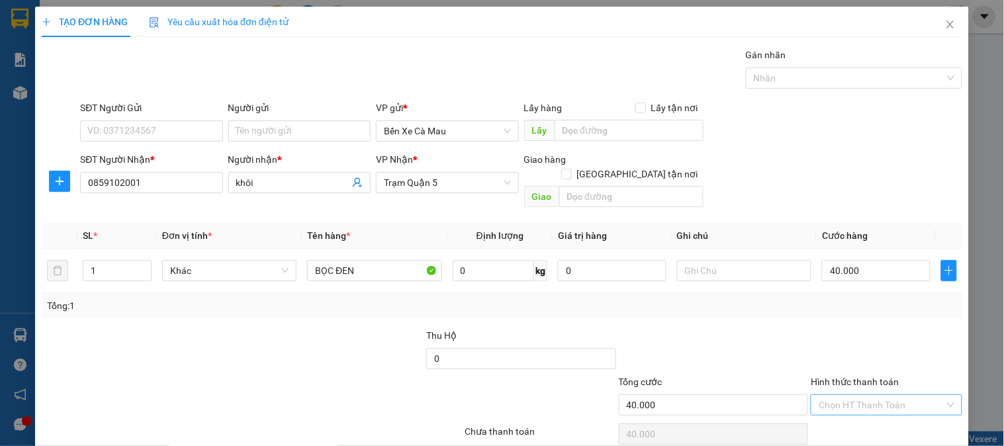
click at [875, 395] on input "Hình thức thanh toán" at bounding box center [882, 405] width 126 height 20
click at [875, 410] on div "Tại văn phòng" at bounding box center [879, 417] width 134 height 15
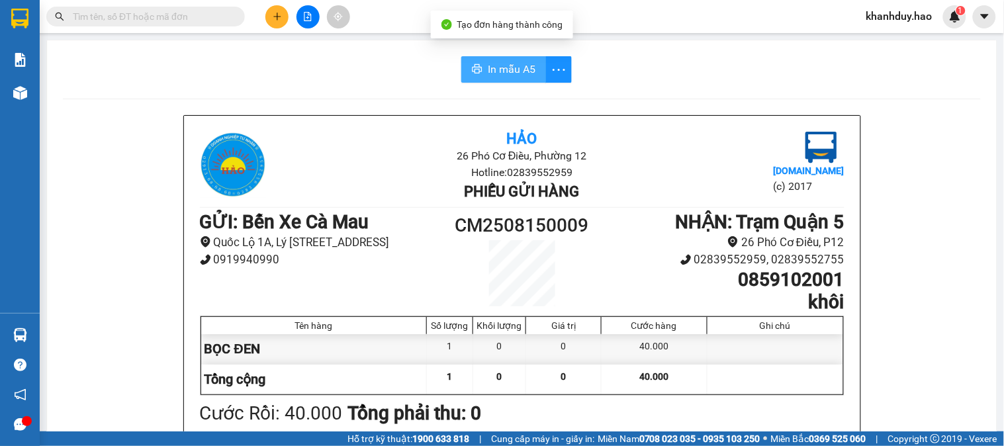
click at [498, 66] on span "In mẫu A5" at bounding box center [512, 69] width 48 height 17
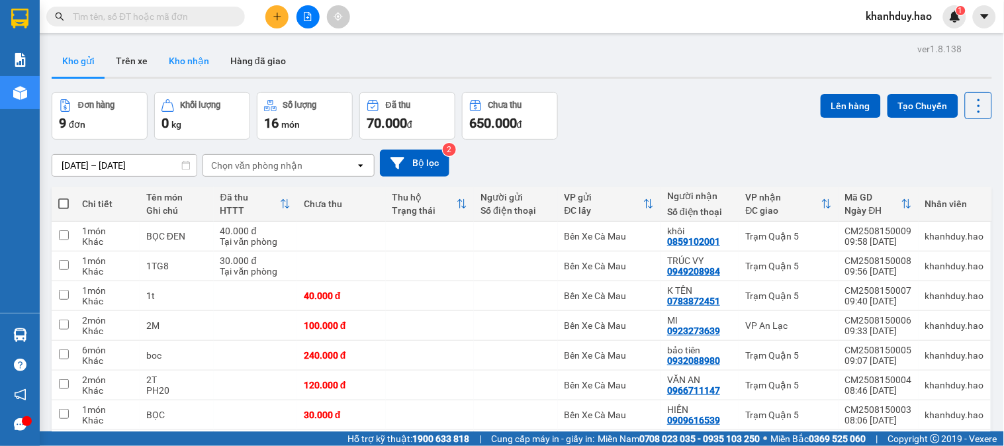
click at [173, 68] on button "Kho nhận" at bounding box center [189, 61] width 62 height 32
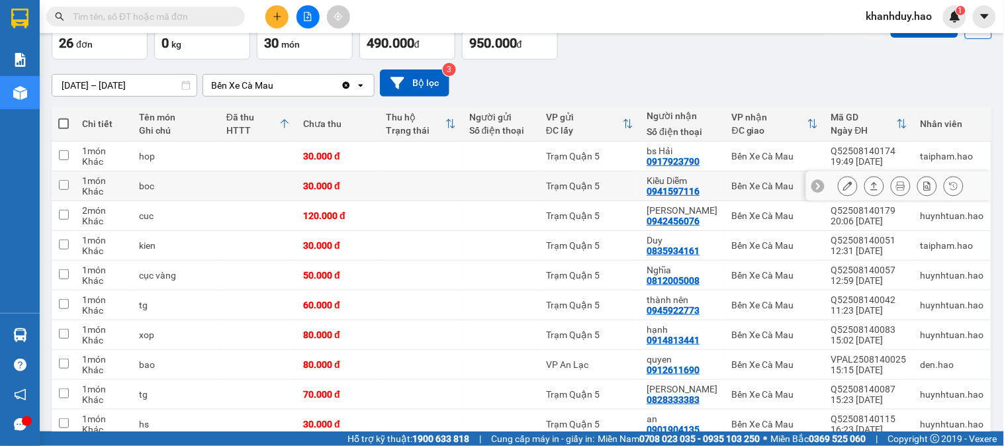
scroll to position [73, 0]
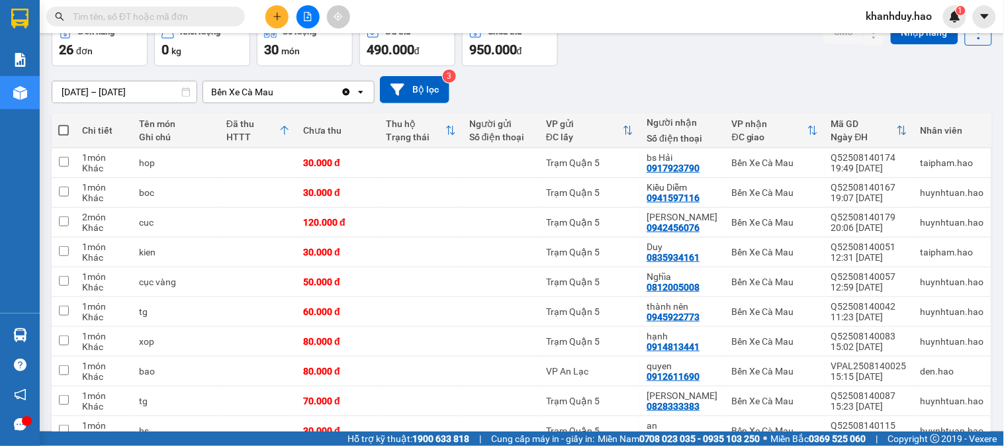
click at [126, 95] on input "[DATE] – [DATE]" at bounding box center [124, 91] width 144 height 21
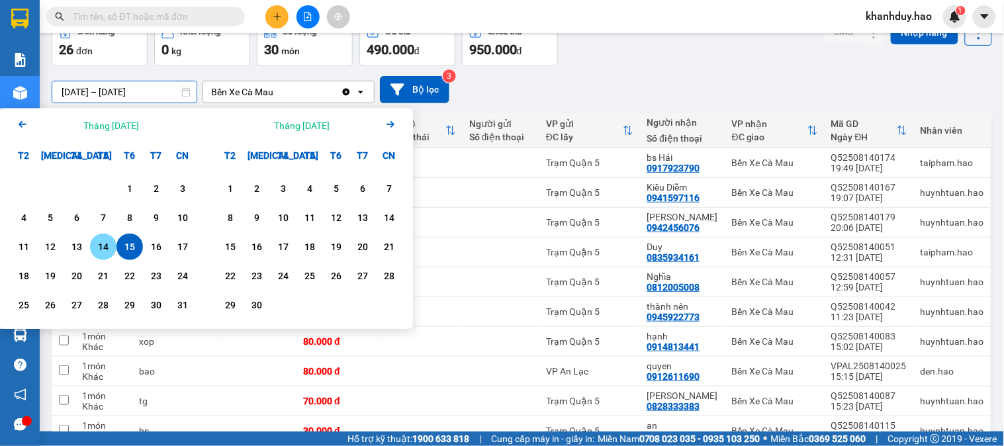
click at [95, 253] on div "14" at bounding box center [103, 247] width 19 height 16
type input "[DATE] – [DATE]"
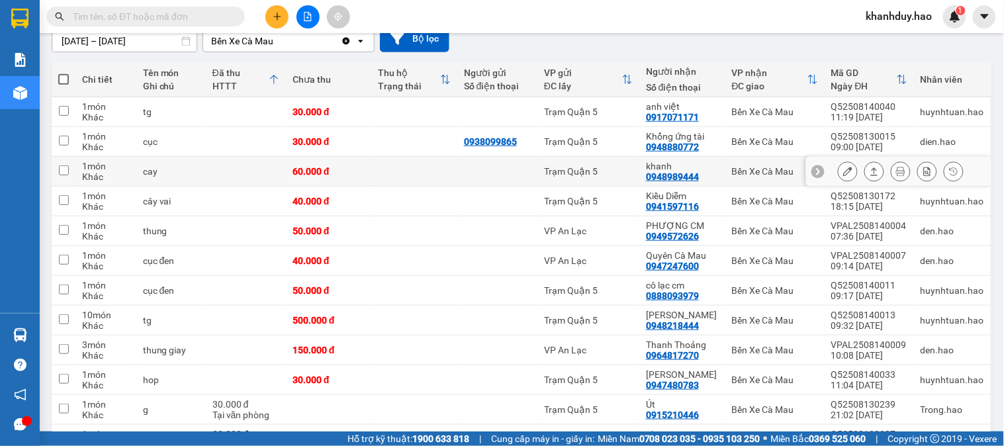
scroll to position [147, 0]
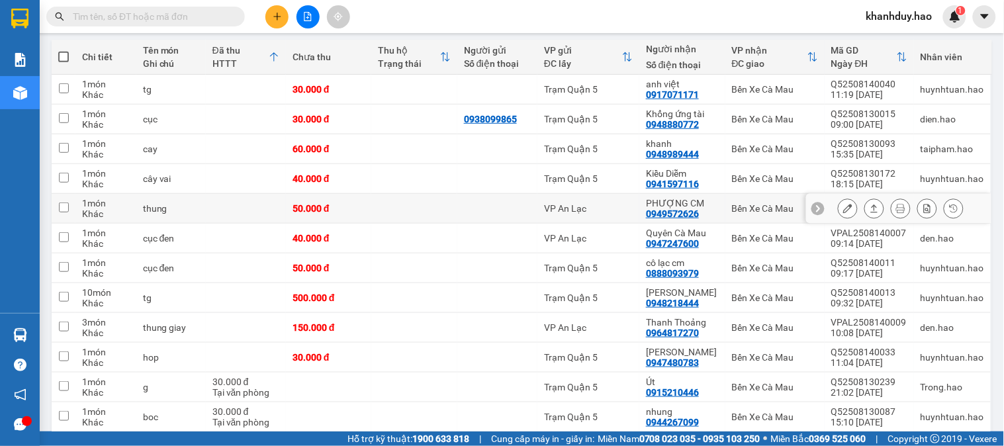
click at [870, 207] on icon at bounding box center [874, 208] width 9 height 9
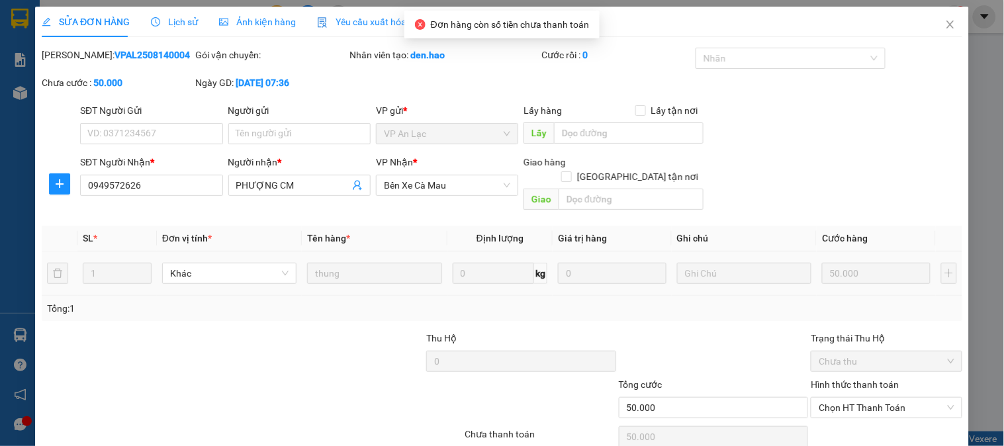
type input "0949572626"
type input "PHƯỢNG CM"
type input "50.000"
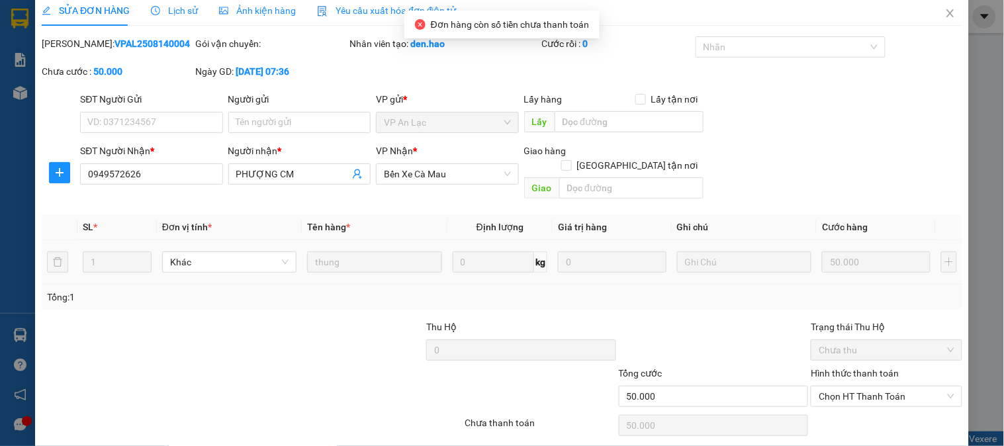
scroll to position [46, 0]
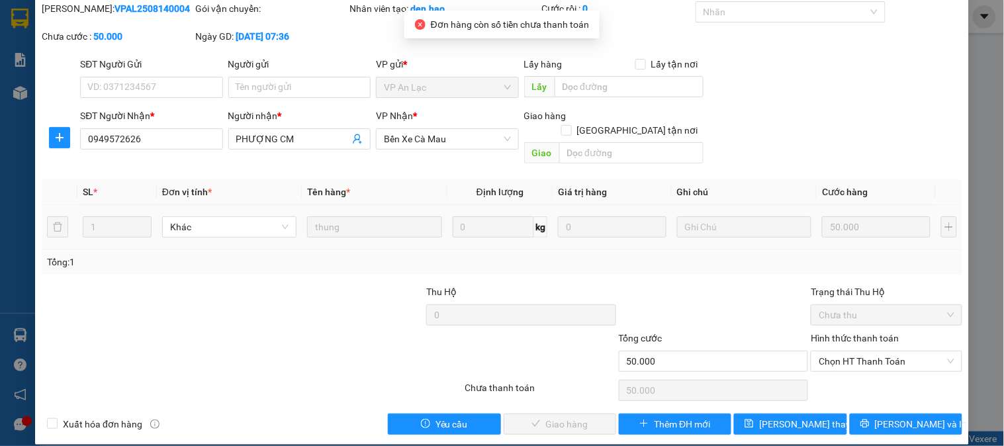
click at [849, 334] on div "Hình thức thanh toán" at bounding box center [886, 341] width 151 height 20
click at [849, 352] on span "Chọn HT Thanh Toán" at bounding box center [886, 362] width 135 height 20
drag, startPoint x: 824, startPoint y: 379, endPoint x: 724, endPoint y: 389, distance: 100.5
click at [823, 379] on div "Tại văn phòng" at bounding box center [879, 373] width 134 height 15
type input "0"
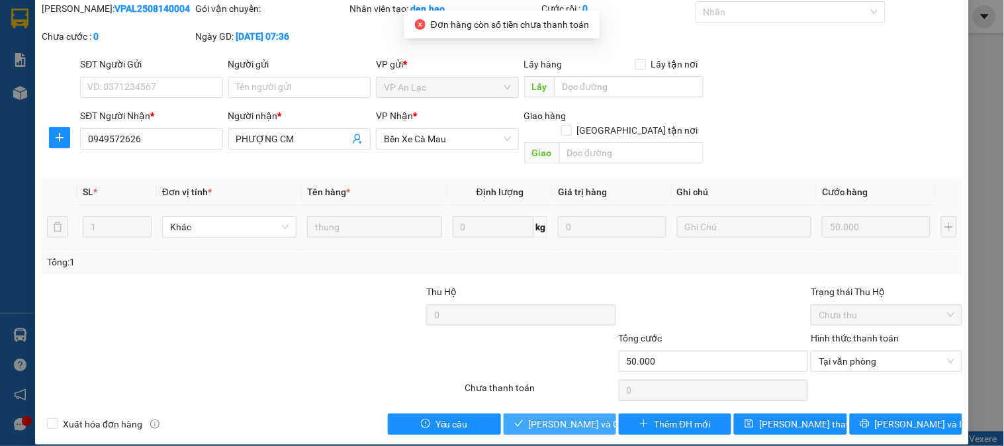
click at [565, 417] on span "Lưu và Giao hàng" at bounding box center [592, 424] width 127 height 15
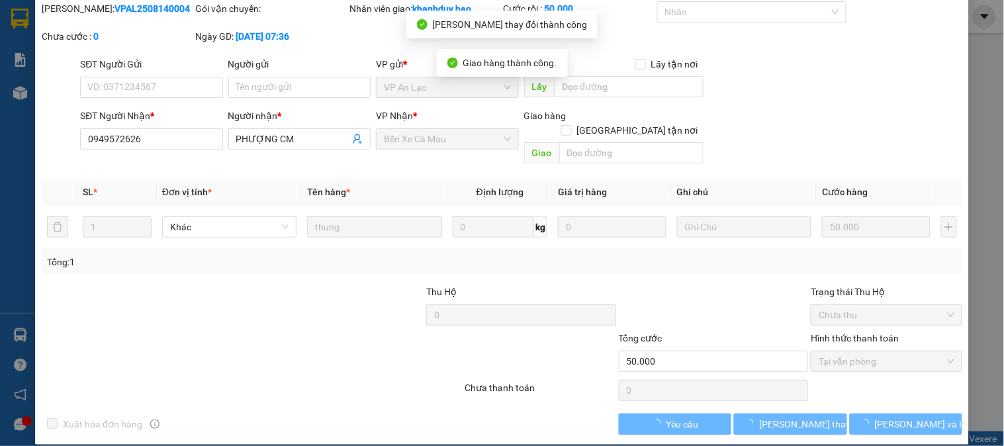
scroll to position [0, 0]
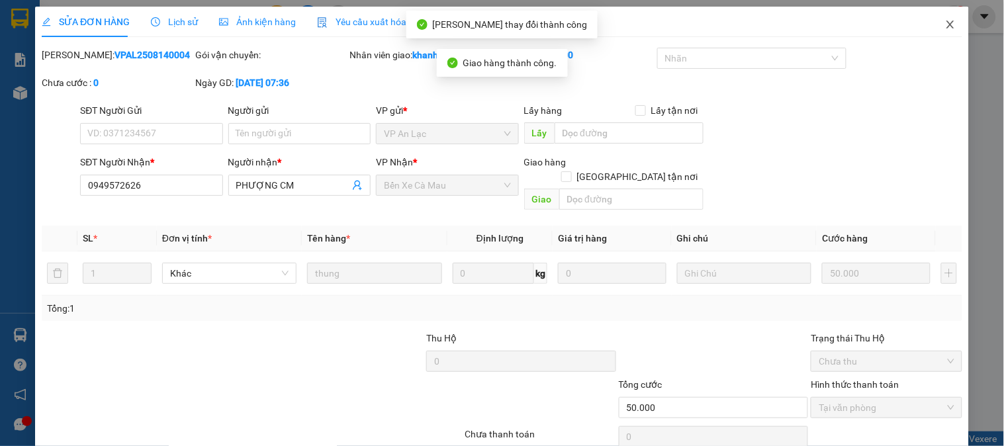
click at [935, 15] on span "Close" at bounding box center [950, 25] width 37 height 37
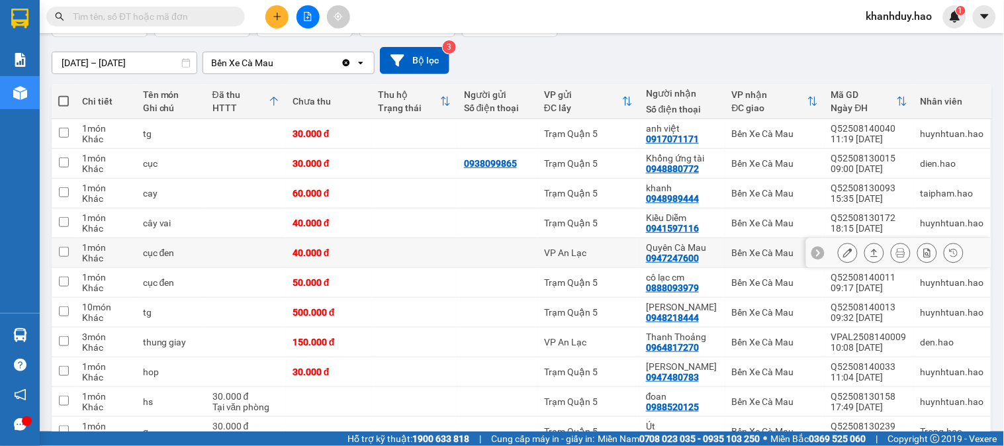
scroll to position [147, 0]
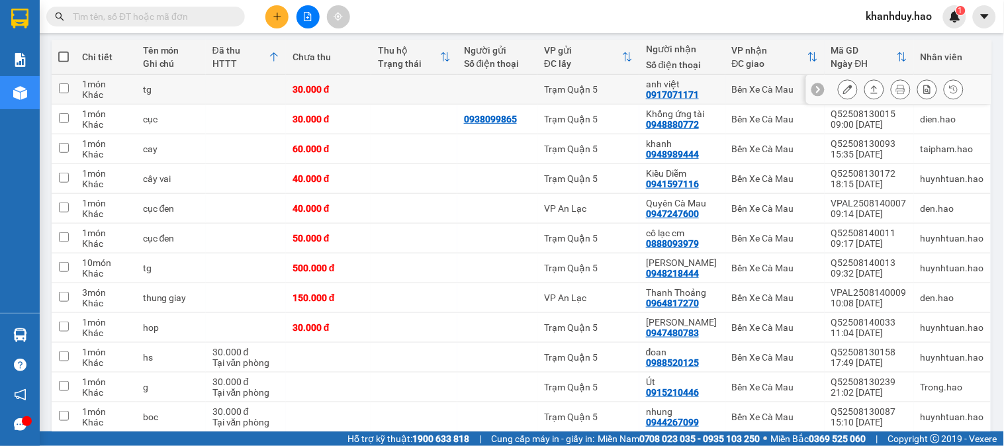
click at [870, 89] on icon at bounding box center [874, 89] width 9 height 9
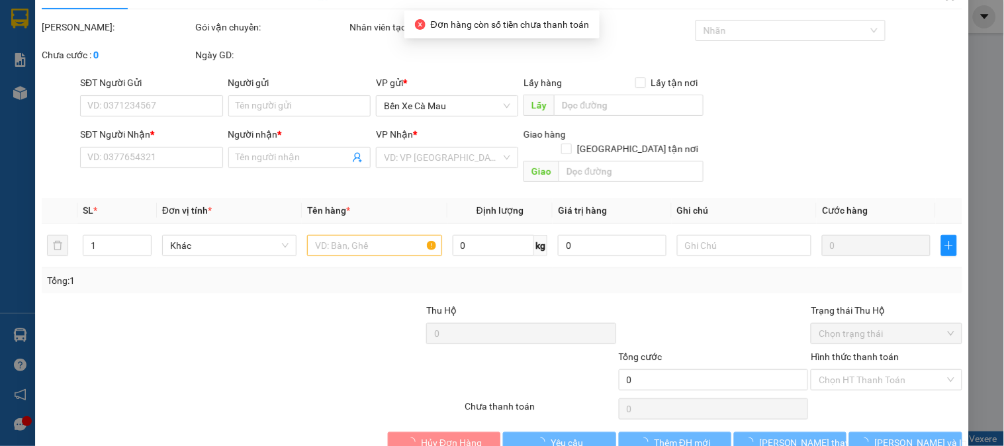
type input "0917071171"
type input "anh việt"
type input "30.000"
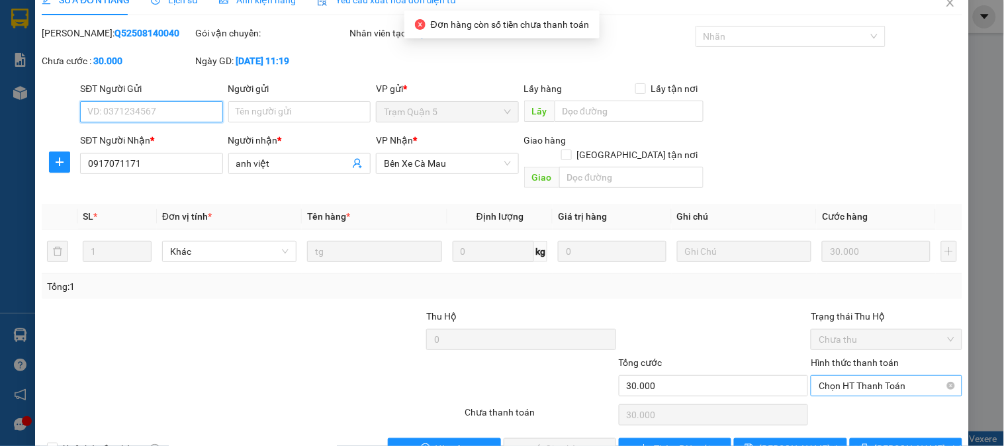
scroll to position [46, 0]
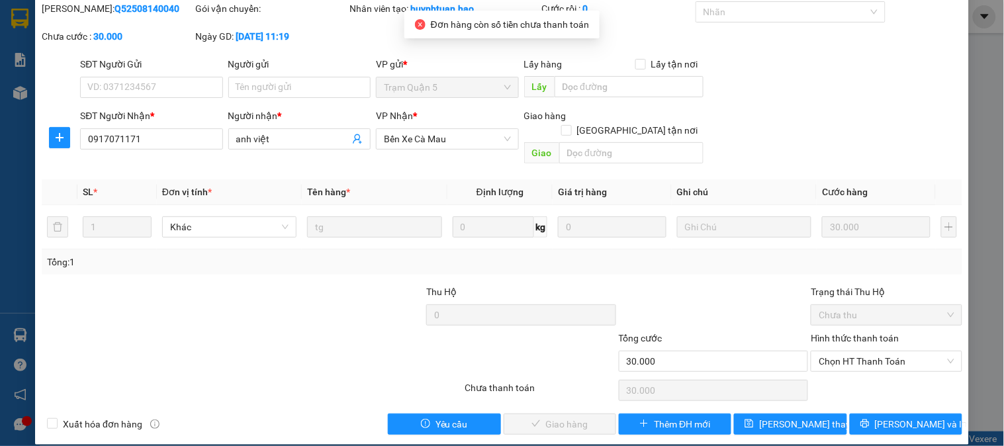
click at [871, 361] on div "Hình thức thanh toán Chọn HT Thanh Toán" at bounding box center [886, 354] width 151 height 46
click at [871, 358] on div "Hình thức thanh toán Chọn HT Thanh Toán" at bounding box center [886, 354] width 151 height 46
click at [861, 352] on span "Chọn HT Thanh Toán" at bounding box center [886, 362] width 135 height 20
drag, startPoint x: 851, startPoint y: 363, endPoint x: 730, endPoint y: 393, distance: 124.9
click at [850, 364] on div "Tại văn phòng" at bounding box center [879, 373] width 150 height 21
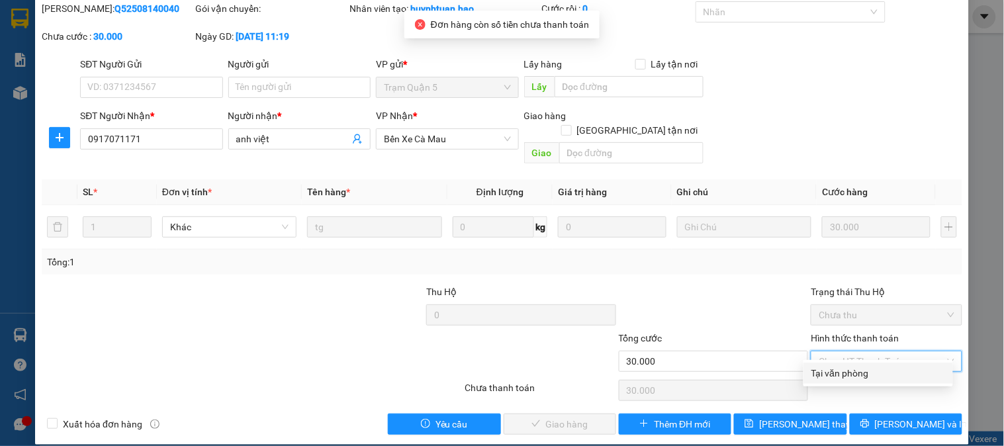
type input "0"
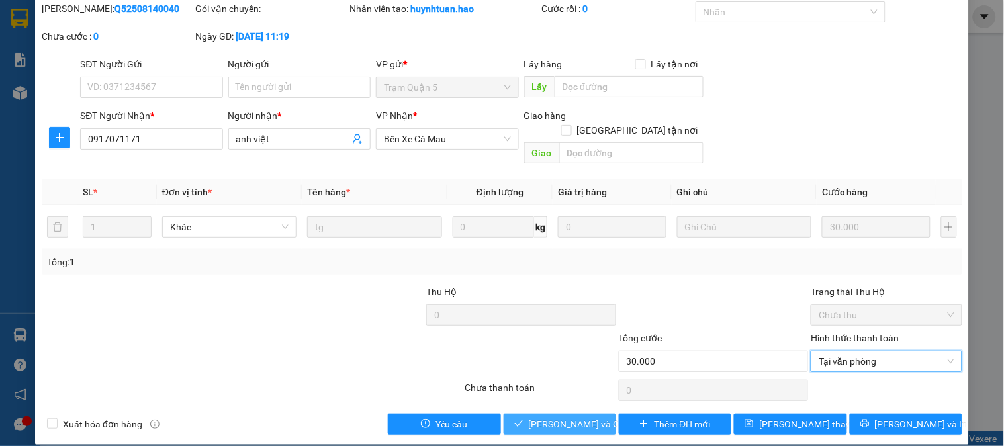
click at [544, 417] on span "Lưu và Giao hàng" at bounding box center [592, 424] width 127 height 15
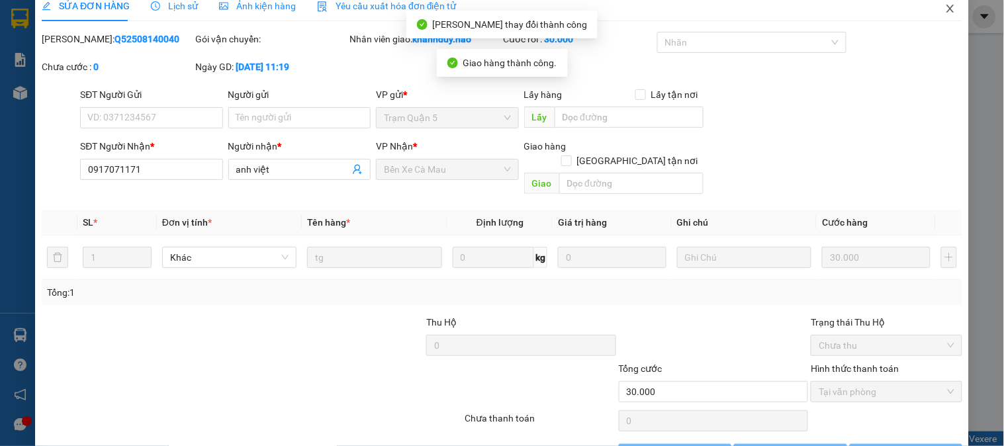
scroll to position [0, 0]
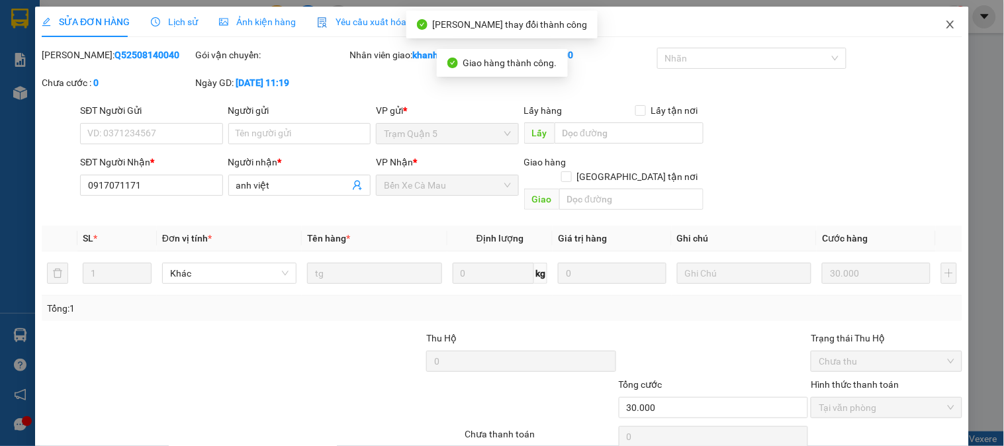
click at [945, 21] on icon "close" at bounding box center [950, 24] width 11 height 11
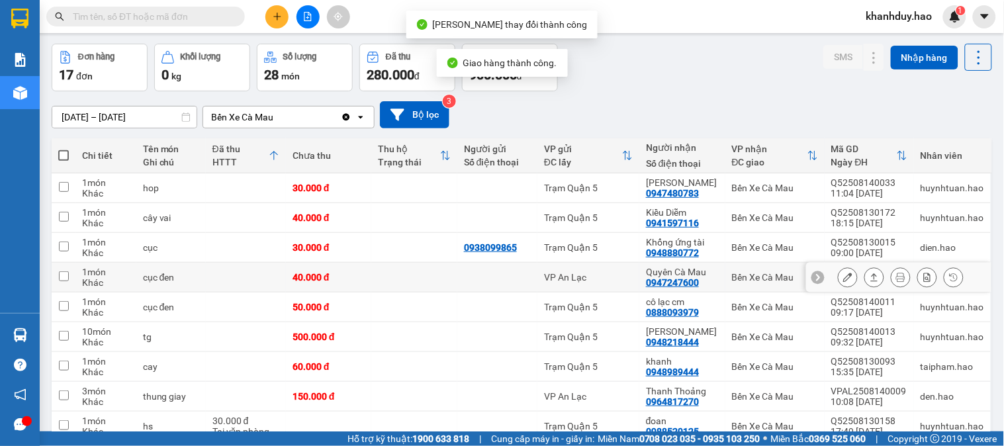
scroll to position [73, 0]
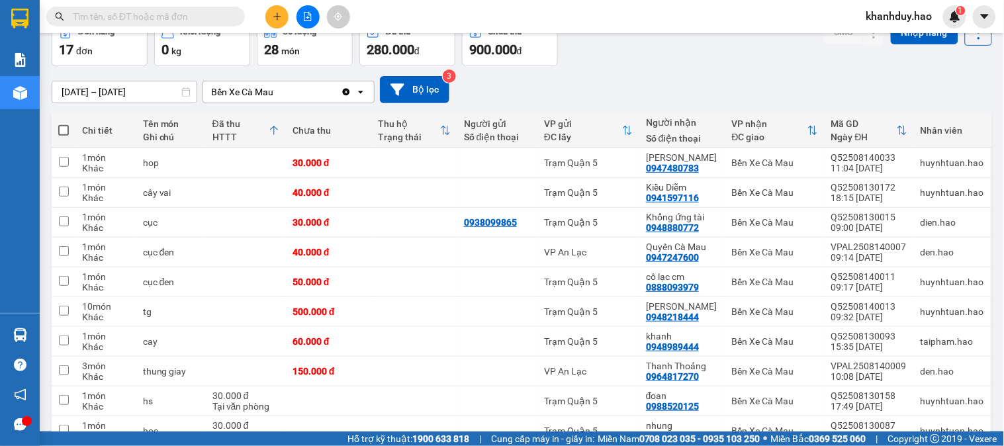
click at [151, 93] on input "[DATE] – [DATE]" at bounding box center [124, 91] width 144 height 21
click at [865, 157] on button at bounding box center [874, 163] width 19 height 23
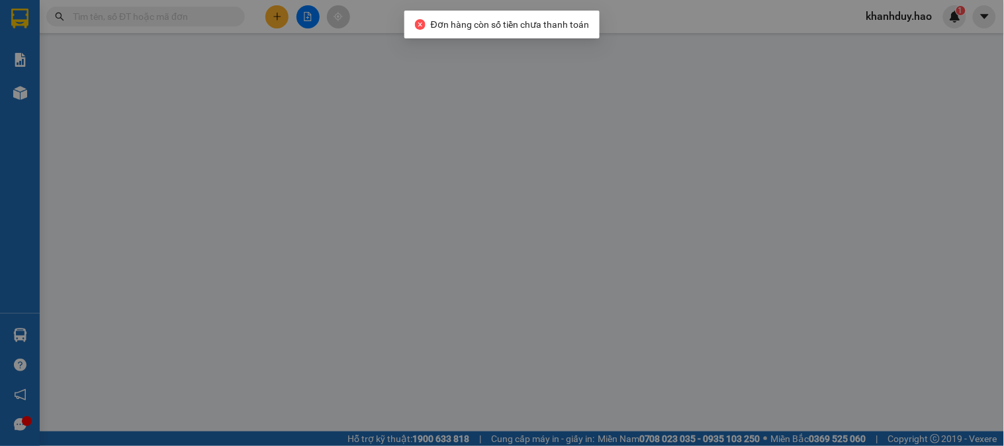
type input "0947480783"
type input "Hoàng Ân"
type input "30.000"
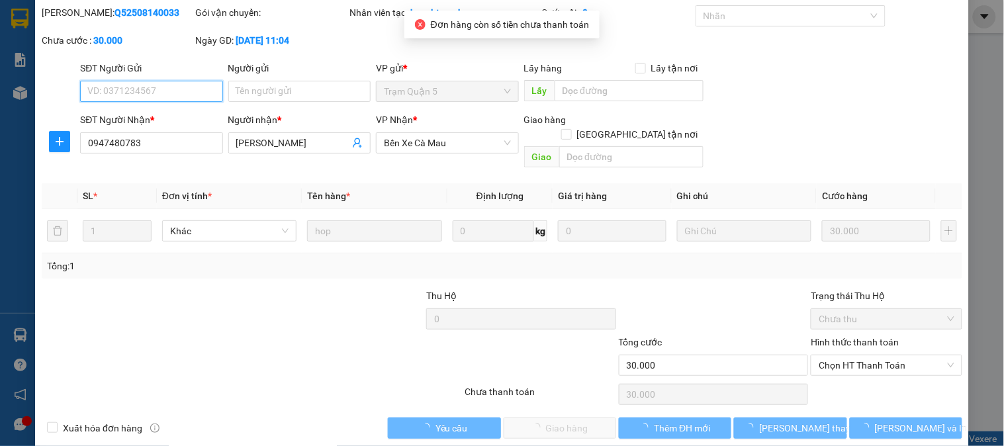
scroll to position [46, 0]
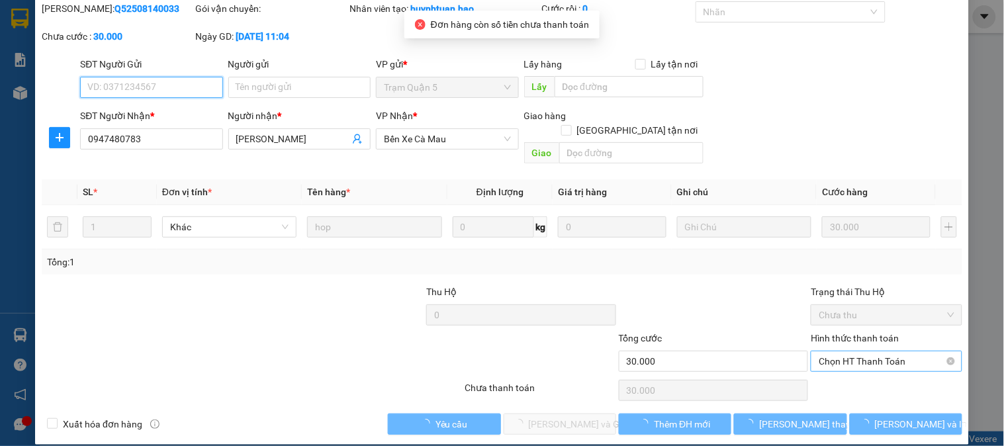
click at [894, 352] on span "Chọn HT Thanh Toán" at bounding box center [886, 362] width 135 height 20
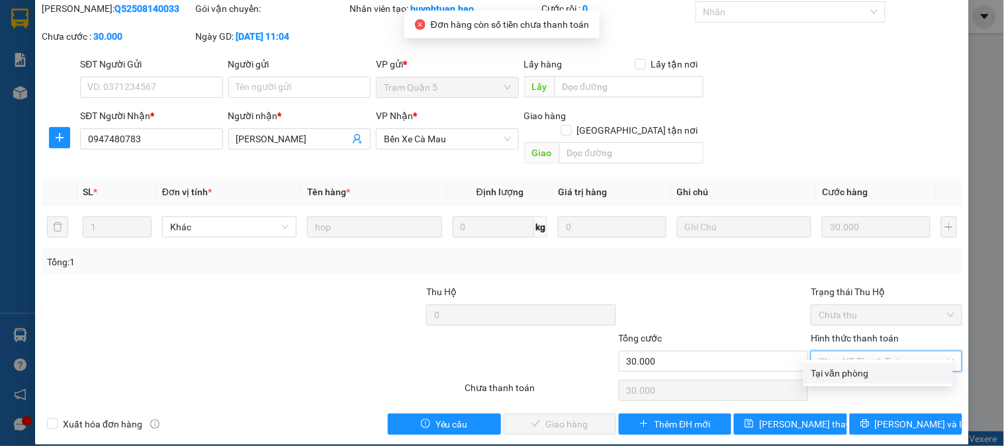
click at [871, 375] on div "Tại văn phòng" at bounding box center [879, 373] width 134 height 15
type input "0"
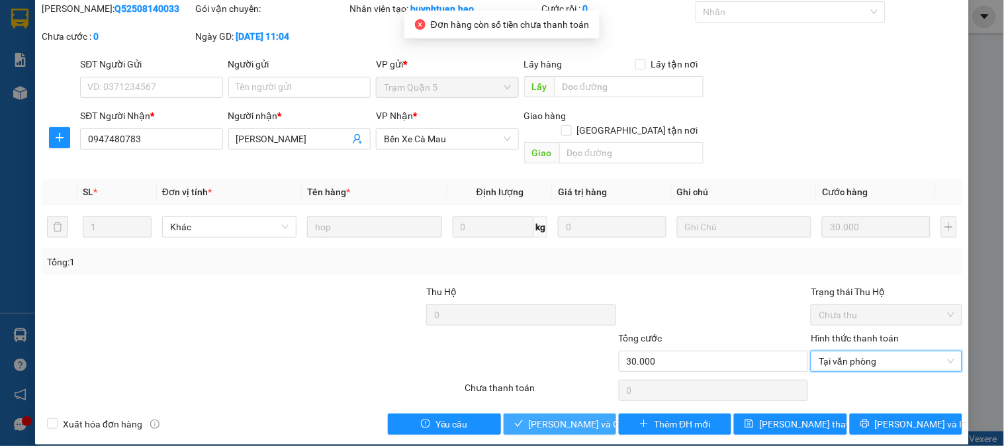
click at [571, 417] on span "Lưu và Giao hàng" at bounding box center [592, 424] width 127 height 15
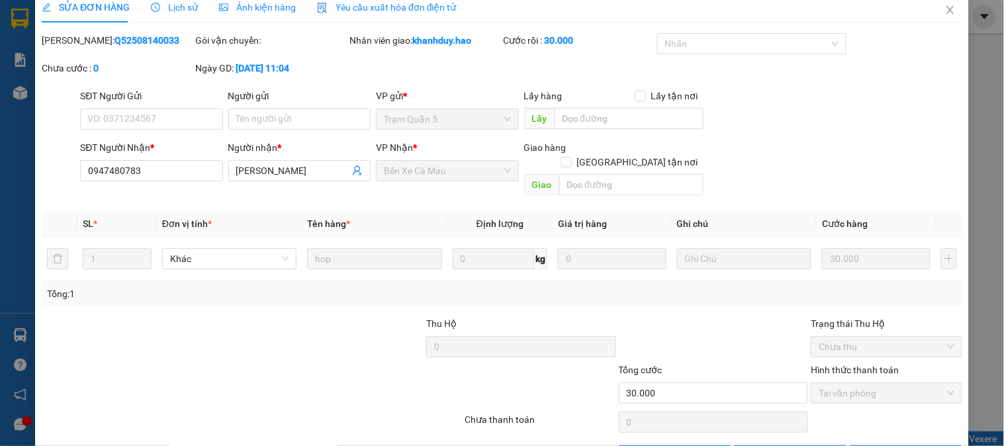
scroll to position [0, 0]
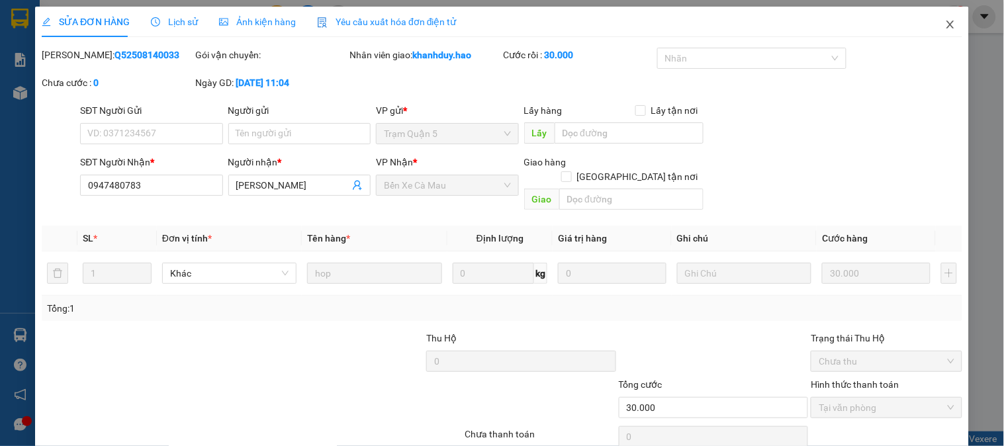
click at [948, 24] on span "Close" at bounding box center [950, 25] width 37 height 37
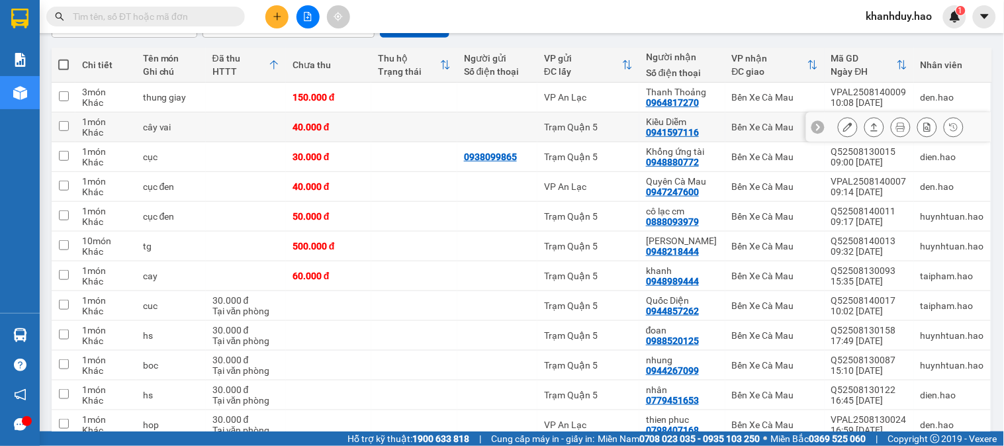
scroll to position [147, 0]
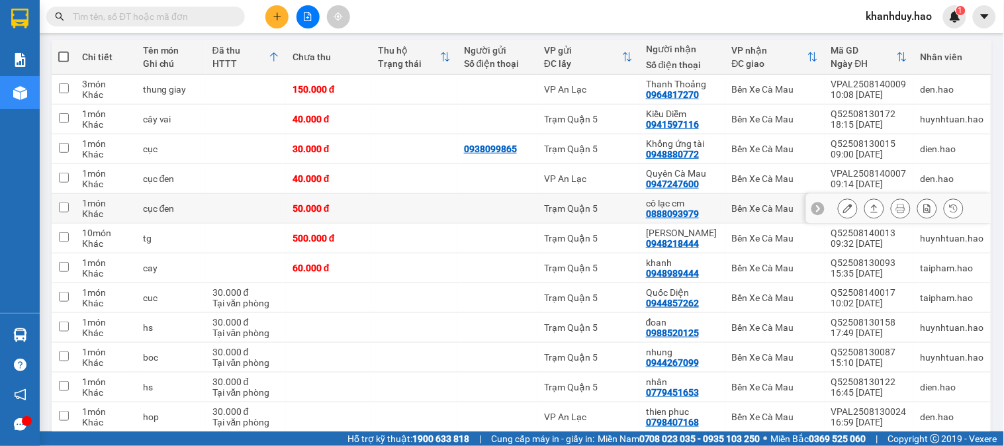
click at [870, 212] on icon at bounding box center [874, 208] width 9 height 9
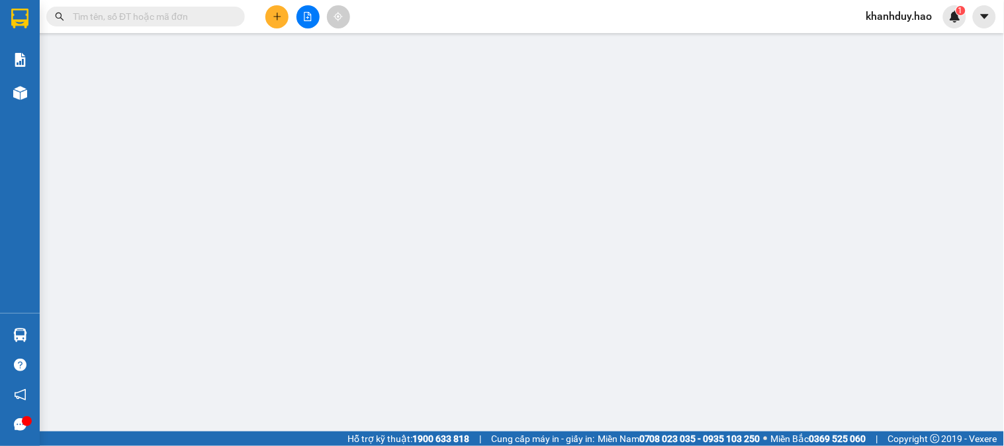
type input "0888093979"
type input "cô lạc cm"
type input "50.000"
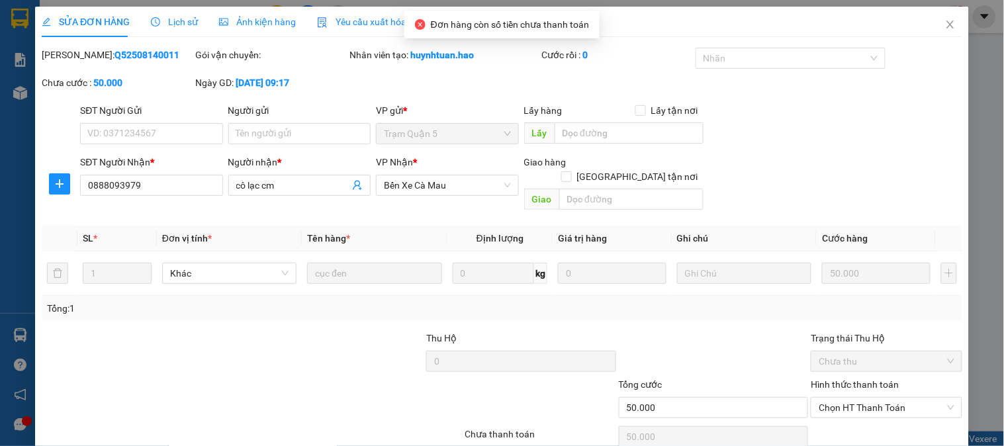
click at [268, 3] on div "SỬA ĐƠN HÀNG Lịch sử Ảnh kiện hàng Yêu cầu xuất hóa đơn điện tử Total Paid Fee …" at bounding box center [502, 223] width 1004 height 446
click at [269, 12] on div "Ảnh kiện hàng" at bounding box center [257, 22] width 77 height 30
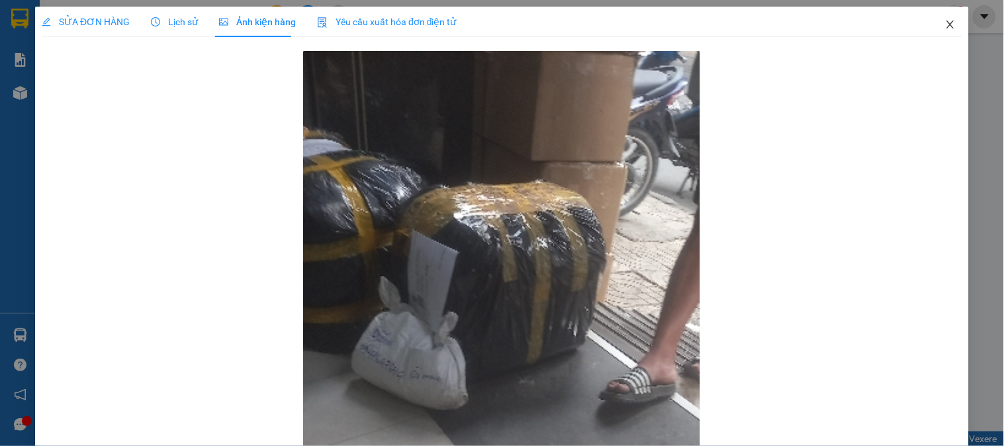
click at [945, 28] on icon "close" at bounding box center [950, 24] width 11 height 11
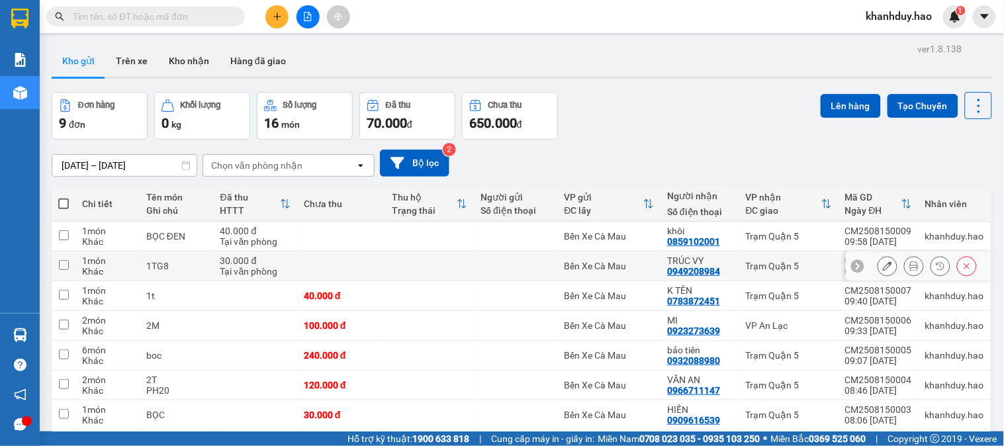
scroll to position [113, 0]
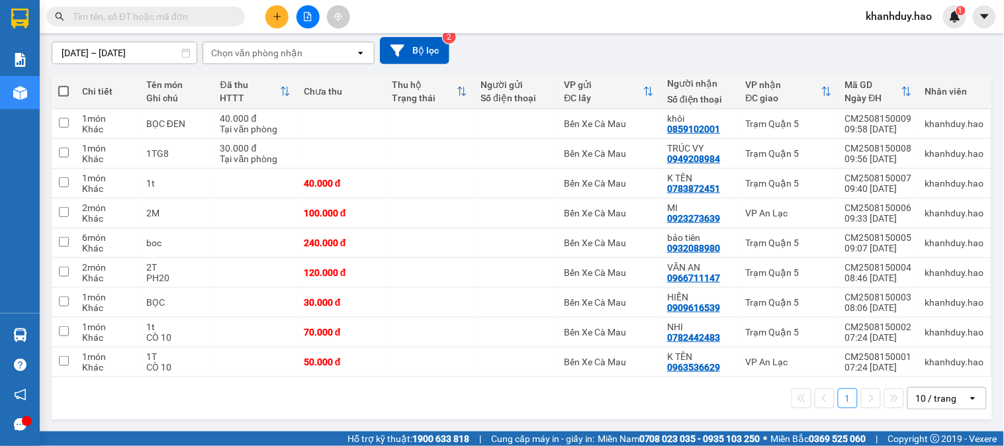
click at [949, 401] on div "10 / trang" at bounding box center [938, 398] width 60 height 21
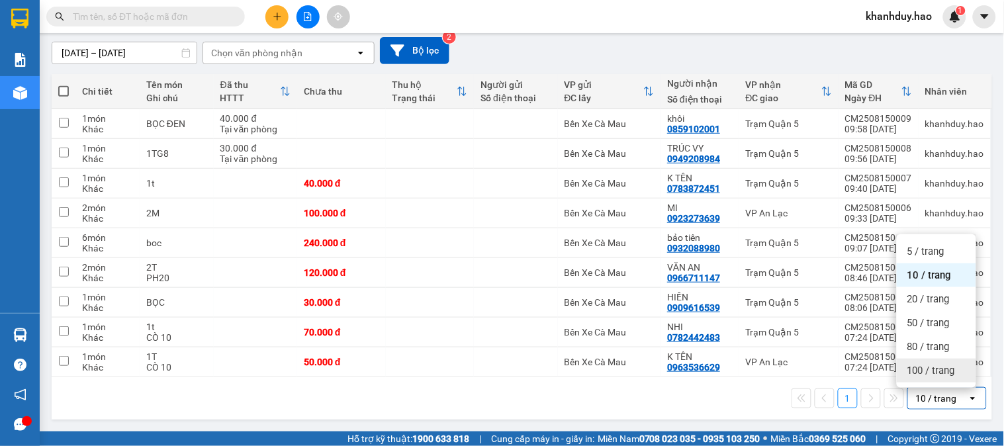
click at [944, 367] on span "100 / trang" at bounding box center [932, 370] width 48 height 13
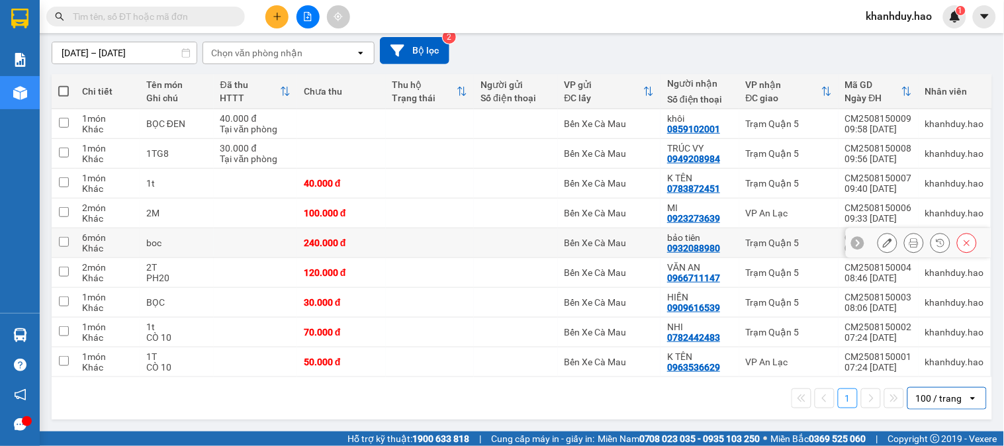
scroll to position [0, 0]
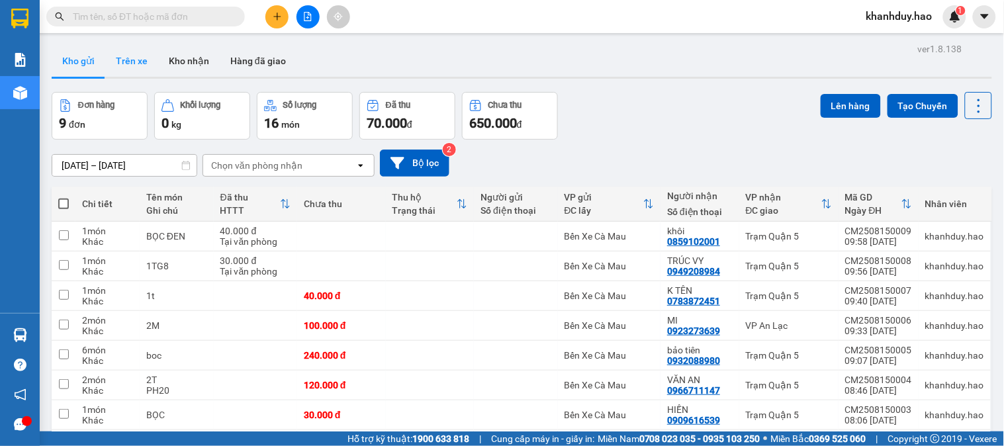
click at [122, 46] on button "Trên xe" at bounding box center [131, 61] width 53 height 32
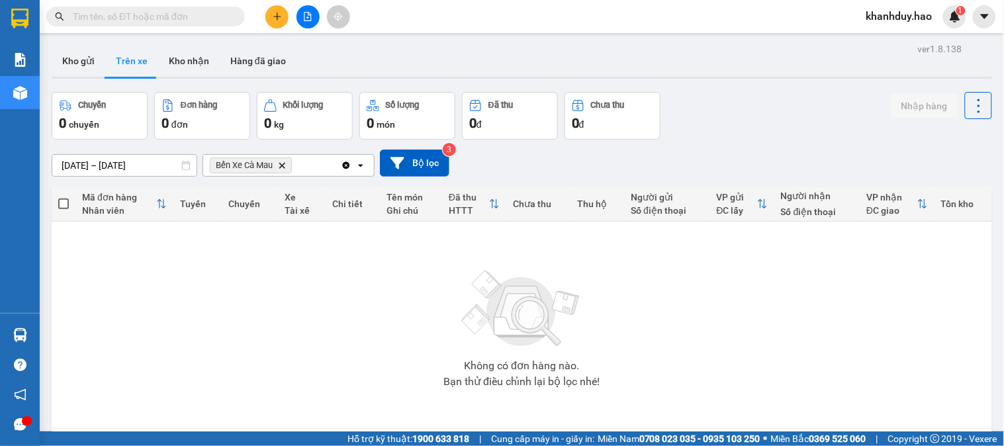
click at [124, 167] on input "[DATE] – [DATE]" at bounding box center [124, 165] width 144 height 21
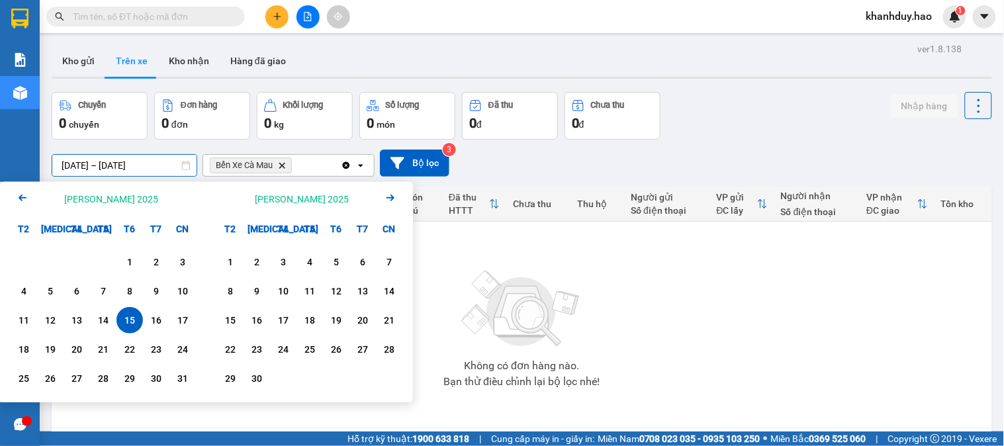
click at [128, 320] on div "15" at bounding box center [129, 320] width 19 height 16
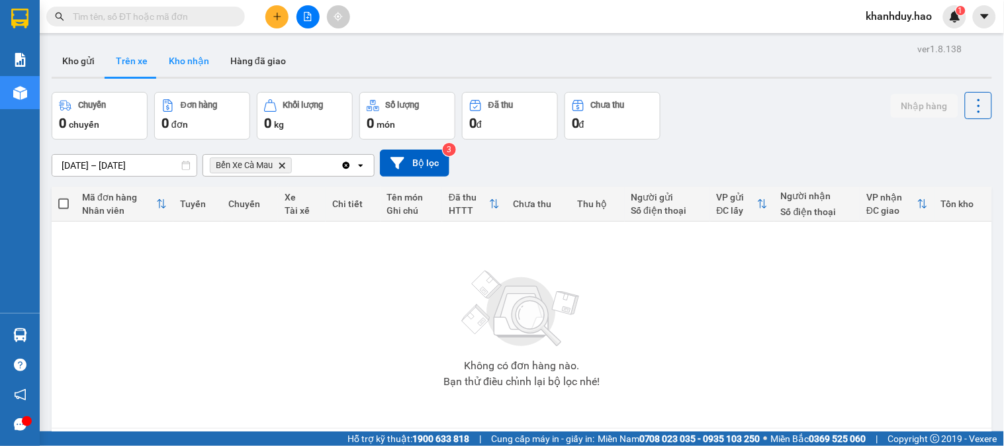
click at [166, 70] on button "Kho nhận" at bounding box center [189, 61] width 62 height 32
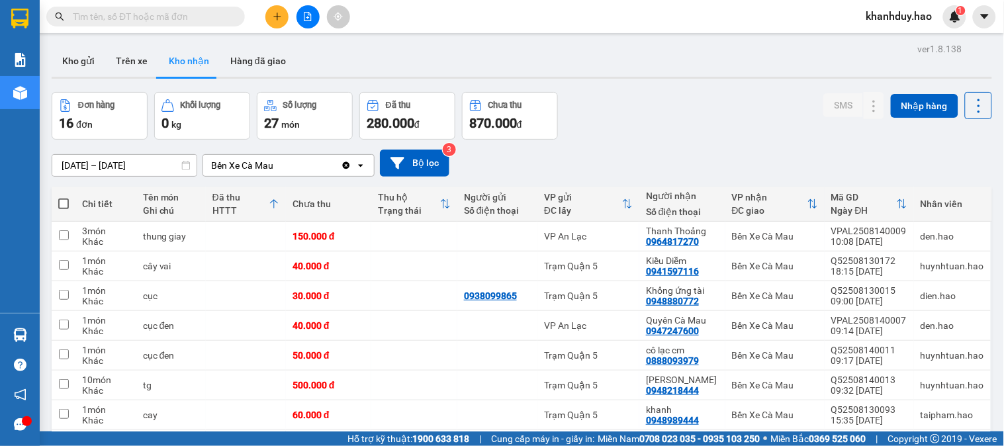
click at [173, 160] on input "[DATE] – [DATE]" at bounding box center [124, 165] width 144 height 21
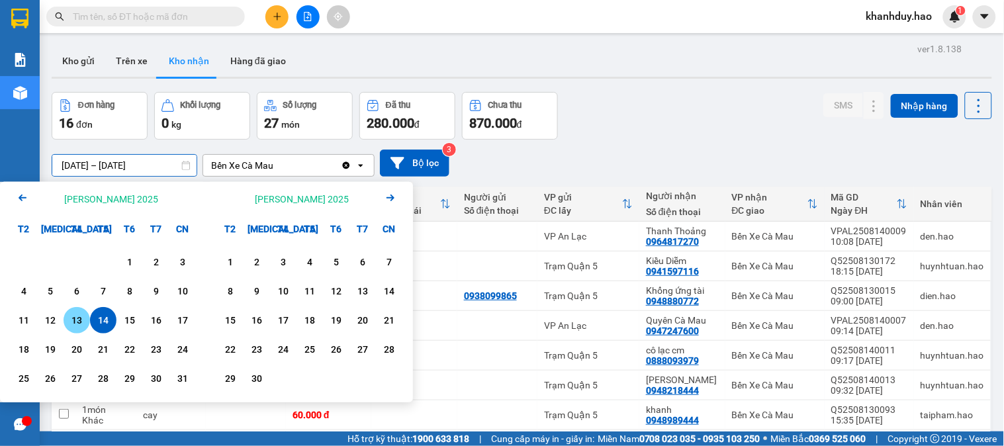
click at [83, 327] on div "13" at bounding box center [77, 320] width 19 height 16
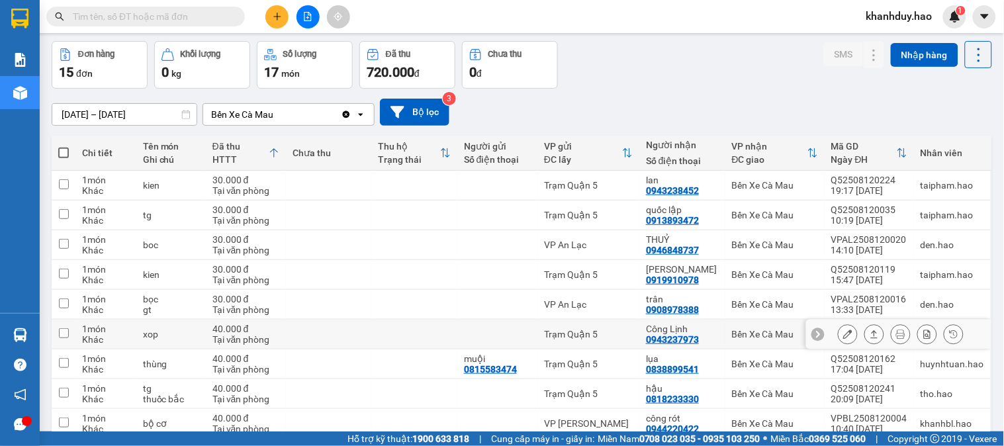
scroll to position [73, 0]
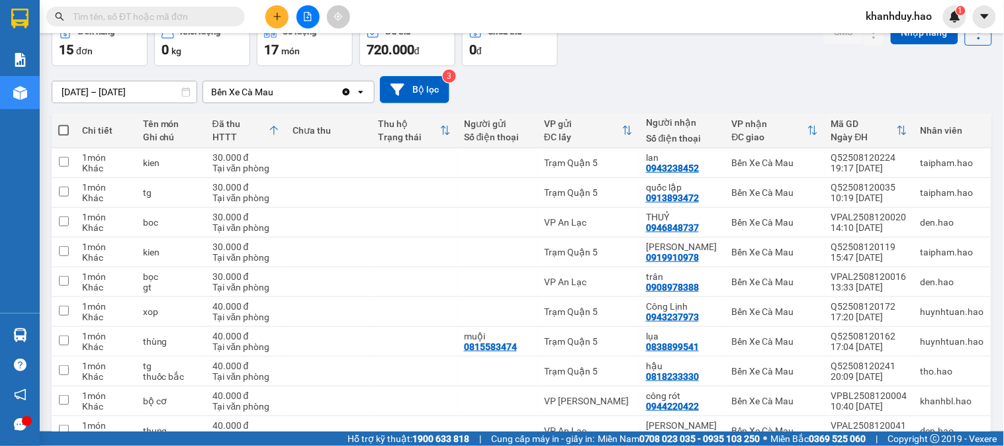
click at [151, 95] on input "13/08/2025 – 13/08/2025" at bounding box center [124, 91] width 144 height 21
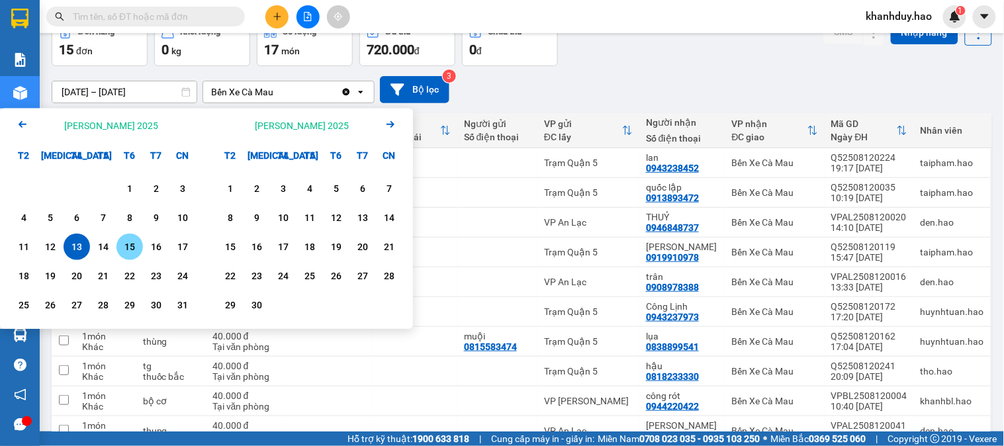
click at [126, 248] on div "15" at bounding box center [129, 247] width 19 height 16
type input "[DATE] – [DATE]"
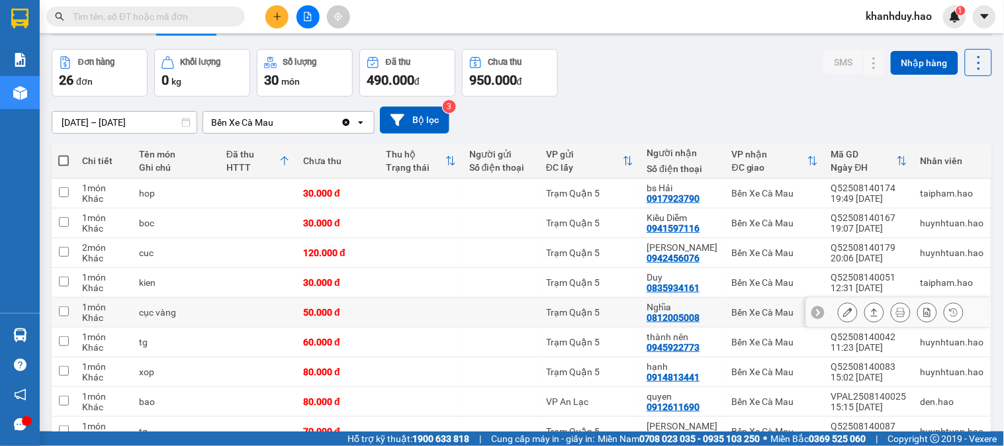
scroll to position [0, 0]
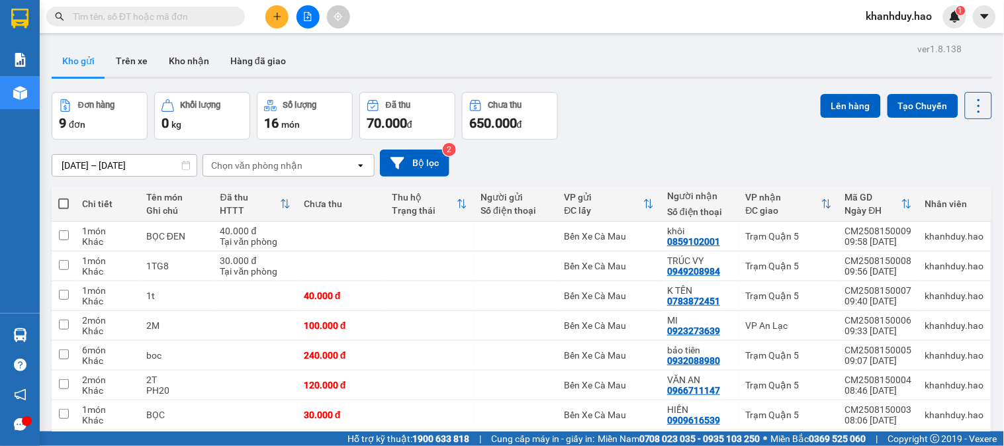
click at [215, 29] on div "Kết quả tìm kiếm ( 0 ) Bộ lọc Thuộc VP này Gửi 3 ngày gần nhất No Data khanhduy…" at bounding box center [502, 16] width 1004 height 33
click at [215, 18] on input "text" at bounding box center [151, 16] width 156 height 15
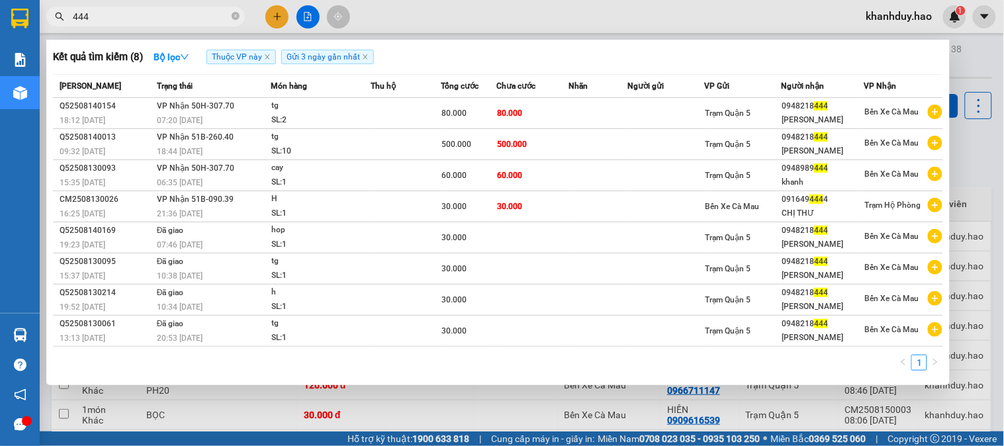
type input "444"
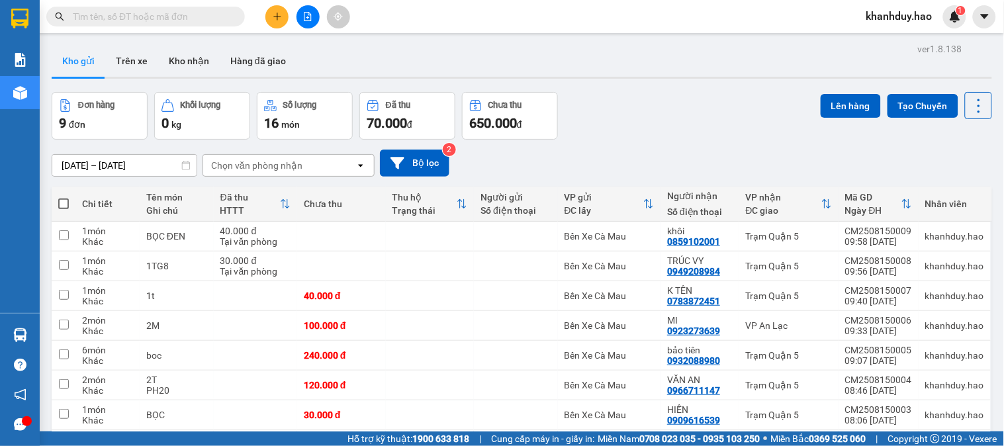
click at [158, 5] on div "Kết quả tìm kiếm ( 8 ) Bộ lọc Thuộc VP này Gửi 3 ngày gần nhất Mã ĐH Trạng thái…" at bounding box center [129, 16] width 258 height 23
click at [173, 18] on input "text" at bounding box center [151, 16] width 156 height 15
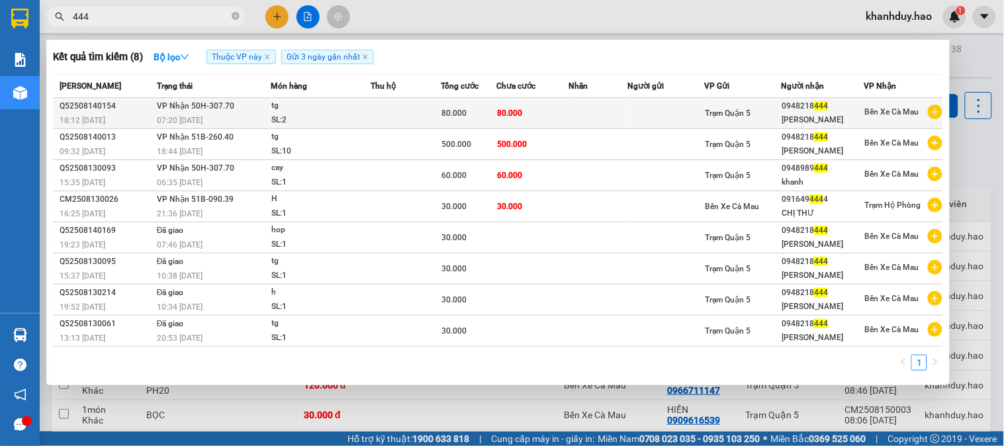
type input "444"
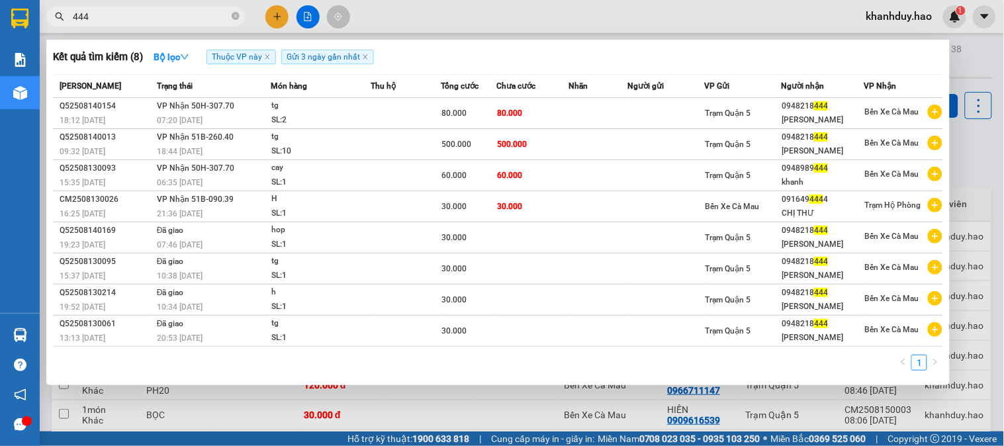
click at [612, 121] on td at bounding box center [599, 113] width 60 height 31
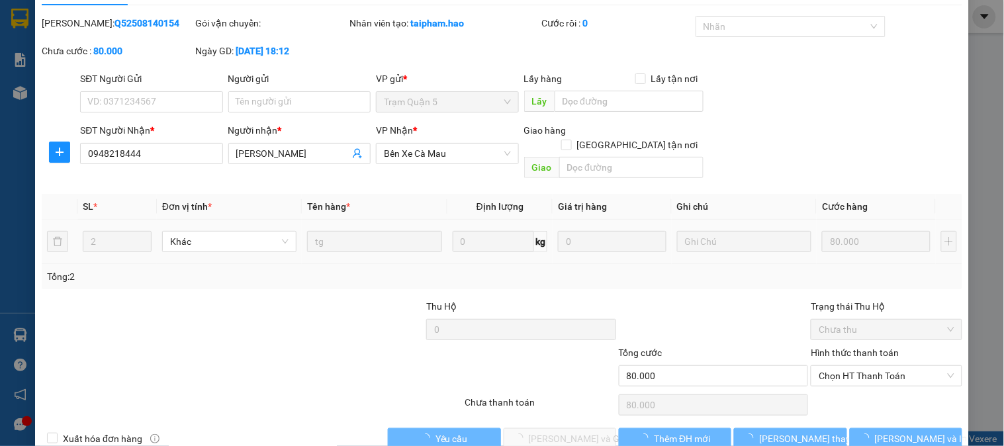
type input "0948218444"
type input "[PERSON_NAME]"
type input "80.000"
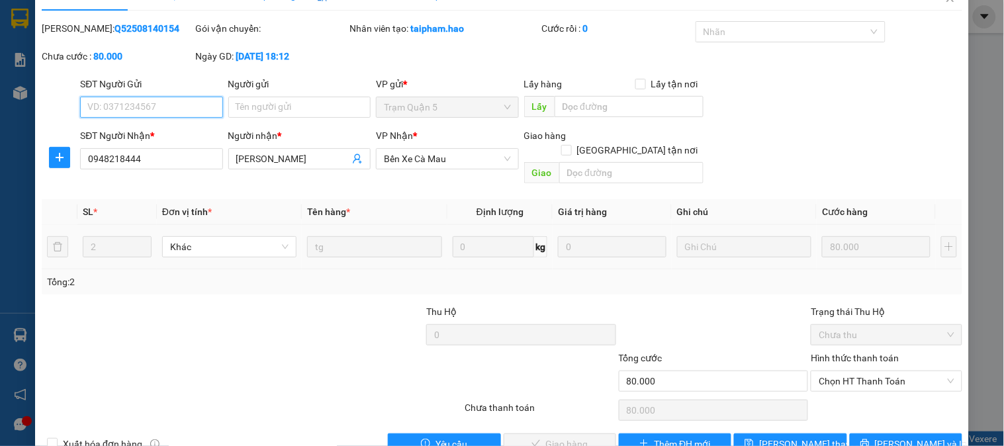
scroll to position [46, 0]
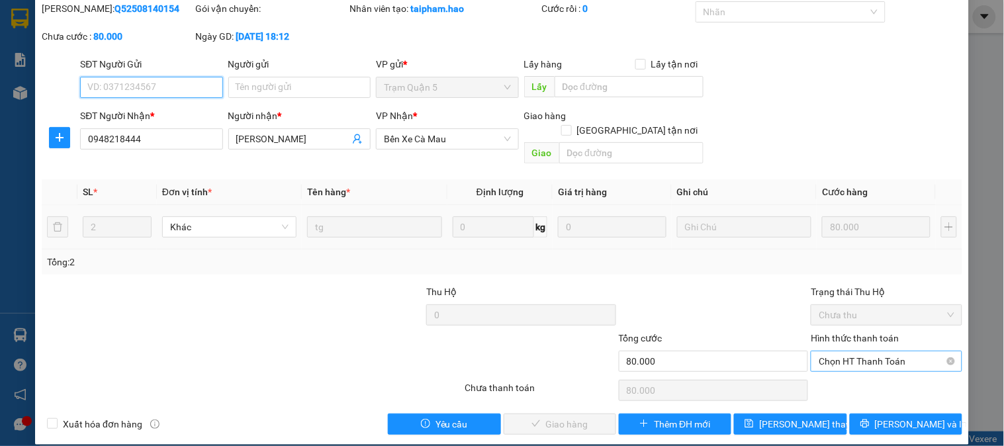
click at [843, 356] on span "Chọn HT Thanh Toán" at bounding box center [886, 362] width 135 height 20
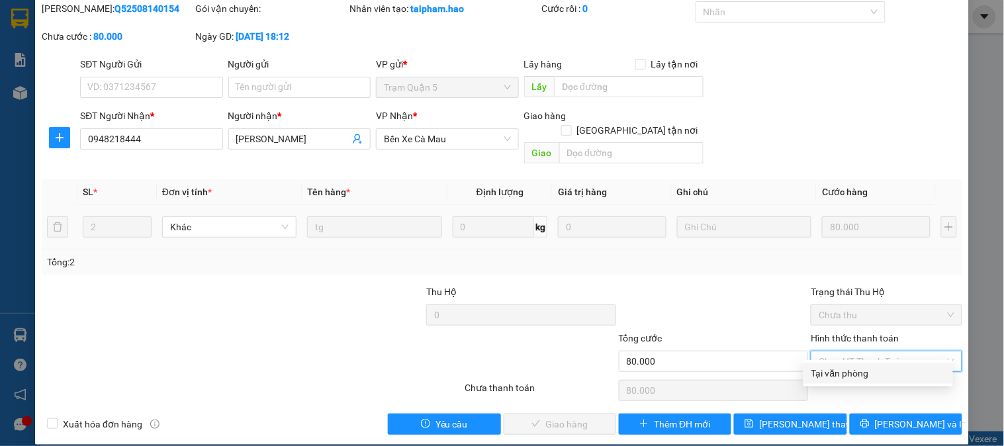
click at [842, 382] on div "Tại văn phòng" at bounding box center [879, 373] width 150 height 21
type input "0"
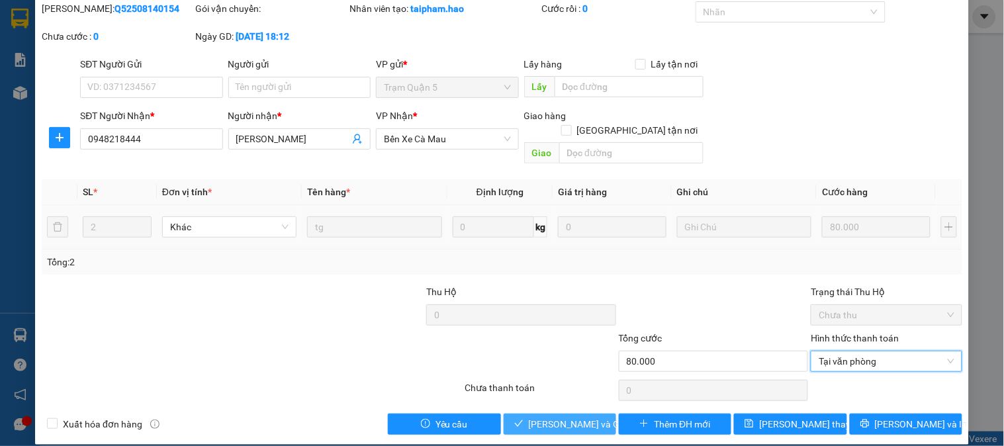
click at [517, 420] on icon "check" at bounding box center [518, 423] width 9 height 7
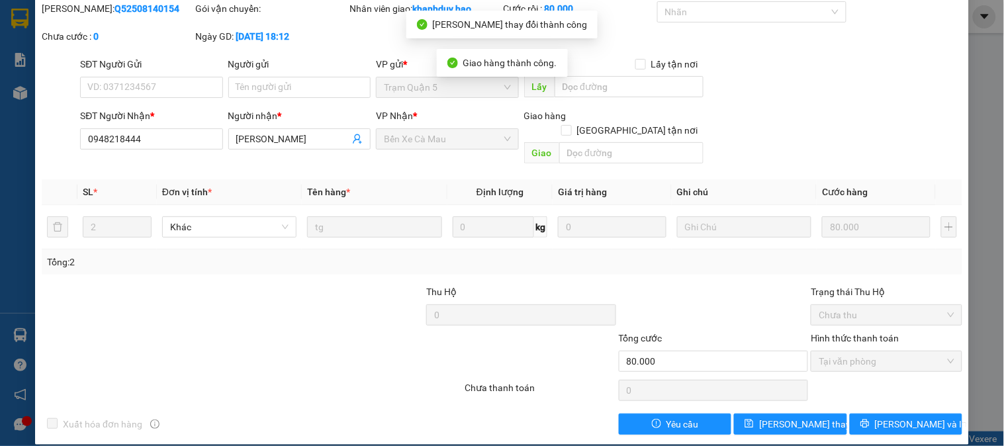
scroll to position [0, 0]
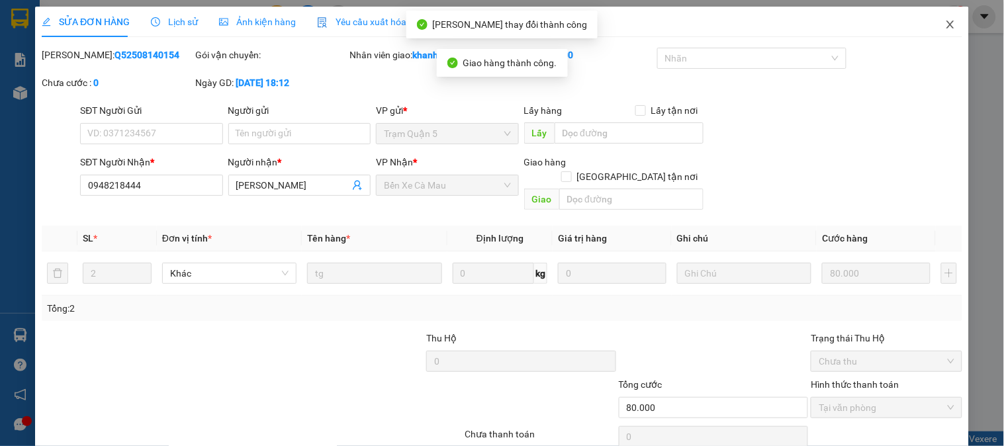
click at [952, 26] on span "Close" at bounding box center [950, 25] width 37 height 37
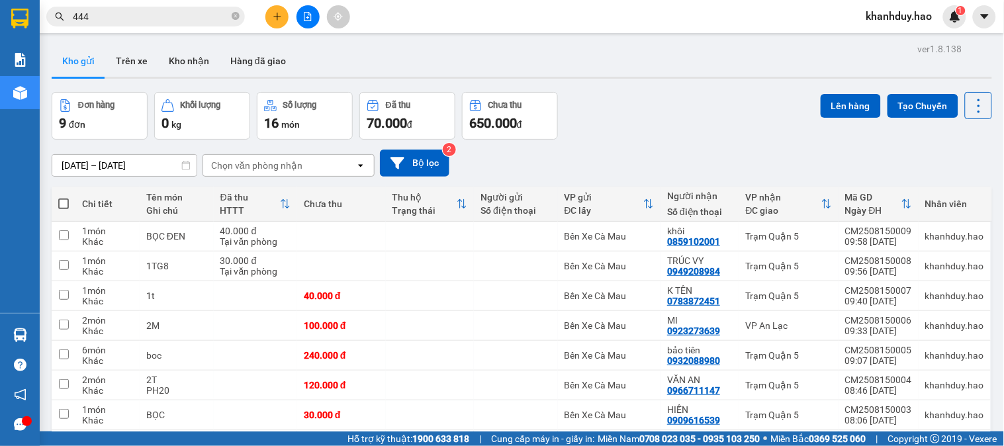
click at [187, 21] on input "444" at bounding box center [151, 16] width 156 height 15
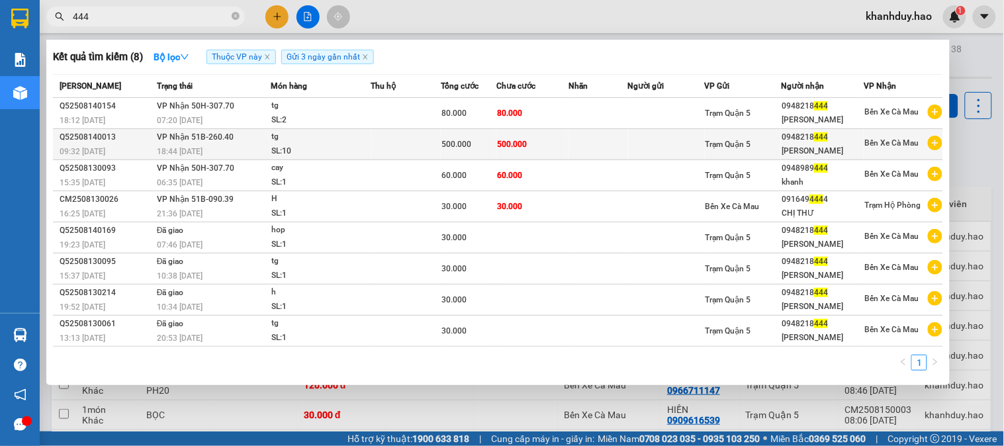
click at [512, 148] on span "500.000" at bounding box center [512, 144] width 30 height 9
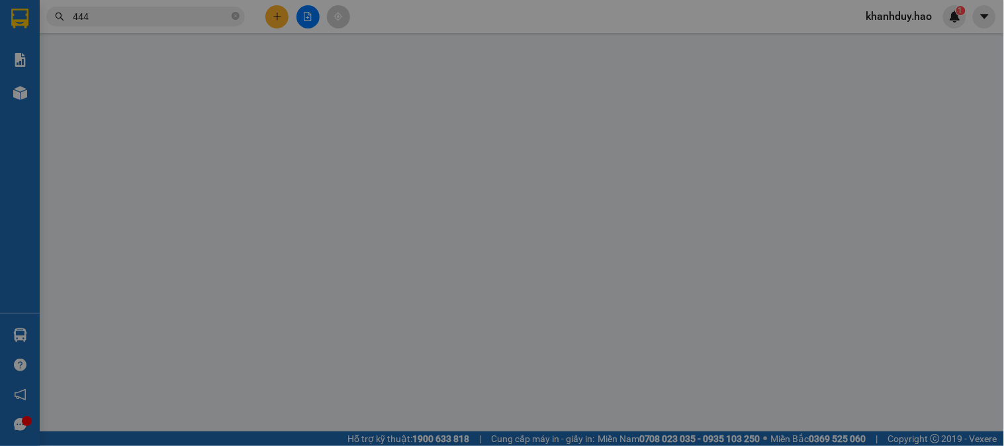
type input "0948218444"
type input "Ngọc Hân"
type input "500.000"
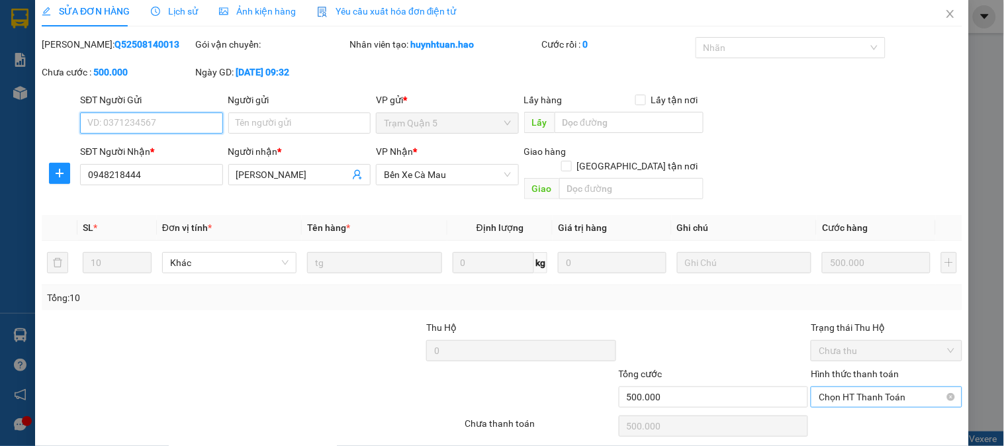
scroll to position [46, 0]
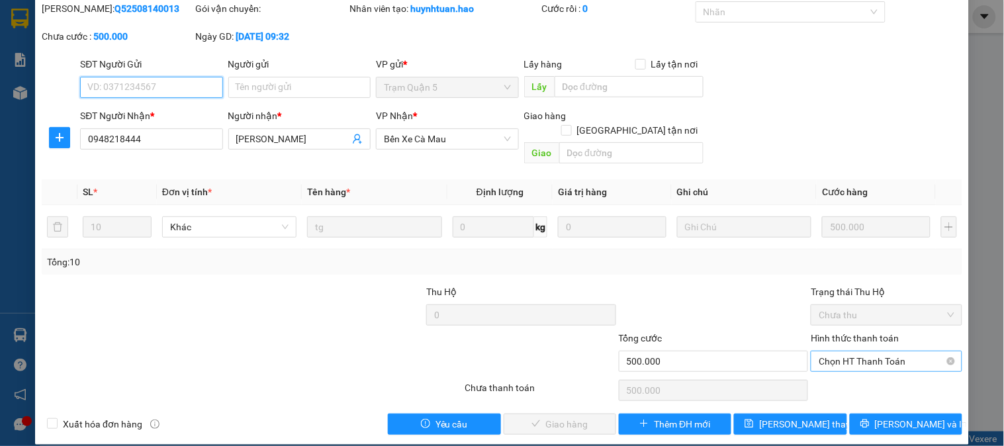
click at [845, 352] on span "Chọn HT Thanh Toán" at bounding box center [886, 362] width 135 height 20
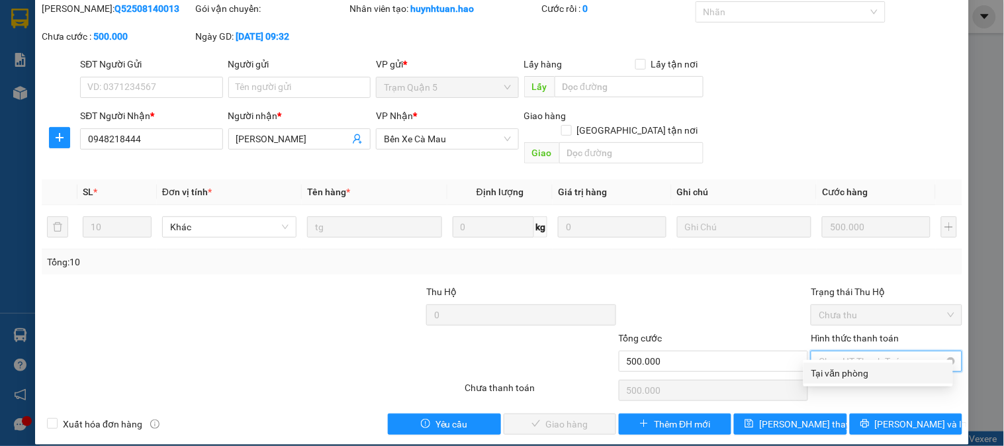
click at [853, 378] on div "Tại văn phòng" at bounding box center [879, 373] width 134 height 15
type input "0"
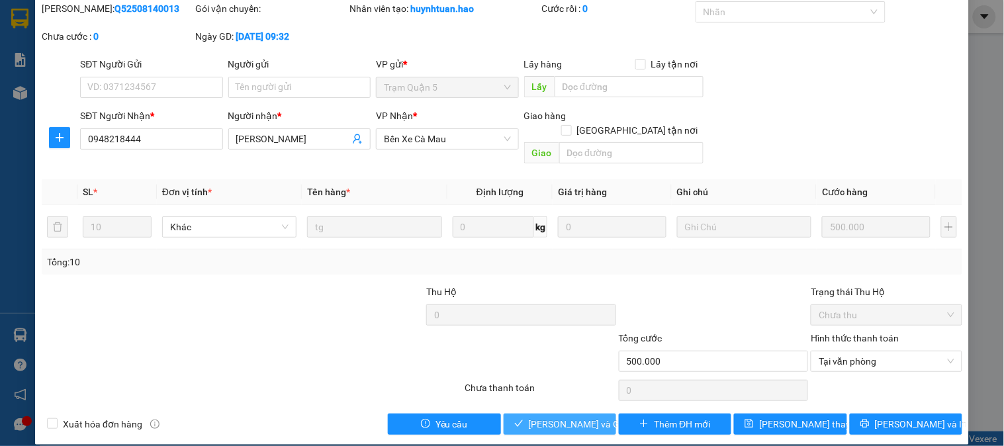
click at [577, 417] on span "[PERSON_NAME] và Giao hàng" at bounding box center [592, 424] width 127 height 15
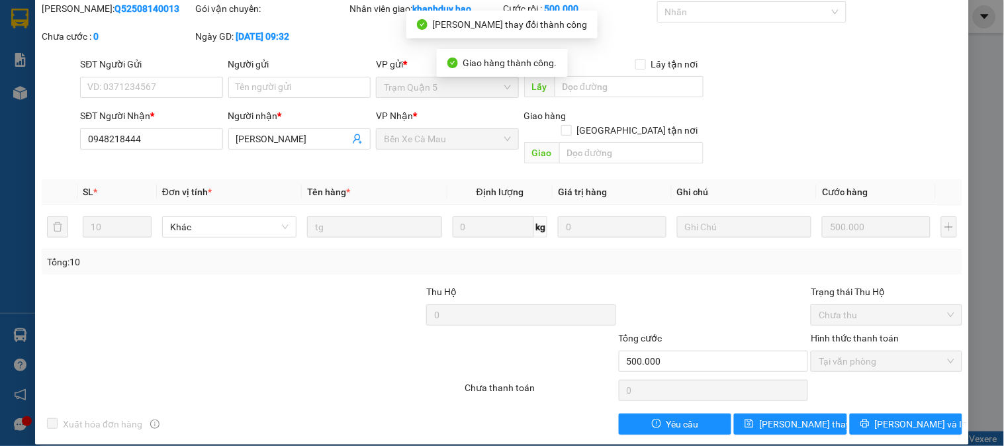
scroll to position [0, 0]
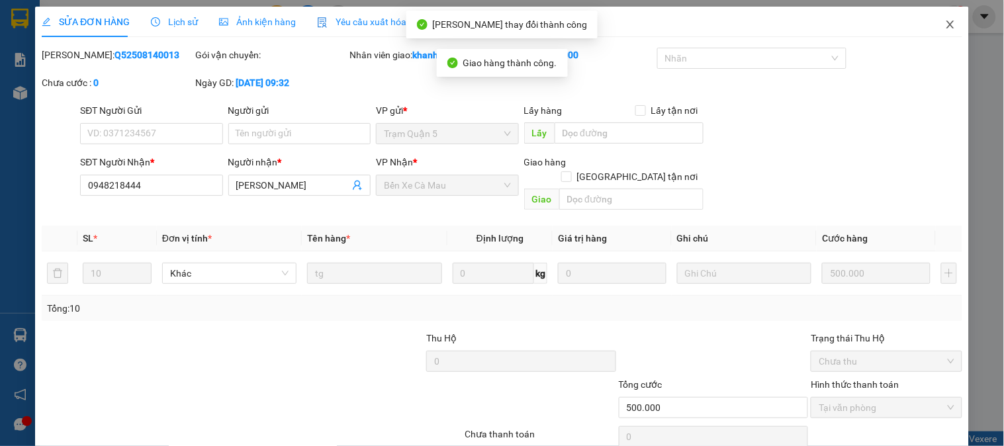
click at [945, 21] on icon "close" at bounding box center [950, 24] width 11 height 11
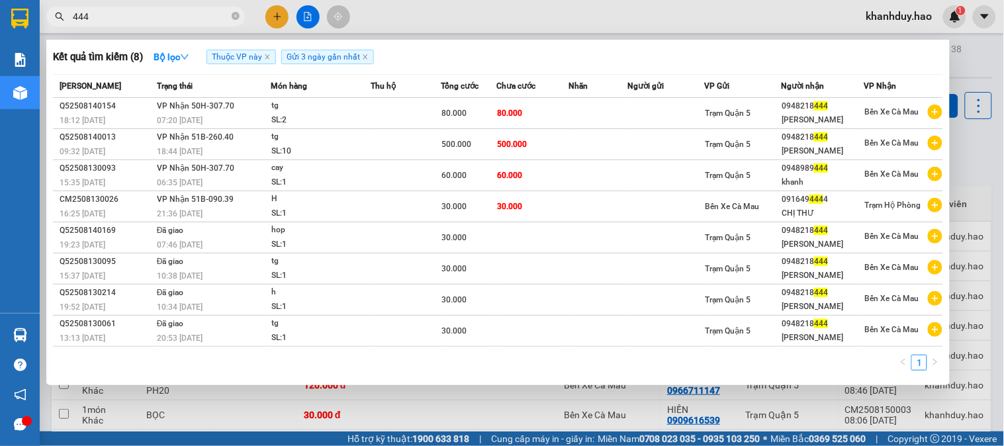
click at [187, 9] on input "444" at bounding box center [151, 16] width 156 height 15
click at [234, 8] on span "444" at bounding box center [145, 17] width 199 height 20
click at [237, 15] on icon "close-circle" at bounding box center [236, 16] width 8 height 8
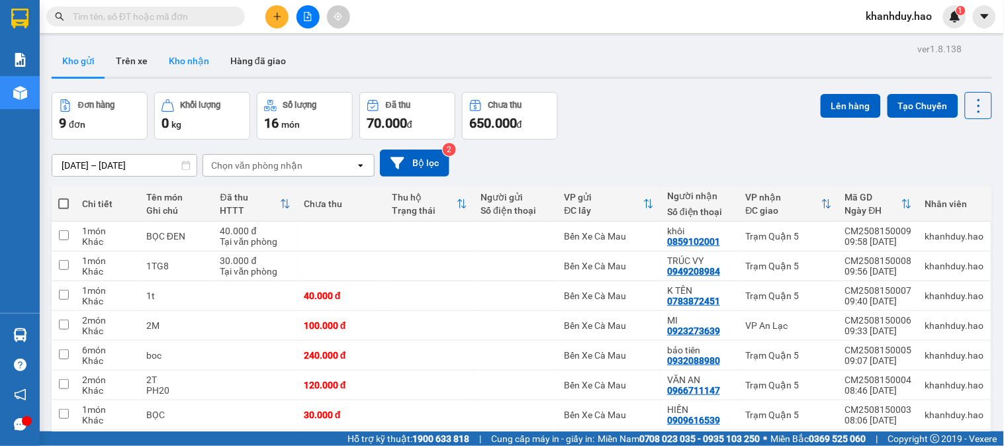
click at [195, 52] on button "Kho nhận" at bounding box center [189, 61] width 62 height 32
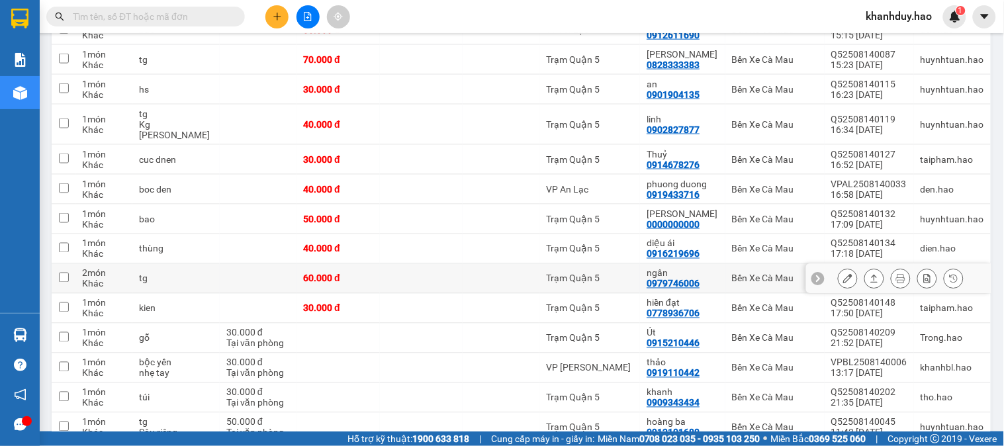
scroll to position [441, 0]
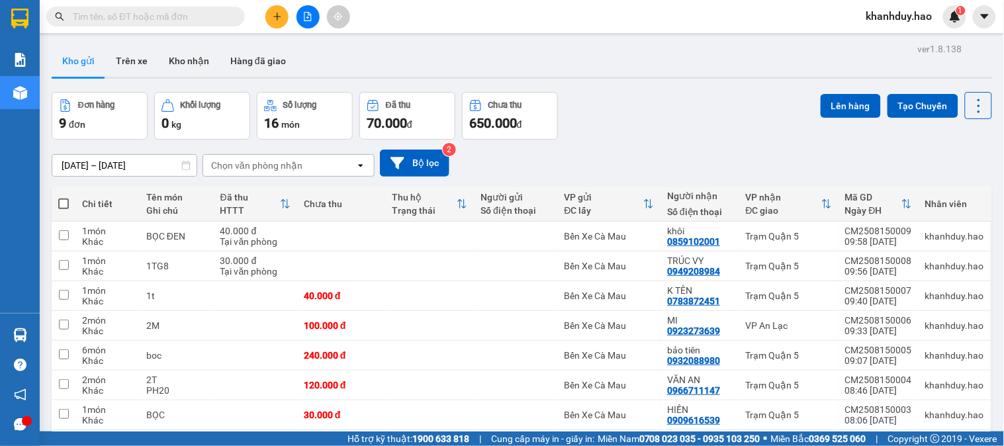
click at [203, 18] on input "text" at bounding box center [151, 16] width 156 height 15
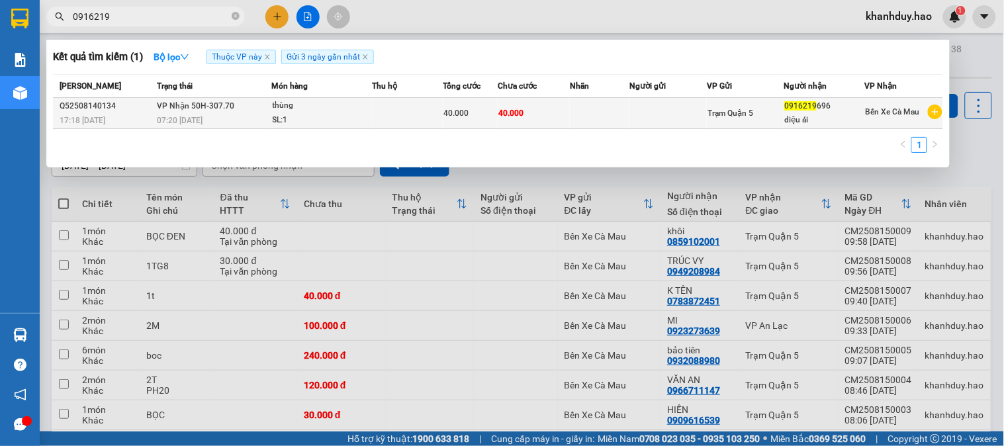
type input "0916219"
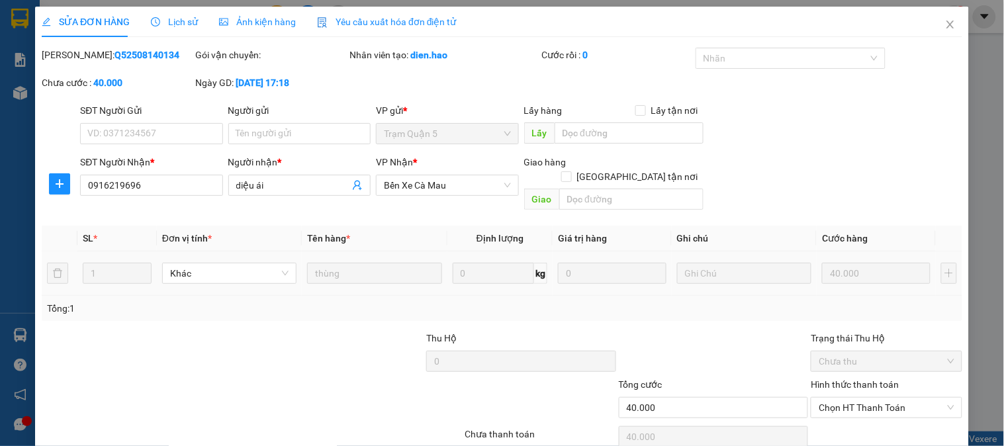
type input "0916219696"
type input "diệu ái"
type input "40.000"
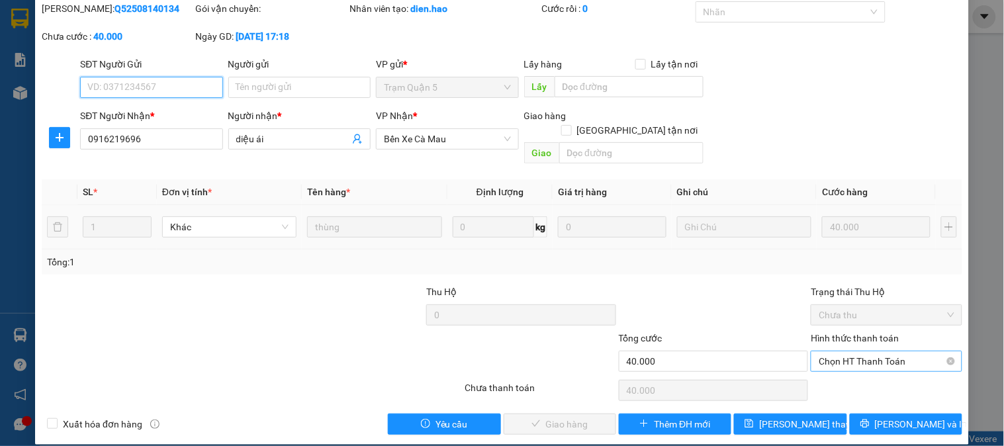
click at [849, 352] on span "Chọn HT Thanh Toán" at bounding box center [886, 362] width 135 height 20
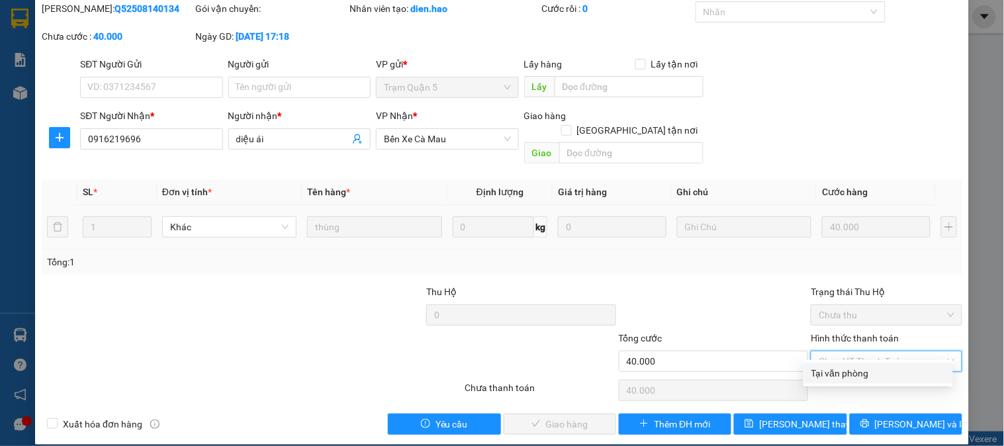
click at [838, 366] on div "Tại văn phòng" at bounding box center [879, 373] width 134 height 15
type input "0"
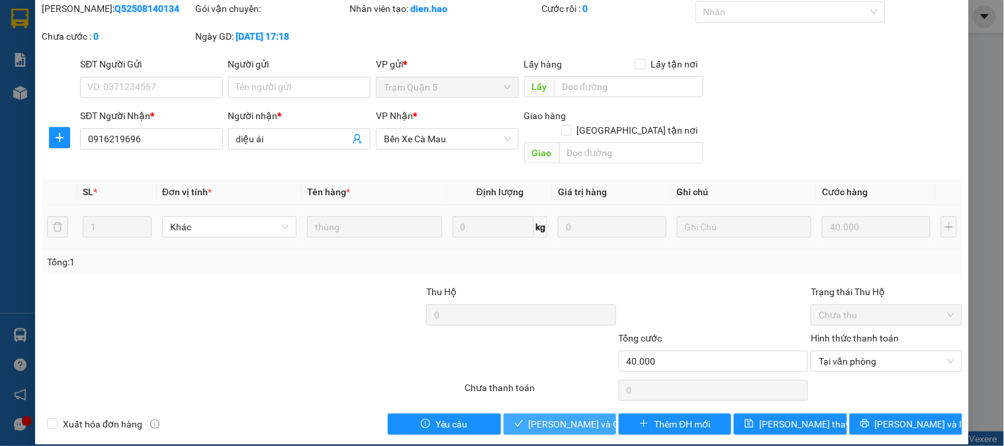
click at [556, 417] on span "[PERSON_NAME] và Giao hàng" at bounding box center [592, 424] width 127 height 15
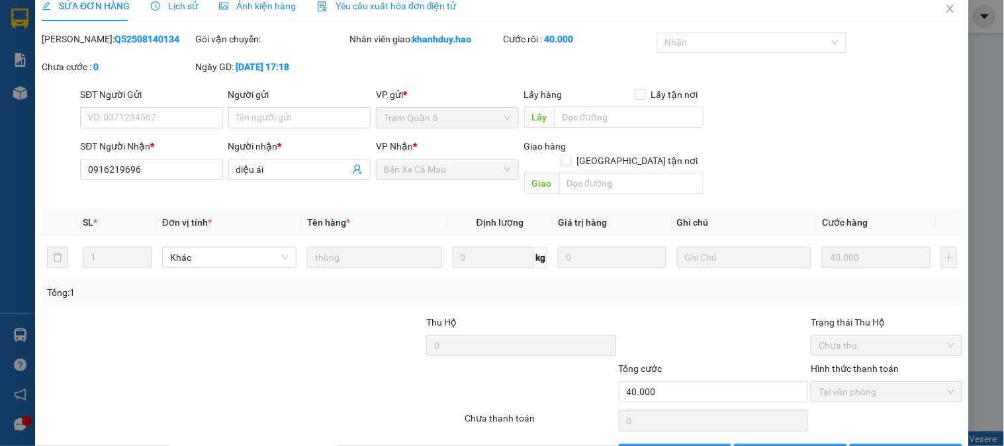
scroll to position [0, 0]
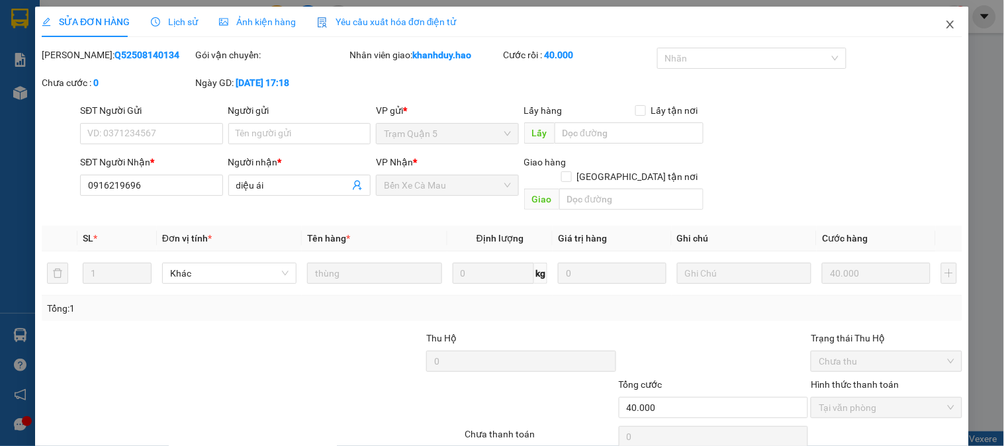
drag, startPoint x: 941, startPoint y: 34, endPoint x: 941, endPoint y: 22, distance: 12.6
click at [941, 34] on span "Close" at bounding box center [950, 25] width 37 height 37
click at [941, 22] on span "khanhduy.hao" at bounding box center [899, 16] width 87 height 17
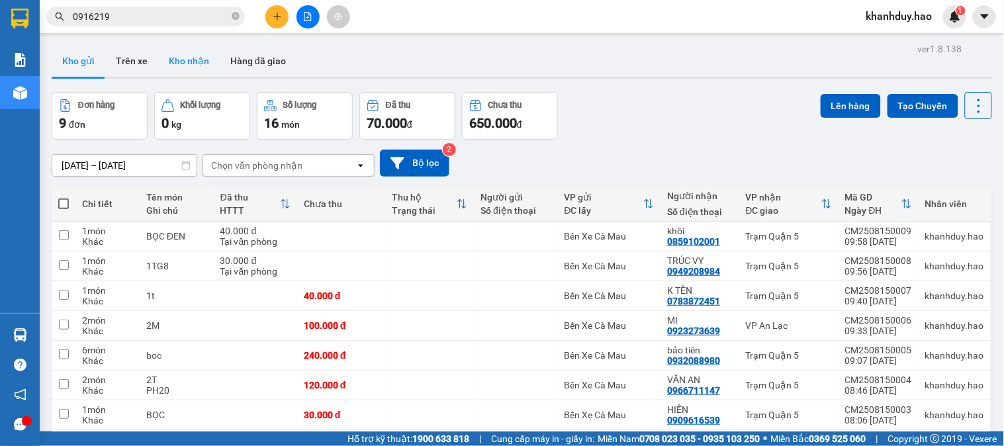
click at [203, 53] on button "Kho nhận" at bounding box center [189, 61] width 62 height 32
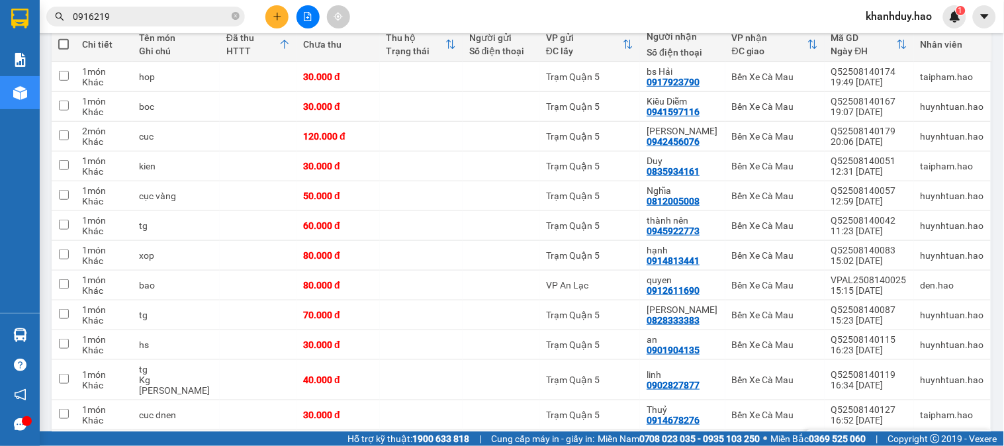
scroll to position [147, 0]
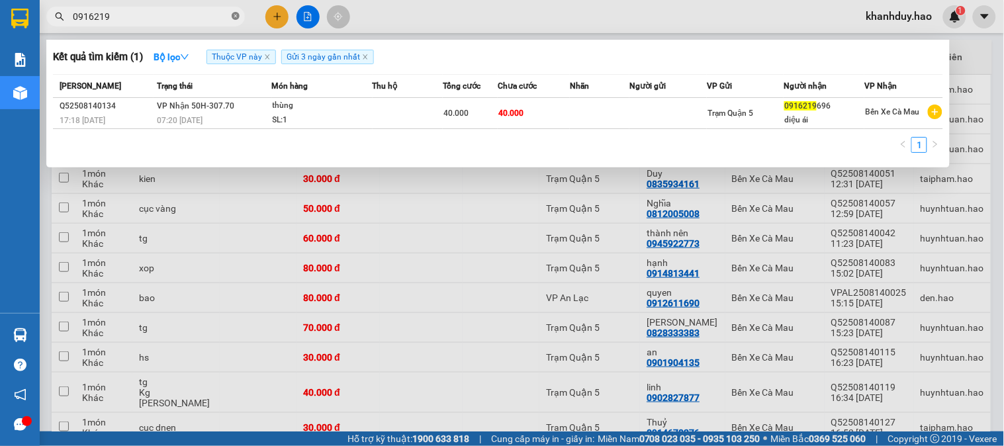
click at [237, 17] on icon "close-circle" at bounding box center [236, 16] width 8 height 8
type input "690"
click at [238, 17] on icon "close-circle" at bounding box center [236, 16] width 8 height 8
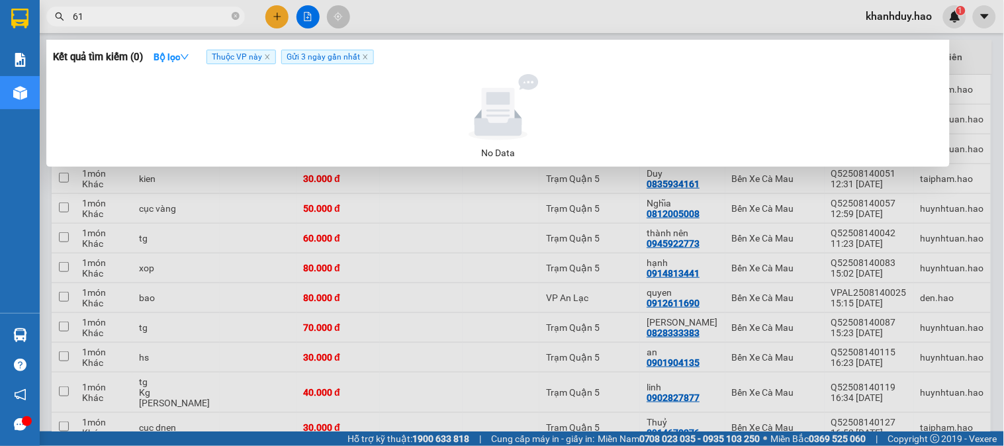
type input "6"
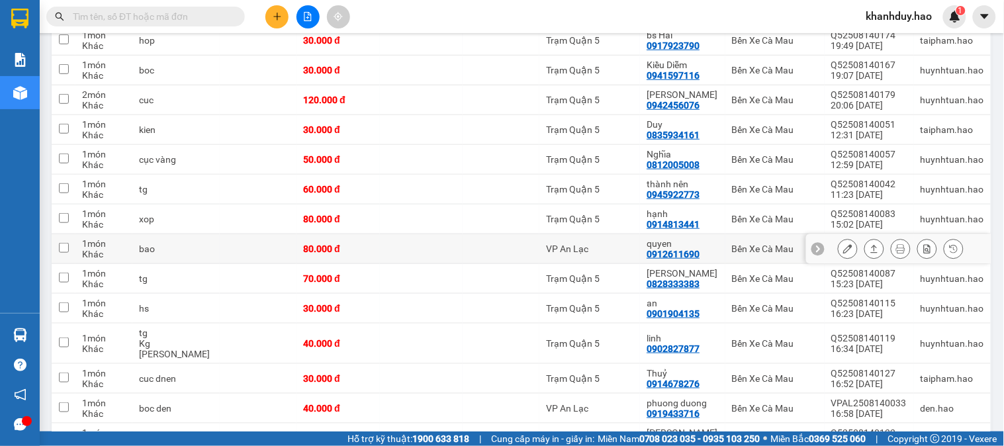
scroll to position [294, 0]
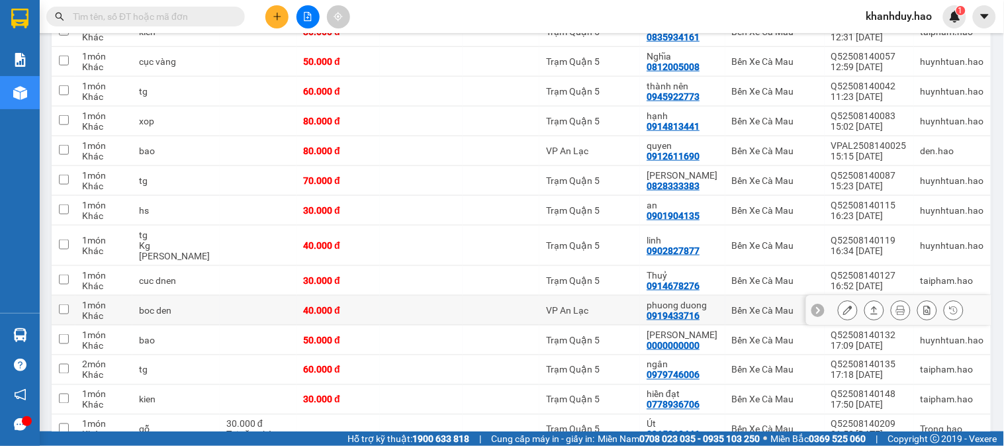
click at [870, 312] on icon at bounding box center [874, 310] width 9 height 9
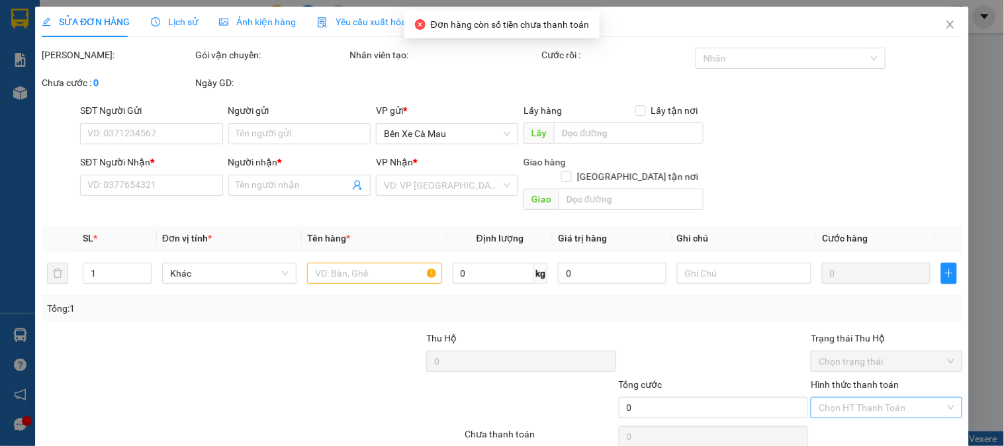
scroll to position [28, 0]
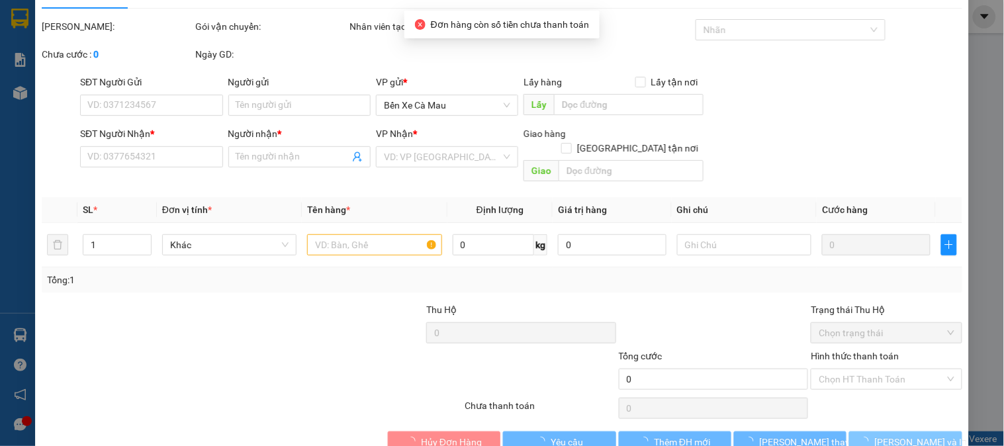
type input "0919433716"
type input "phuong duong"
type input "40.000"
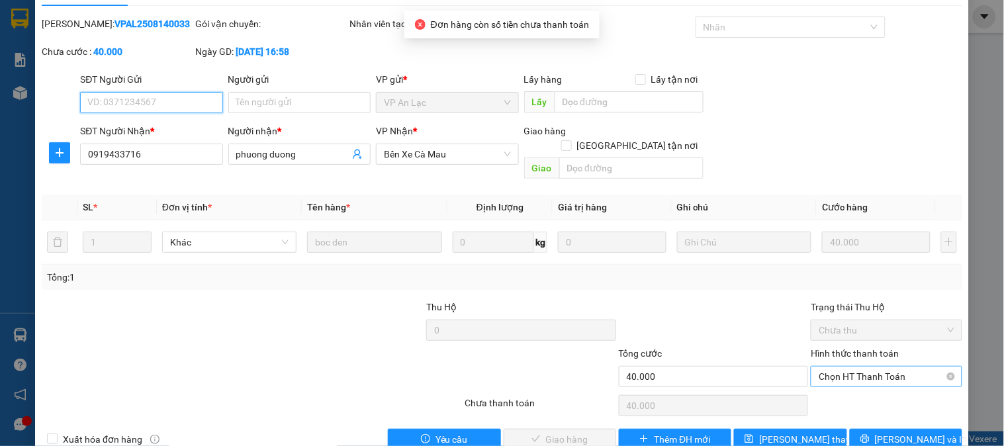
scroll to position [46, 0]
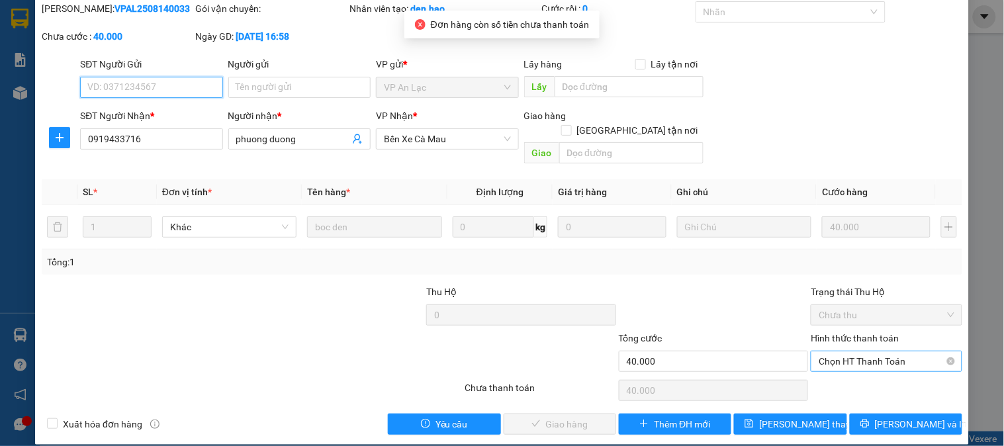
click at [871, 352] on span "Chọn HT Thanh Toán" at bounding box center [886, 362] width 135 height 20
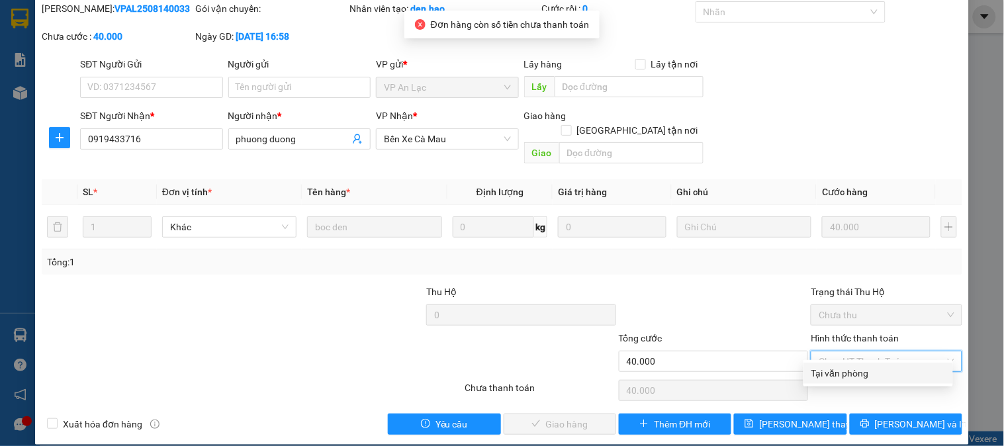
click at [853, 361] on div "Total Paid Fee 0 Total UnPaid Fee 40.000 Cash Collection Total Fee Mã ĐH: VPAL2…" at bounding box center [502, 218] width 921 height 434
click at [849, 356] on span "Chọn HT Thanh Toán" at bounding box center [886, 362] width 135 height 20
click at [843, 373] on div "Tại văn phòng" at bounding box center [879, 373] width 134 height 15
type input "0"
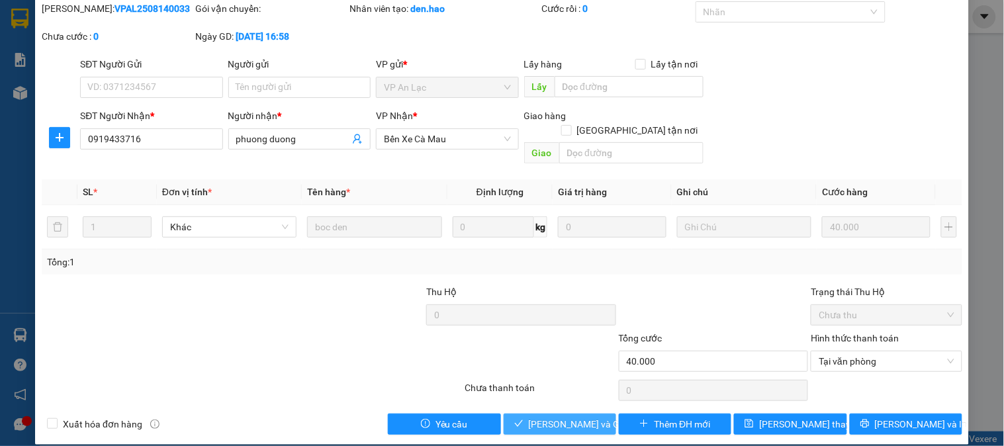
click at [548, 417] on span "[PERSON_NAME] và Giao hàng" at bounding box center [592, 424] width 127 height 15
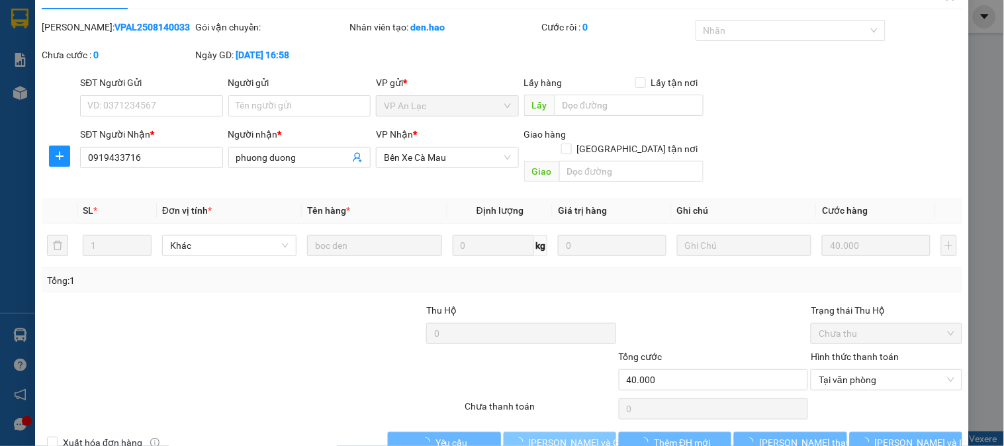
scroll to position [0, 0]
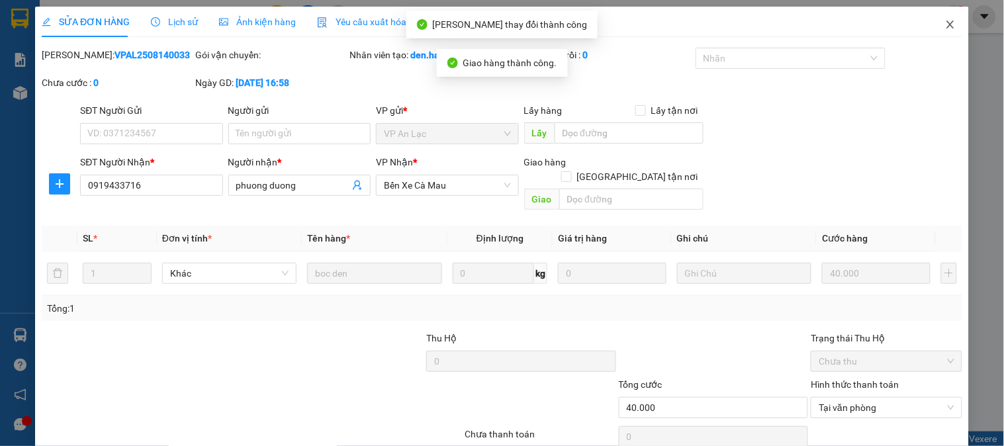
click at [956, 14] on span "Close" at bounding box center [950, 25] width 37 height 37
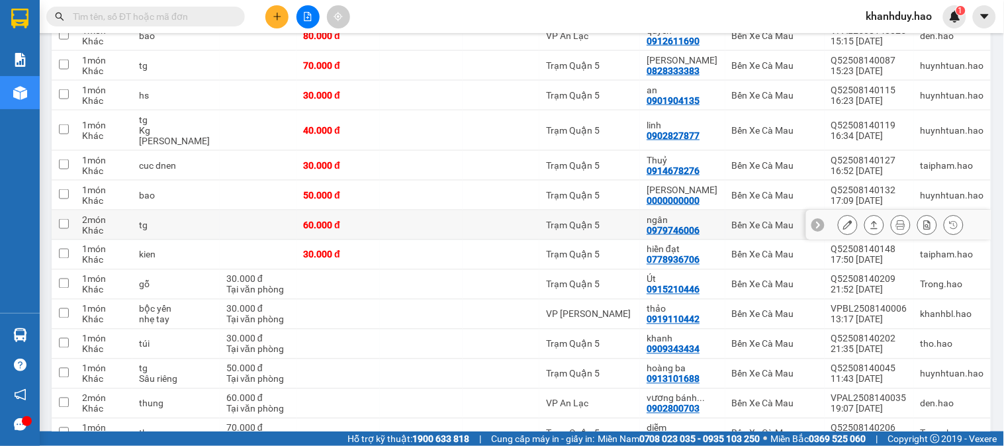
scroll to position [441, 0]
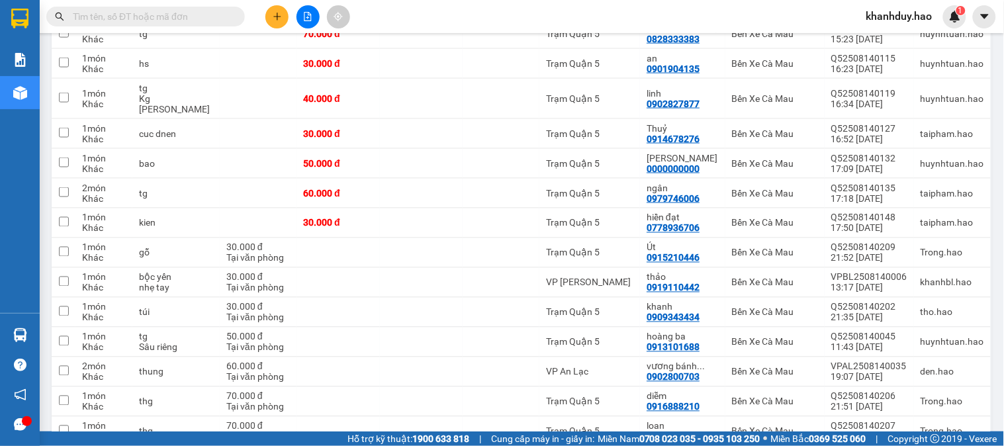
click at [189, 18] on input "text" at bounding box center [151, 16] width 156 height 15
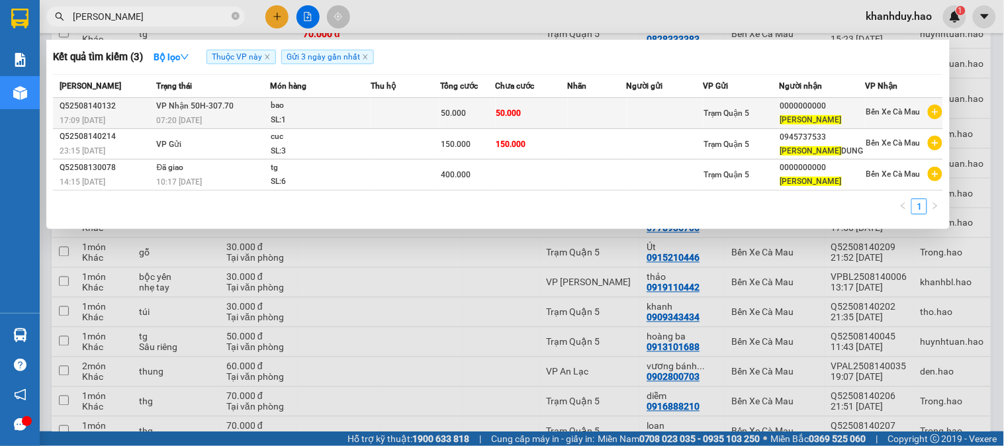
type input "[PERSON_NAME]"
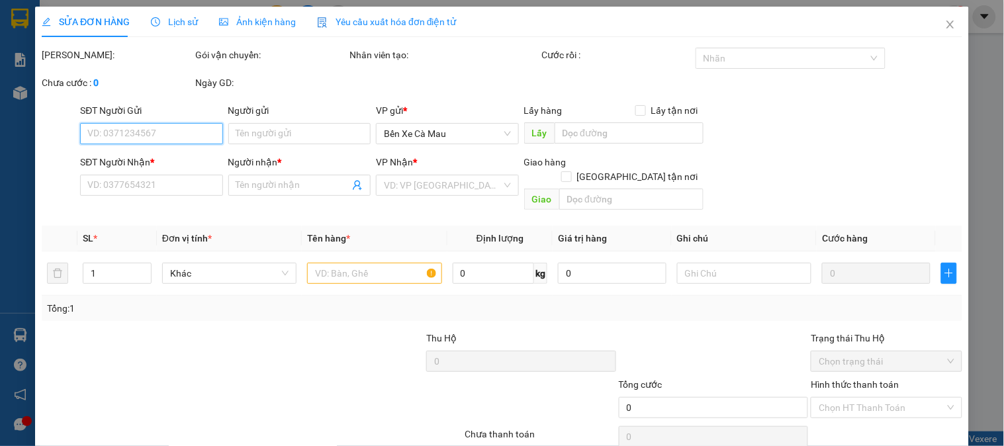
type input "0000000000"
type input "[PERSON_NAME]"
type input "50.000"
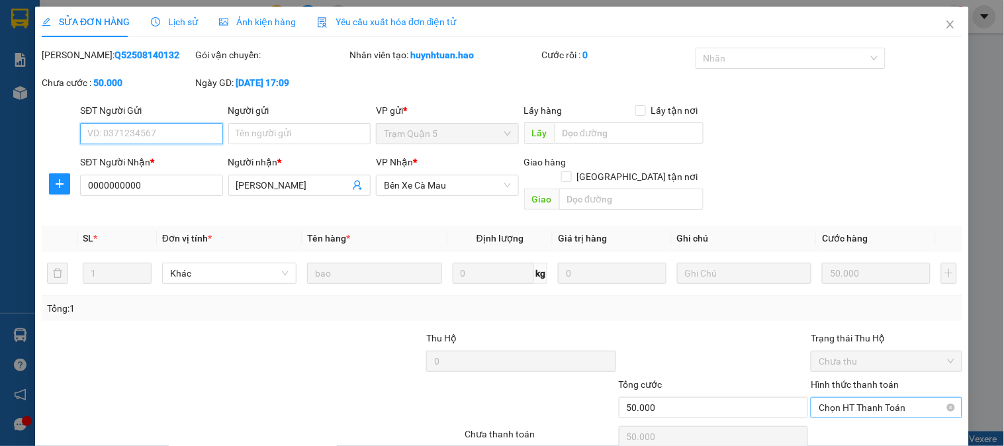
scroll to position [46, 0]
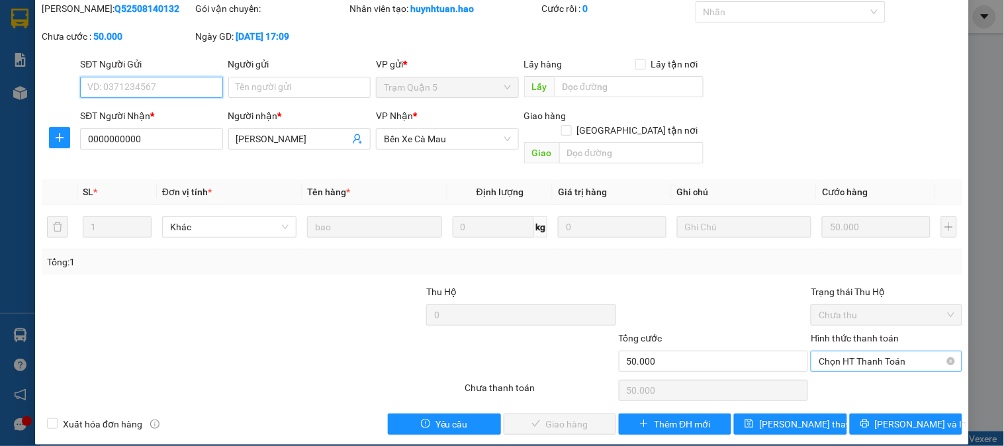
click at [875, 352] on span "Chọn HT Thanh Toán" at bounding box center [886, 362] width 135 height 20
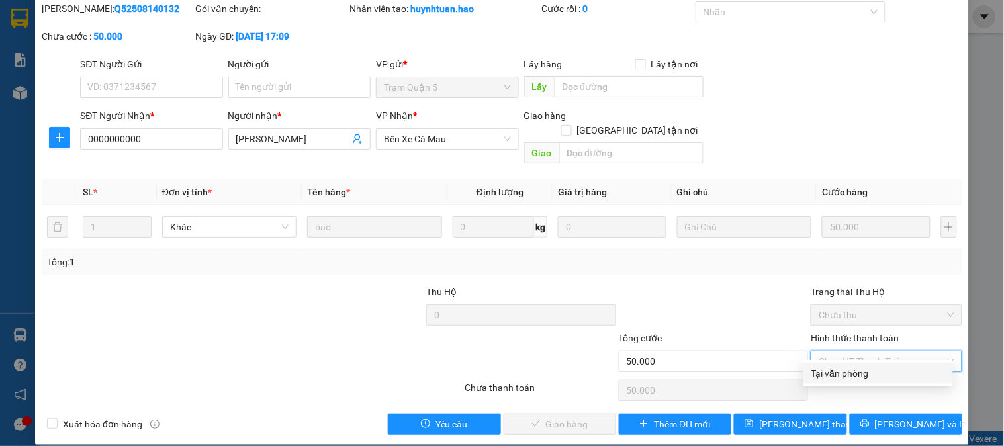
click at [839, 379] on div "Tại văn phòng" at bounding box center [879, 373] width 134 height 15
type input "0"
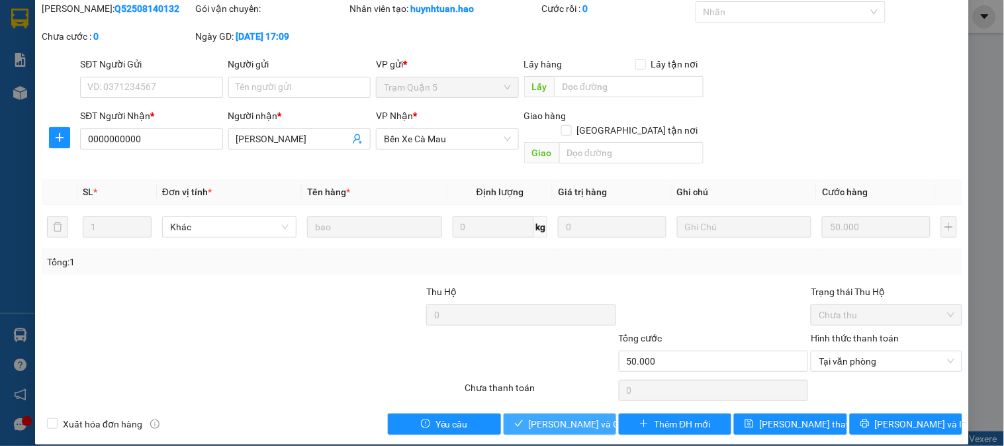
click at [543, 417] on span "[PERSON_NAME] và Giao hàng" at bounding box center [592, 424] width 127 height 15
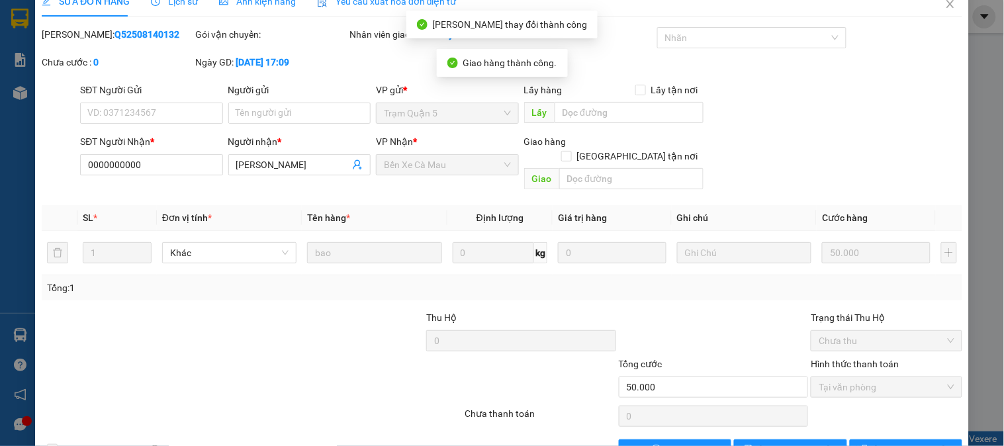
scroll to position [0, 0]
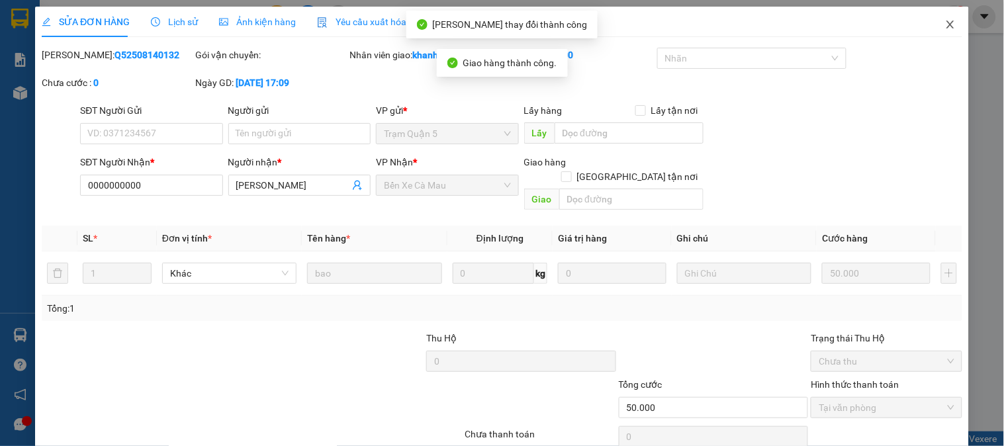
click at [932, 19] on span "Close" at bounding box center [950, 25] width 37 height 37
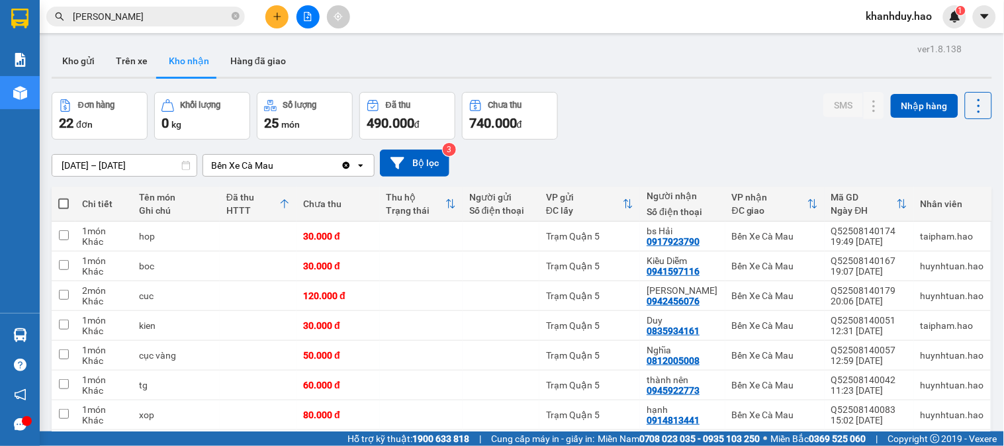
click at [263, 15] on div at bounding box center [307, 16] width 99 height 23
click at [274, 18] on icon "plus" at bounding box center [277, 16] width 9 height 9
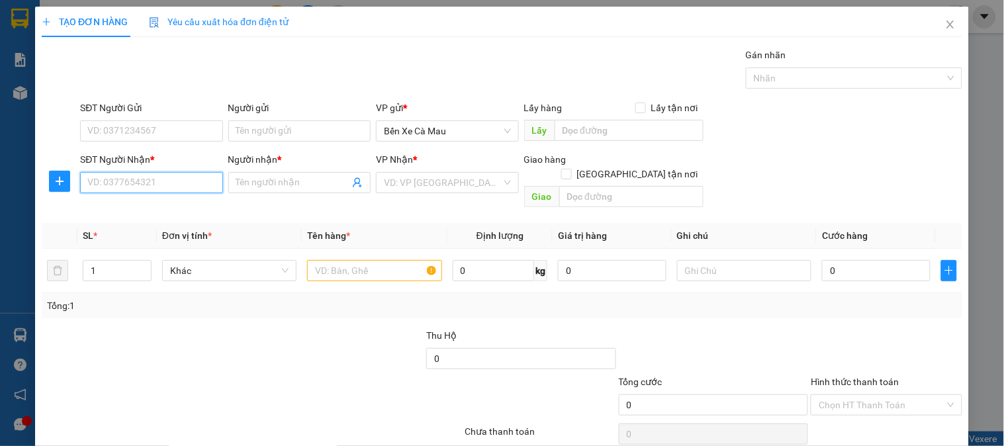
click at [162, 183] on input "SĐT Người Nhận *" at bounding box center [151, 182] width 142 height 21
type input "0934076569"
click at [262, 183] on input "Người nhận *" at bounding box center [292, 182] width 113 height 15
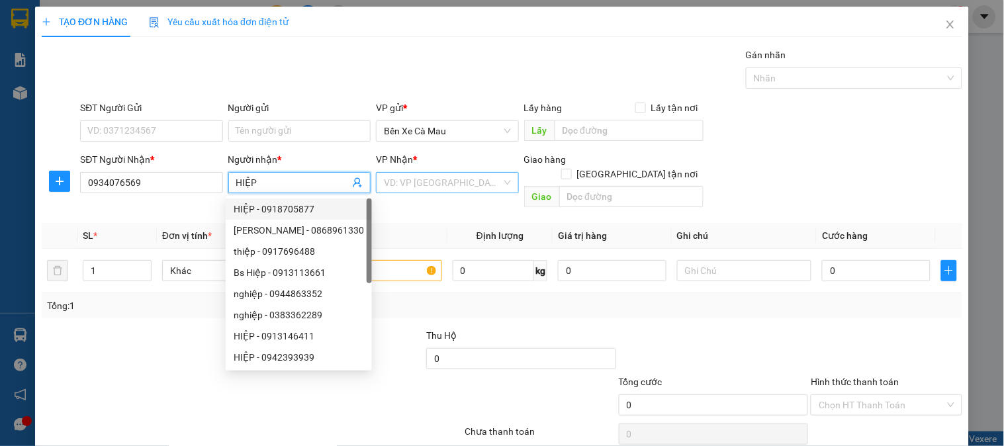
type input "HIỆP"
click at [474, 189] on input "search" at bounding box center [442, 183] width 117 height 20
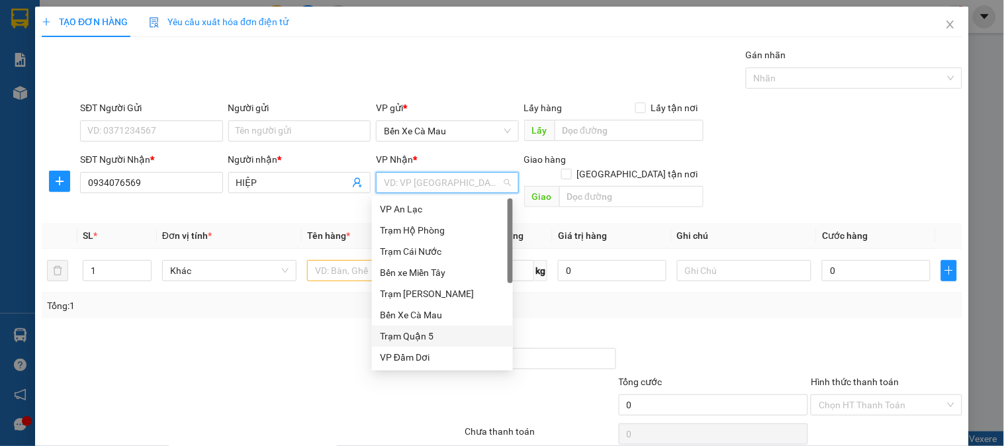
click at [422, 340] on div "Trạm Quận 5" at bounding box center [442, 336] width 125 height 15
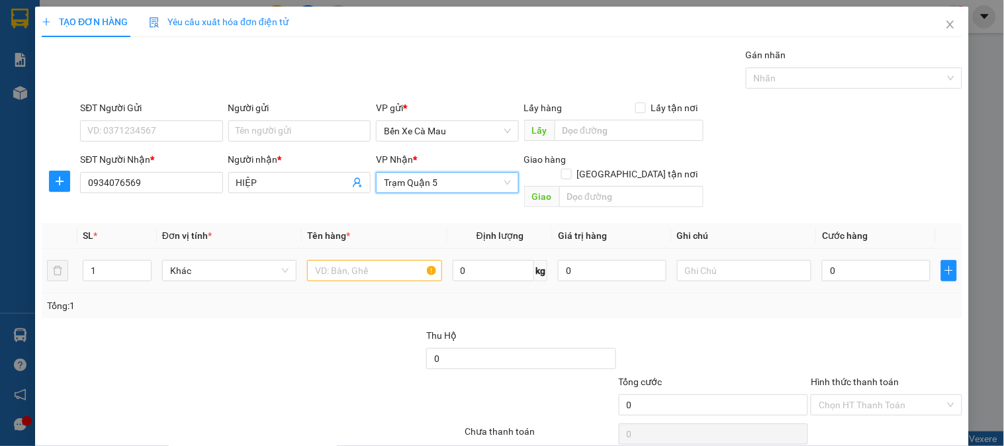
click at [386, 278] on div "SL * Đơn vị tính * Tên hàng * Định lượng Giá trị hàng Ghi chú Cước hàng 1 Khác …" at bounding box center [502, 270] width 921 height 95
click at [385, 267] on input "text" at bounding box center [374, 270] width 134 height 21
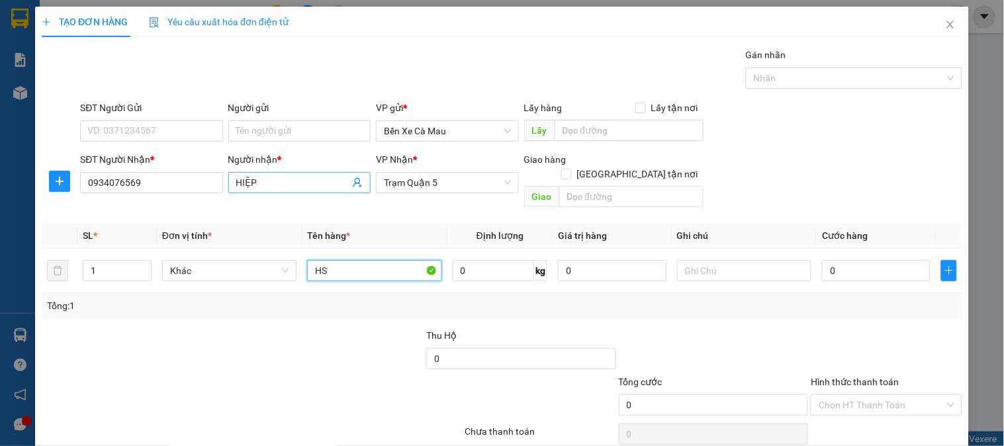
type input "HS"
click at [236, 181] on input "HIỆP" at bounding box center [292, 182] width 113 height 15
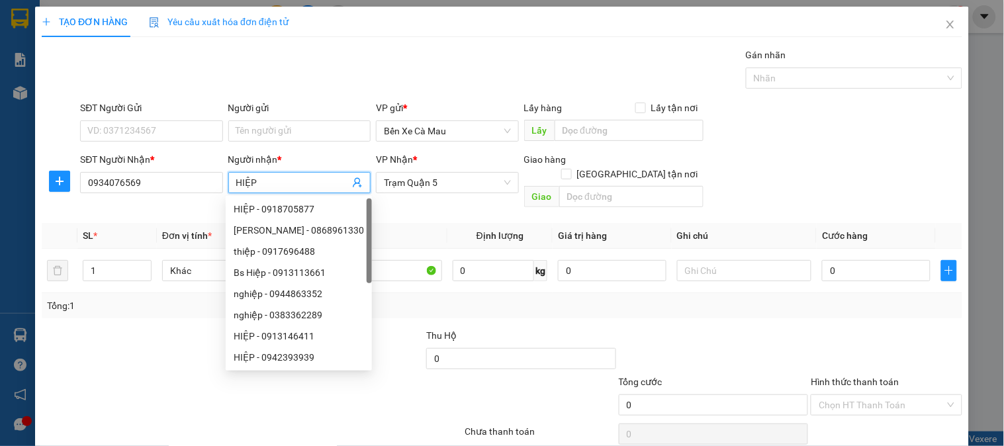
click at [289, 181] on input "HIỆP" at bounding box center [292, 182] width 113 height 15
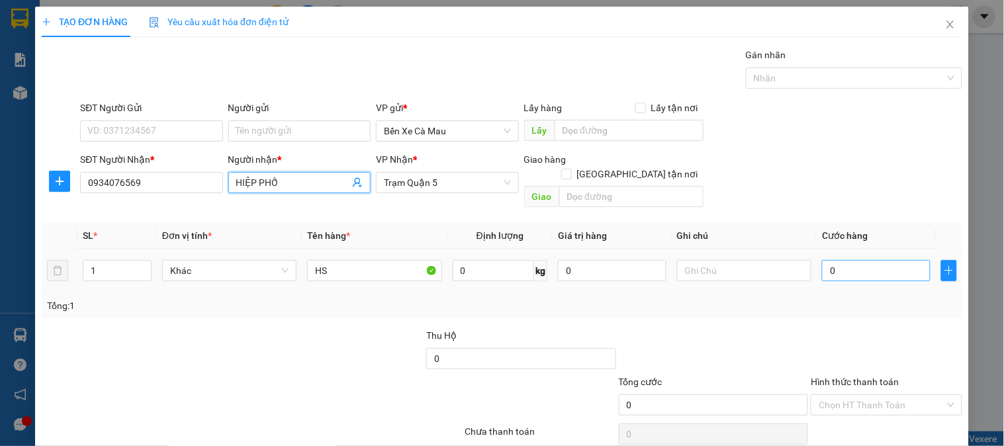
type input "HIỆP PHỐ"
click at [865, 260] on input "0" at bounding box center [876, 270] width 109 height 21
type input "3"
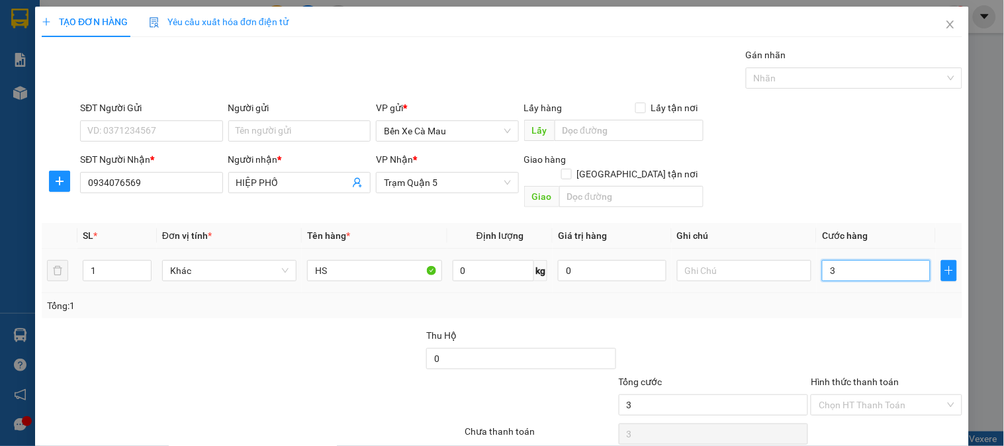
type input "30"
click at [853, 177] on div "SĐT Người Nhận * 0934076569 Người nhận * HIỆP PHỐ VP Nhận * Trạm Quận 5 Giao hà…" at bounding box center [521, 182] width 888 height 61
type input "30.000"
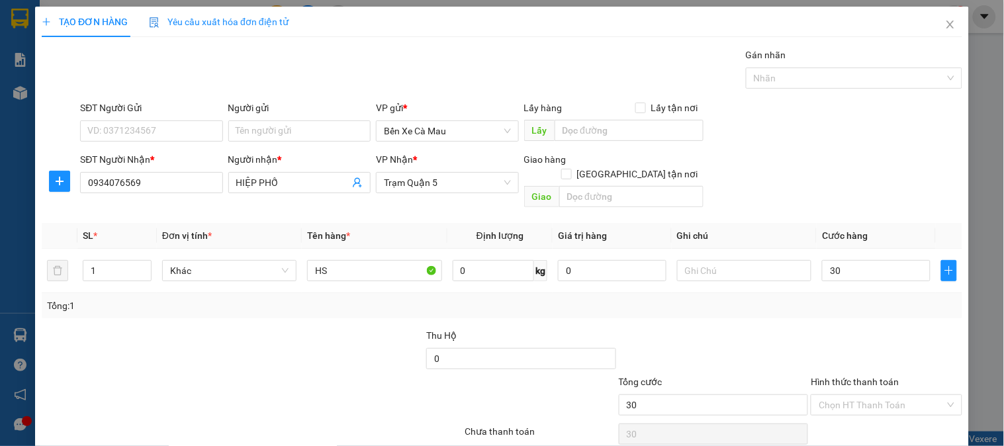
type input "30.000"
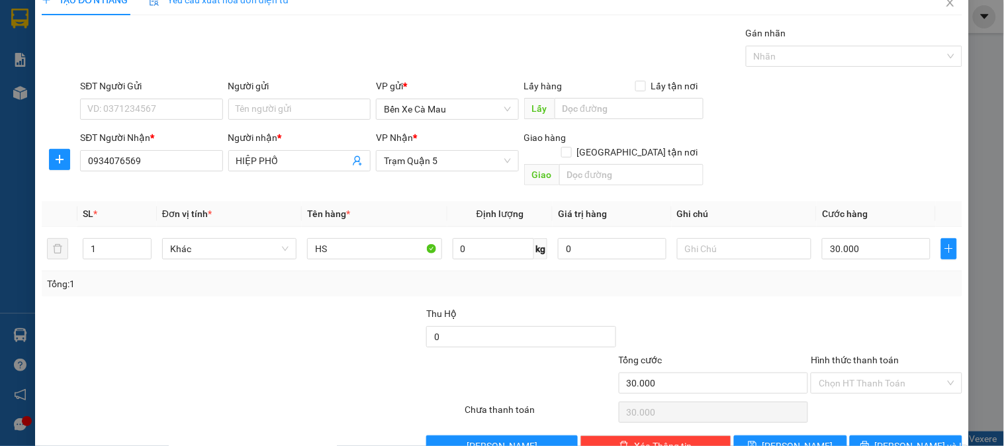
scroll to position [43, 0]
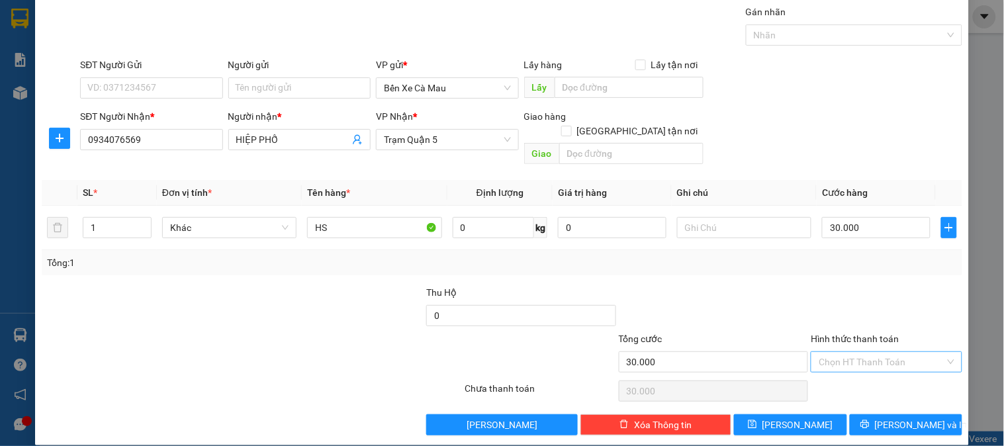
drag, startPoint x: 916, startPoint y: 346, endPoint x: 912, endPoint y: 356, distance: 10.1
click at [915, 352] on input "Hình thức thanh toán" at bounding box center [882, 362] width 126 height 20
click at [896, 371] on div "Tại văn phòng" at bounding box center [879, 374] width 134 height 15
type input "0"
click at [897, 418] on span "Lưu và In" at bounding box center [921, 425] width 93 height 15
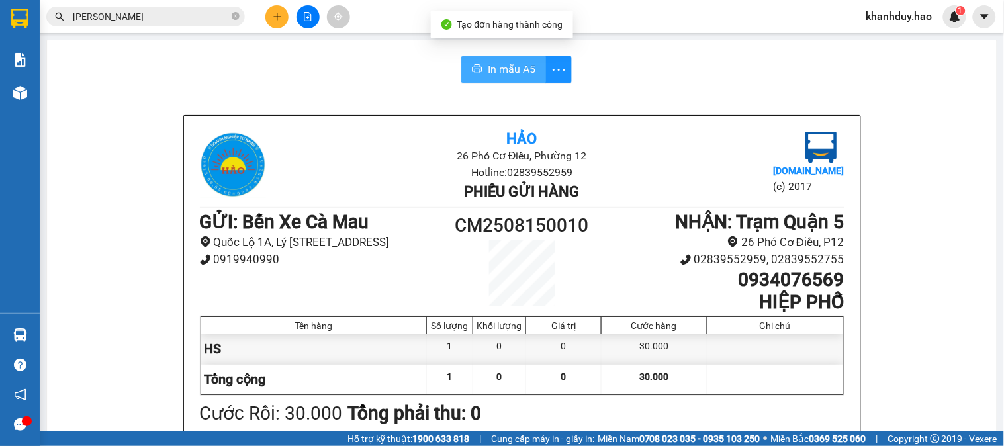
click at [528, 75] on span "In mẫu A5" at bounding box center [512, 69] width 48 height 17
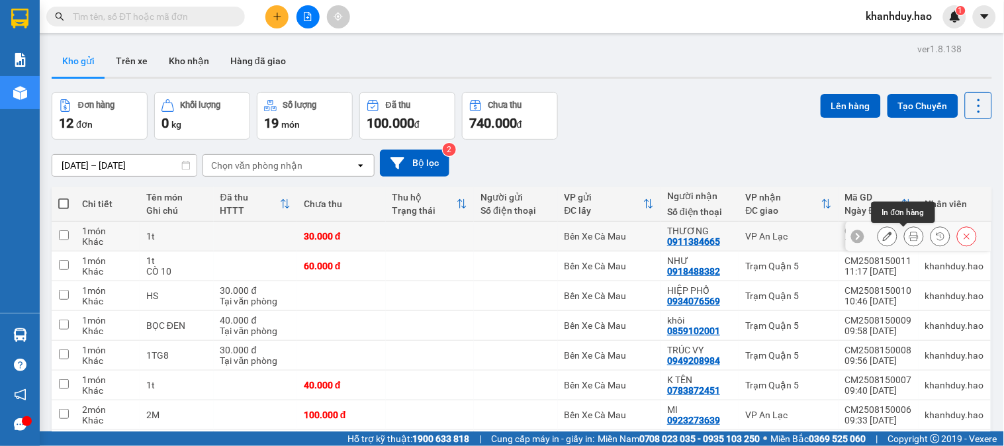
drag, startPoint x: 898, startPoint y: 240, endPoint x: 884, endPoint y: 227, distance: 19.2
click at [910, 240] on icon at bounding box center [914, 236] width 9 height 9
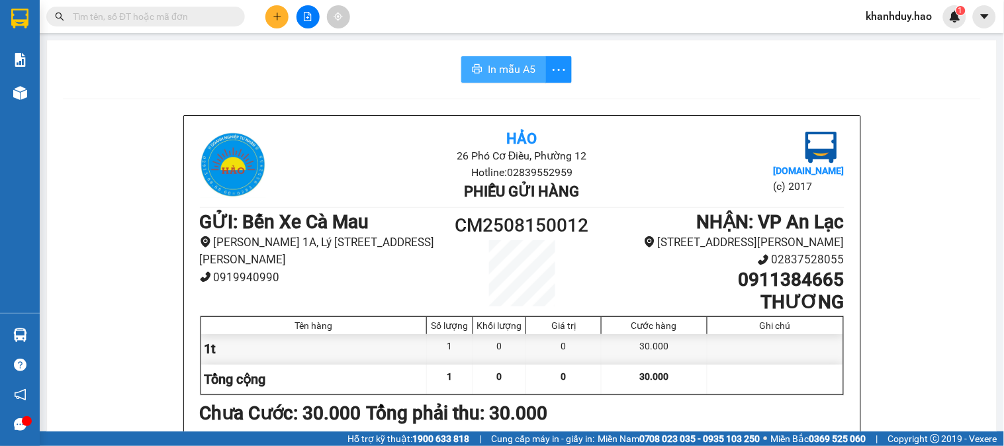
click at [488, 68] on span "In mẫu A5" at bounding box center [512, 69] width 48 height 17
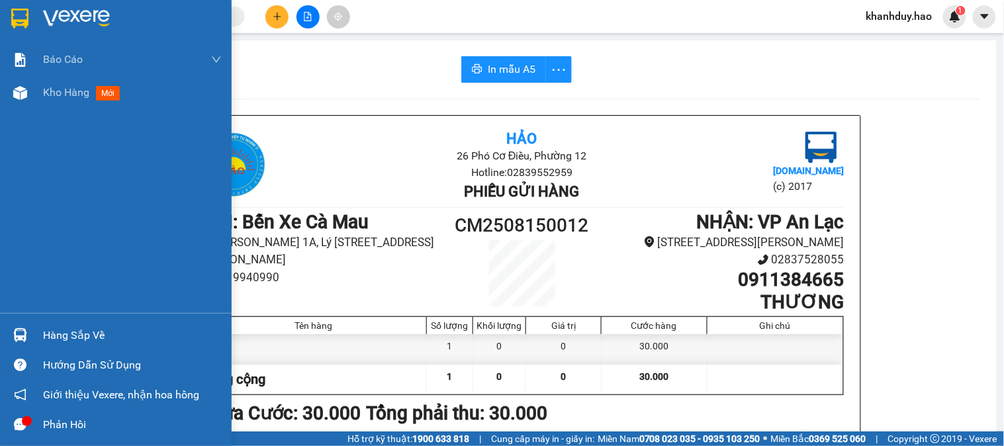
drag, startPoint x: 30, startPoint y: 93, endPoint x: 998, endPoint y: 205, distance: 975.0
click at [30, 93] on div at bounding box center [20, 92] width 23 height 23
click at [32, 93] on div "Kho hàng mới" at bounding box center [116, 92] width 232 height 33
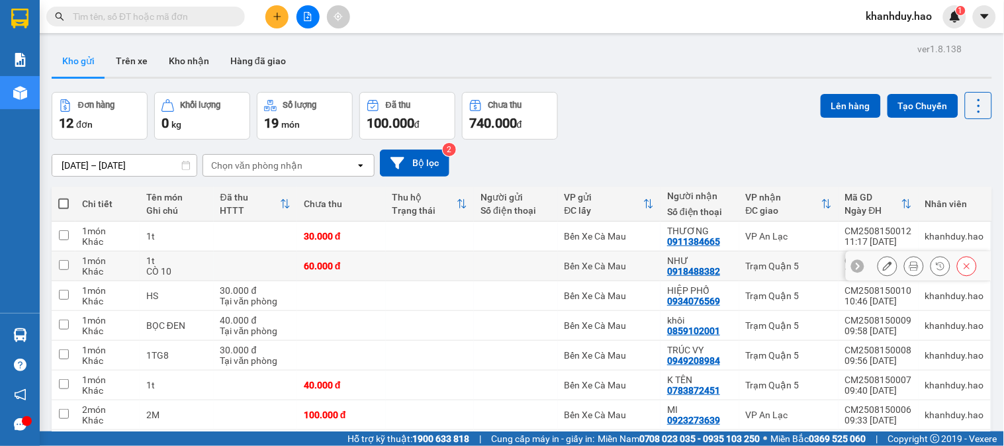
click at [914, 262] on div at bounding box center [914, 266] width 20 height 20
click at [910, 263] on icon at bounding box center [914, 266] width 9 height 9
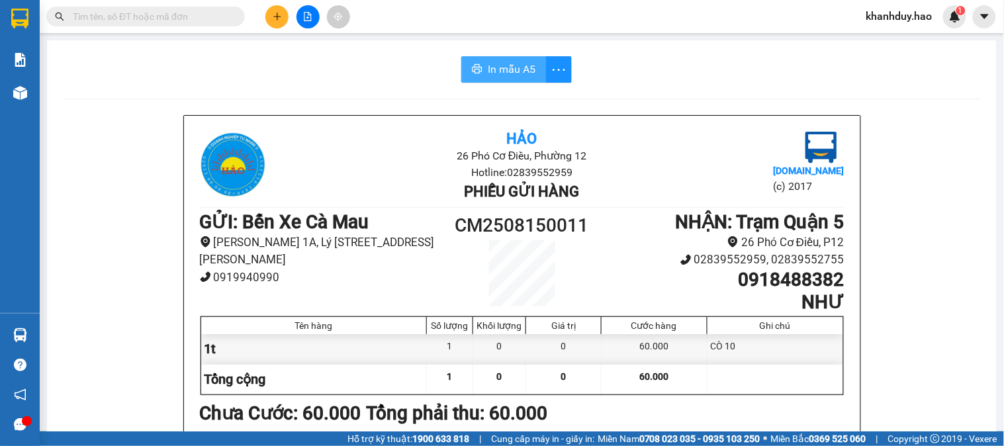
click at [493, 62] on span "In mẫu A5" at bounding box center [512, 69] width 48 height 17
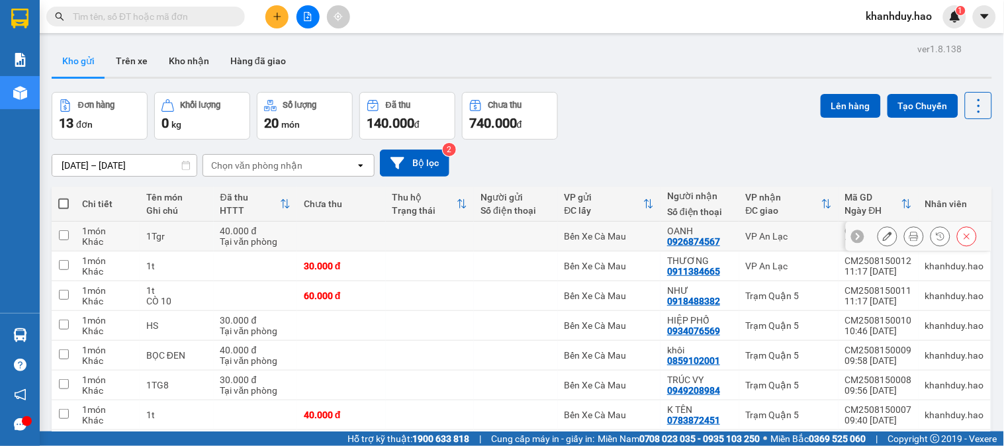
drag, startPoint x: 910, startPoint y: 234, endPoint x: 871, endPoint y: 225, distance: 40.1
click at [910, 234] on button at bounding box center [914, 236] width 19 height 23
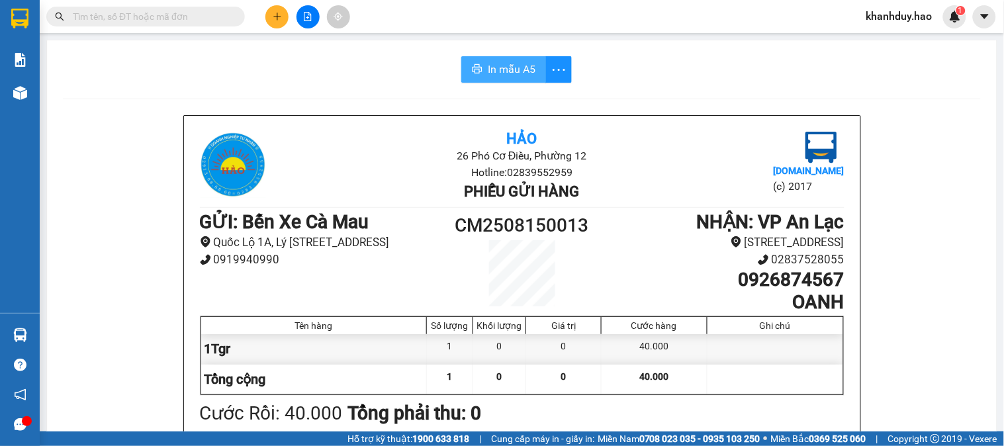
click at [492, 75] on span "In mẫu A5" at bounding box center [512, 69] width 48 height 17
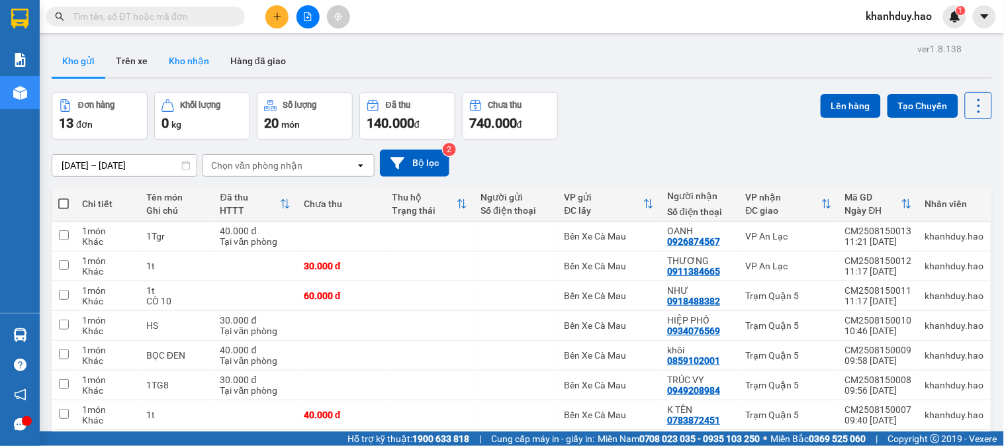
click at [174, 54] on button "Kho nhận" at bounding box center [189, 61] width 62 height 32
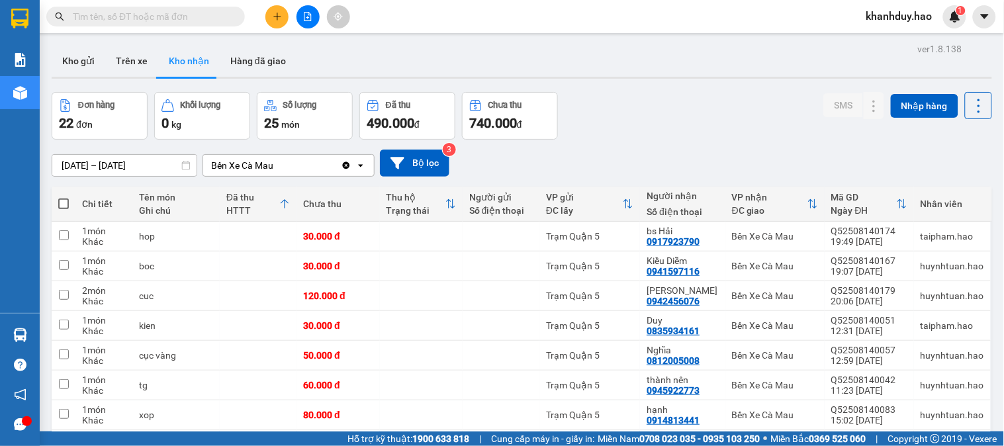
click at [113, 162] on input "15/08/2025 – 15/08/2025" at bounding box center [124, 165] width 144 height 21
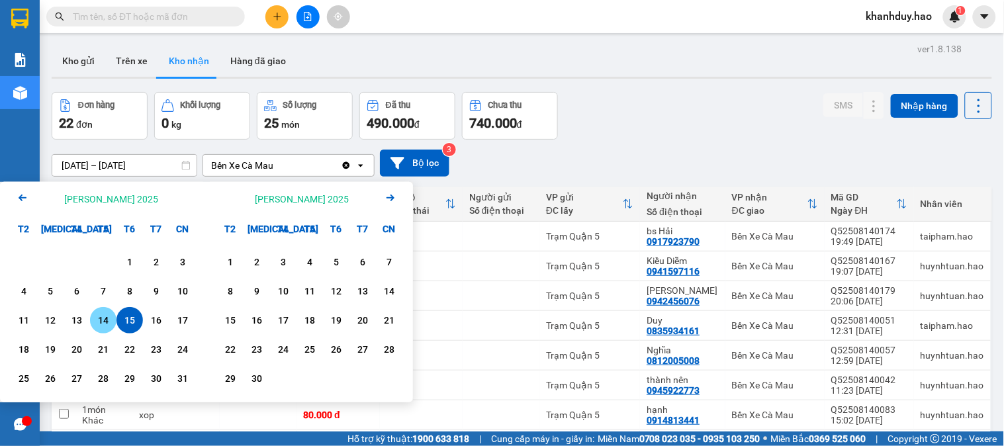
click at [101, 326] on div "14" at bounding box center [103, 320] width 19 height 16
type input "14/08/2025 – 14/08/2025"
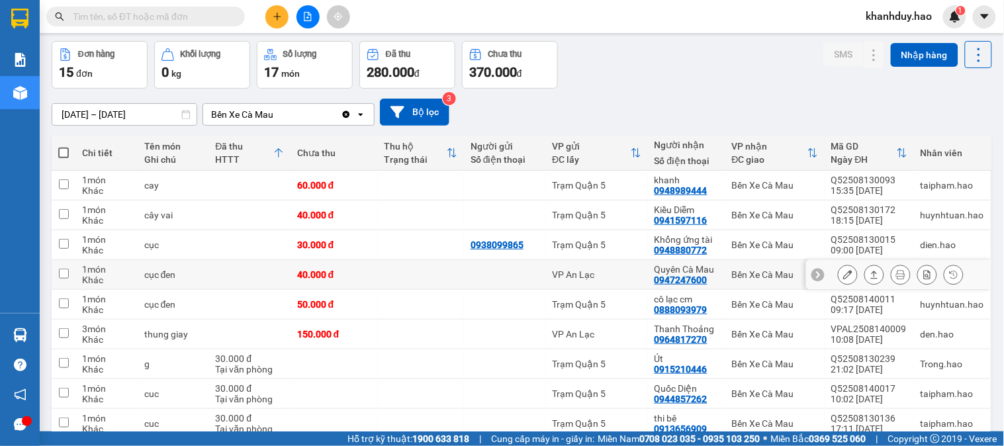
scroll to position [73, 0]
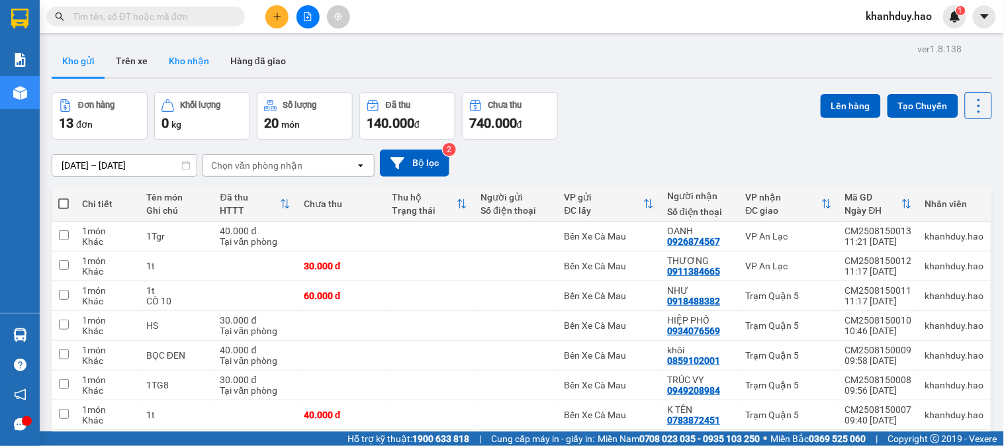
click at [201, 68] on button "Kho nhận" at bounding box center [189, 61] width 62 height 32
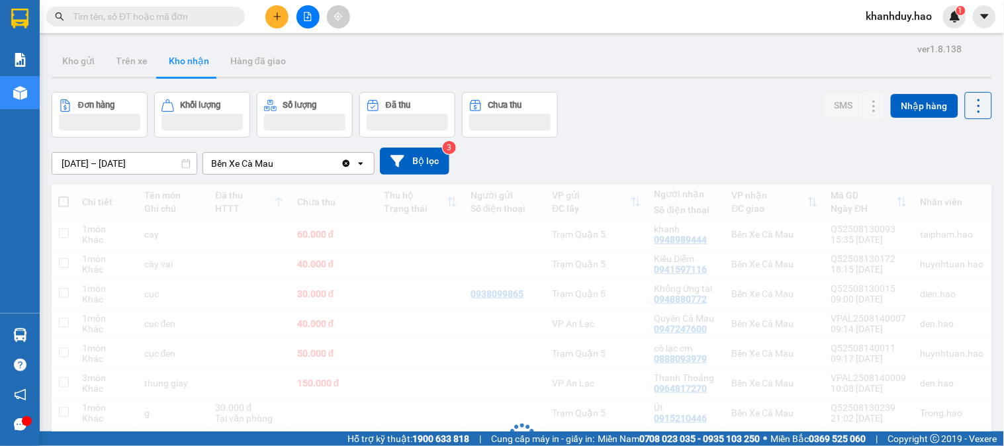
click at [197, 9] on input "text" at bounding box center [151, 16] width 156 height 15
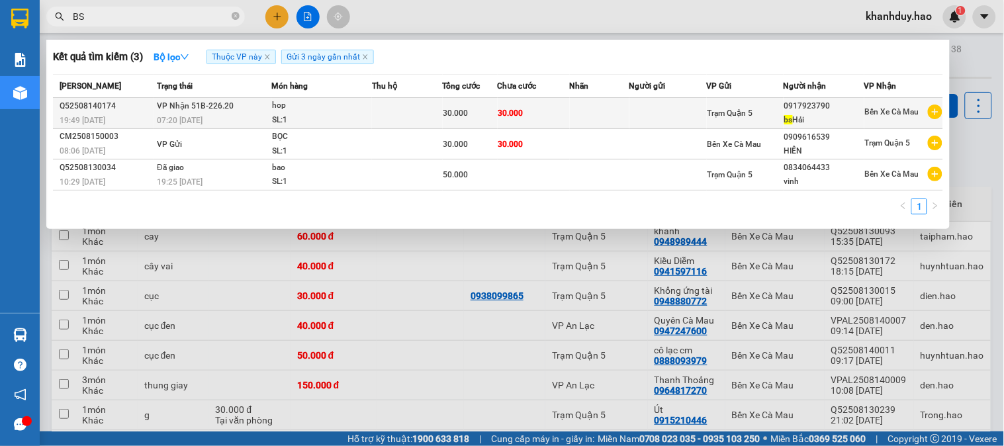
type input "BS"
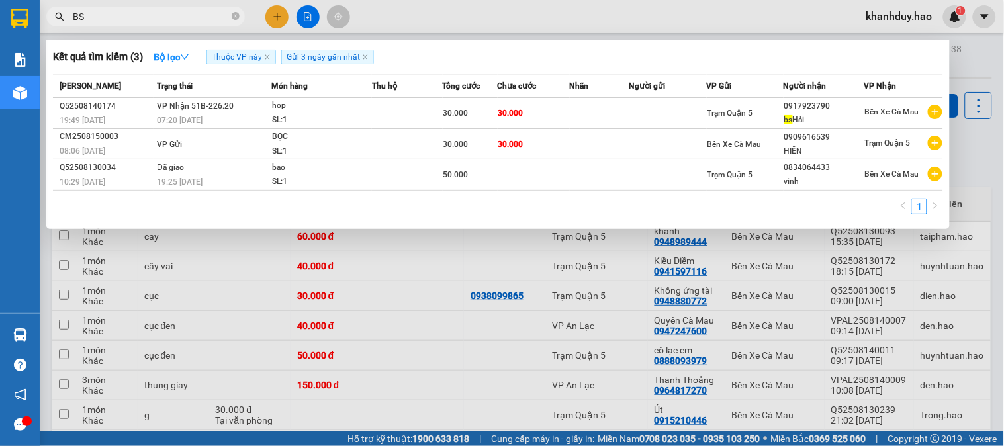
click at [486, 120] on div "30.000" at bounding box center [471, 113] width 54 height 15
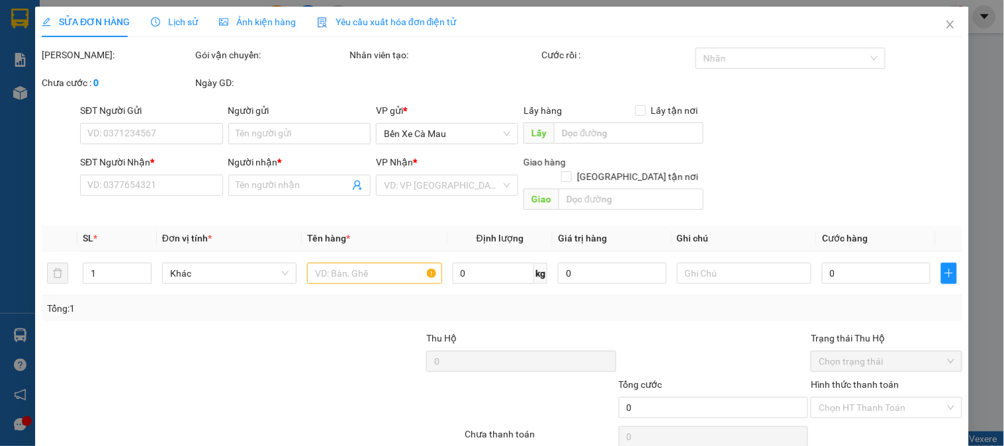
type input "0917923790"
type input "bs Hải"
type input "30.000"
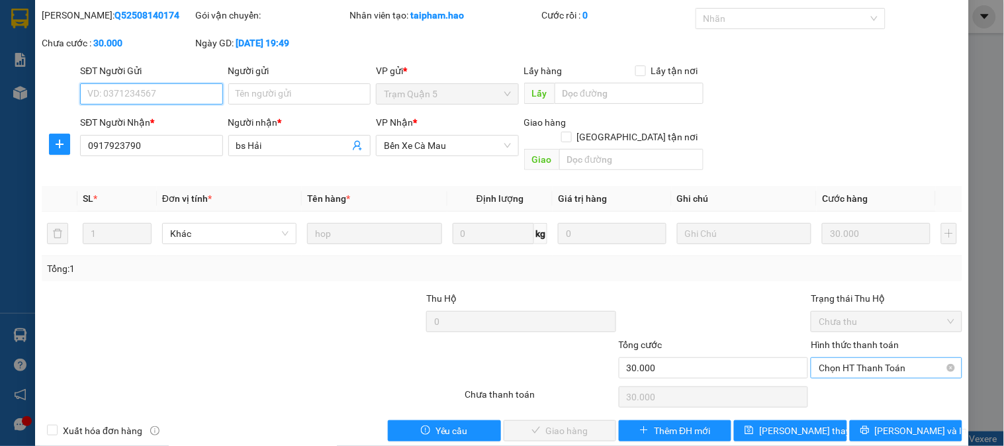
scroll to position [46, 0]
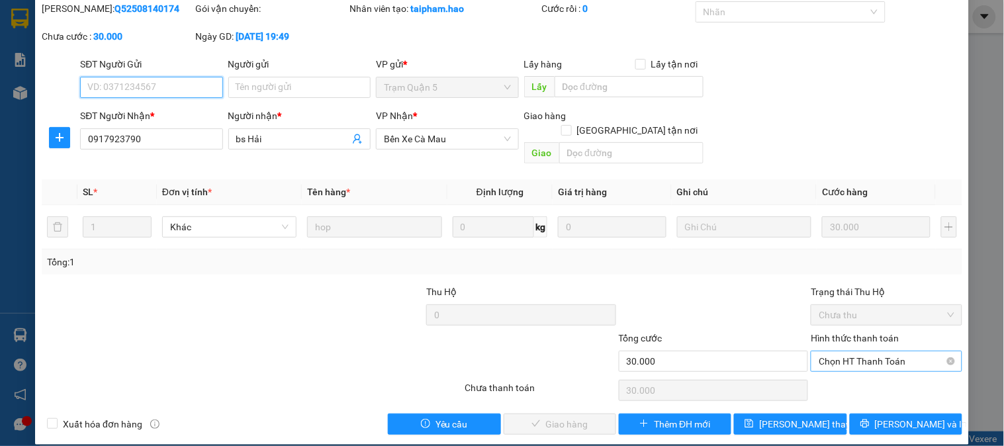
click at [843, 352] on span "Chọn HT Thanh Toán" at bounding box center [886, 362] width 135 height 20
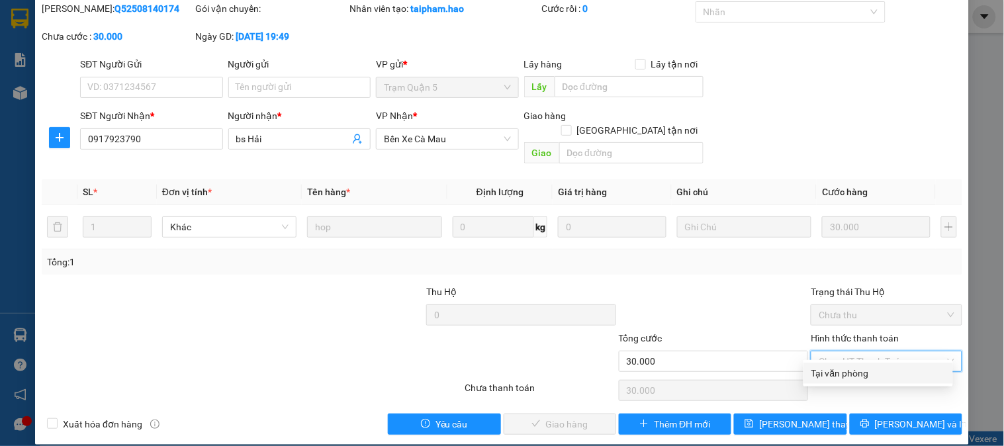
click at [852, 375] on div "Tại văn phòng" at bounding box center [879, 373] width 134 height 15
type input "0"
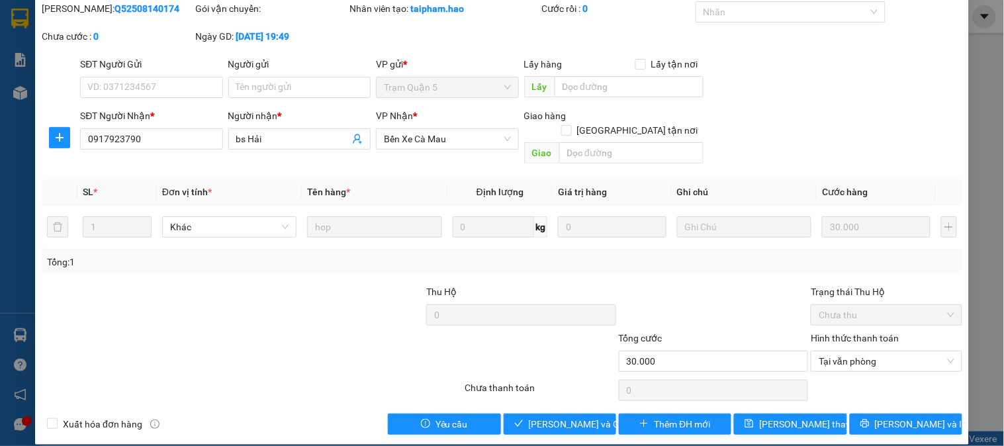
click at [564, 393] on div "Total Paid Fee 0 Total UnPaid Fee 30.000 Cash Collection Total Fee Mã ĐH: Q5250…" at bounding box center [502, 218] width 921 height 434
click at [564, 395] on div "Total Paid Fee 0 Total UnPaid Fee 30.000 Cash Collection Total Fee Mã ĐH: Q5250…" at bounding box center [502, 218] width 921 height 434
click at [565, 417] on span "Lưu và Giao hàng" at bounding box center [592, 424] width 127 height 15
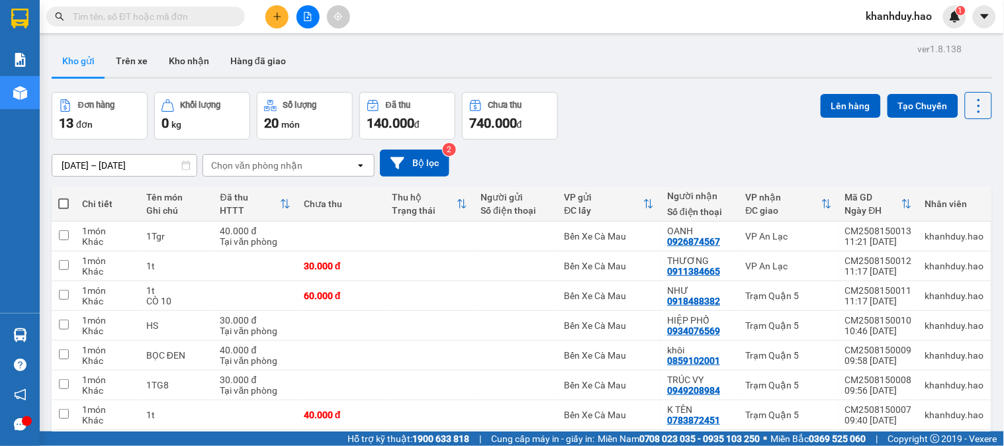
click at [268, 14] on button at bounding box center [276, 16] width 23 height 23
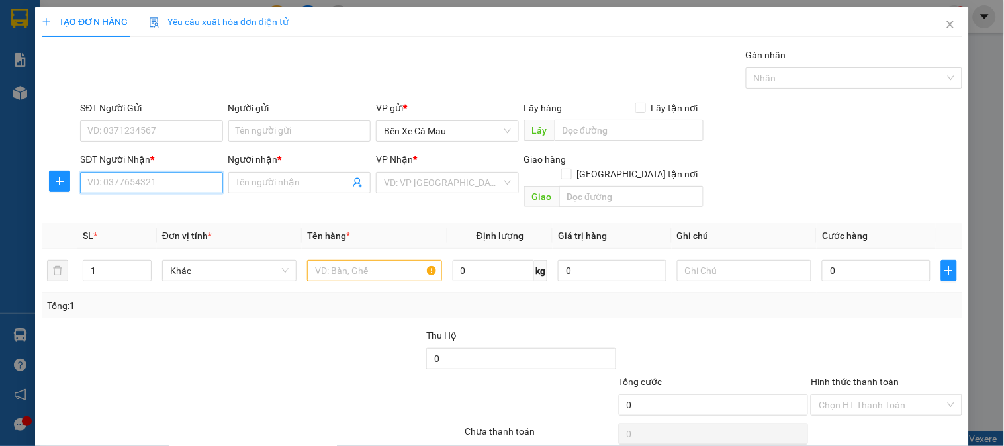
click at [90, 188] on input "SĐT Người Nhận *" at bounding box center [151, 182] width 142 height 21
click at [179, 211] on div "0918099409 - [GEOGRAPHIC_DATA]" at bounding box center [161, 209] width 149 height 15
type input "0918099409"
type input "[PERSON_NAME]"
checkbox input "true"
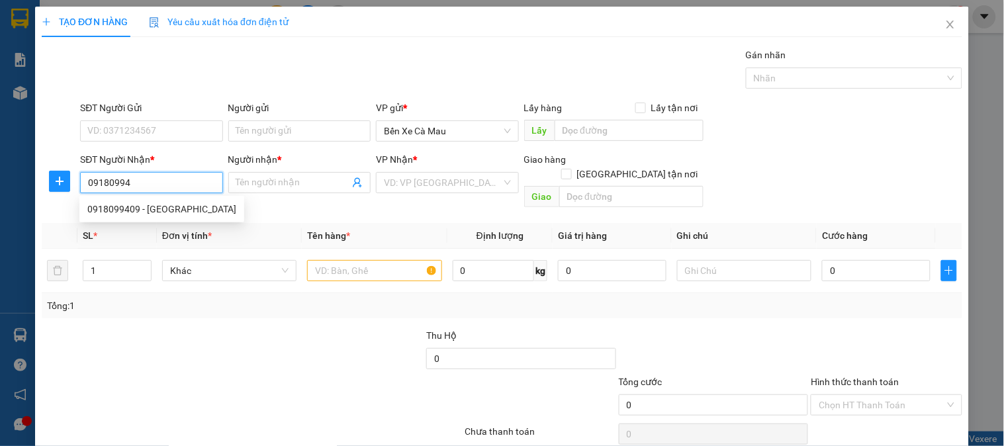
type input "Q2"
type input "30.000"
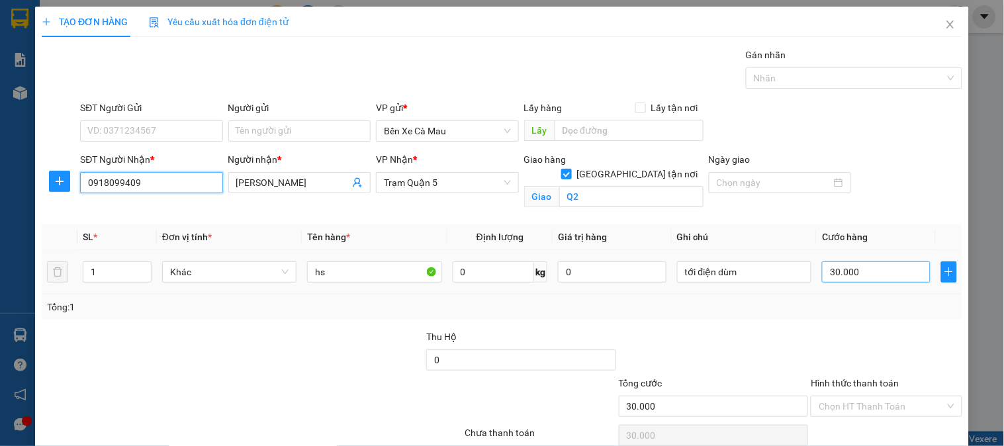
type input "0918099409"
click at [868, 273] on input "30.000" at bounding box center [876, 272] width 109 height 21
type input "0"
type input "005"
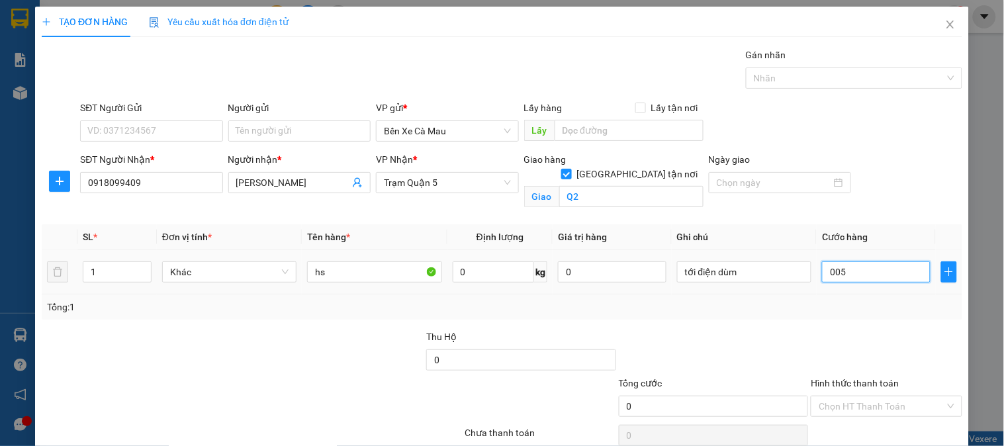
type input "5"
type input "50"
type input "0.050"
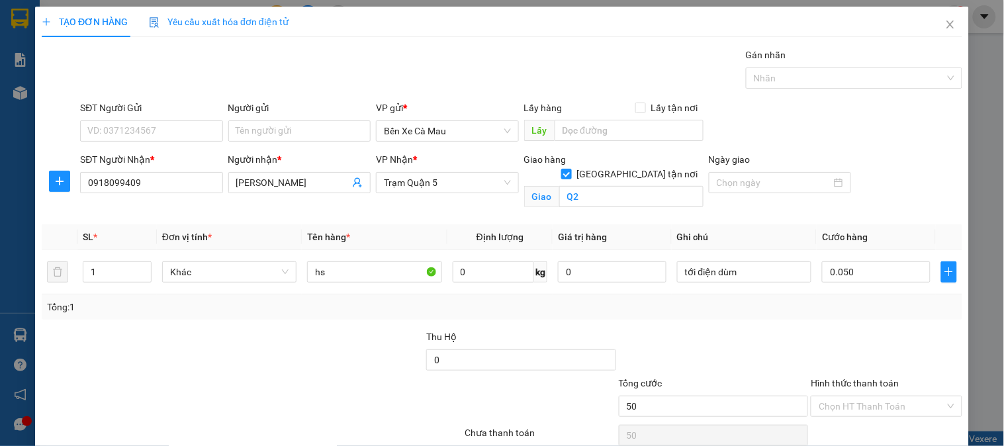
click at [865, 201] on div "SĐT Người Nhận * 0918099409 Người nhận * VÂN ANH VP Nhận * Trạm Quận 5 Giao hàn…" at bounding box center [521, 183] width 888 height 62
type input "50.000"
type input "h"
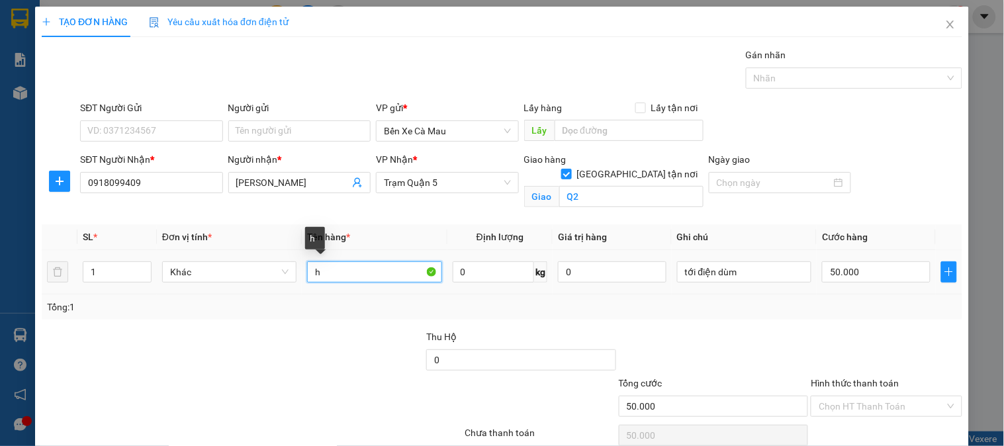
click at [351, 265] on input "h" at bounding box center [374, 272] width 134 height 21
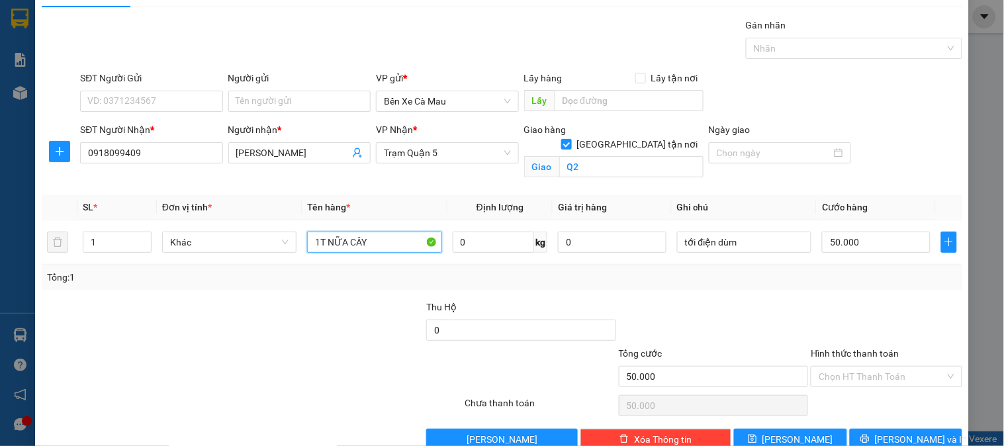
scroll to position [60, 0]
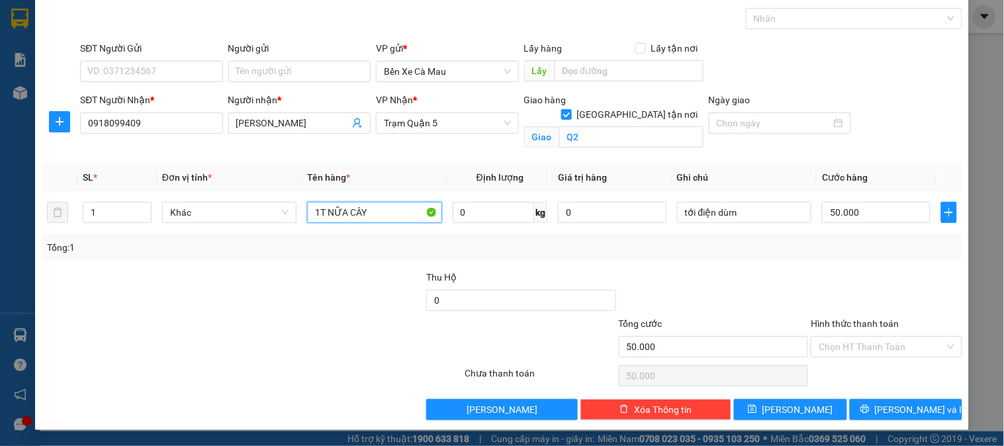
type input "1T NỮA CÂY"
click at [868, 361] on div "Hình thức thanh toán Chọn HT Thanh Toán" at bounding box center [886, 339] width 151 height 46
click at [878, 353] on input "Hình thức thanh toán" at bounding box center [882, 347] width 126 height 20
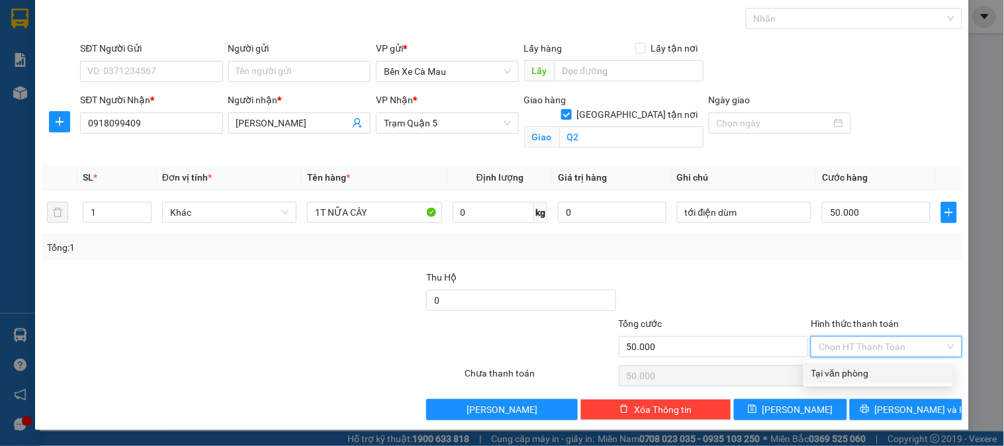
click at [878, 375] on div "Tại văn phòng" at bounding box center [879, 373] width 134 height 15
type input "0"
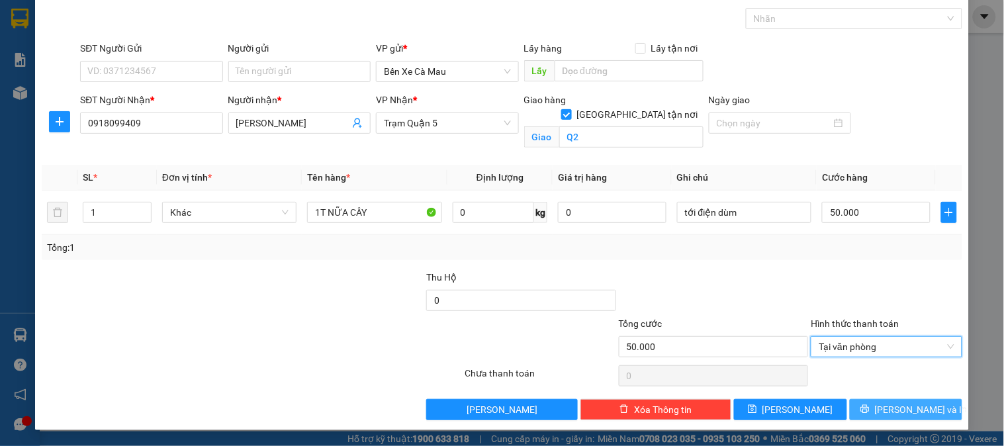
click at [890, 399] on button "Lưu và In" at bounding box center [906, 409] width 113 height 21
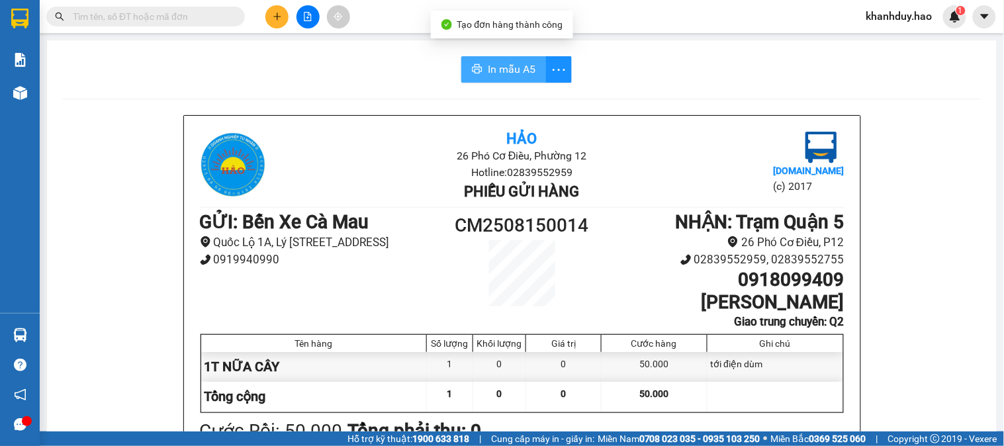
click at [493, 60] on button "In mẫu A5" at bounding box center [503, 69] width 85 height 26
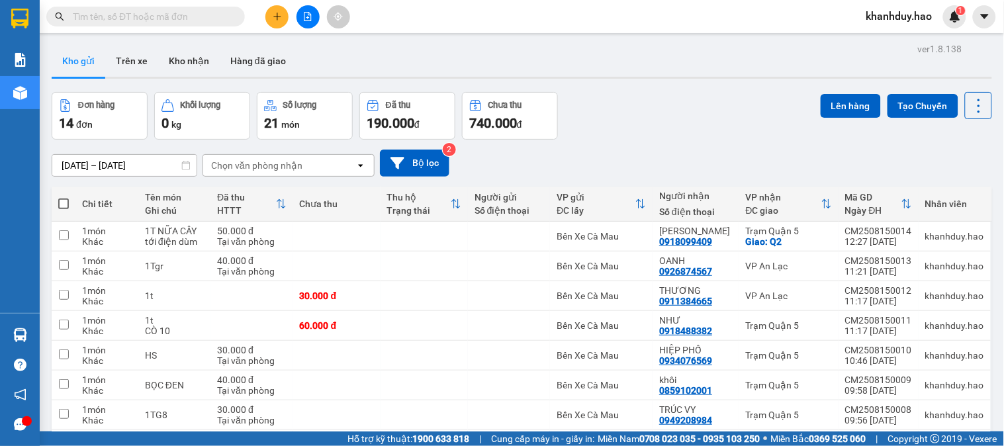
click at [278, 12] on icon "plus" at bounding box center [277, 16] width 9 height 9
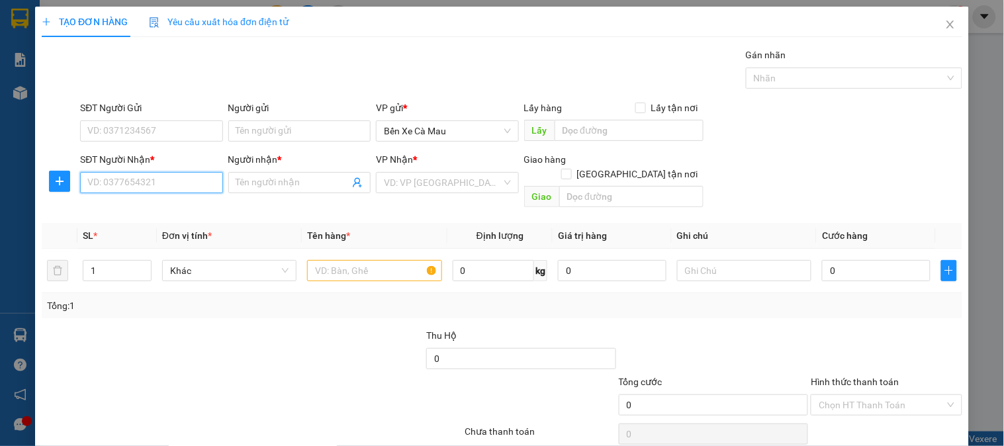
click at [122, 187] on input "SĐT Người Nhận *" at bounding box center [151, 182] width 142 height 21
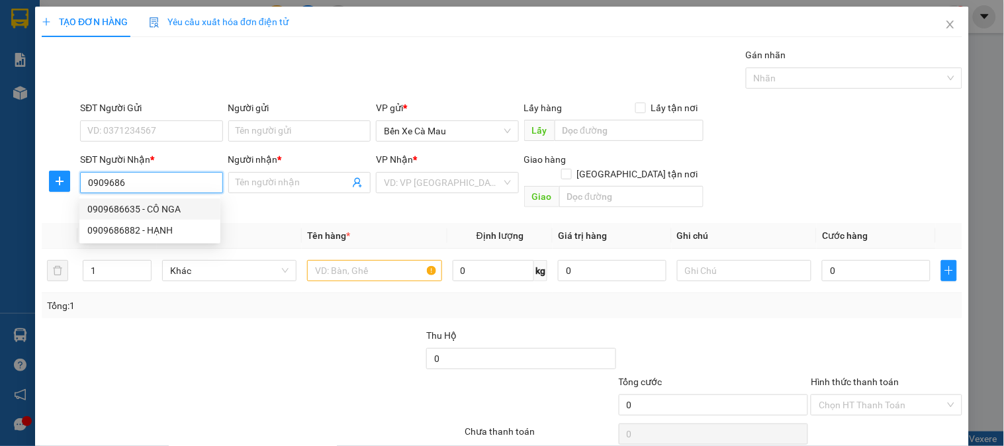
click at [142, 206] on div "0909686635 - CÔ NGA" at bounding box center [149, 209] width 125 height 15
type input "0909686635"
type input "CÔ NGA"
type input "30.000"
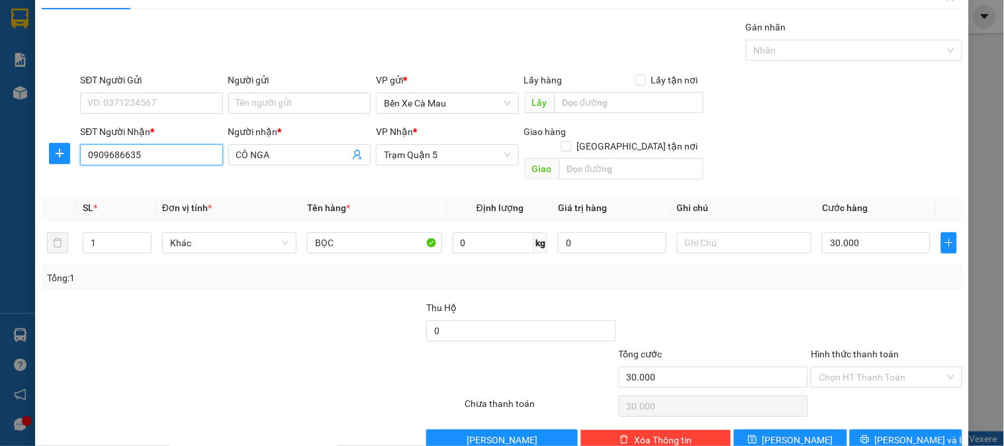
scroll to position [43, 0]
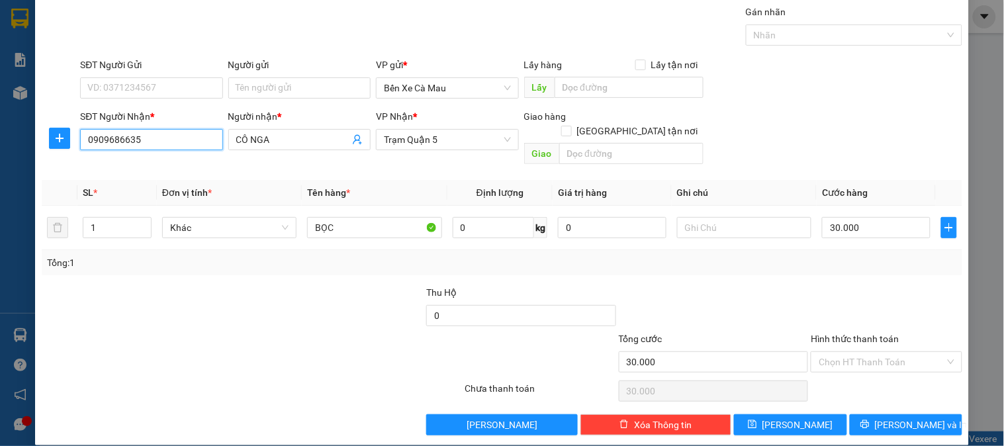
type input "0909686635"
click at [883, 334] on label "Hình thức thanh toán" at bounding box center [855, 339] width 88 height 11
click at [883, 352] on input "Hình thức thanh toán" at bounding box center [882, 362] width 126 height 20
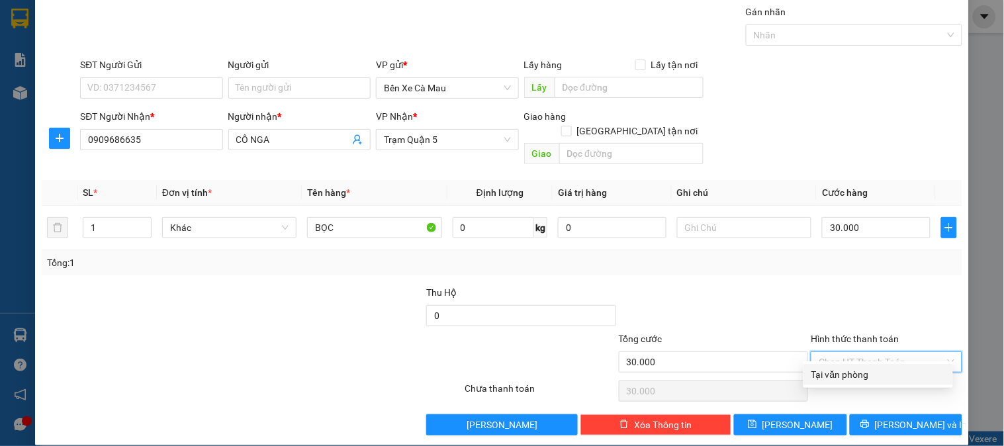
click at [883, 352] on input "Hình thức thanh toán" at bounding box center [882, 362] width 126 height 20
click at [882, 379] on div "Tại văn phòng" at bounding box center [879, 374] width 134 height 15
type input "0"
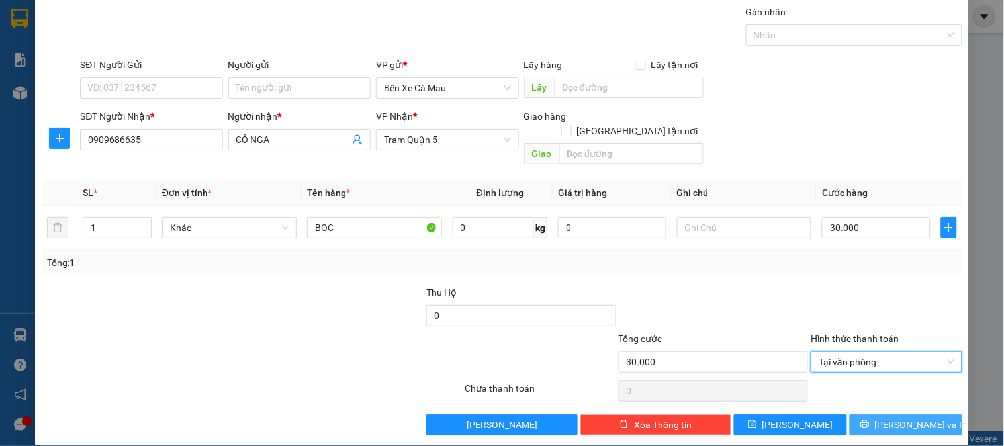
click at [890, 418] on span "Lưu và In" at bounding box center [921, 425] width 93 height 15
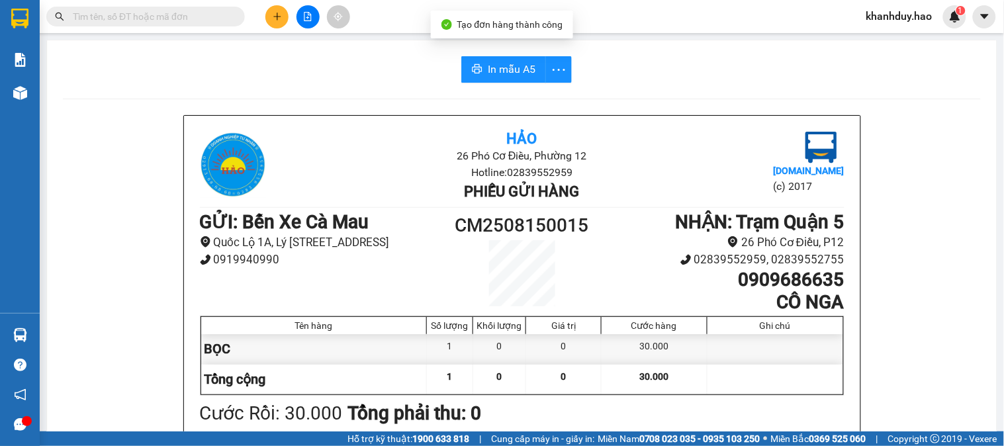
click at [510, 73] on span "In mẫu A5" at bounding box center [512, 69] width 48 height 17
